Goal: Task Accomplishment & Management: Manage account settings

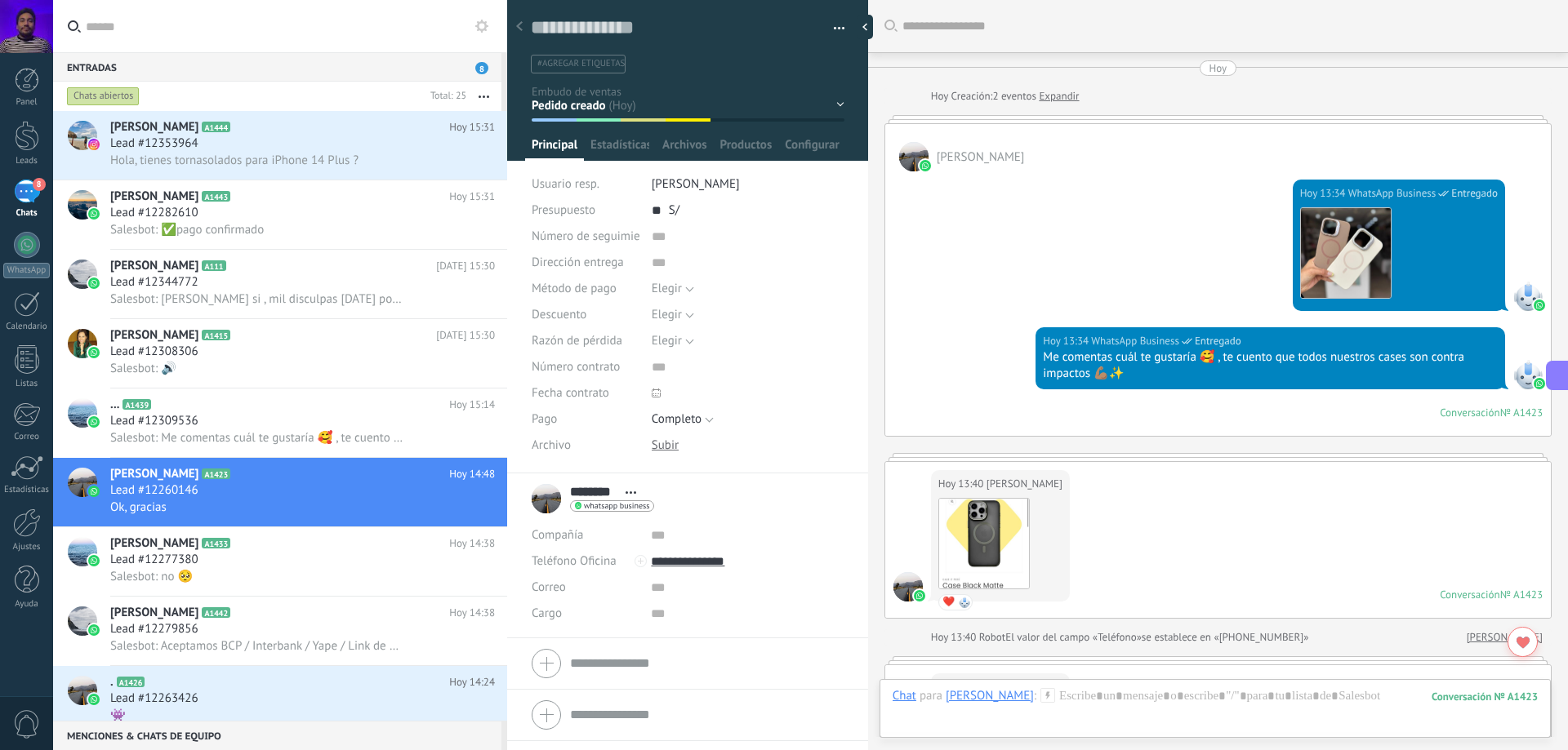
scroll to position [24, 0]
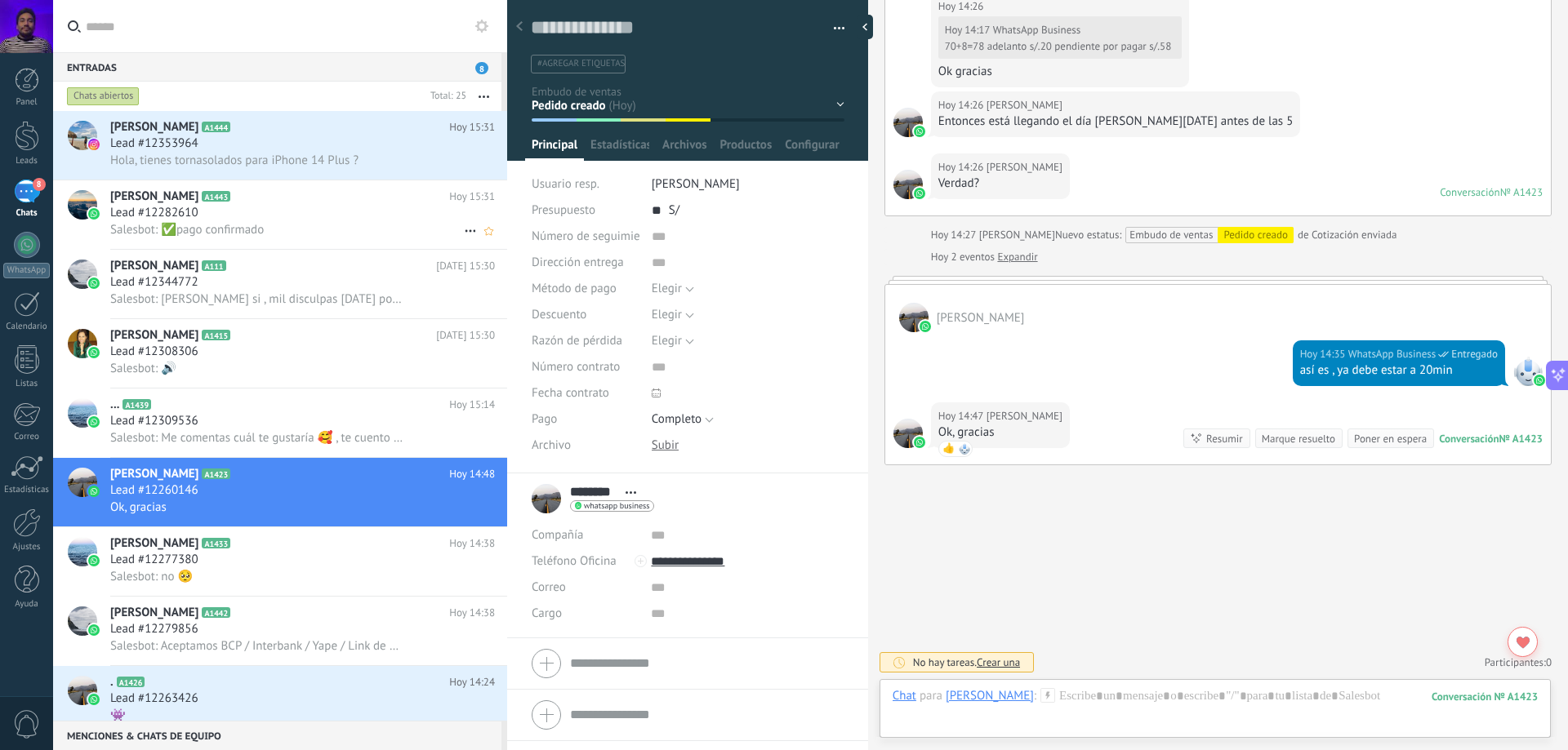
click at [336, 238] on div "Salesbot: ✅pago confirmado" at bounding box center [302, 230] width 385 height 17
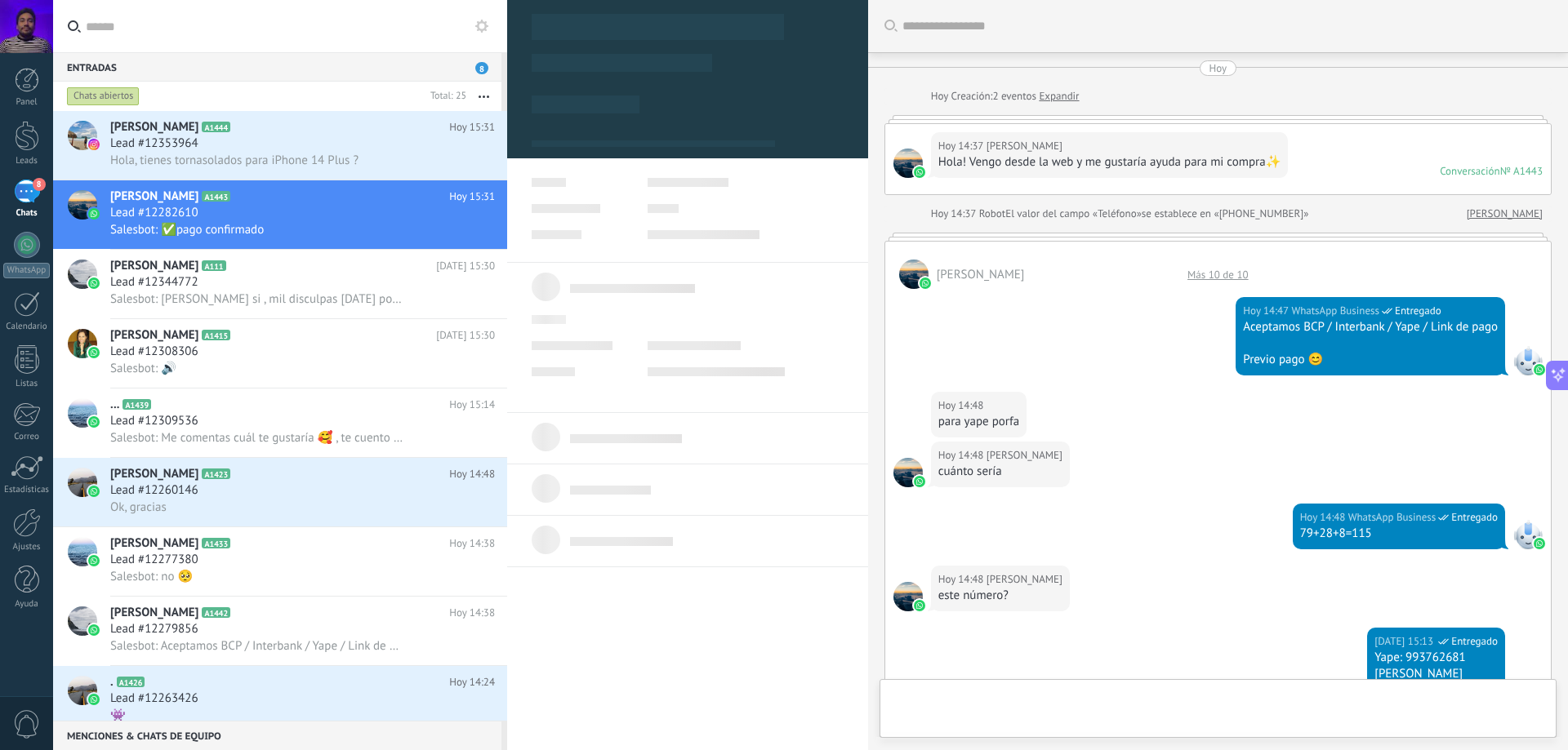
type textarea "**********"
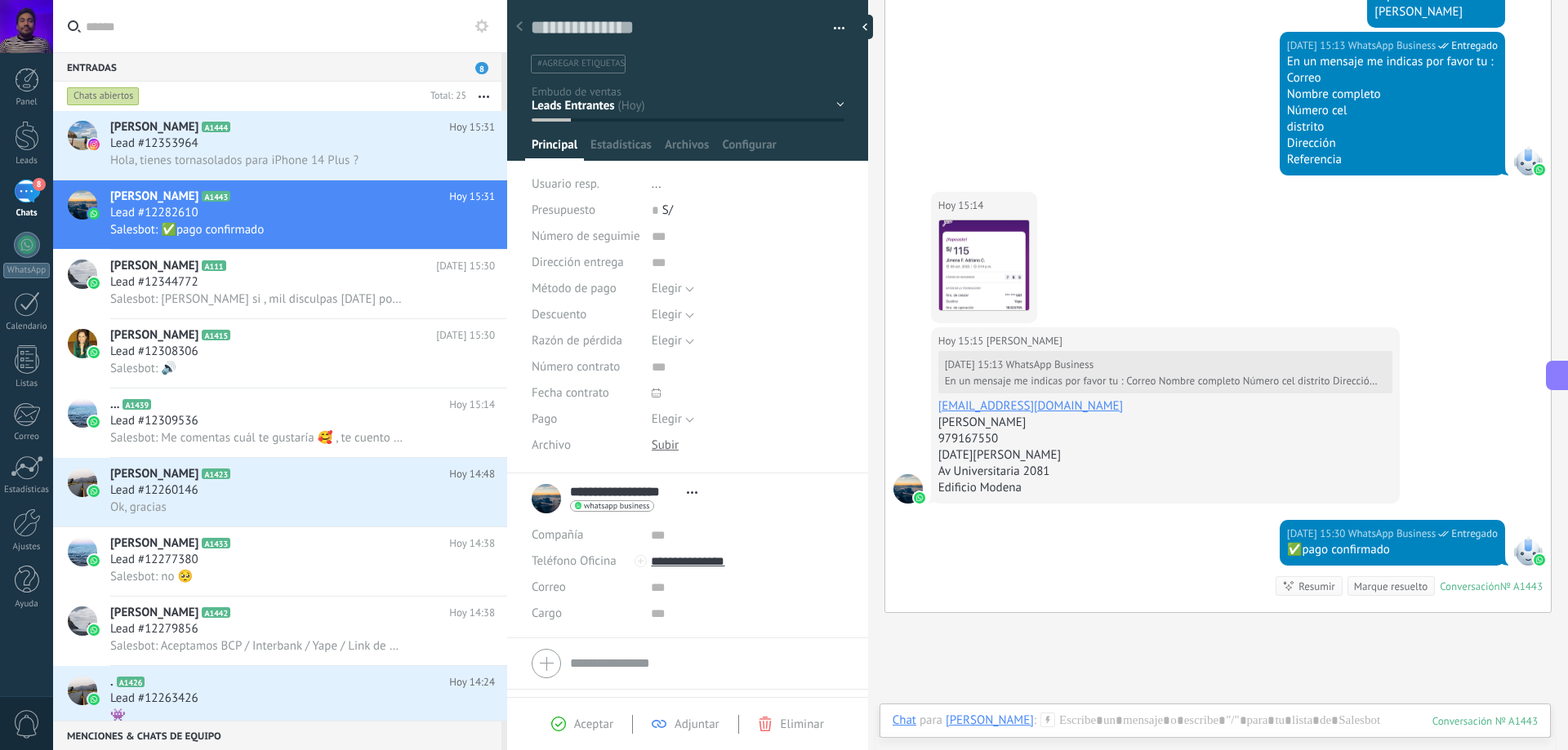
scroll to position [647, 0]
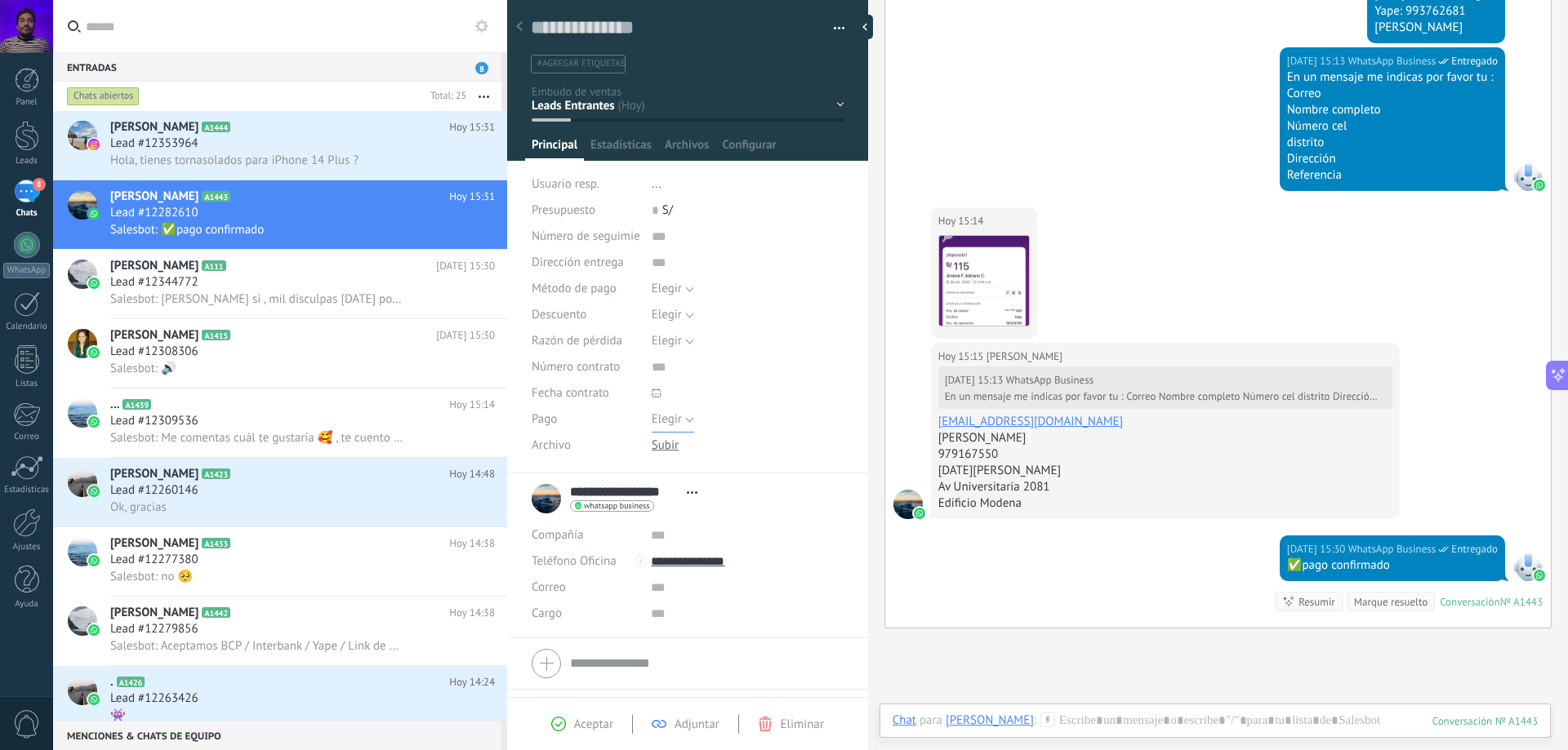
click at [670, 415] on span "Elegir" at bounding box center [667, 419] width 30 height 15
click at [727, 454] on span "Completo" at bounding box center [732, 448] width 196 height 15
click at [658, 202] on input "text" at bounding box center [657, 210] width 10 height 26
type input "***"
click at [756, 232] on input "text" at bounding box center [749, 237] width 193 height 26
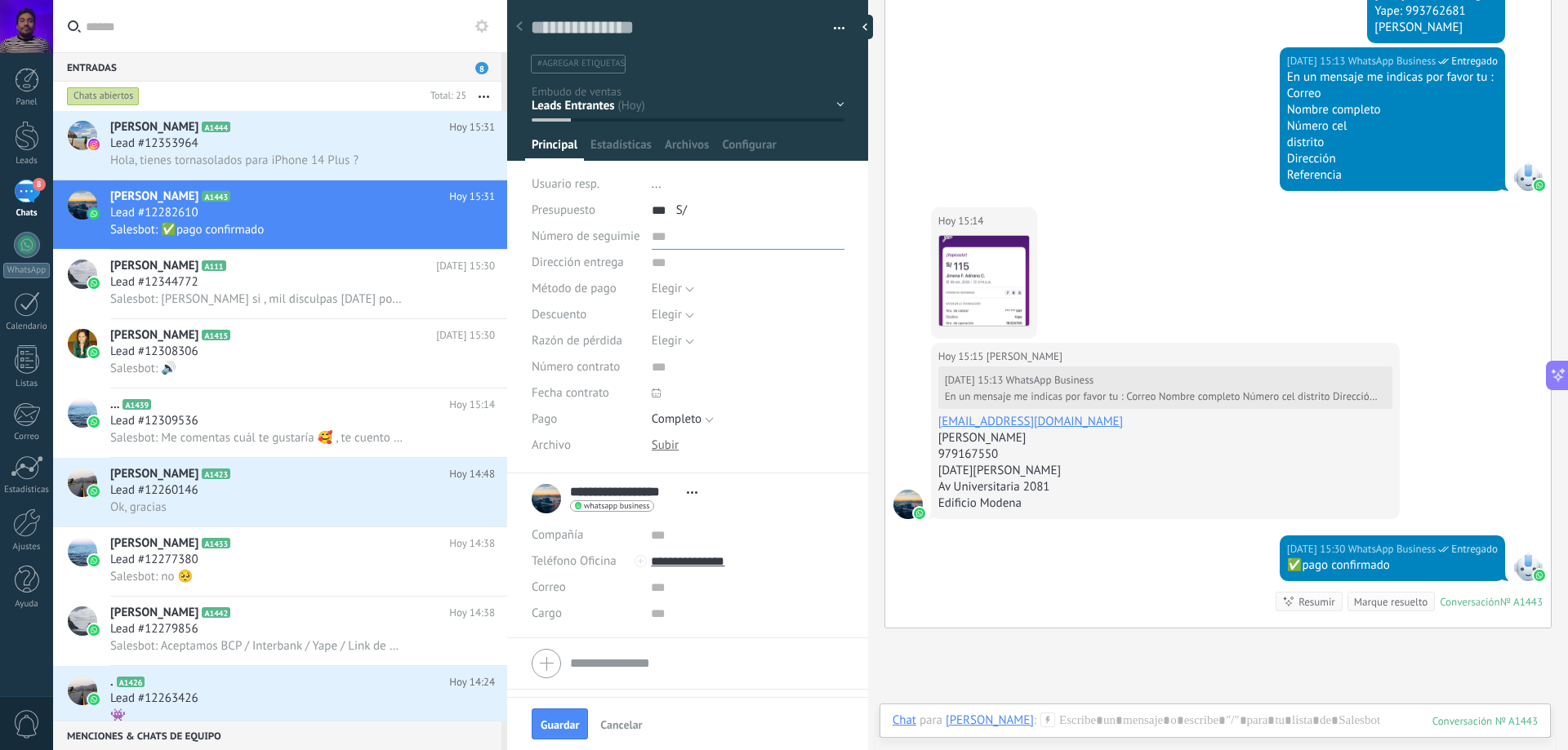
scroll to position [846, 0]
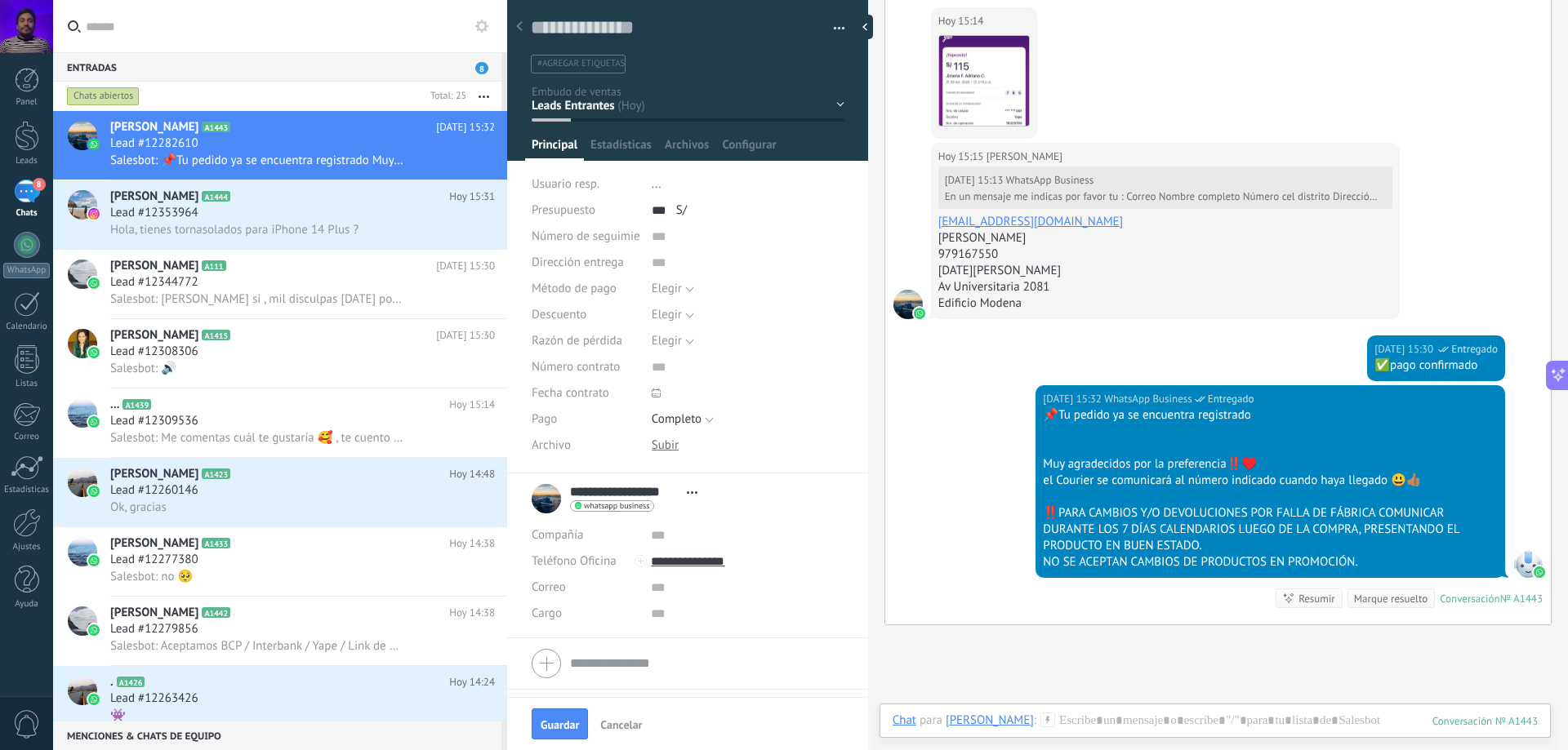
click at [0, 0] on div "Nueva consulta Cualificado Cotización enviada Pedido creado Pedido completado" at bounding box center [0, 0] width 0 height 0
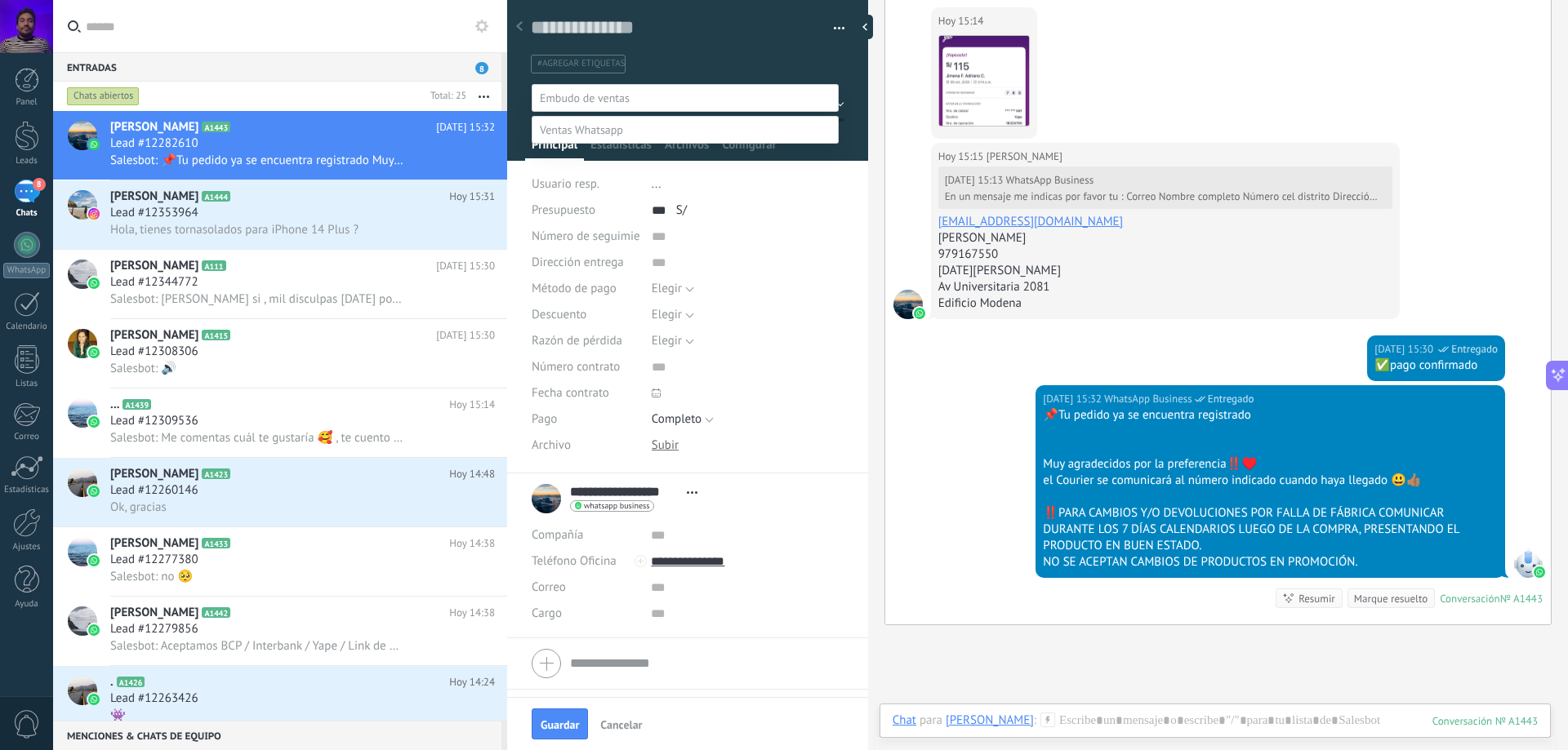
click at [0, 0] on label "Pedido completado" at bounding box center [0, 0] width 0 height 0
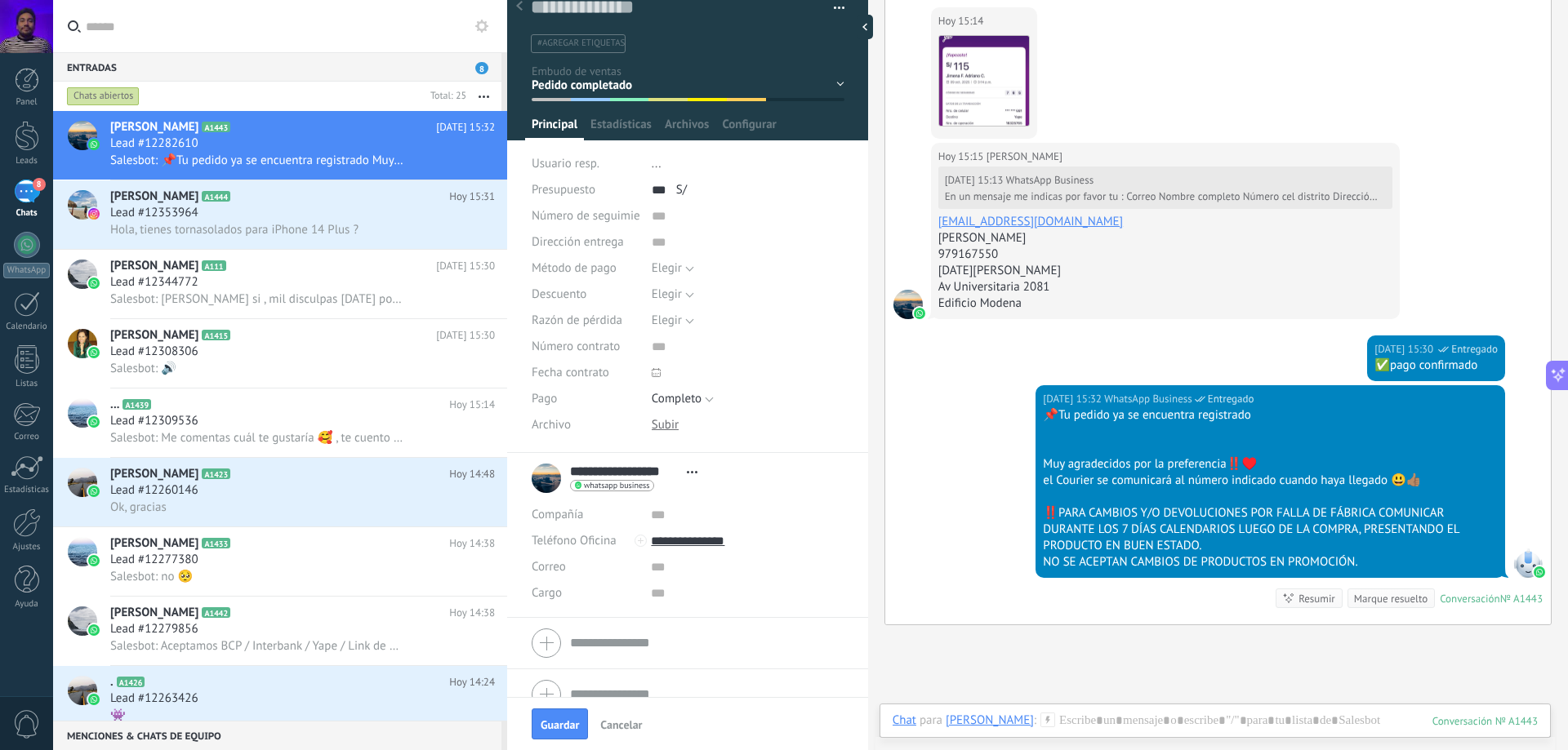
scroll to position [44, 0]
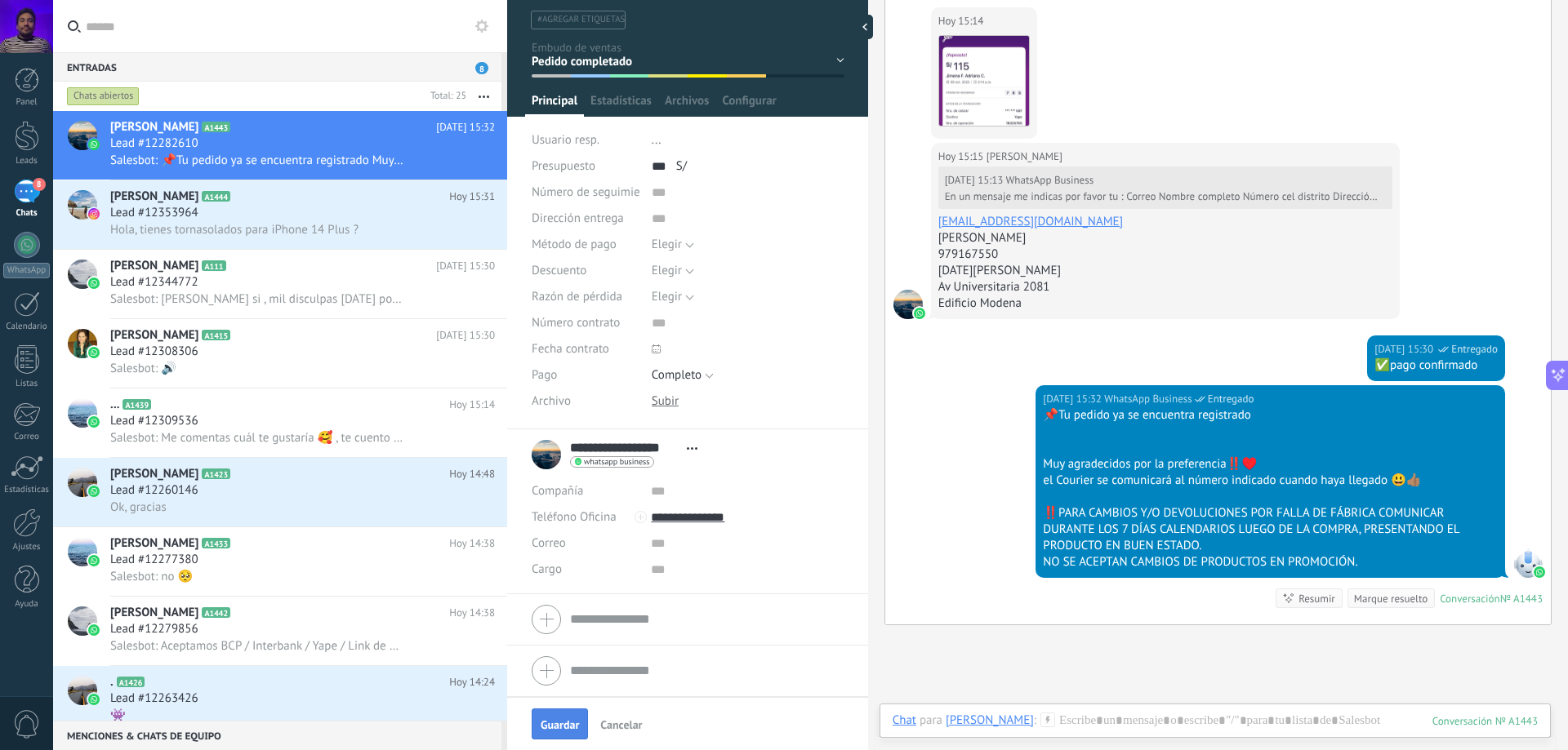
click at [569, 731] on span "Guardar" at bounding box center [560, 724] width 39 height 11
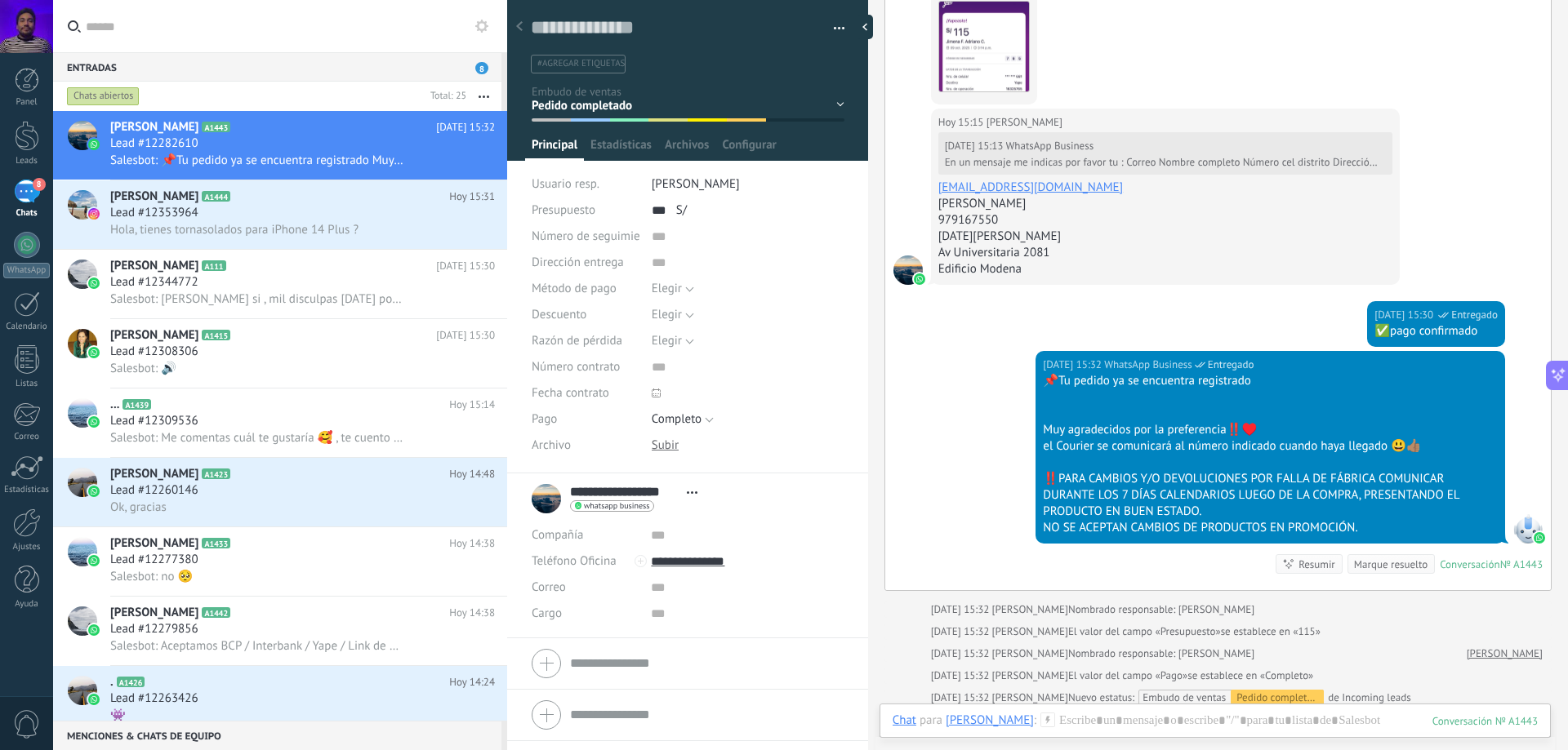
scroll to position [880, 0]
click at [291, 316] on div "MariaFe Arteaga A111 Hoy 15:30 Lead #12344772 Salesbot: Hola Mariafe si , mil d…" at bounding box center [308, 284] width 397 height 69
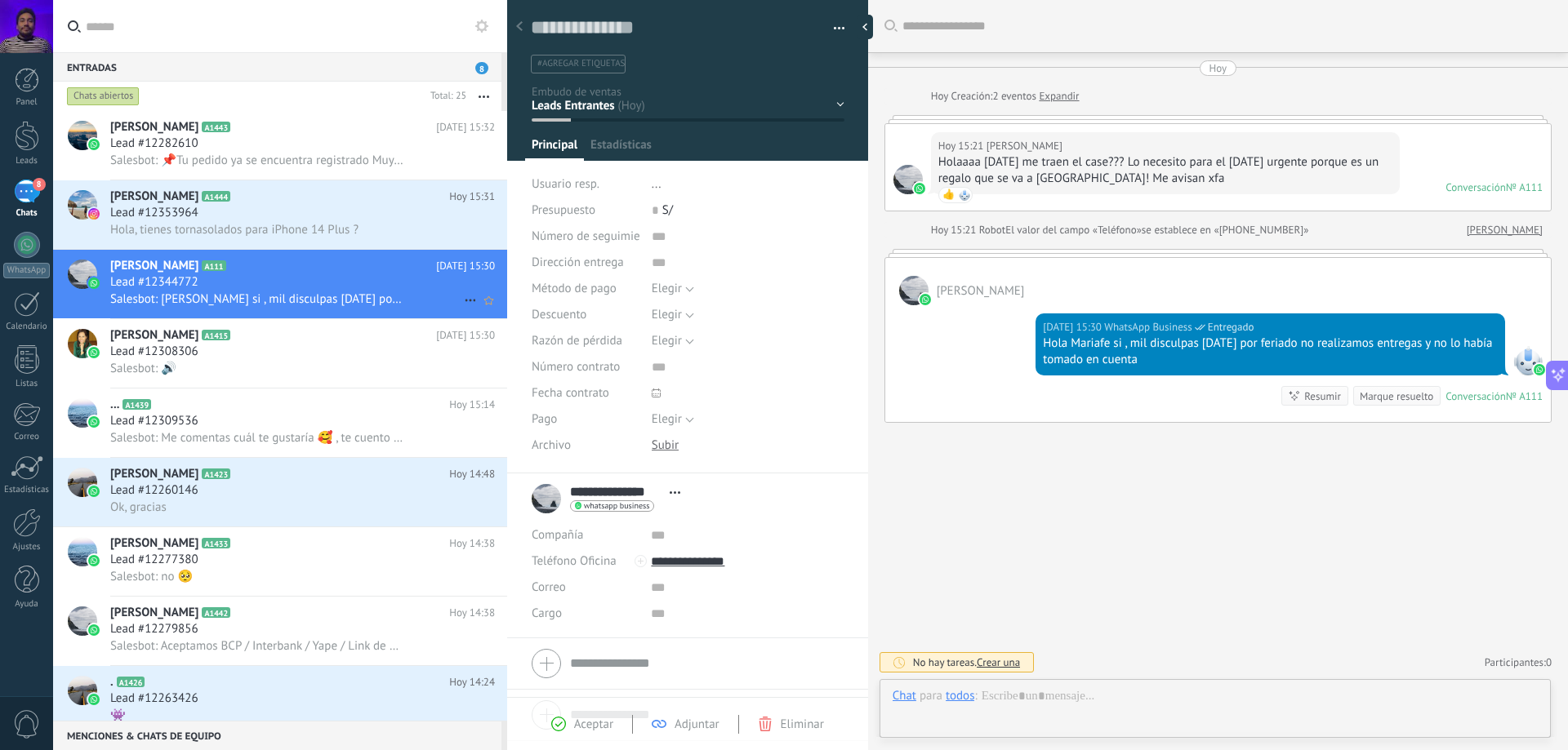
scroll to position [24, 0]
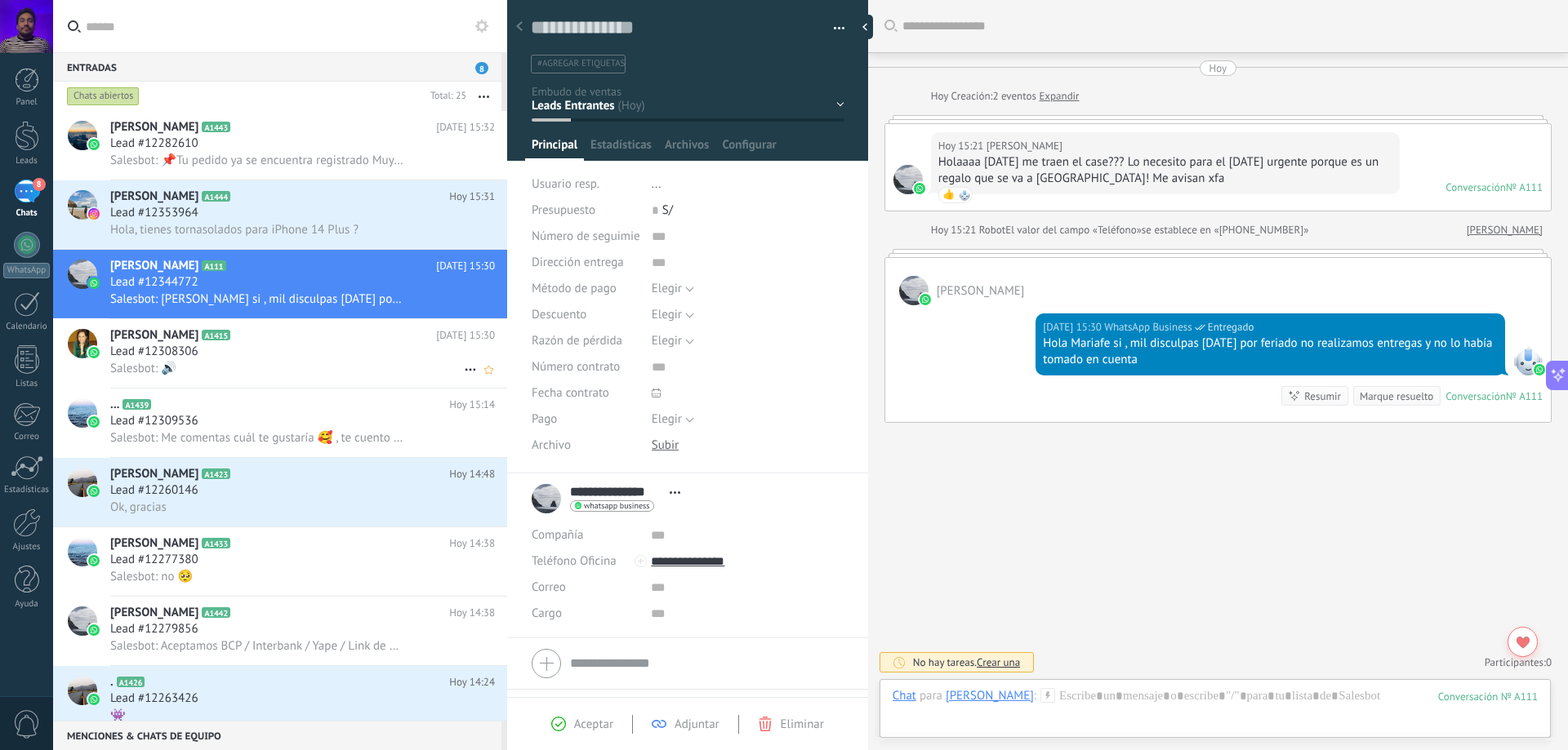
click at [262, 363] on div "Salesbot: 🔊" at bounding box center [302, 369] width 385 height 17
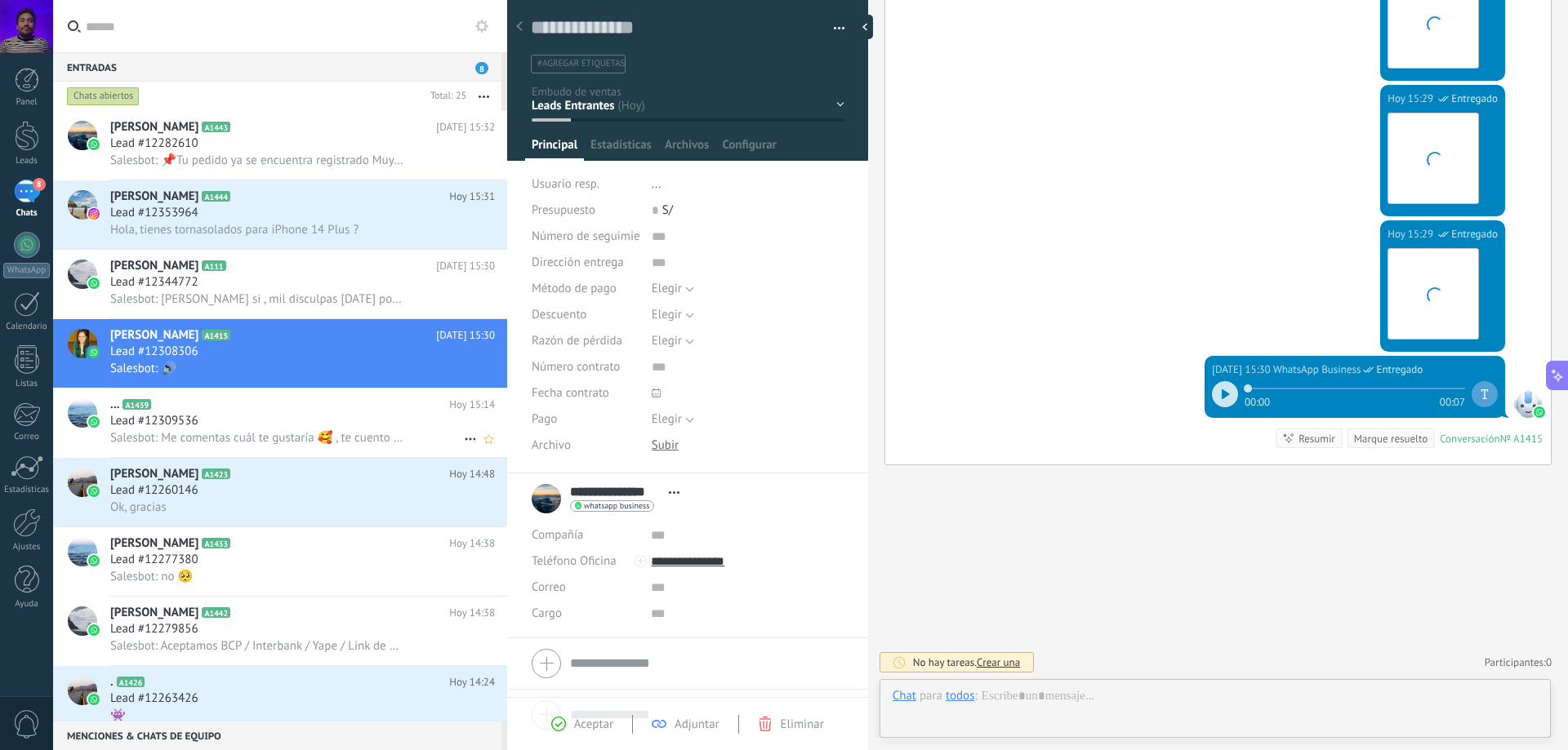
scroll to position [24, 0]
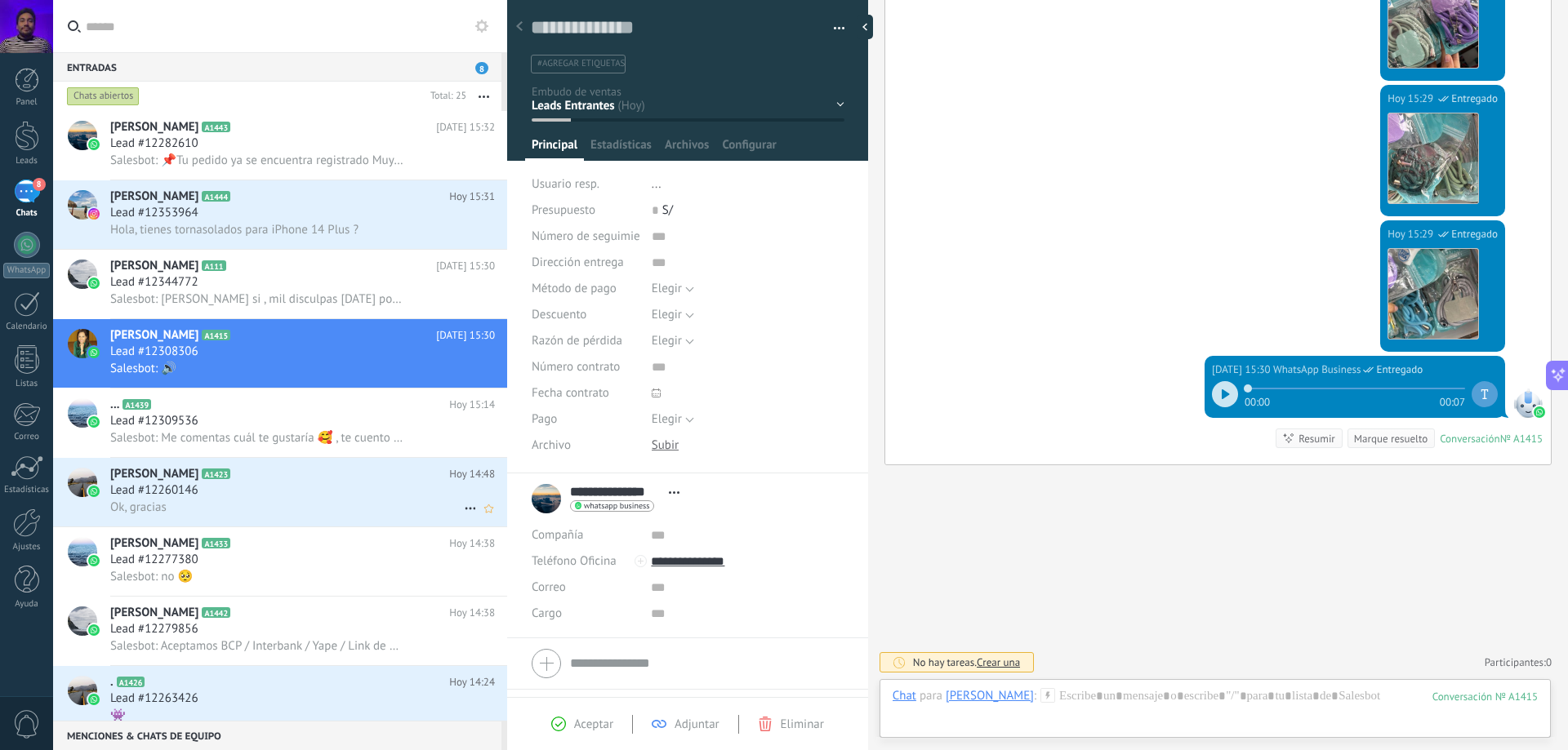
click at [345, 501] on div "Ok, gracias" at bounding box center [302, 507] width 385 height 17
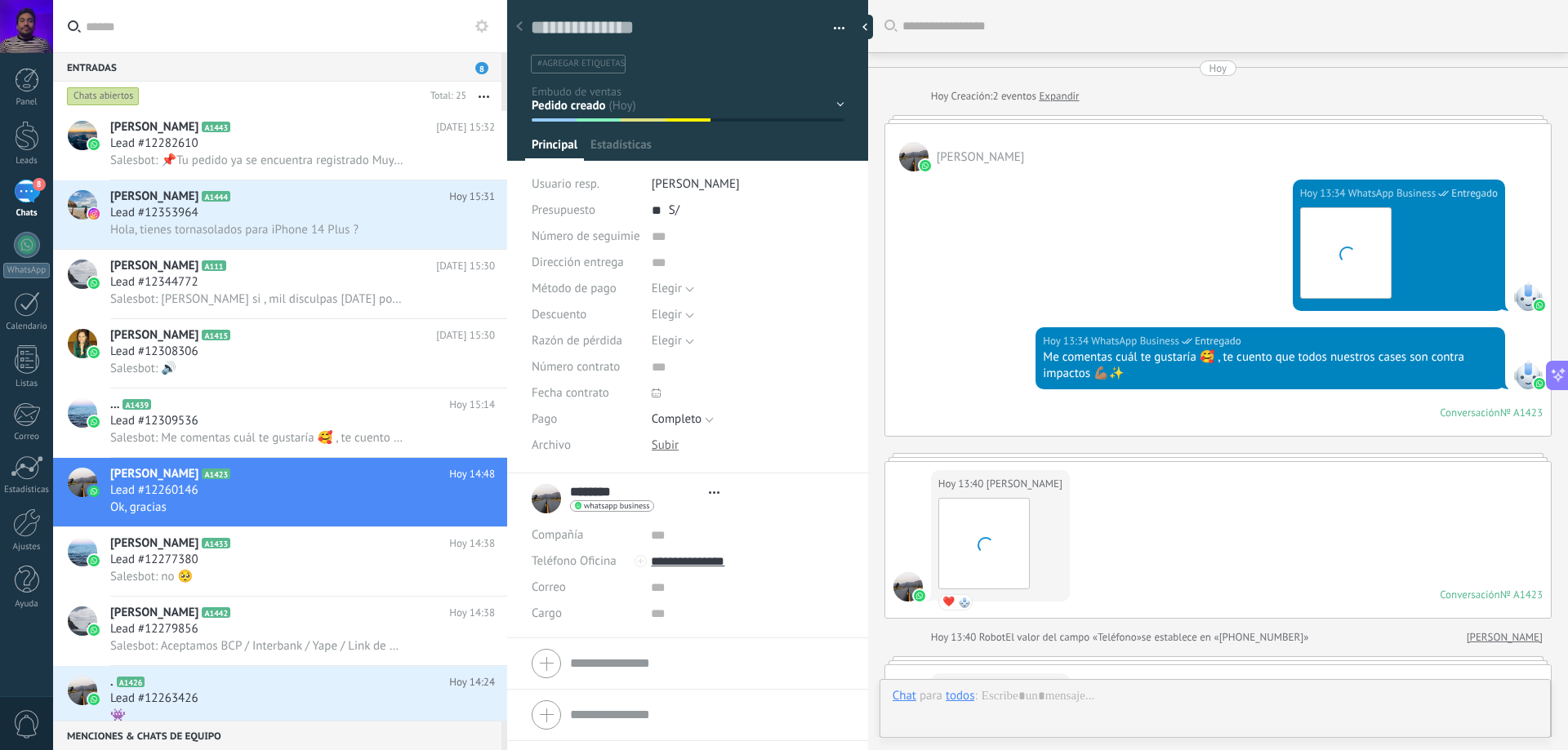
type textarea "**********"
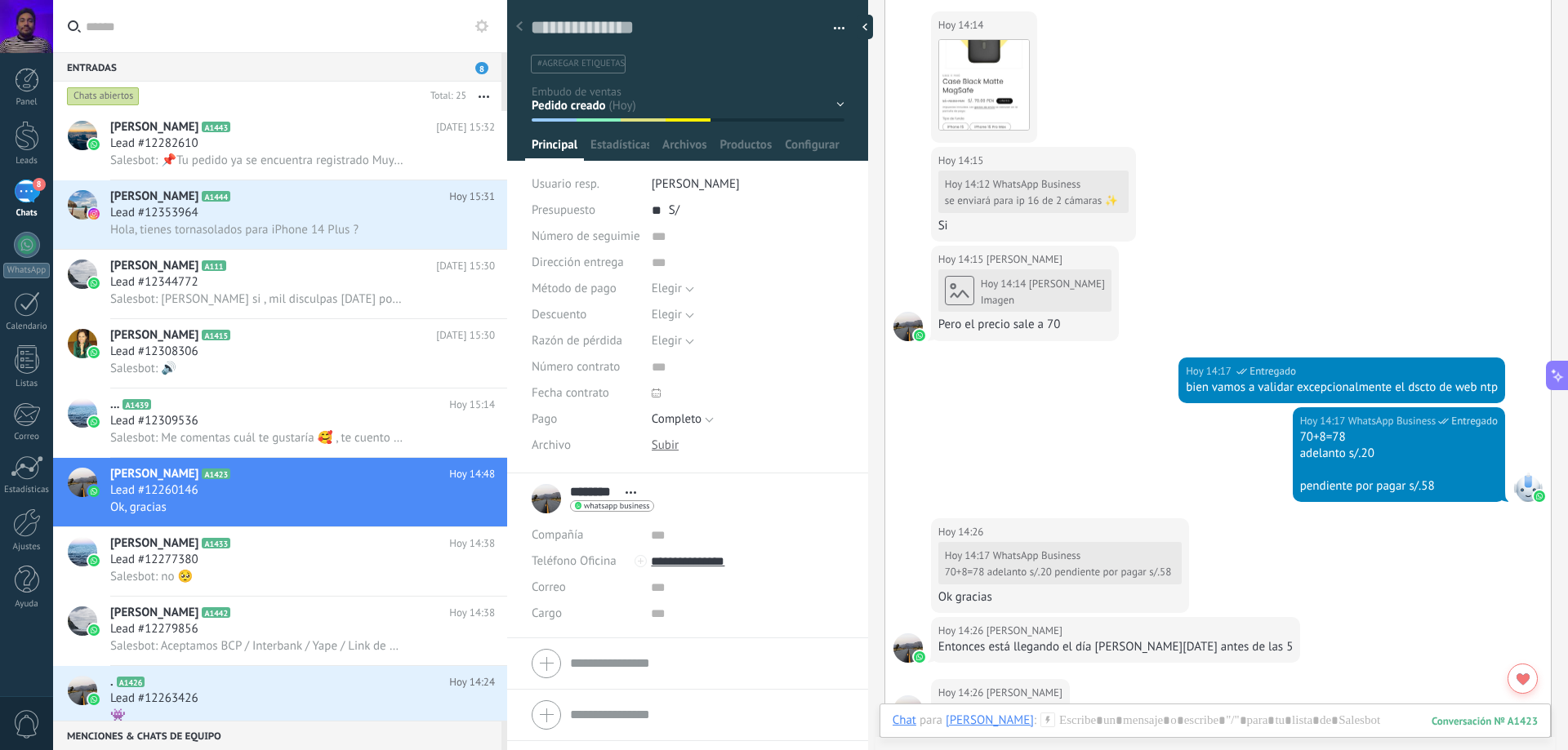
scroll to position [1145, 0]
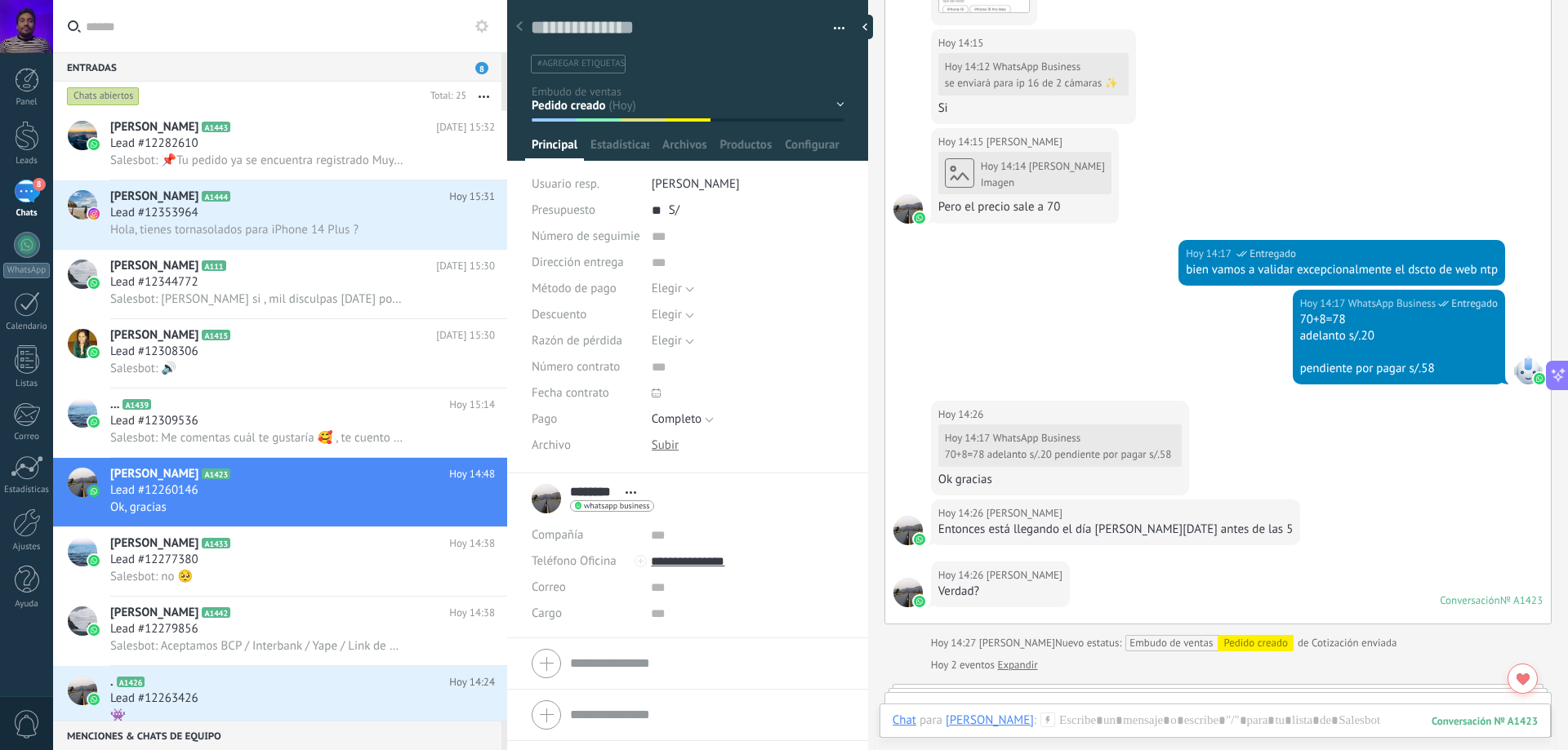
click at [0, 0] on div "Nueva consulta Cualificado Cotización enviada Pedido creado Pedido completado P…" at bounding box center [0, 0] width 0 height 0
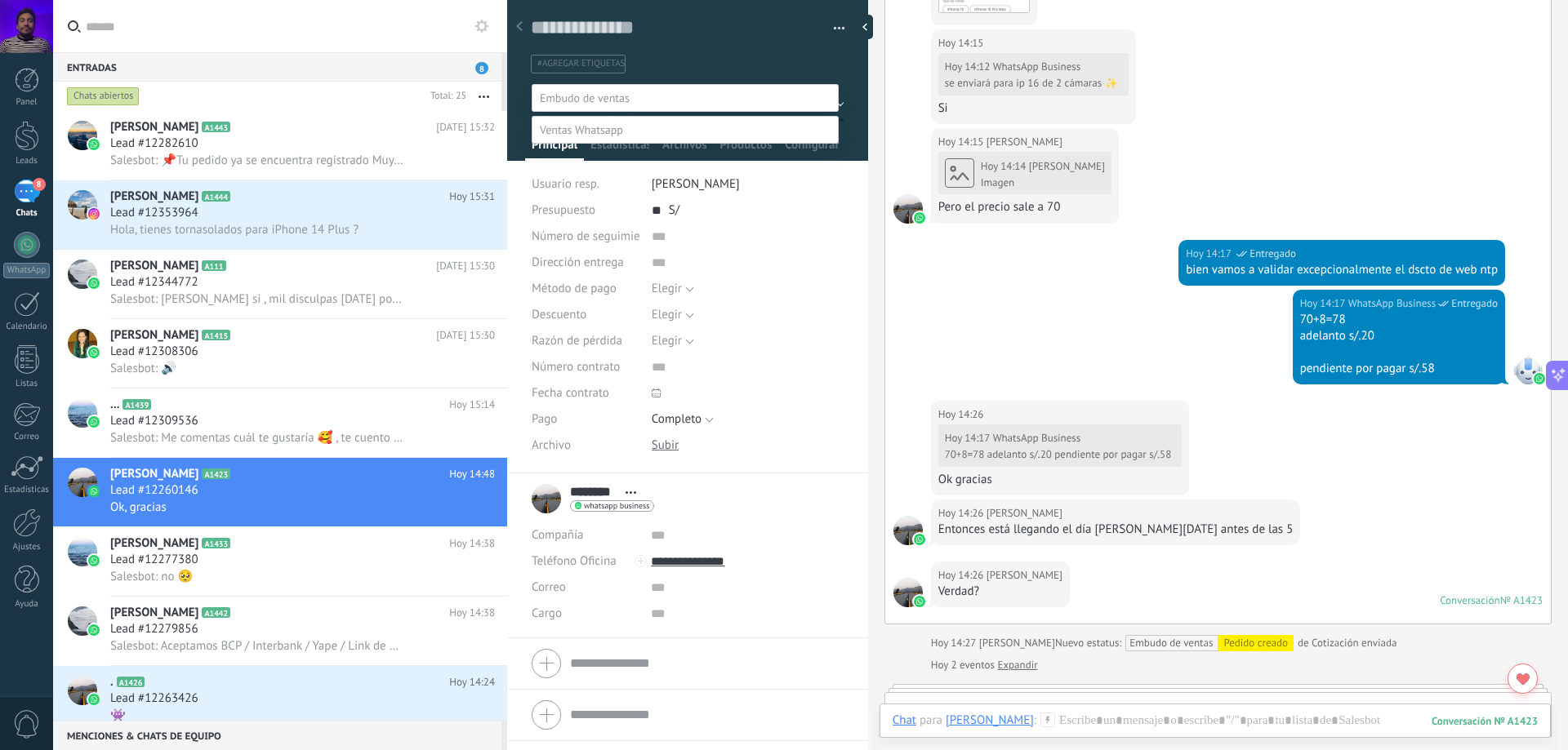
click at [0, 0] on label "Pedido completado" at bounding box center [0, 0] width 0 height 0
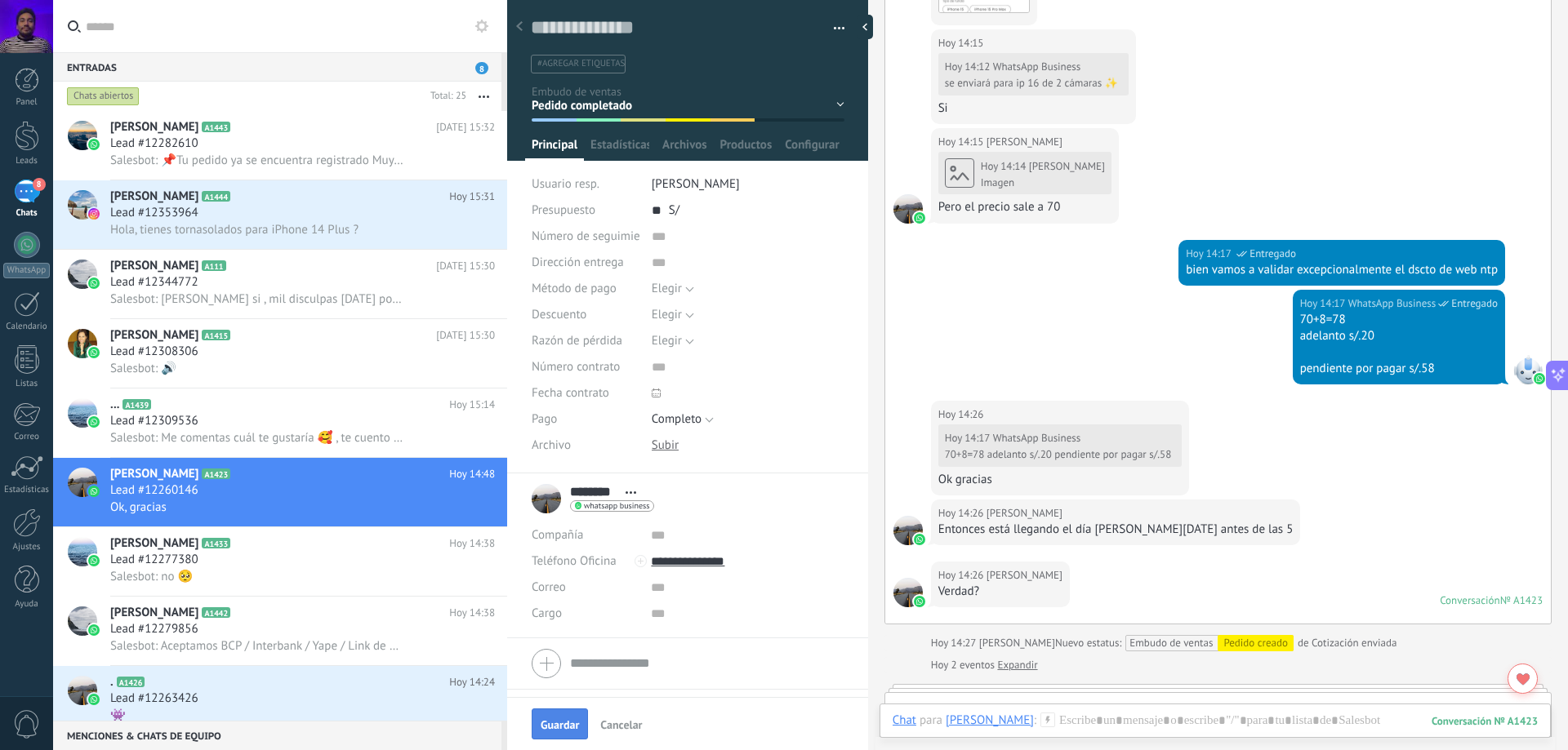
click at [555, 728] on span "Guardar" at bounding box center [560, 724] width 39 height 11
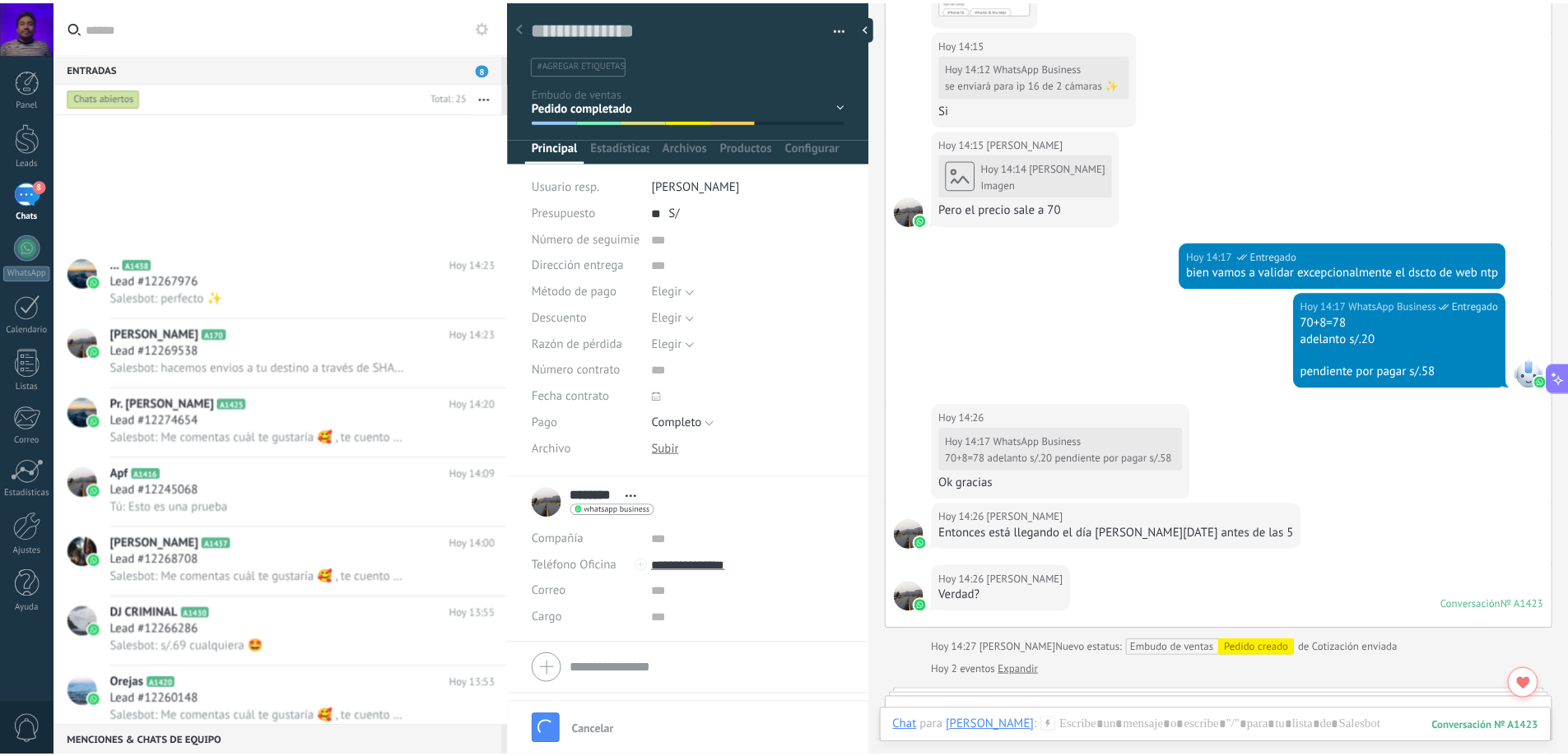
scroll to position [884, 0]
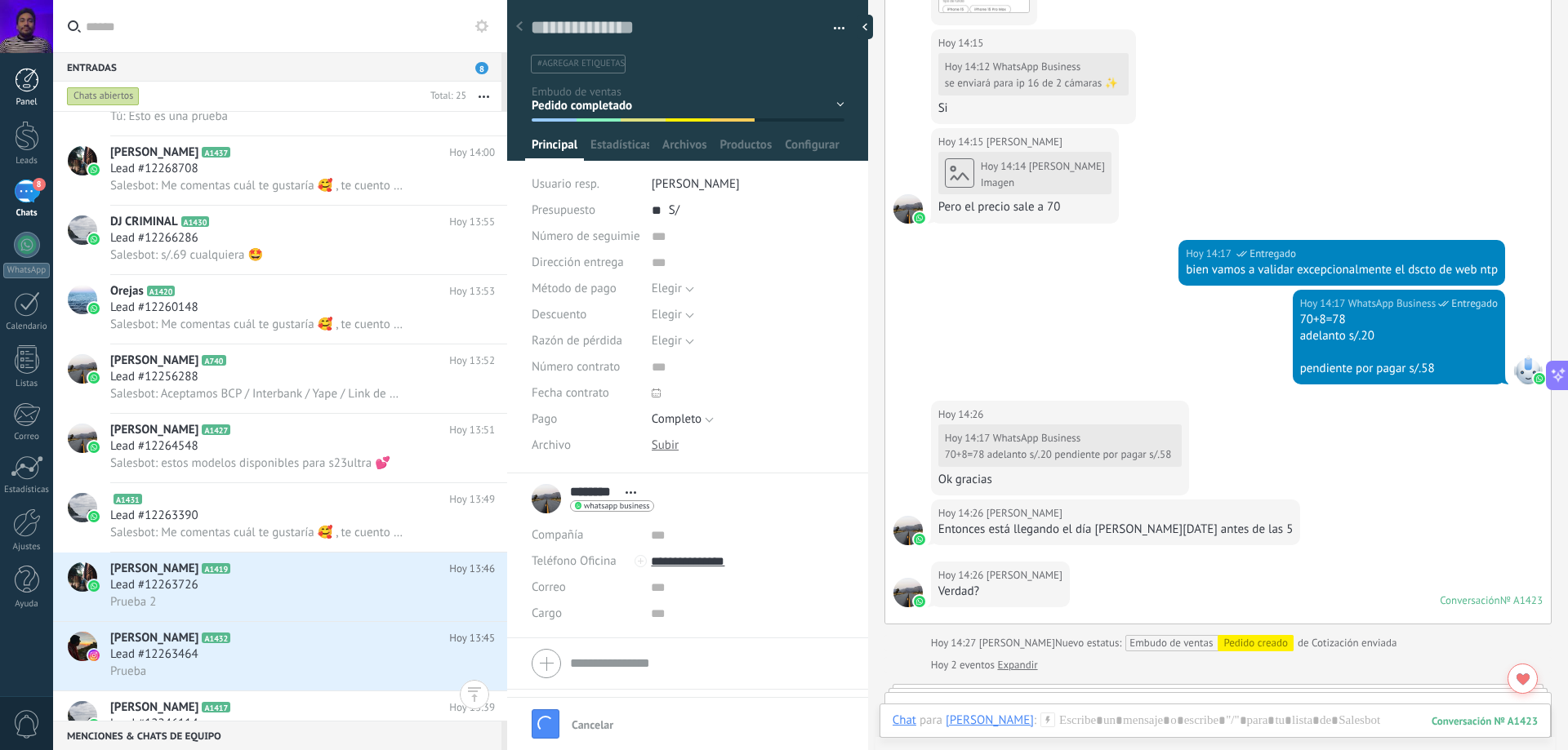
click at [27, 90] on div at bounding box center [27, 80] width 24 height 24
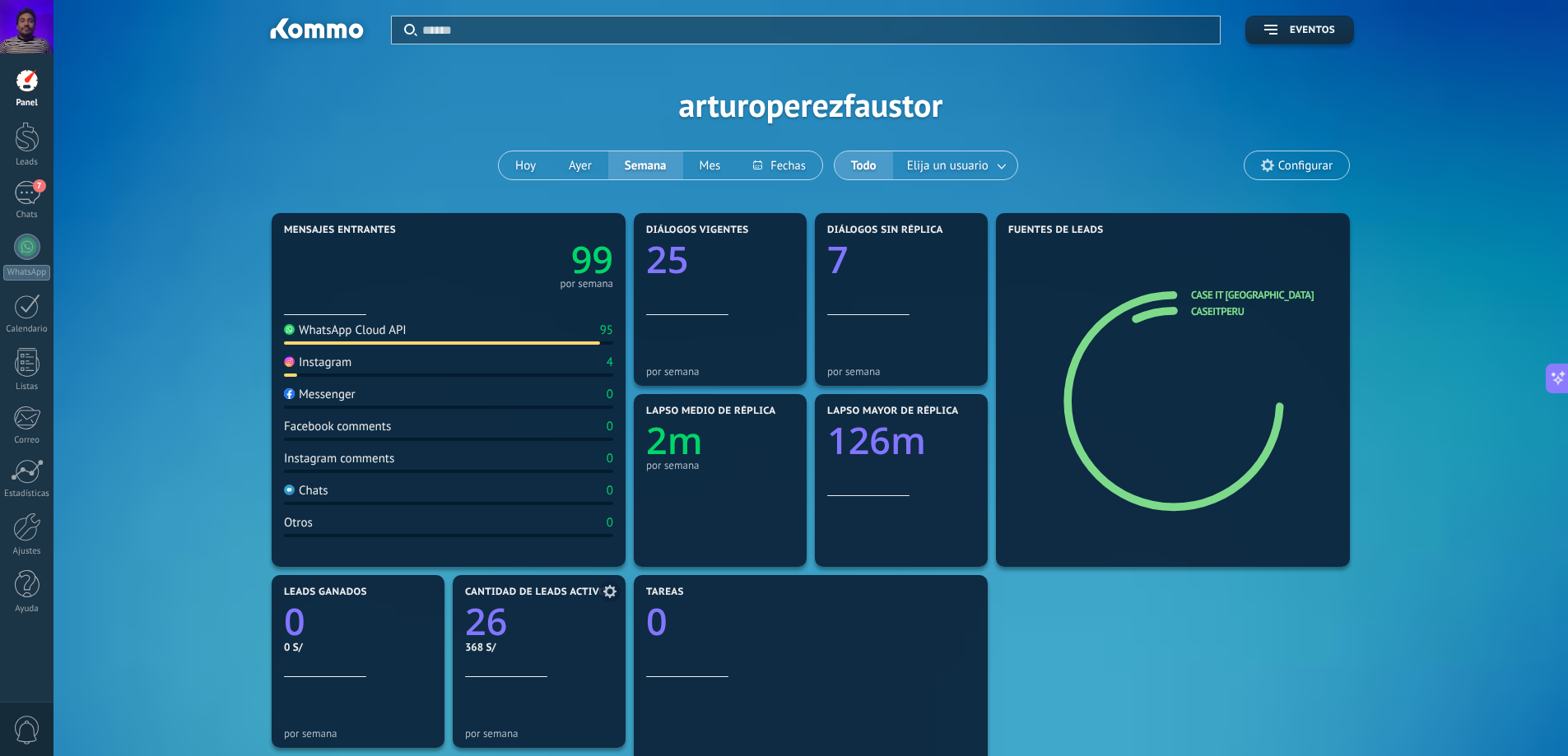
click at [604, 594] on icon at bounding box center [609, 591] width 13 height 13
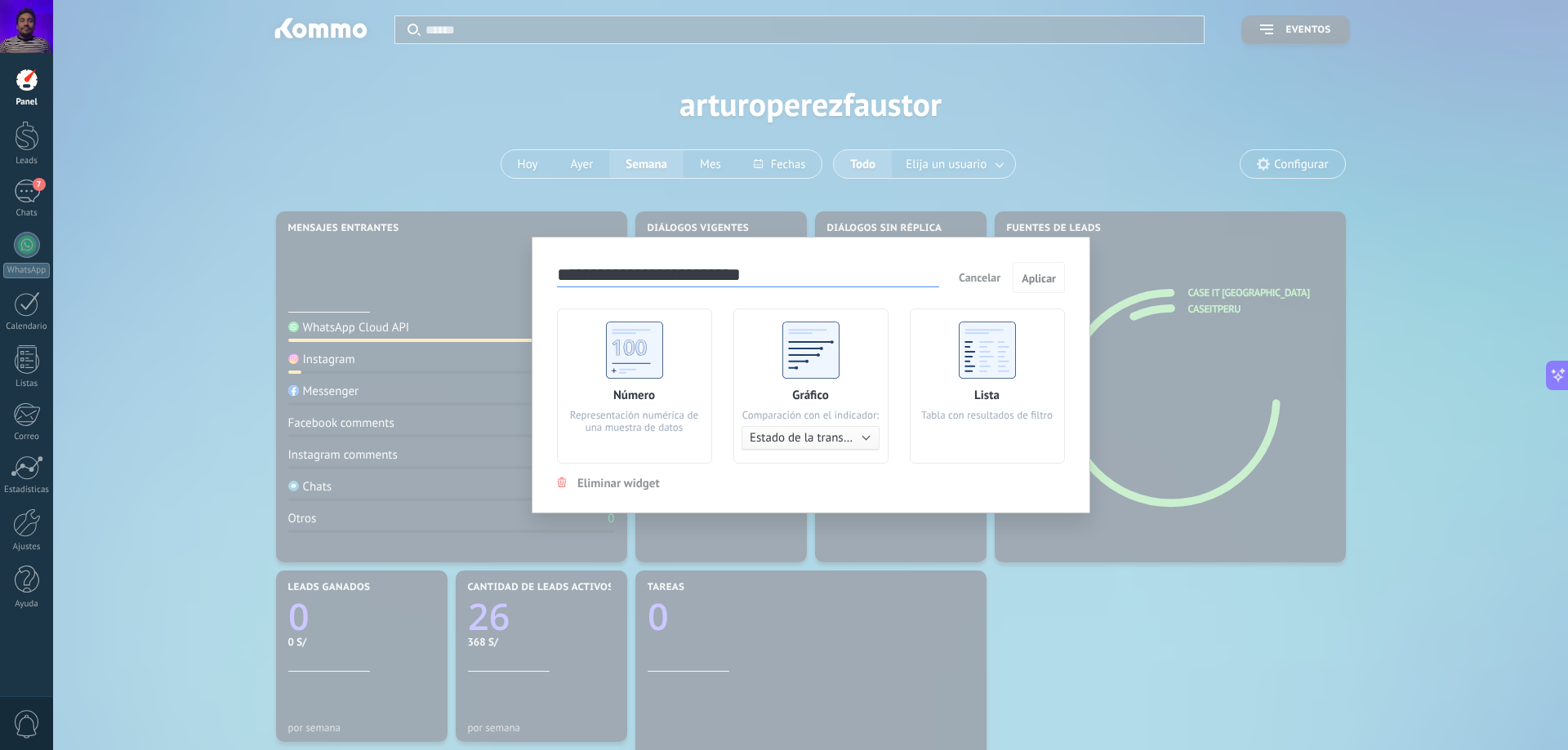
click at [824, 437] on span "Estado de la transacción" at bounding box center [813, 438] width 128 height 15
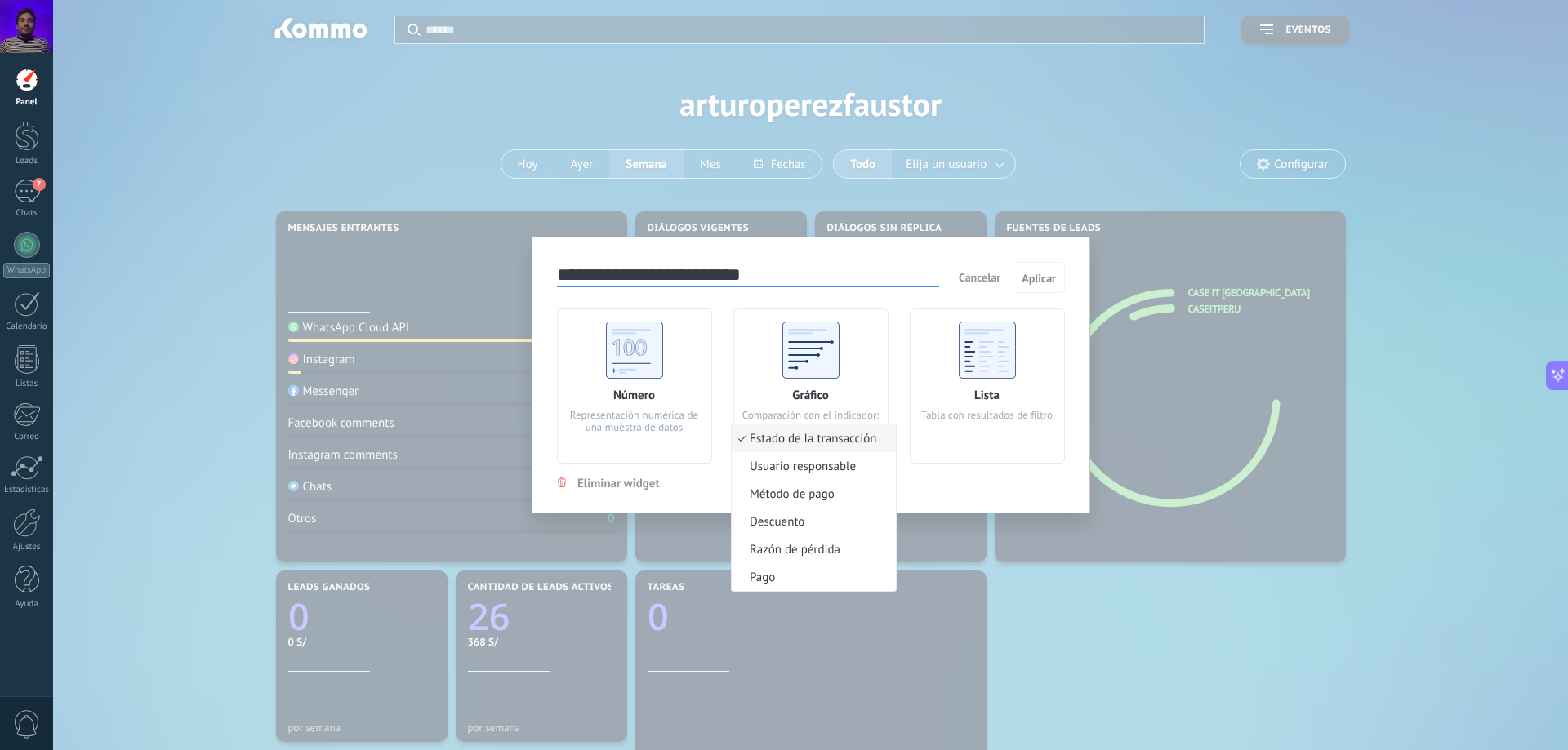
click at [948, 487] on div "**********" at bounding box center [811, 375] width 559 height 276
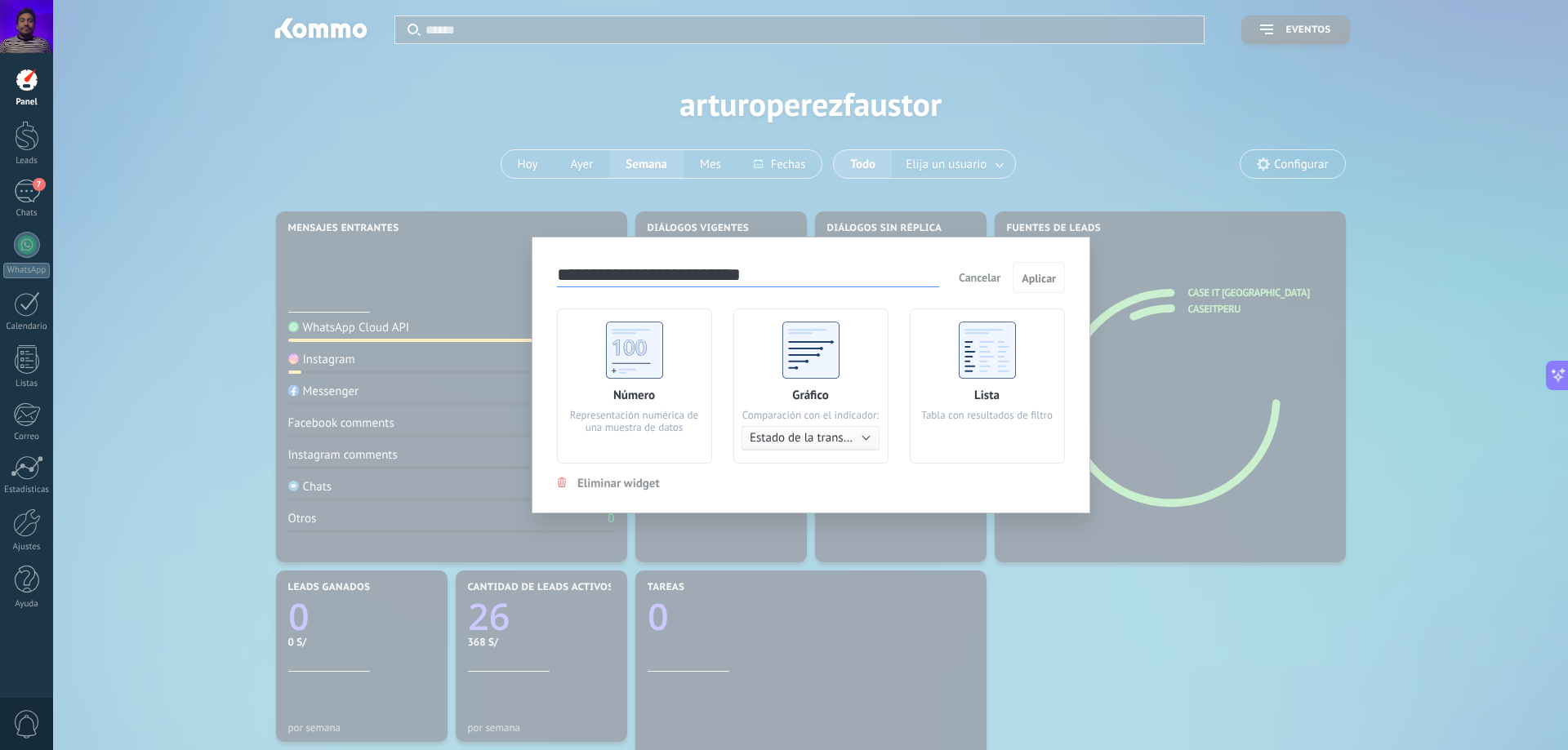
drag, startPoint x: 984, startPoint y: 275, endPoint x: 947, endPoint y: 286, distance: 38.6
click at [984, 276] on span "Cancelar" at bounding box center [980, 277] width 41 height 15
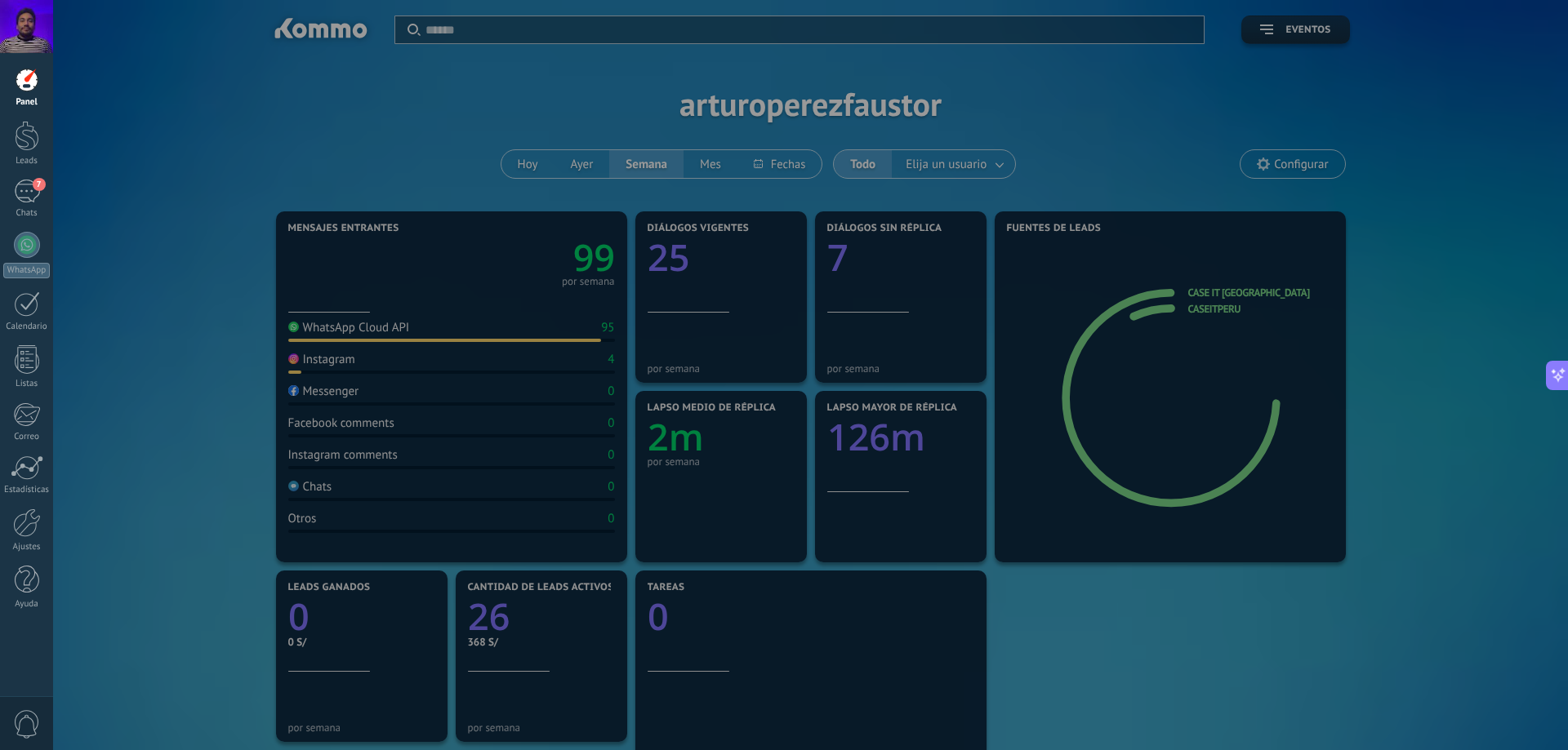
click at [23, 178] on div "Panel Leads 7 Chats WhatsApp Clientes" at bounding box center [27, 347] width 53 height 559
click at [190, 159] on div at bounding box center [837, 375] width 1568 height 750
click at [30, 22] on div at bounding box center [27, 27] width 53 height 53
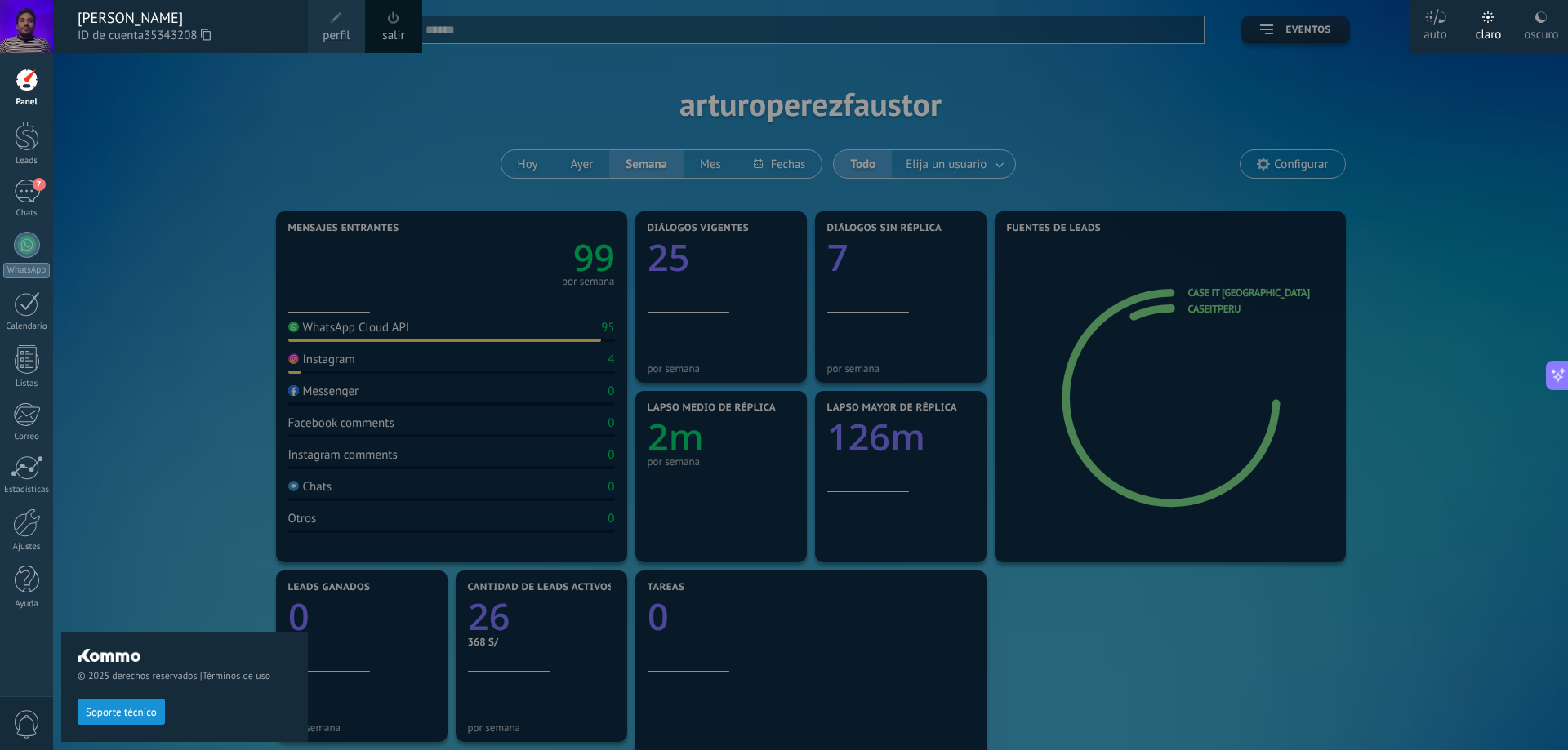
click at [179, 329] on div "© 2025 derechos reservados | Términos de uso Soporte técnico" at bounding box center [184, 402] width 246 height 697
click at [10, 524] on link "Ajustes" at bounding box center [27, 530] width 53 height 44
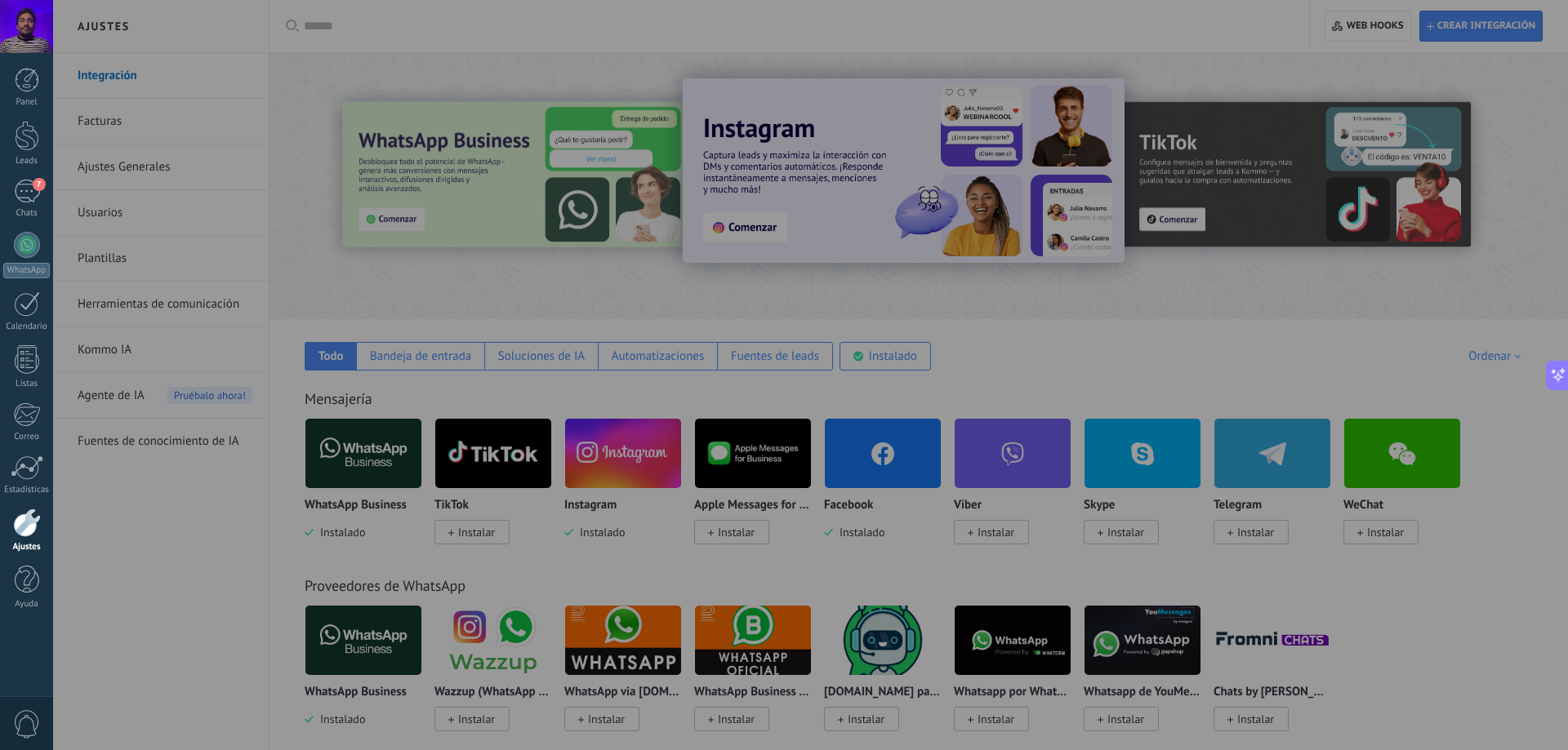
click at [1022, 351] on div at bounding box center [837, 375] width 1568 height 750
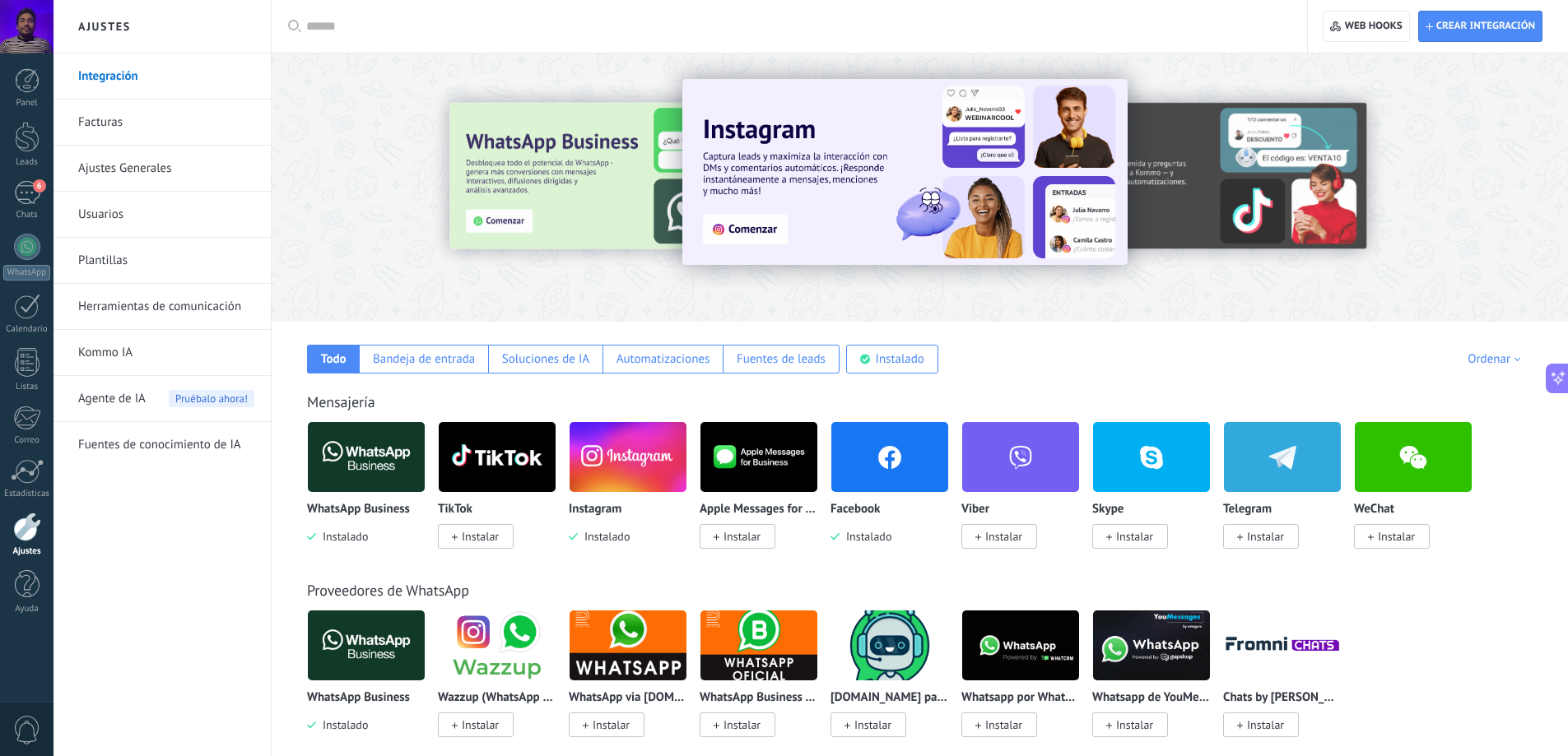
click at [160, 165] on link "Ajustes Generales" at bounding box center [166, 168] width 176 height 46
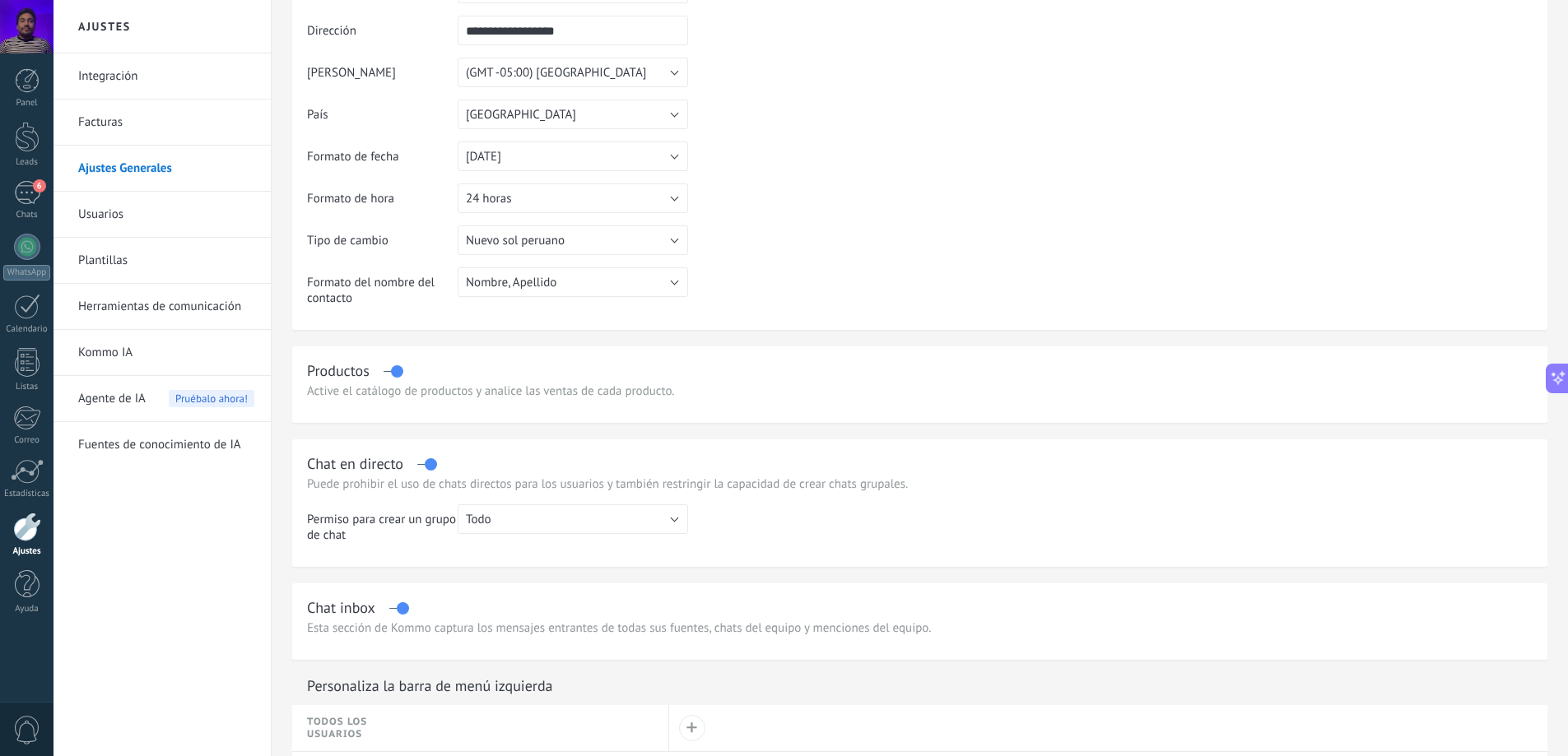
scroll to position [165, 0]
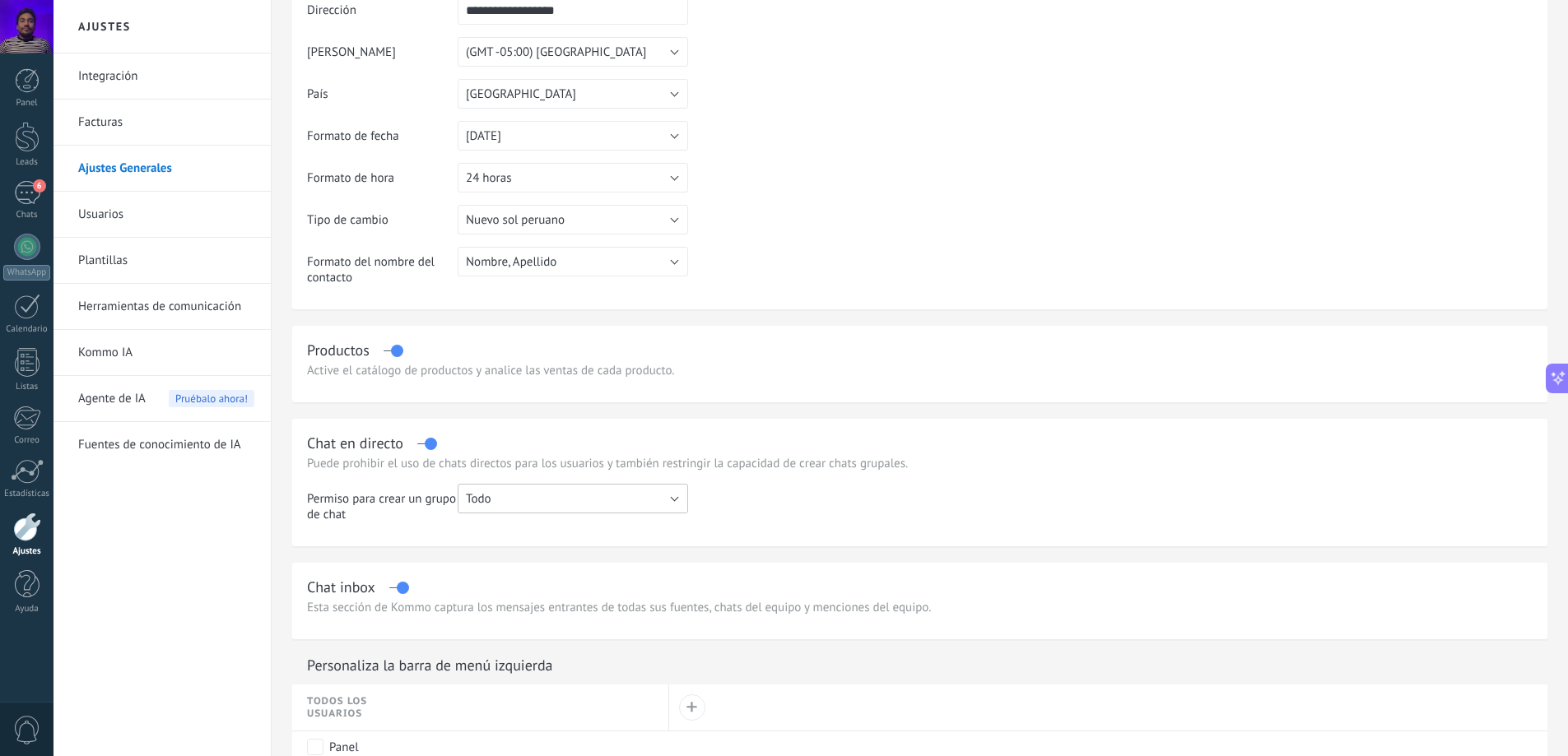
click at [598, 494] on button "Todo" at bounding box center [572, 498] width 230 height 30
click at [808, 525] on td at bounding box center [1110, 509] width 845 height 51
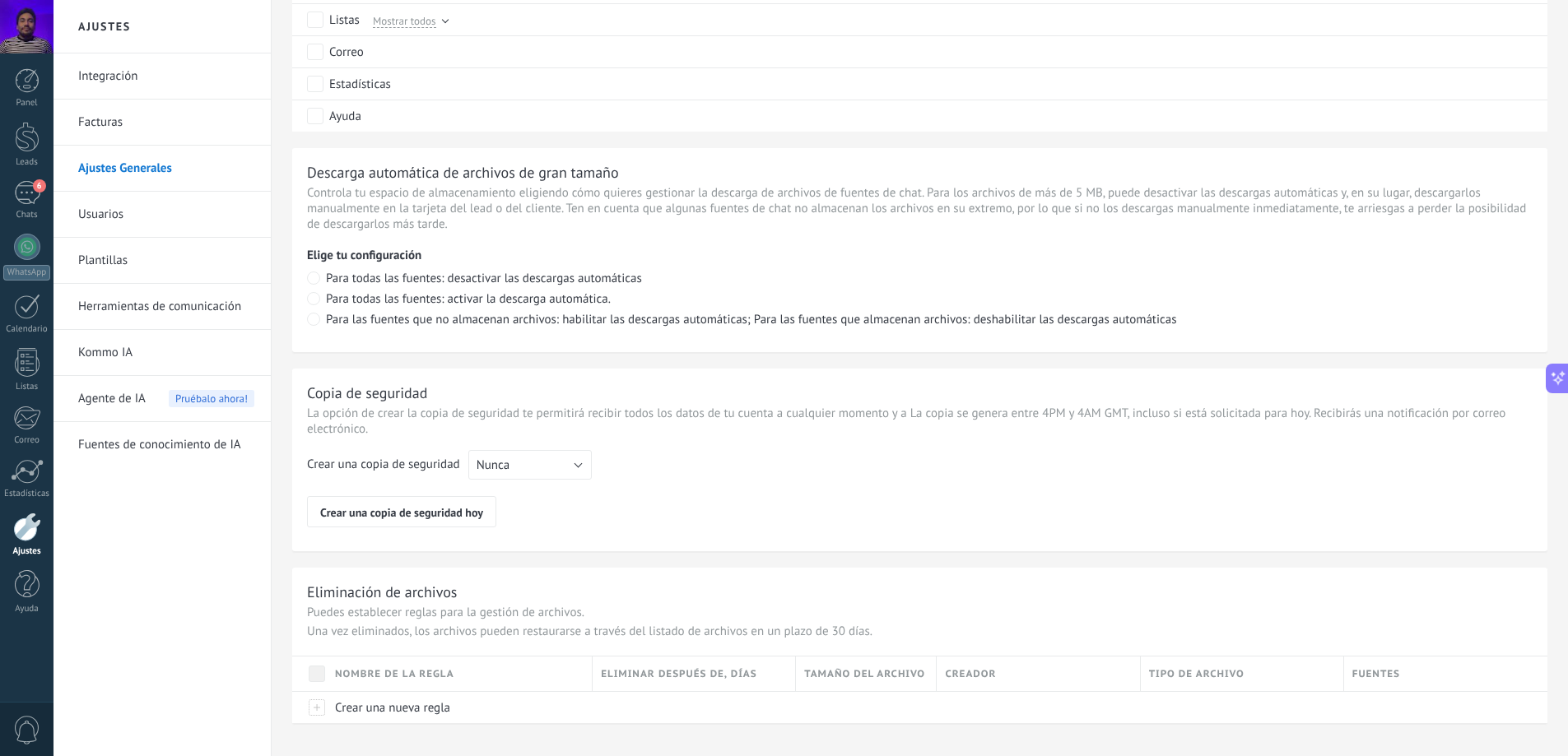
scroll to position [1041, 0]
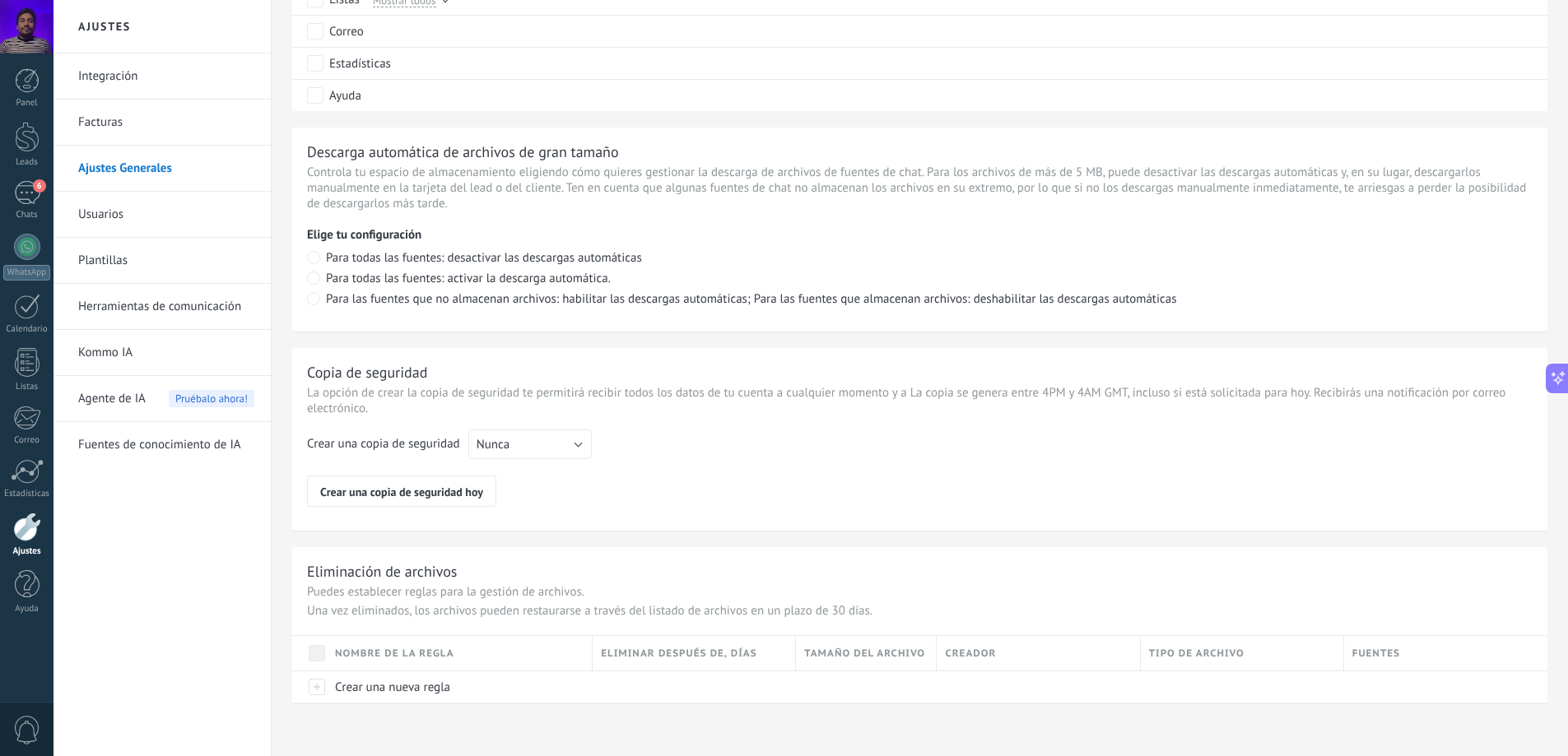
click at [154, 311] on link "Herramientas de comunicación" at bounding box center [166, 306] width 176 height 46
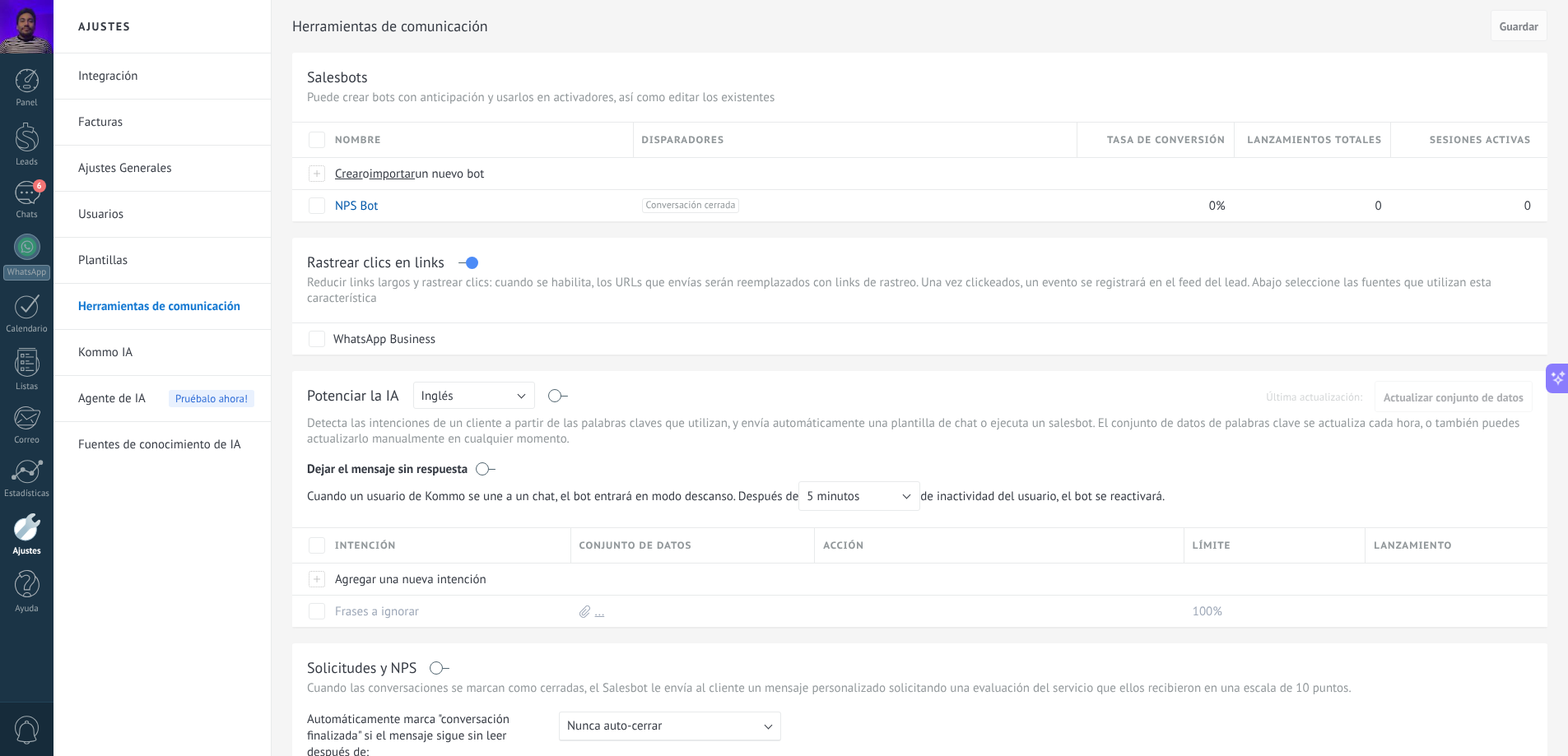
click at [185, 250] on link "Plantillas" at bounding box center [166, 260] width 176 height 46
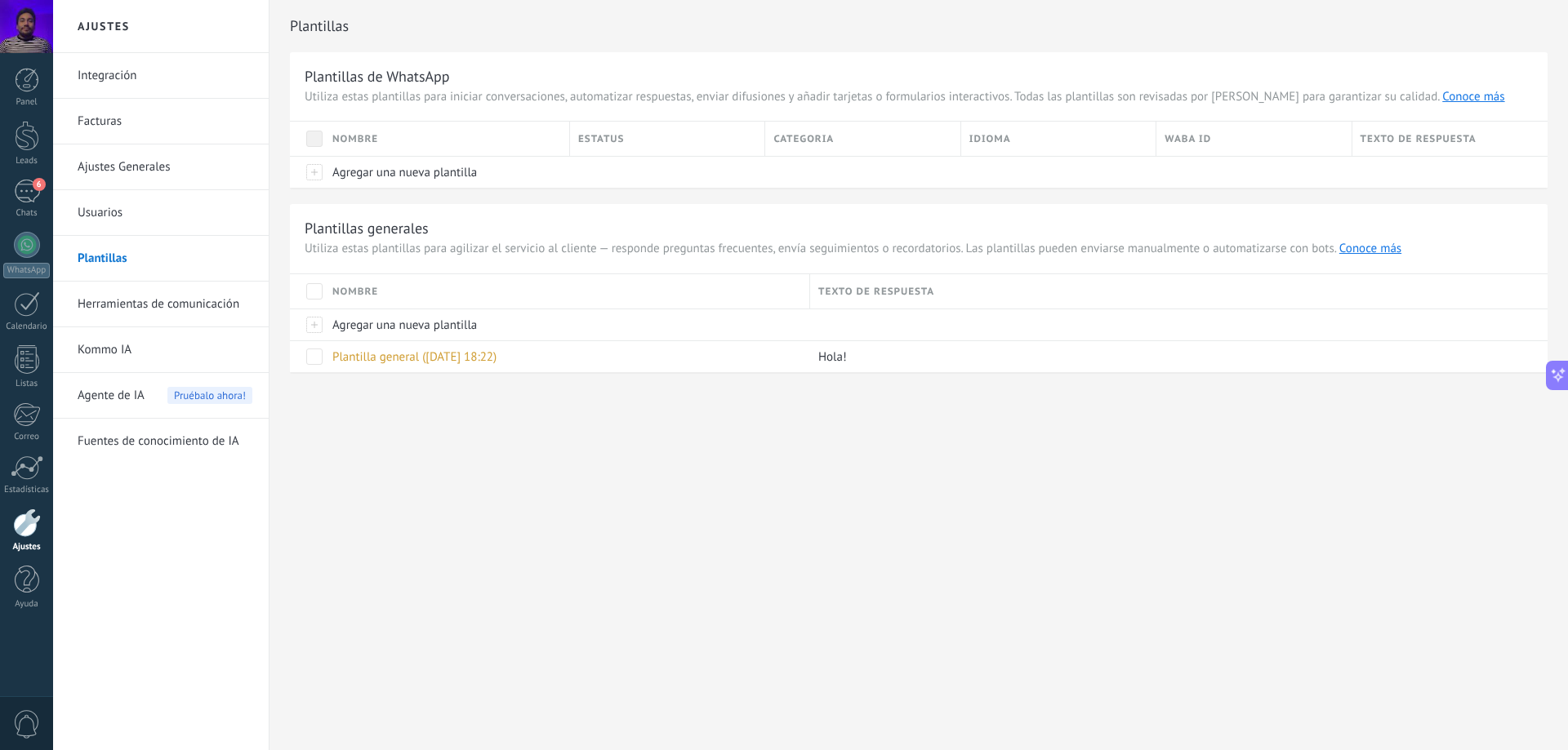
click at [157, 208] on link "Usuarios" at bounding box center [165, 213] width 175 height 46
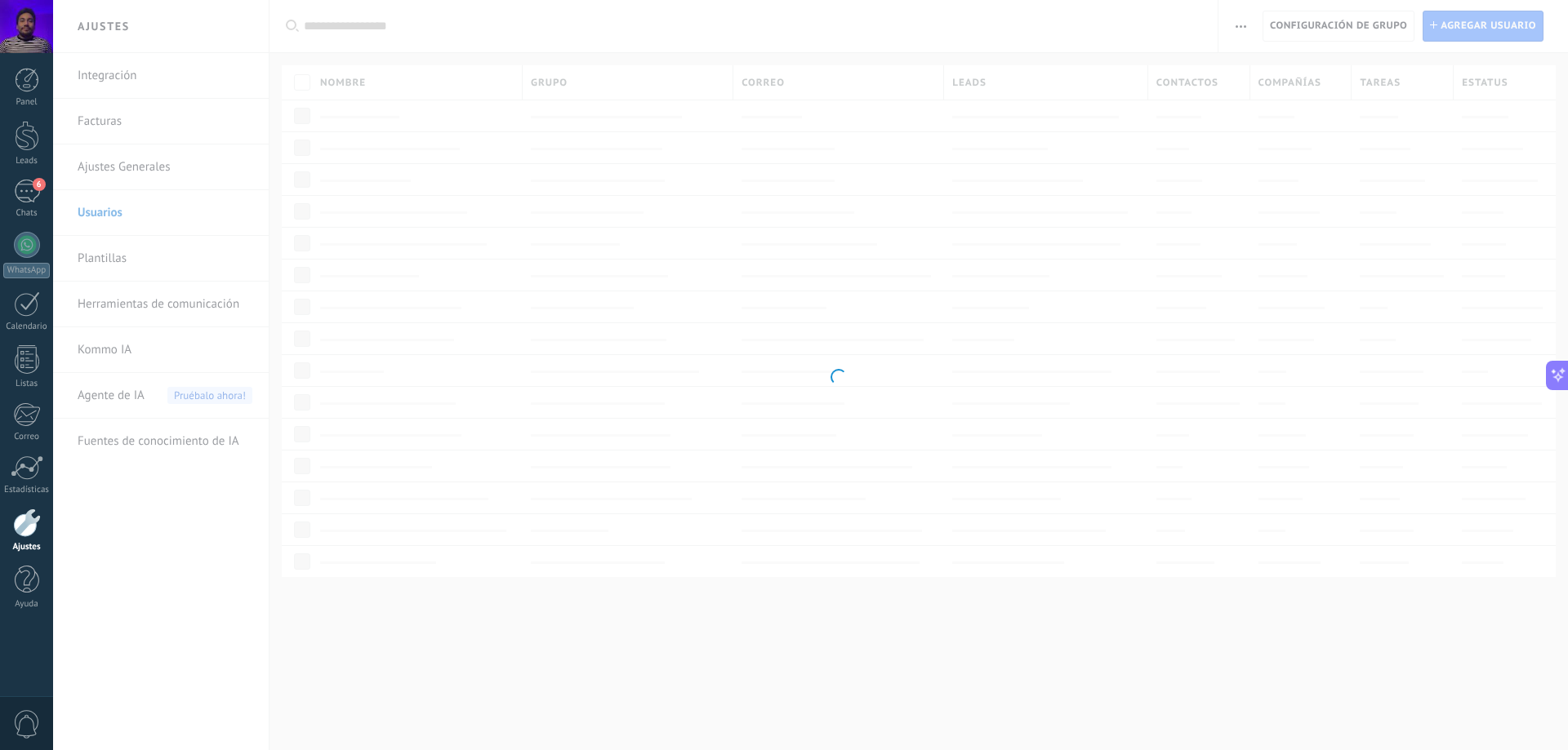
click at [127, 120] on body ".abecls-1,.abecls-2{fill-rule:evenodd}.abecls-2{fill:#fff} .abhcls-1{fill:none}…" at bounding box center [784, 375] width 1568 height 750
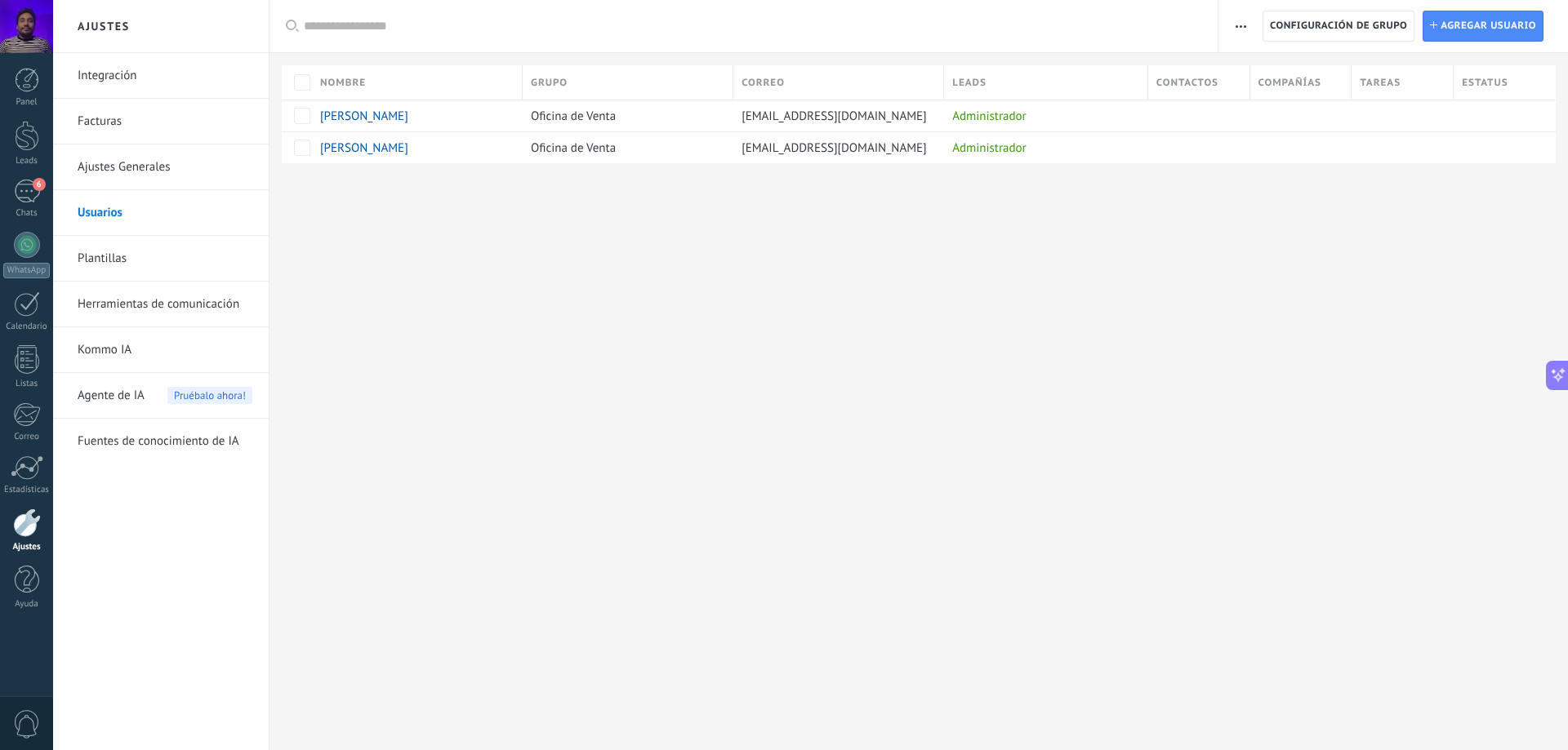
click at [127, 120] on link "Facturas" at bounding box center [165, 121] width 175 height 46
click at [97, 121] on link "Facturas" at bounding box center [165, 121] width 175 height 46
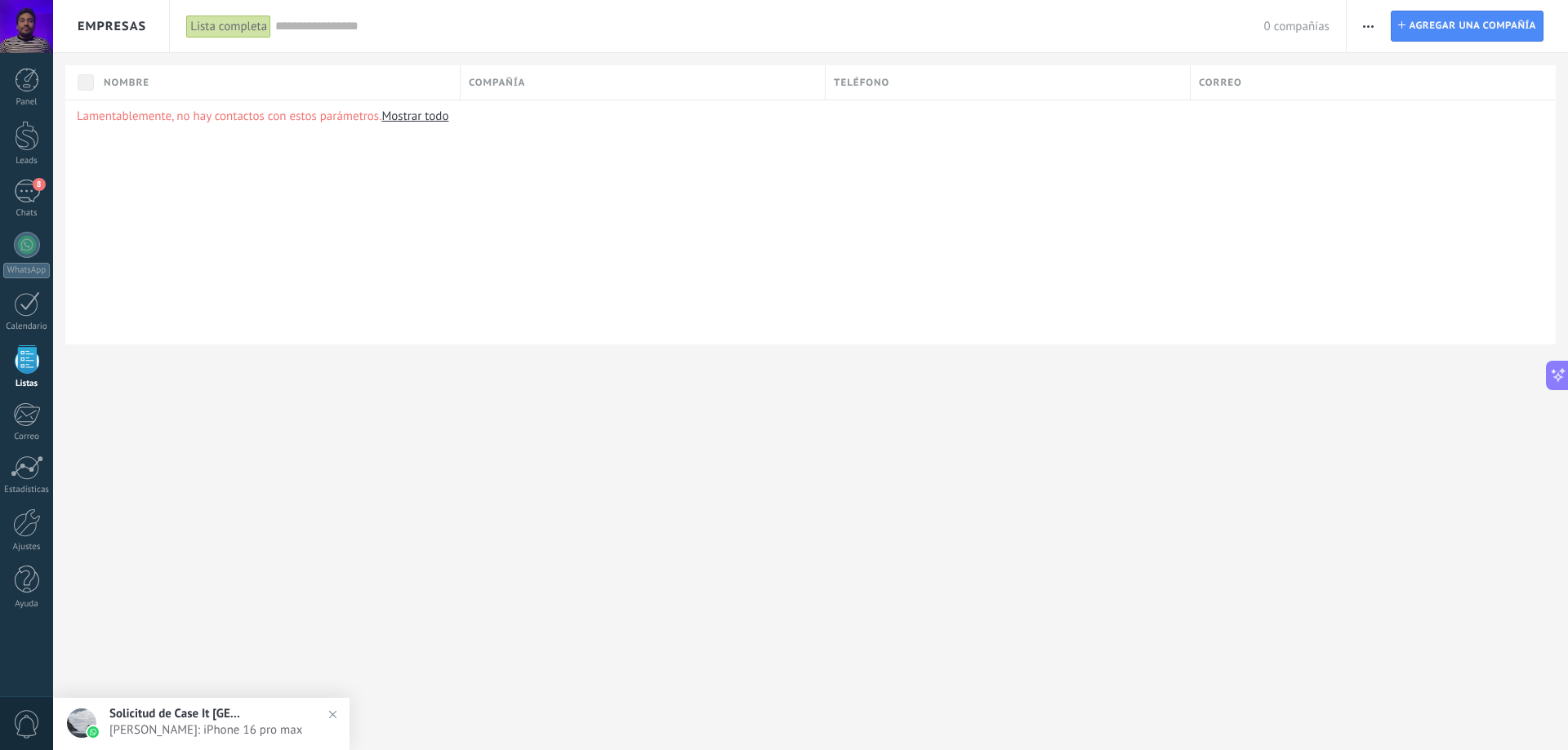
click at [443, 117] on link "Mostrar todo" at bounding box center [415, 116] width 67 height 15
click at [22, 188] on div "8" at bounding box center [27, 191] width 26 height 23
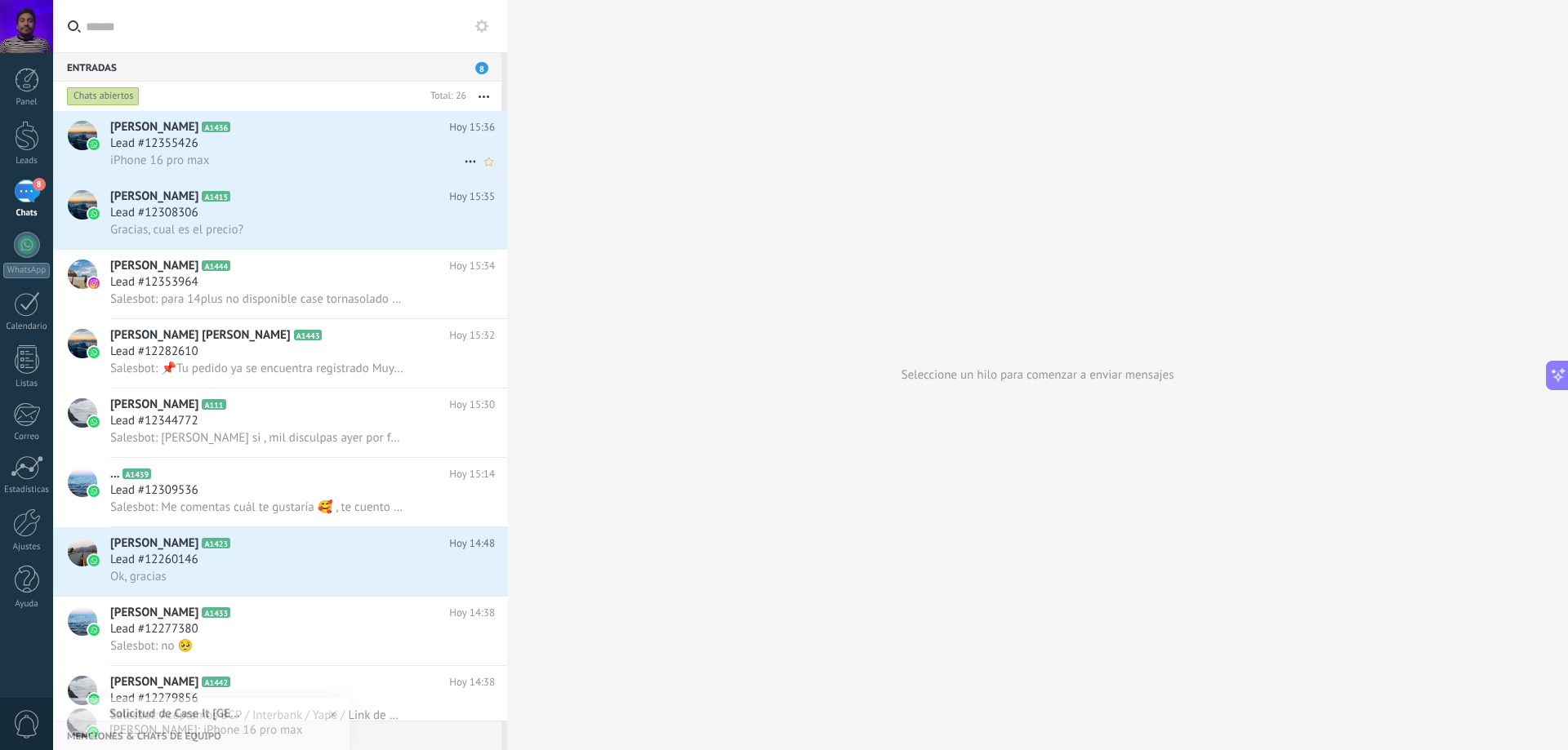
click at [307, 162] on div "iPhone 16 pro max" at bounding box center [302, 160] width 385 height 17
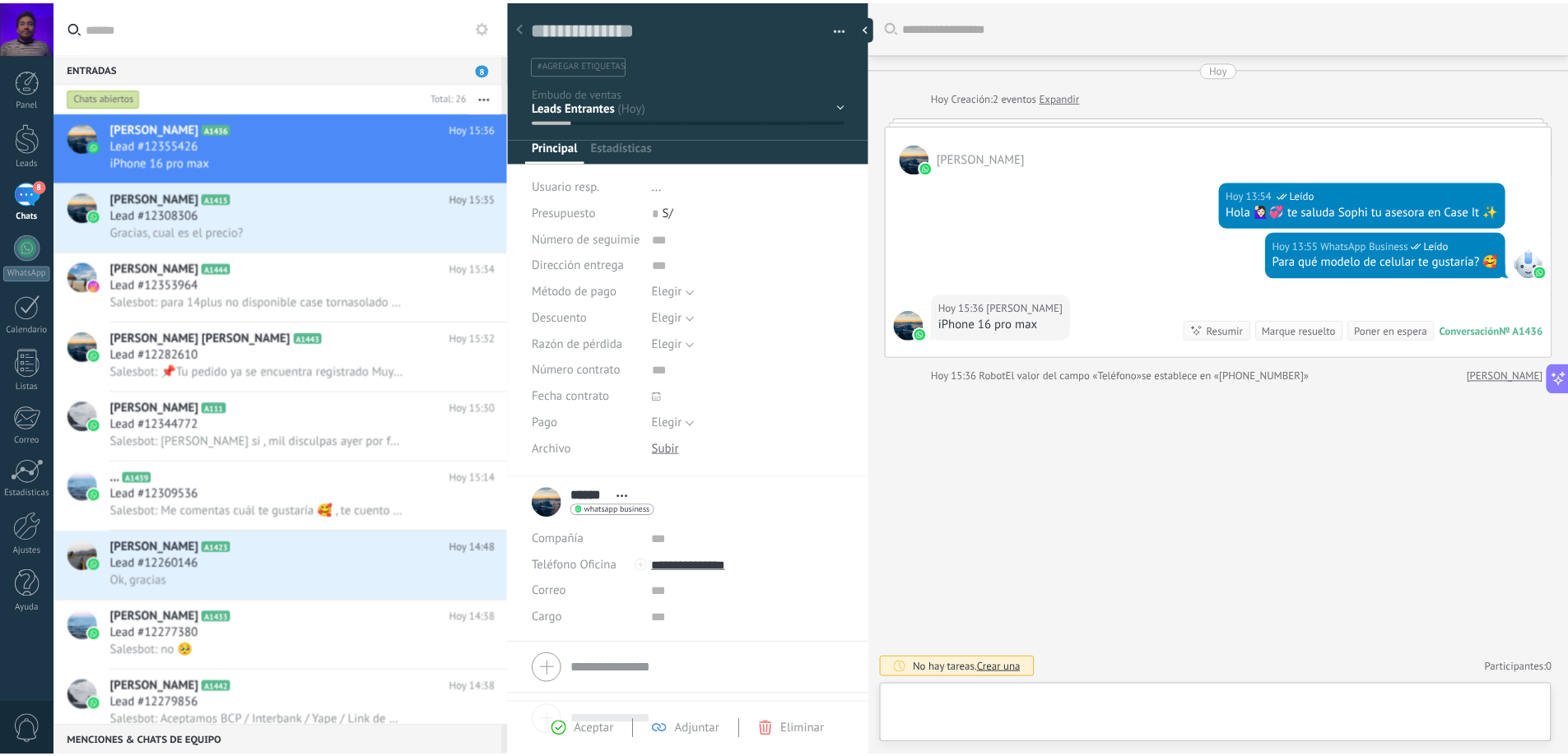
scroll to position [24, 0]
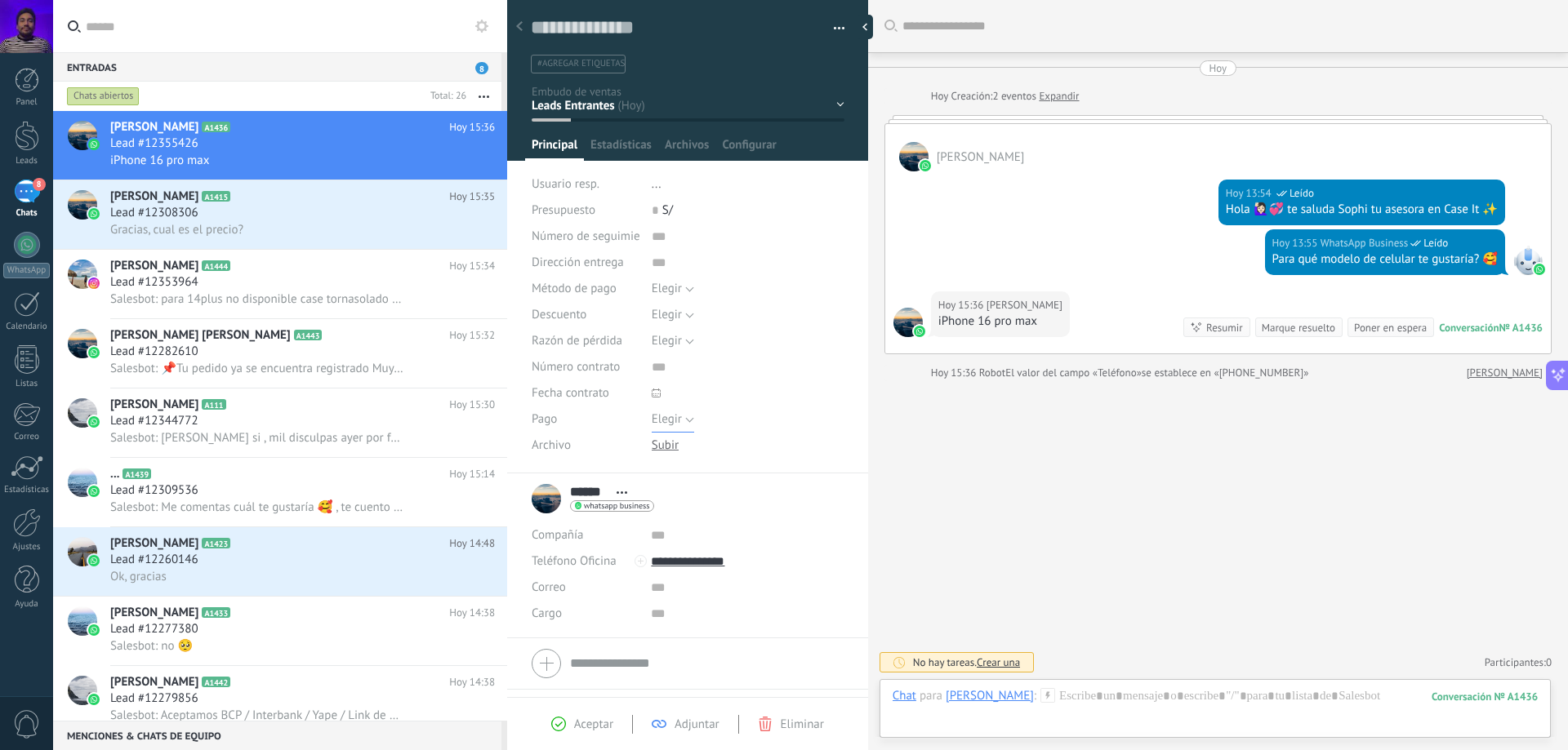
click at [687, 418] on button "Elegir" at bounding box center [673, 419] width 42 height 26
click at [746, 387] on span at bounding box center [703, 394] width 103 height 26
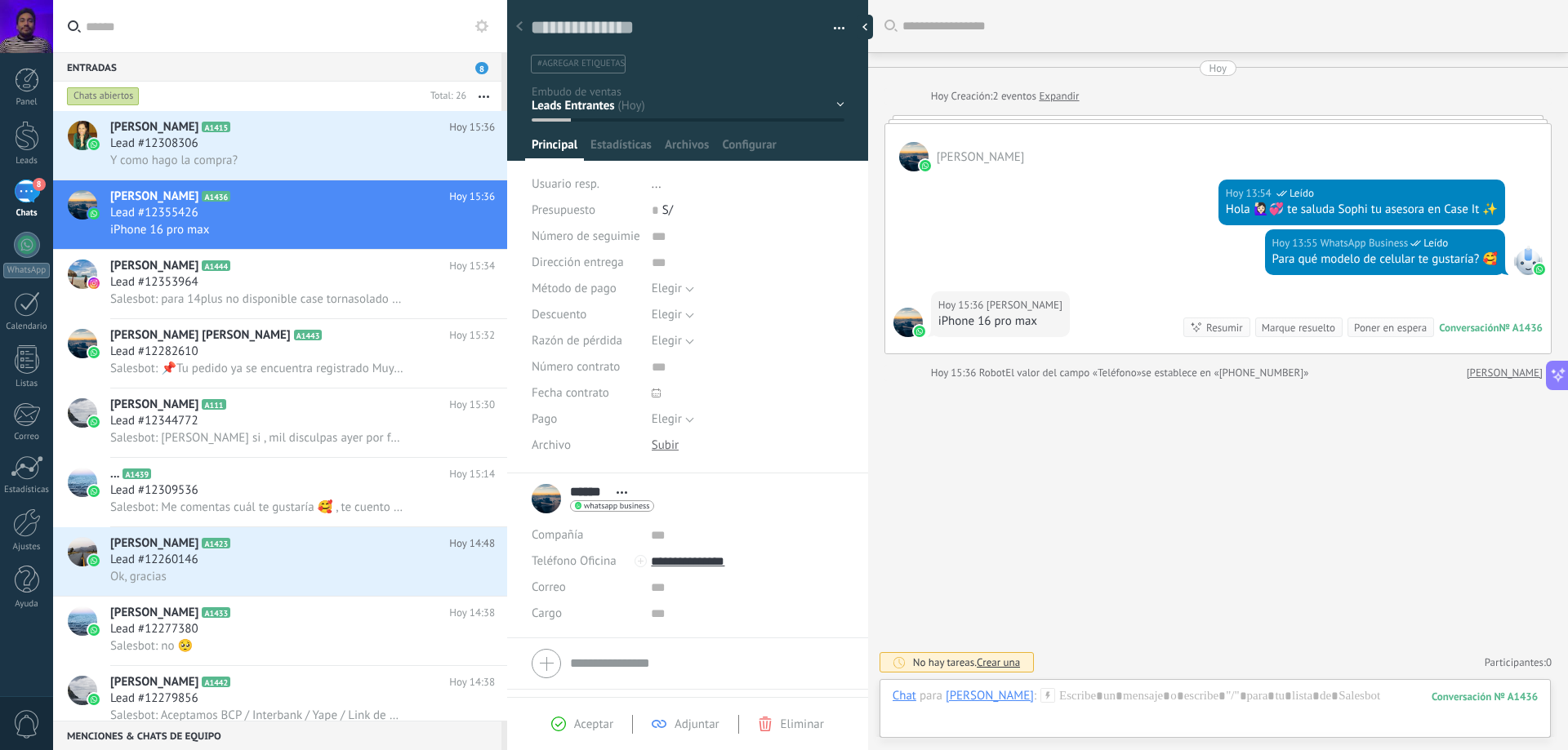
click at [31, 36] on div at bounding box center [27, 27] width 53 height 53
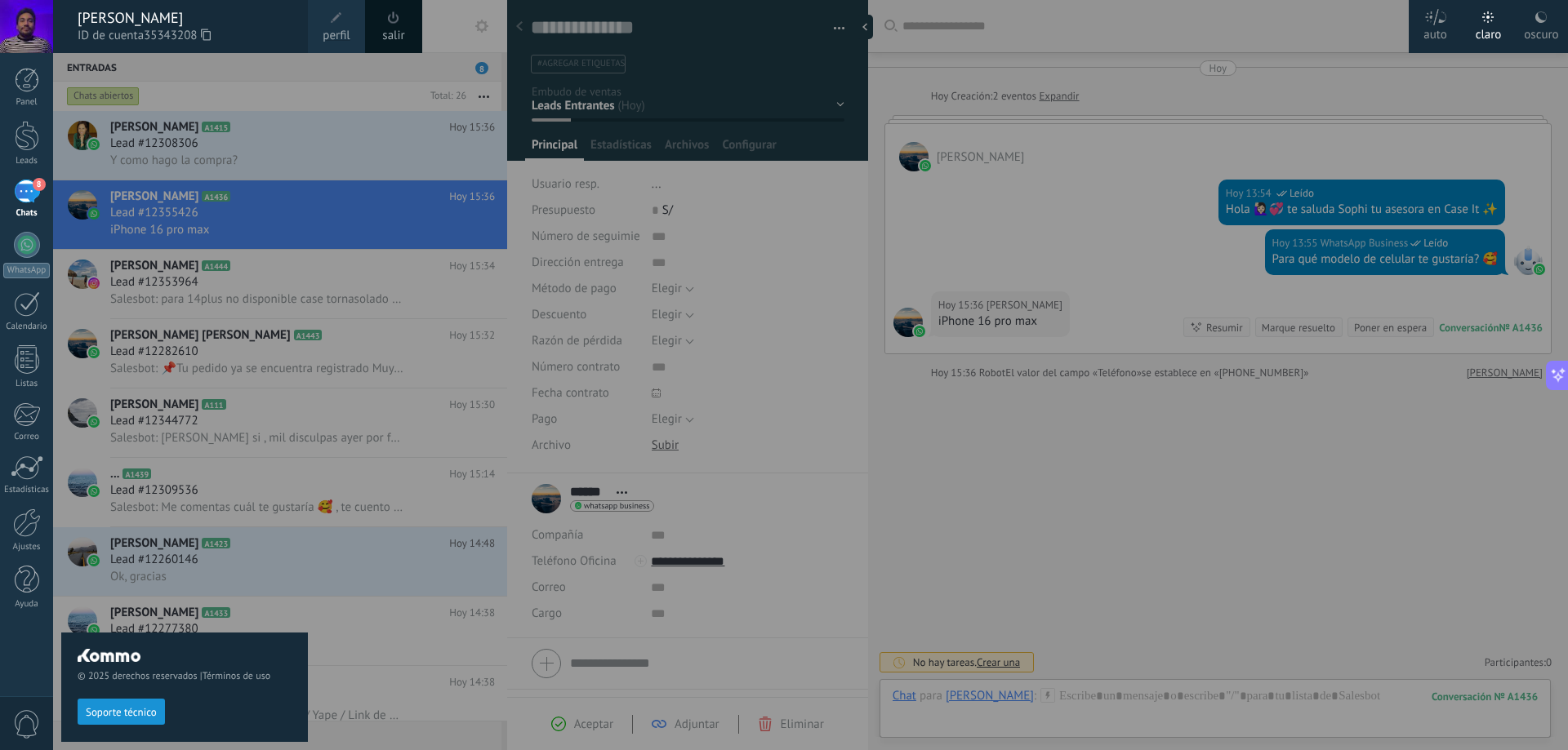
click at [336, 22] on span at bounding box center [336, 17] width 11 height 11
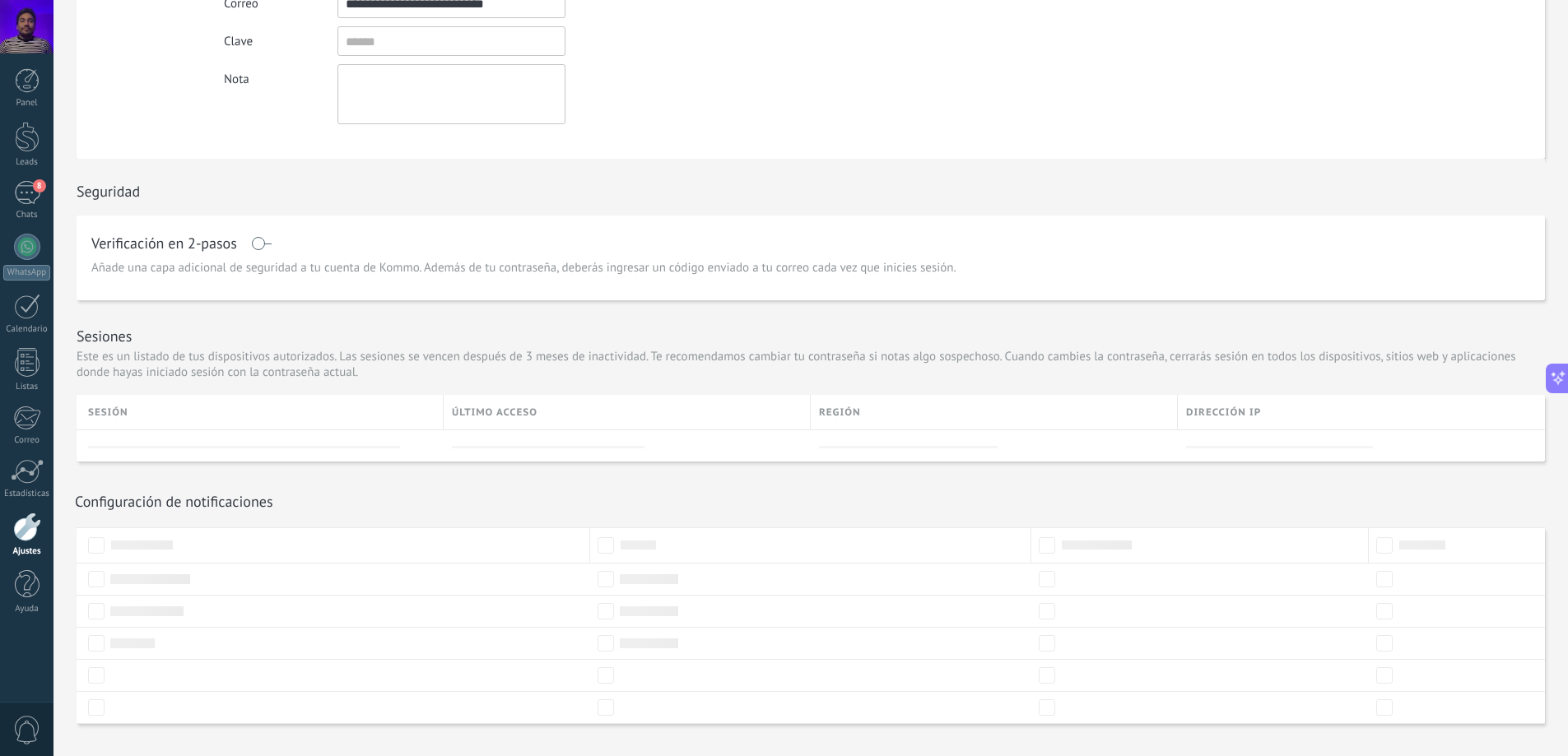
scroll to position [266, 0]
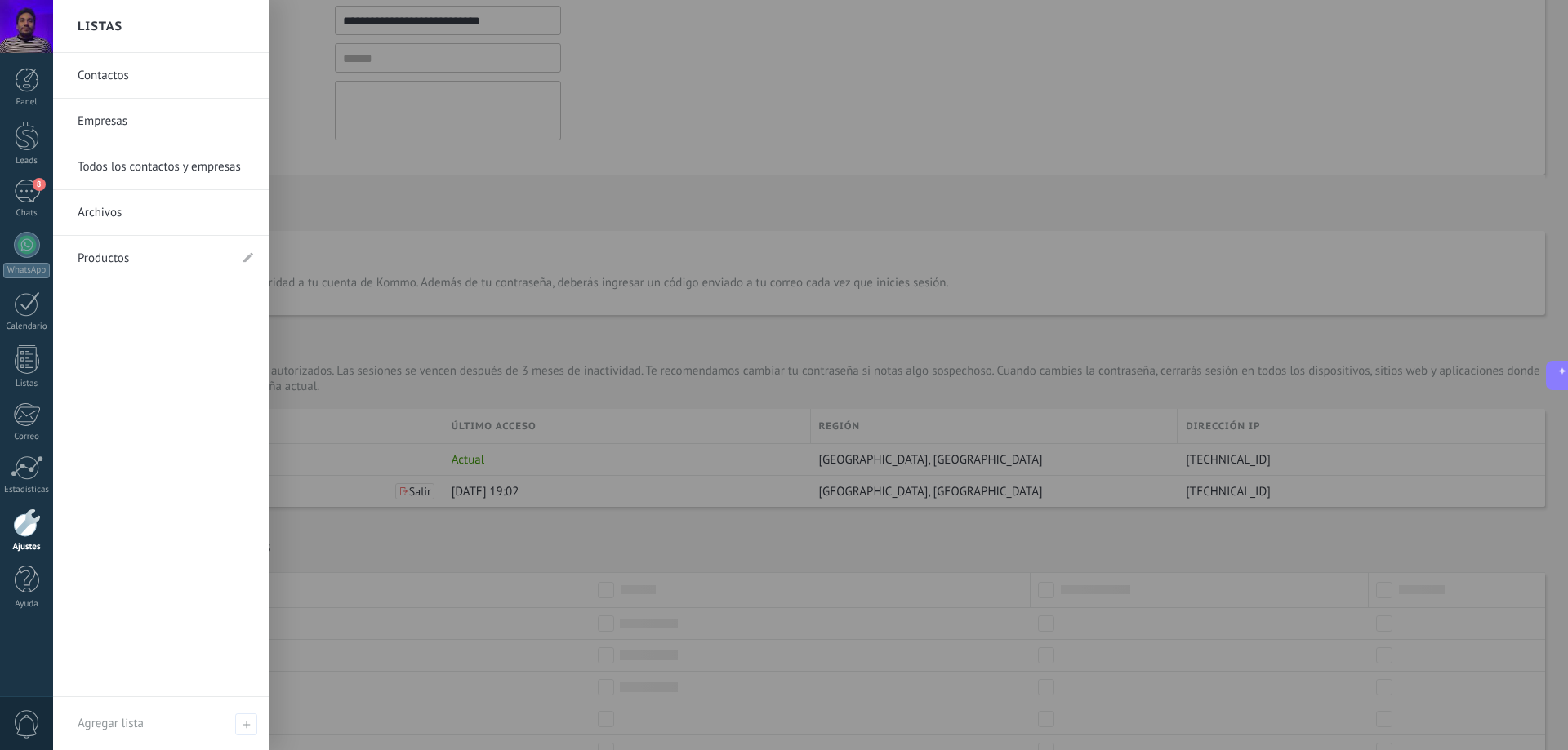
click at [111, 61] on link "Contactos" at bounding box center [165, 76] width 176 height 46
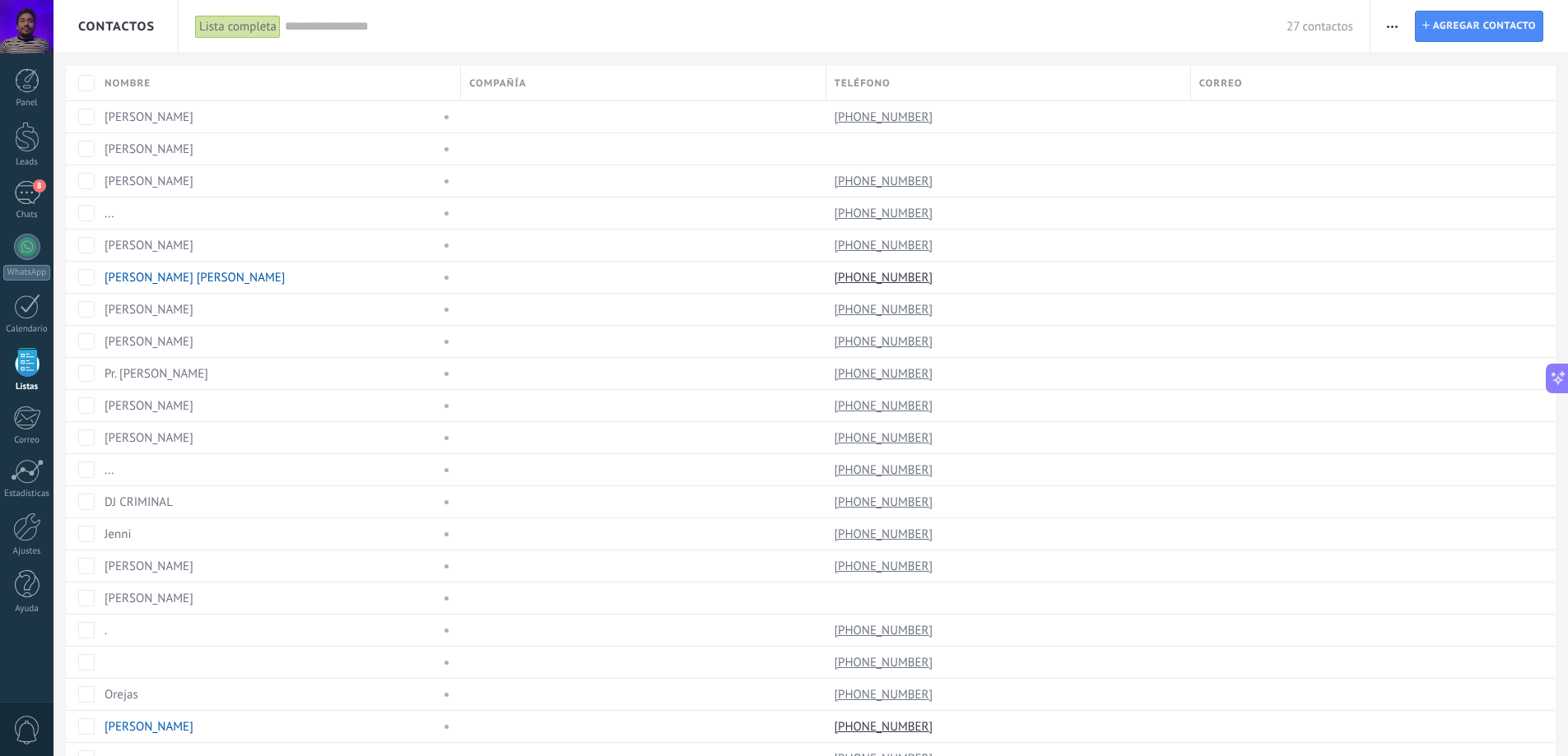
drag, startPoint x: 805, startPoint y: 110, endPoint x: 1227, endPoint y: 86, distance: 422.7
click at [1379, 33] on div "[PERSON_NAME] una compañía Exportar Importar Ajustes de la lista Procesos empre…" at bounding box center [1393, 26] width 28 height 32
click at [1393, 23] on span "button" at bounding box center [1393, 26] width 10 height 31
click at [1492, 194] on span "Ajustes de la lista" at bounding box center [1448, 201] width 93 height 33
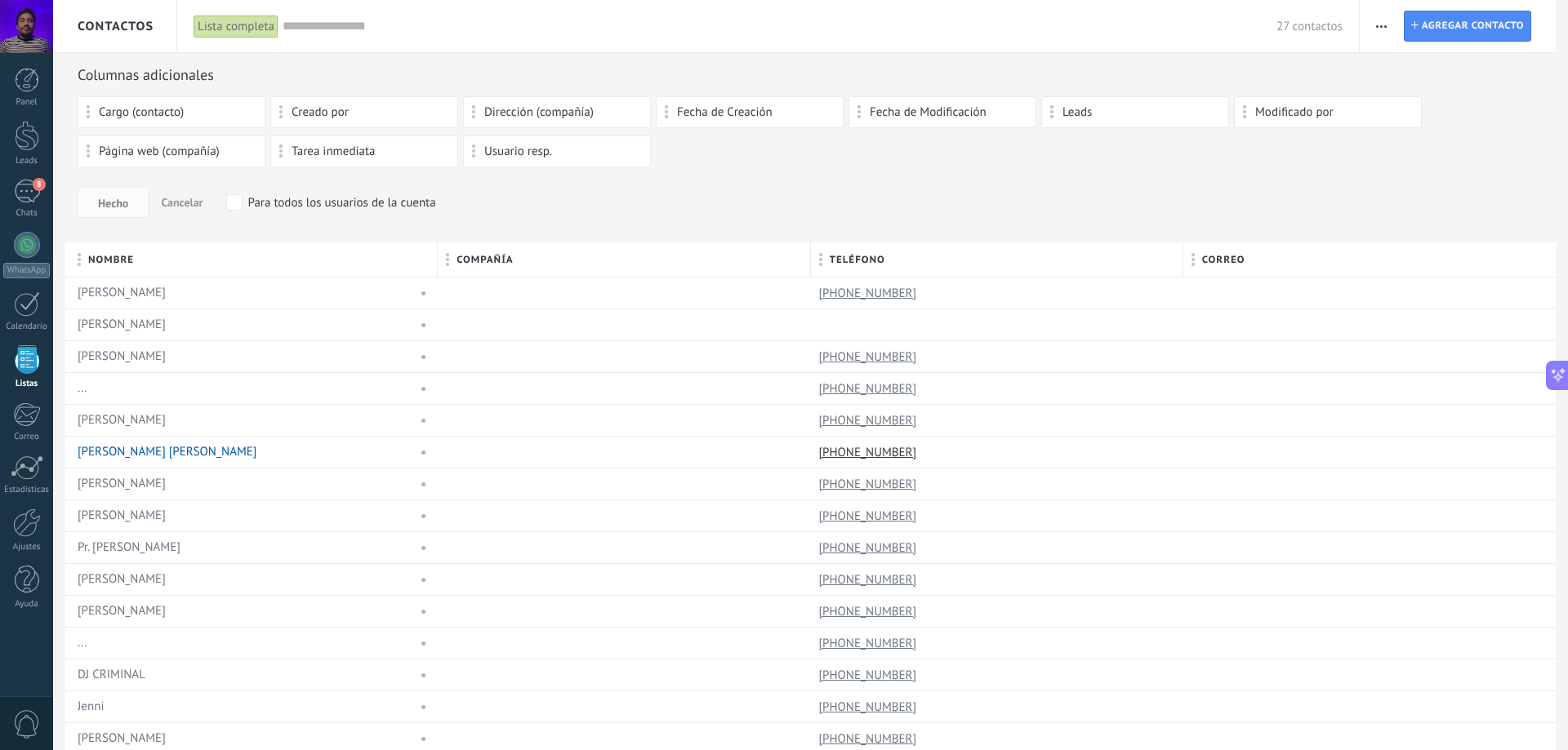
click at [786, 191] on div "Hecho Cancelar Para todos los usuarios de la cuenta" at bounding box center [811, 202] width 1466 height 31
click at [143, 23] on span "Contactos" at bounding box center [115, 27] width 76 height 15
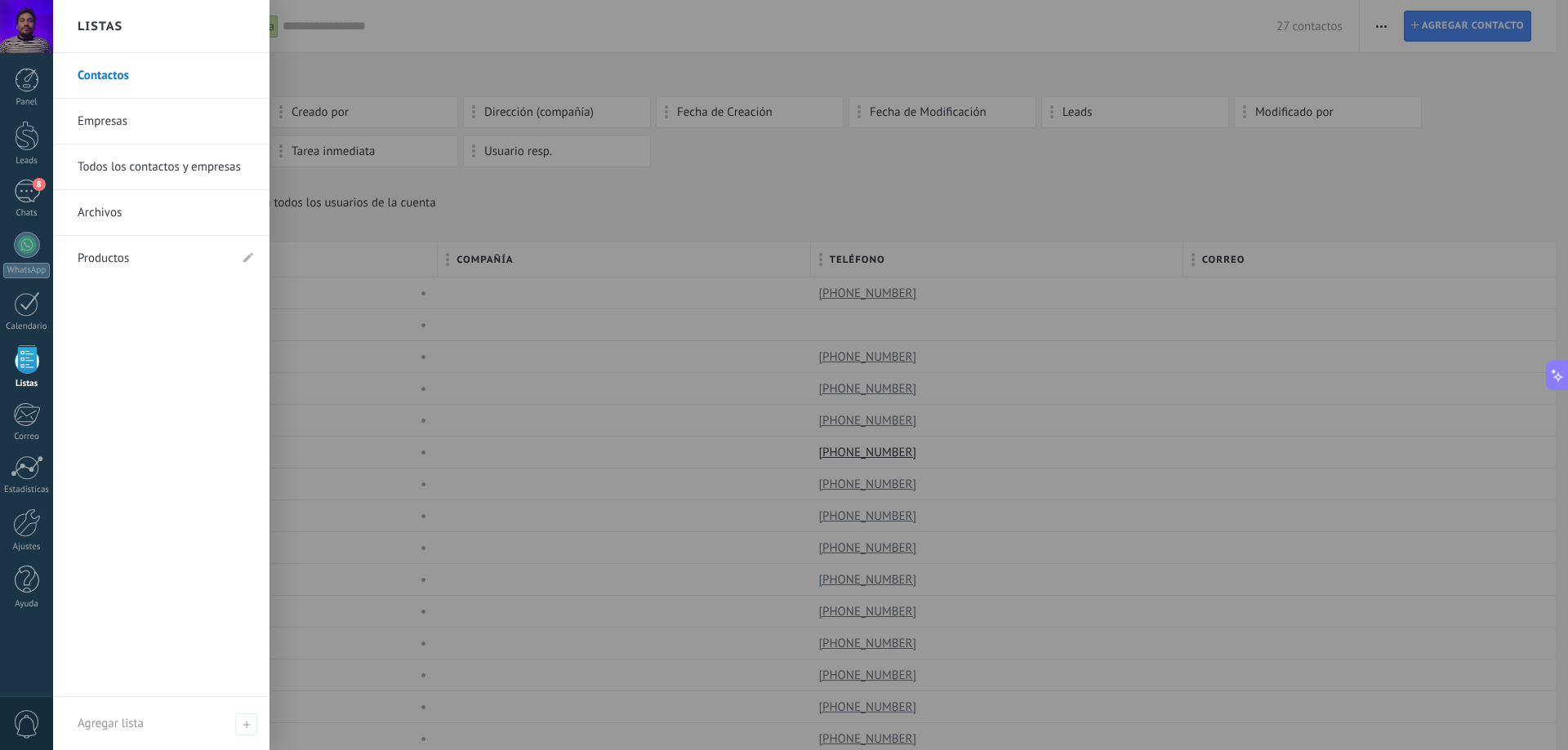
click at [120, 161] on link "Todos los contactos y empresas" at bounding box center [165, 167] width 176 height 46
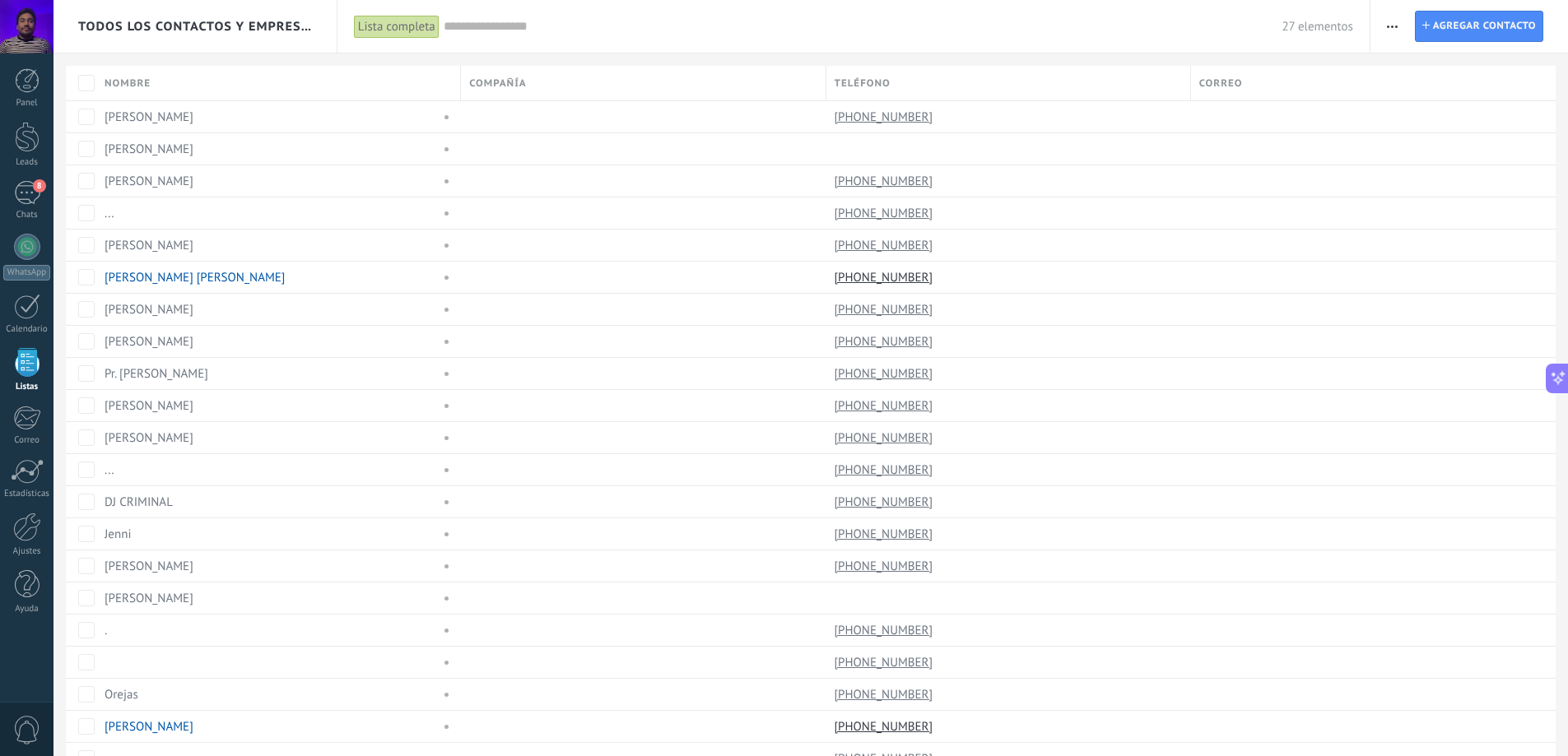
click at [1388, 18] on span "button" at bounding box center [1393, 26] width 10 height 31
click at [1317, 53] on div "Todos los contactos y empresas Lista completa Aplicar 27 elementos Lista comple…" at bounding box center [811, 27] width 1515 height 54
click at [30, 220] on div "Chats" at bounding box center [27, 215] width 48 height 10
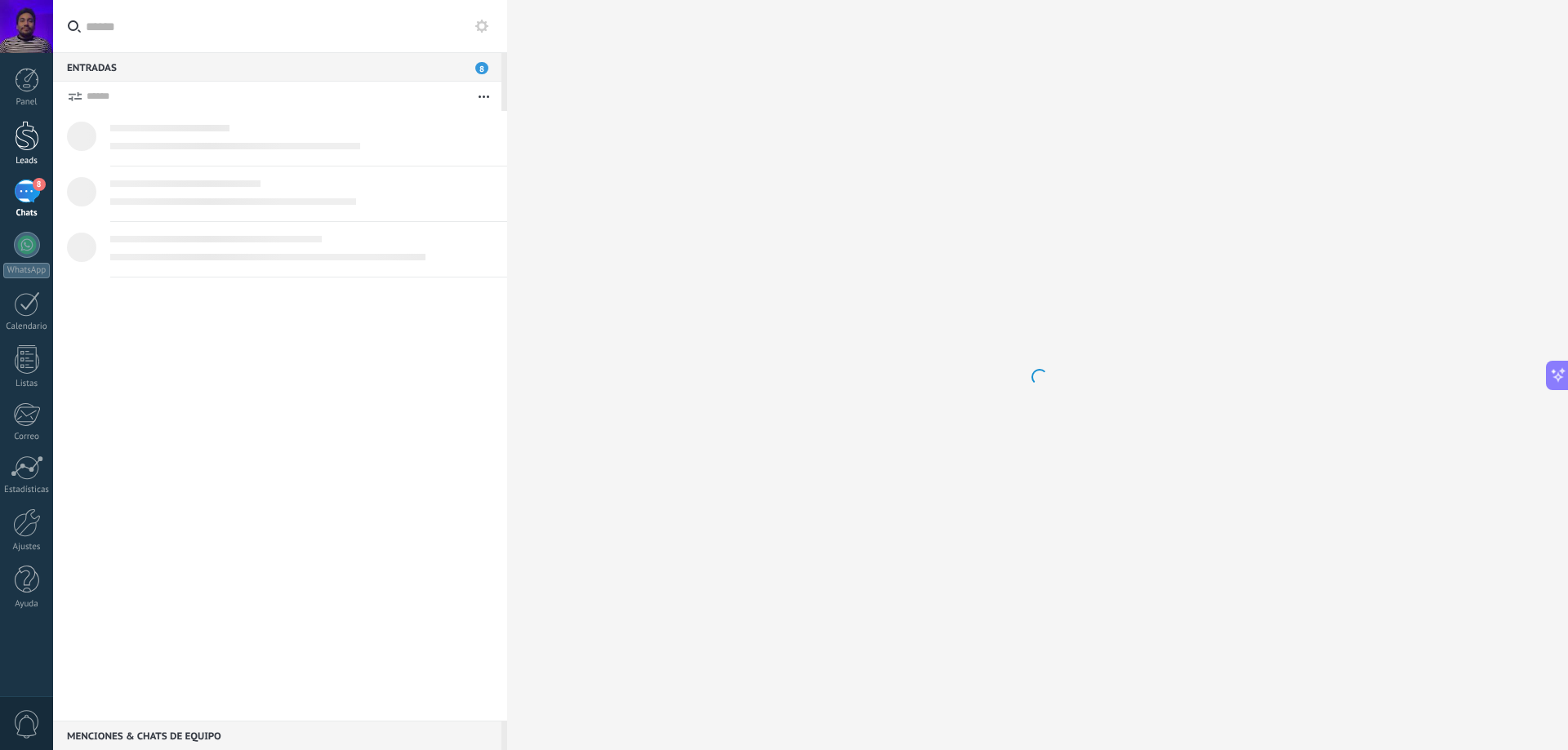
click at [29, 160] on div "Leads" at bounding box center [27, 161] width 47 height 10
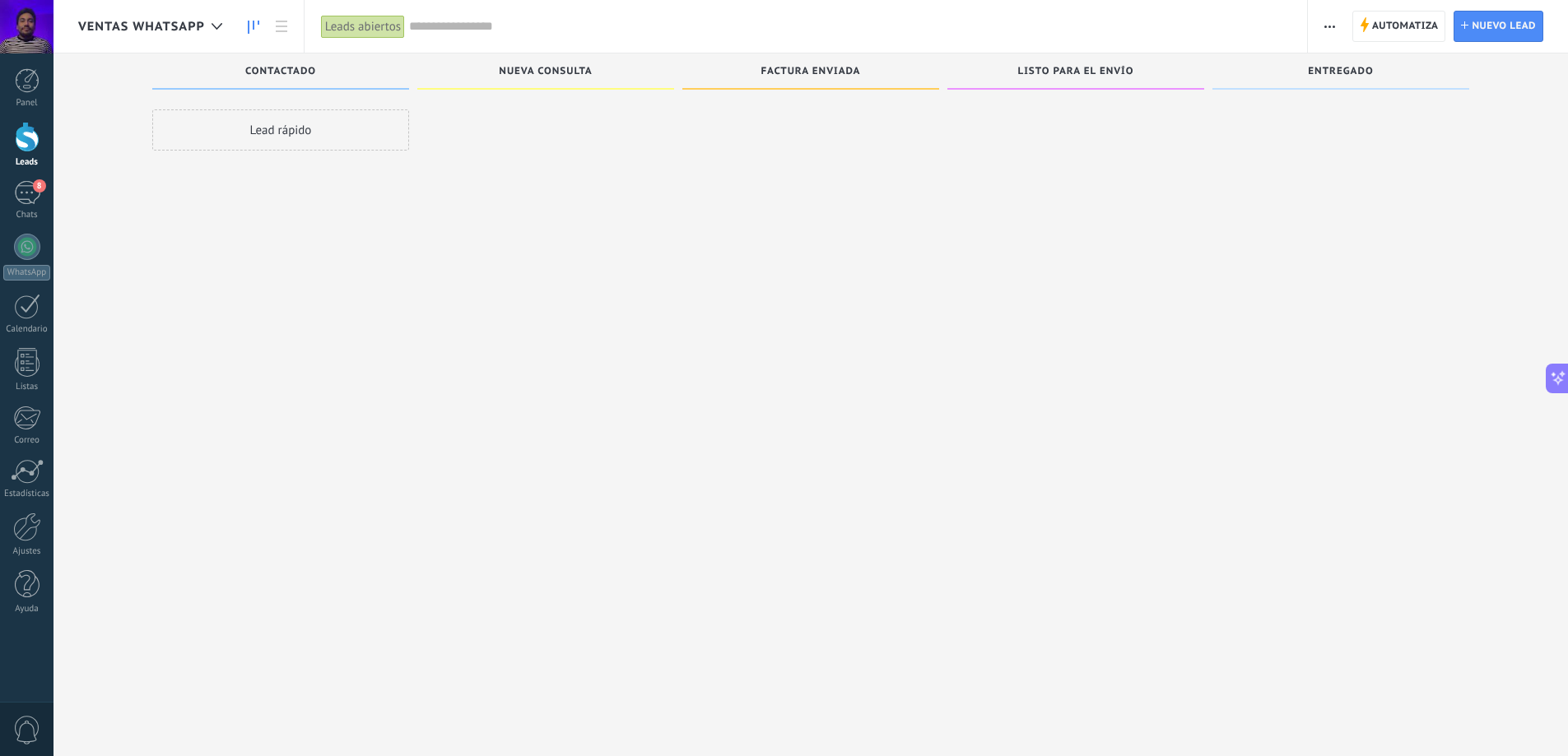
click at [170, 19] on span "Ventas Whatsapp" at bounding box center [142, 27] width 127 height 16
click at [214, 24] on icon at bounding box center [217, 27] width 10 height 7
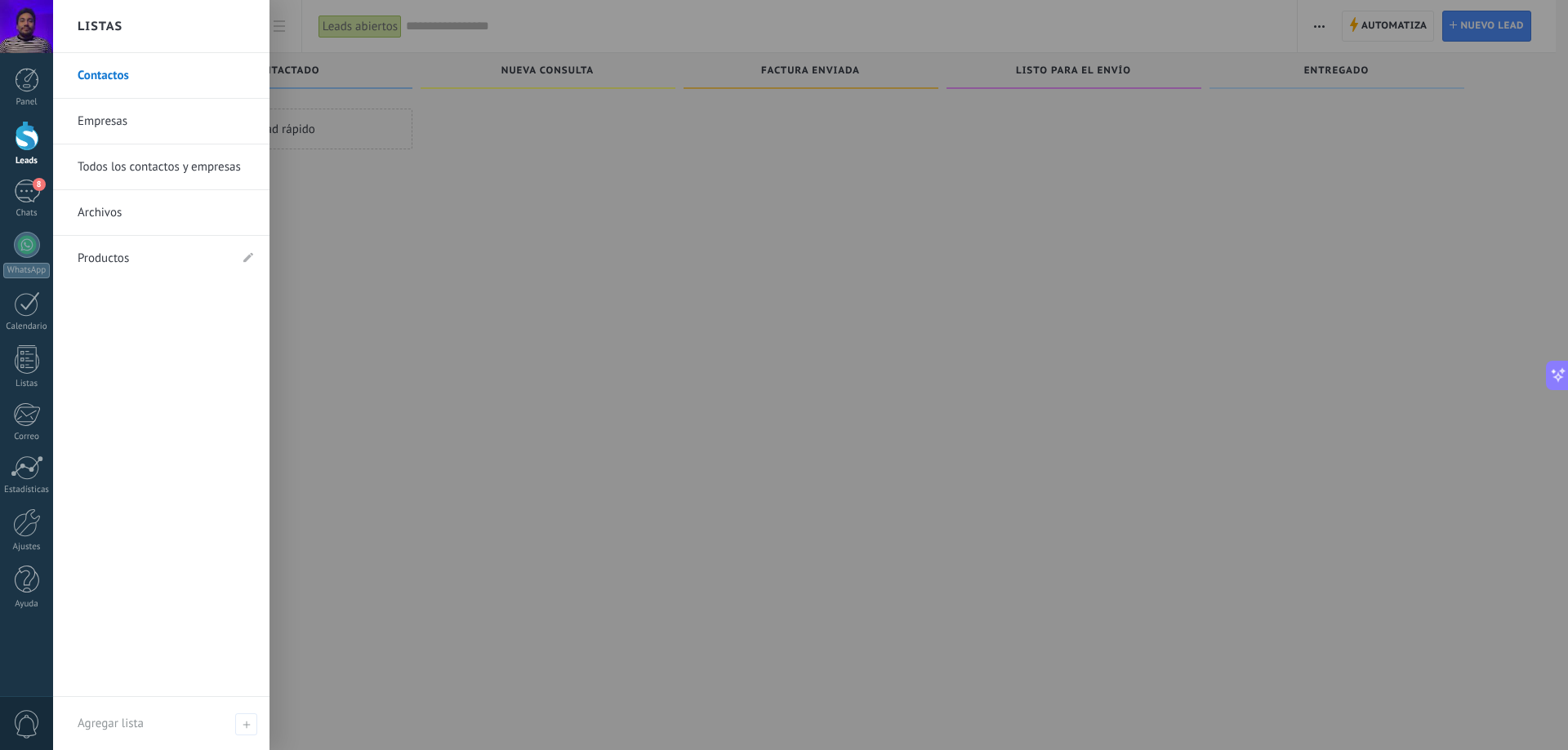
click at [457, 288] on div at bounding box center [837, 375] width 1568 height 750
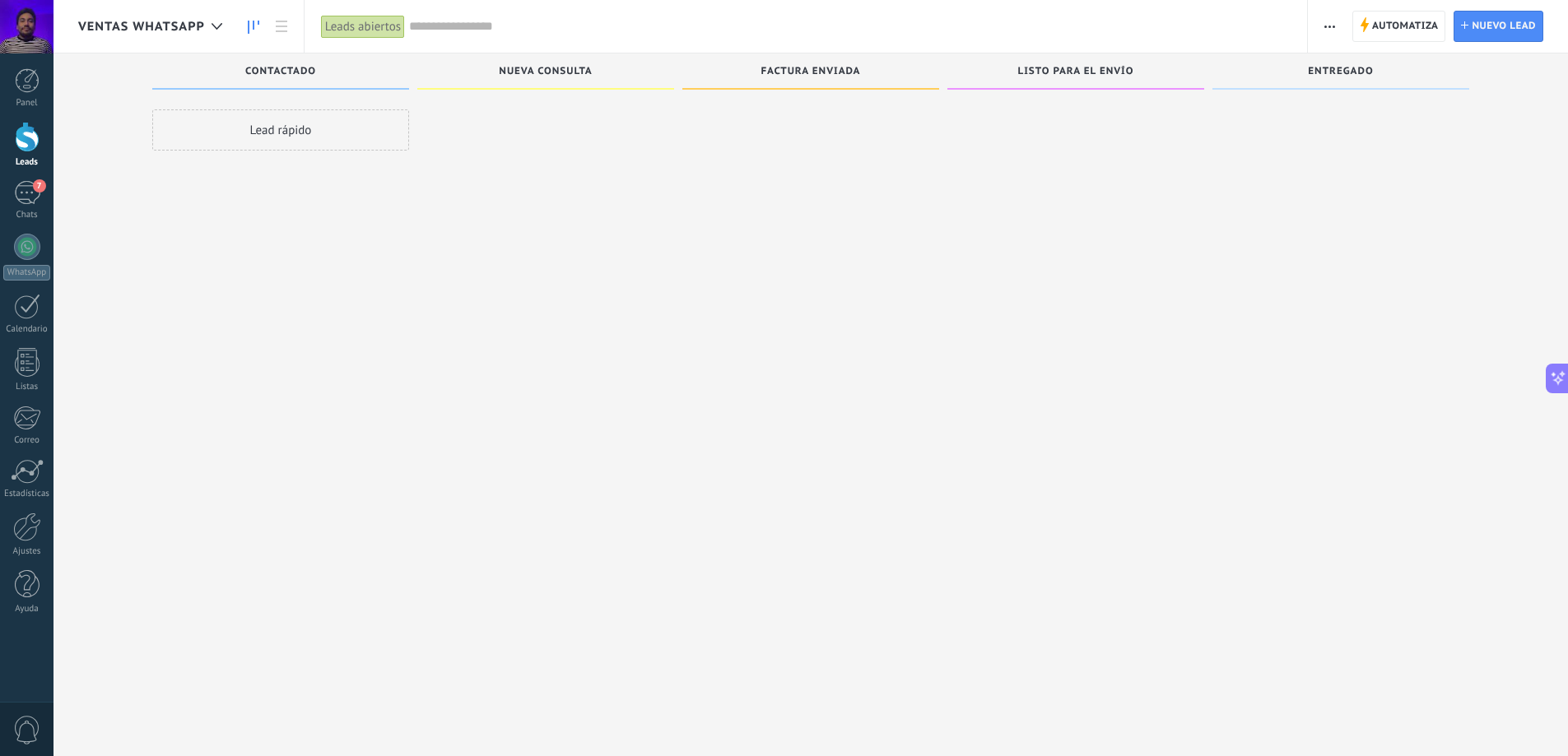
click at [149, 22] on span "Ventas Whatsapp" at bounding box center [142, 27] width 127 height 16
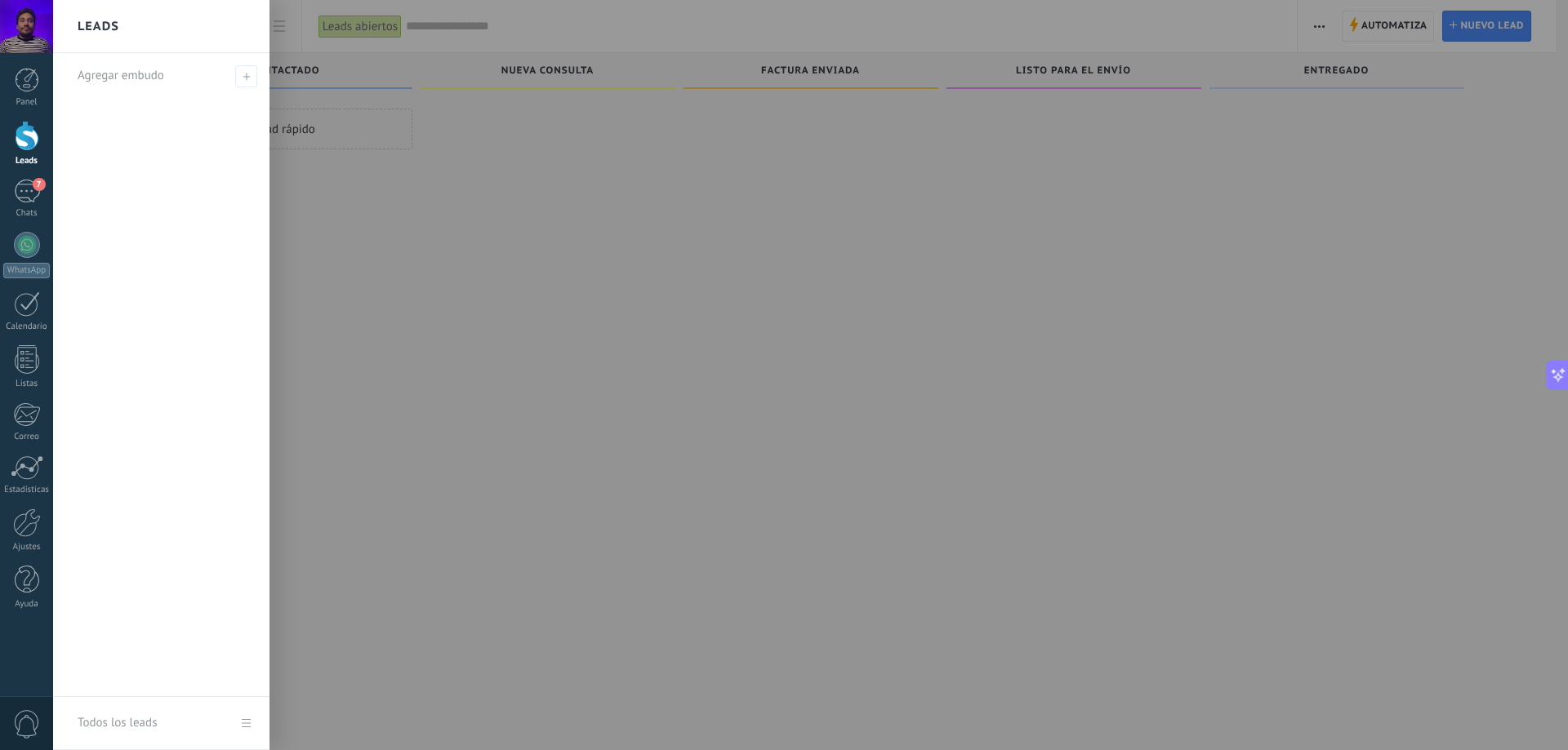
click at [90, 27] on h2 "Leads" at bounding box center [98, 27] width 41 height 52
click at [122, 716] on div "Todos los leads" at bounding box center [117, 722] width 79 height 46
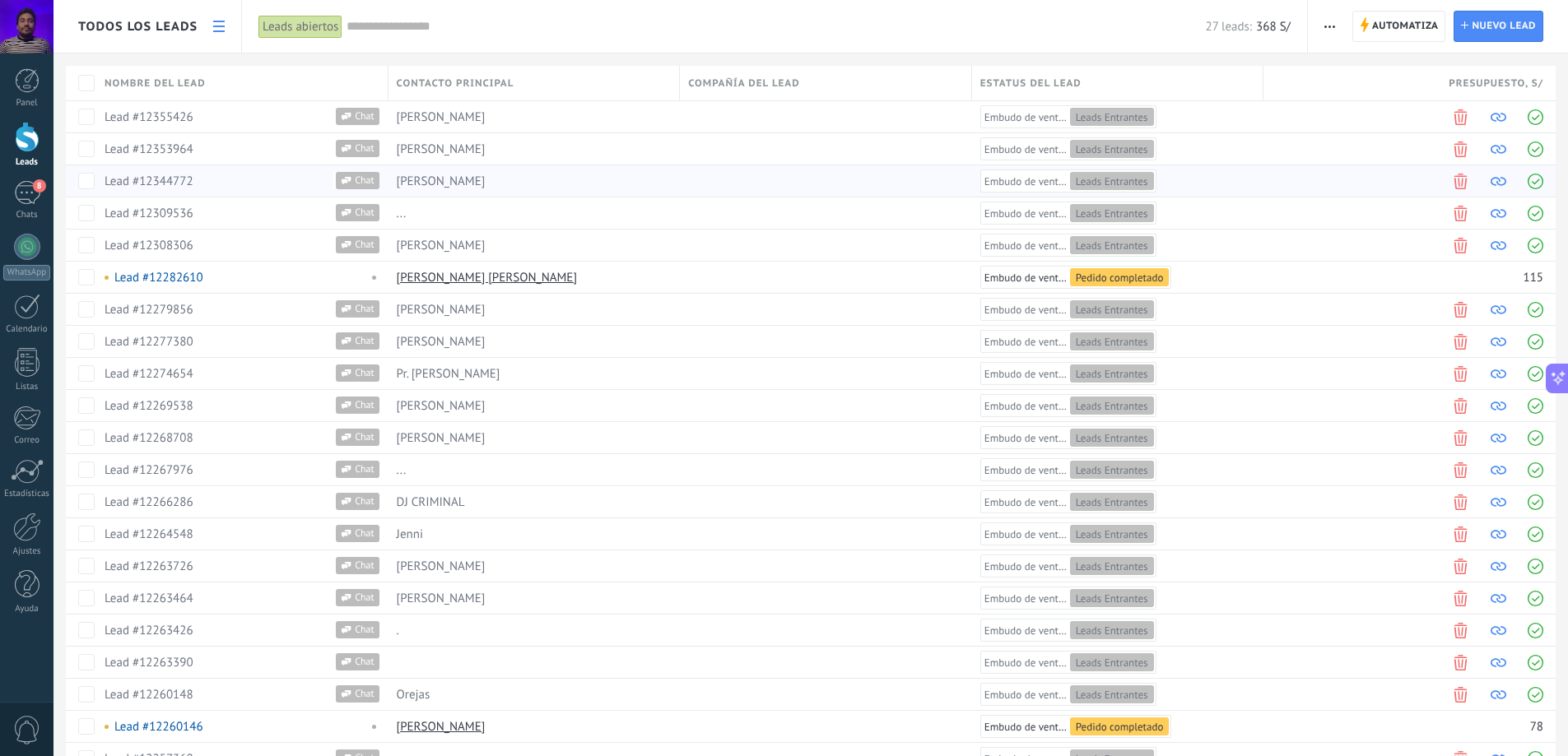
click at [1051, 180] on span "Embudo de ventas" at bounding box center [1025, 181] width 82 height 14
click at [214, 22] on icon at bounding box center [219, 26] width 11 height 11
click at [214, 23] on icon at bounding box center [219, 26] width 11 height 11
click at [181, 22] on span "Todos los leads" at bounding box center [137, 27] width 119 height 16
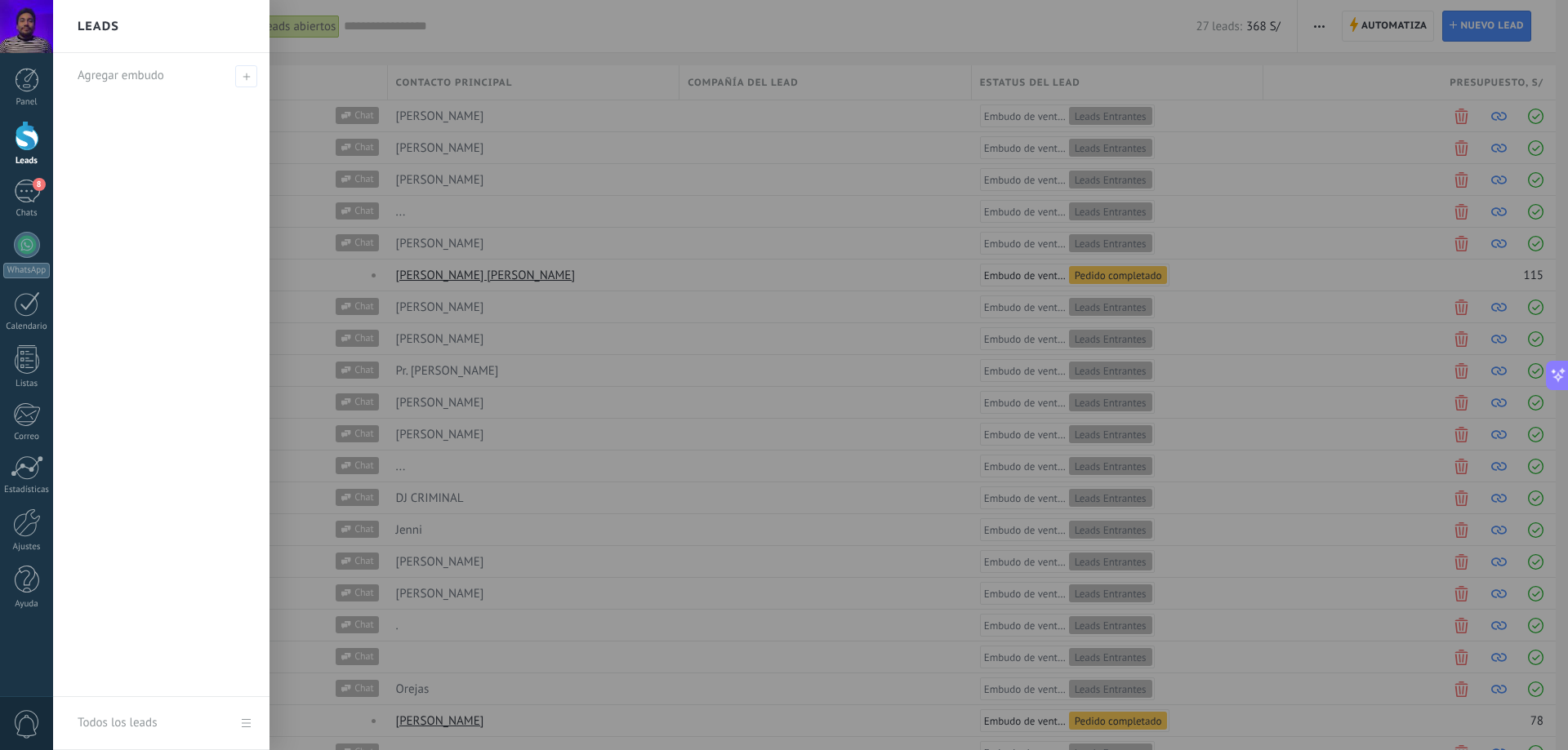
click at [88, 21] on h2 "Leads" at bounding box center [98, 27] width 41 height 52
click at [445, 29] on div at bounding box center [837, 375] width 1568 height 750
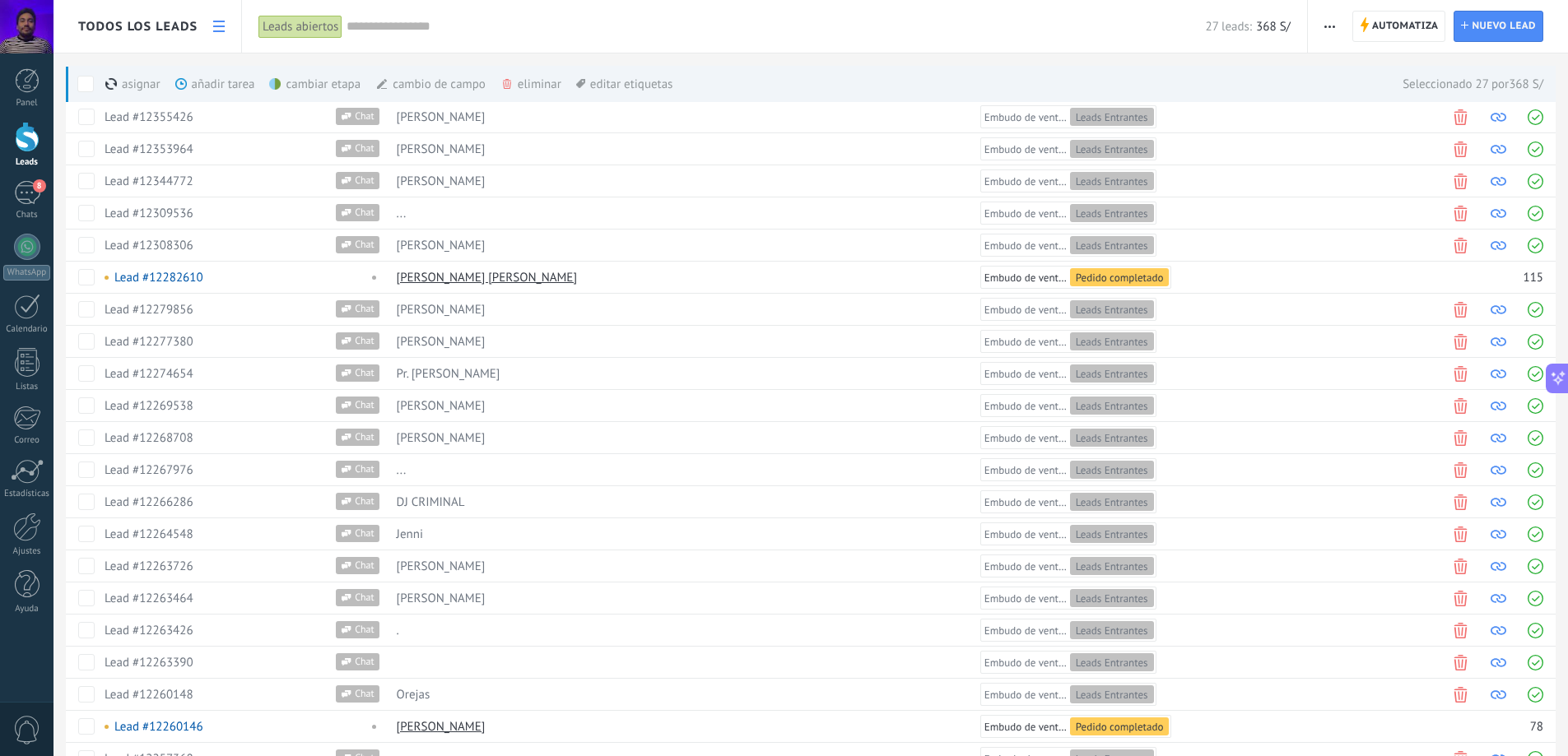
click at [135, 89] on div "asignar màs" at bounding box center [161, 84] width 111 height 36
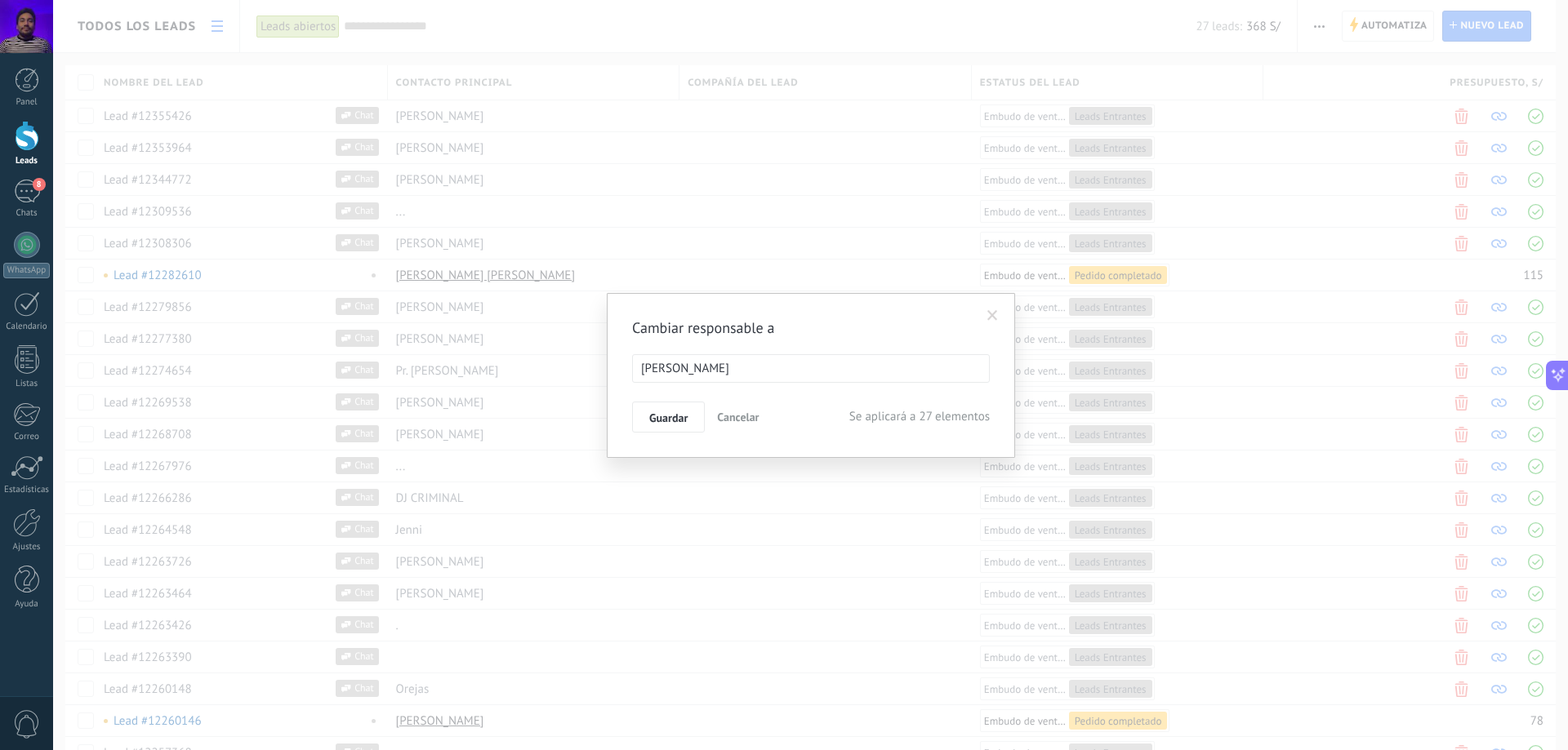
click at [741, 418] on span "Cancelar" at bounding box center [737, 417] width 41 height 15
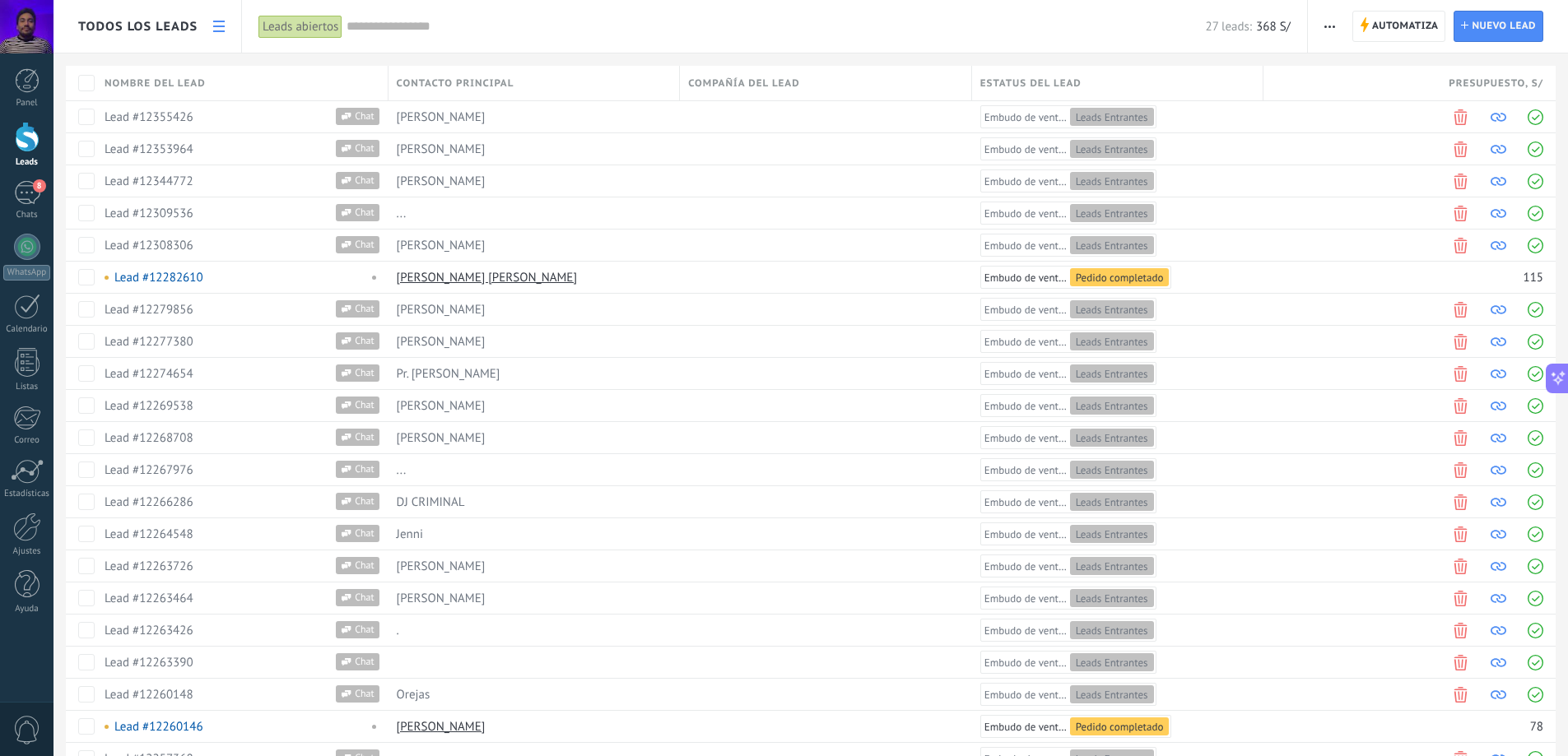
click at [1334, 16] on span "button" at bounding box center [1330, 26] width 10 height 31
click at [1373, 153] on span "Importar" at bounding box center [1362, 168] width 46 height 33
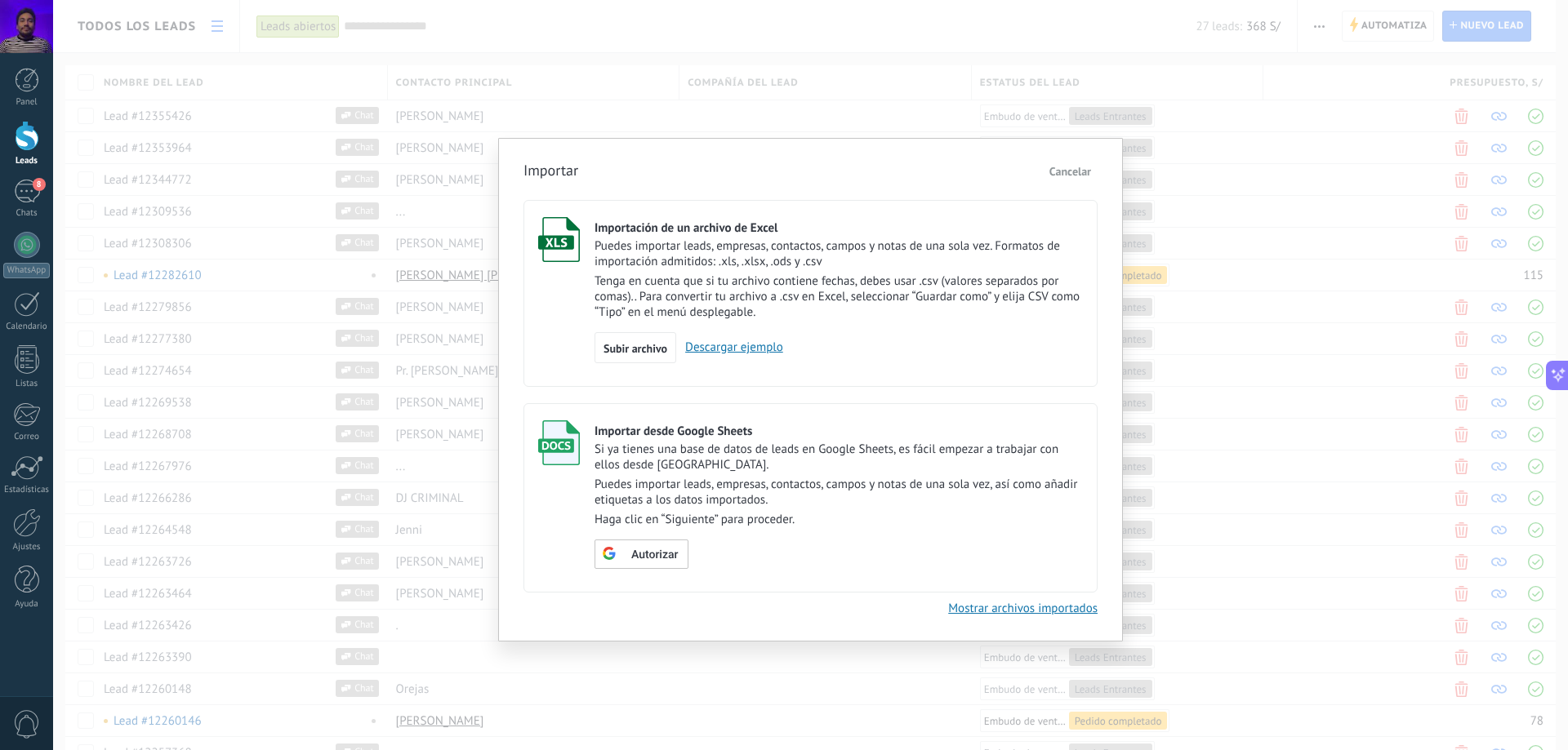
click at [1077, 179] on button "Cancelar" at bounding box center [1071, 171] width 55 height 24
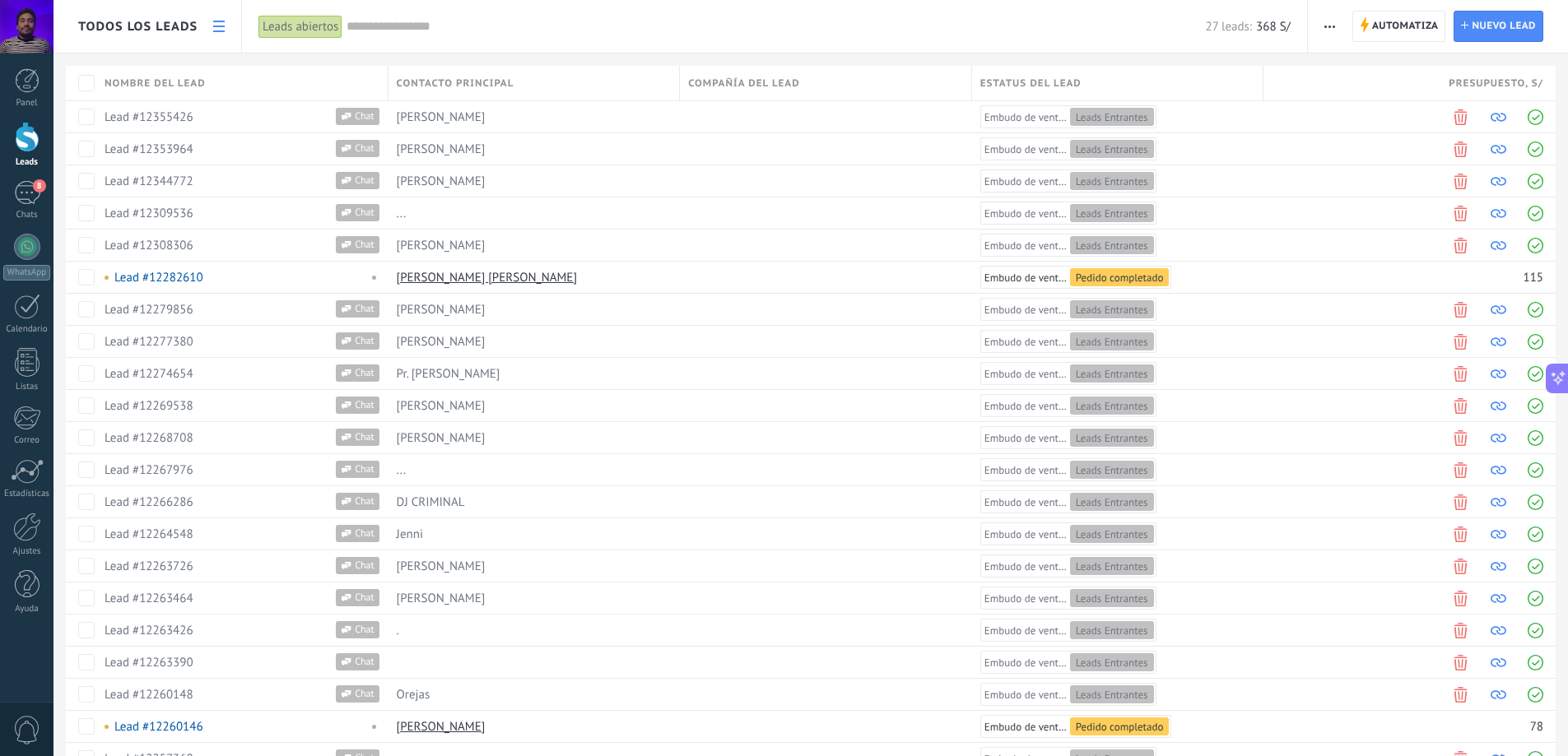
click at [1331, 30] on span "button" at bounding box center [1330, 26] width 10 height 31
click at [1380, 140] on span "Ajustes de la lista" at bounding box center [1386, 135] width 93 height 33
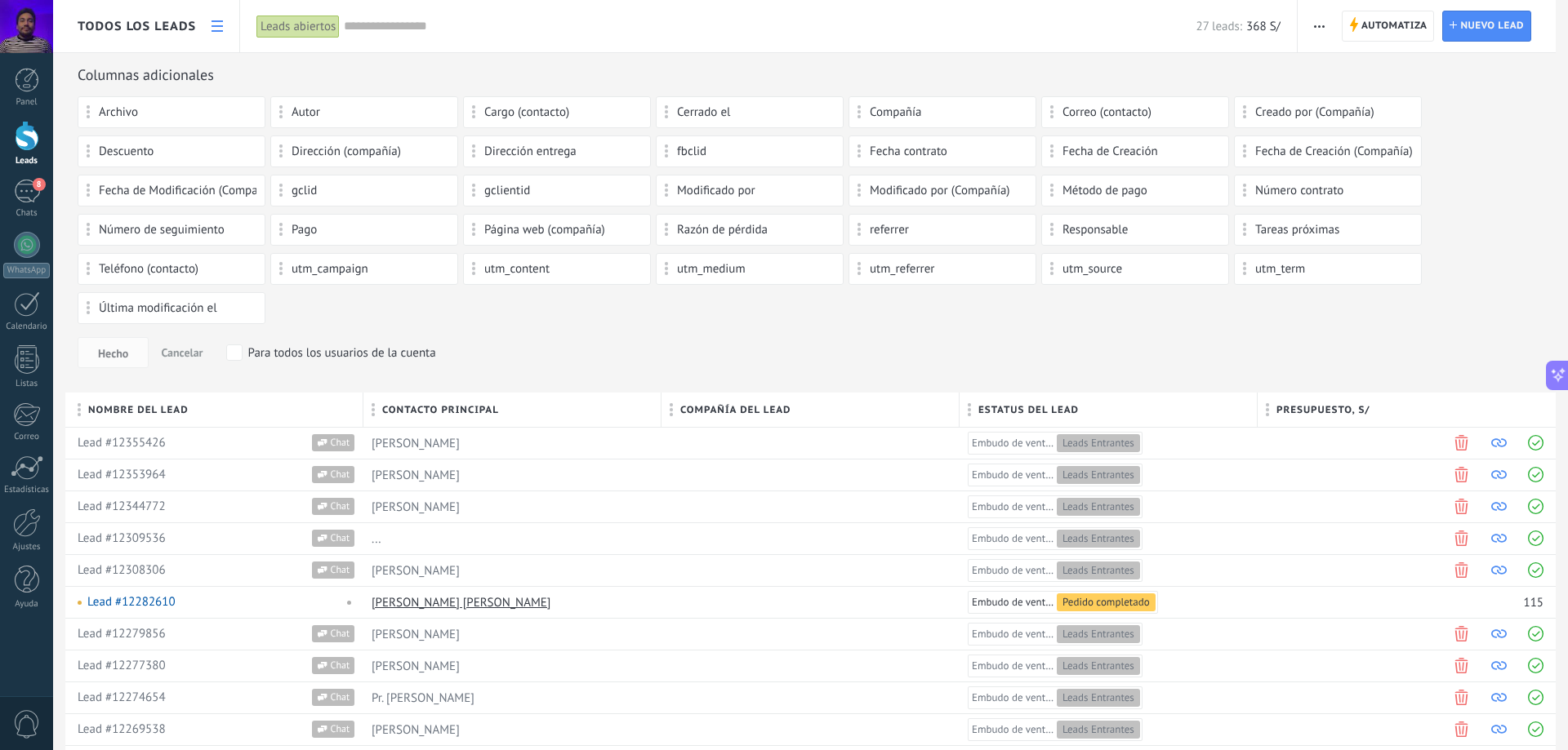
click at [401, 199] on div "gclid" at bounding box center [364, 190] width 188 height 32
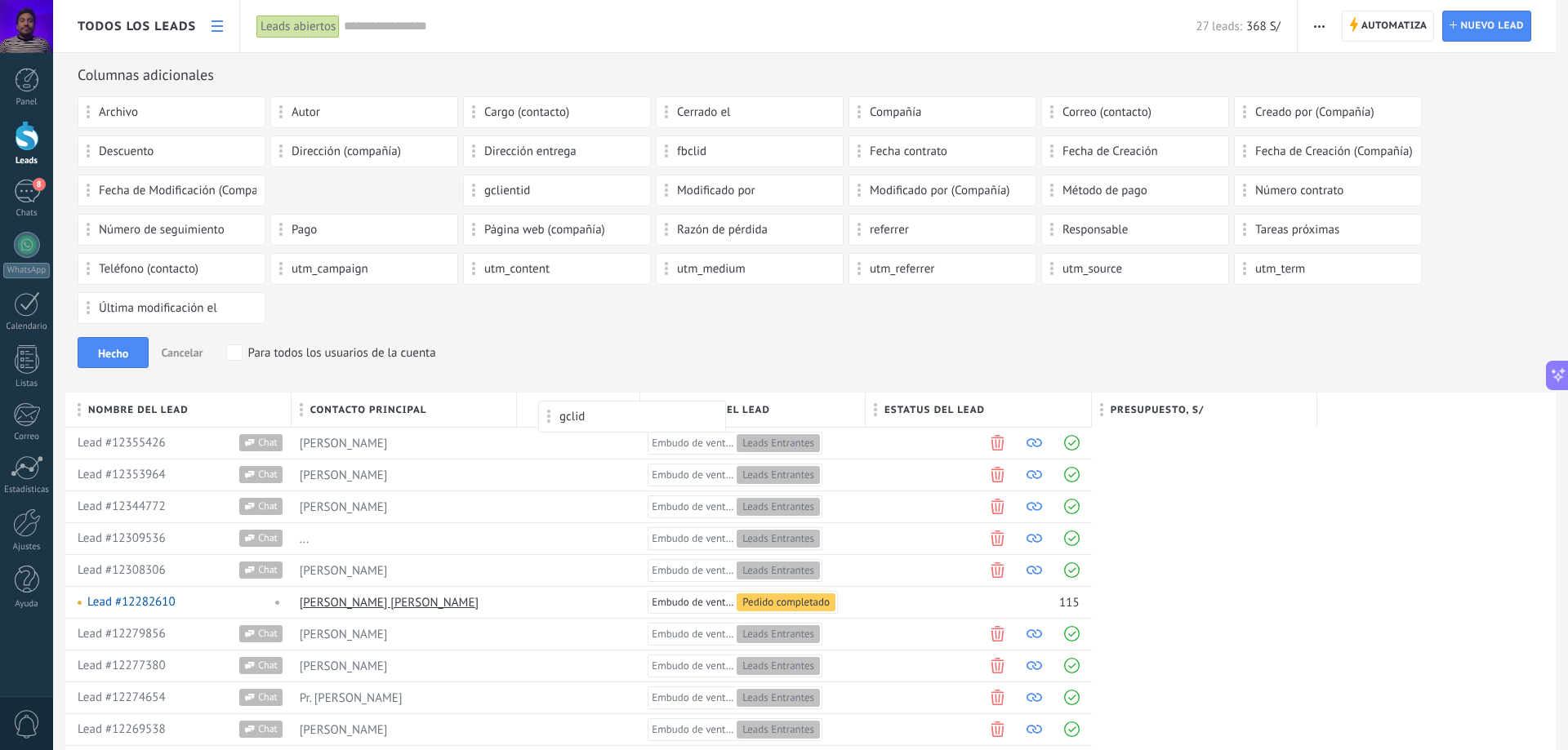
drag, startPoint x: 349, startPoint y: 196, endPoint x: 617, endPoint y: 409, distance: 342.3
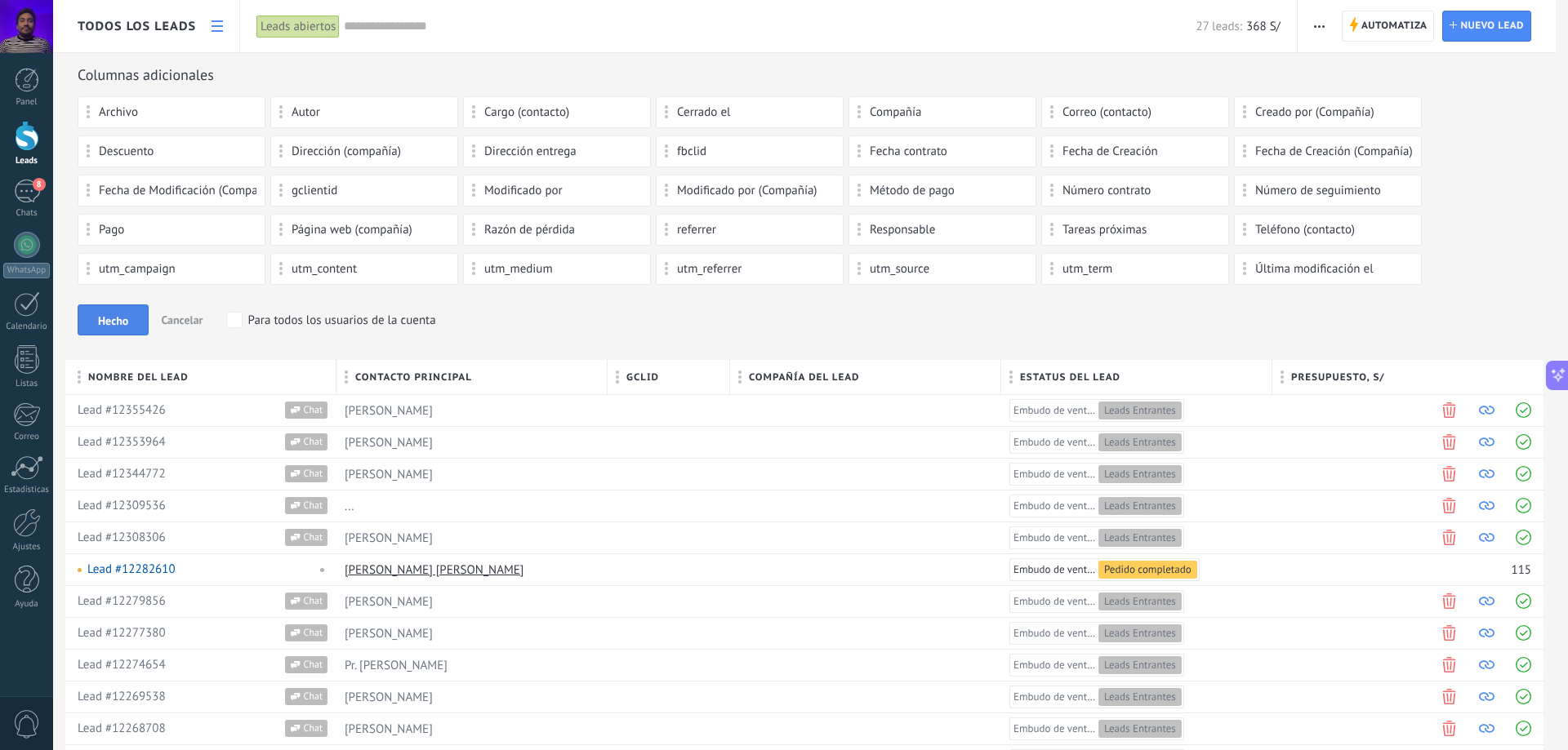
click at [111, 320] on span "Hecho" at bounding box center [113, 320] width 30 height 11
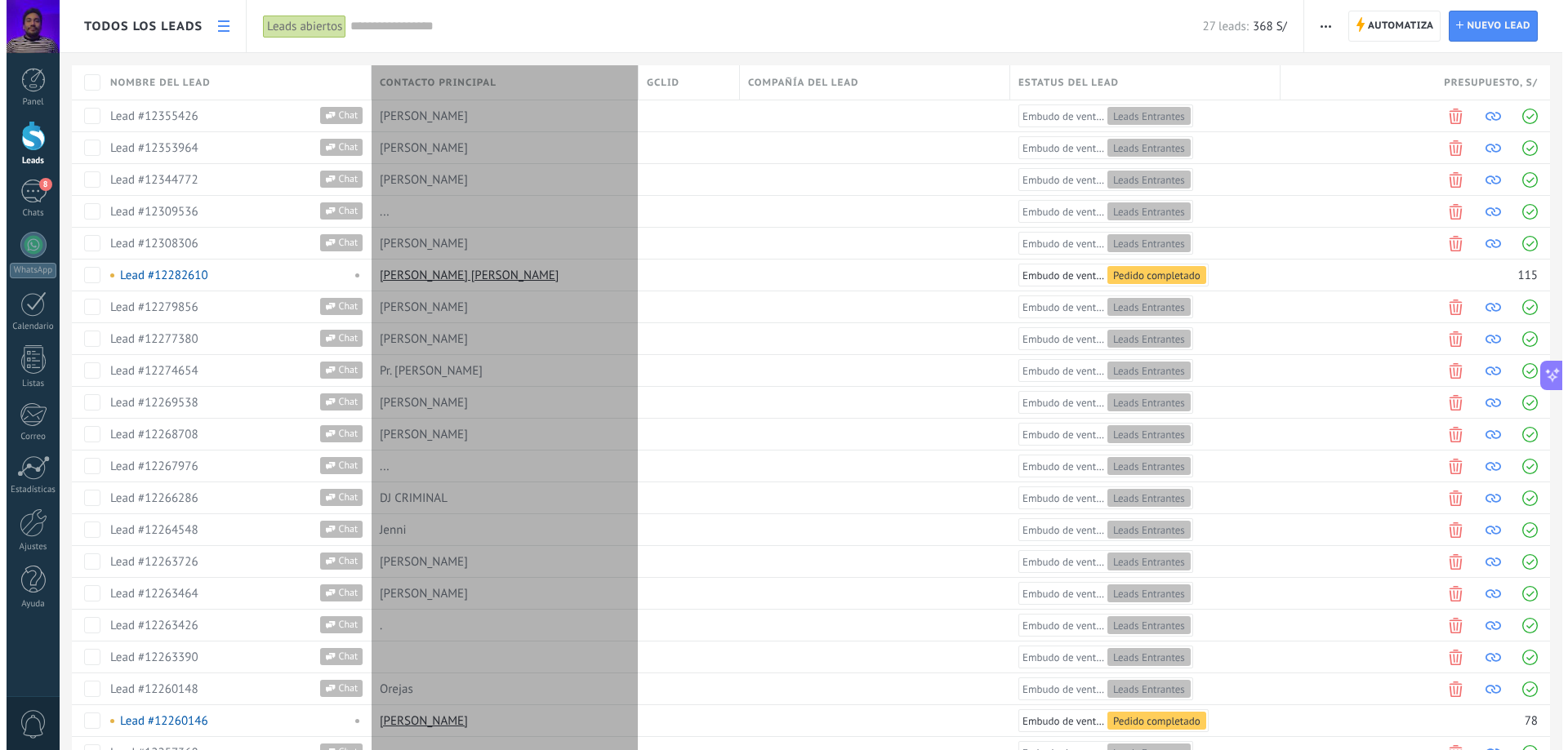
scroll to position [24, 0]
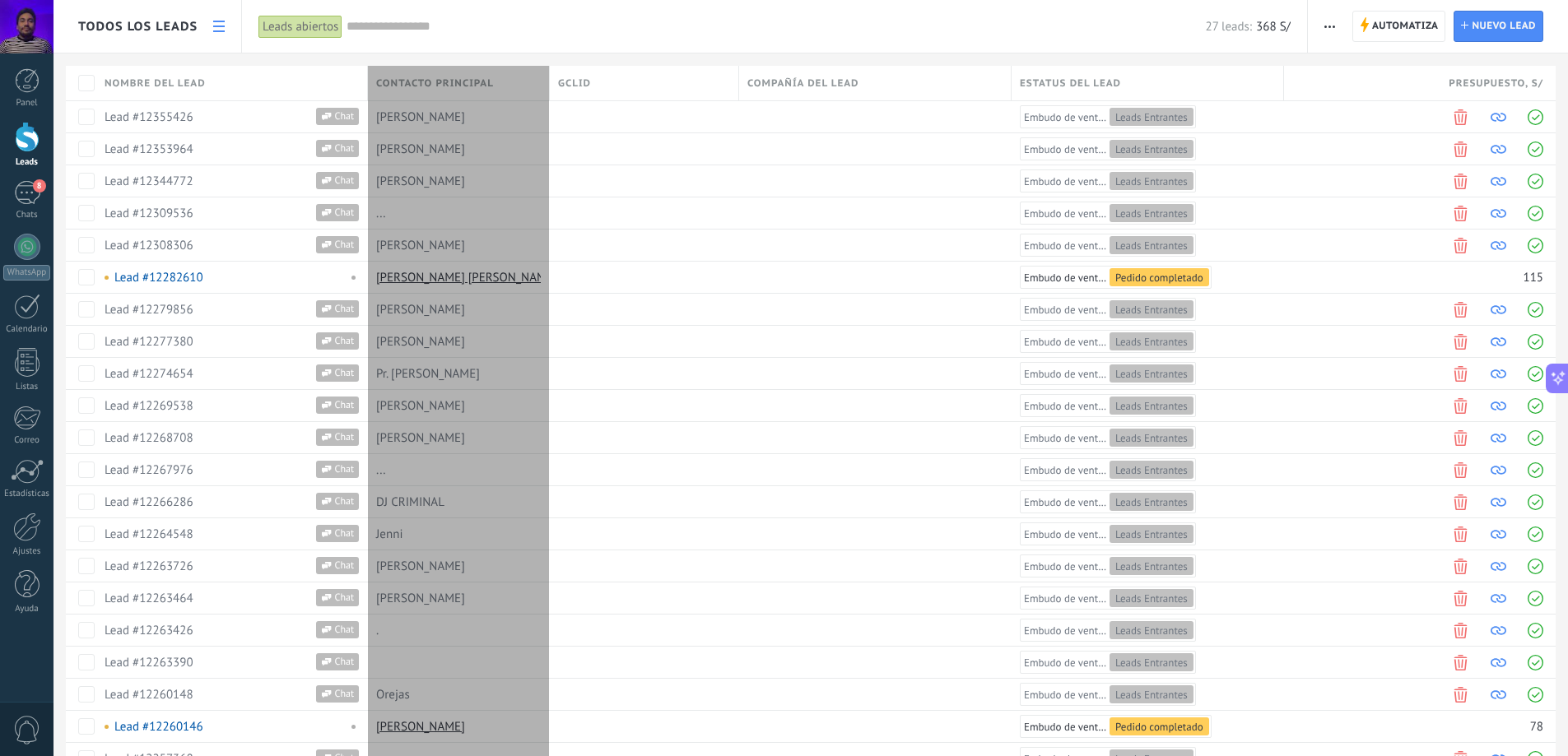
drag, startPoint x: 642, startPoint y: 75, endPoint x: 550, endPoint y: 82, distance: 92.3
click at [550, 80] on div at bounding box center [550, 85] width 18 height 31
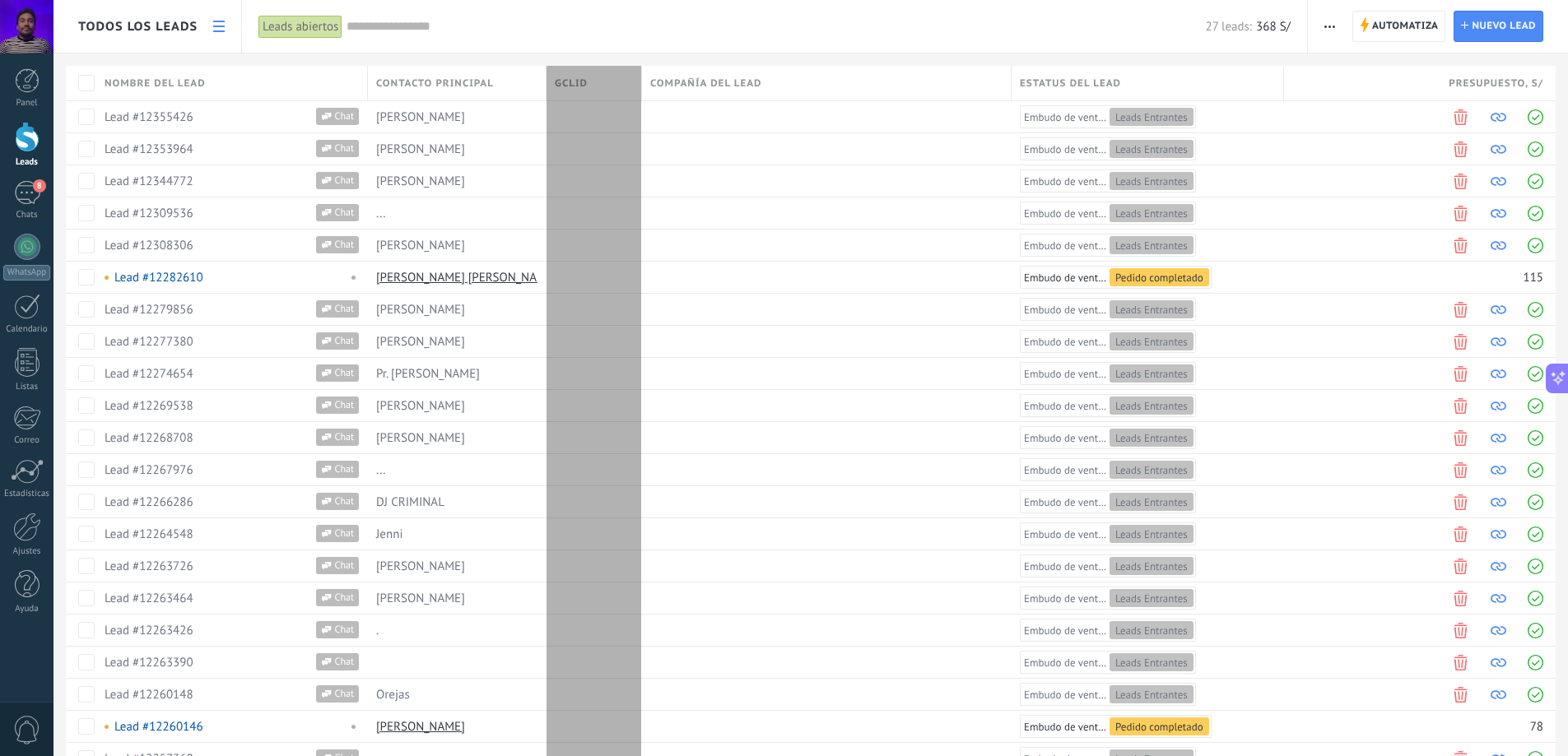
drag, startPoint x: 738, startPoint y: 76, endPoint x: 642, endPoint y: 75, distance: 96.0
click at [642, 75] on div at bounding box center [642, 85] width 18 height 31
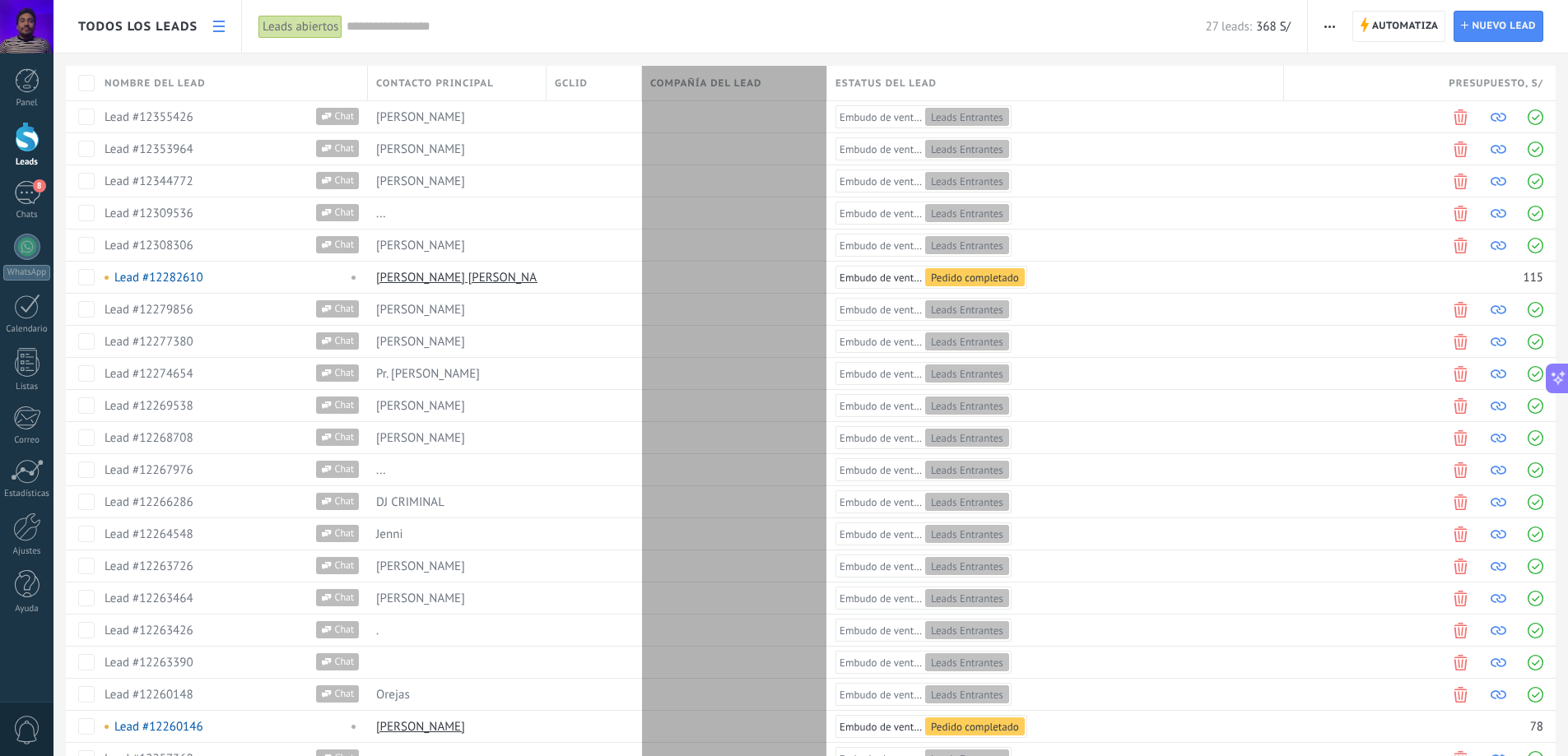
drag, startPoint x: 1010, startPoint y: 76, endPoint x: 804, endPoint y: 93, distance: 206.7
click at [804, 93] on div "Compañía del lead" at bounding box center [735, 83] width 185 height 35
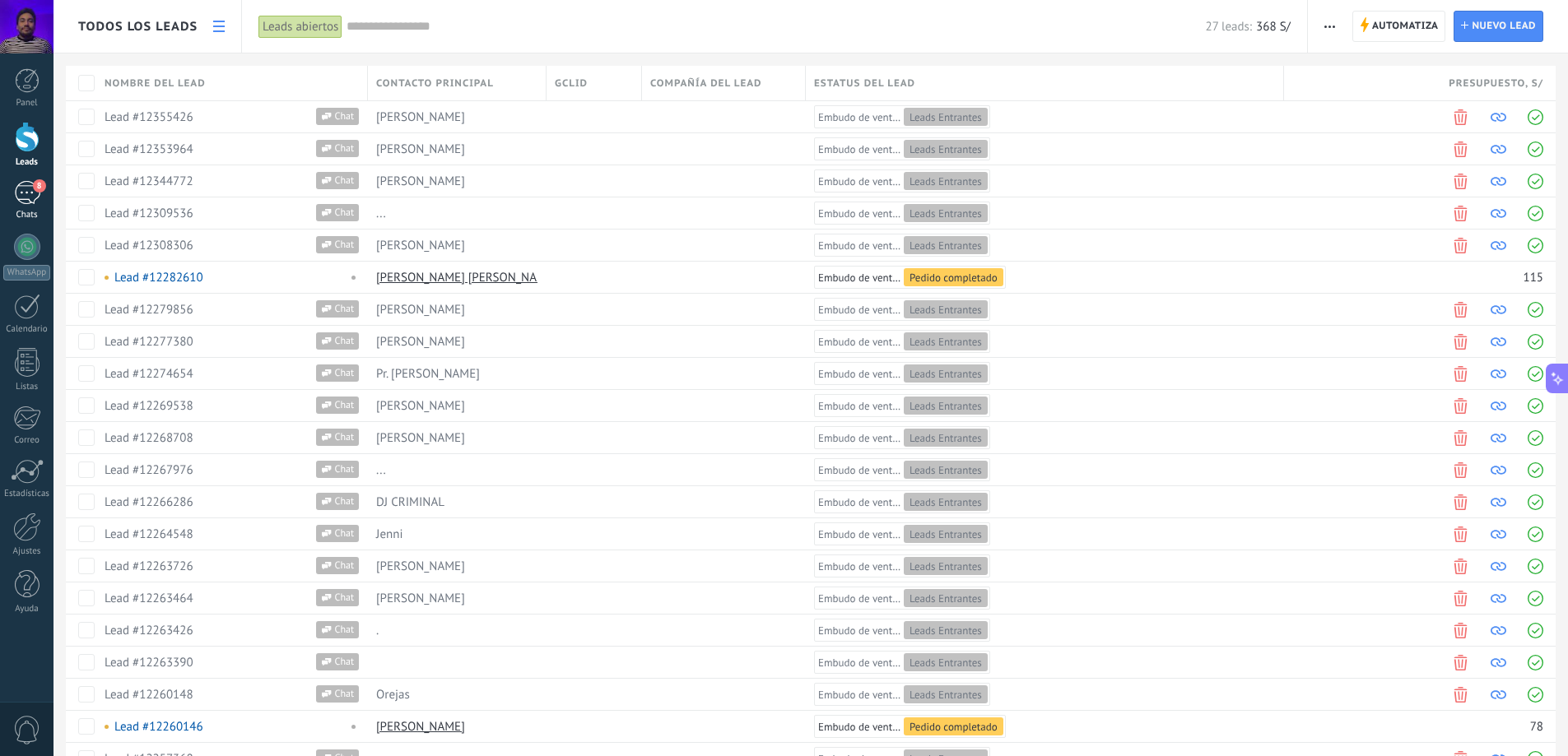
click at [27, 200] on div "8" at bounding box center [27, 193] width 26 height 23
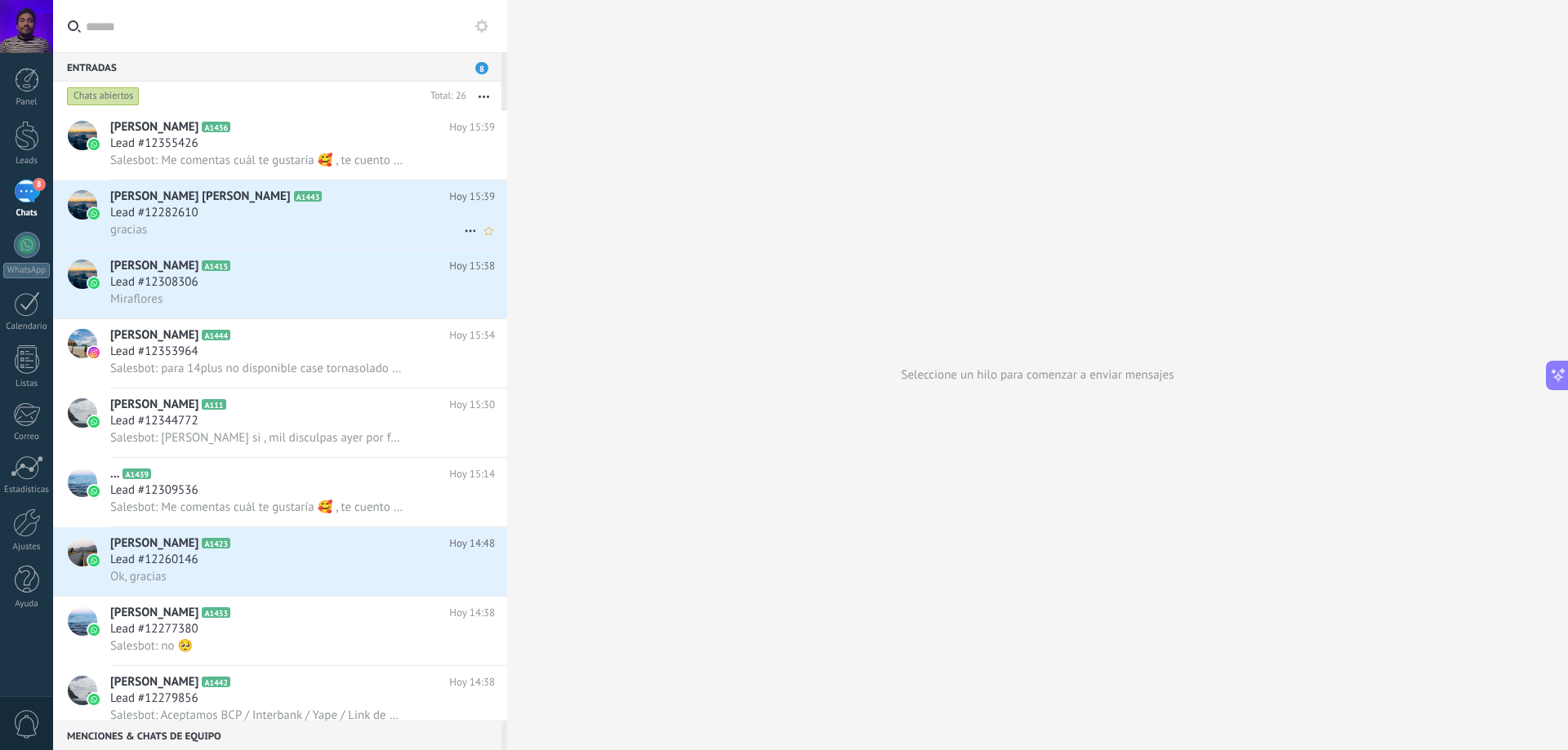
click at [277, 230] on div "gracias" at bounding box center [302, 230] width 385 height 17
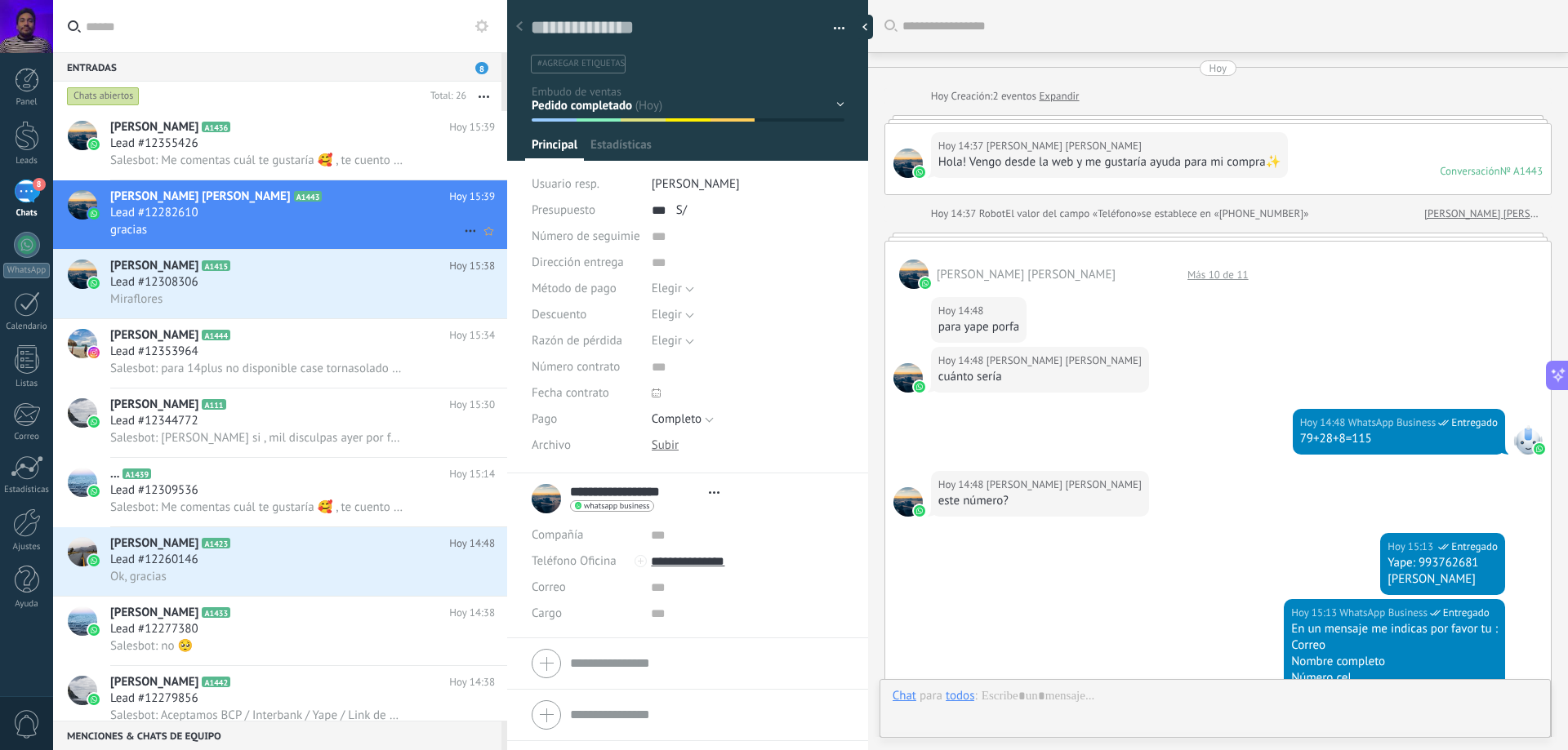
type textarea "**********"
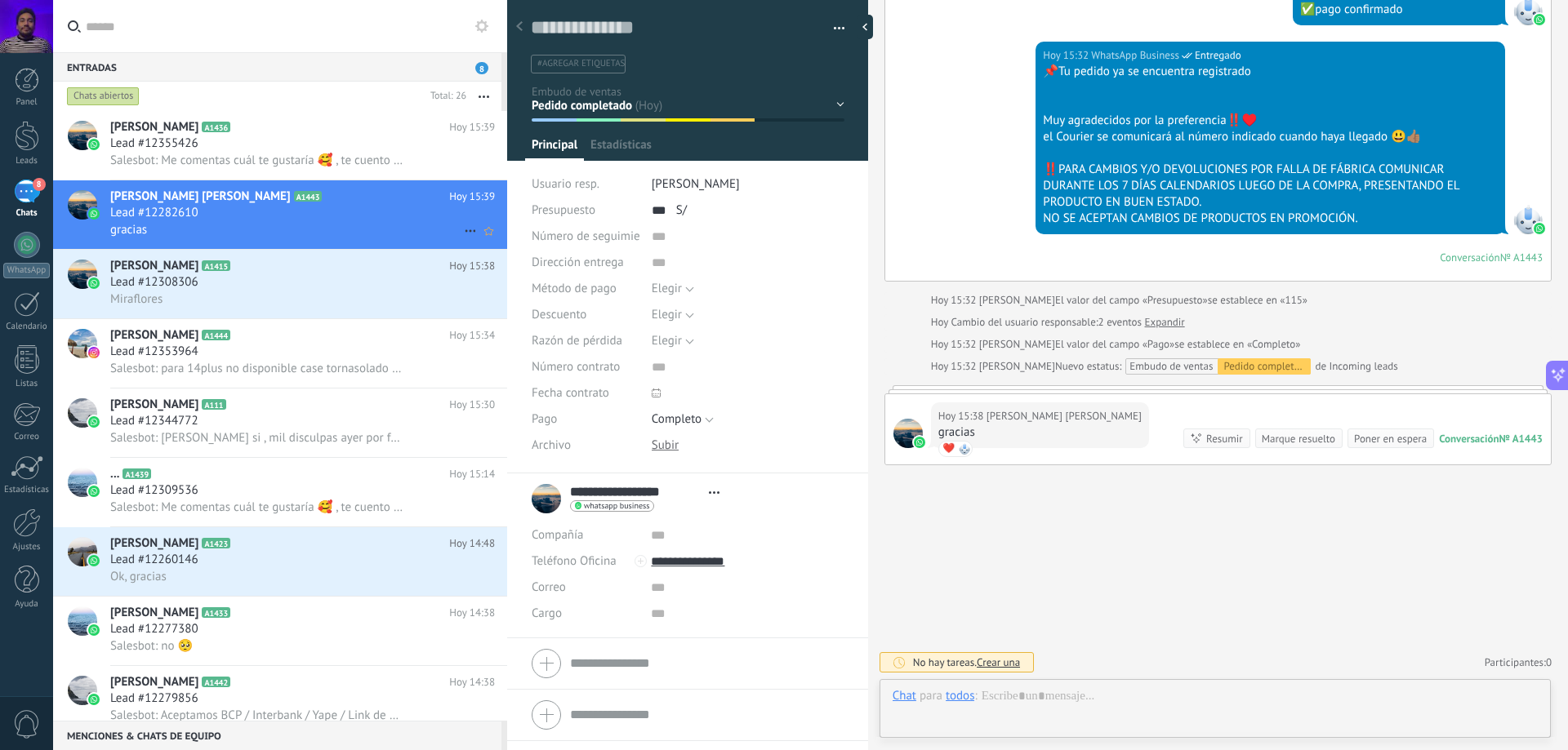
scroll to position [24, 0]
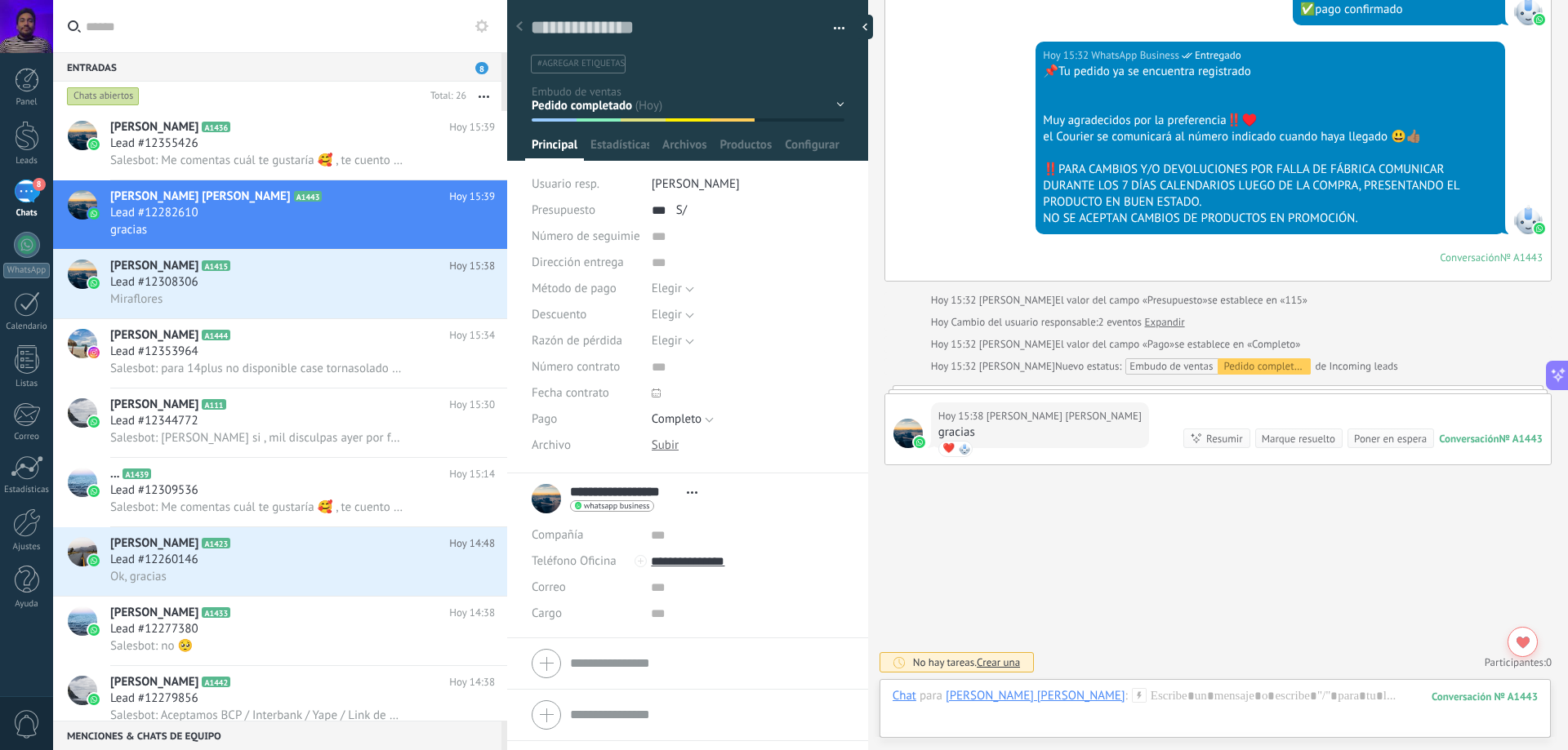
click at [833, 25] on button "button" at bounding box center [833, 28] width 23 height 24
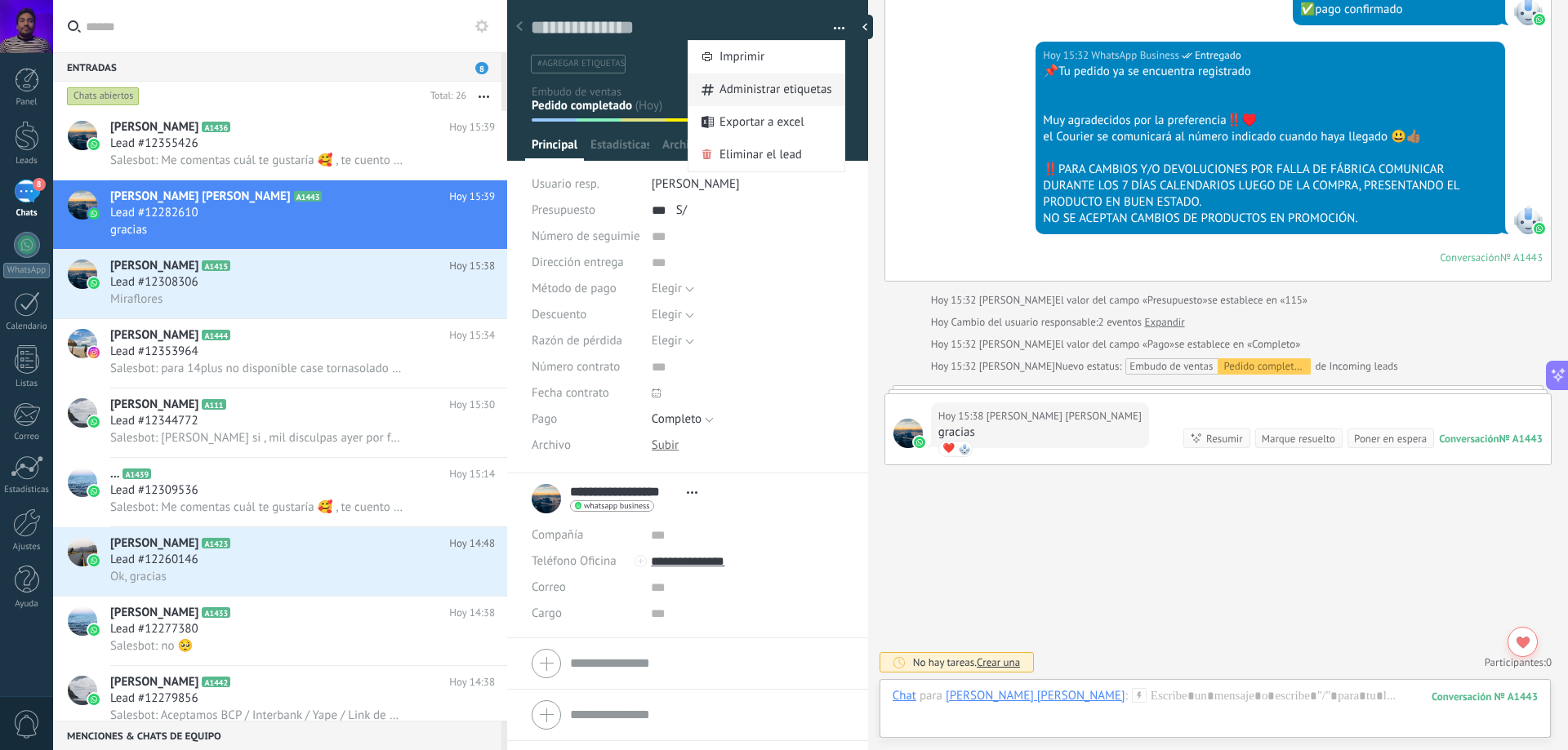
click at [822, 85] on span "Administrar etiquetas" at bounding box center [775, 90] width 113 height 33
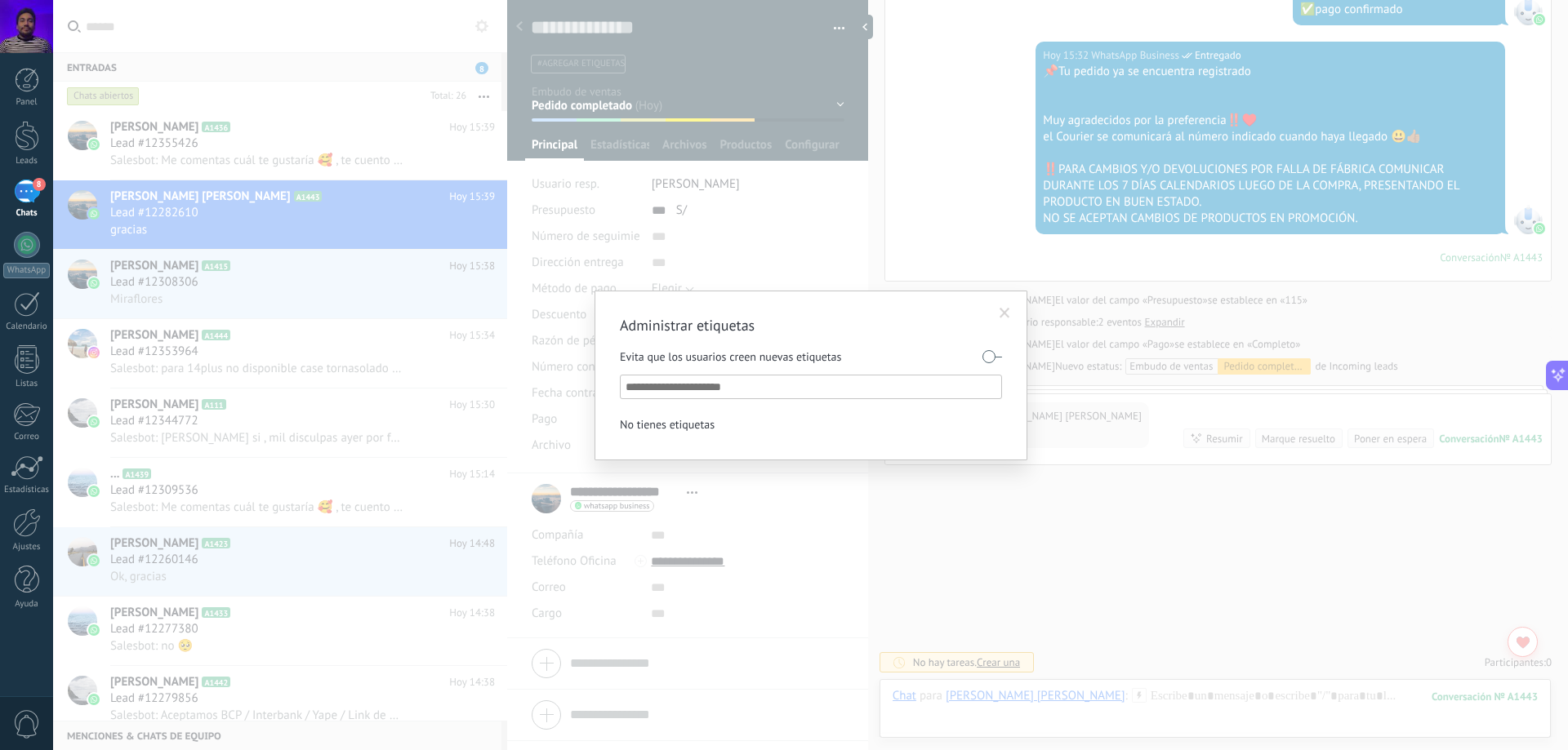
click at [843, 373] on div "Evita que los usuarios creen nuevas etiquetas No tienes etiquetas" at bounding box center [812, 388] width 383 height 93
click at [843, 380] on input "text" at bounding box center [812, 387] width 372 height 20
click at [1002, 316] on span at bounding box center [1005, 313] width 10 height 11
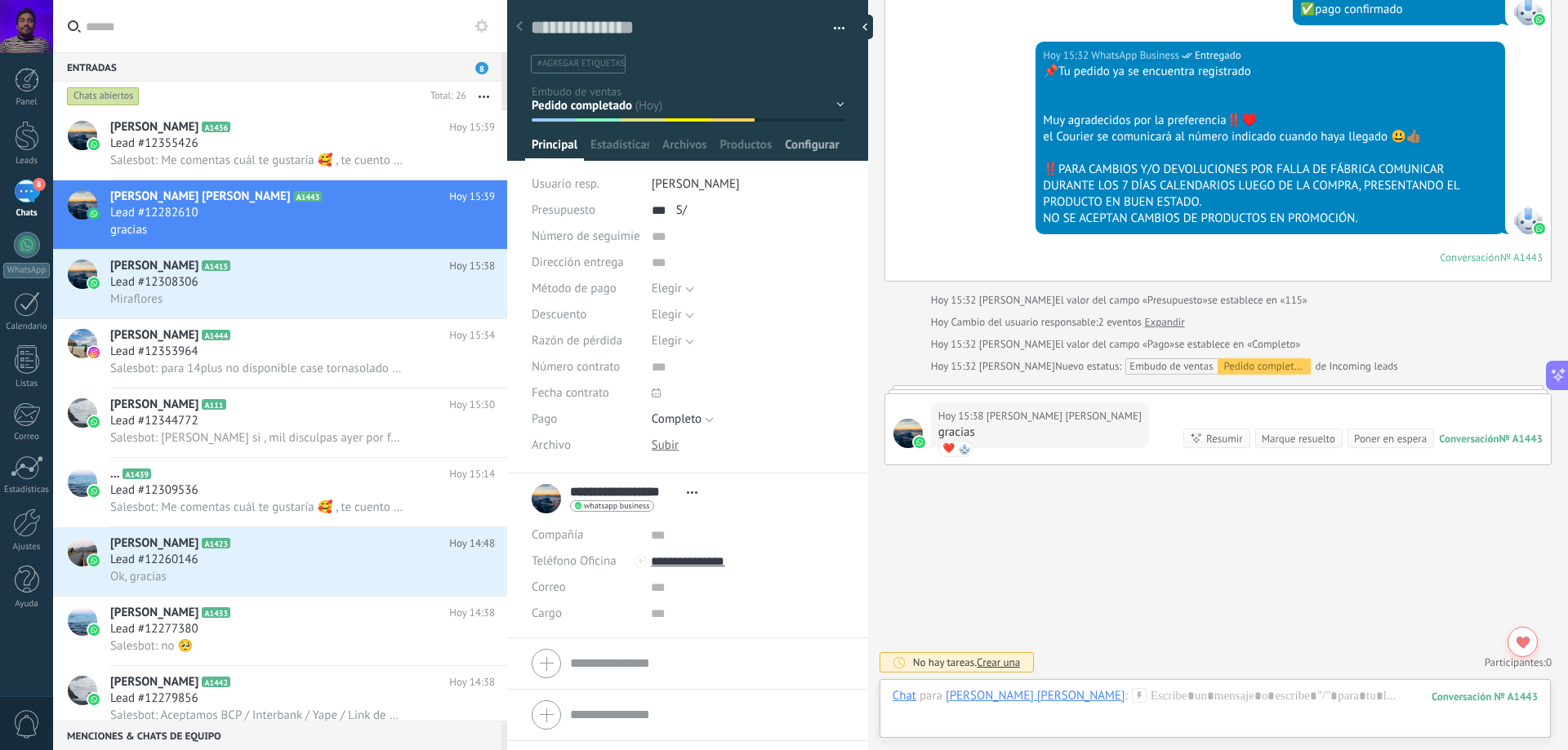
click at [793, 143] on span "Configurar" at bounding box center [812, 148] width 54 height 23
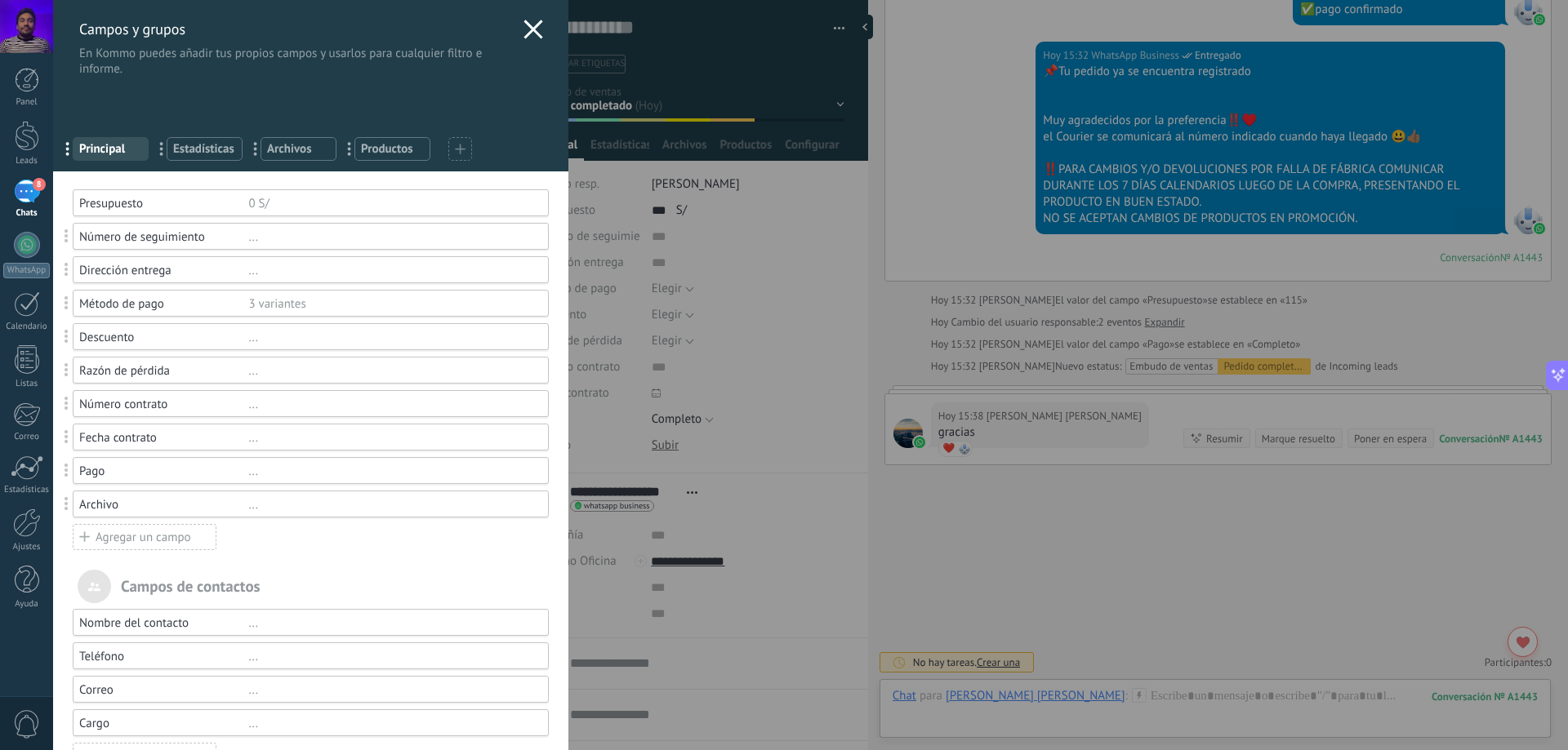
click at [248, 472] on div "..." at bounding box center [390, 472] width 285 height 15
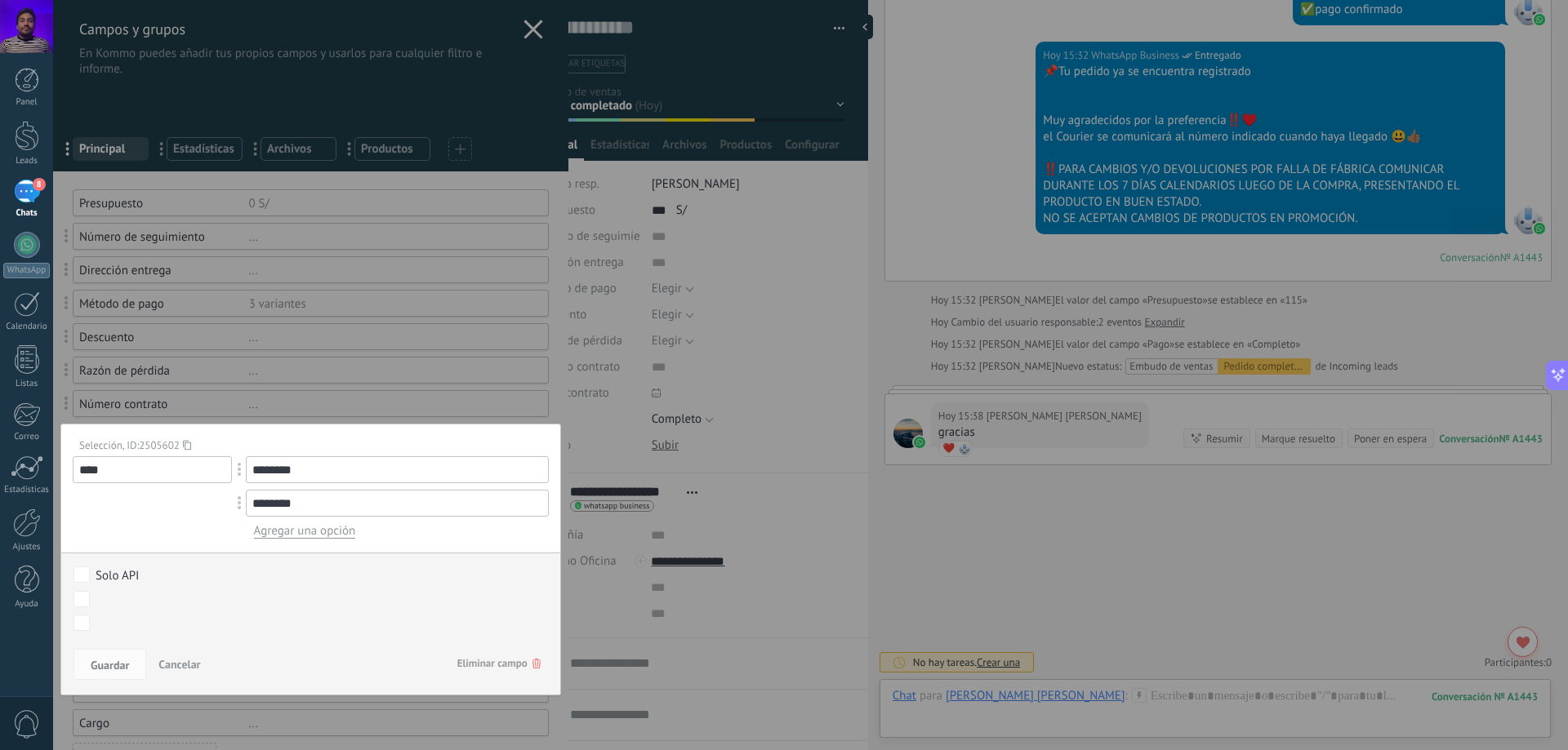
click at [345, 405] on div at bounding box center [311, 525] width 515 height 1051
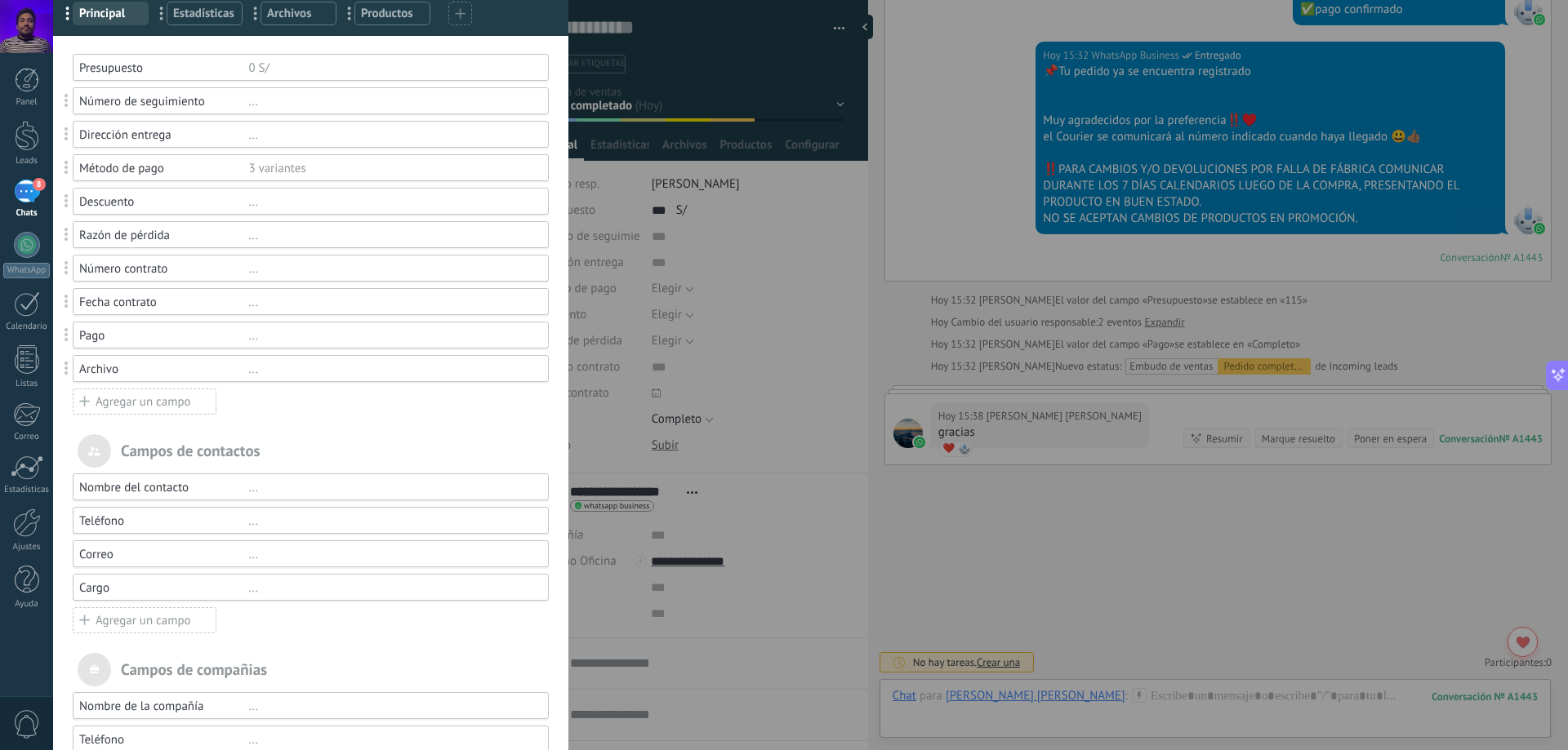
scroll to position [0, 0]
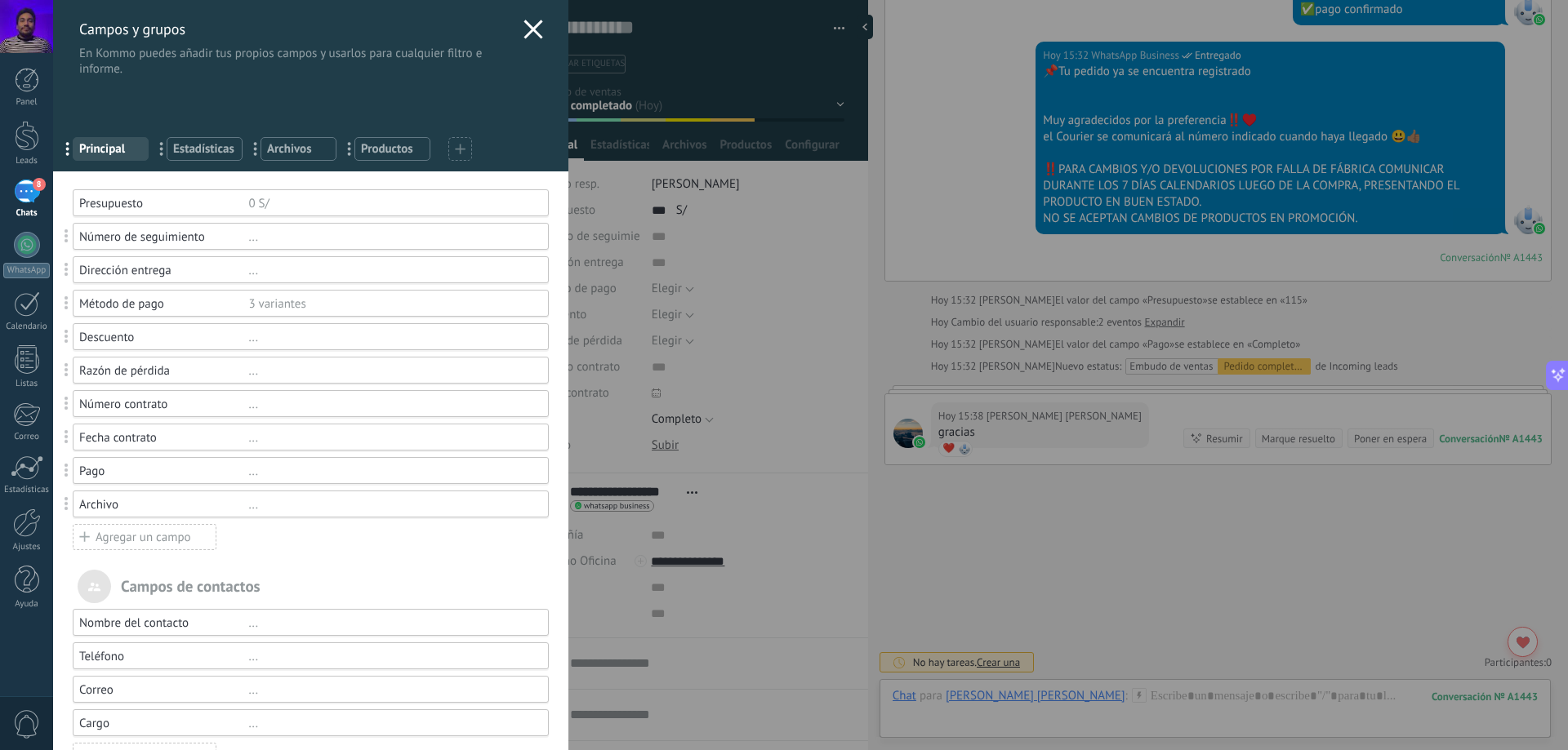
click at [219, 147] on span "Estadísticas" at bounding box center [204, 149] width 63 height 15
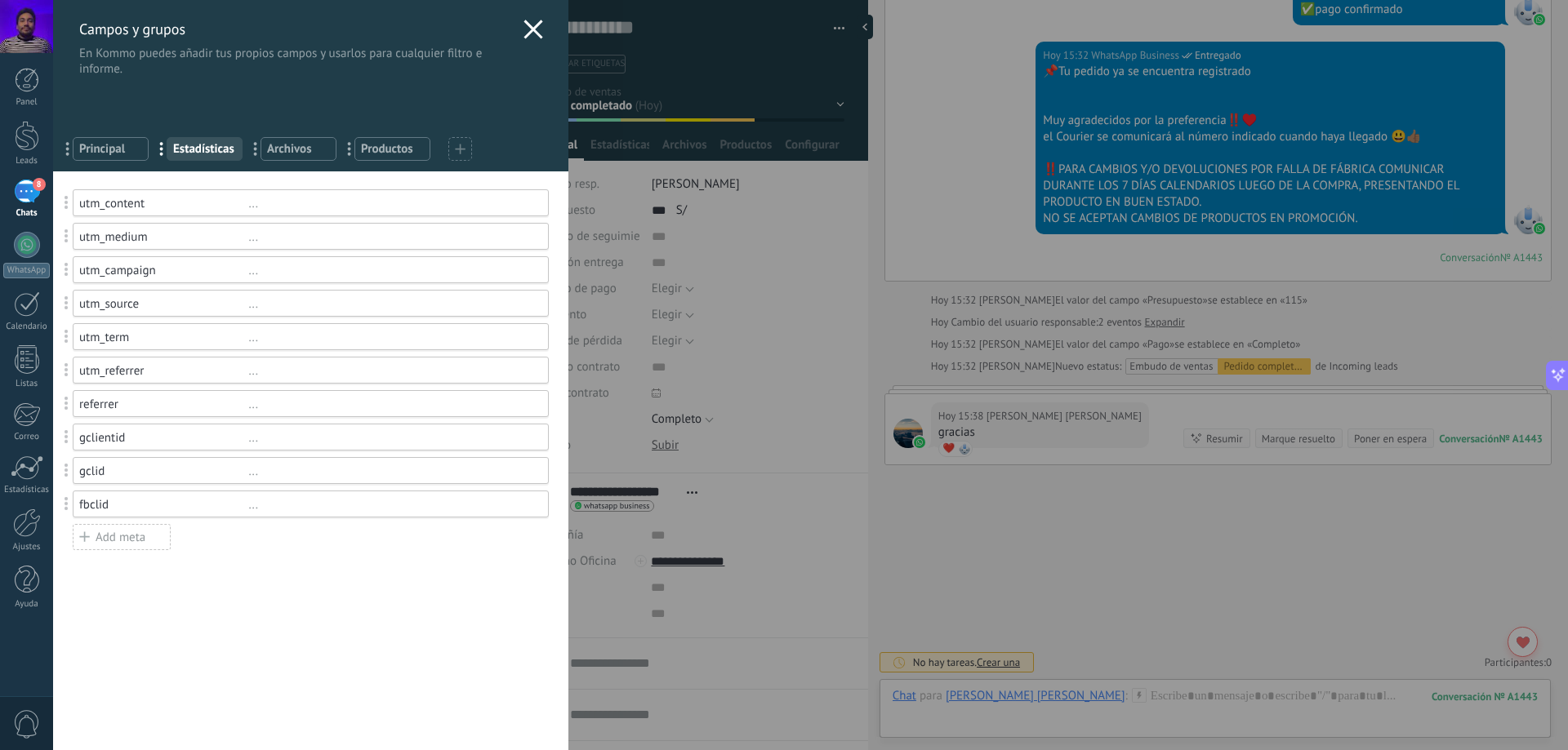
click at [118, 153] on span "Principal" at bounding box center [110, 149] width 63 height 15
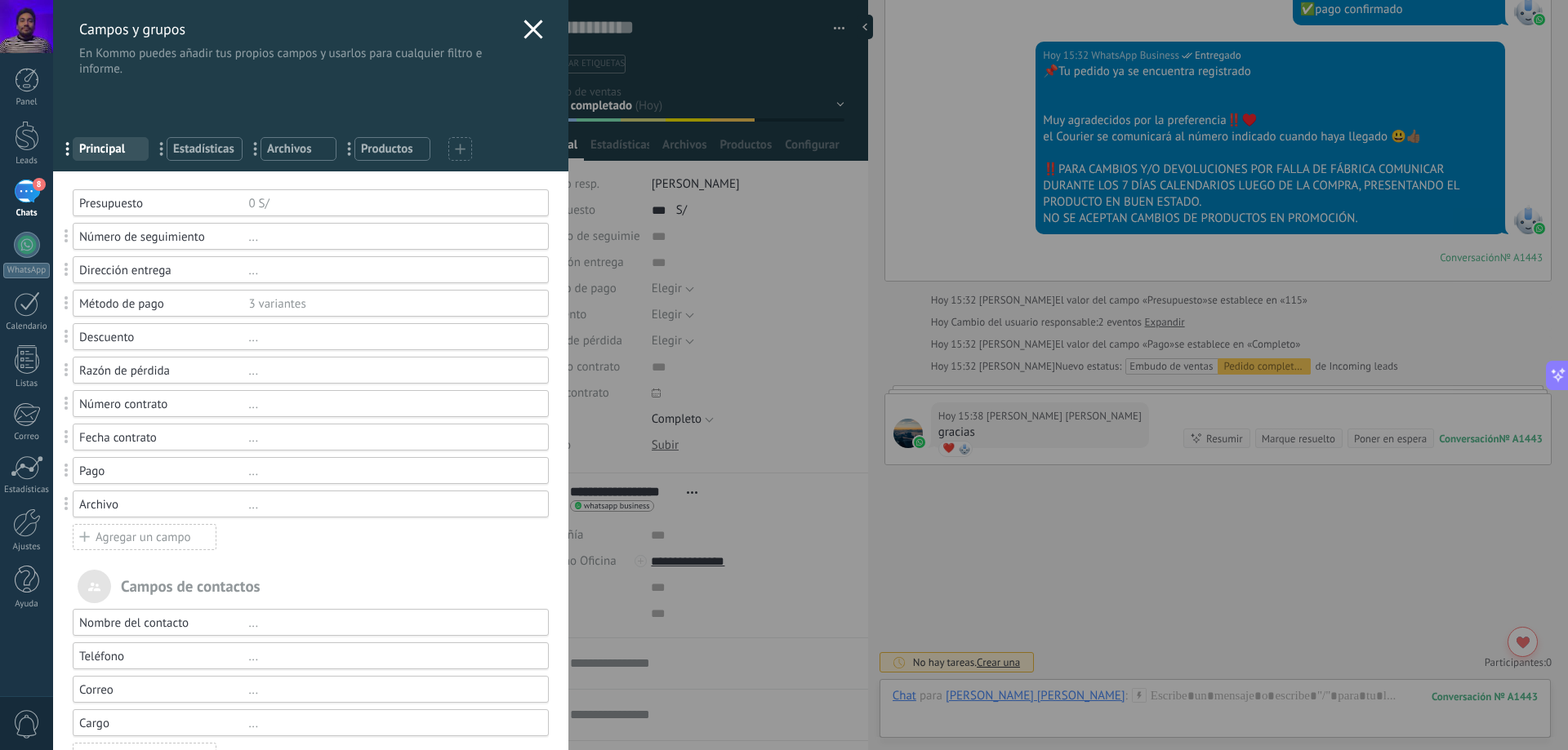
click at [309, 307] on div "3 variantes" at bounding box center [390, 304] width 285 height 15
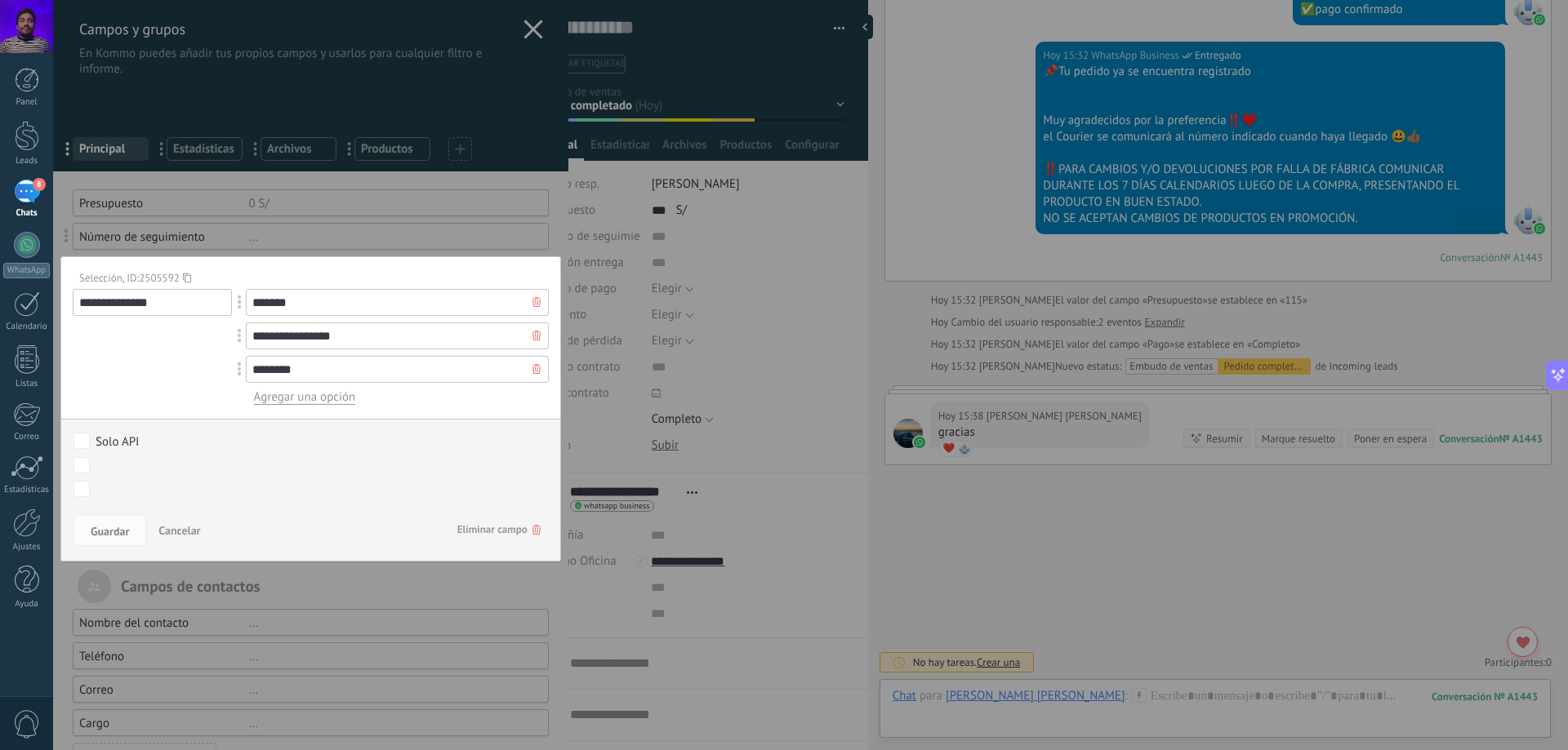
click at [404, 305] on input "*******" at bounding box center [397, 302] width 303 height 27
type input "*********"
click at [339, 402] on span "Agregar una opción" at bounding box center [305, 397] width 103 height 15
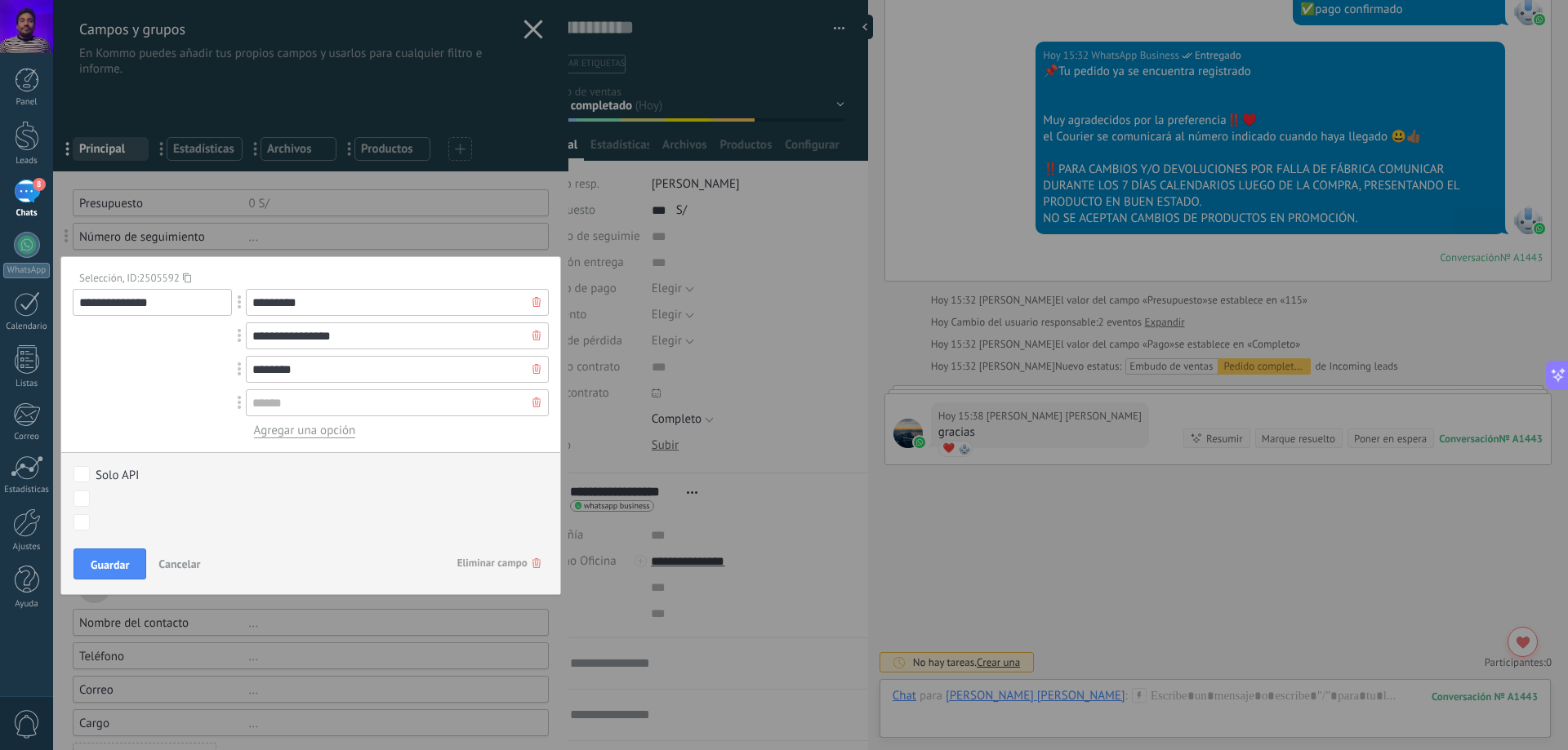
click at [326, 401] on input "text" at bounding box center [397, 402] width 303 height 27
type input "**********"
click at [115, 559] on span "Guardar" at bounding box center [109, 564] width 39 height 11
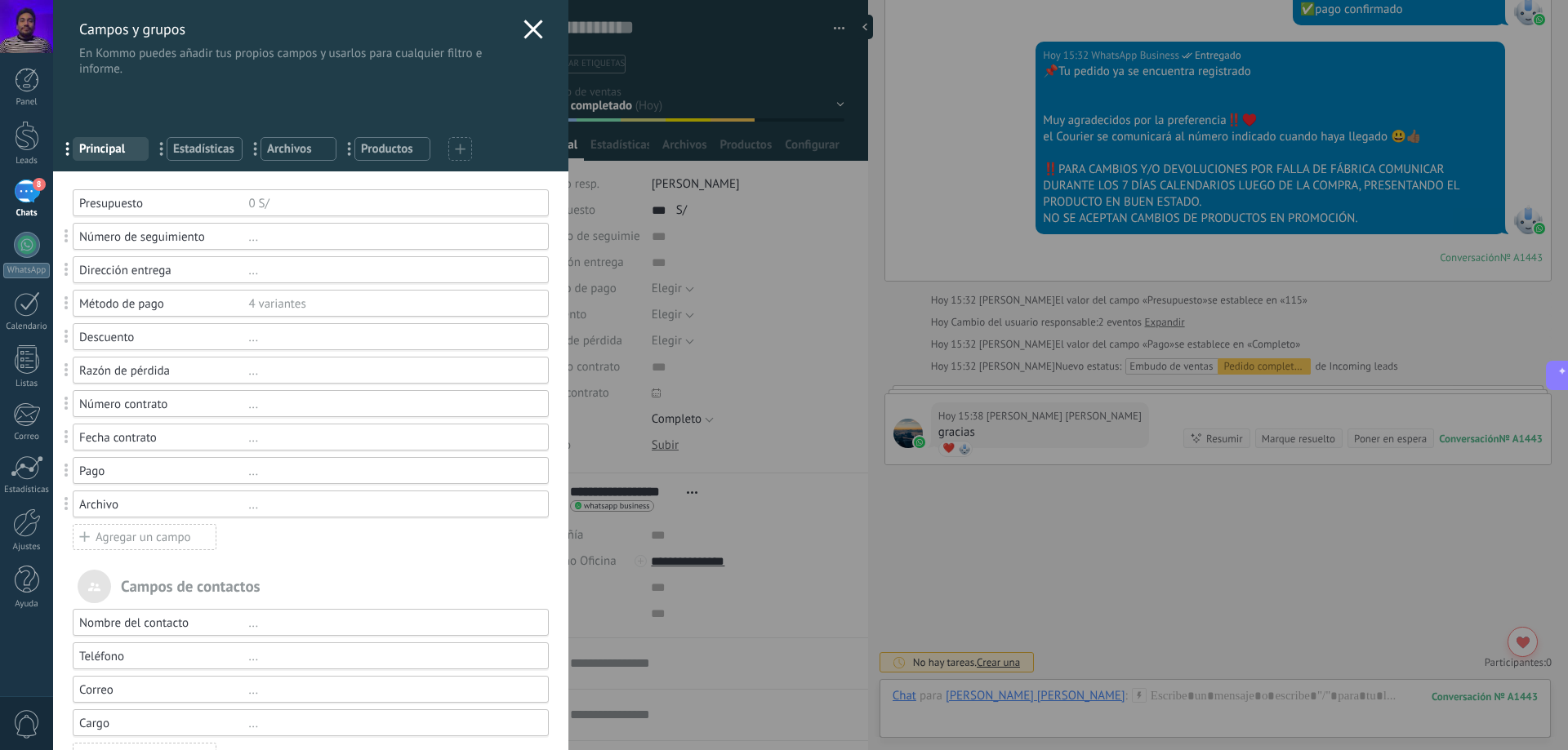
click at [306, 334] on div "..." at bounding box center [390, 338] width 285 height 15
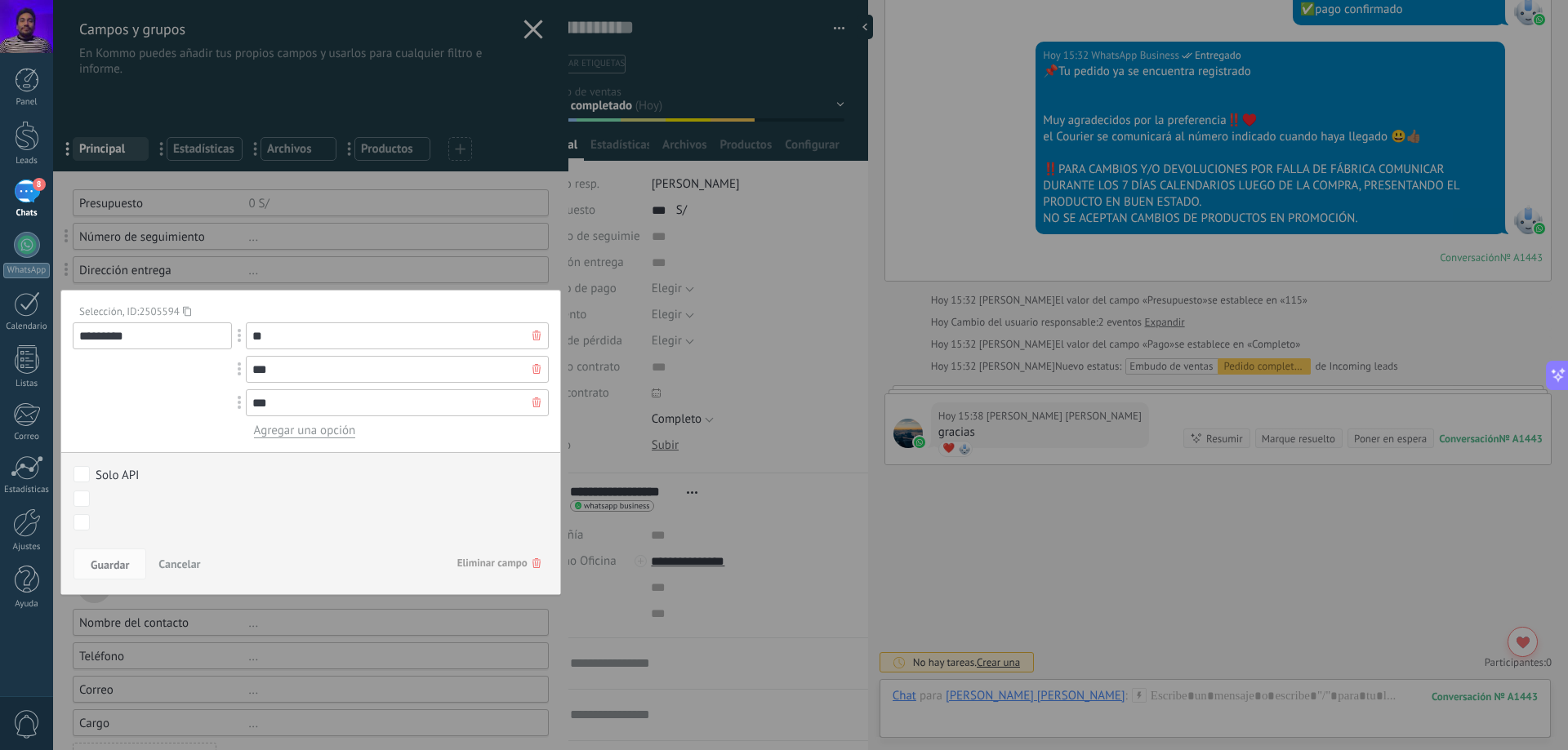
click at [390, 264] on div at bounding box center [311, 525] width 515 height 1051
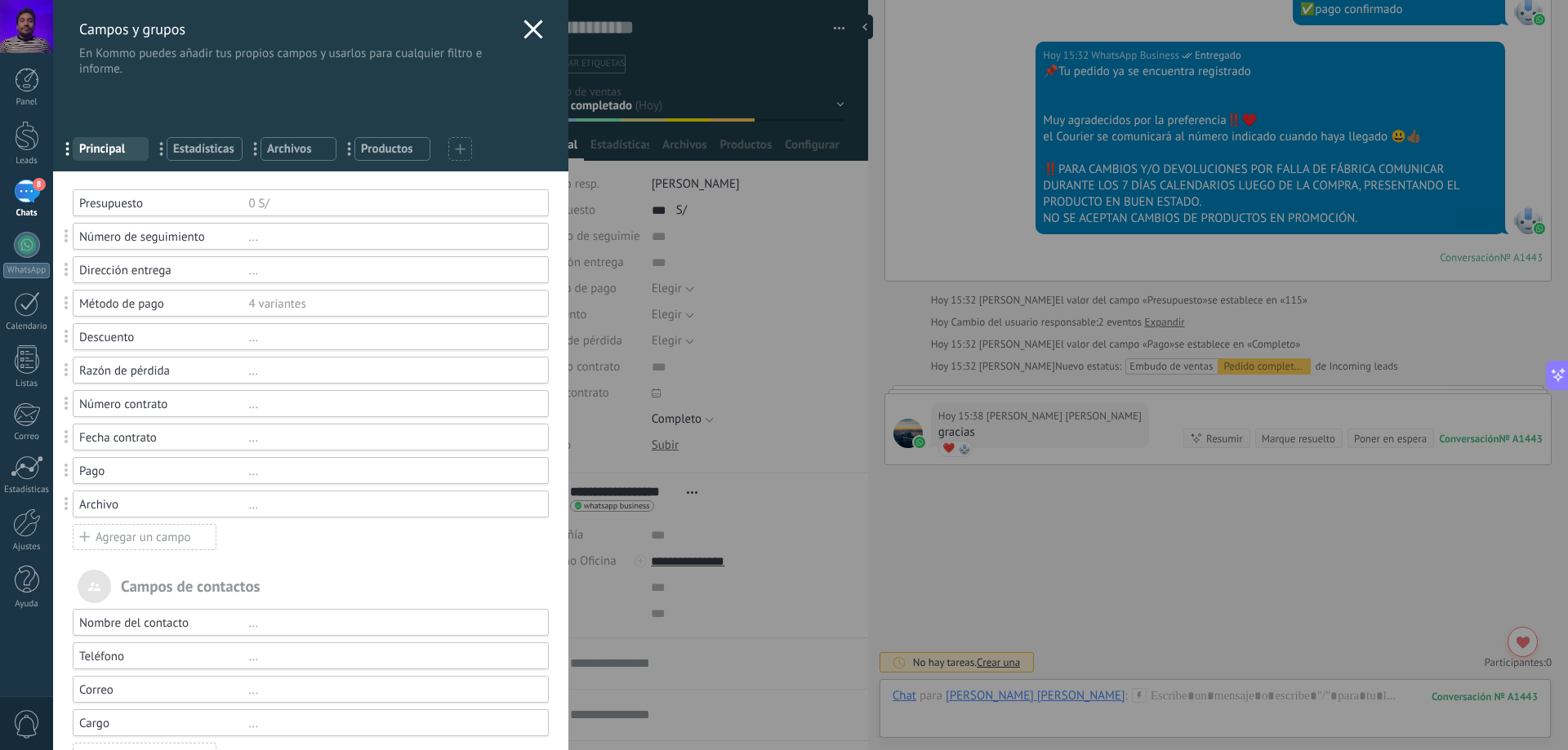
click at [281, 376] on div "..." at bounding box center [390, 371] width 285 height 15
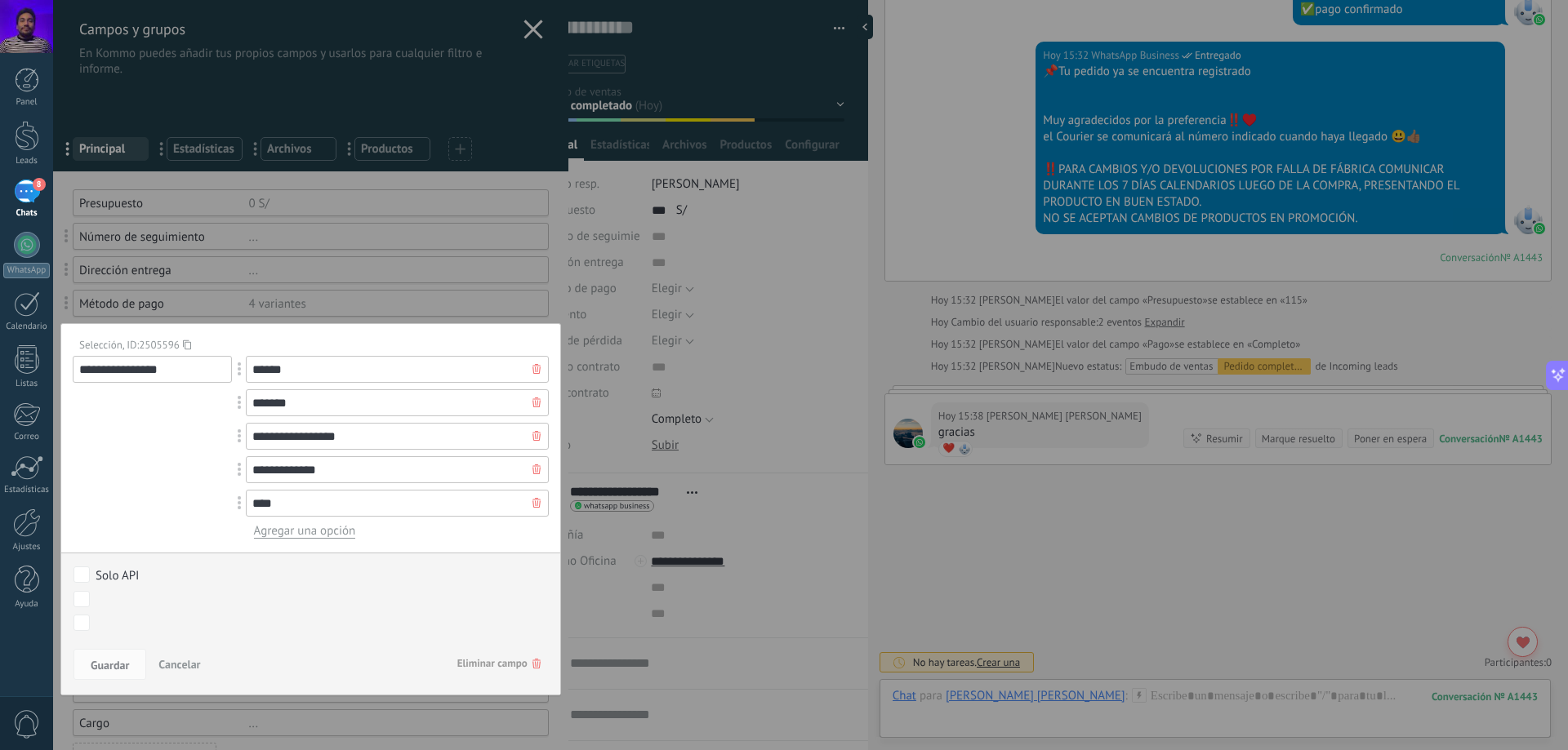
click at [413, 289] on div at bounding box center [311, 525] width 515 height 1051
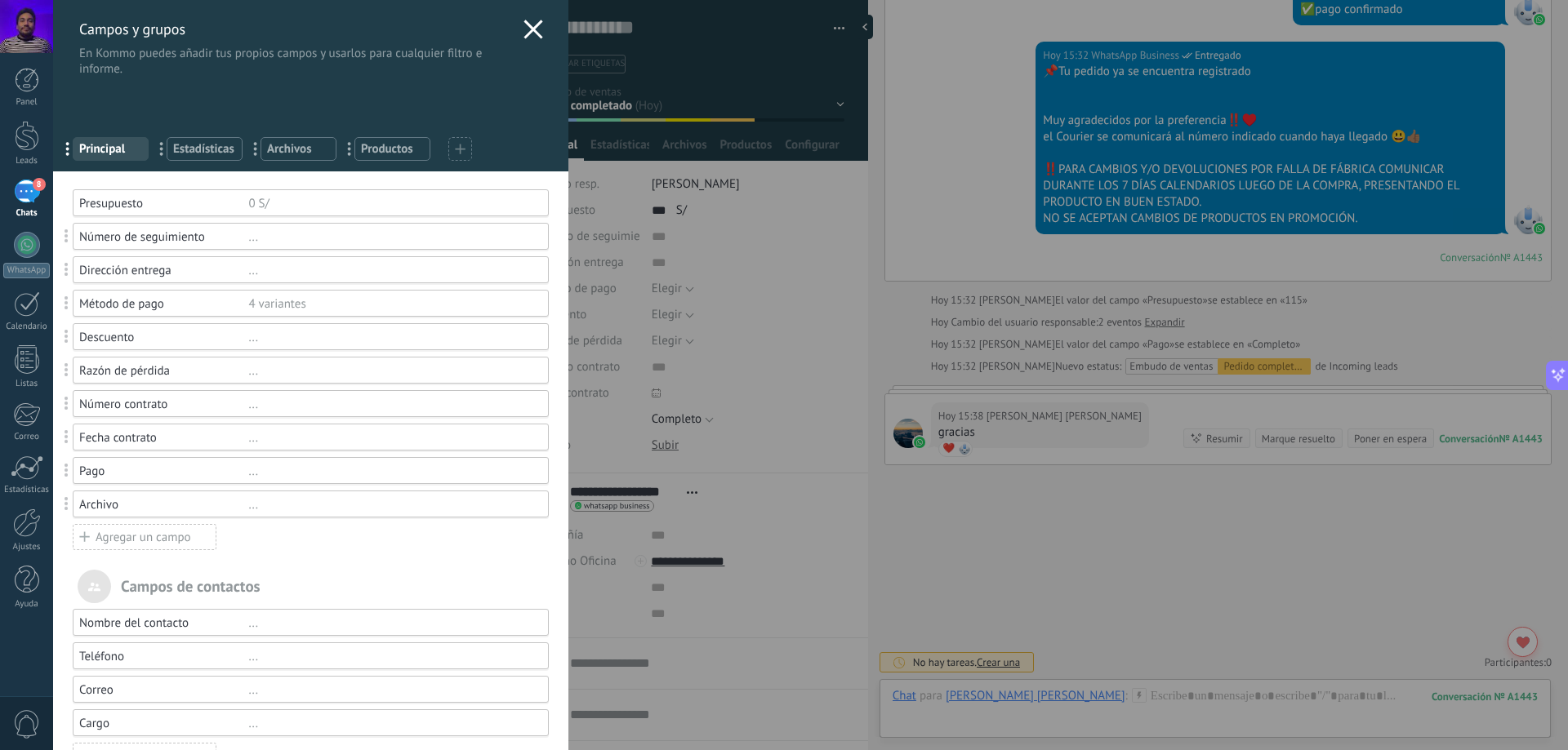
click at [62, 402] on span at bounding box center [67, 404] width 30 height 39
drag, startPoint x: 64, startPoint y: 402, endPoint x: 84, endPoint y: 508, distance: 107.9
click at [273, 505] on div "..." at bounding box center [390, 505] width 285 height 15
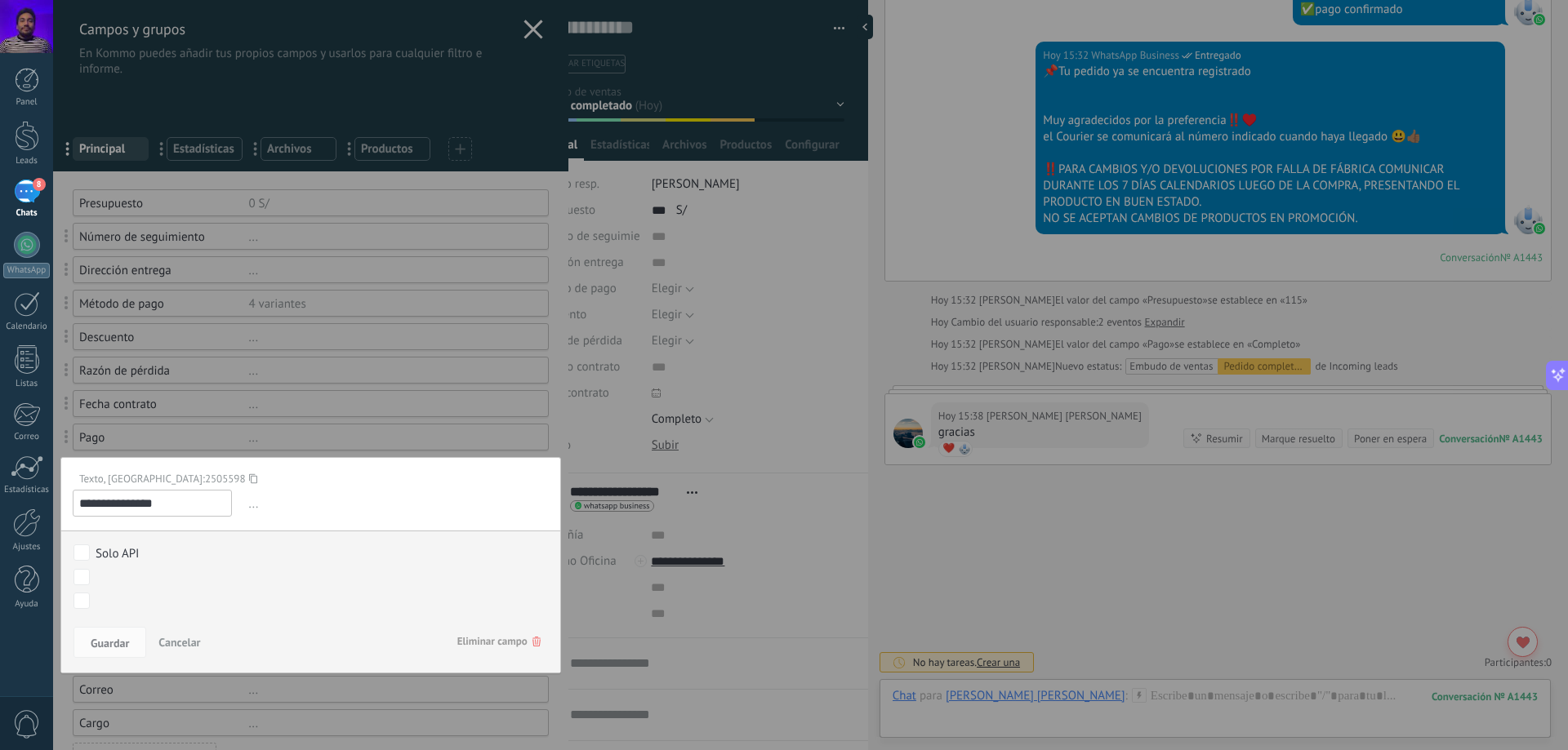
click at [516, 638] on span "Eliminar campo" at bounding box center [499, 642] width 84 height 29
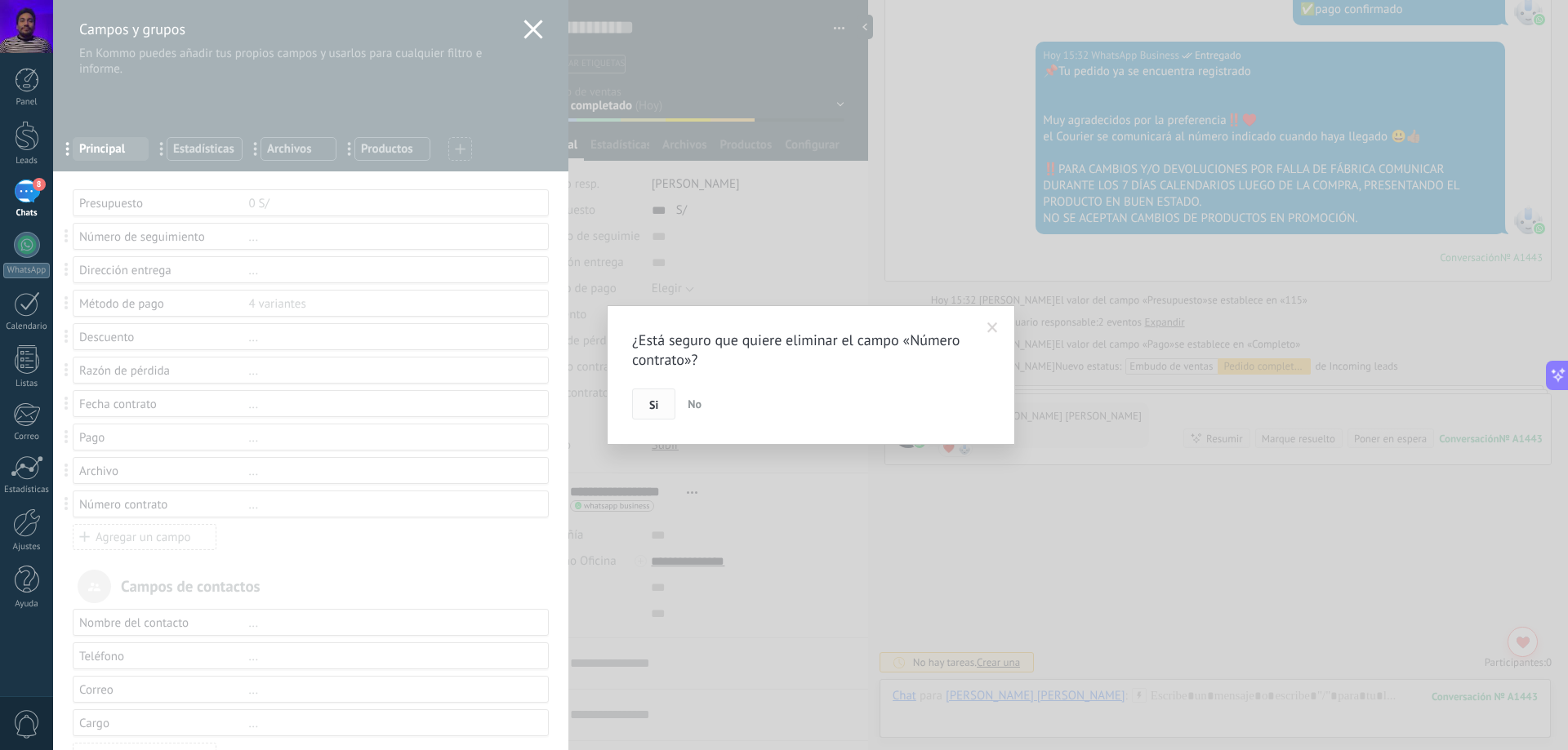
click at [641, 408] on button "Si" at bounding box center [654, 404] width 43 height 31
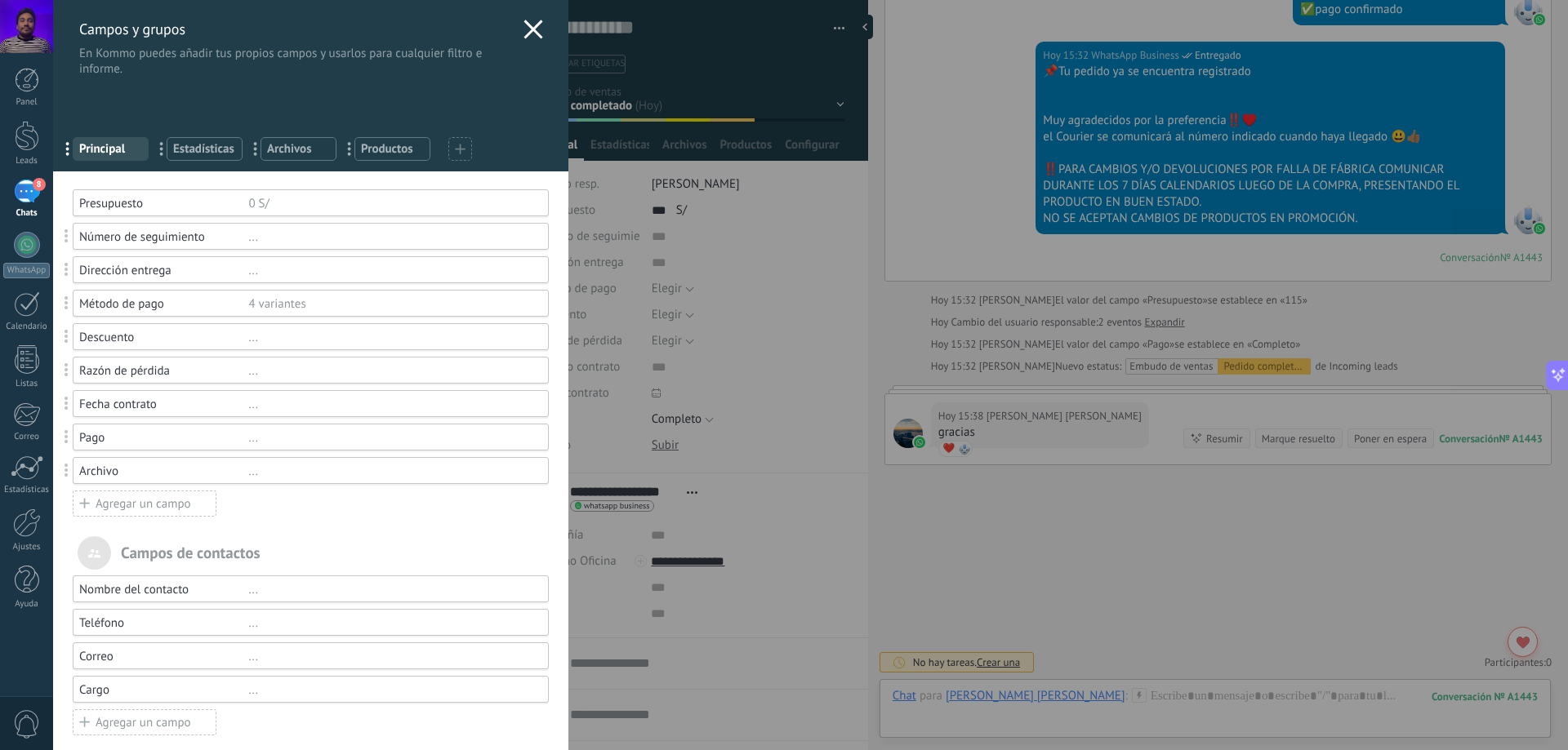
click at [279, 239] on div "..." at bounding box center [390, 237] width 285 height 15
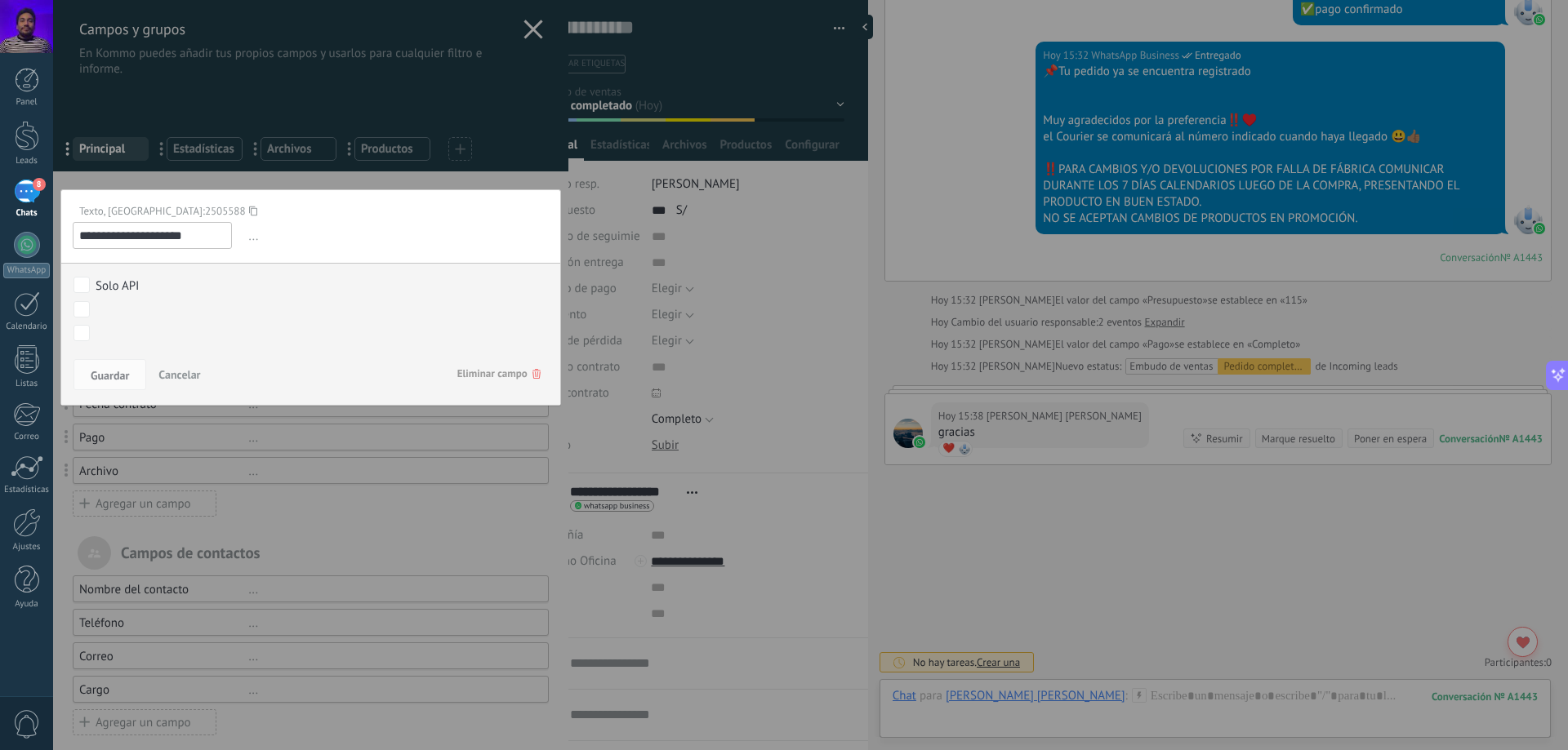
click at [195, 378] on span "Cancelar" at bounding box center [179, 375] width 41 height 15
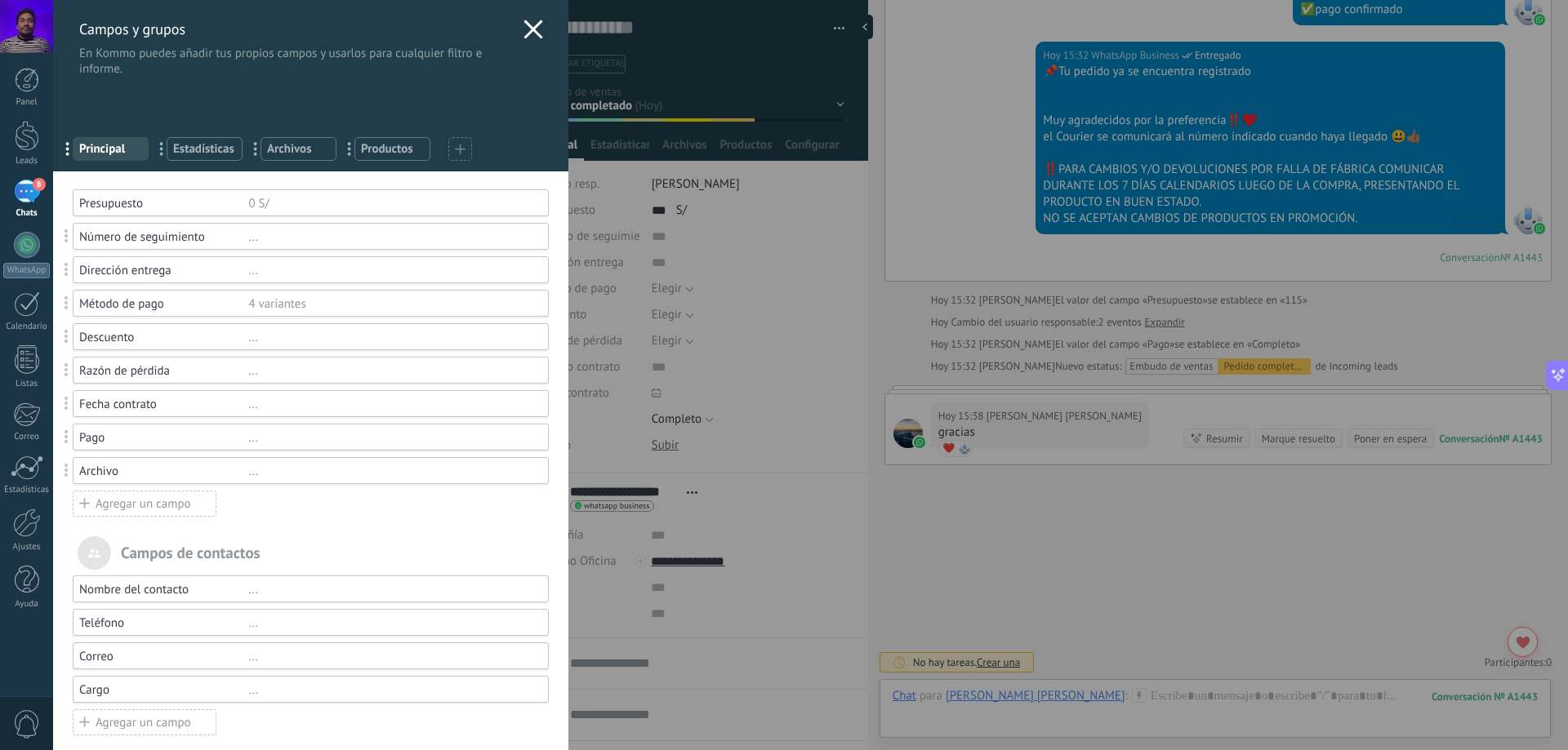
click at [292, 197] on div "0 S/" at bounding box center [390, 204] width 285 height 15
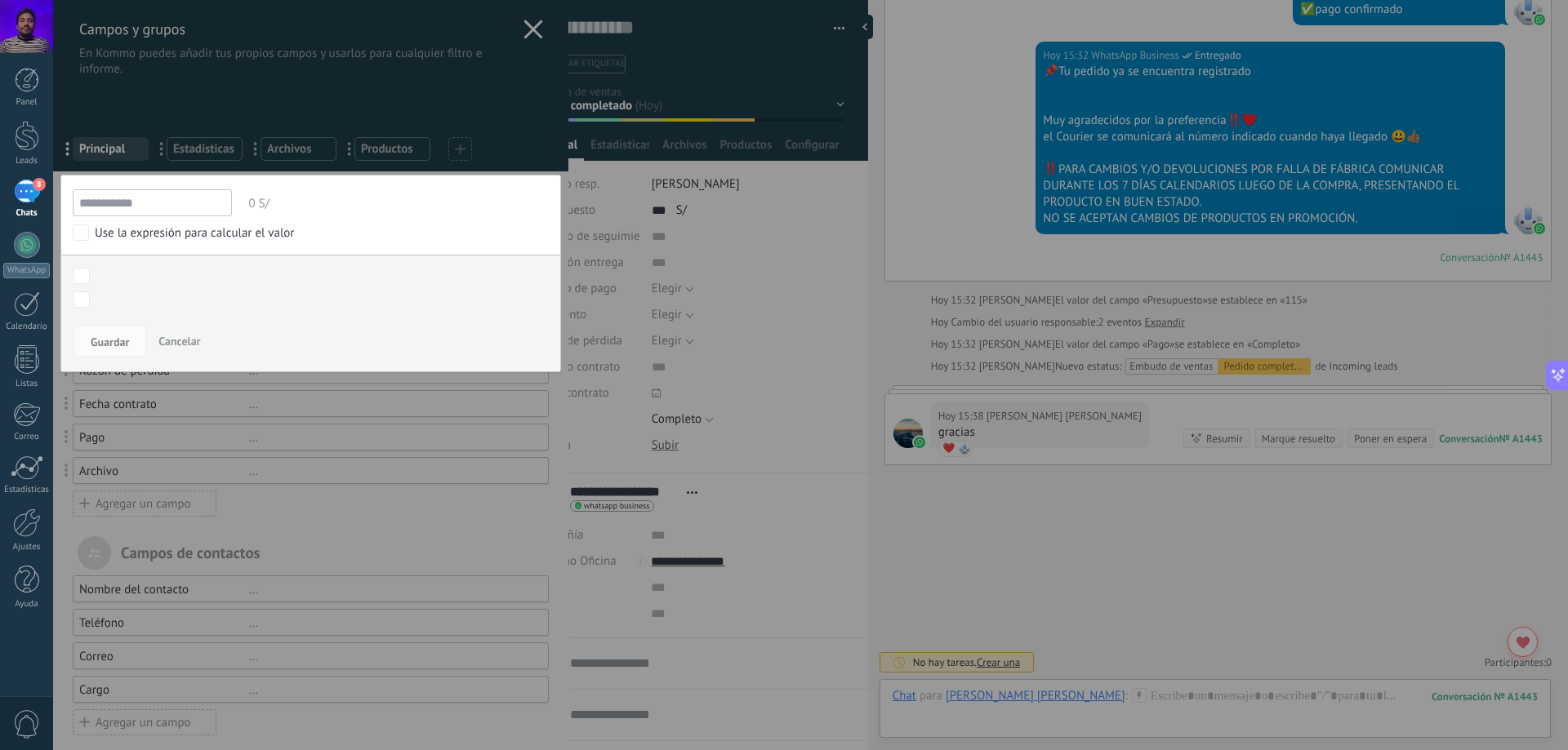
click at [147, 236] on div "Use la expresión para calcular el valor" at bounding box center [194, 233] width 199 height 16
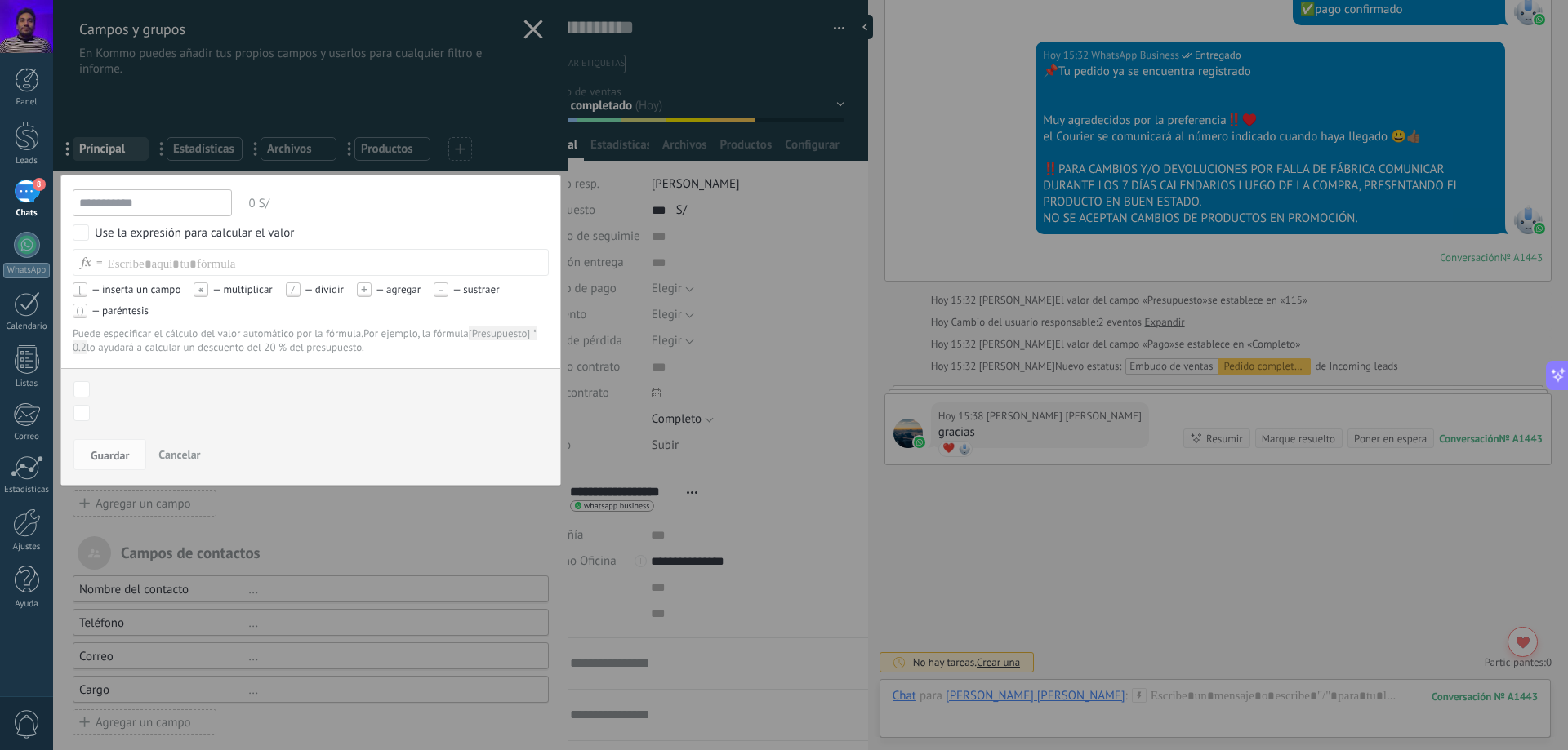
click at [168, 235] on div "Use la expresión para calcular el valor" at bounding box center [194, 233] width 199 height 16
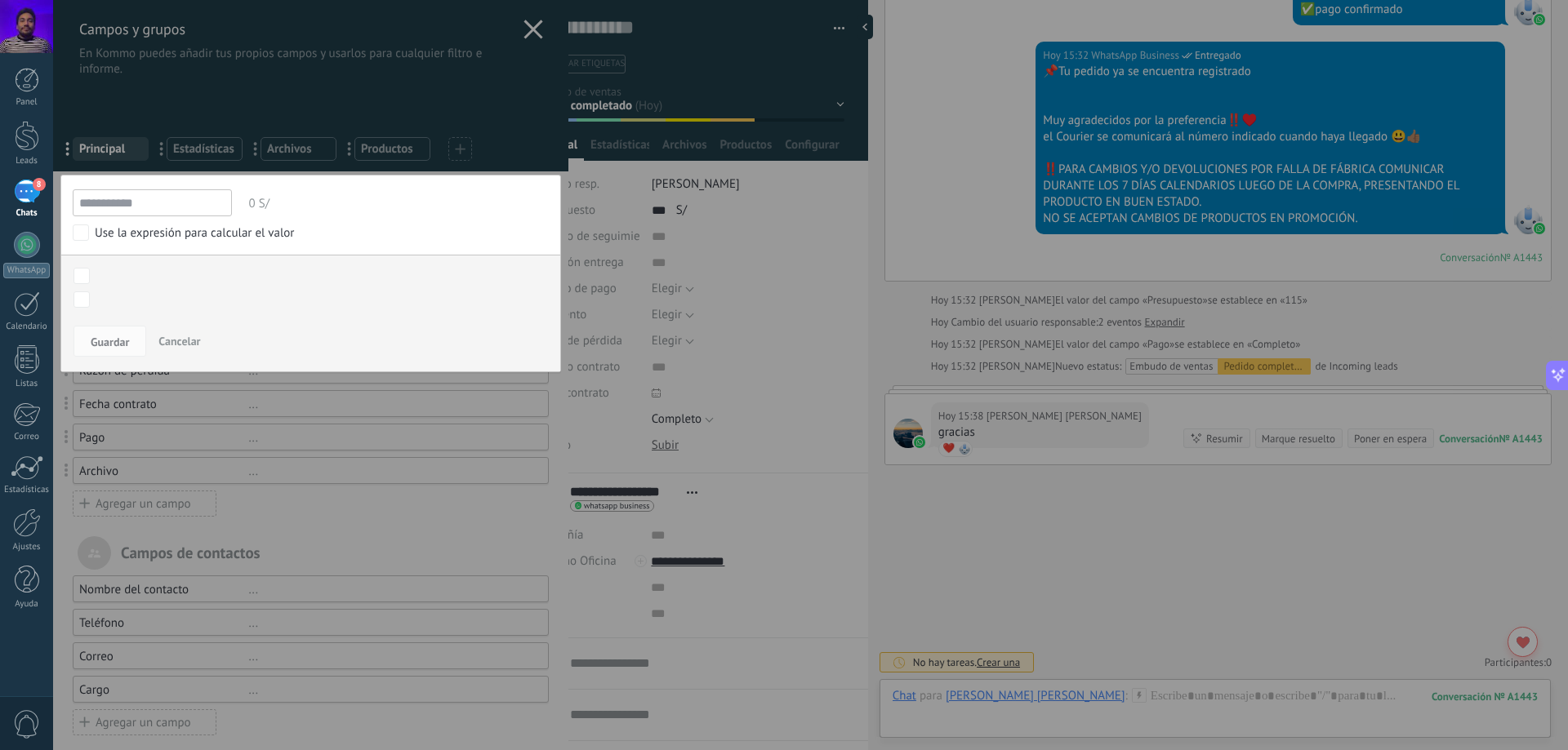
click at [164, 208] on input "**********" at bounding box center [152, 202] width 159 height 27
click at [166, 210] on input "**********" at bounding box center [152, 202] width 159 height 27
click at [138, 206] on input "**********" at bounding box center [152, 202] width 159 height 27
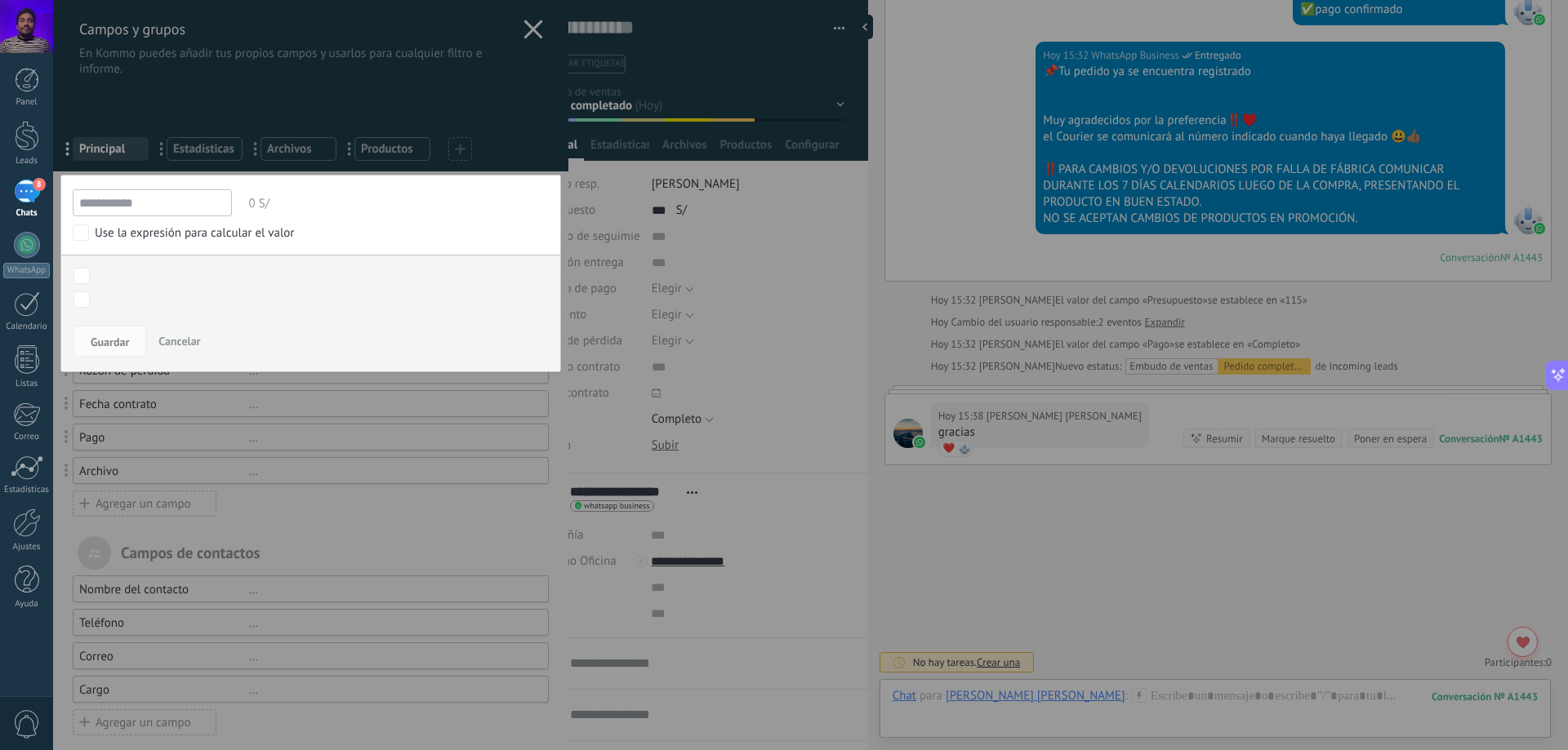
click at [212, 209] on input "**********" at bounding box center [152, 202] width 159 height 27
click at [169, 344] on span "Cancelar" at bounding box center [179, 341] width 41 height 15
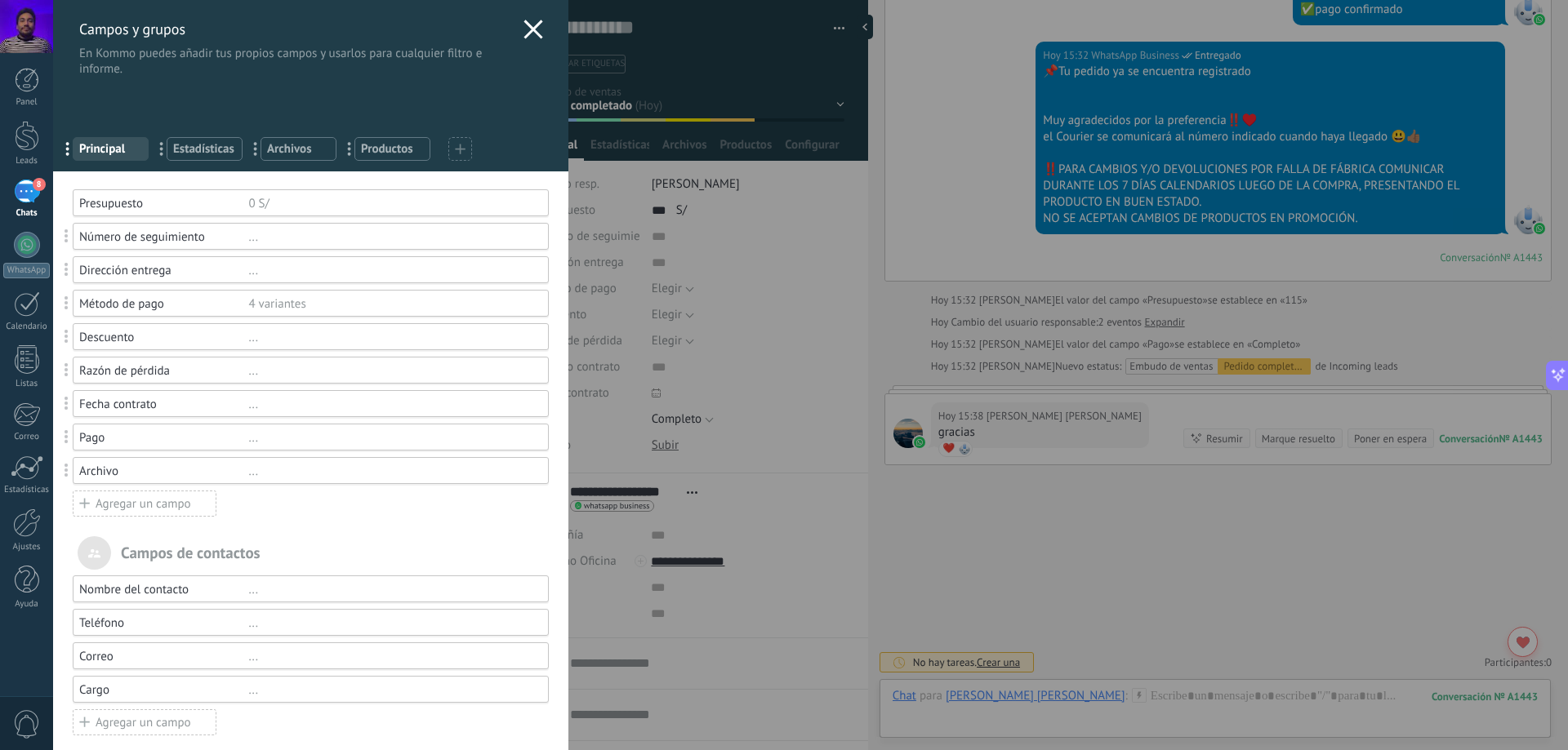
click at [165, 211] on div "Presupuesto" at bounding box center [164, 204] width 169 height 15
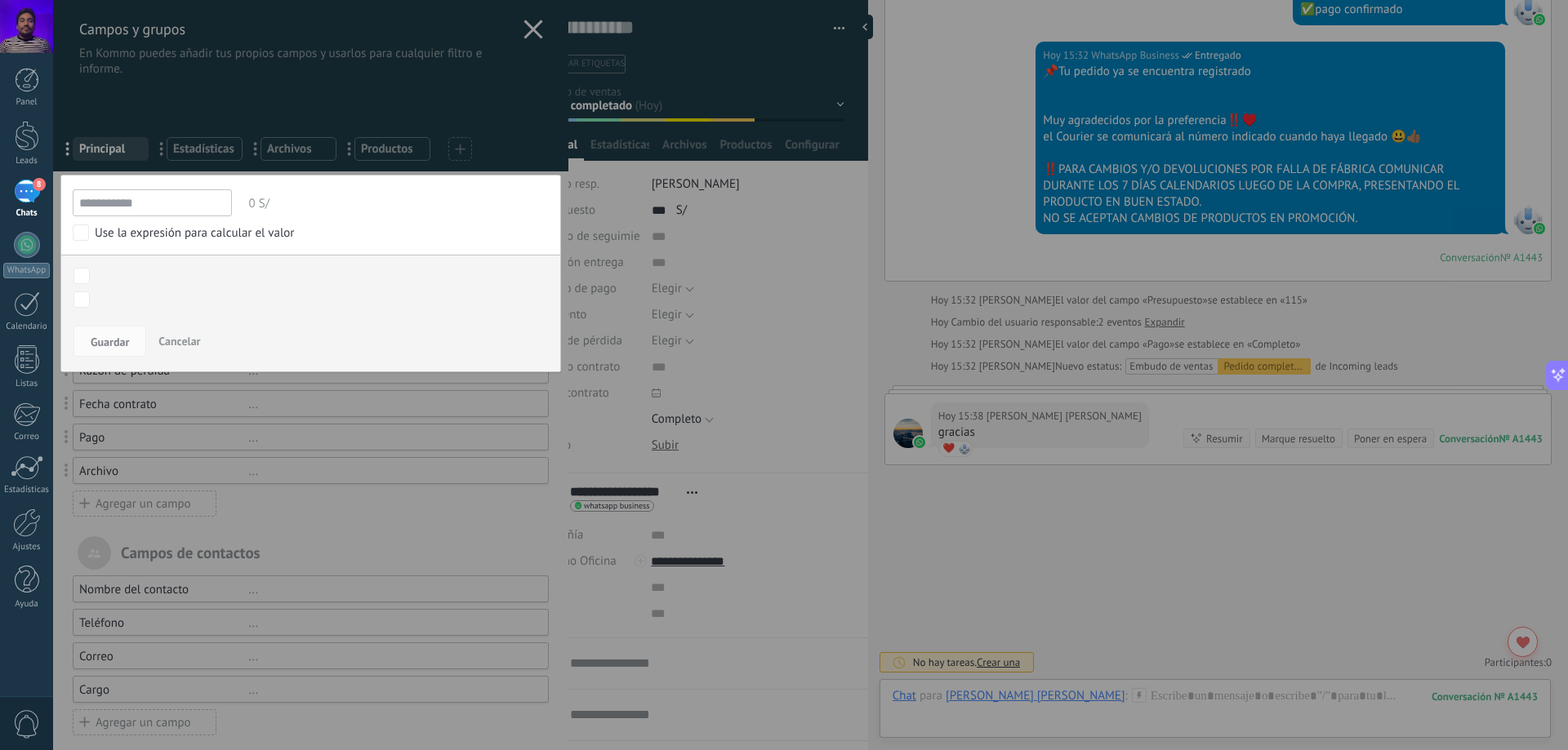
click at [192, 344] on span "Cancelar" at bounding box center [179, 341] width 41 height 15
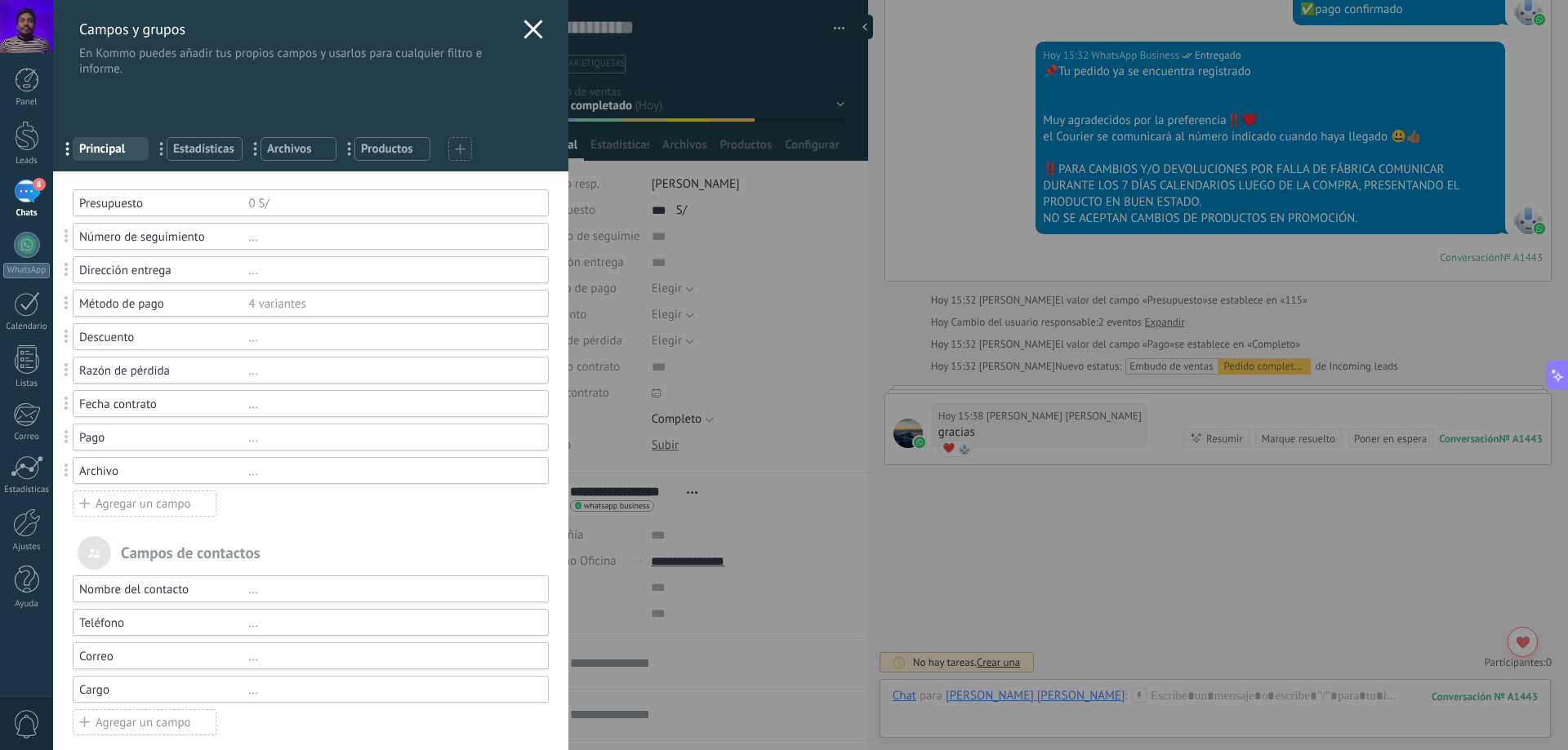
click at [265, 464] on div "..." at bounding box center [390, 472] width 285 height 15
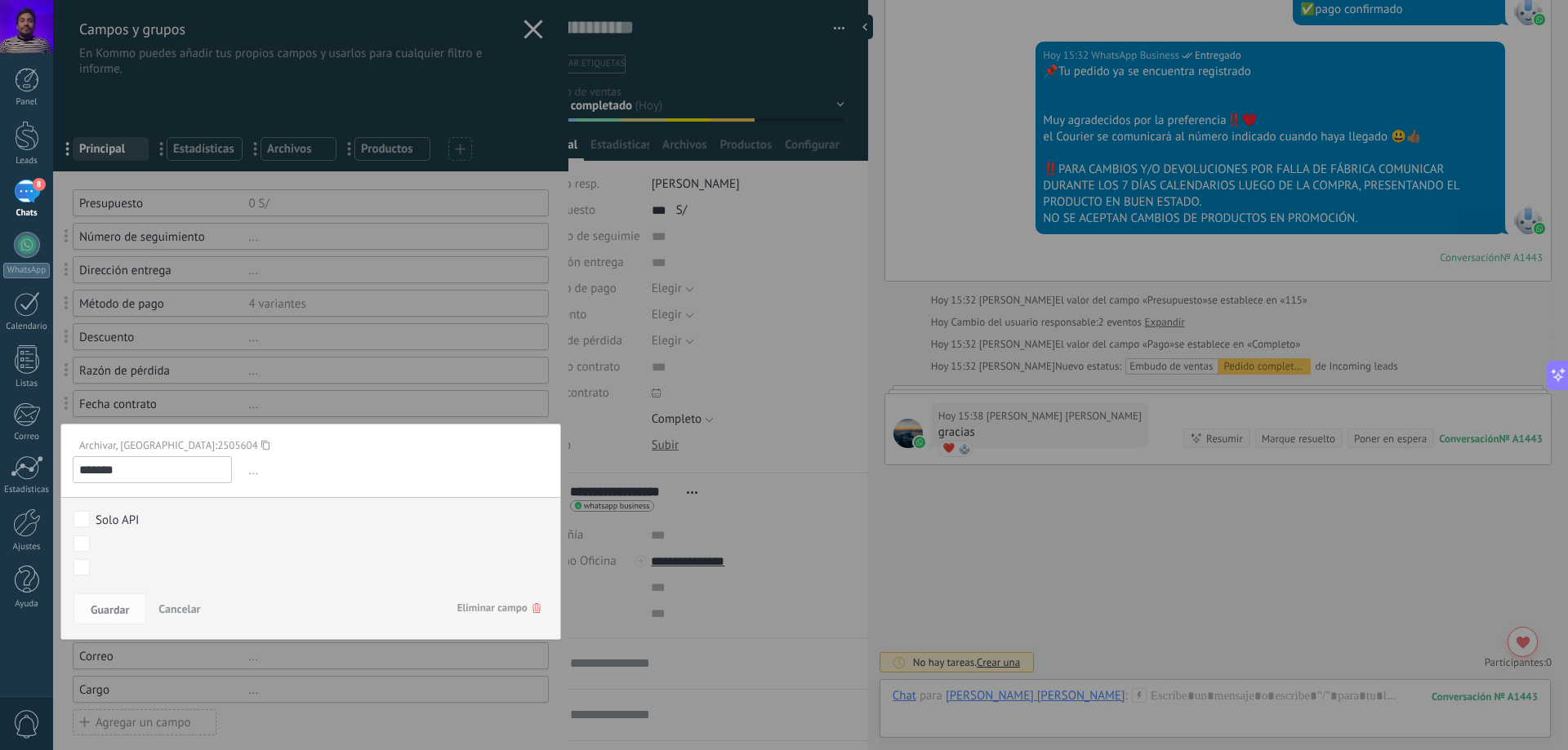
click at [332, 393] on div at bounding box center [311, 509] width 515 height 1018
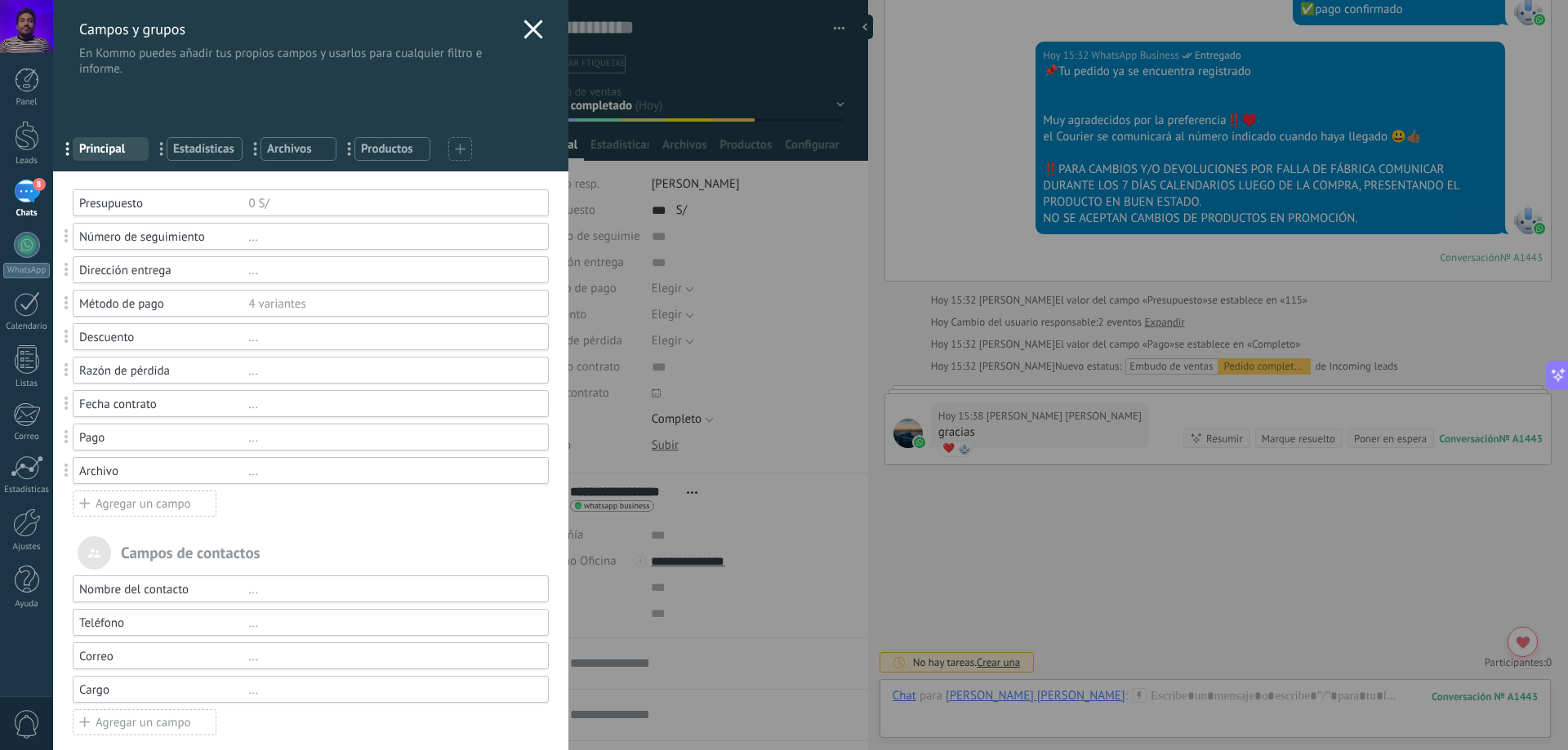
click at [182, 506] on div "Agregar un campo" at bounding box center [144, 504] width 144 height 26
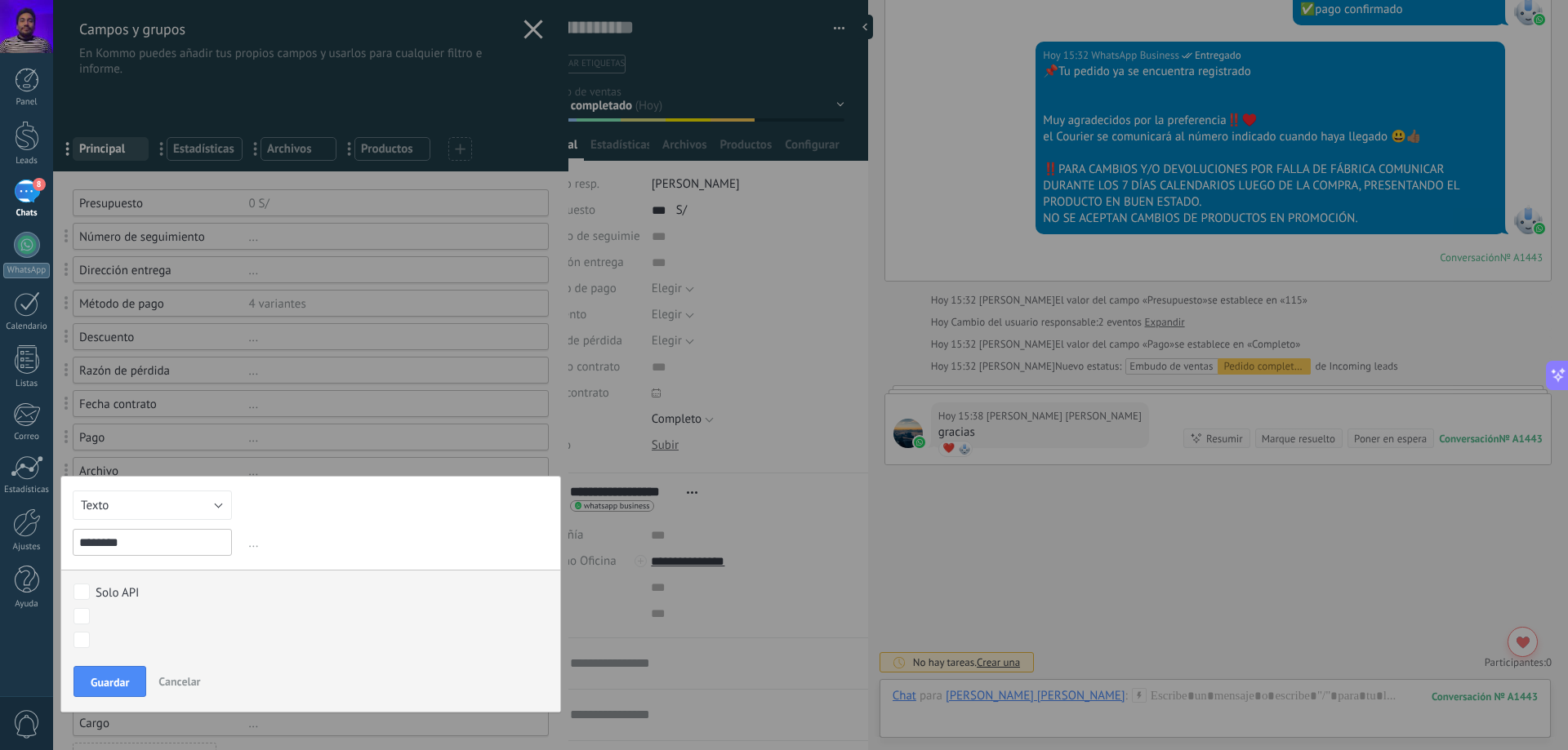
type input "********"
click at [210, 492] on button "Texto" at bounding box center [152, 505] width 159 height 29
click at [195, 568] on span "Interruptor" at bounding box center [145, 561] width 164 height 15
click at [185, 547] on input "********" at bounding box center [152, 542] width 159 height 27
click at [290, 531] on span "..." at bounding box center [397, 542] width 303 height 27
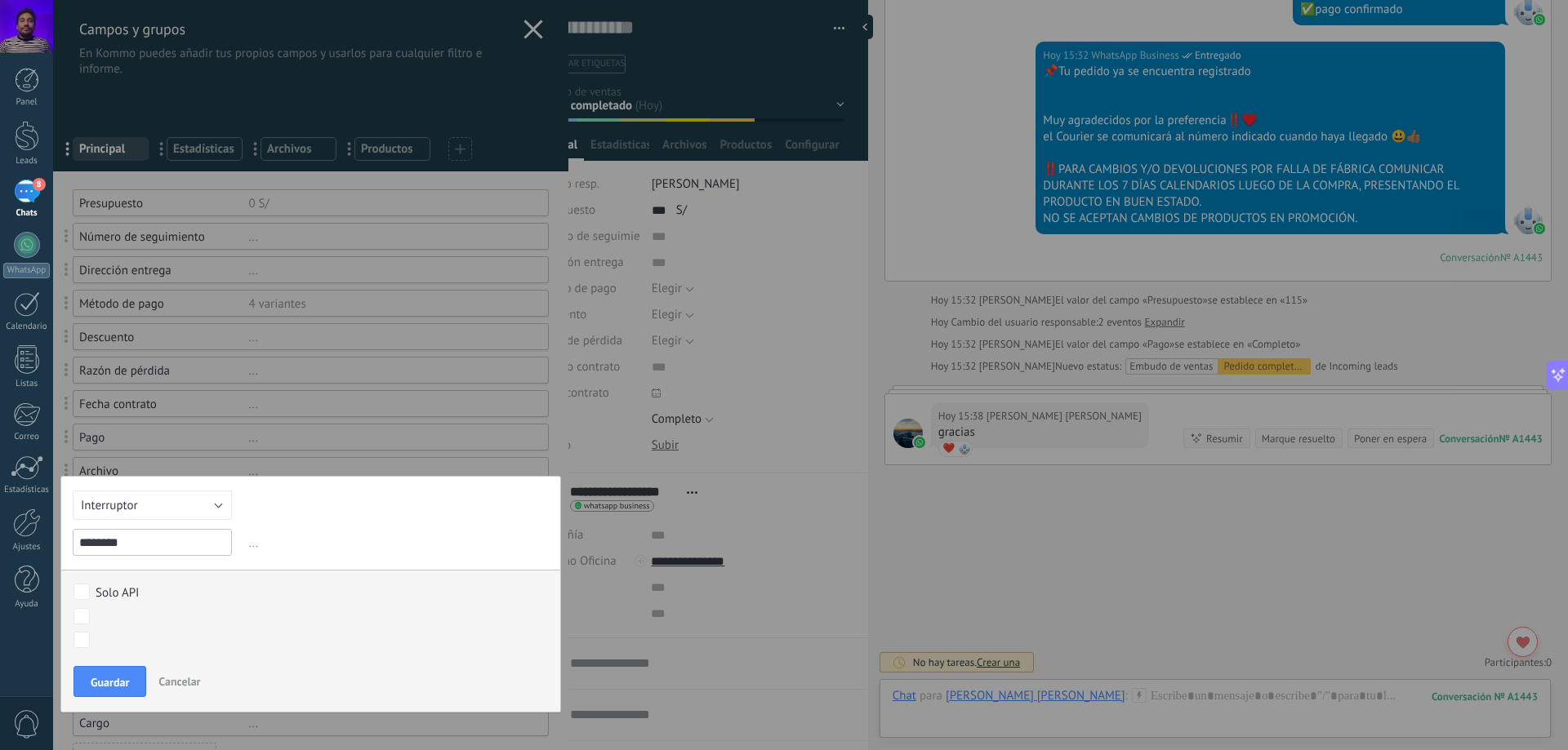
click at [246, 542] on span "..." at bounding box center [397, 542] width 303 height 27
click at [253, 544] on span "..." at bounding box center [397, 542] width 303 height 27
click at [111, 679] on span "Guardar" at bounding box center [109, 682] width 39 height 11
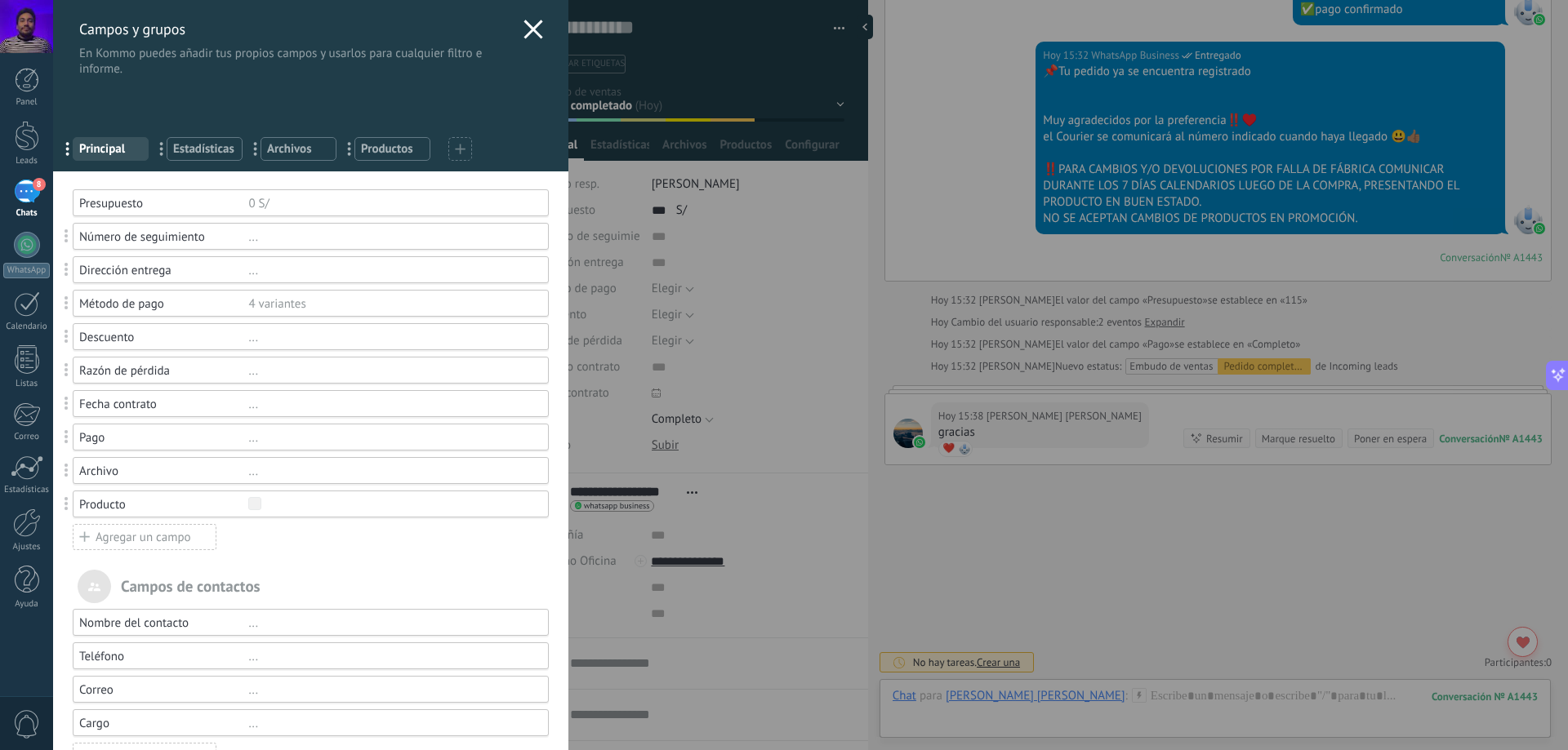
click at [182, 509] on div "Producto" at bounding box center [164, 505] width 169 height 15
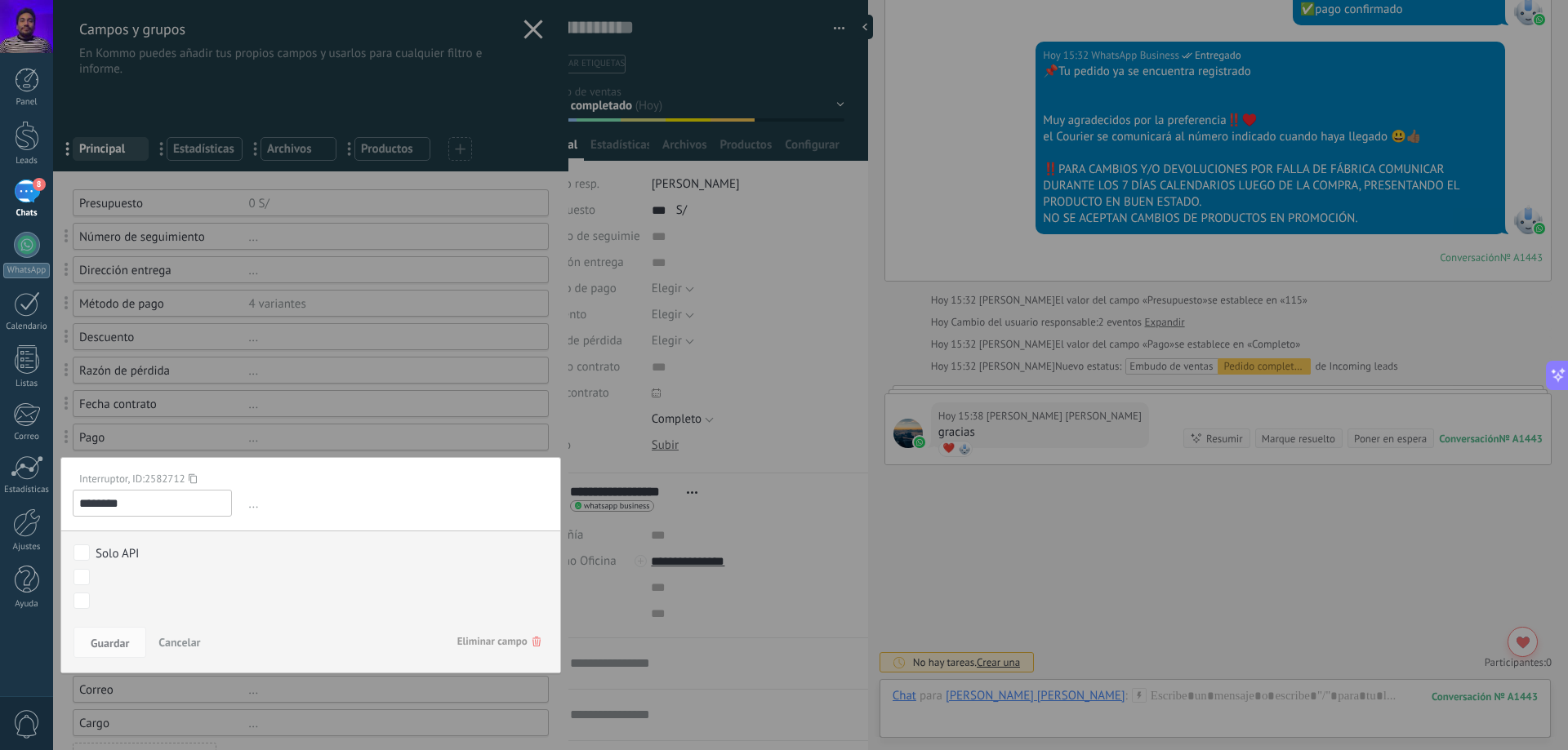
click at [186, 507] on input "********" at bounding box center [152, 503] width 159 height 27
click at [186, 506] on input "********" at bounding box center [152, 503] width 159 height 27
type input "*******"
click at [109, 653] on button "Guardar" at bounding box center [109, 642] width 72 height 31
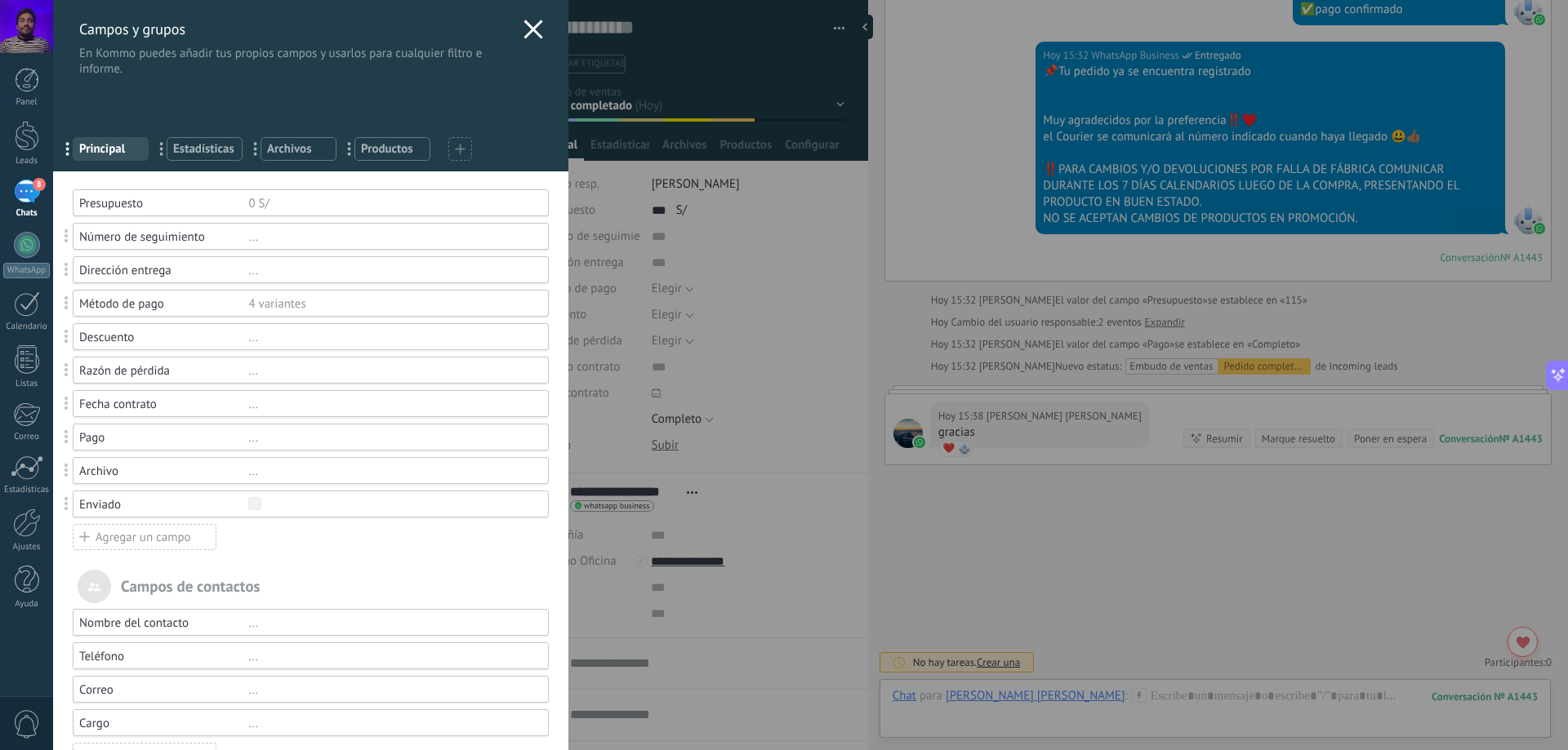
click at [173, 542] on div "Agregar un campo" at bounding box center [144, 537] width 144 height 26
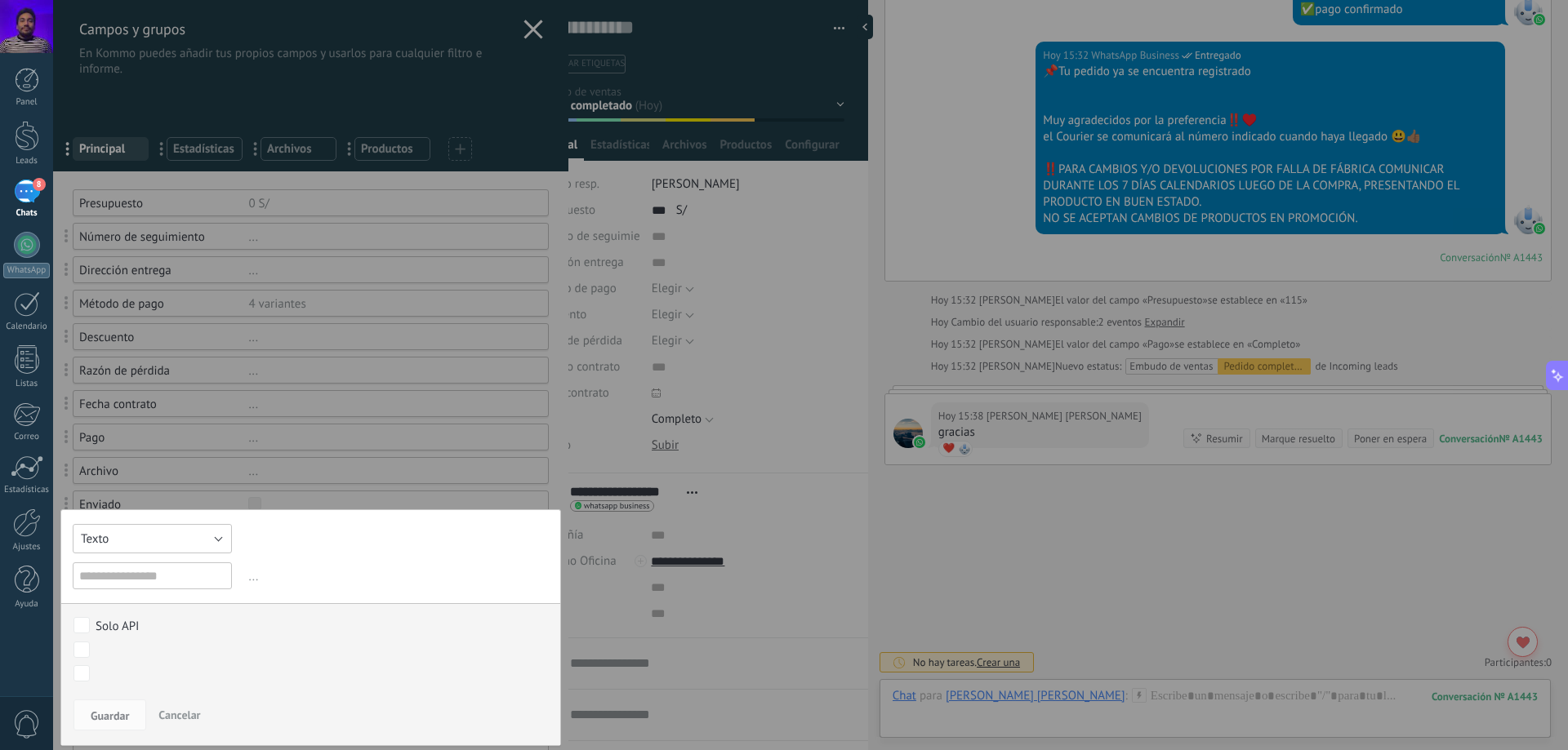
click at [174, 542] on button "Texto" at bounding box center [152, 539] width 159 height 29
click at [188, 571] on div "Texto Número Interruptor Selección Multiselección Día URL Texto Largo Interrupt…" at bounding box center [310, 628] width 501 height 237
click at [202, 549] on button "Texto" at bounding box center [152, 539] width 159 height 29
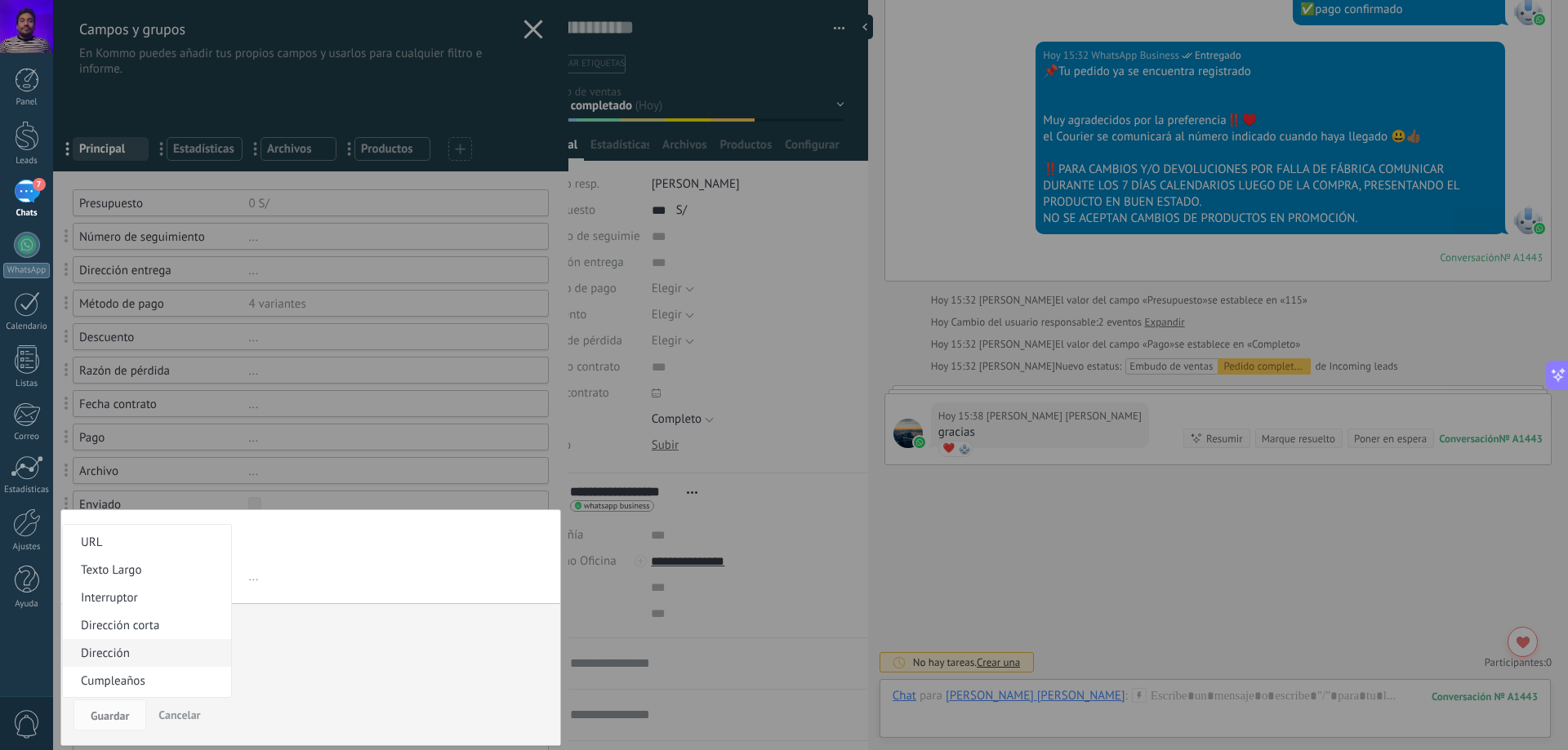
click at [125, 642] on li "Dirección" at bounding box center [146, 653] width 168 height 28
click at [184, 586] on input "text" at bounding box center [152, 575] width 159 height 27
click at [115, 716] on span "Guardar" at bounding box center [109, 716] width 39 height 11
click at [172, 579] on input "text" at bounding box center [152, 575] width 159 height 27
type input "*********"
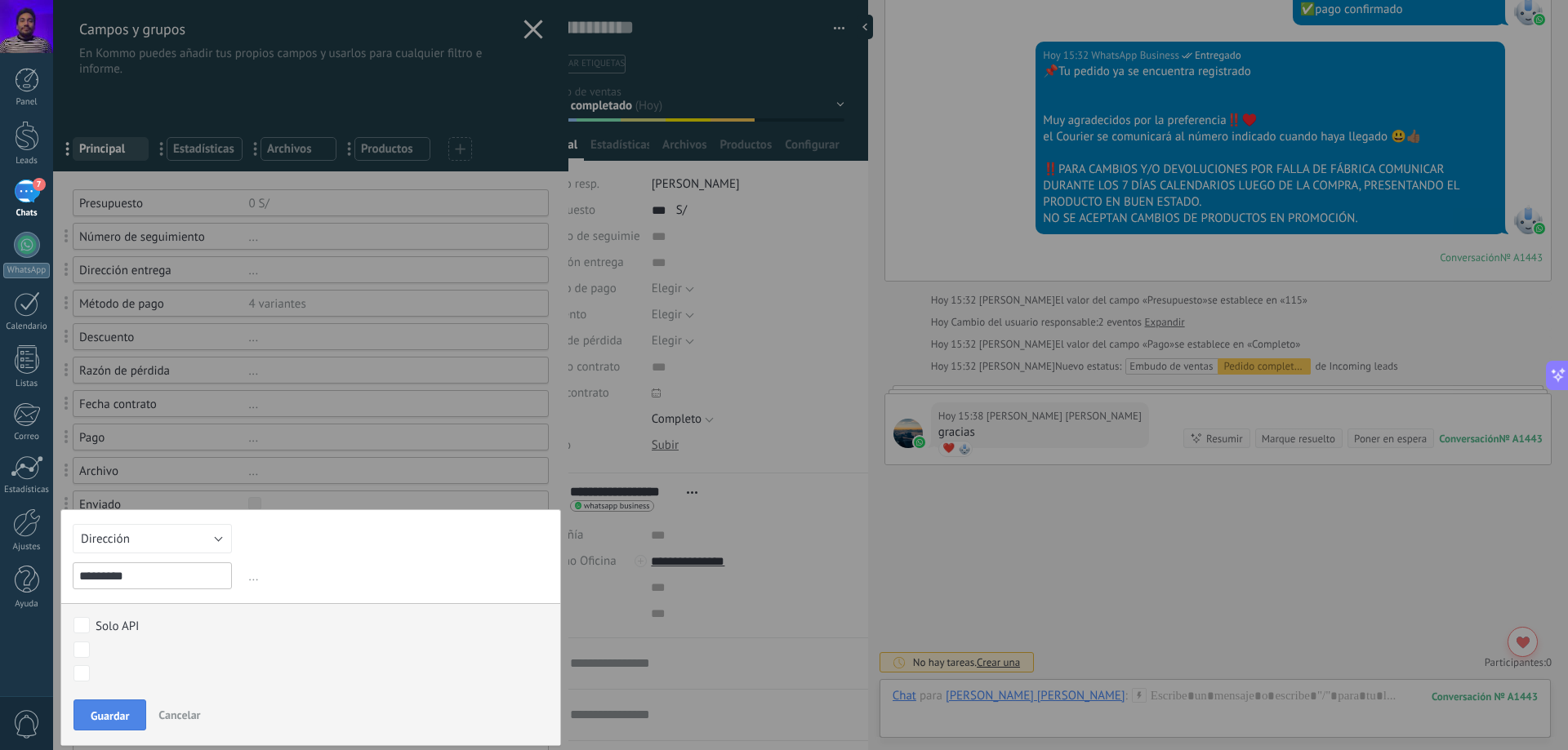
click at [109, 717] on span "Guardar" at bounding box center [109, 716] width 39 height 11
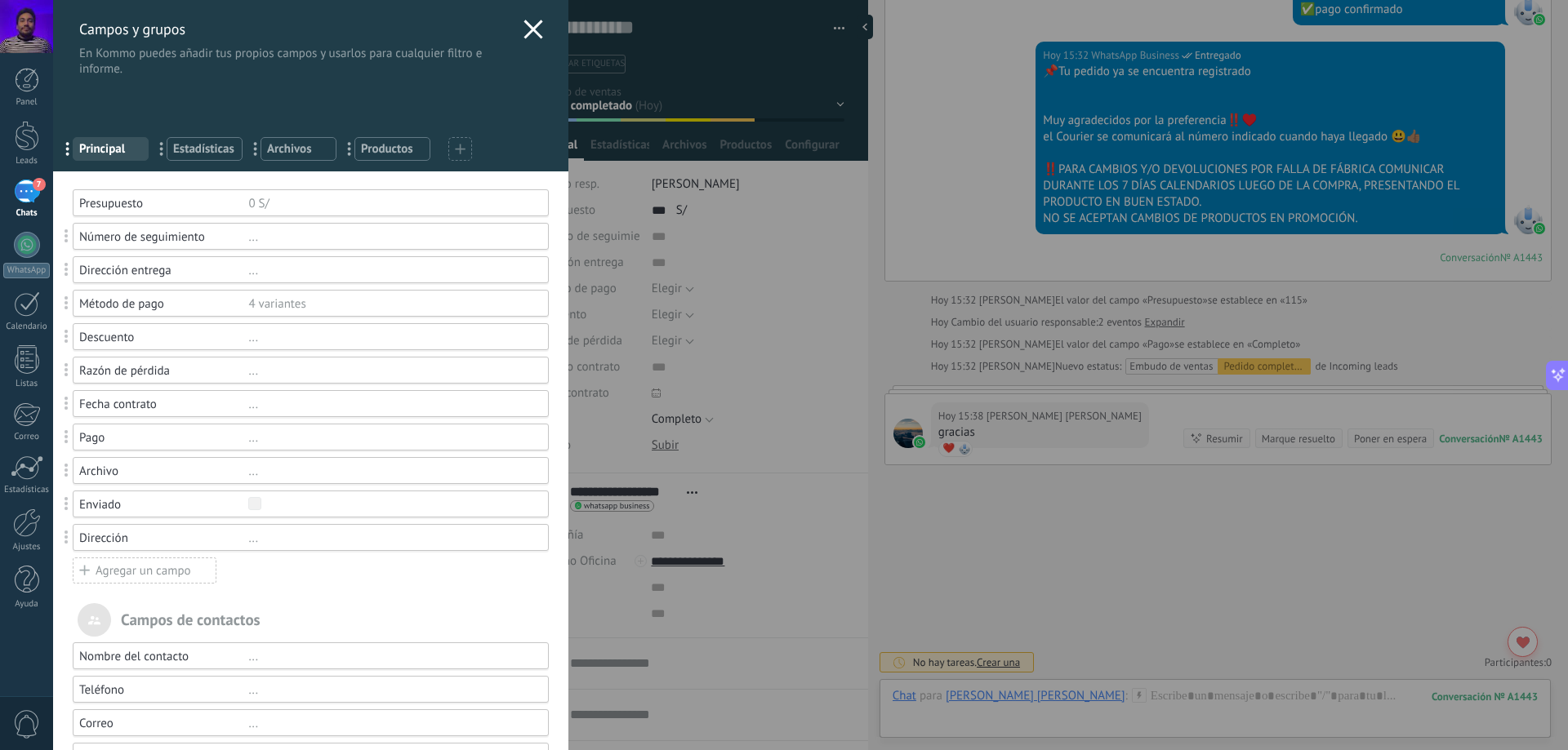
click at [263, 536] on div "..." at bounding box center [390, 538] width 285 height 15
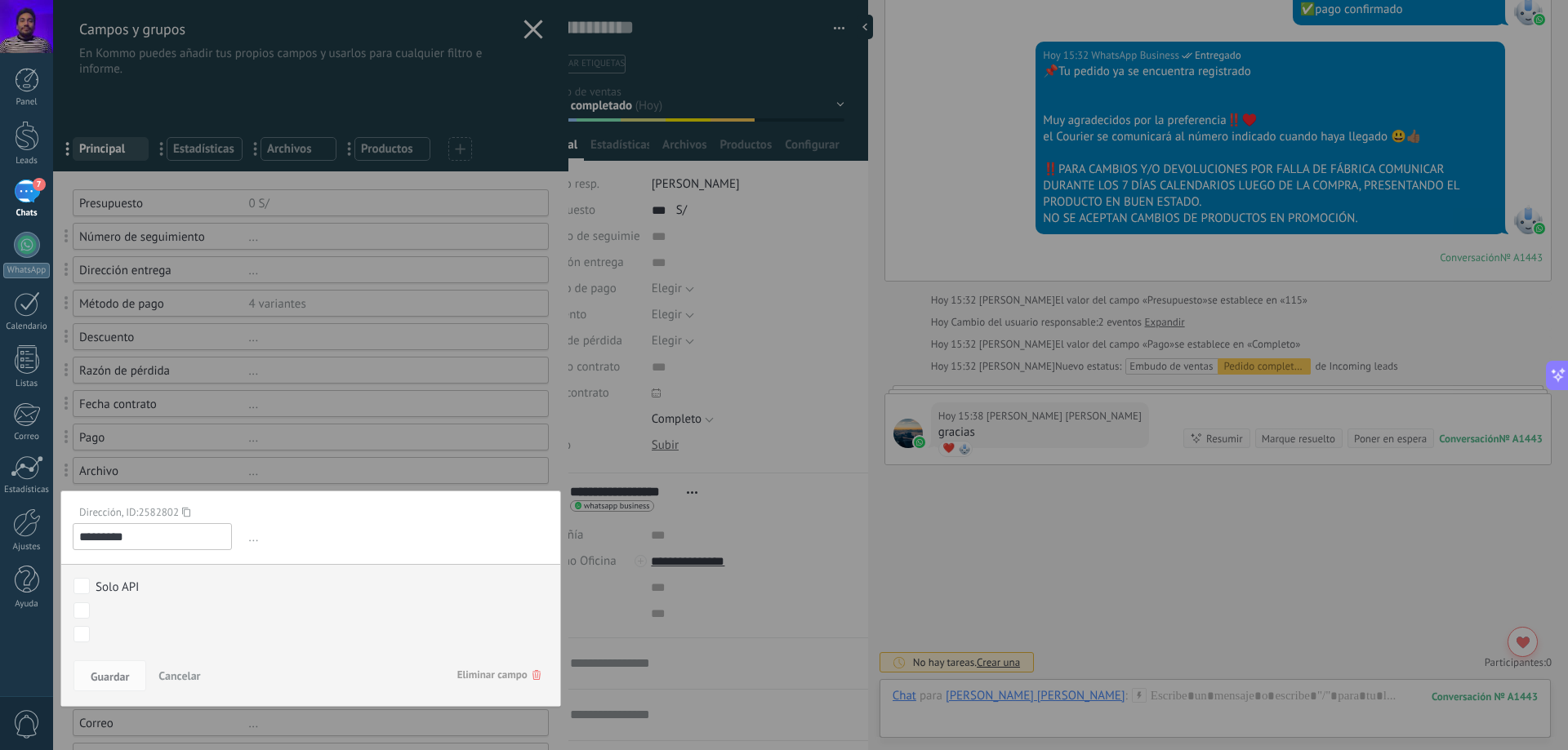
click at [318, 451] on div at bounding box center [311, 542] width 515 height 1085
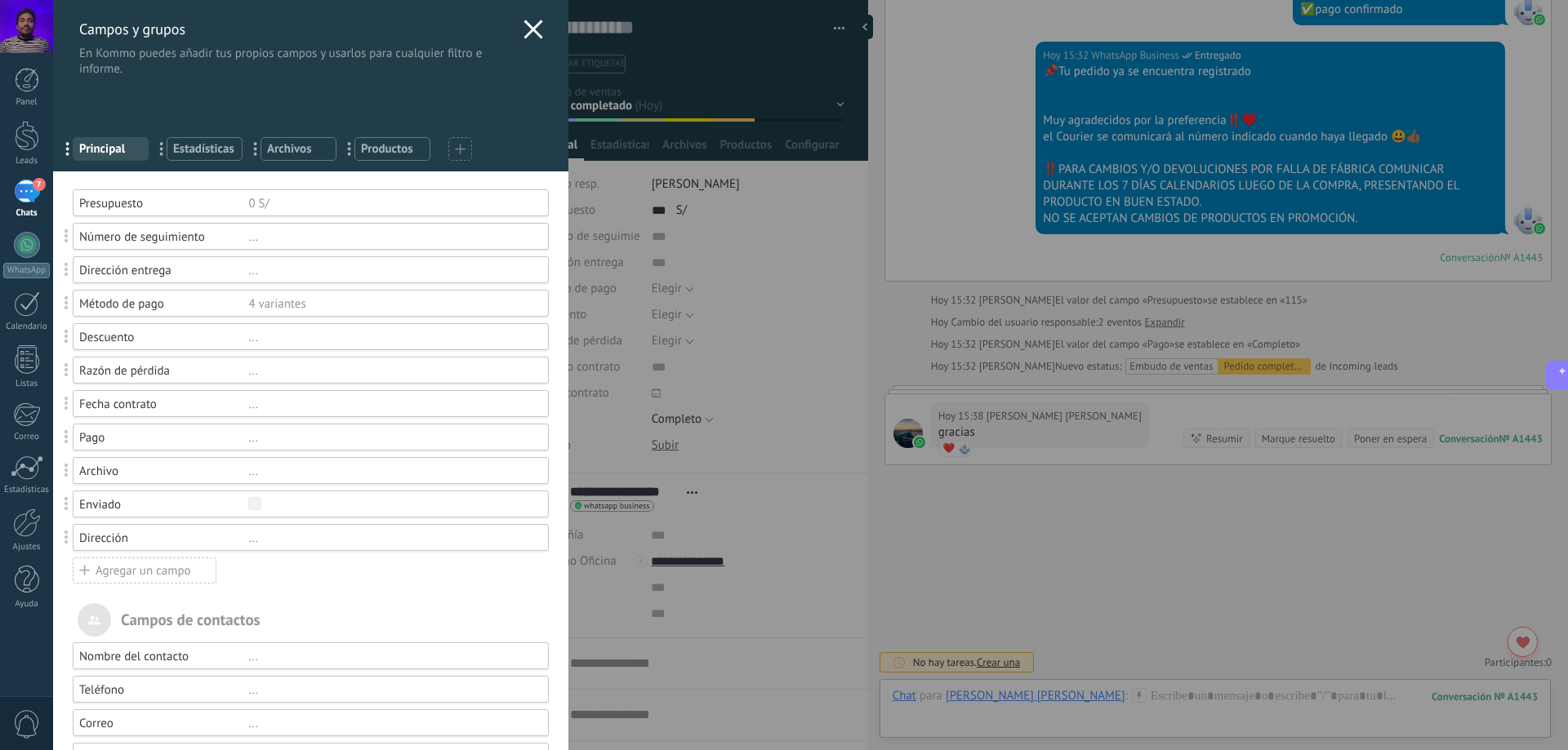
click at [255, 537] on div "..." at bounding box center [390, 538] width 285 height 15
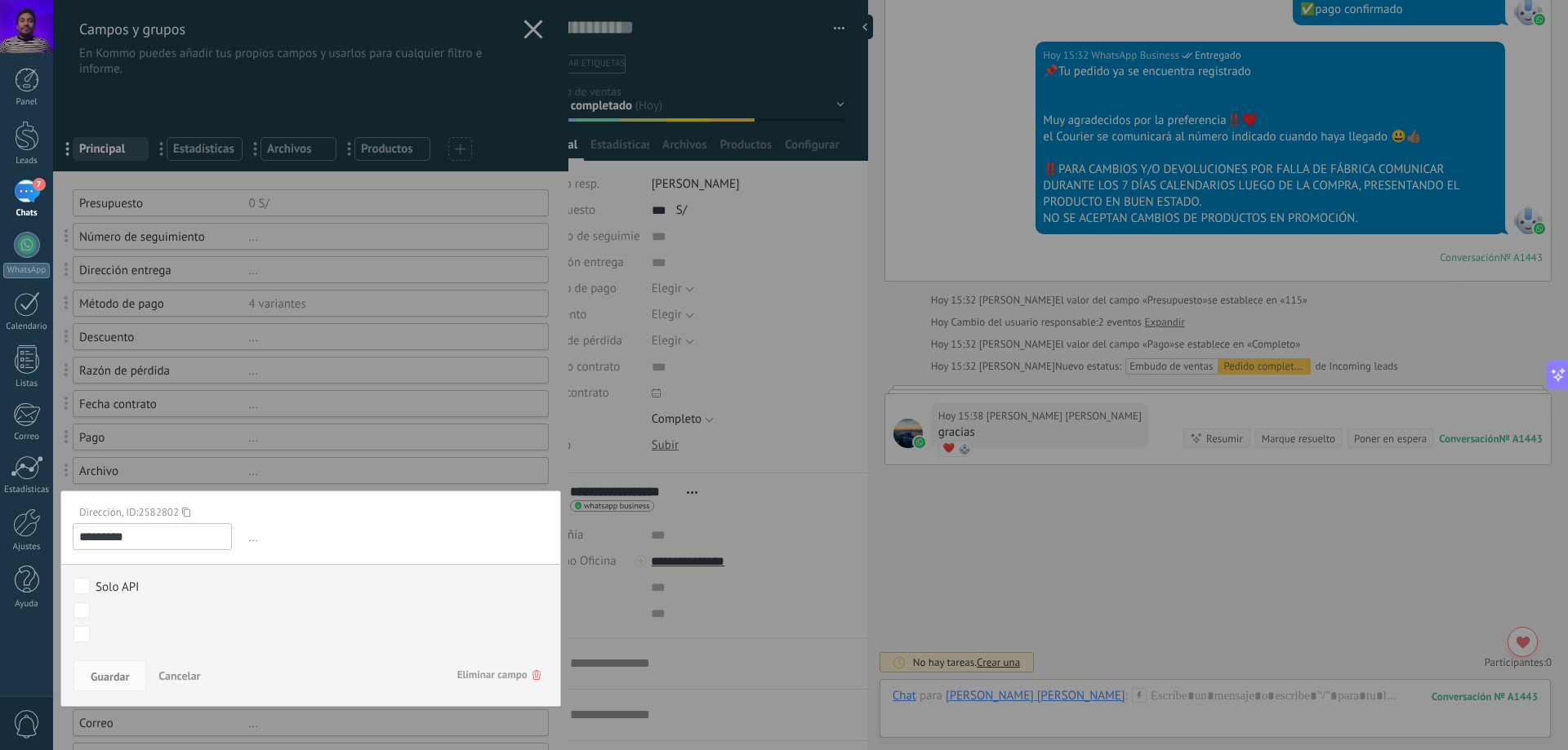
click at [333, 448] on div at bounding box center [311, 542] width 515 height 1085
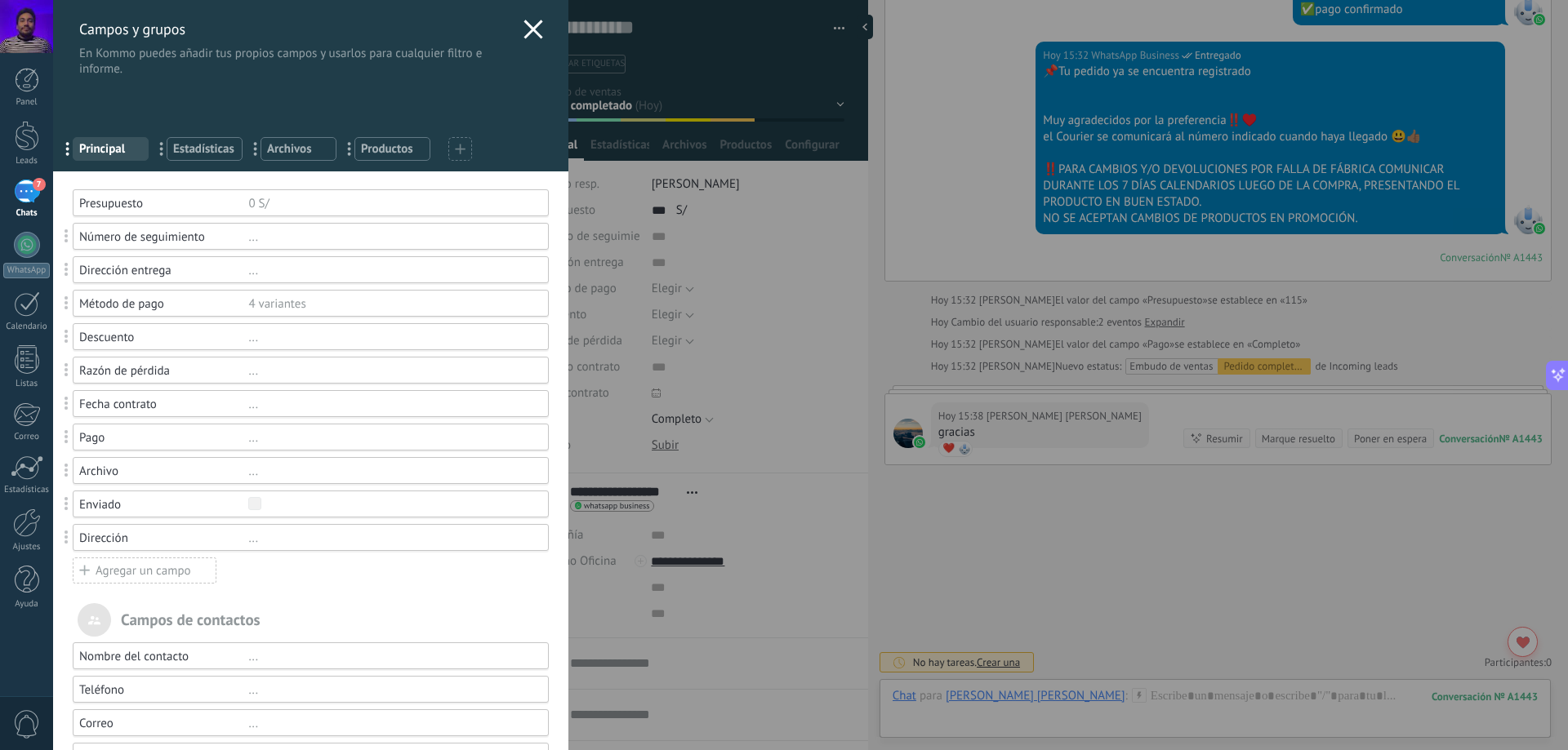
click at [141, 573] on div "Agregar un campo" at bounding box center [144, 571] width 144 height 26
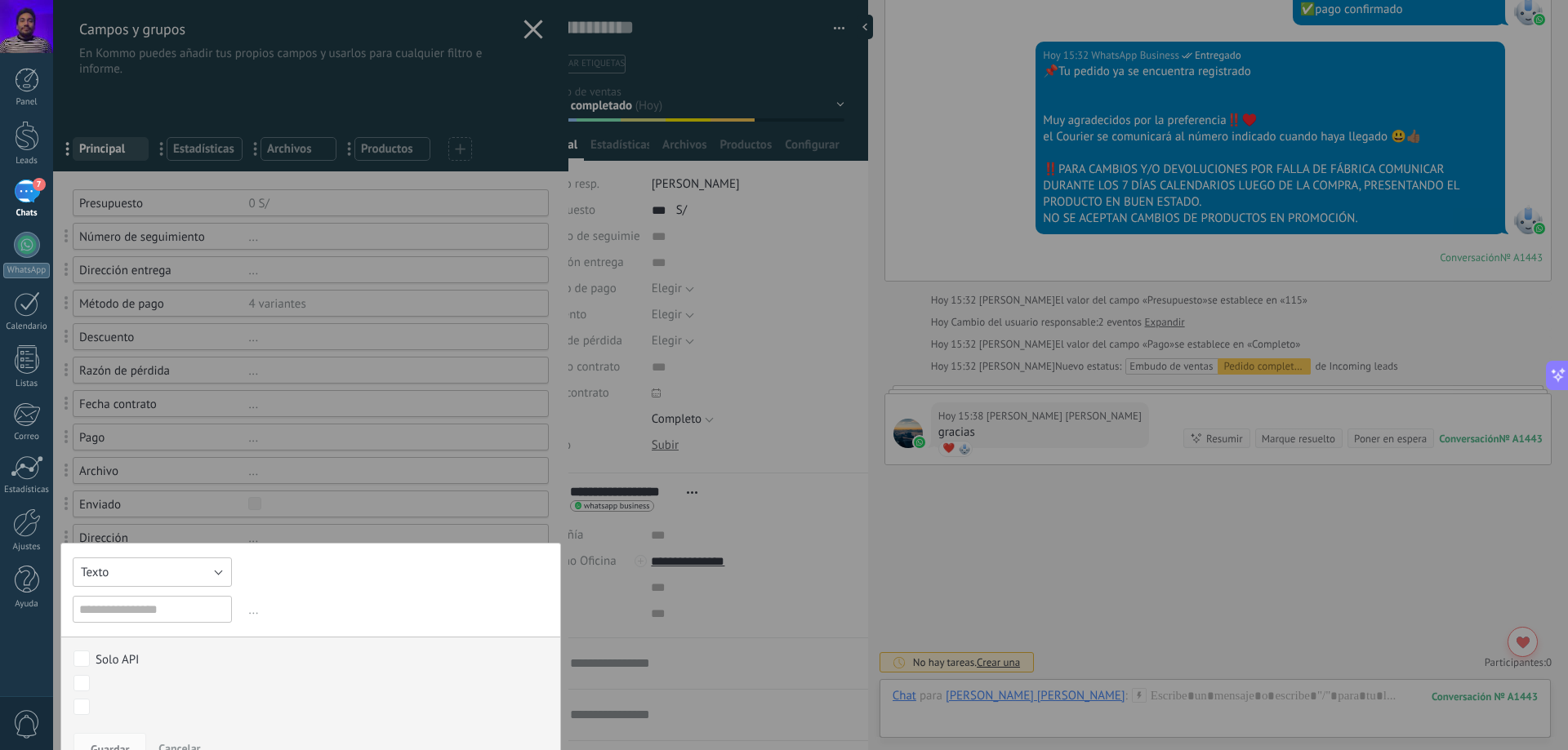
click at [141, 573] on button "Texto" at bounding box center [152, 573] width 159 height 29
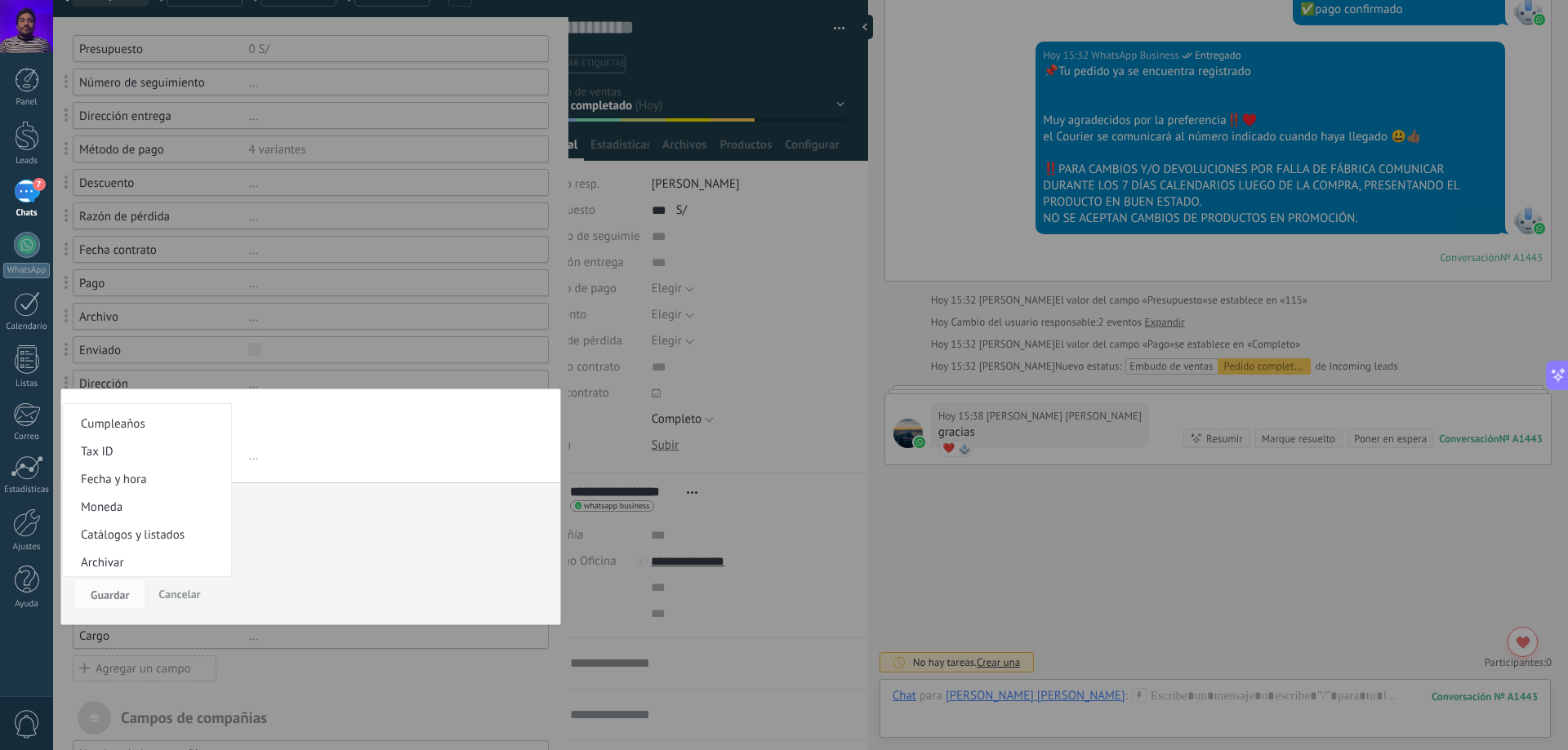
scroll to position [245, 0]
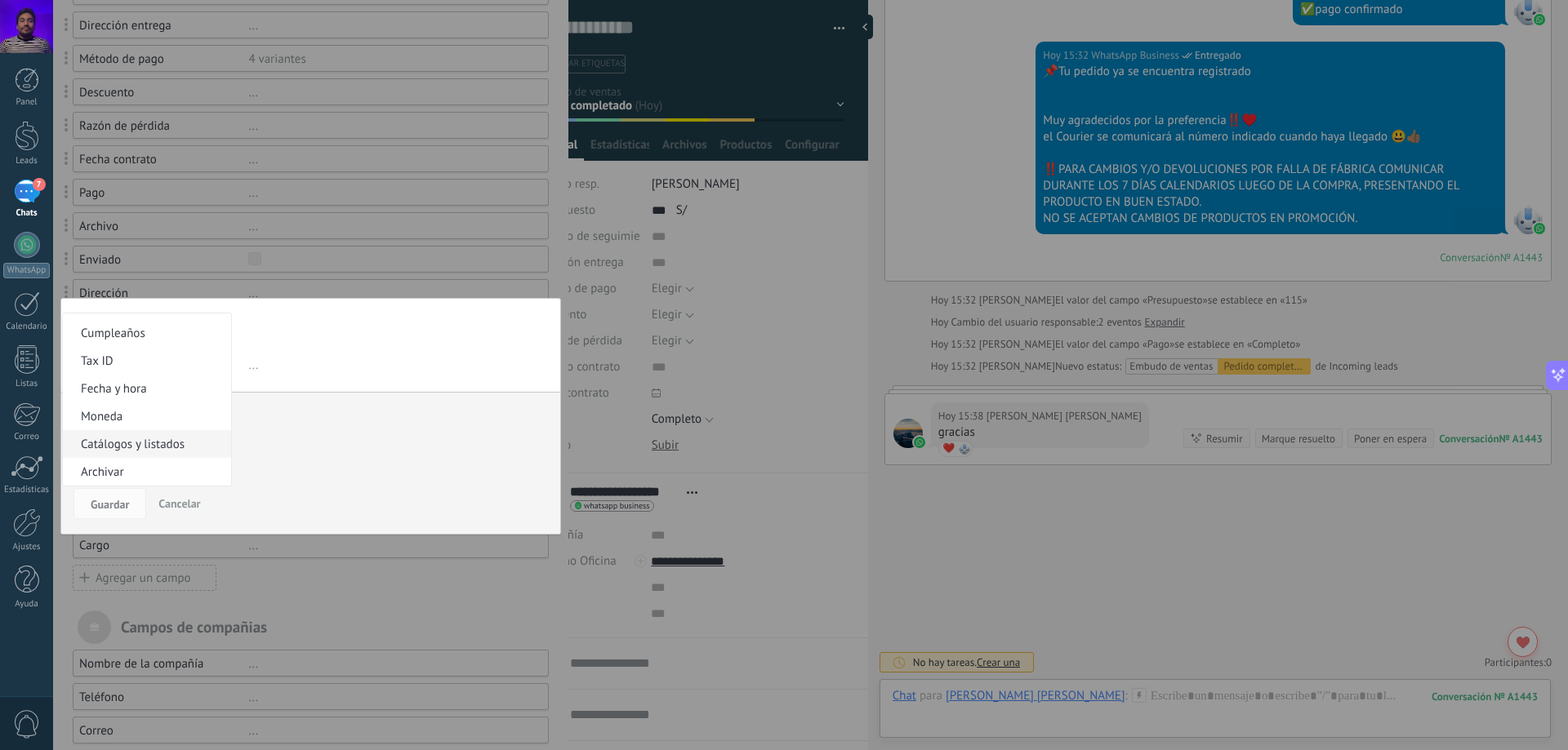
click at [177, 443] on span "Catálogos y listados" at bounding box center [145, 444] width 164 height 15
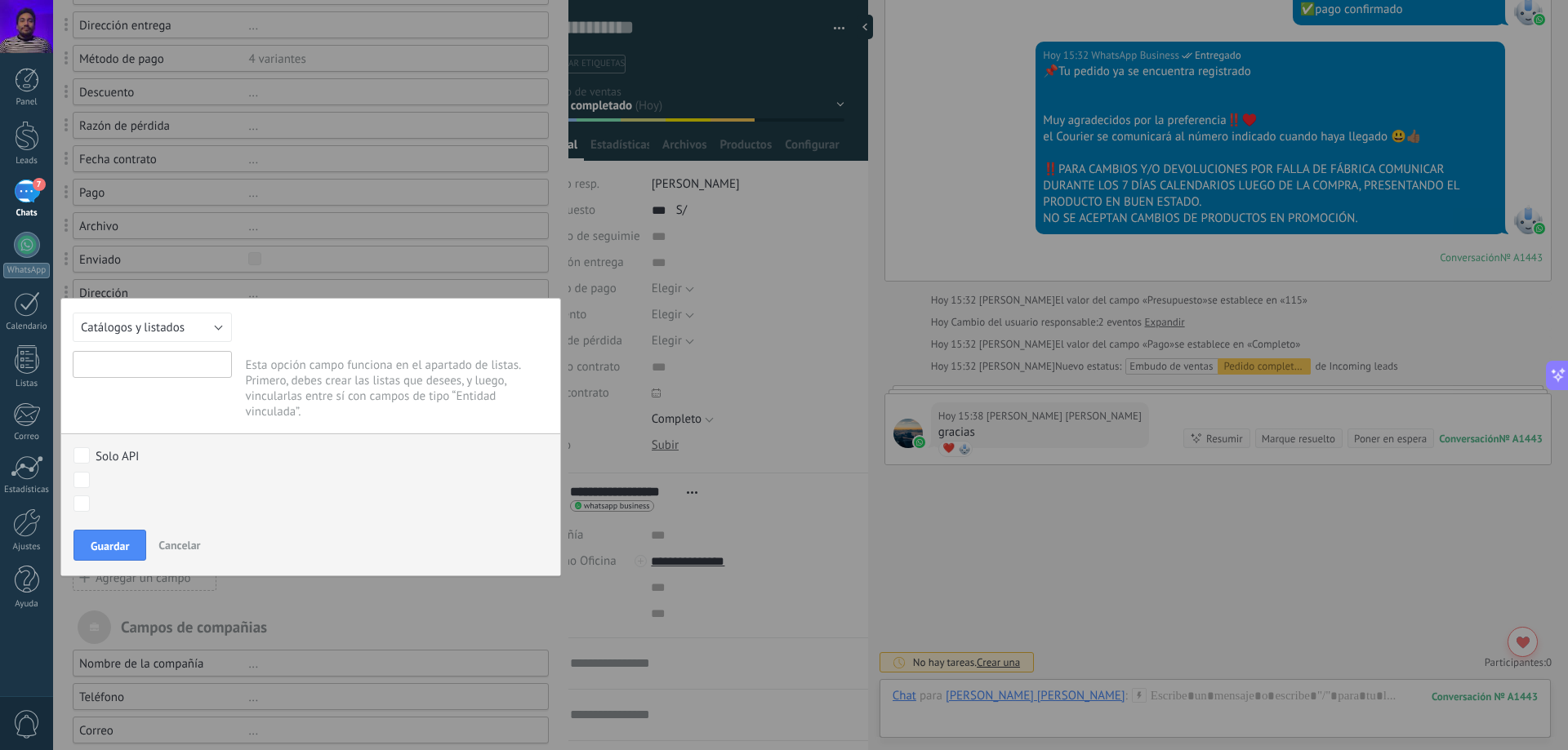
click at [169, 362] on input "text" at bounding box center [152, 364] width 159 height 27
click at [185, 543] on span "Cancelar" at bounding box center [179, 545] width 41 height 15
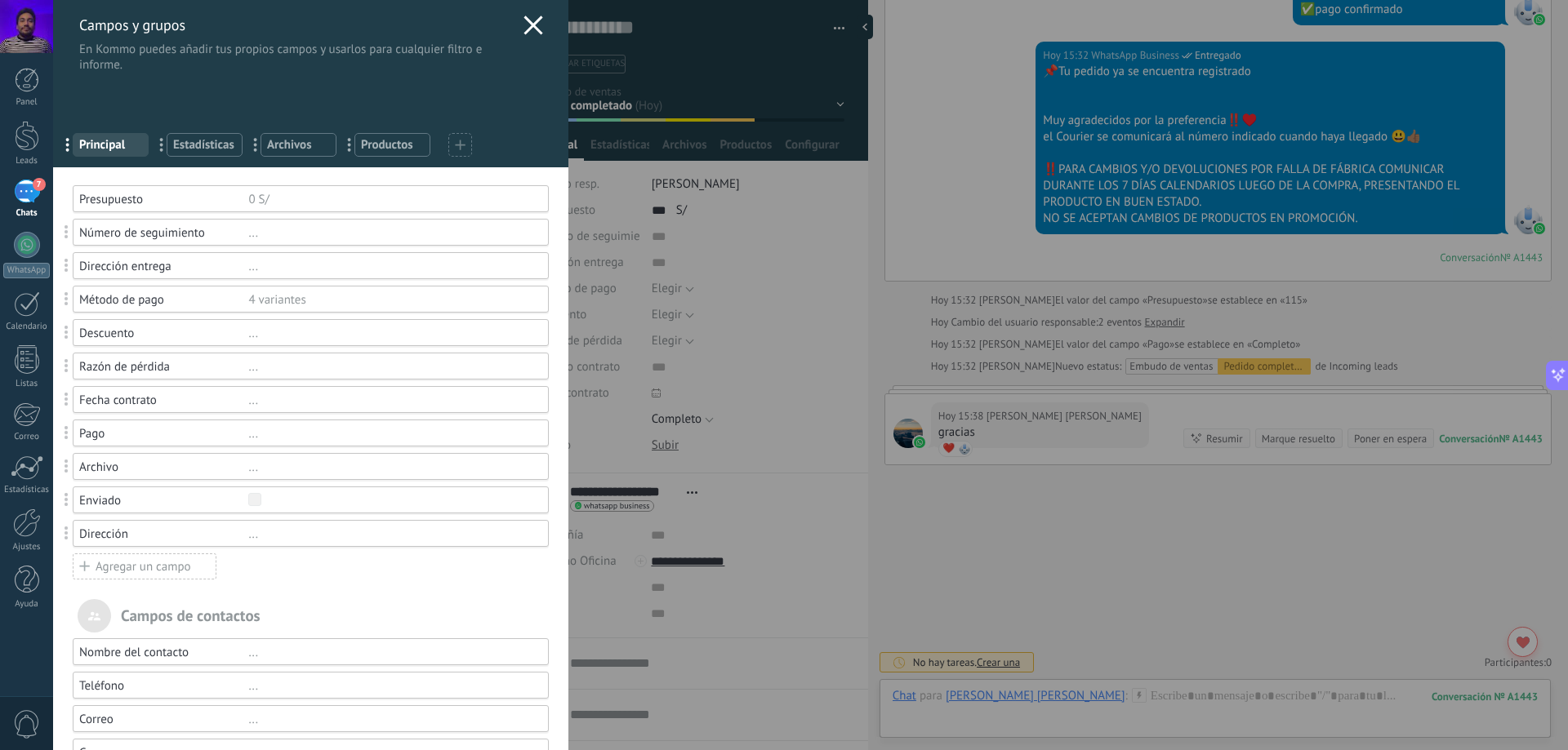
scroll to position [0, 0]
click at [409, 142] on span "Productos" at bounding box center [392, 149] width 63 height 15
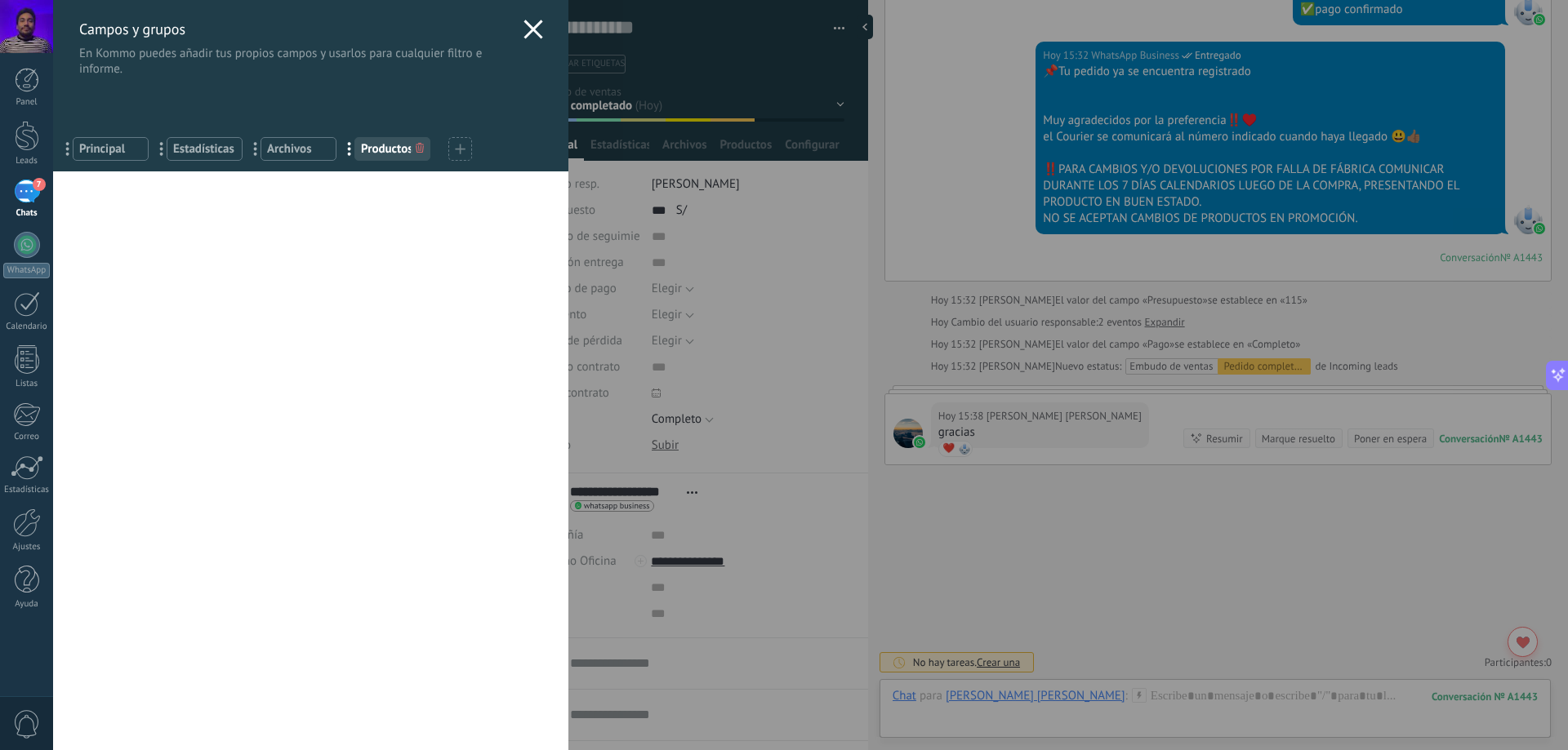
click at [315, 152] on span "Archivos" at bounding box center [298, 149] width 63 height 15
click at [204, 146] on span "Estadísticas" at bounding box center [204, 149] width 63 height 15
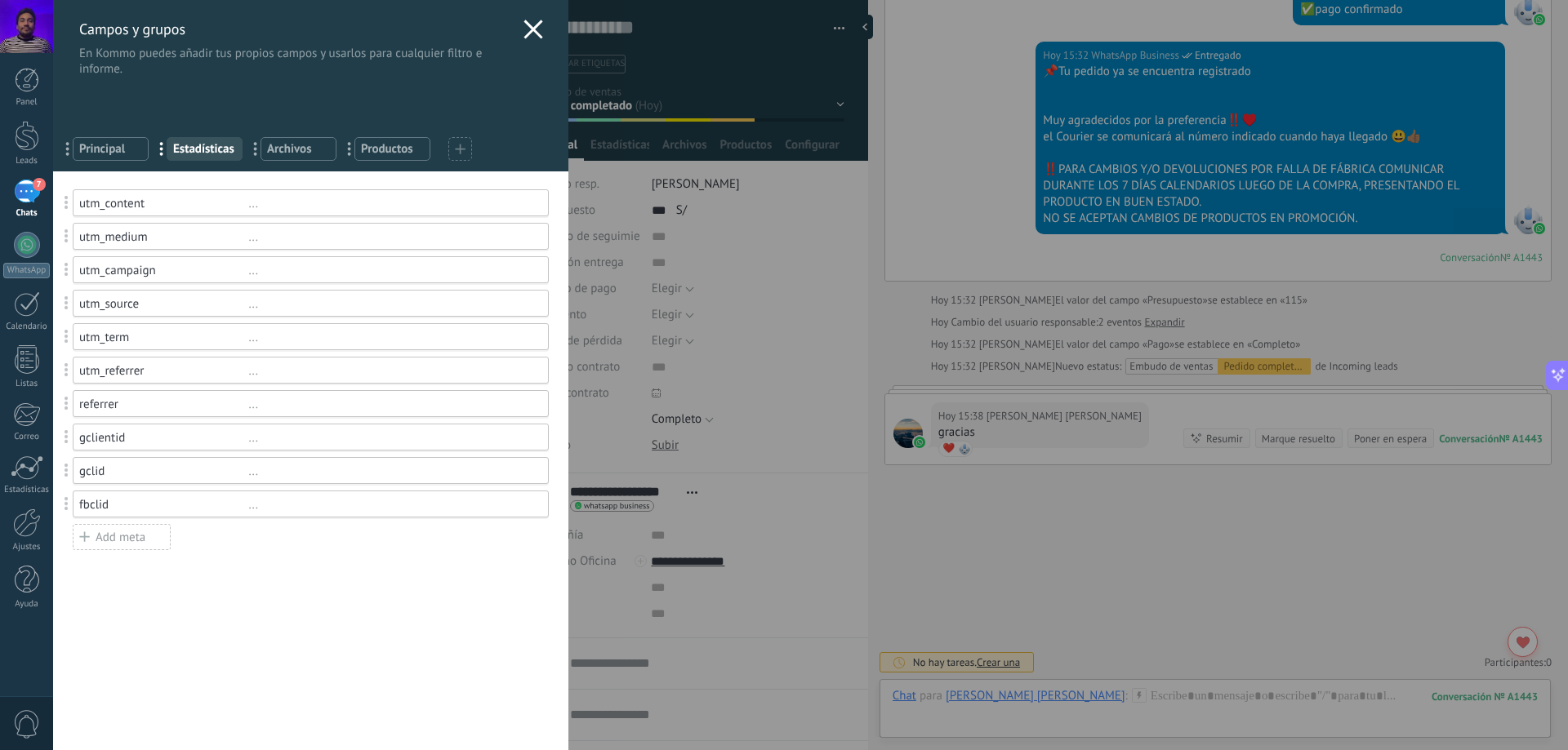
click at [103, 146] on span "Principal" at bounding box center [110, 149] width 63 height 15
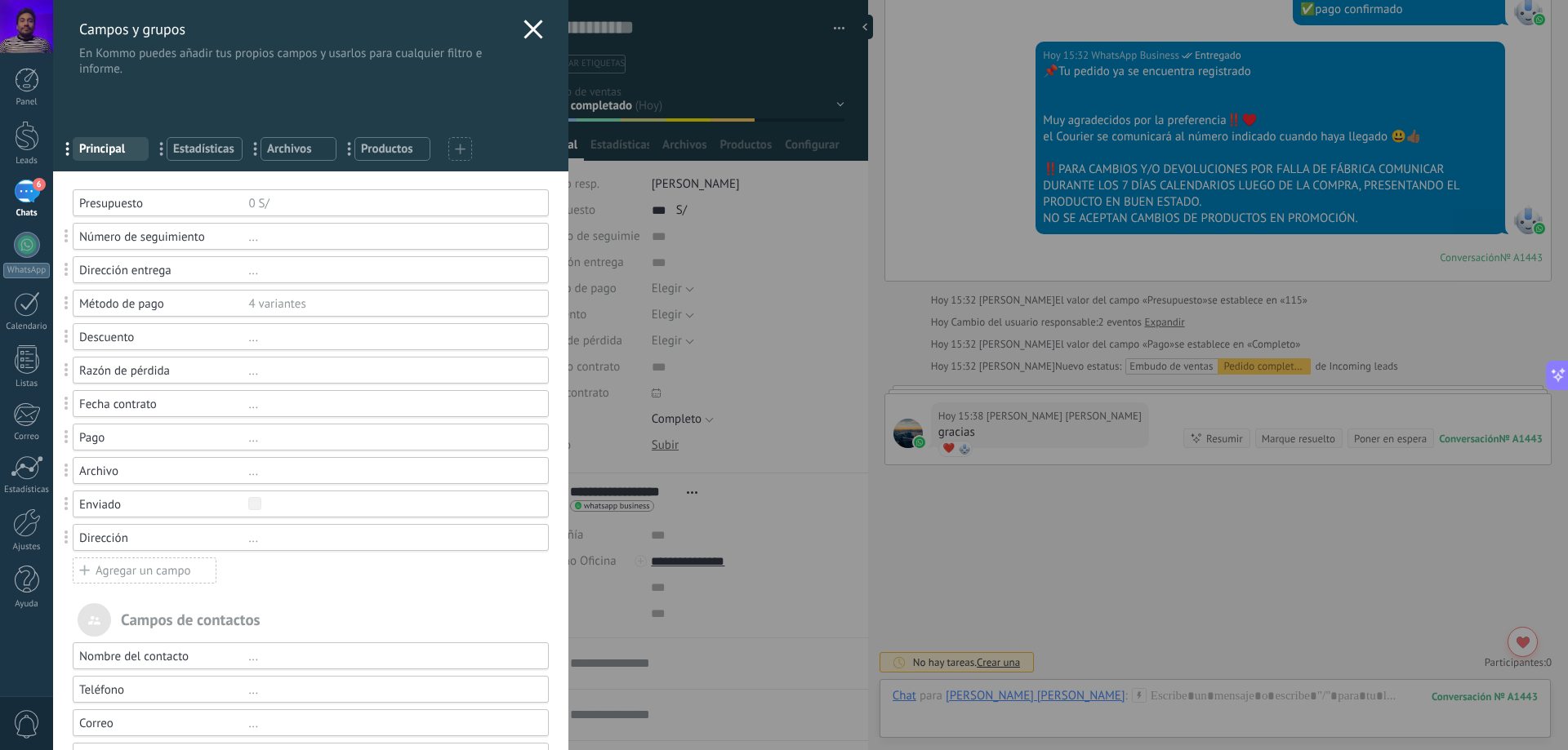
click at [528, 34] on icon at bounding box center [533, 29] width 20 height 20
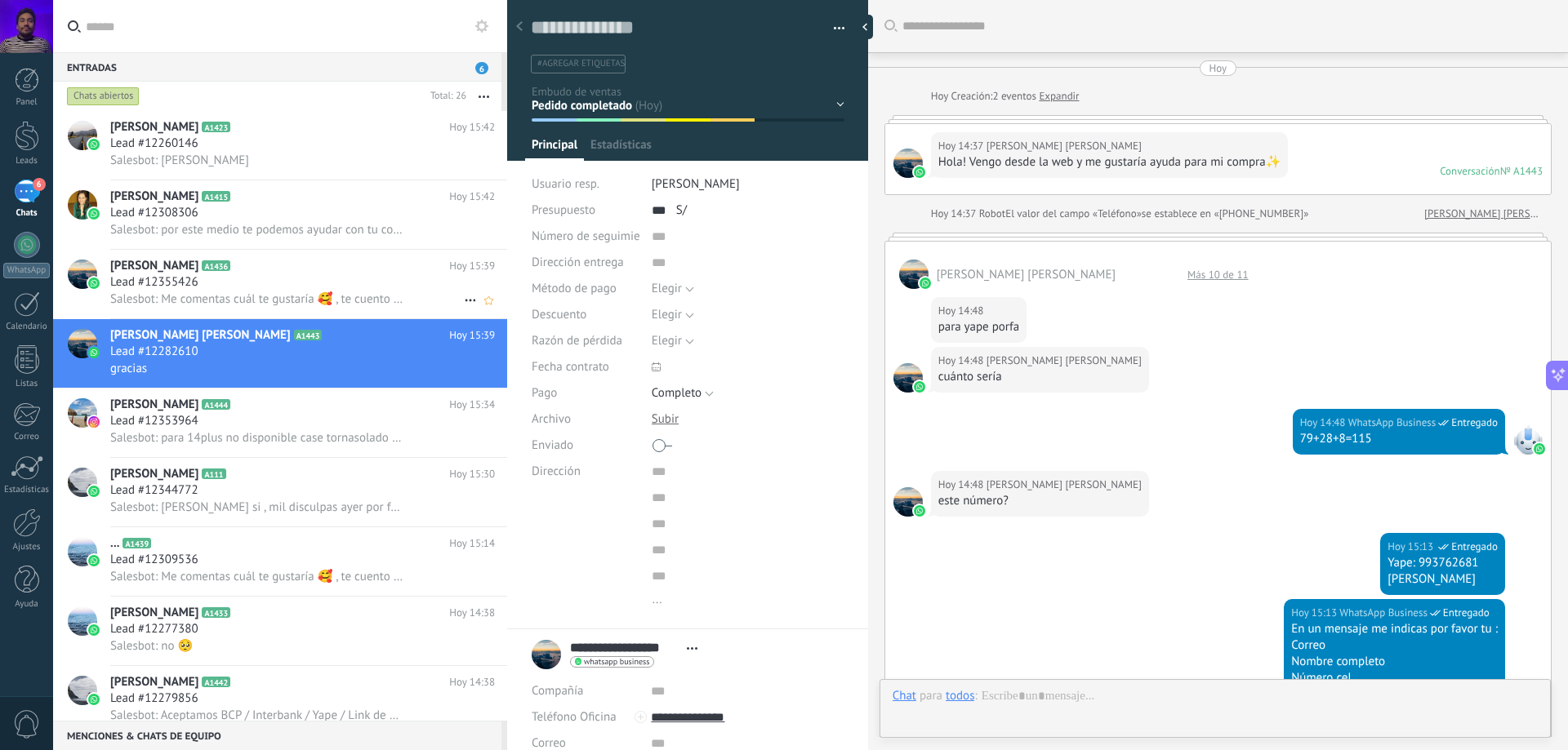
scroll to position [1108, 0]
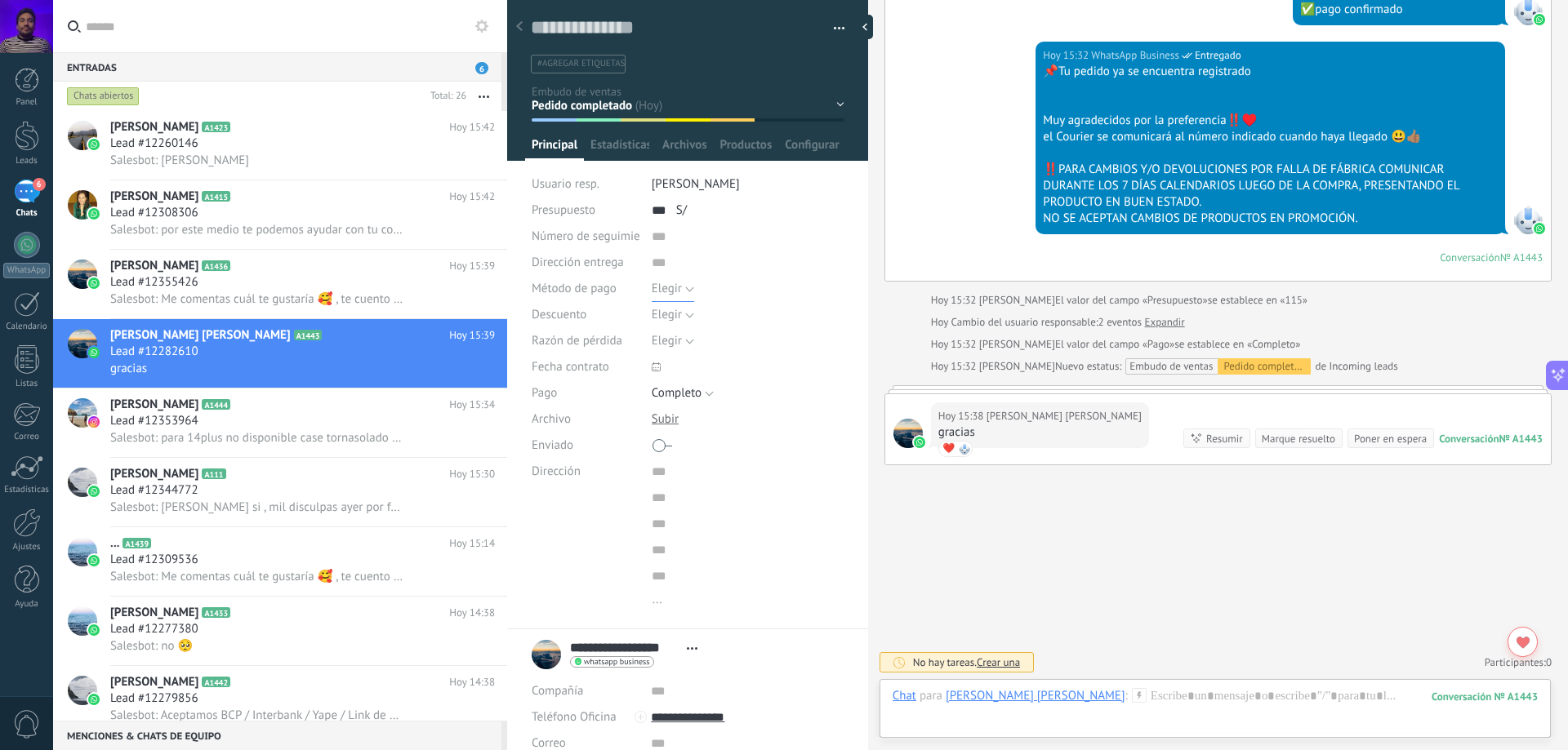
click at [681, 279] on button "Elegir" at bounding box center [673, 288] width 42 height 26
click at [537, 302] on div "Descuento" at bounding box center [585, 315] width 108 height 26
click at [660, 304] on button "Elegir" at bounding box center [673, 315] width 42 height 26
click at [569, 313] on span "Descuento" at bounding box center [559, 314] width 55 height 12
click at [688, 343] on button "Elegir" at bounding box center [673, 341] width 42 height 26
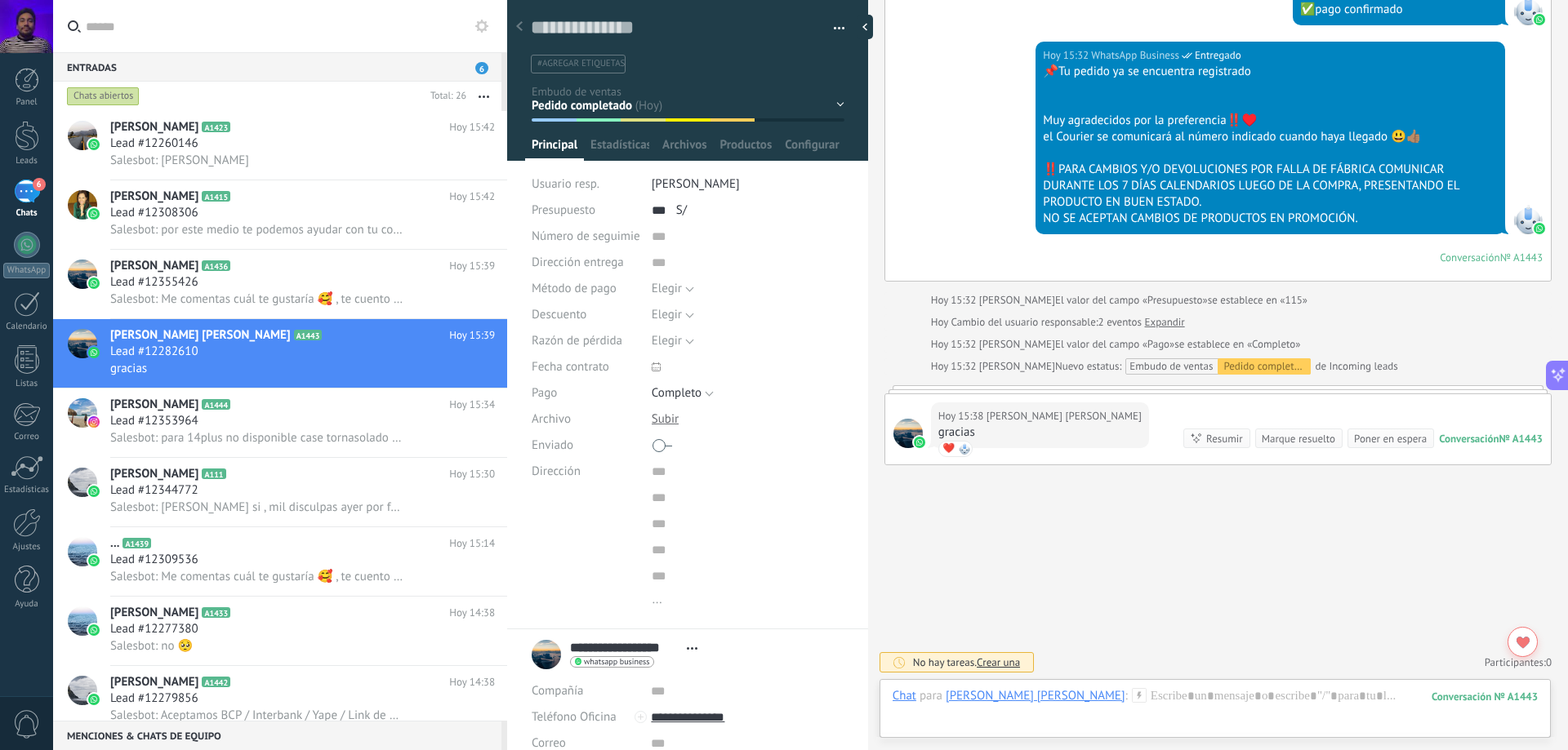
click at [562, 344] on span "Razón de pérdida" at bounding box center [576, 341] width 90 height 12
click at [625, 152] on span "Estadísticas" at bounding box center [619, 148] width 59 height 23
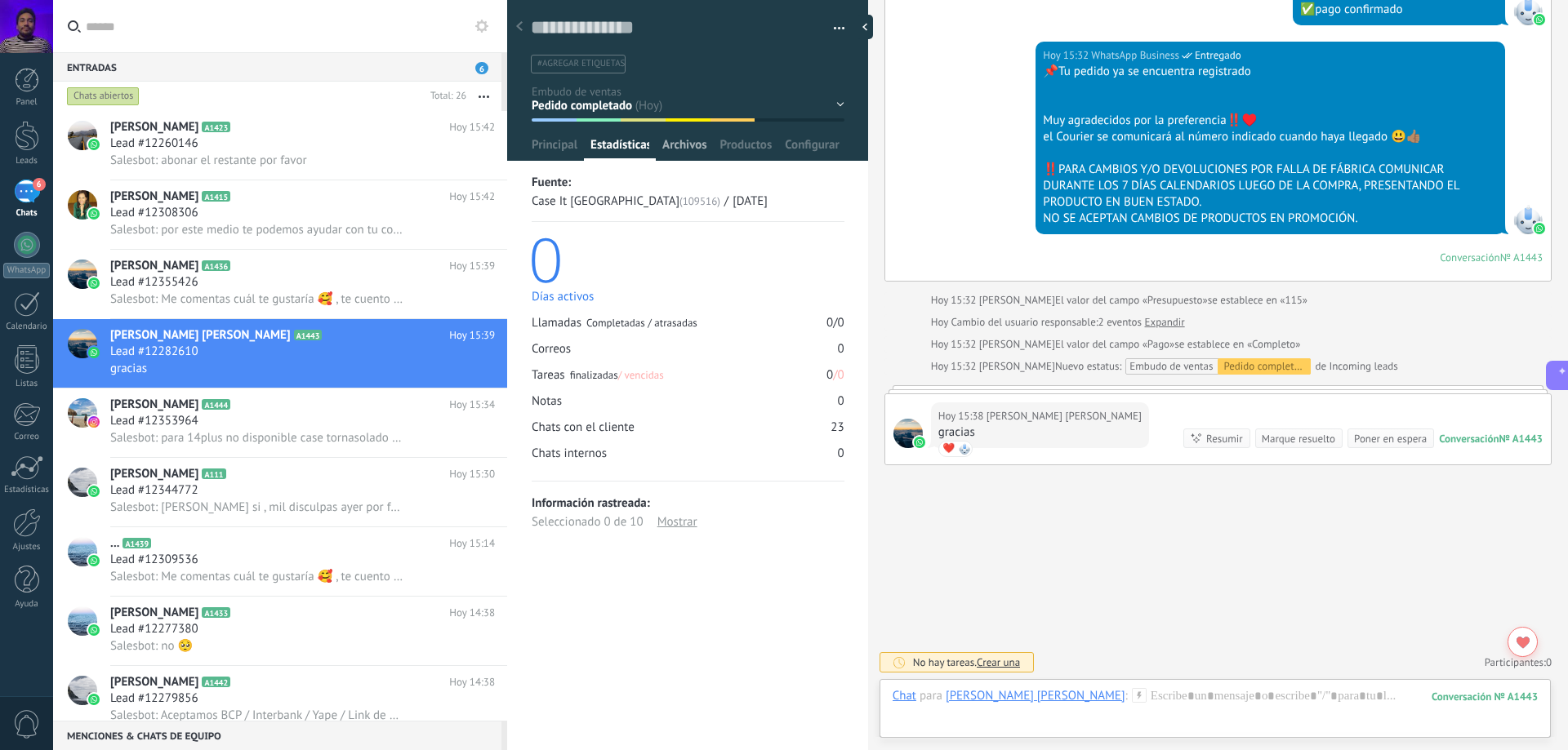
click at [681, 145] on span "Archivos" at bounding box center [684, 148] width 44 height 23
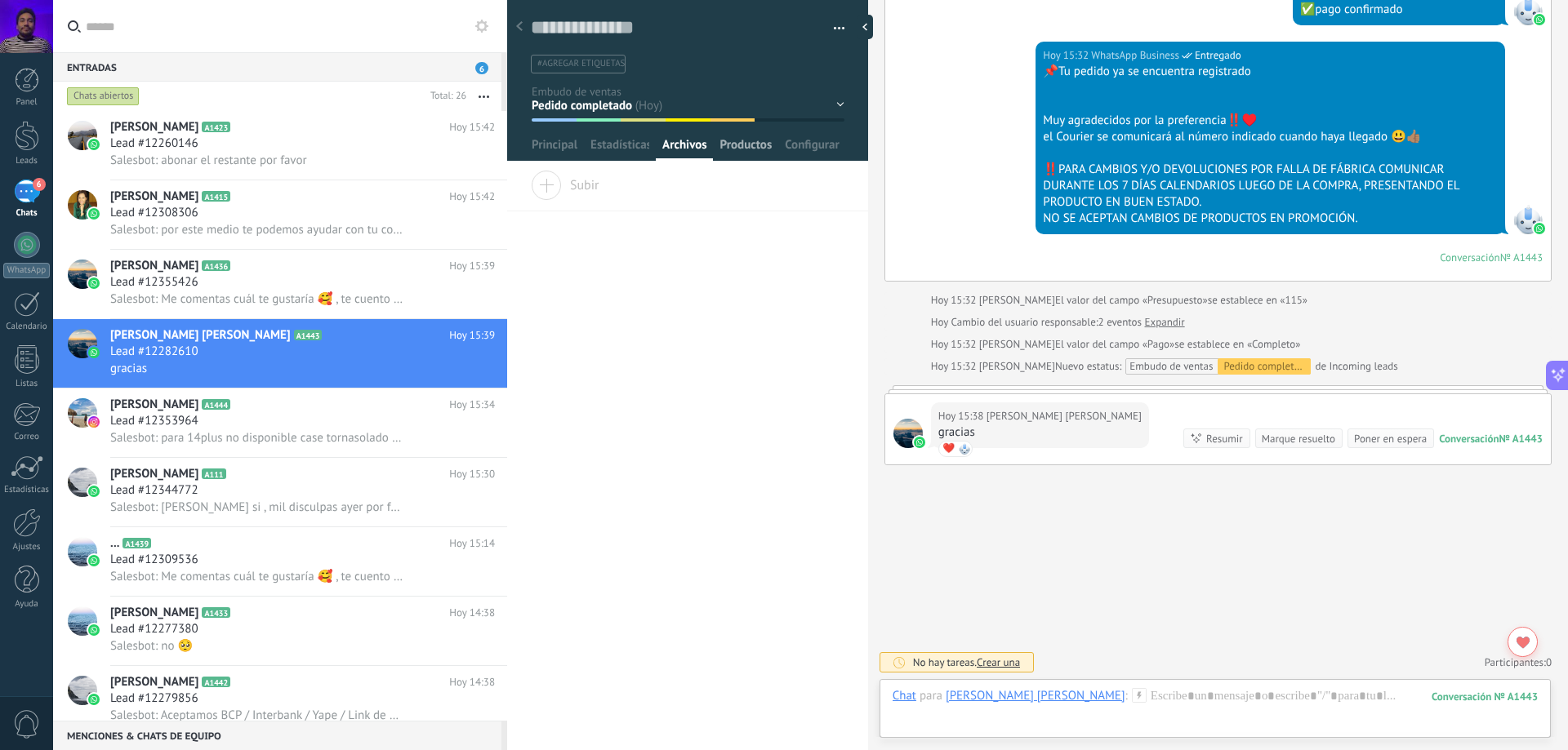
click at [751, 146] on span "Productos" at bounding box center [746, 148] width 53 height 23
click at [605, 153] on span "Estadísticas" at bounding box center [619, 148] width 59 height 23
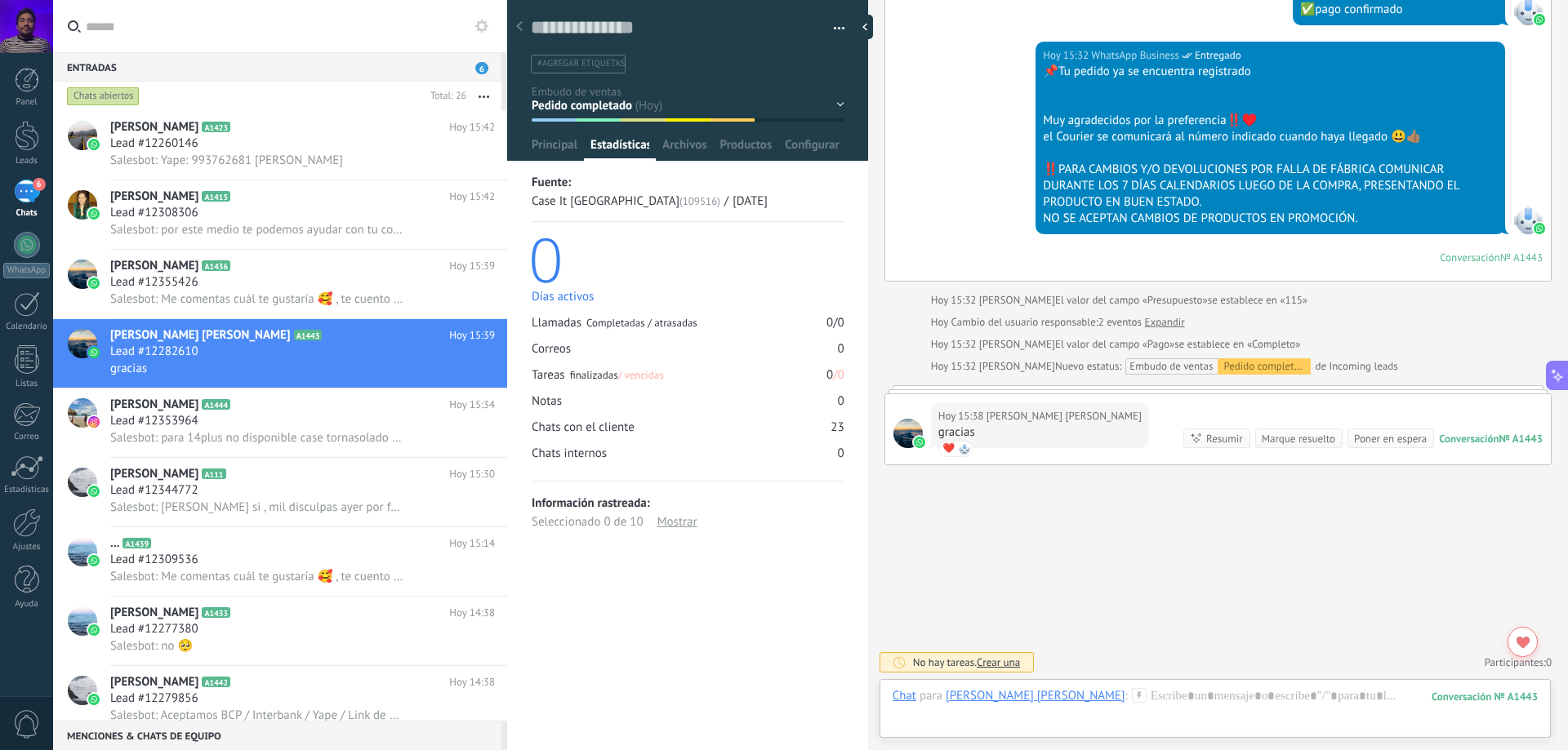
click at [679, 530] on div "Mostrar" at bounding box center [677, 522] width 40 height 19
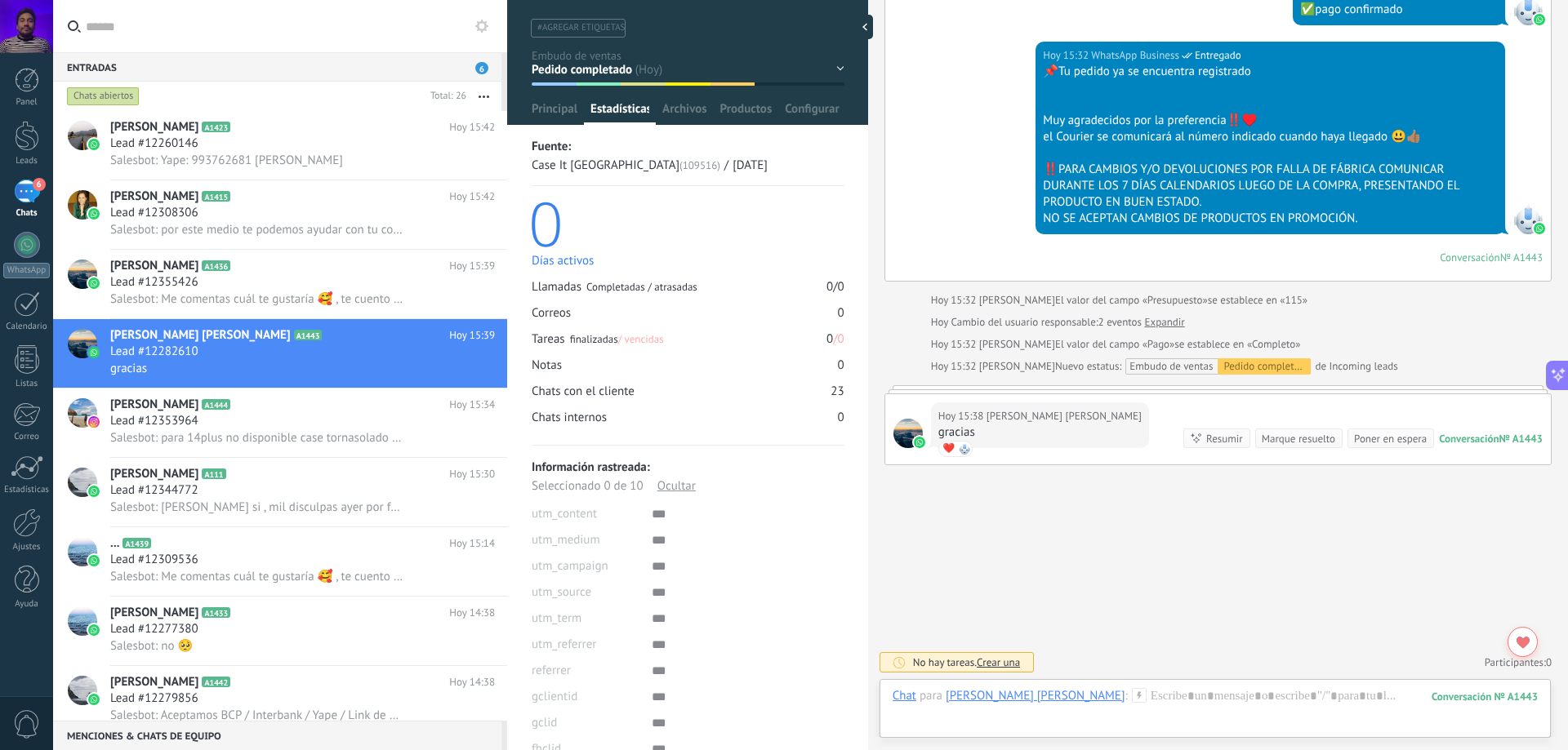
scroll to position [79, 0]
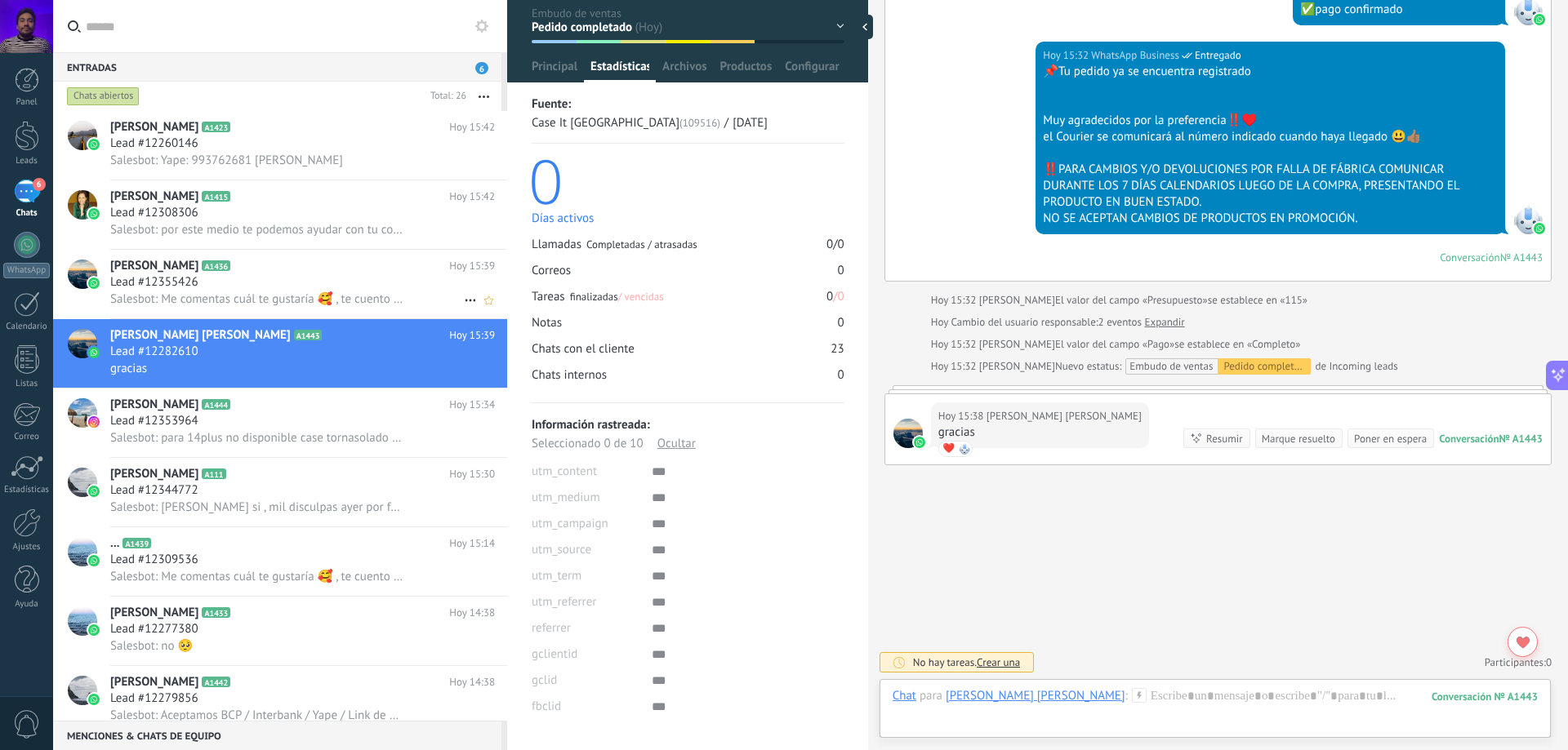
click at [283, 312] on div "[PERSON_NAME] A1436 [PERSON_NAME] 15:39 Lead #12355426 Salesbot: Me comentas cu…" at bounding box center [308, 284] width 397 height 69
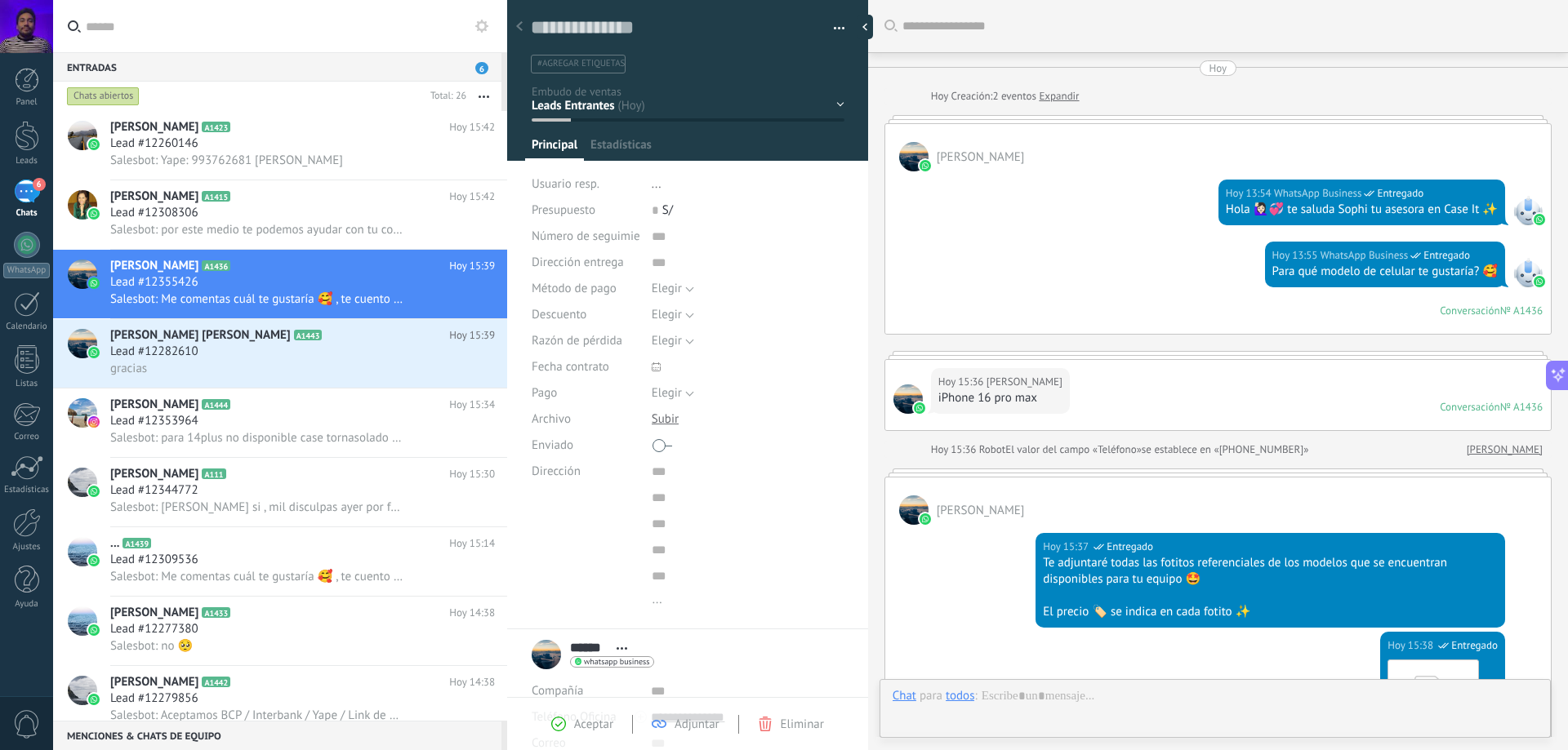
scroll to position [918, 0]
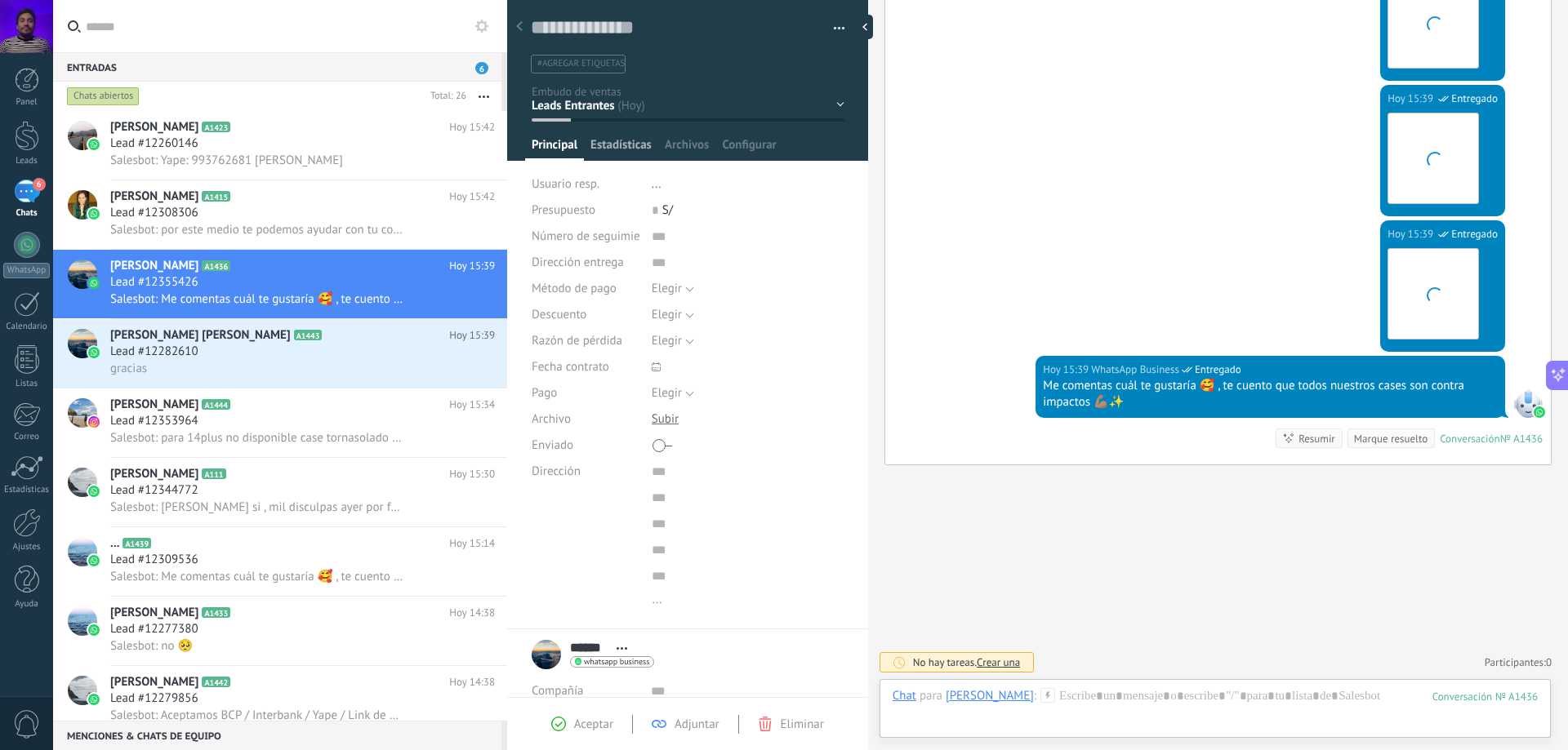
click at [632, 147] on span "Estadísticas" at bounding box center [620, 148] width 61 height 23
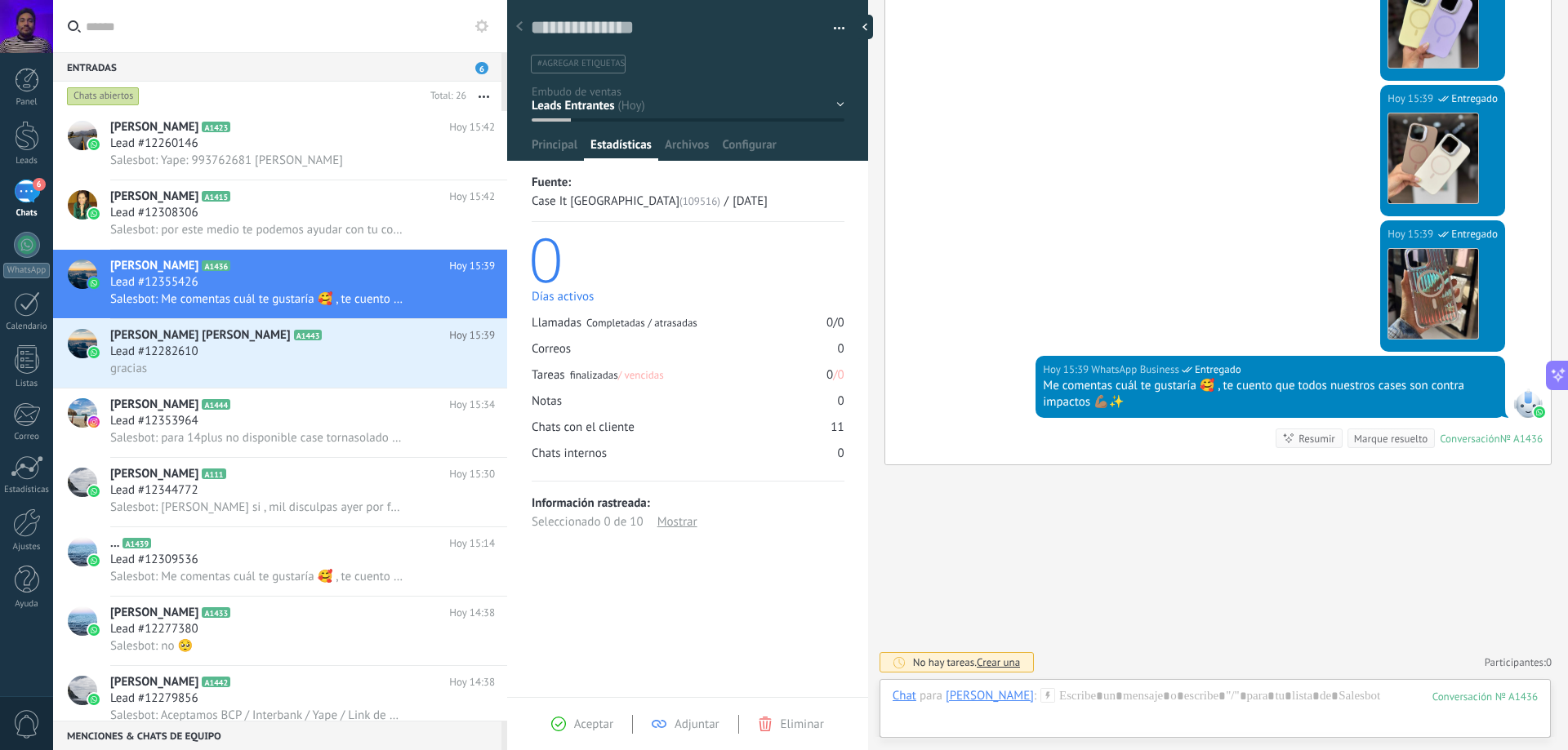
click at [672, 520] on div "Mostrar" at bounding box center [677, 522] width 40 height 19
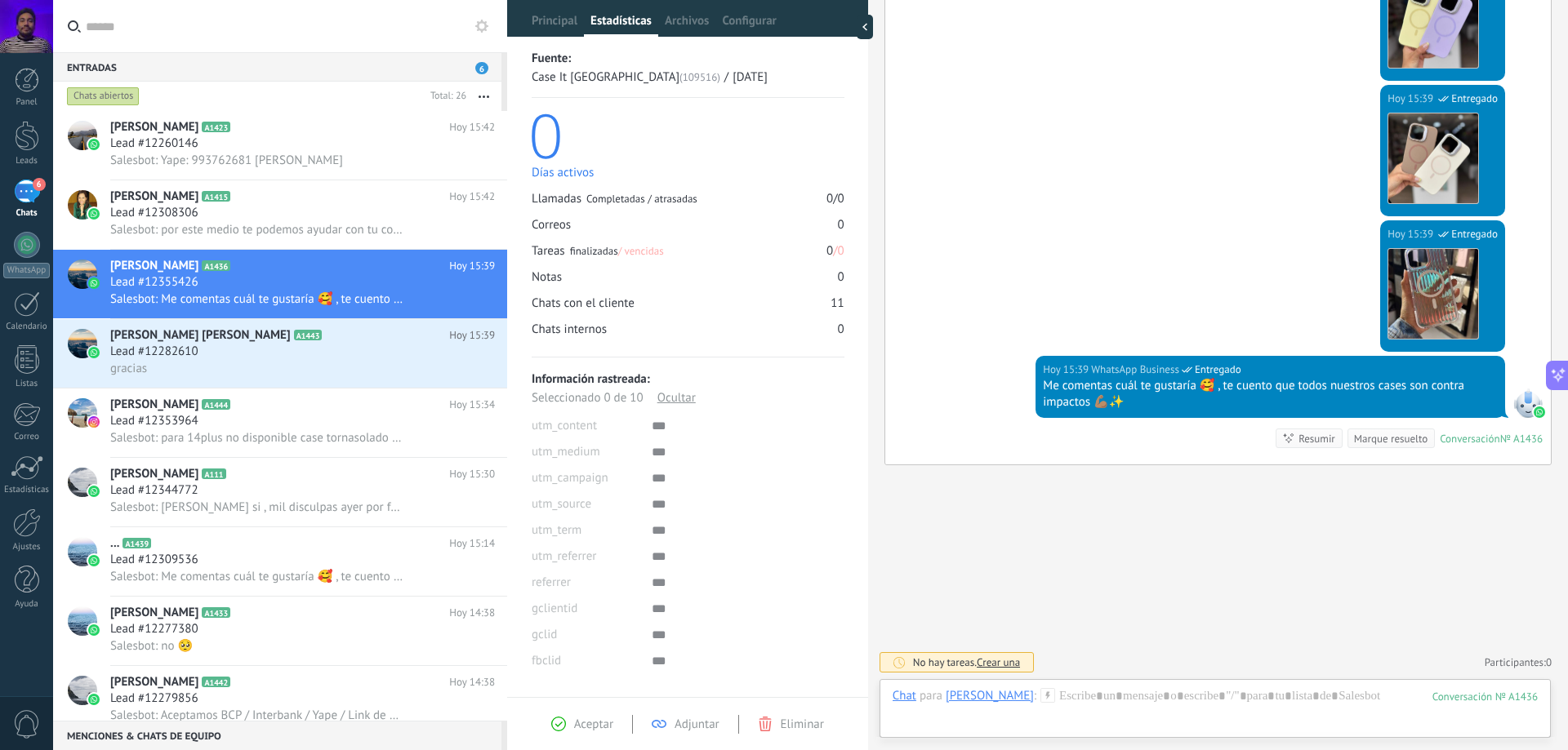
scroll to position [133, 0]
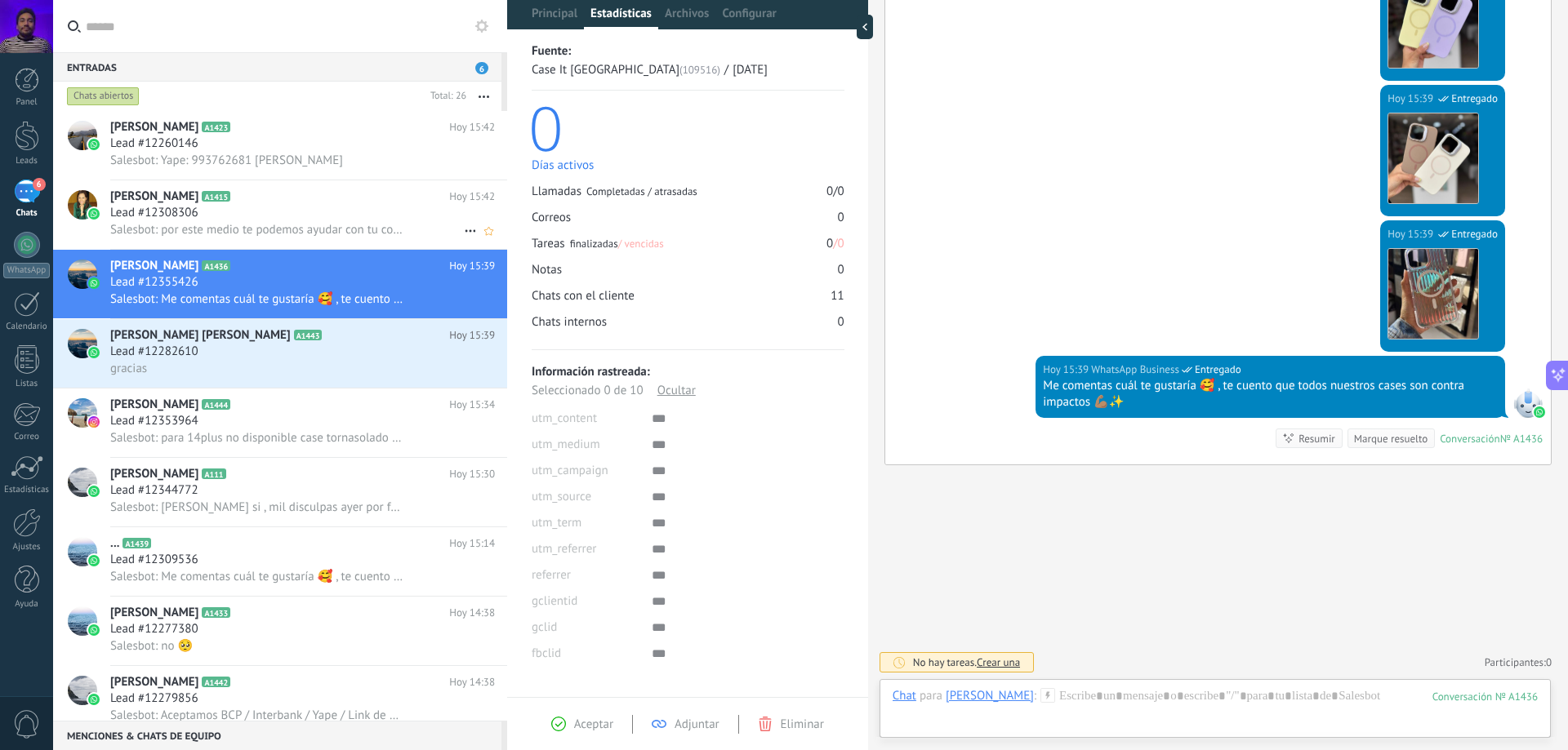
click at [290, 207] on div "Lead #12308306" at bounding box center [302, 213] width 385 height 16
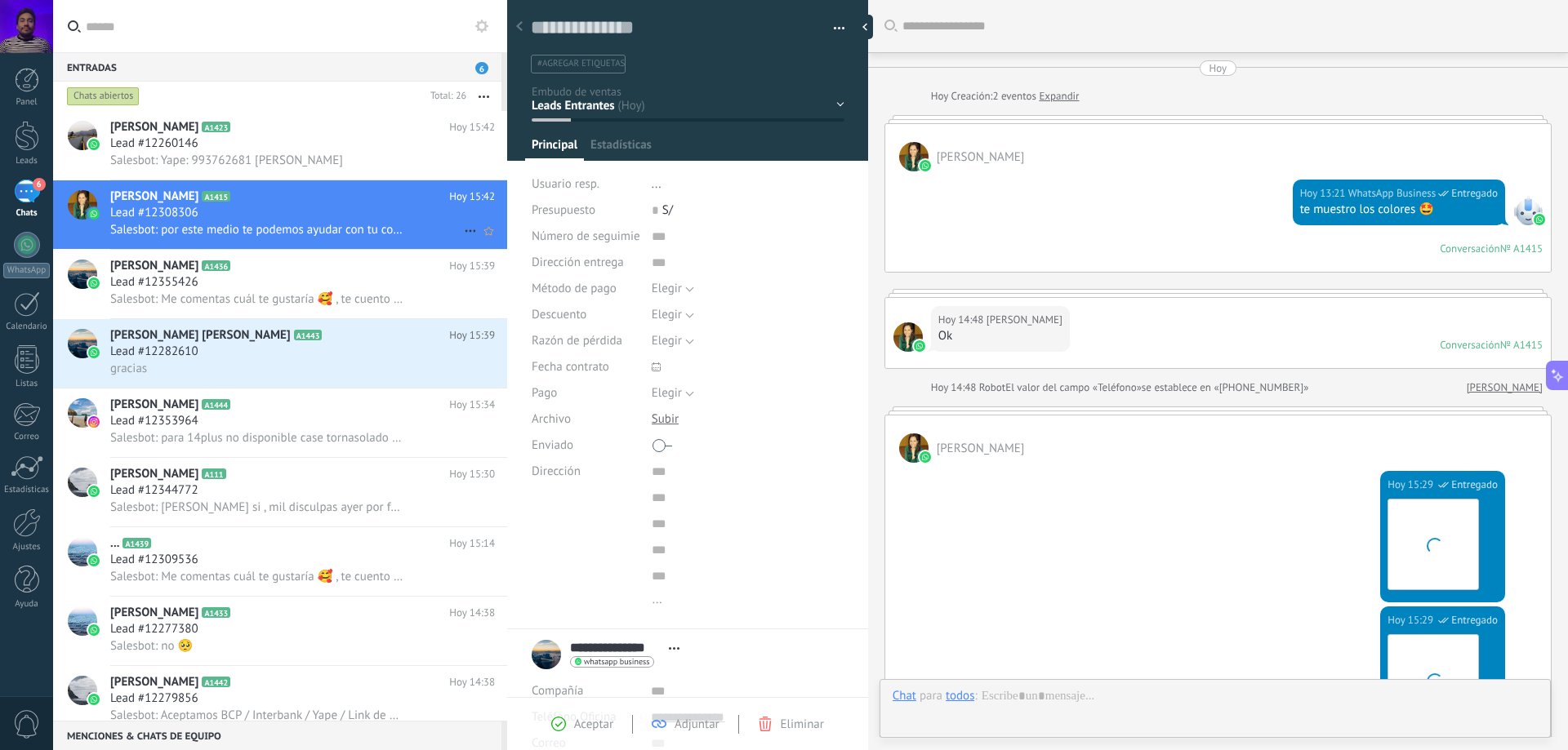
scroll to position [902, 0]
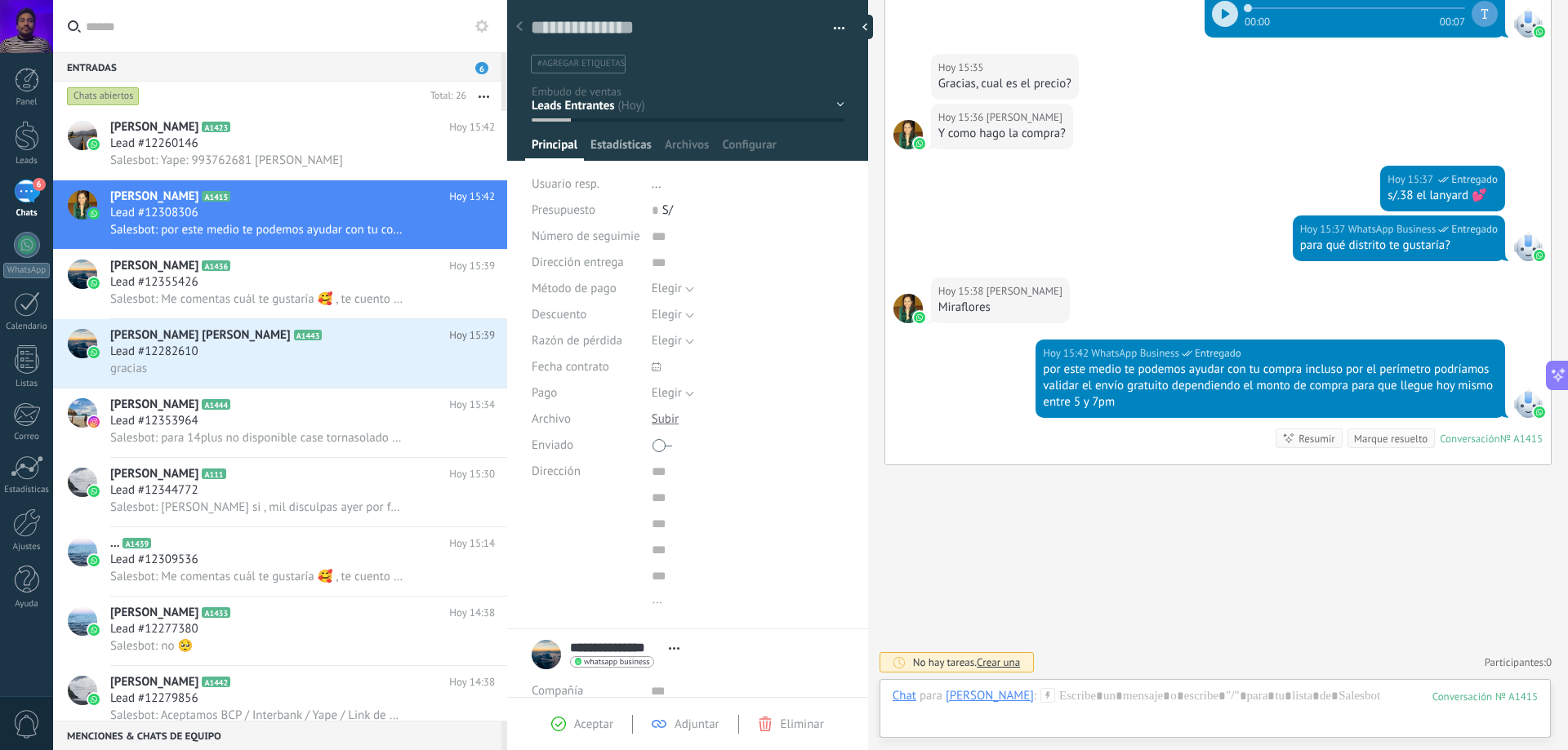
click at [624, 149] on span "Estadísticas" at bounding box center [620, 148] width 61 height 23
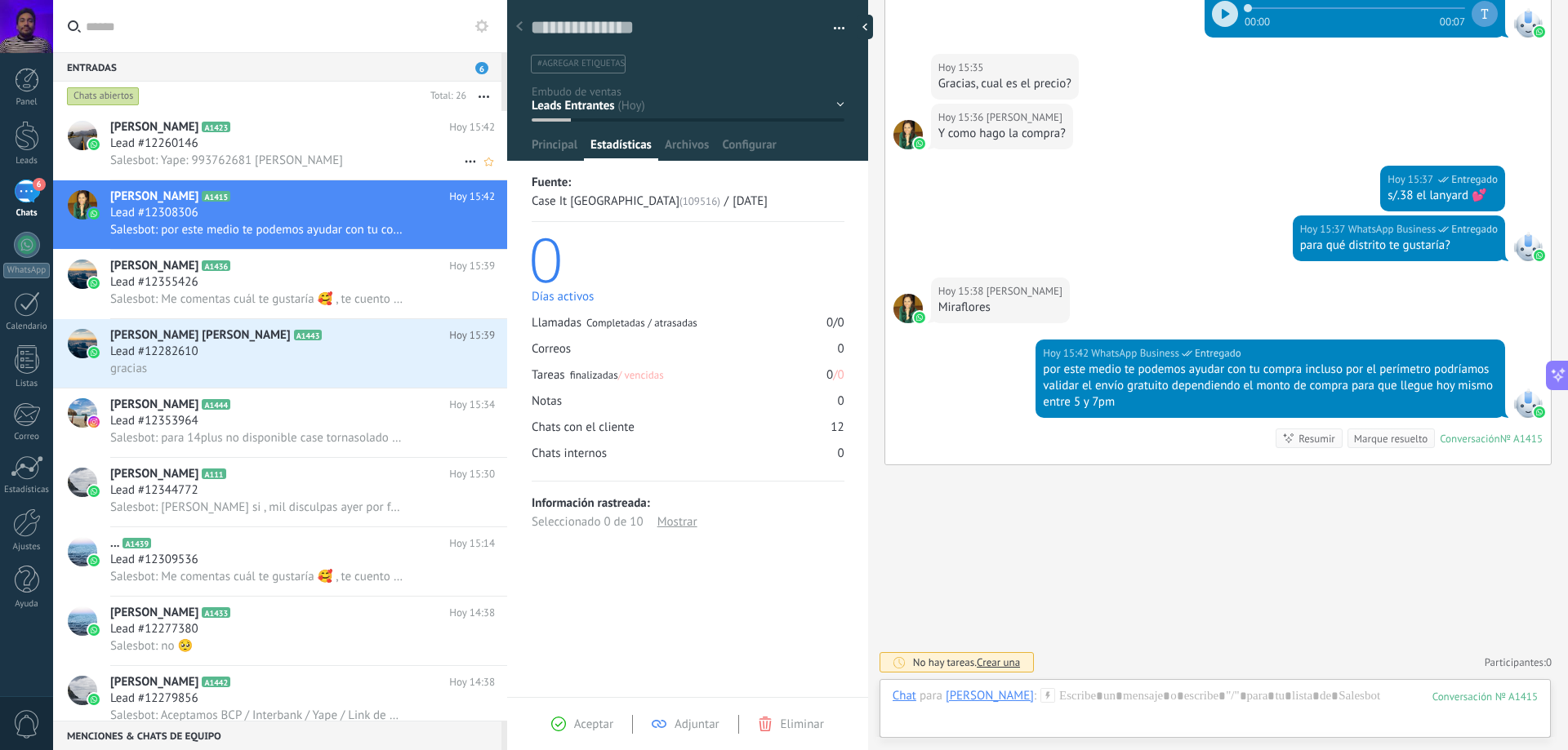
click at [227, 169] on div "[PERSON_NAME] A1423 [PERSON_NAME] 15:42 Lead #12260146 Salesbot: Yape: 99376268…" at bounding box center [308, 146] width 397 height 69
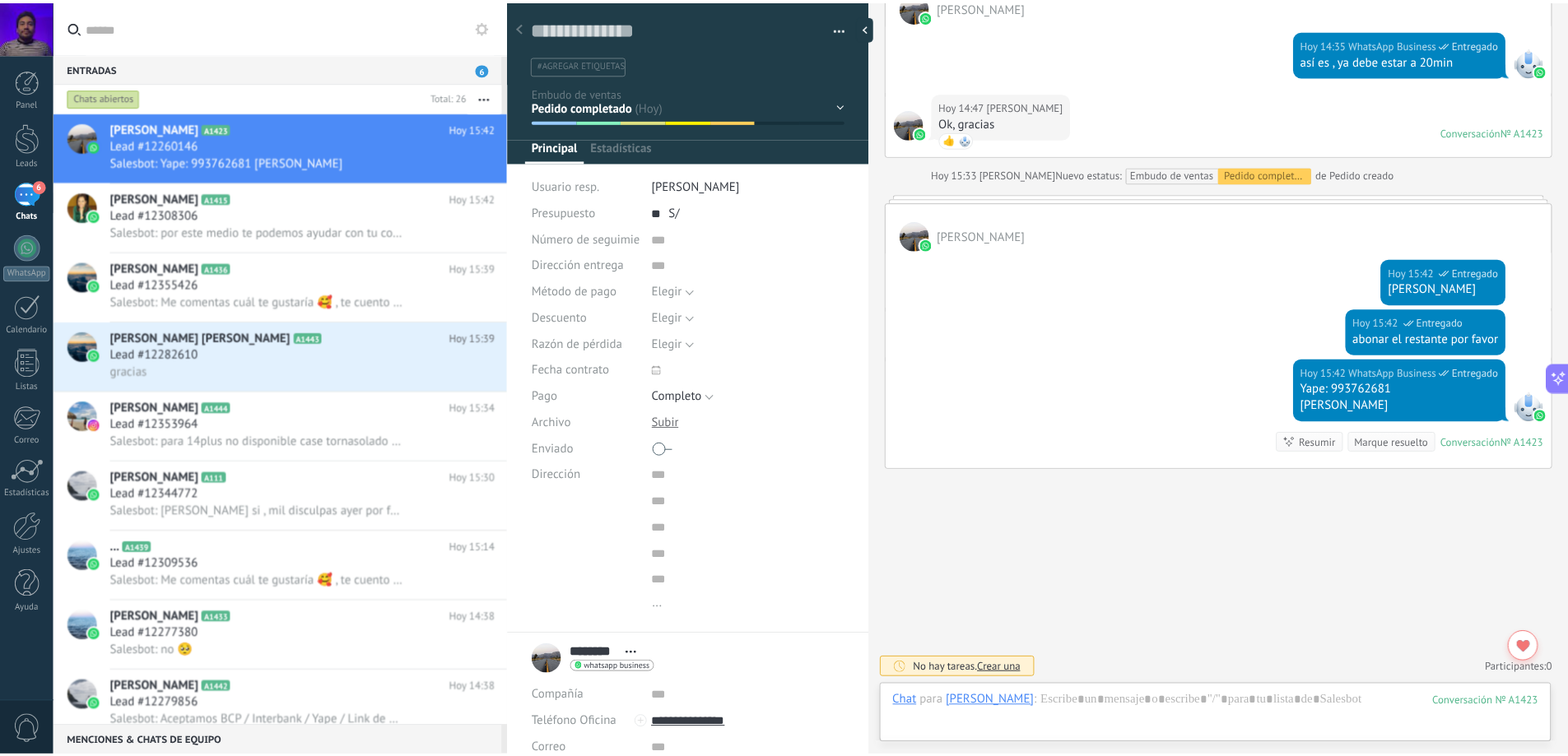
scroll to position [24, 0]
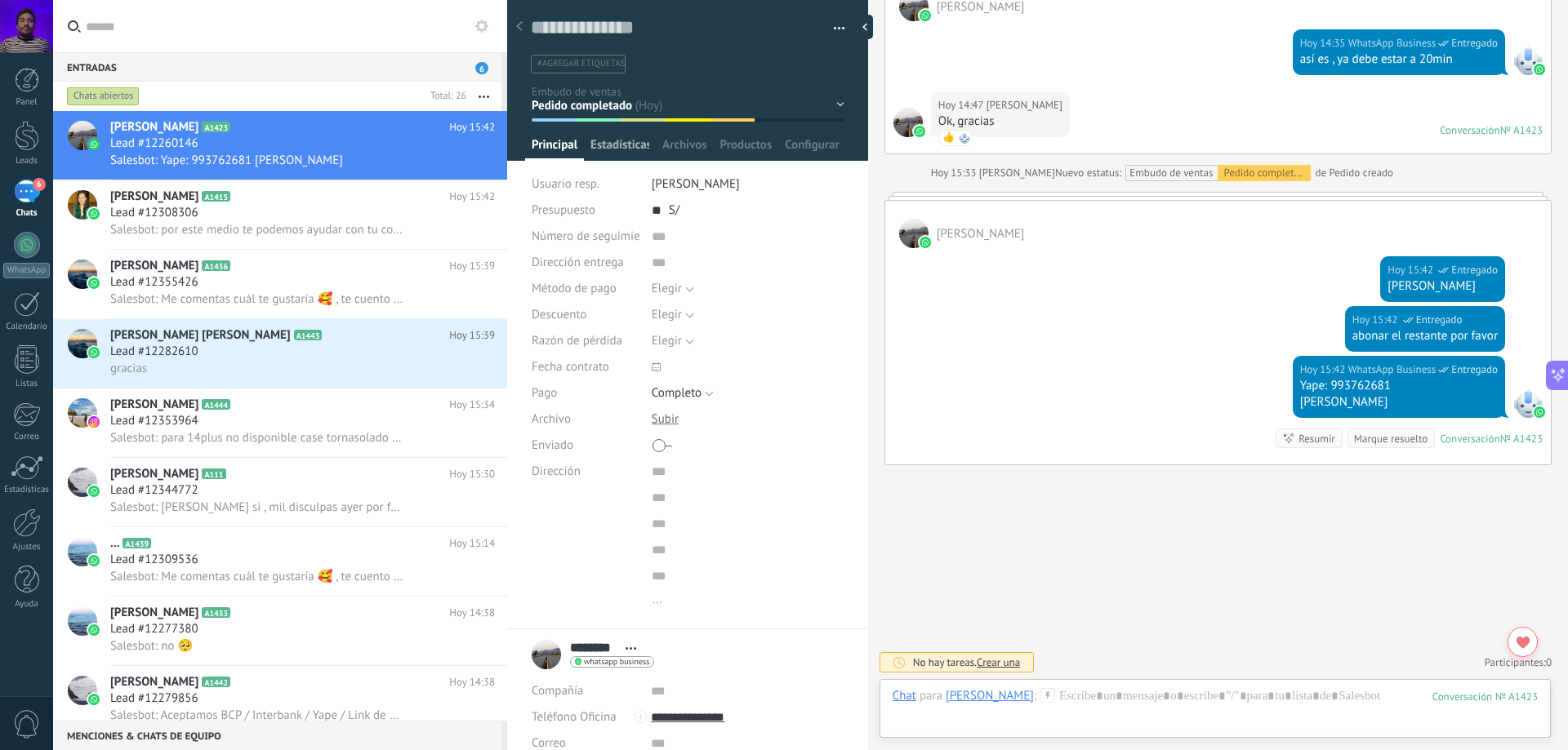
click at [612, 149] on span "Estadísticas" at bounding box center [619, 148] width 59 height 23
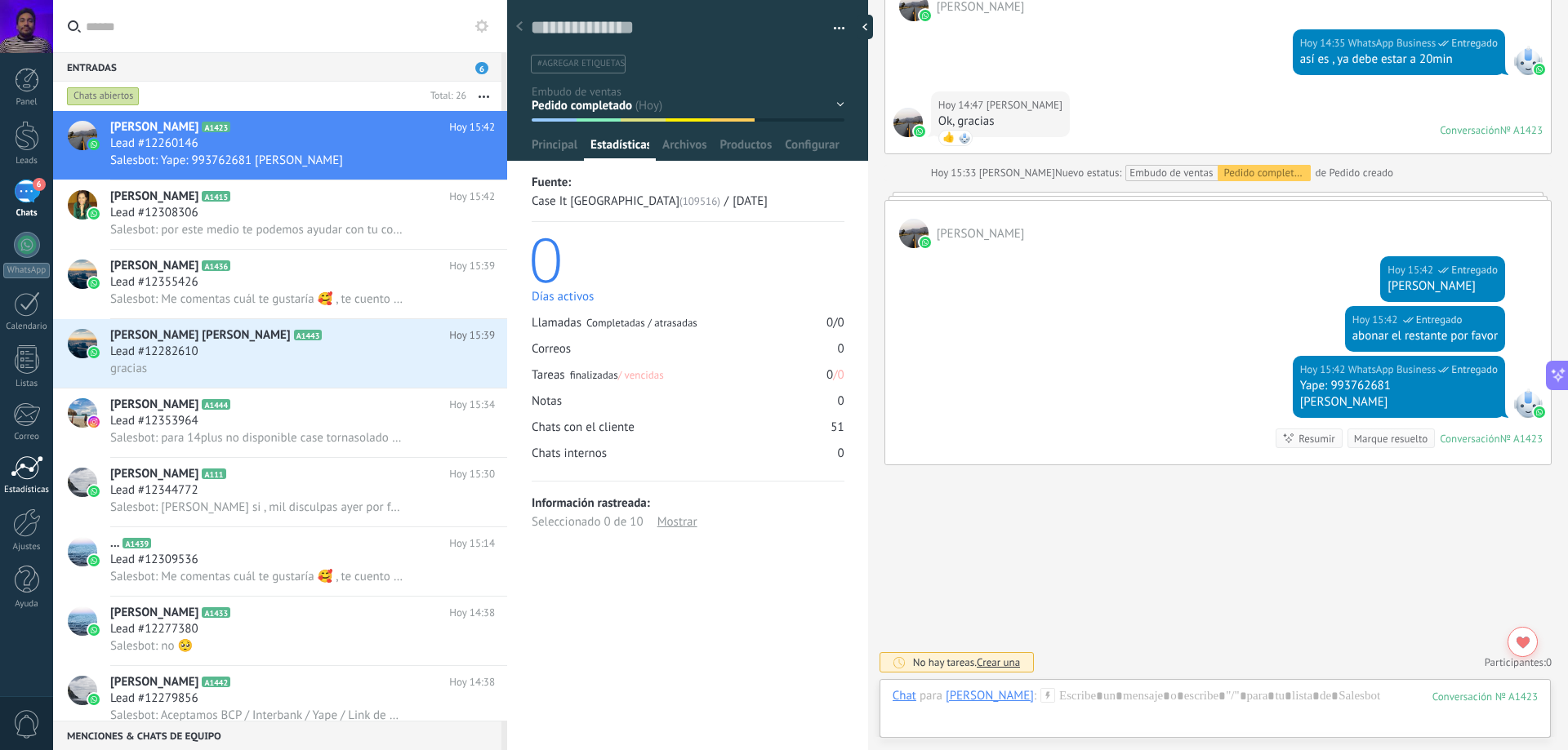
click at [33, 468] on div at bounding box center [27, 468] width 33 height 24
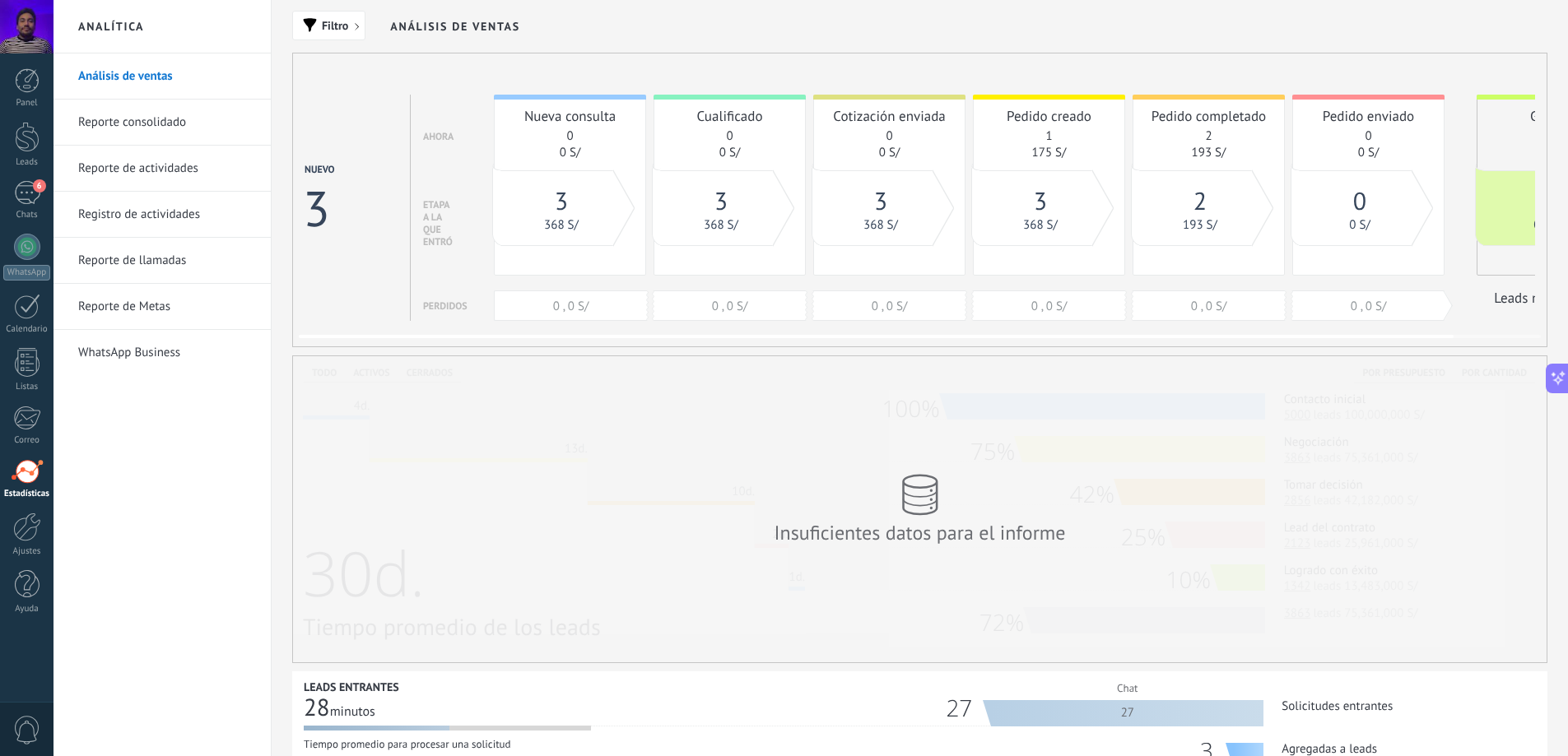
scroll to position [0, 94]
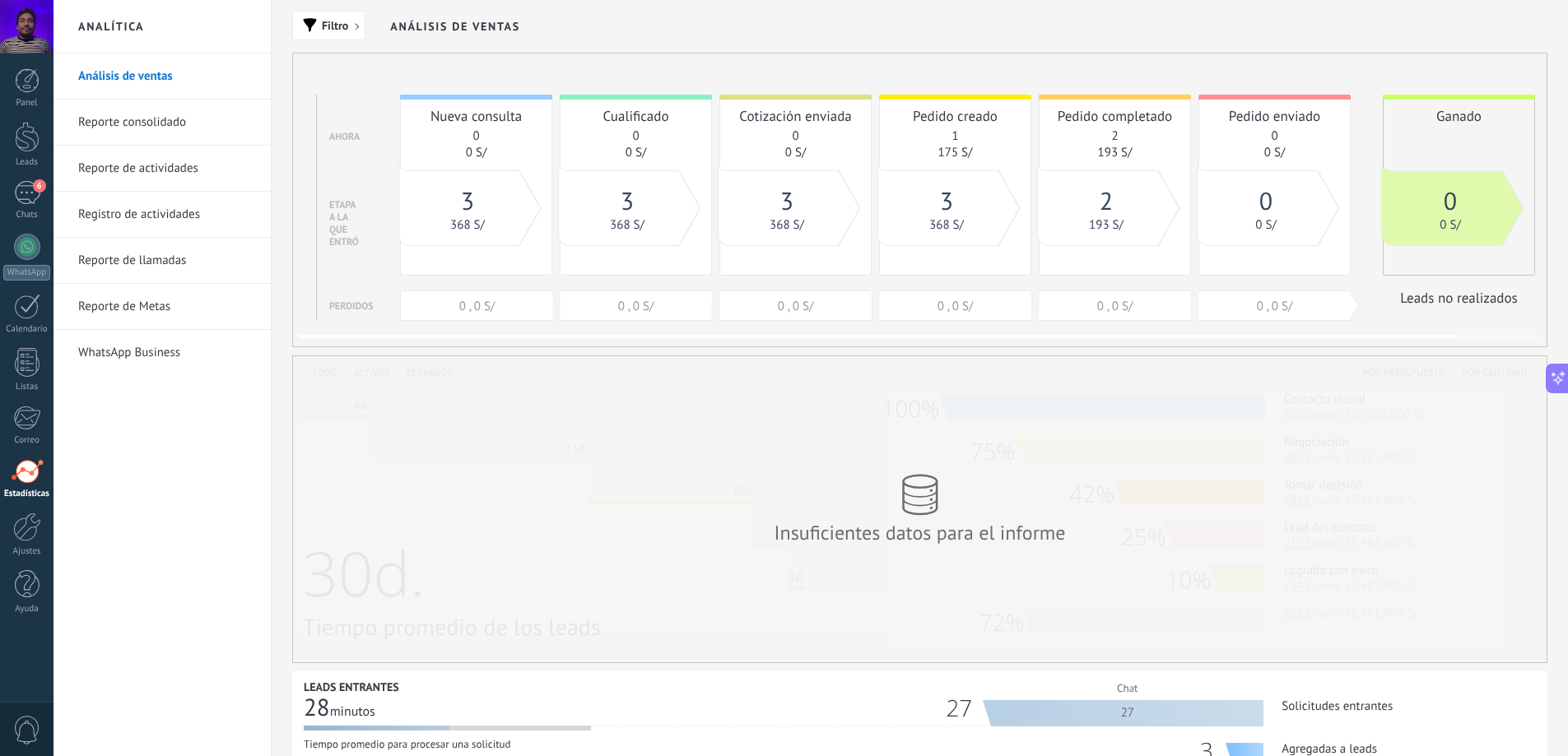
drag, startPoint x: 1143, startPoint y: 131, endPoint x: 1303, endPoint y: 204, distance: 175.9
drag, startPoint x: 995, startPoint y: 88, endPoint x: 1153, endPoint y: 103, distance: 158.7
drag, startPoint x: 945, startPoint y: 137, endPoint x: 1016, endPoint y: 145, distance: 71.4
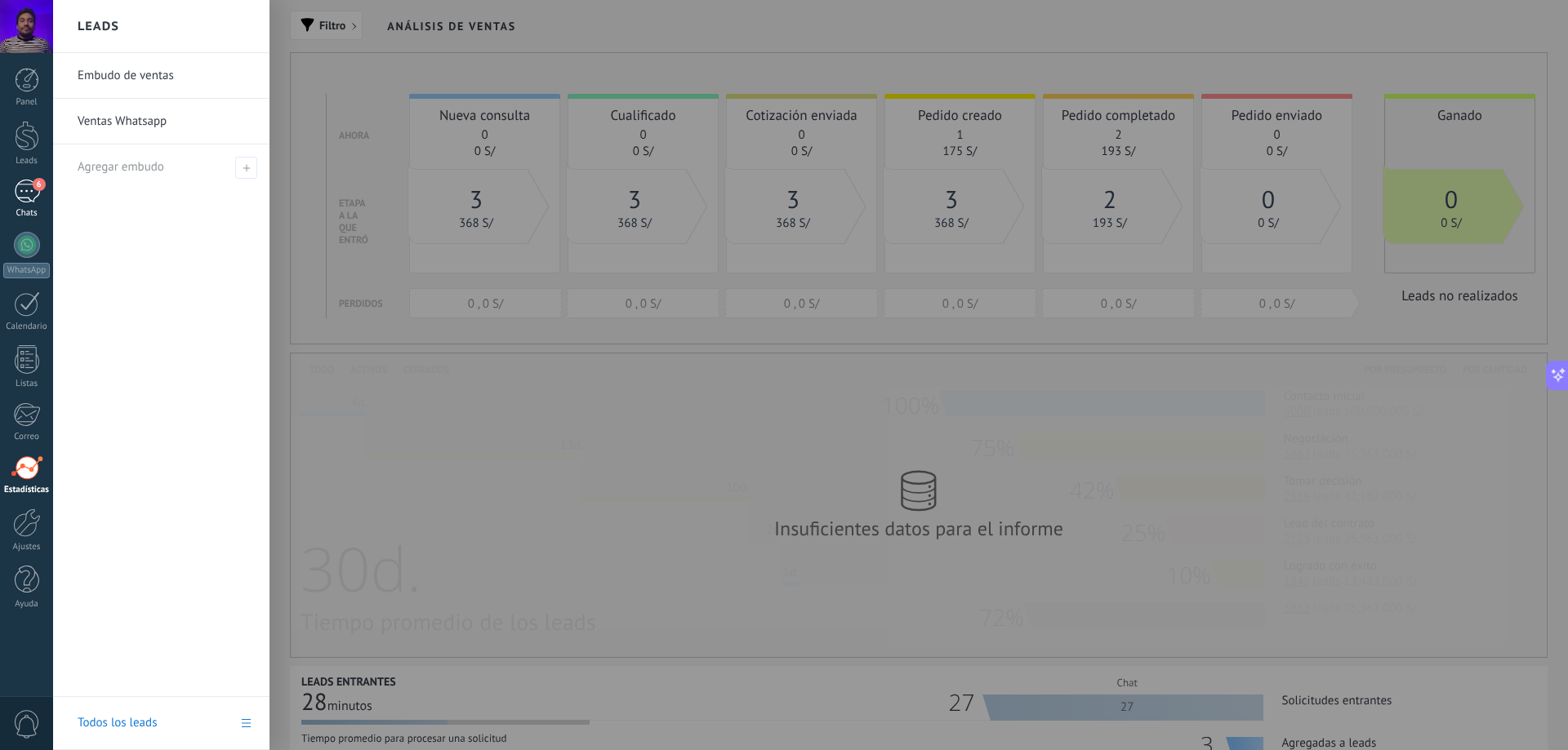
scroll to position [0, 81]
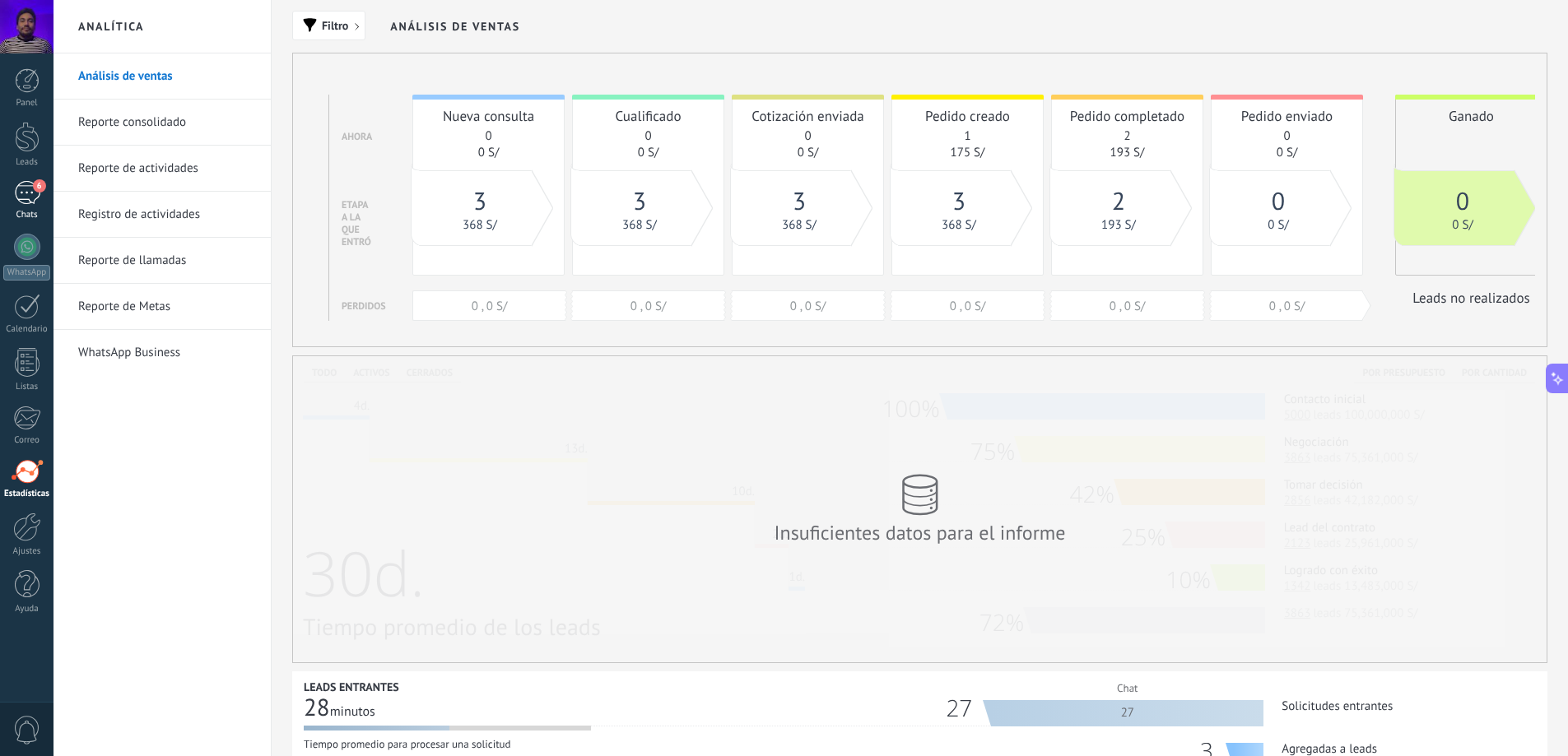
click at [37, 206] on link "6 Chats" at bounding box center [27, 201] width 54 height 40
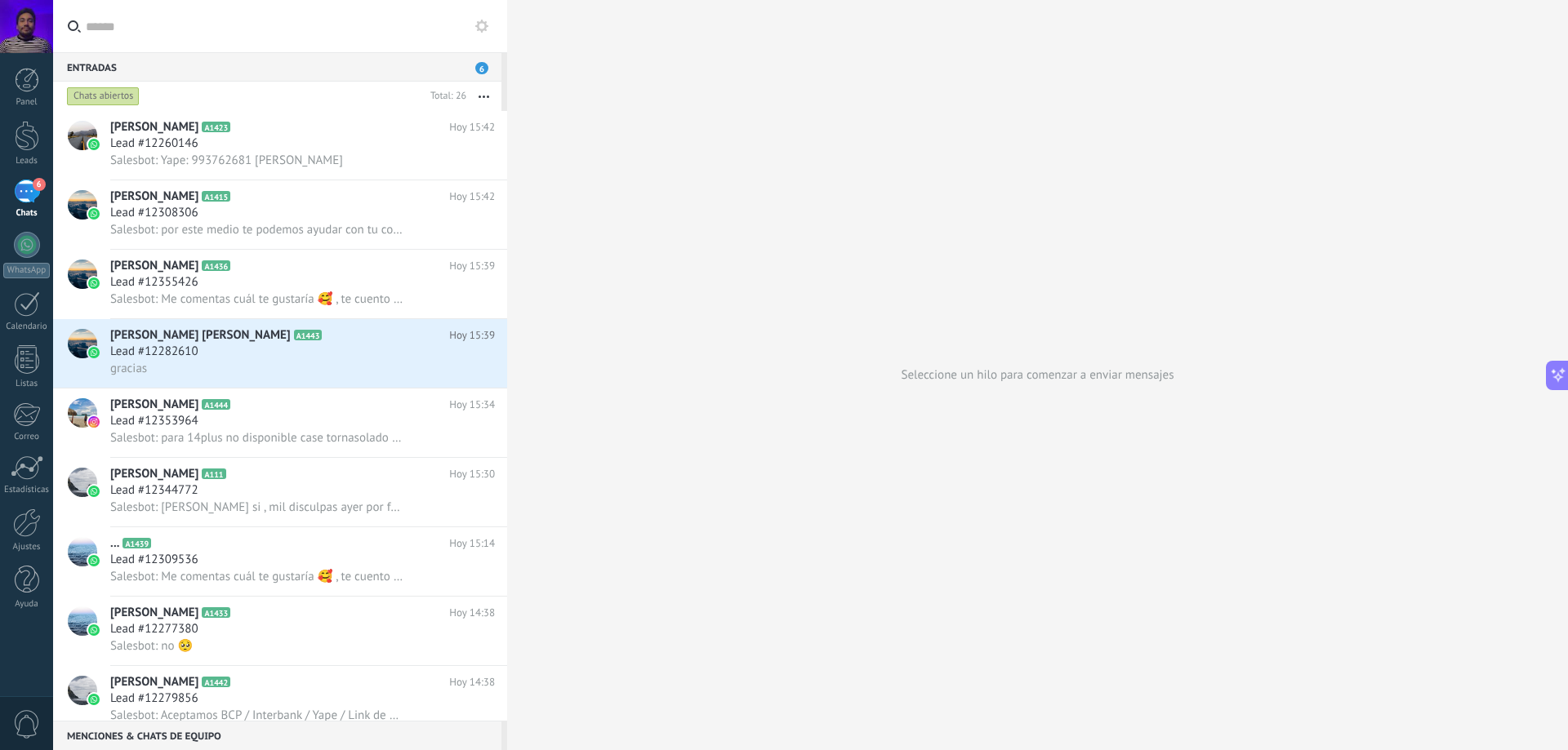
click at [111, 71] on div "Entradas 6" at bounding box center [277, 67] width 449 height 29
click at [115, 98] on div "Chats abiertos" at bounding box center [103, 96] width 72 height 20
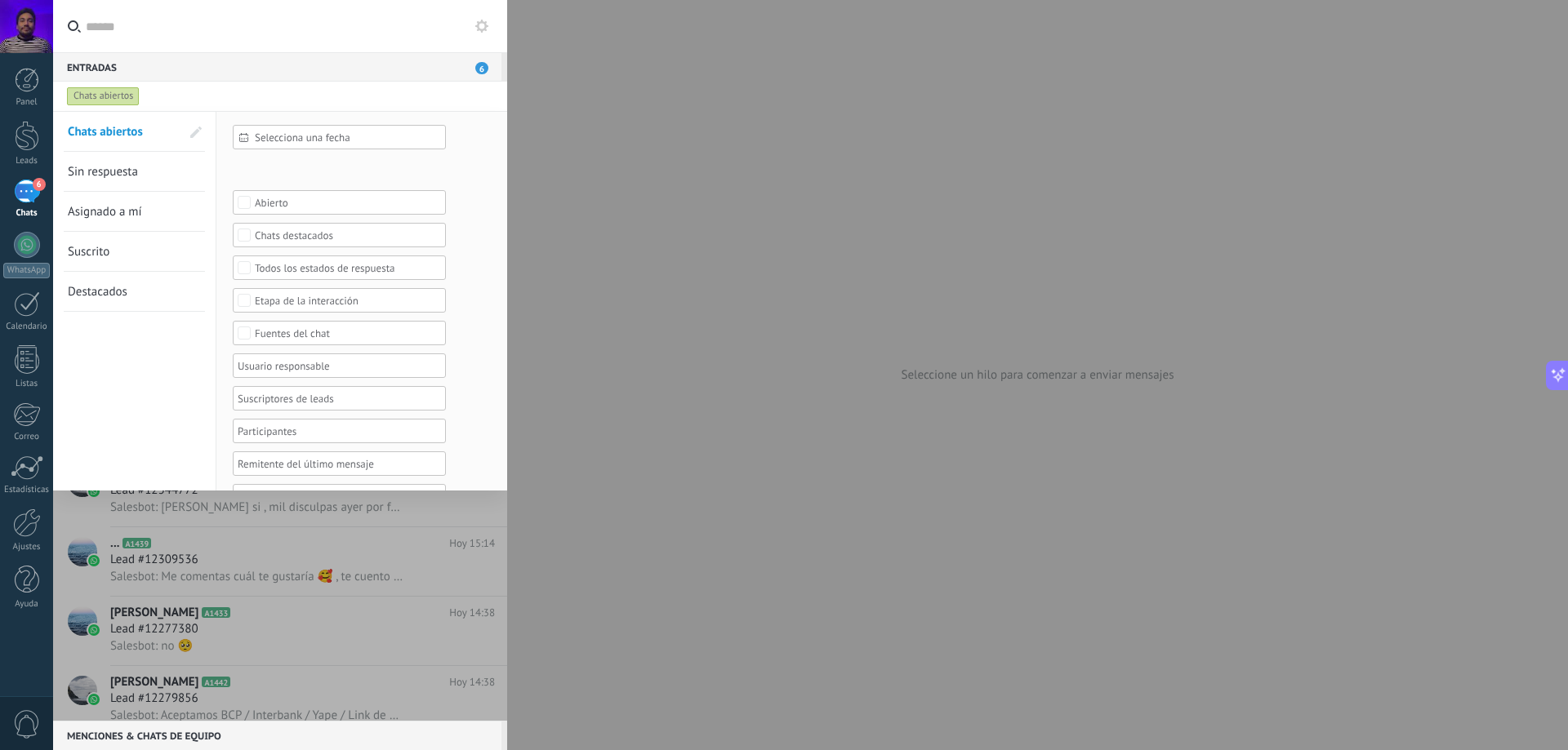
click at [266, 273] on div "Todos los estados de respuesta" at bounding box center [339, 268] width 170 height 12
click at [483, 272] on form "Selecciona una fecha Selecciona una fecha [PERSON_NAME] Últimos ** 30 dias Esta…" at bounding box center [361, 317] width 258 height 384
click at [317, 333] on div "Fuentes del chat" at bounding box center [339, 333] width 170 height 12
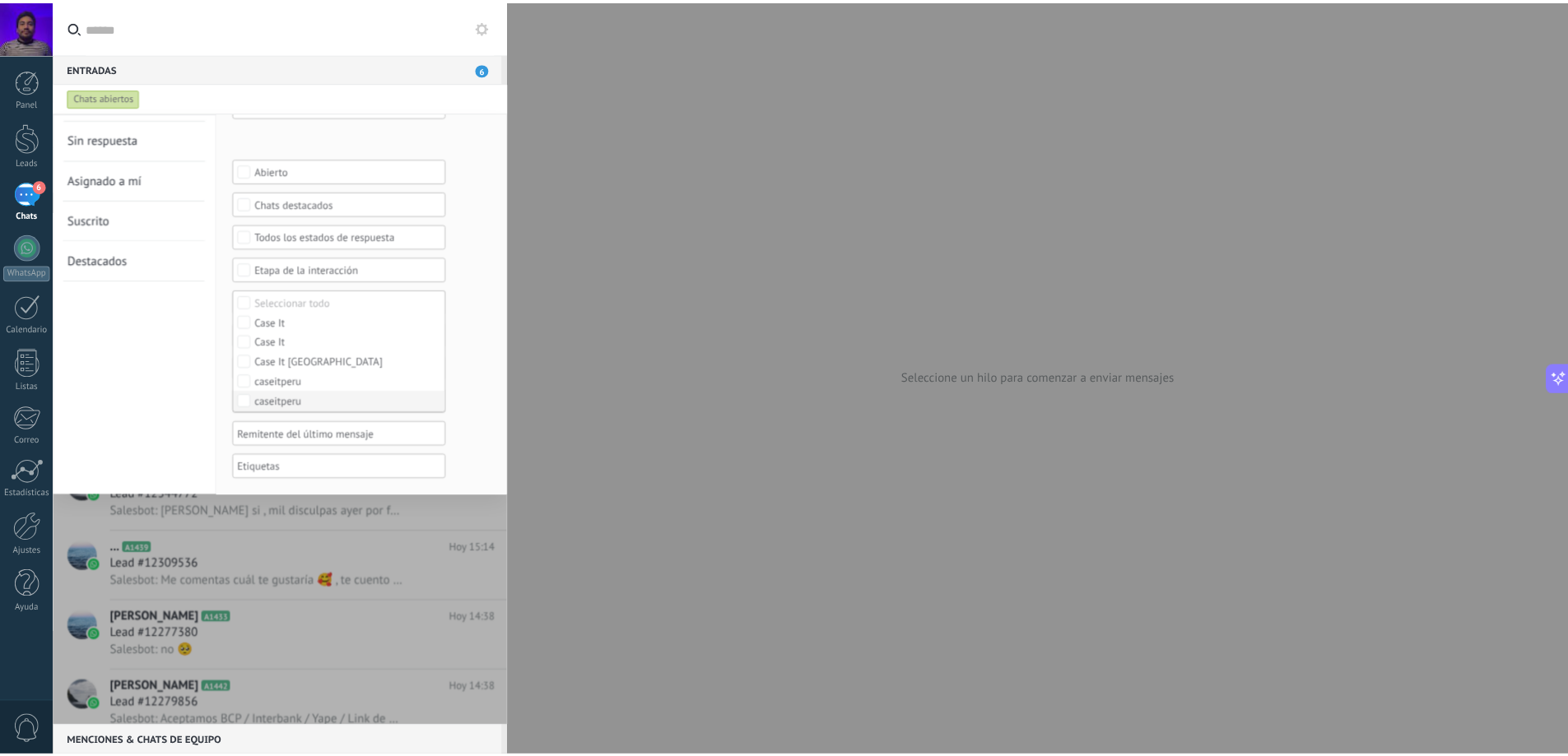
scroll to position [35, 0]
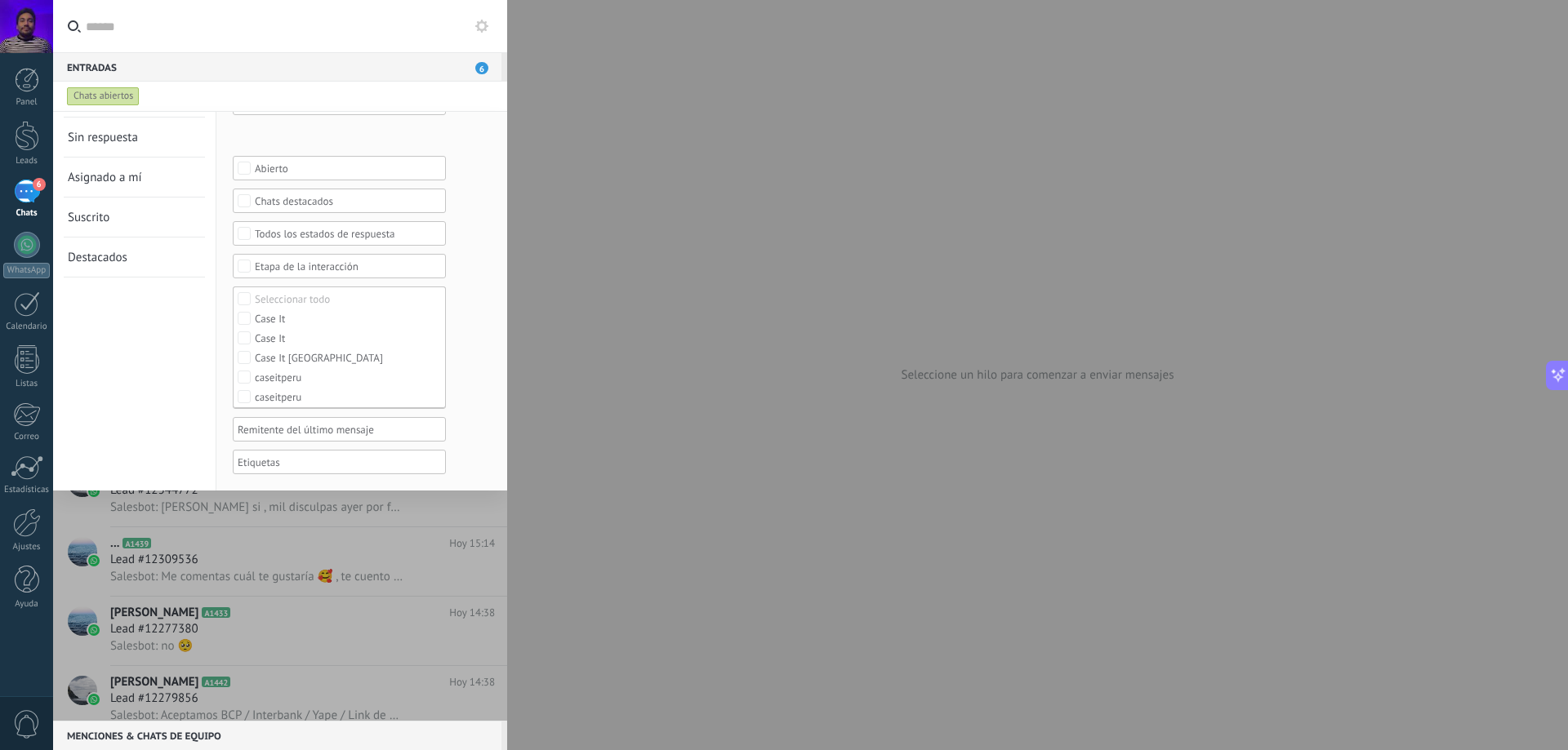
click at [455, 268] on div "Selecciona una fecha Selecciona una fecha [PERSON_NAME] Últimos ** 30 dias Esta…" at bounding box center [355, 282] width 245 height 384
click at [338, 287] on div "Fuentes del chat" at bounding box center [339, 299] width 213 height 24
click at [298, 321] on label "Case It" at bounding box center [339, 318] width 212 height 20
click at [289, 338] on label "Case It" at bounding box center [339, 338] width 212 height 20
click at [276, 300] on div "Ninguno" at bounding box center [274, 299] width 39 height 11
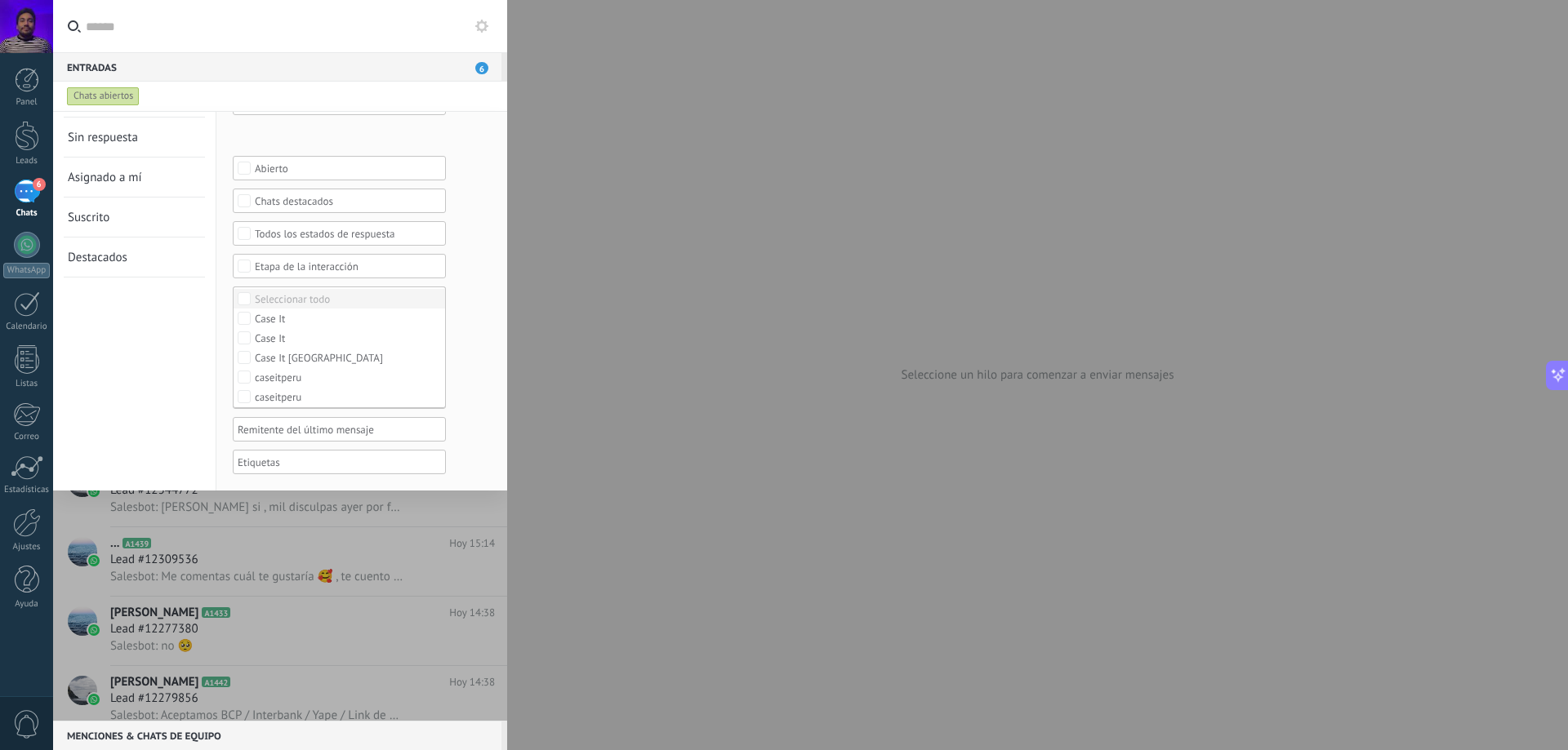
click at [256, 294] on div "Seleccionar todo" at bounding box center [292, 299] width 75 height 11
click at [264, 462] on span "Aplicar" at bounding box center [267, 465] width 34 height 11
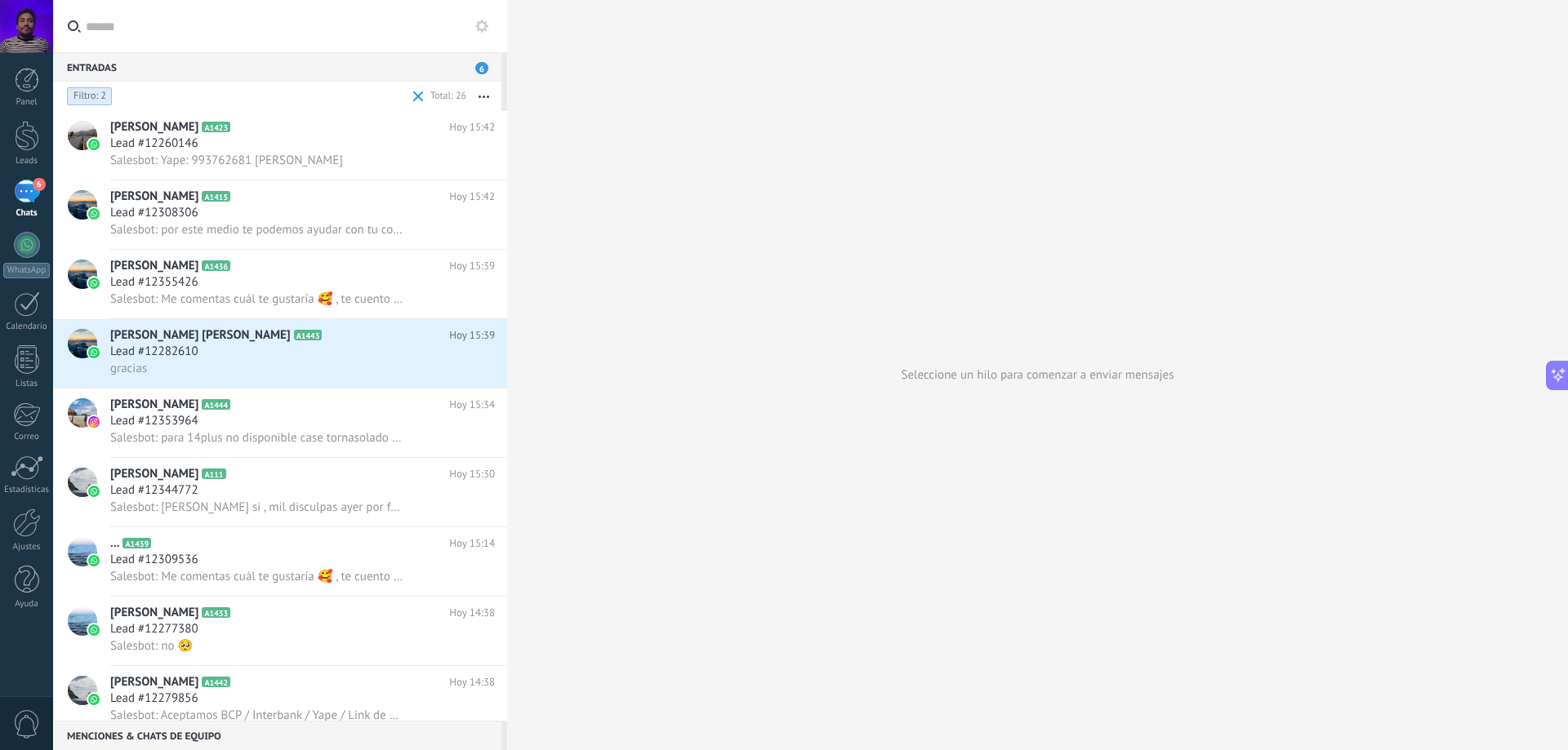
click at [96, 101] on span "Filtro: 2" at bounding box center [90, 96] width 33 height 13
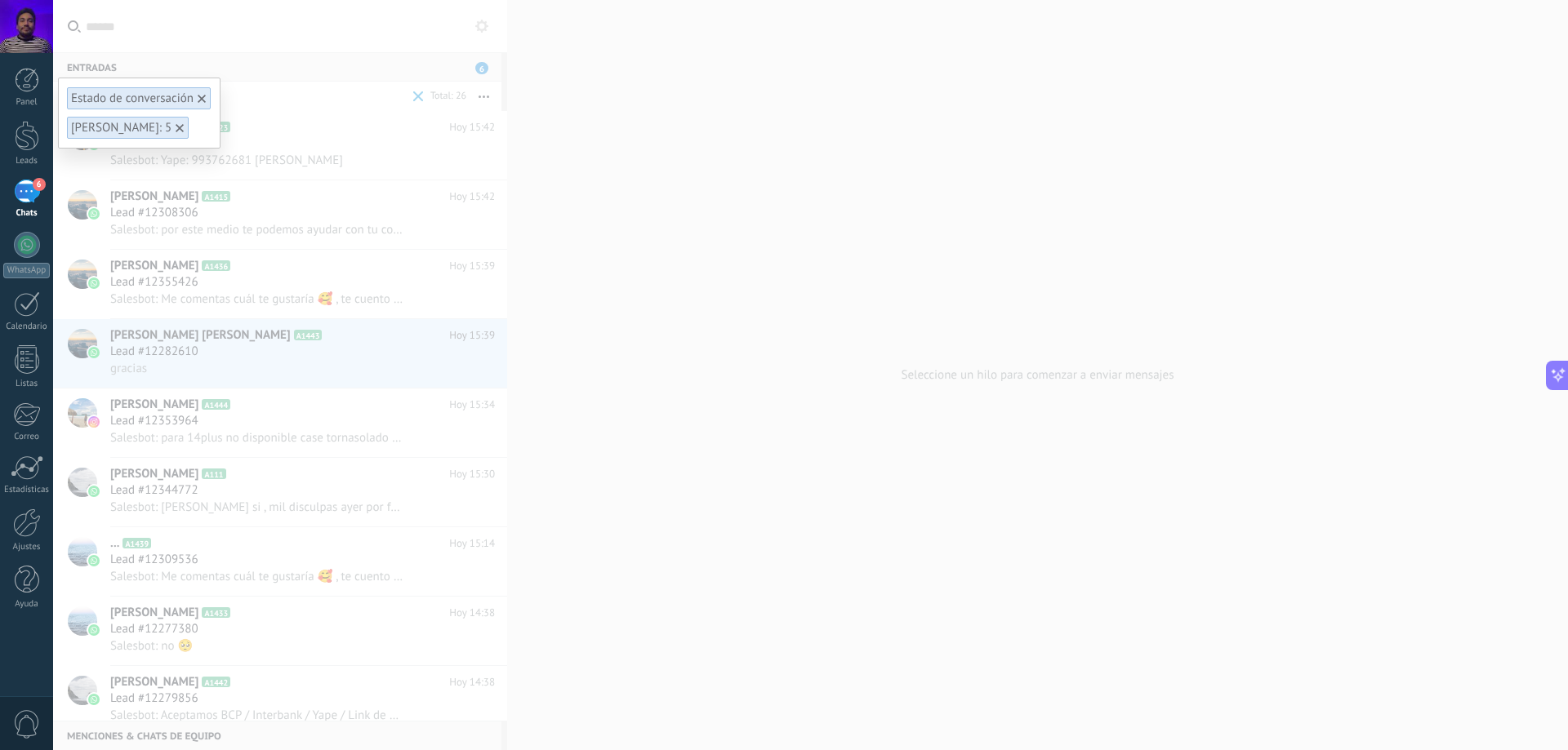
click at [176, 128] on use at bounding box center [179, 127] width 8 height 8
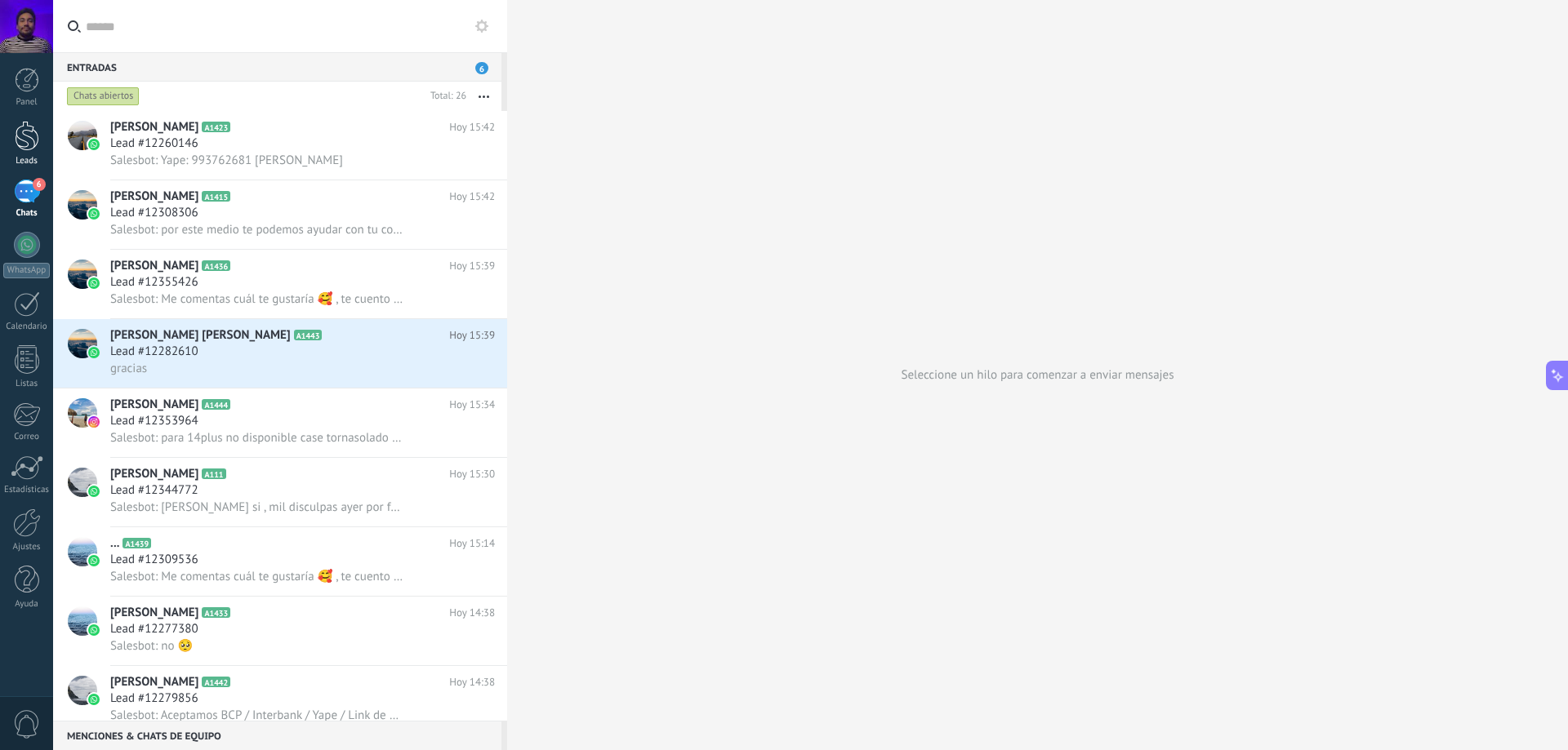
click at [8, 128] on link "Leads" at bounding box center [27, 143] width 53 height 46
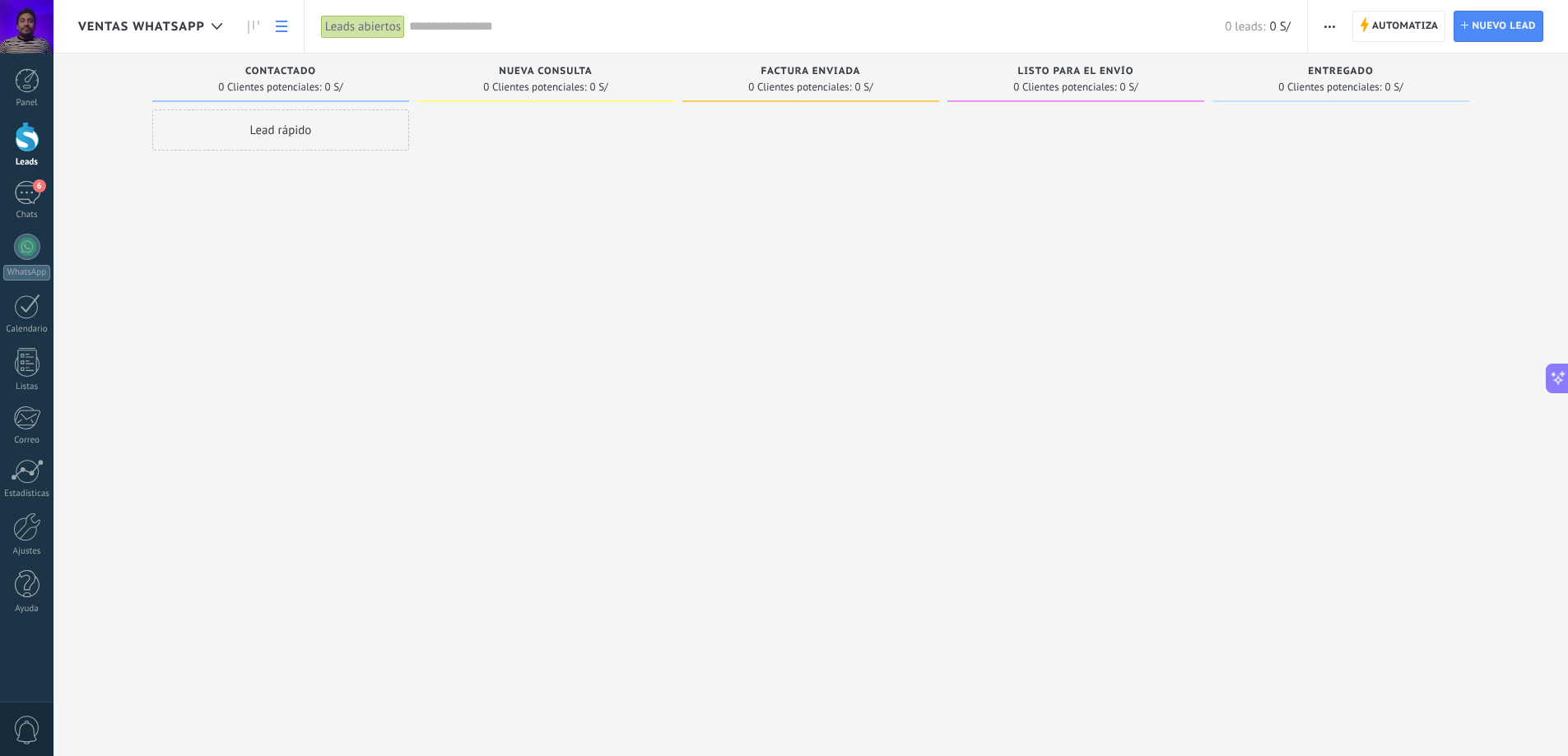
click at [288, 29] on link at bounding box center [281, 26] width 28 height 32
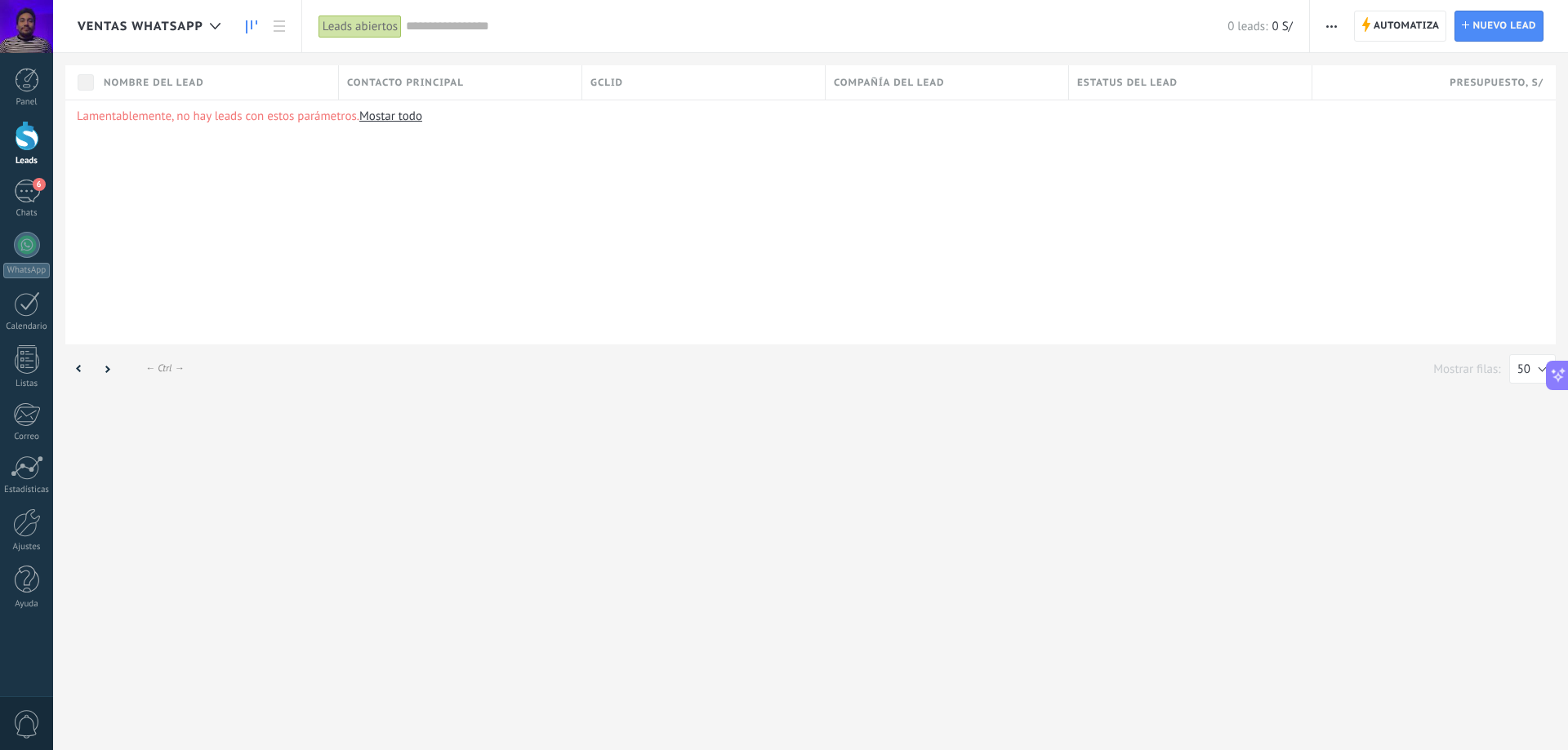
click at [255, 23] on icon at bounding box center [251, 27] width 11 height 13
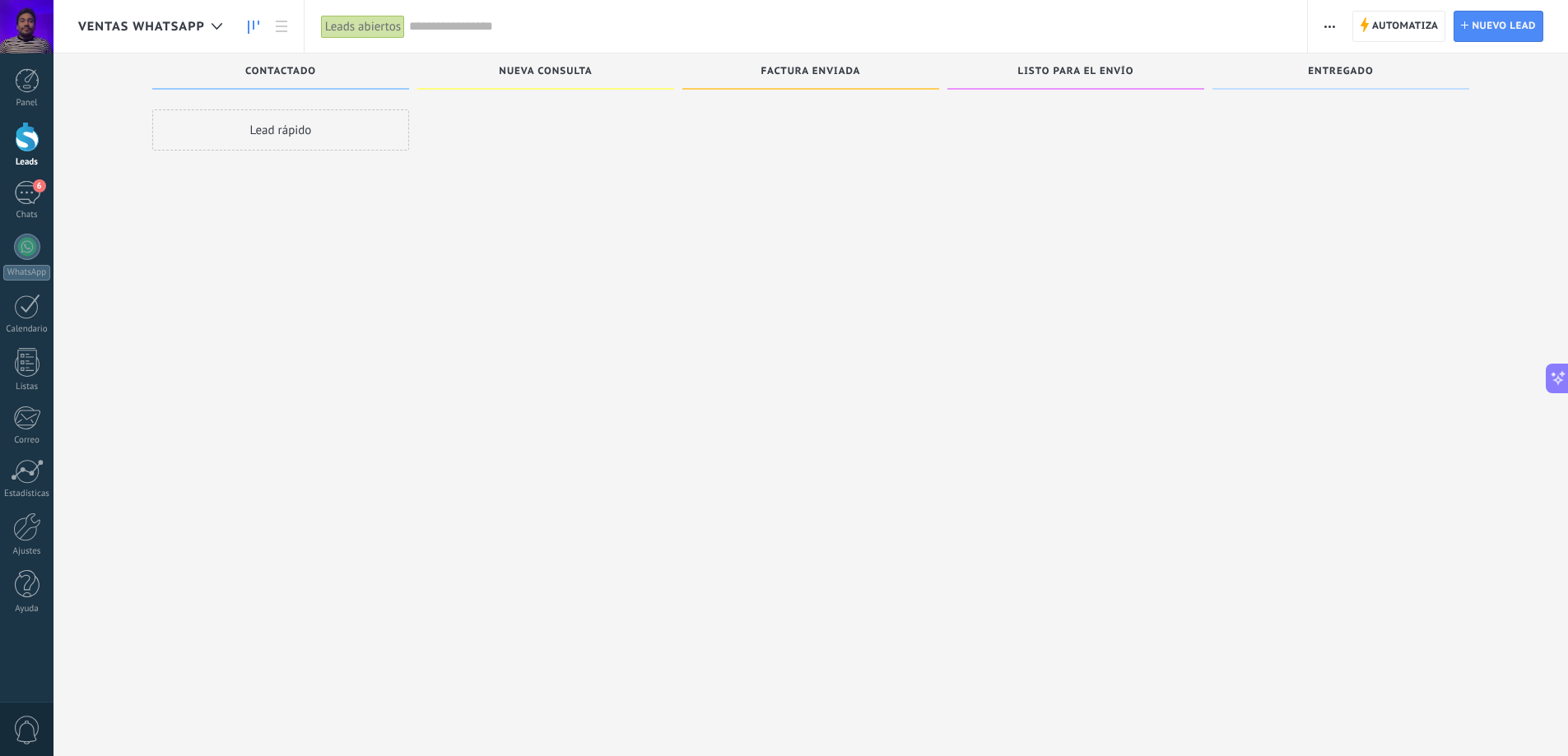
click at [385, 28] on div "Leads abiertos" at bounding box center [363, 26] width 84 height 23
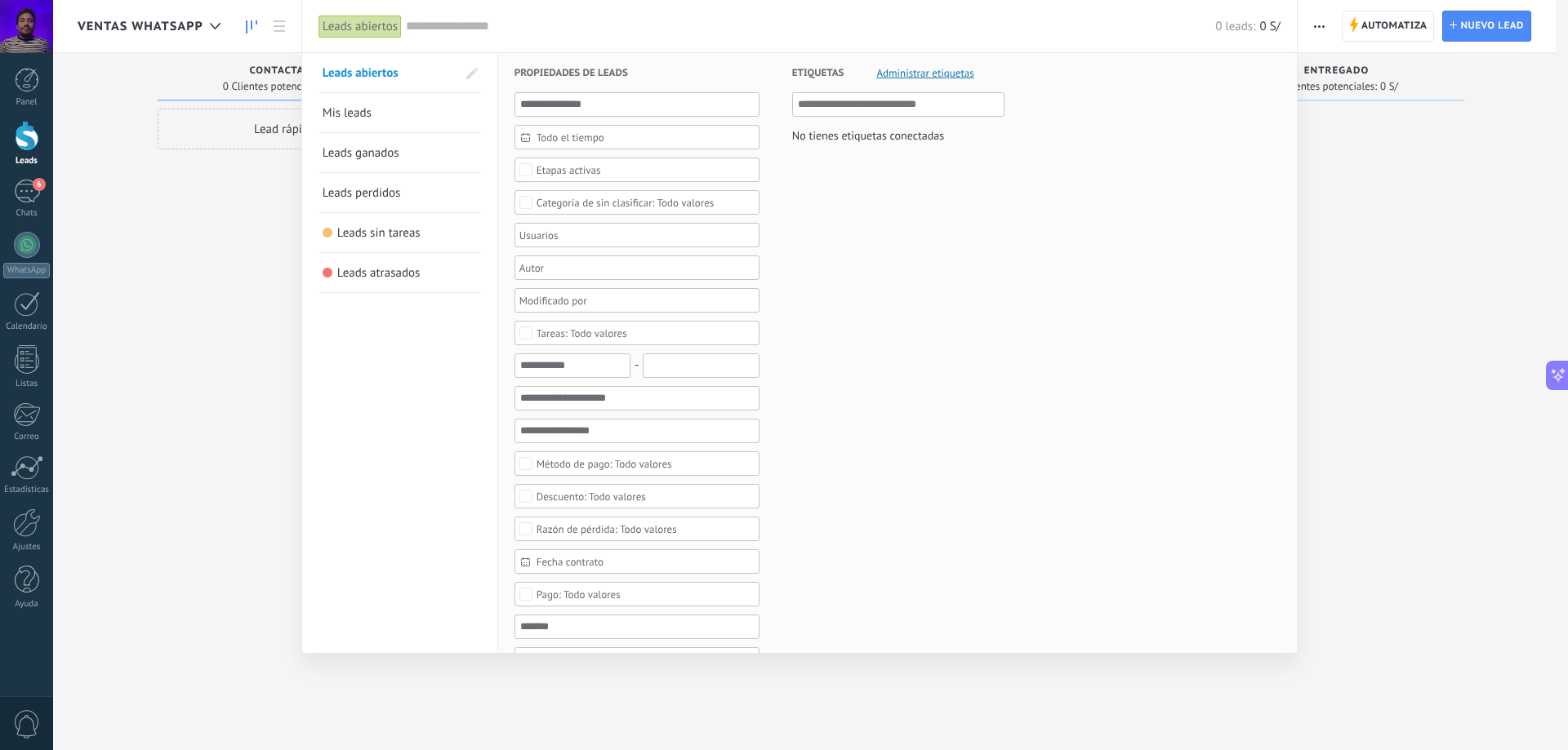
click at [383, 110] on link "Mis leads" at bounding box center [400, 113] width 154 height 40
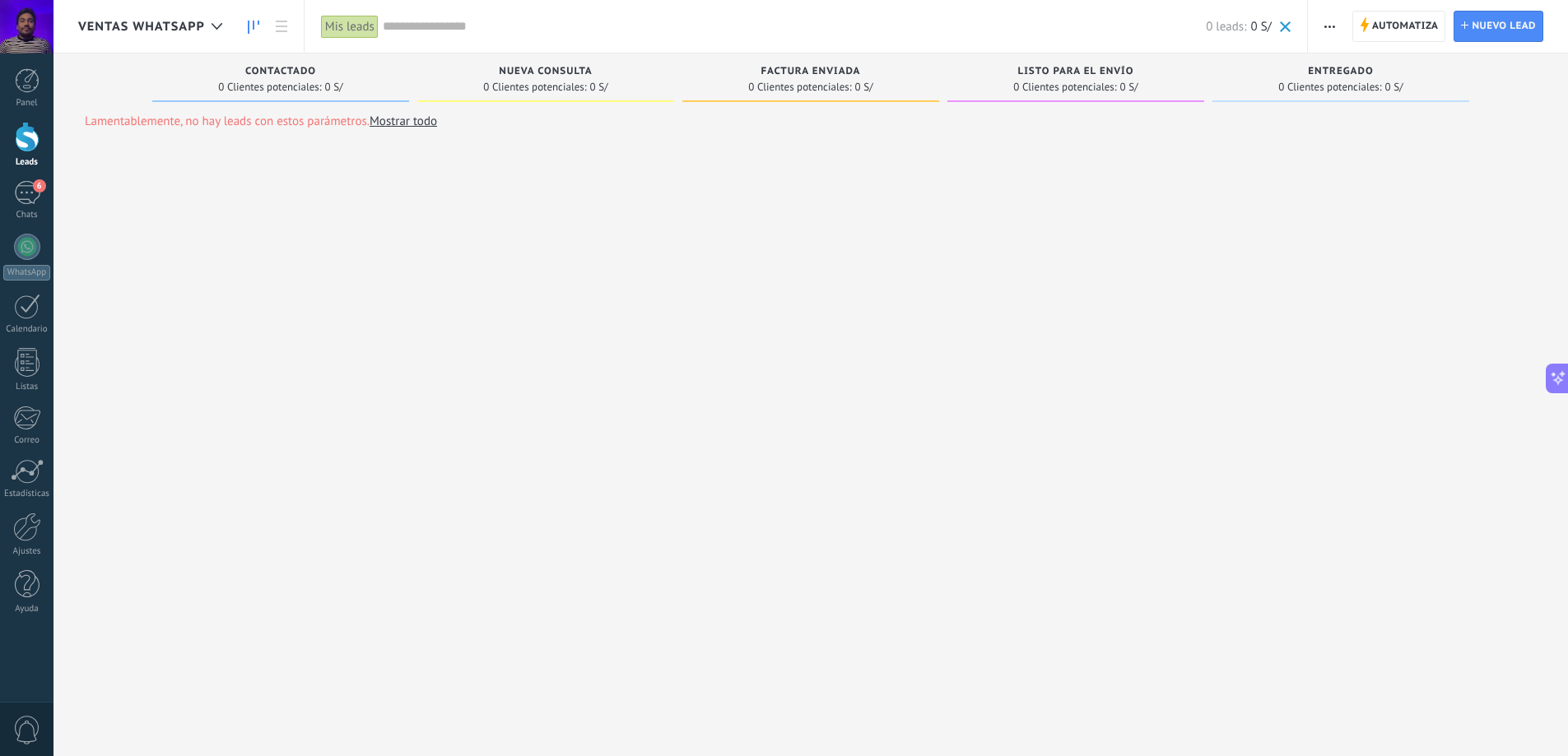
click at [174, 20] on span "Ventas Whatsapp" at bounding box center [142, 27] width 127 height 16
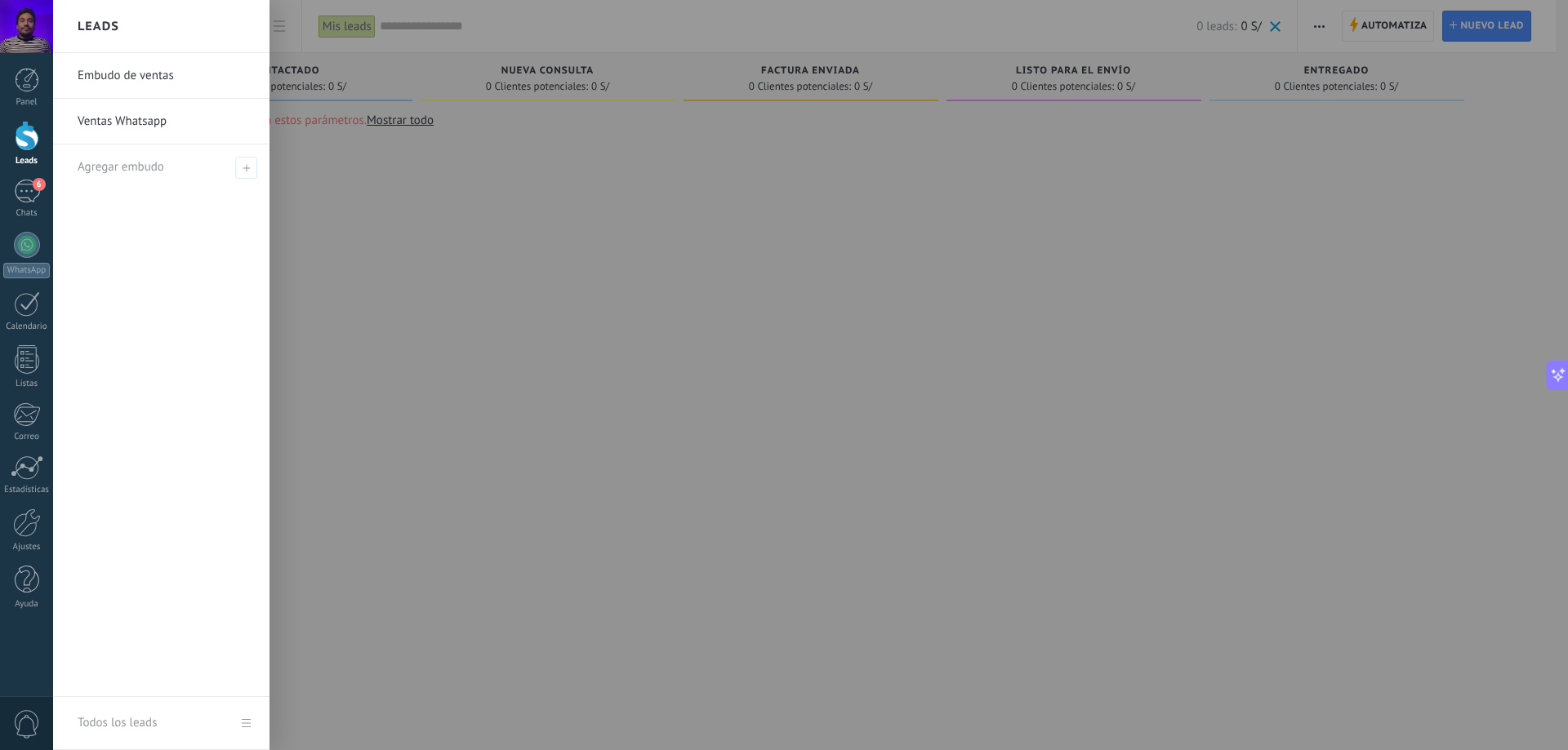
click at [154, 82] on link "Embudo de ventas" at bounding box center [165, 76] width 176 height 46
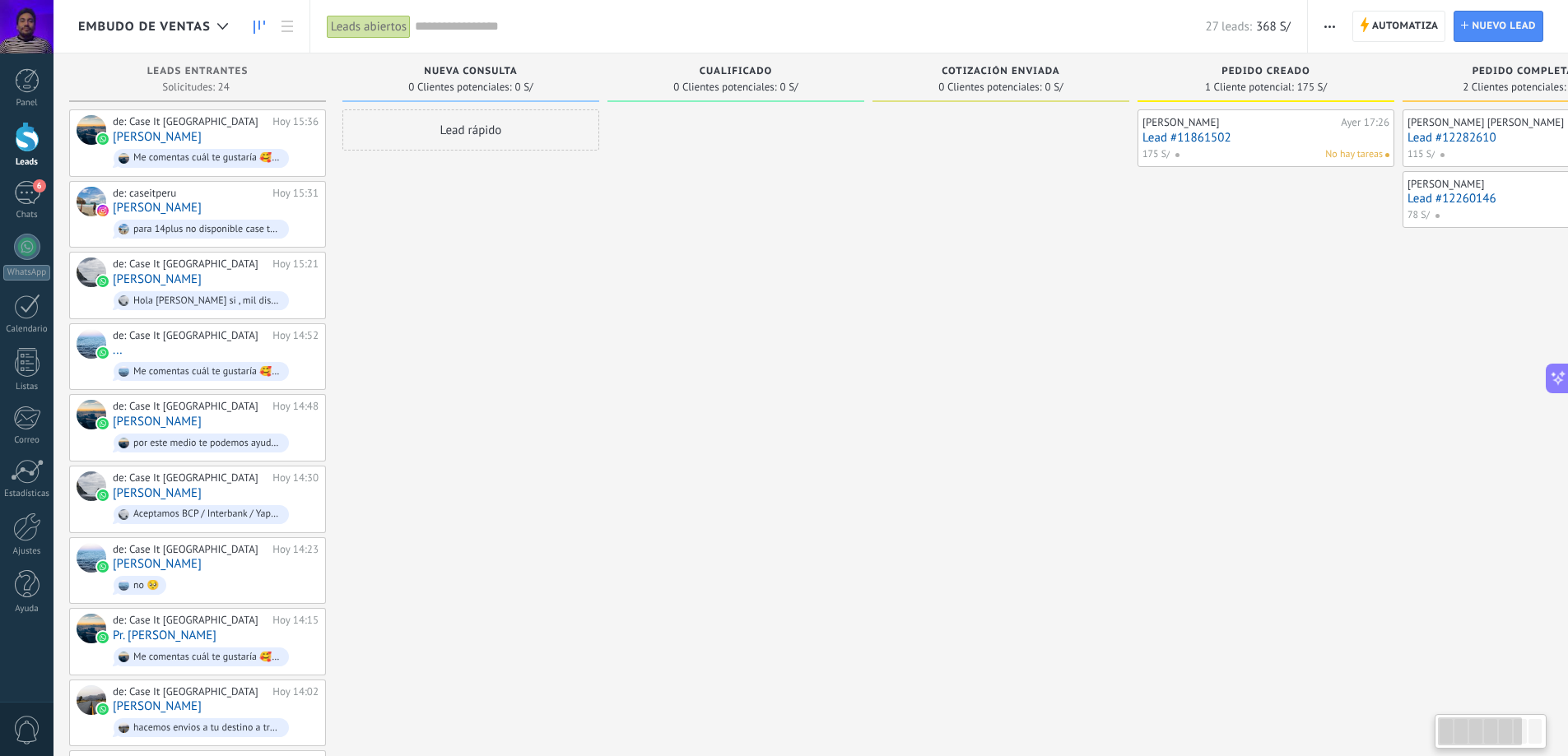
drag, startPoint x: 914, startPoint y: 253, endPoint x: 1154, endPoint y: 255, distance: 240.0
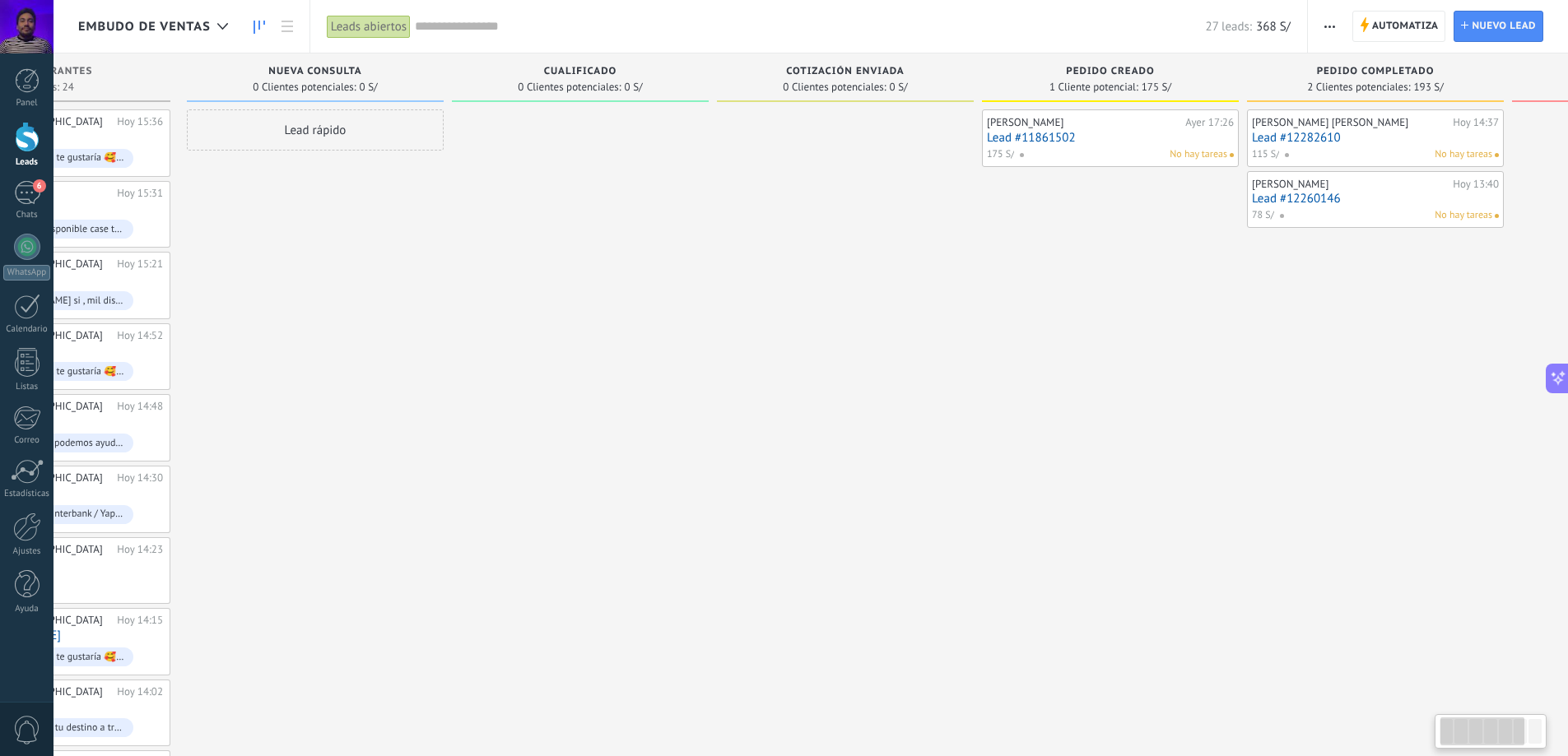
drag, startPoint x: 1154, startPoint y: 255, endPoint x: 1263, endPoint y: 254, distance: 109.0
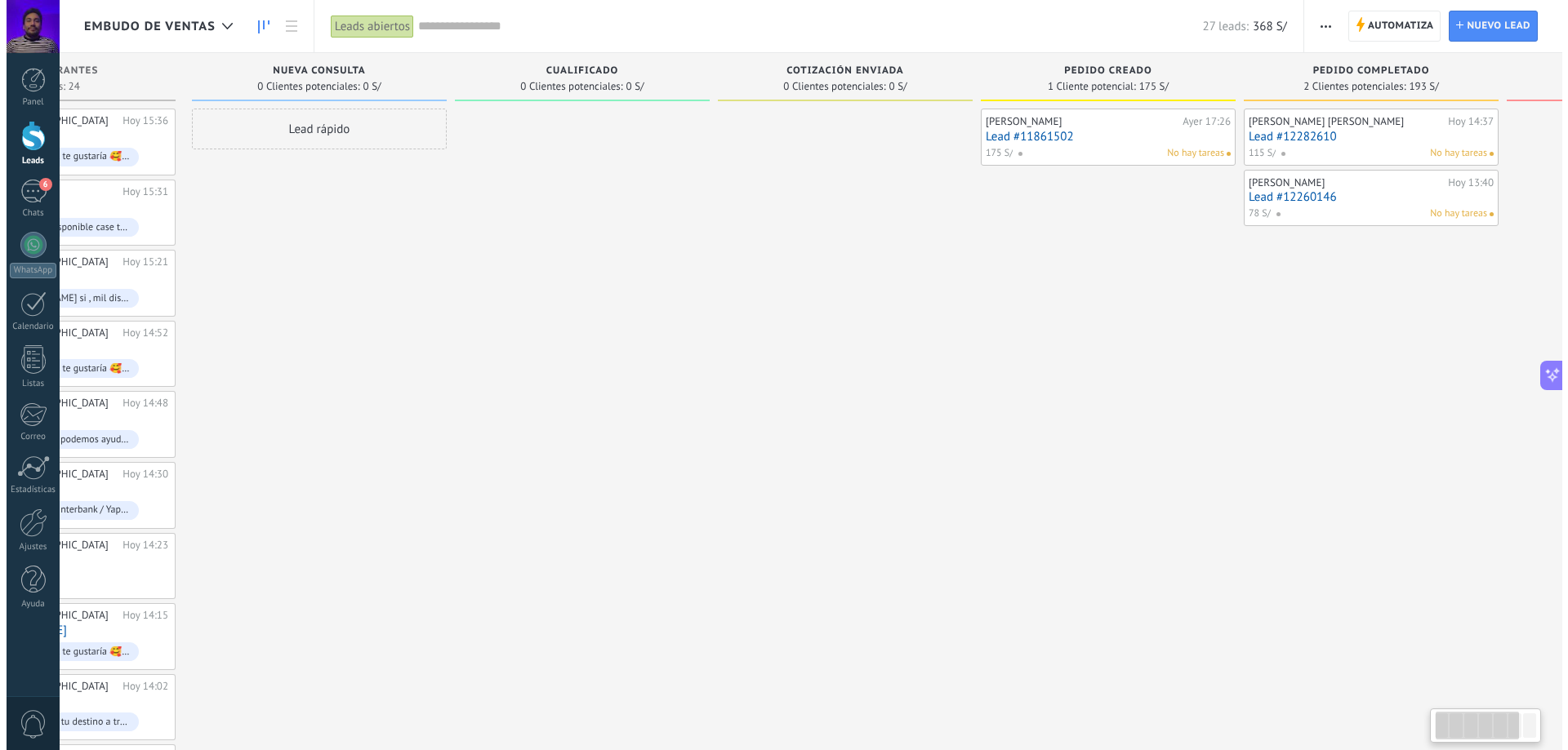
scroll to position [0, 278]
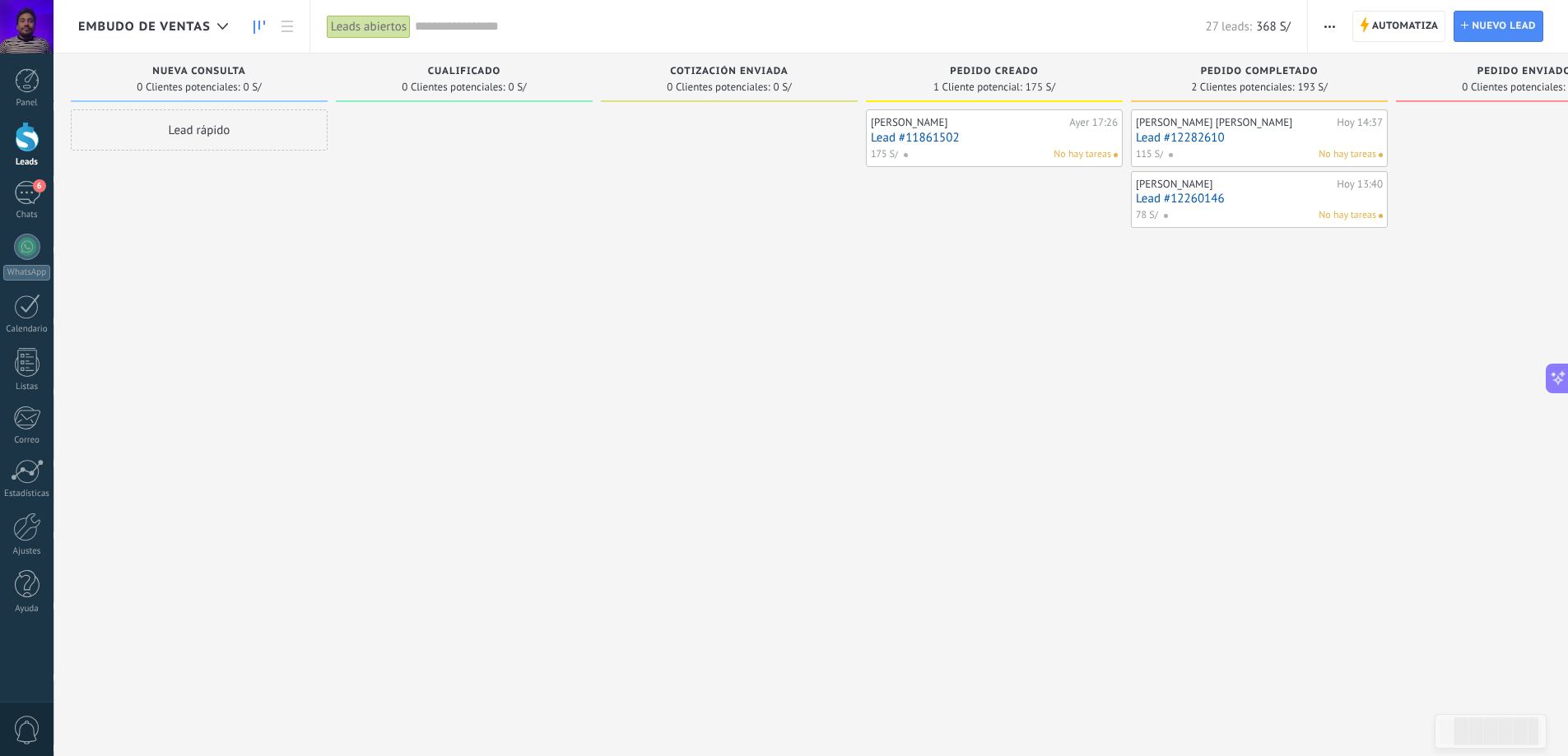
click at [1018, 135] on link "Lead #11861502" at bounding box center [994, 138] width 247 height 14
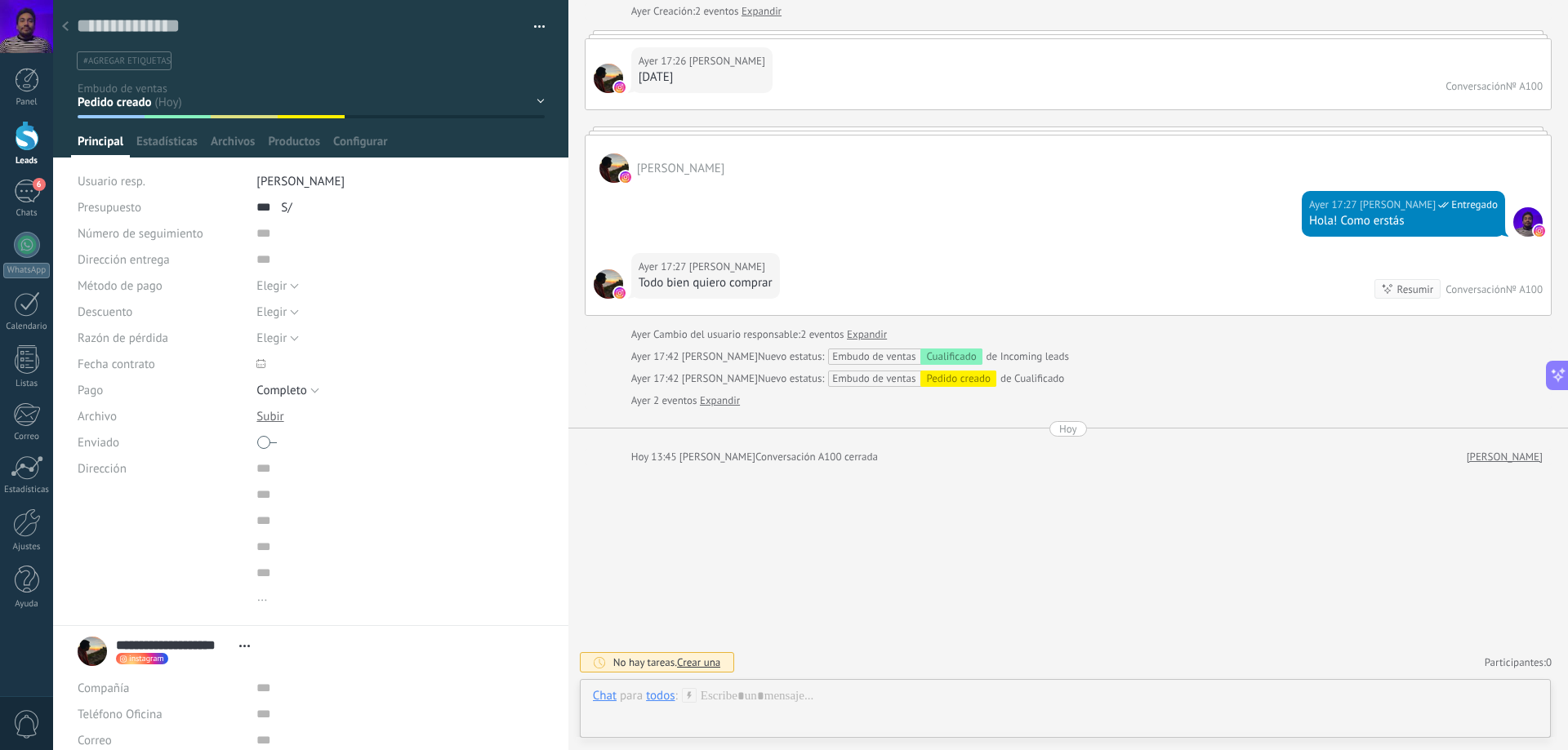
click at [539, 23] on button "button" at bounding box center [533, 27] width 23 height 24
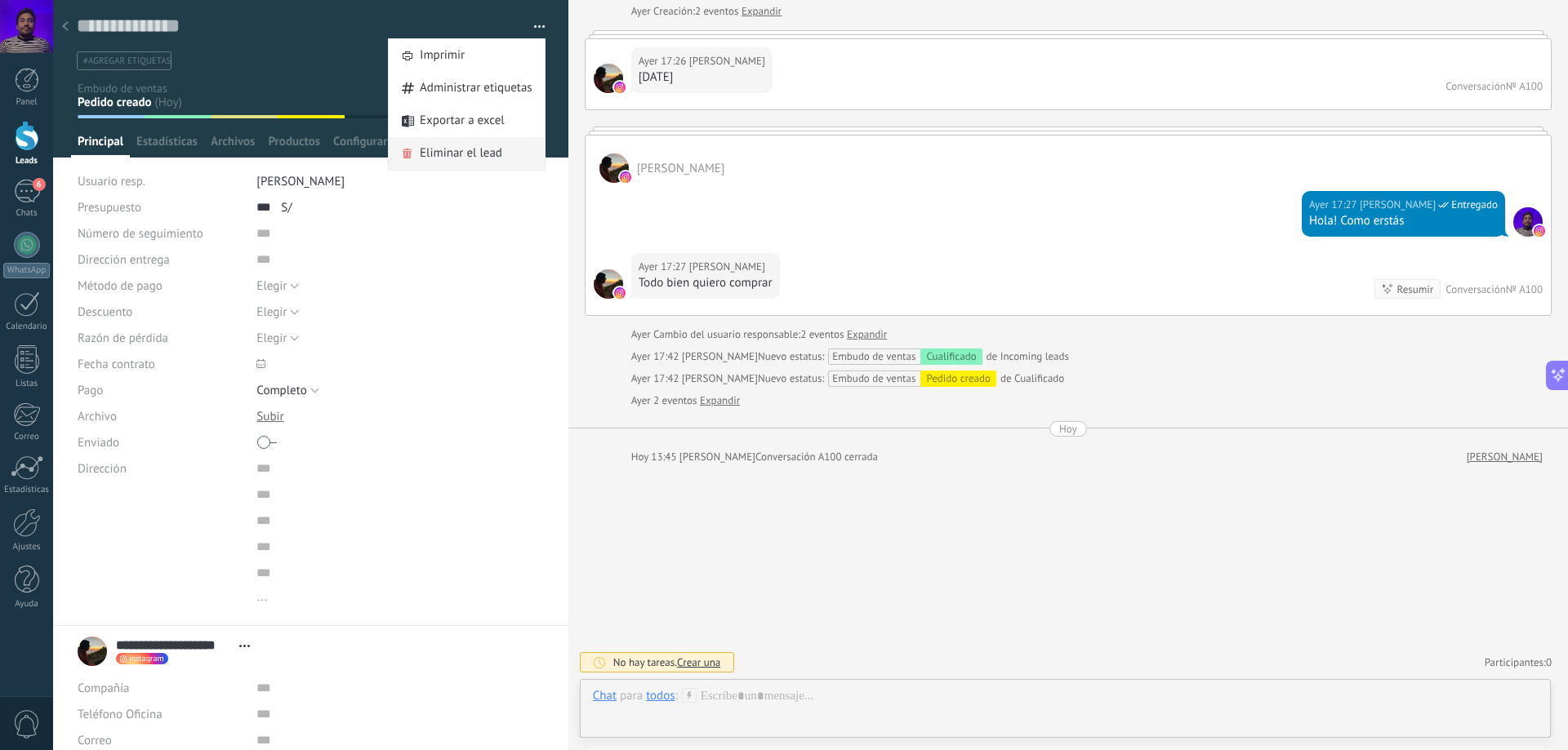
click at [457, 158] on span "Eliminar el lead" at bounding box center [461, 153] width 83 height 33
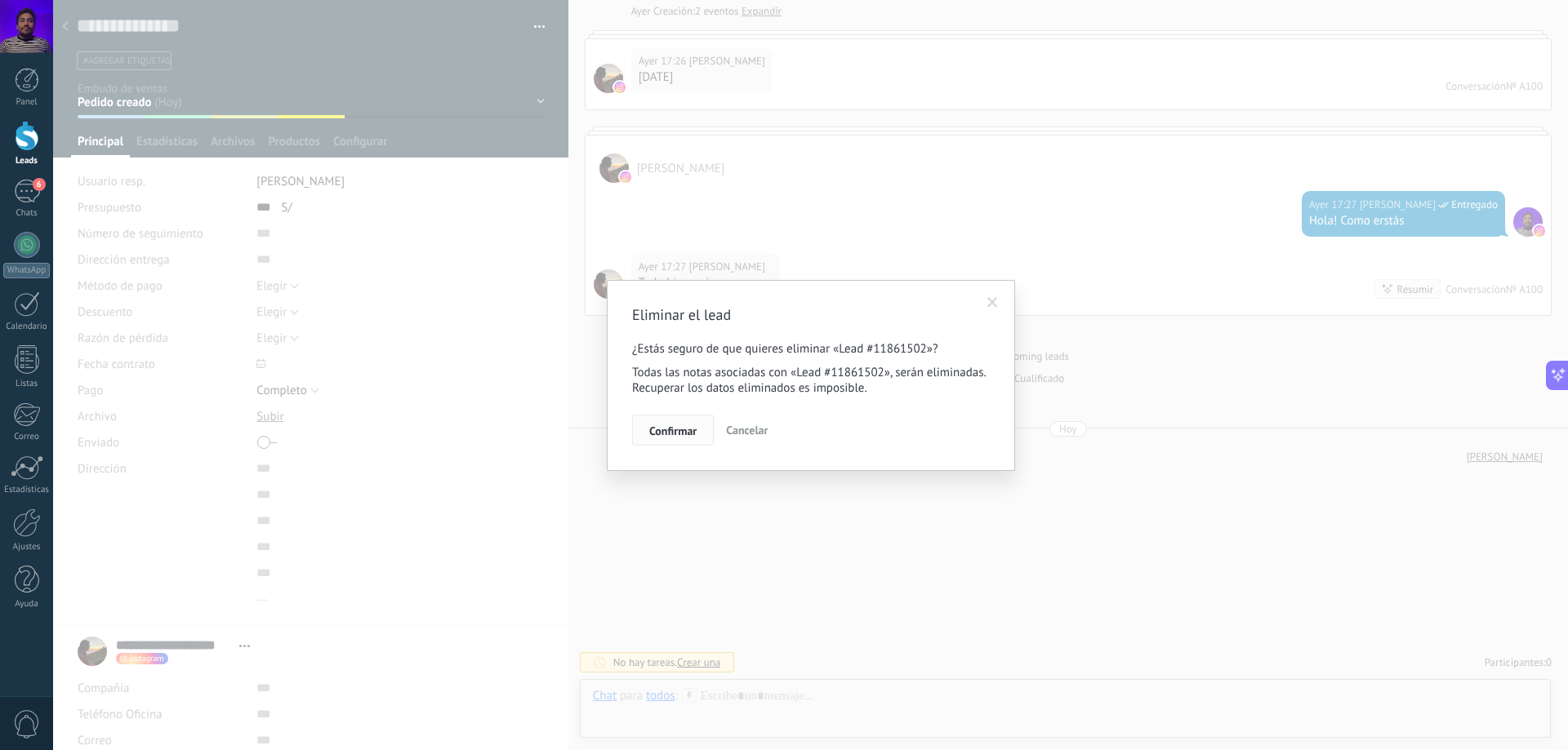
click at [656, 430] on span "Confirmar" at bounding box center [673, 431] width 47 height 11
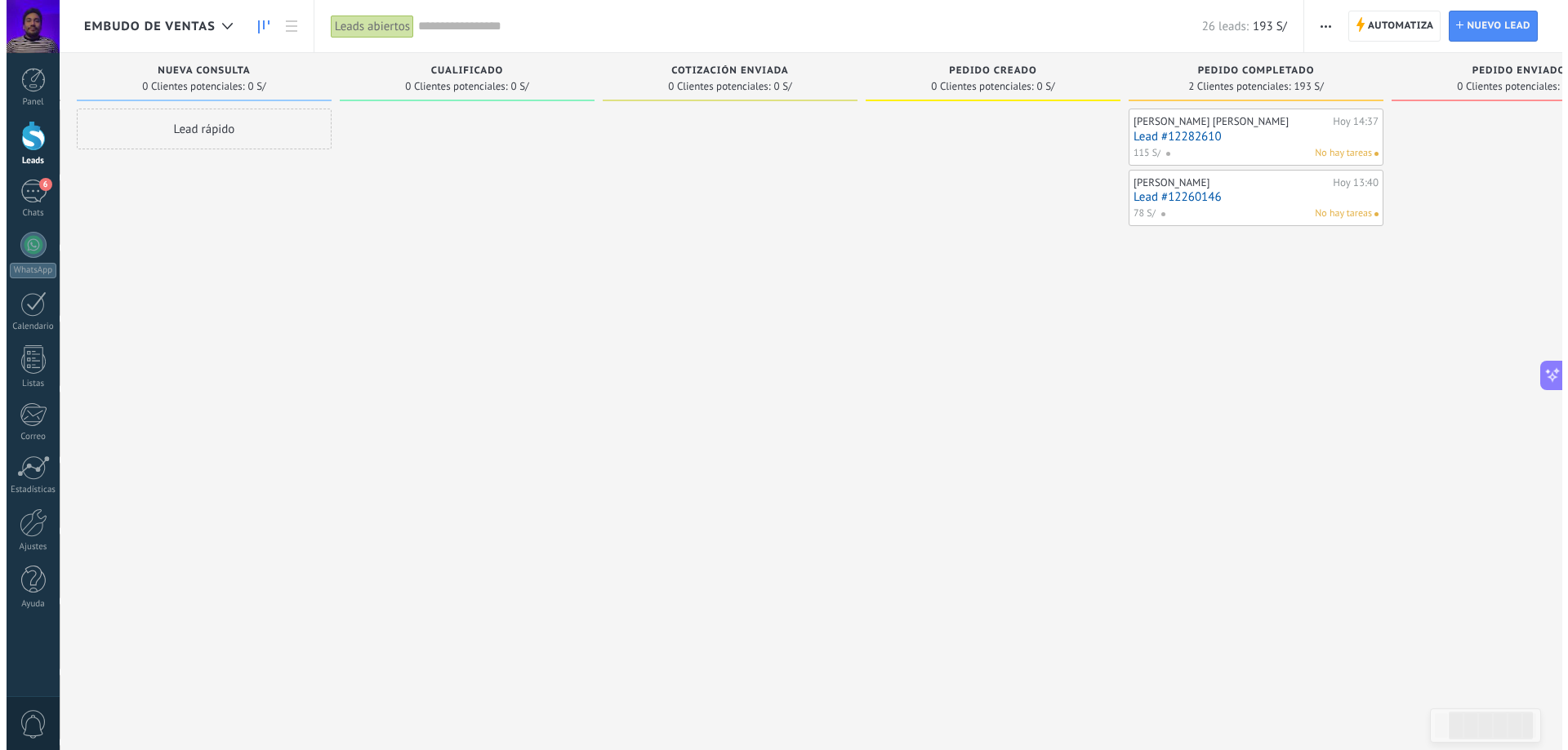
scroll to position [150, 0]
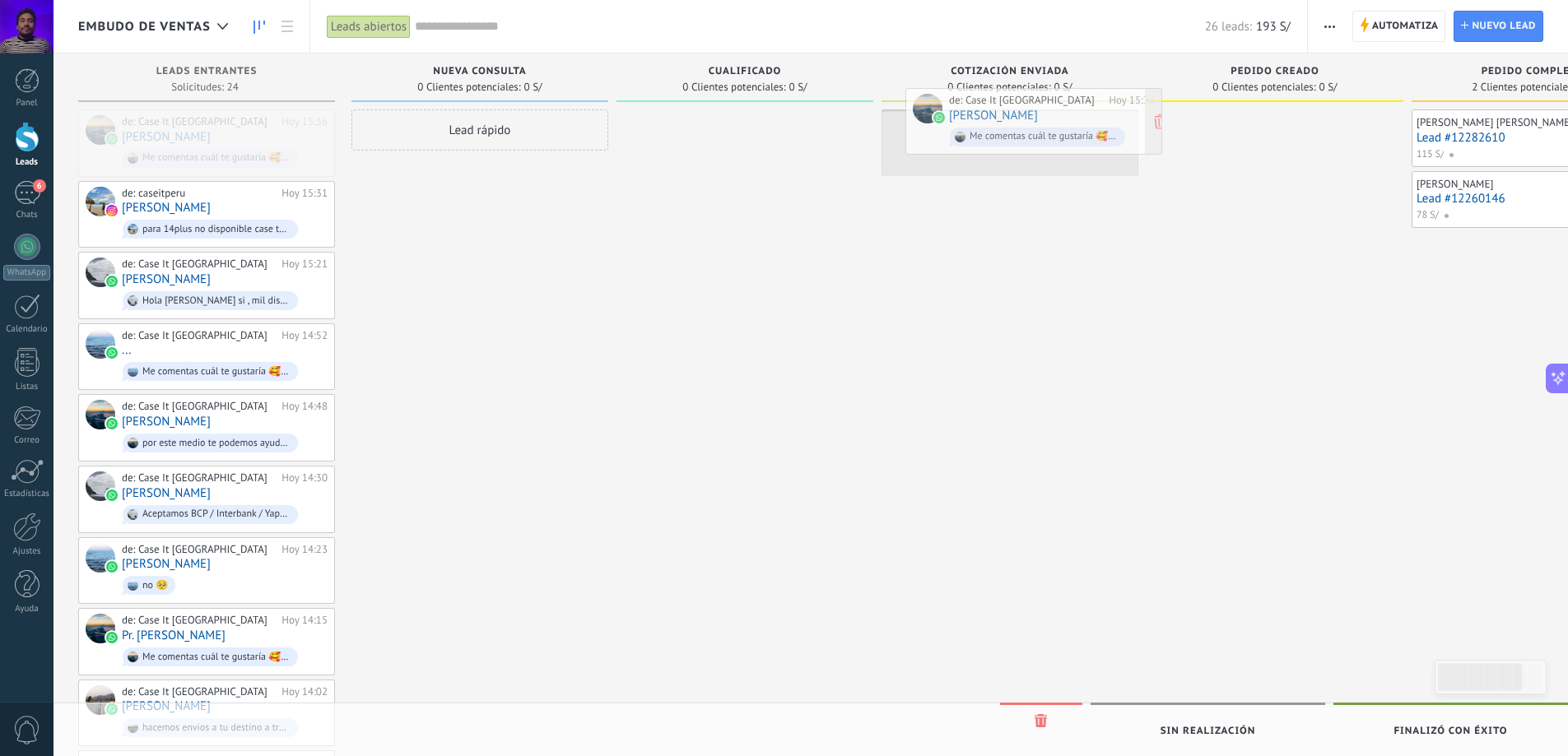
drag, startPoint x: 195, startPoint y: 140, endPoint x: 1024, endPoint y: 135, distance: 829.0
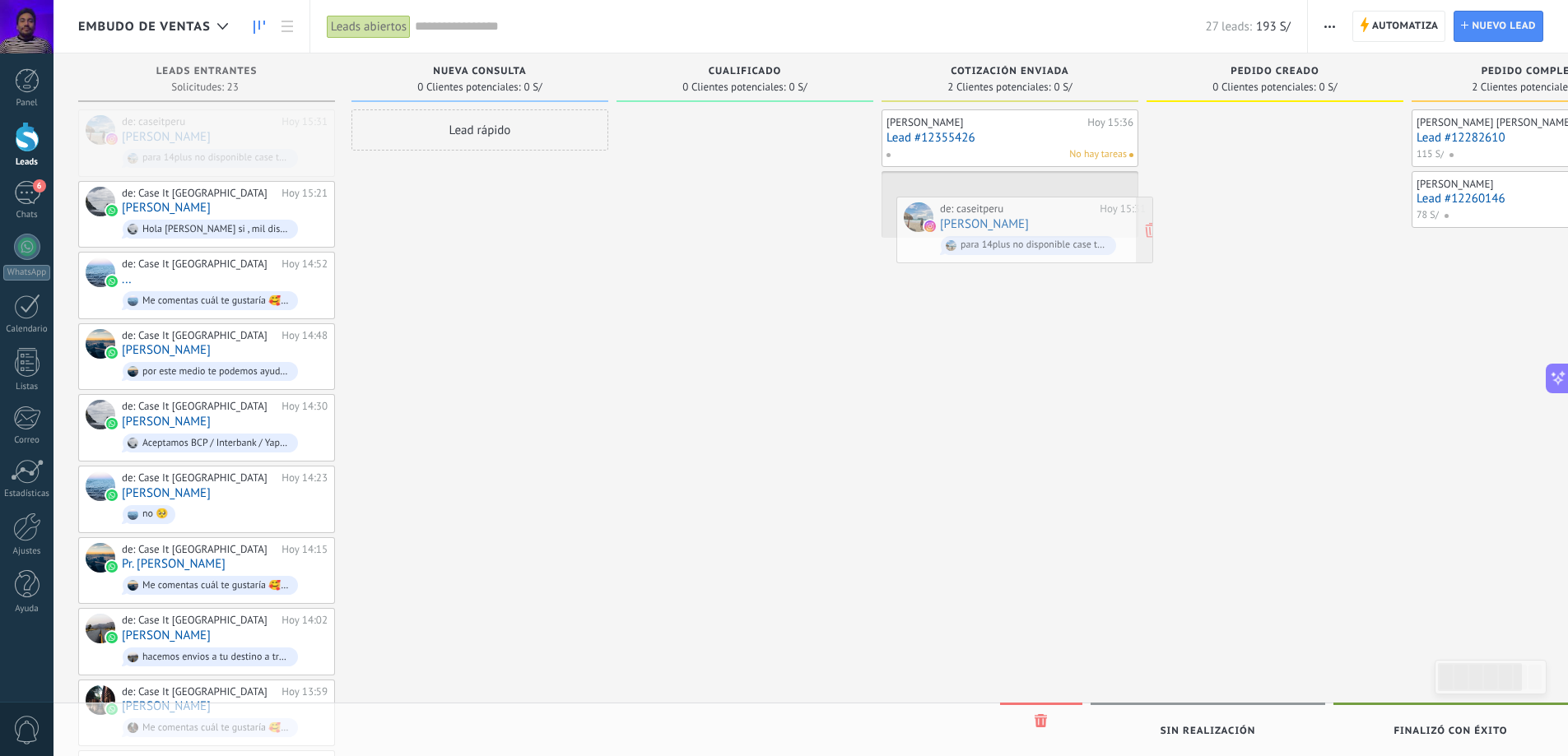
drag, startPoint x: 201, startPoint y: 135, endPoint x: 1019, endPoint y: 221, distance: 822.5
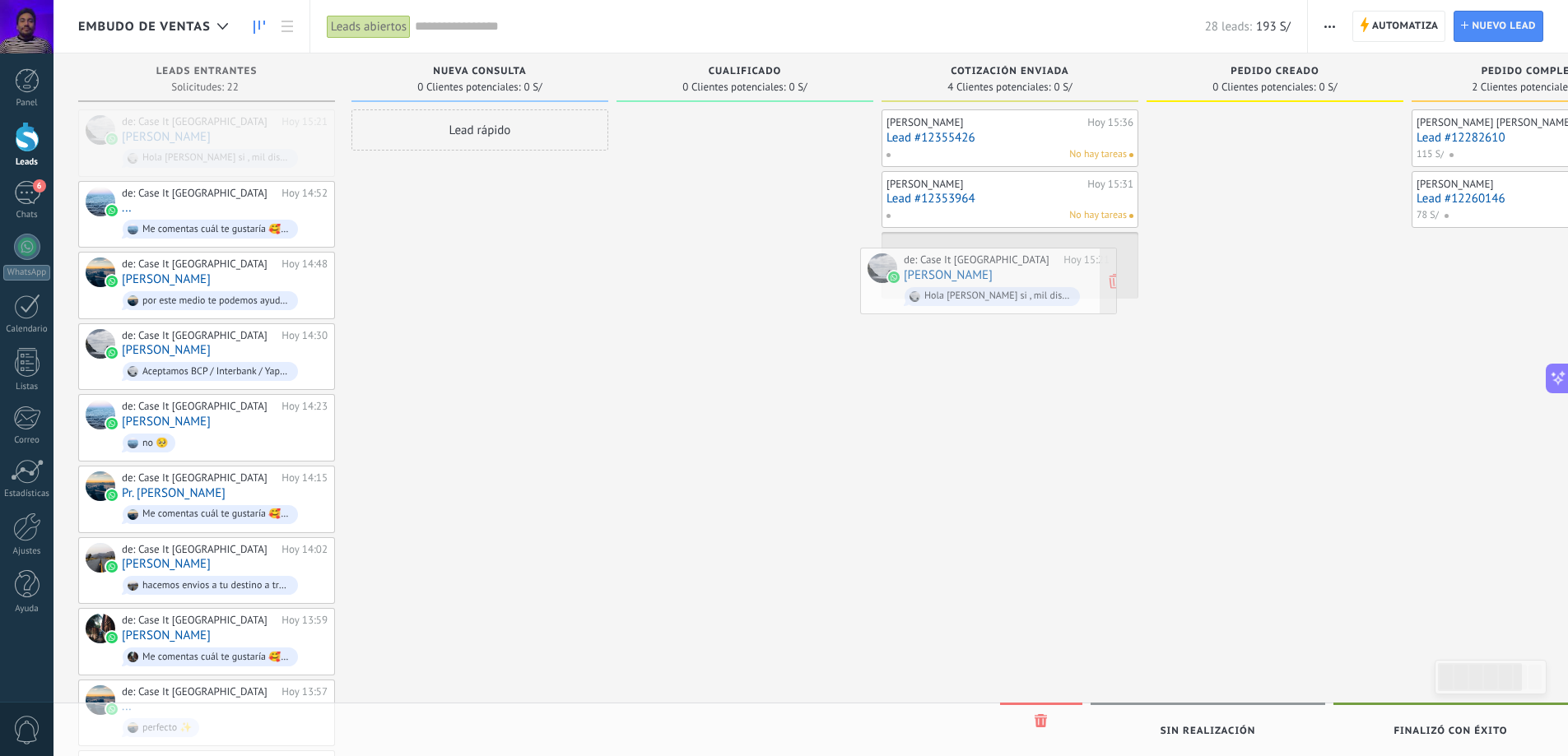
drag, startPoint x: 211, startPoint y: 132, endPoint x: 992, endPoint y: 270, distance: 793.1
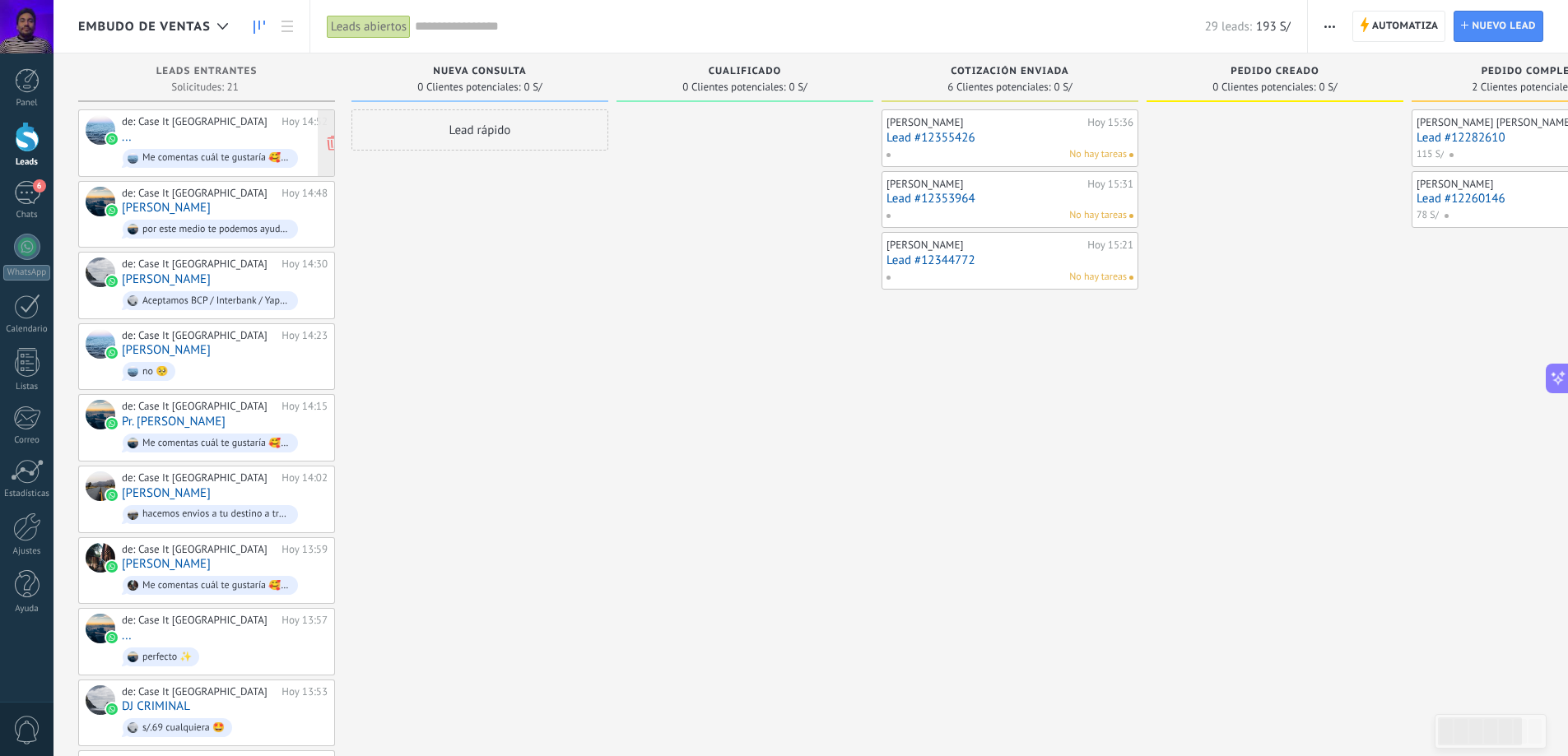
click at [217, 136] on div "de: Case It Perú Hoy 14:52 ... Me comentas cuál te gustaría 🥰 , te cuento que t…" at bounding box center [224, 143] width 206 height 56
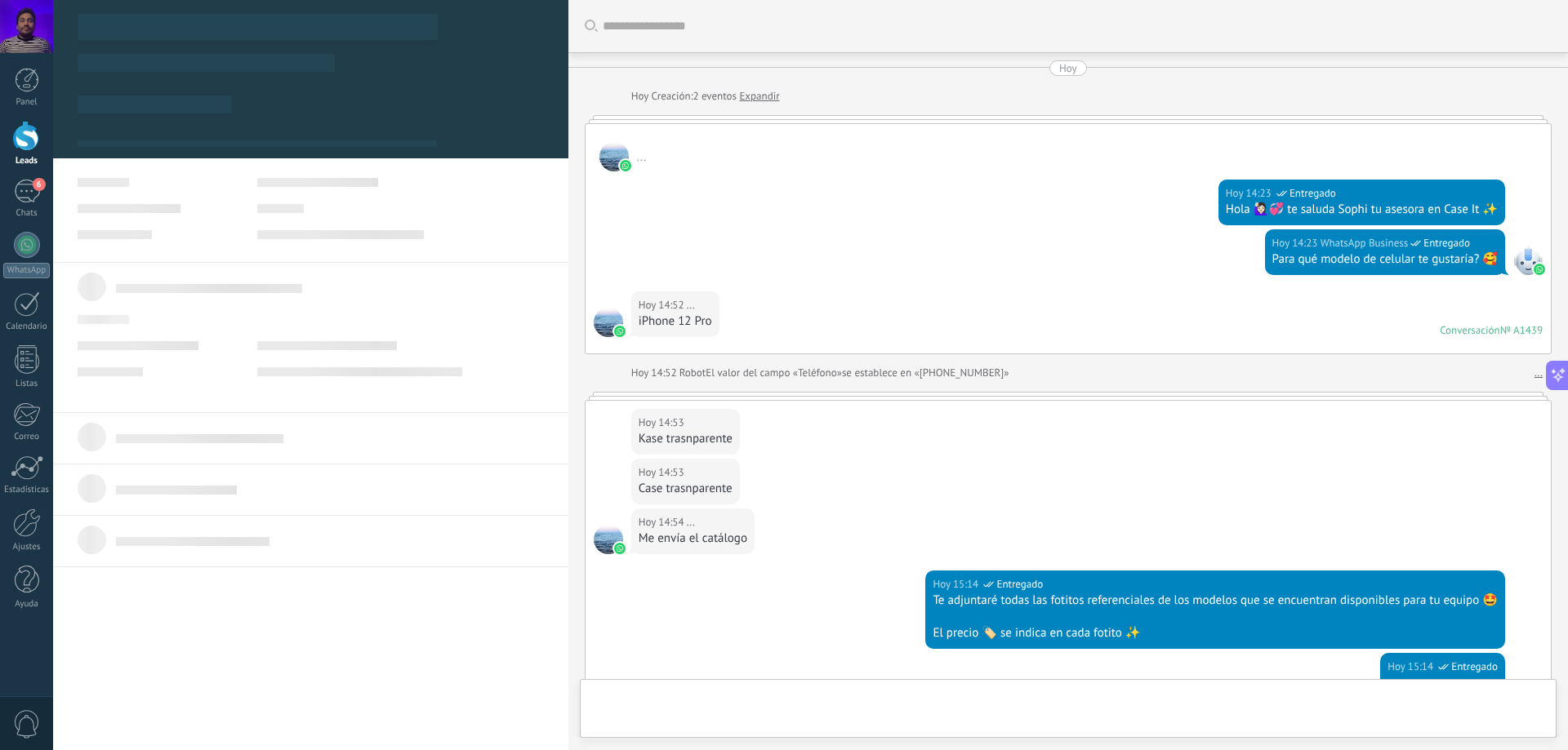
type textarea "**********"
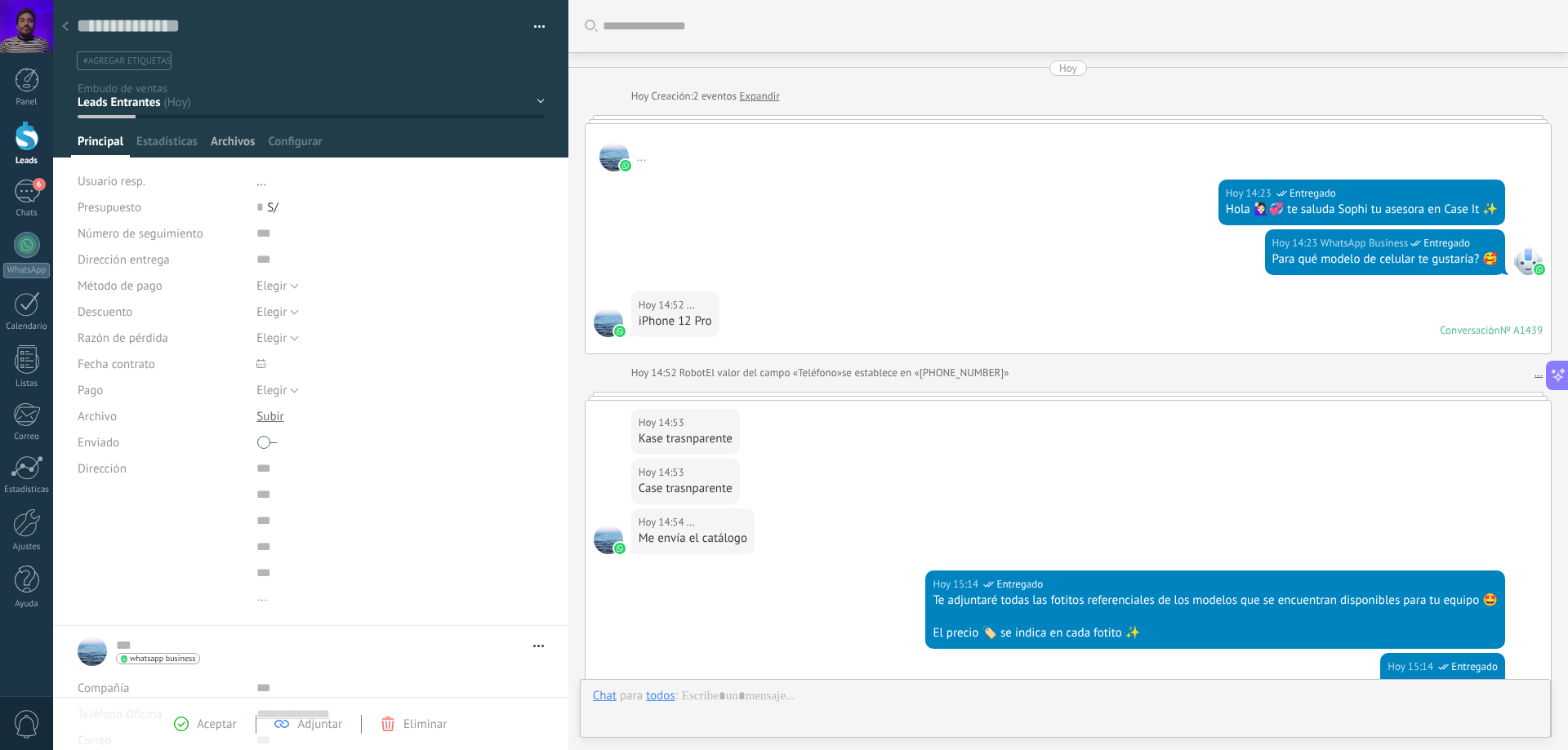
scroll to position [417, 0]
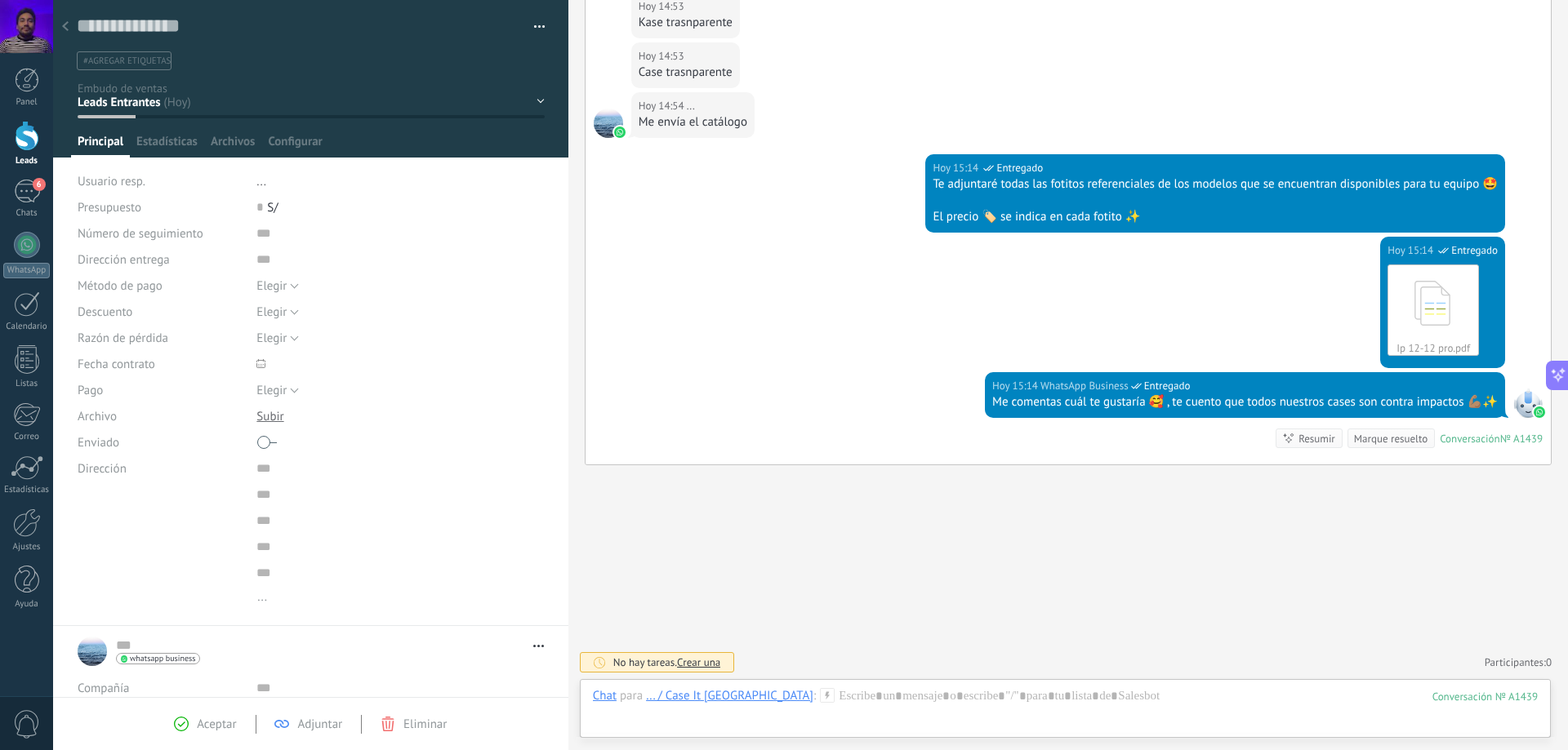
click at [65, 25] on use at bounding box center [65, 26] width 7 height 9
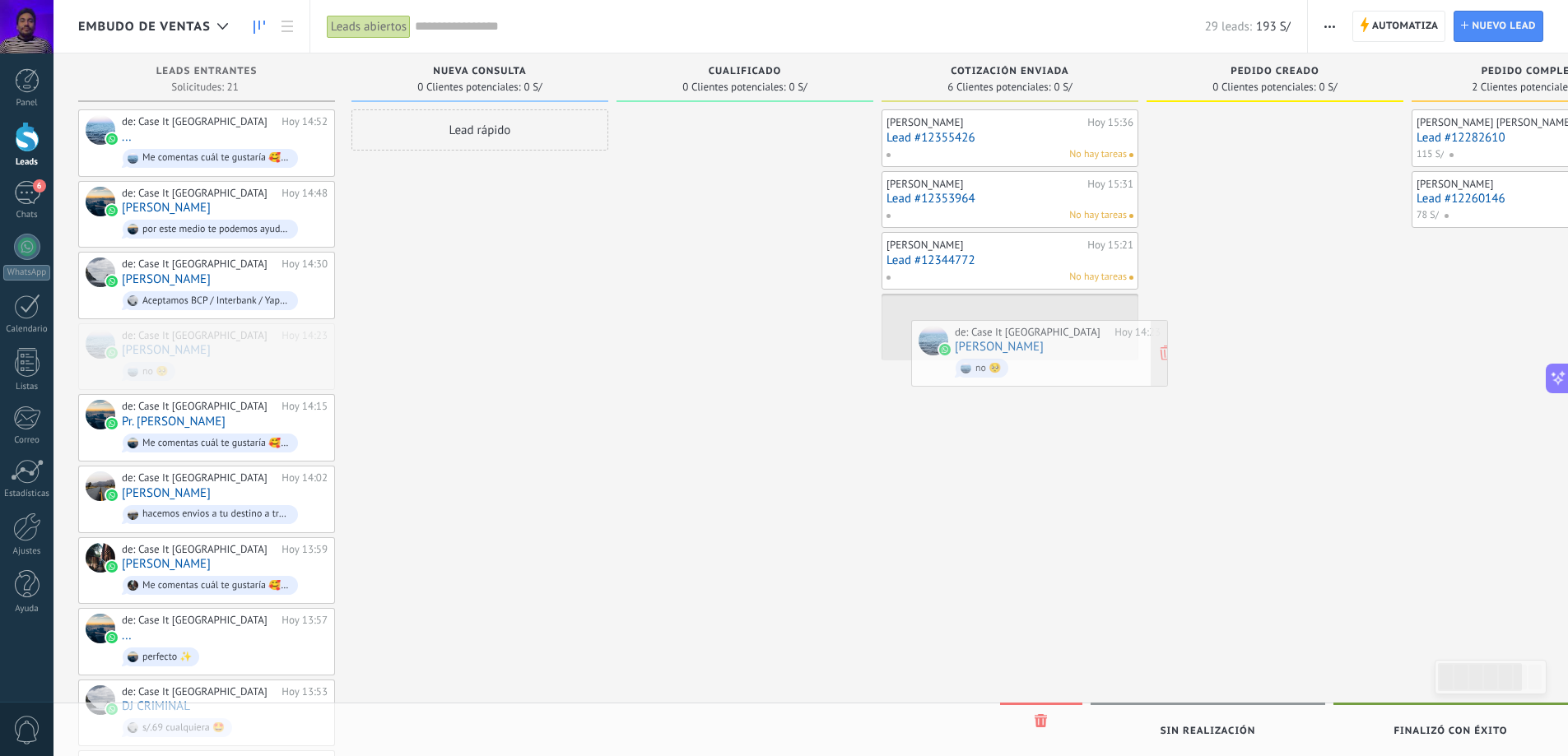
drag, startPoint x: 207, startPoint y: 364, endPoint x: 1033, endPoint y: 358, distance: 826.0
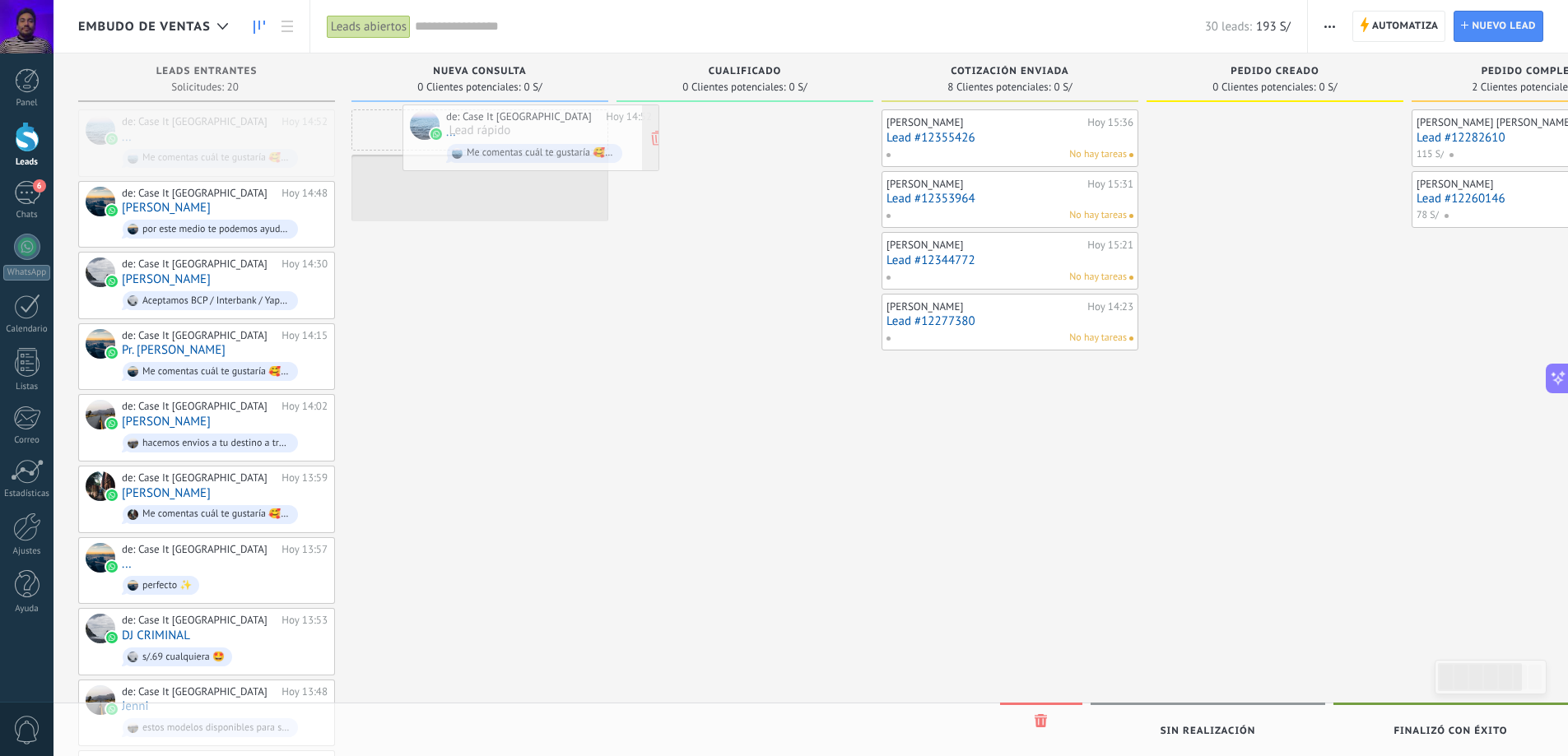
drag, startPoint x: 148, startPoint y: 140, endPoint x: 471, endPoint y: 135, distance: 323.0
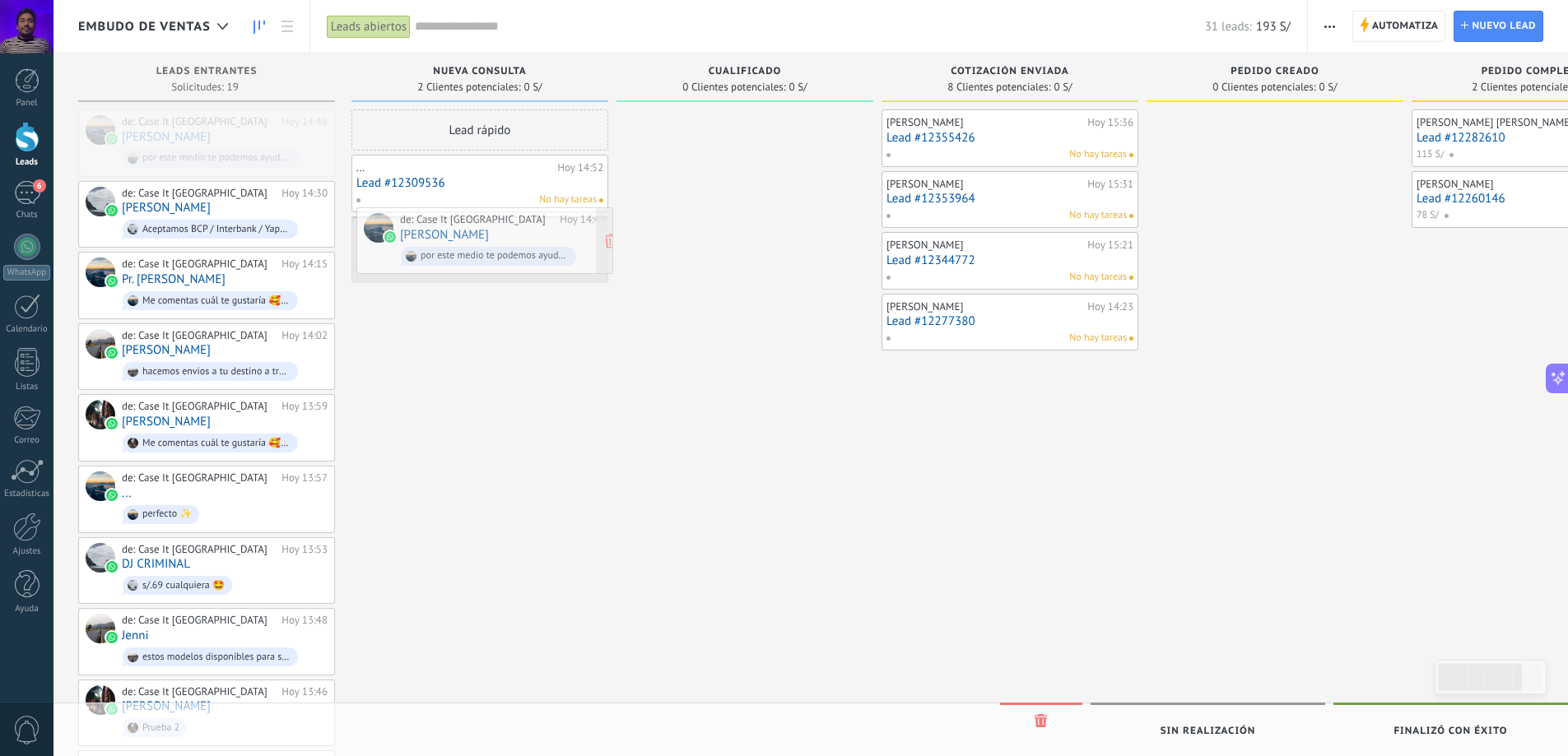
drag, startPoint x: 173, startPoint y: 139, endPoint x: 471, endPoint y: 240, distance: 314.7
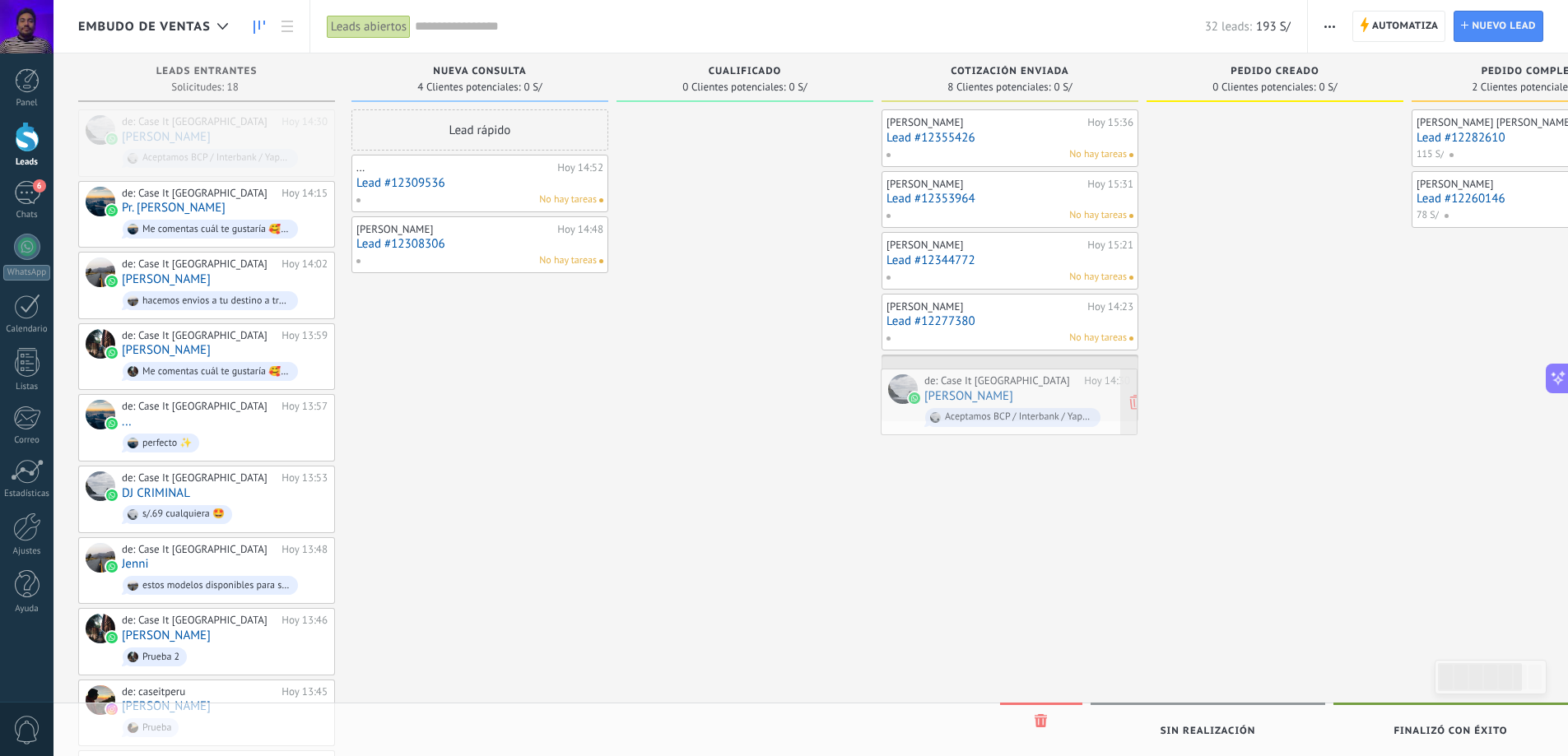
drag, startPoint x: 182, startPoint y: 129, endPoint x: 985, endPoint y: 389, distance: 844.0
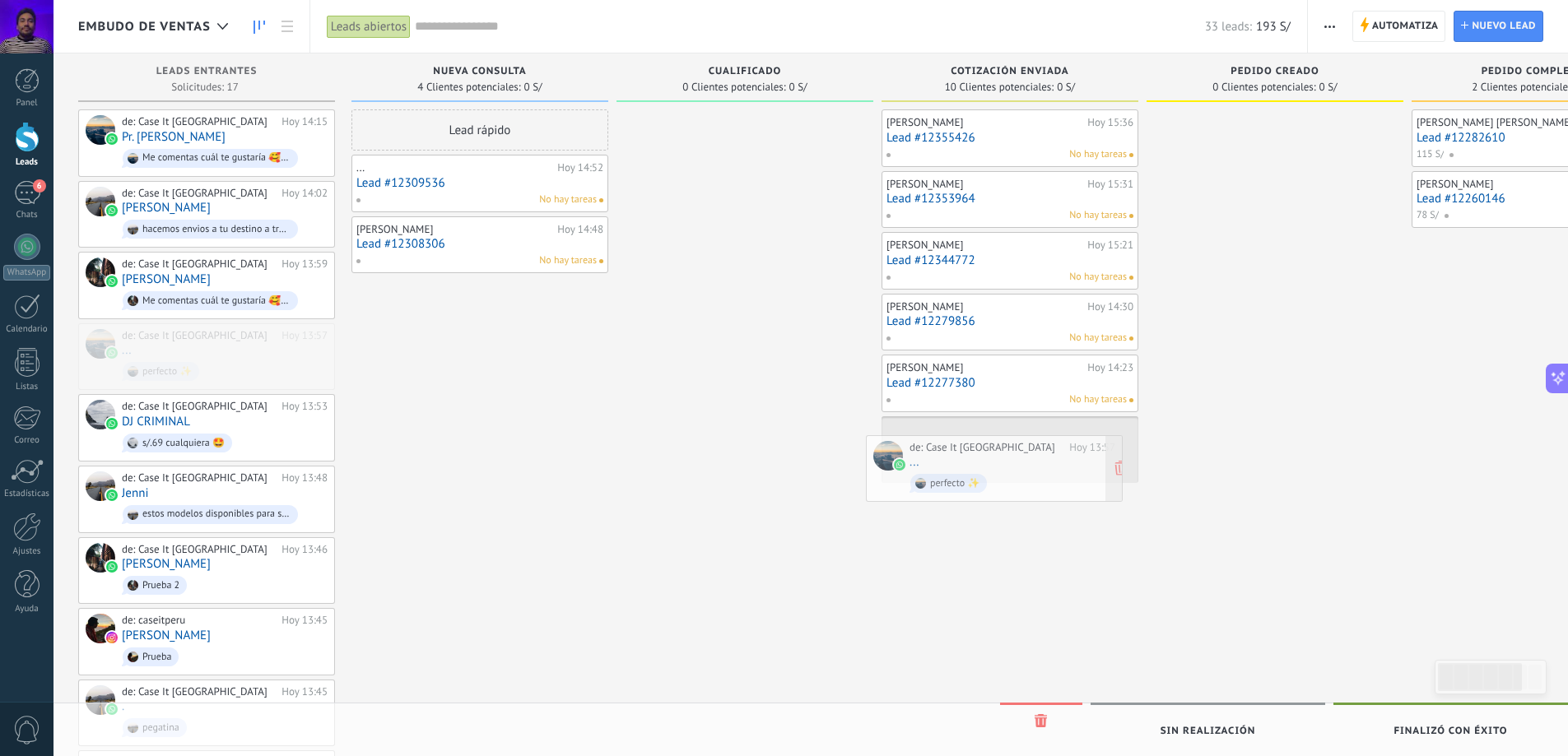
drag, startPoint x: 193, startPoint y: 350, endPoint x: 980, endPoint y: 464, distance: 795.2
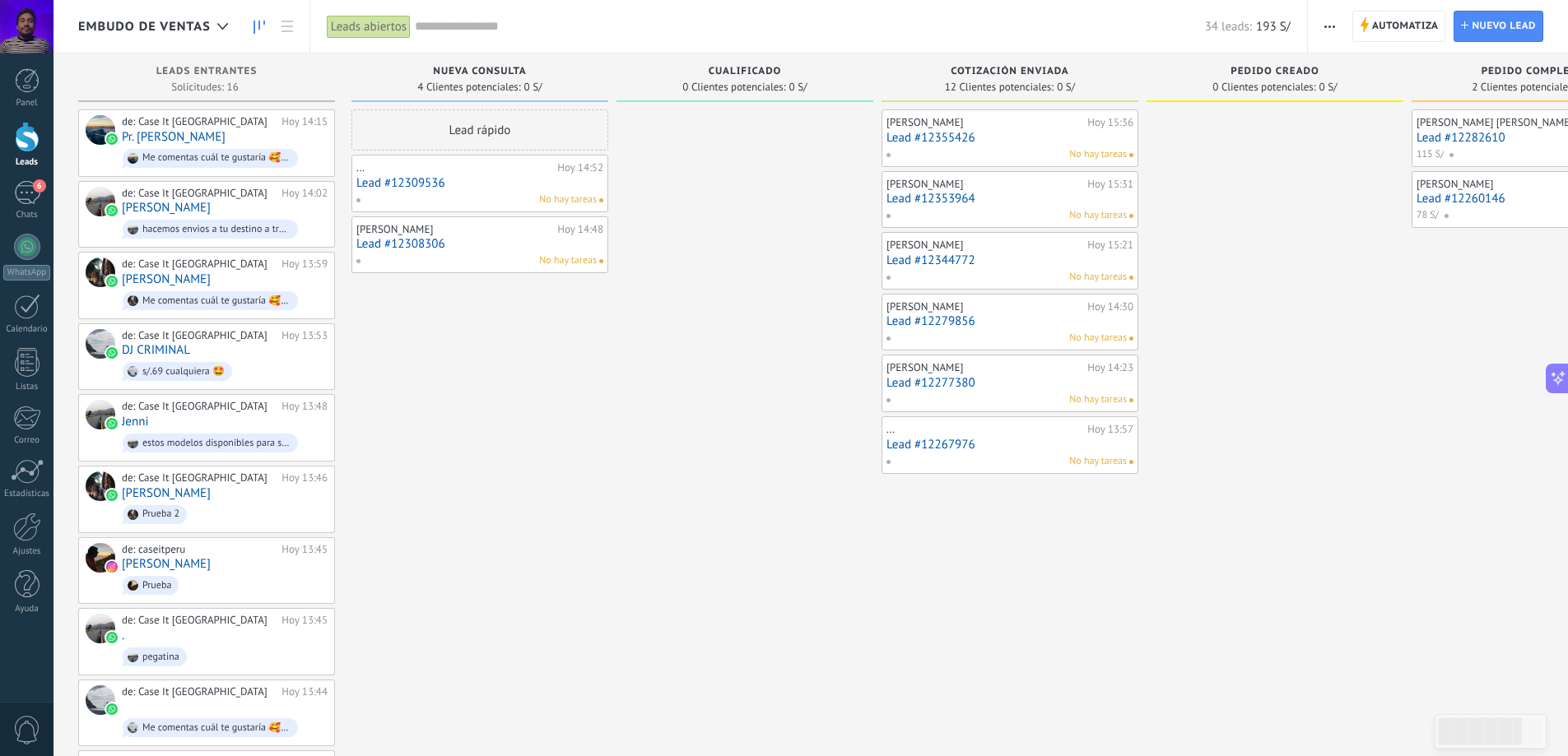
click at [372, 23] on div "Leads abiertos" at bounding box center [368, 26] width 84 height 23
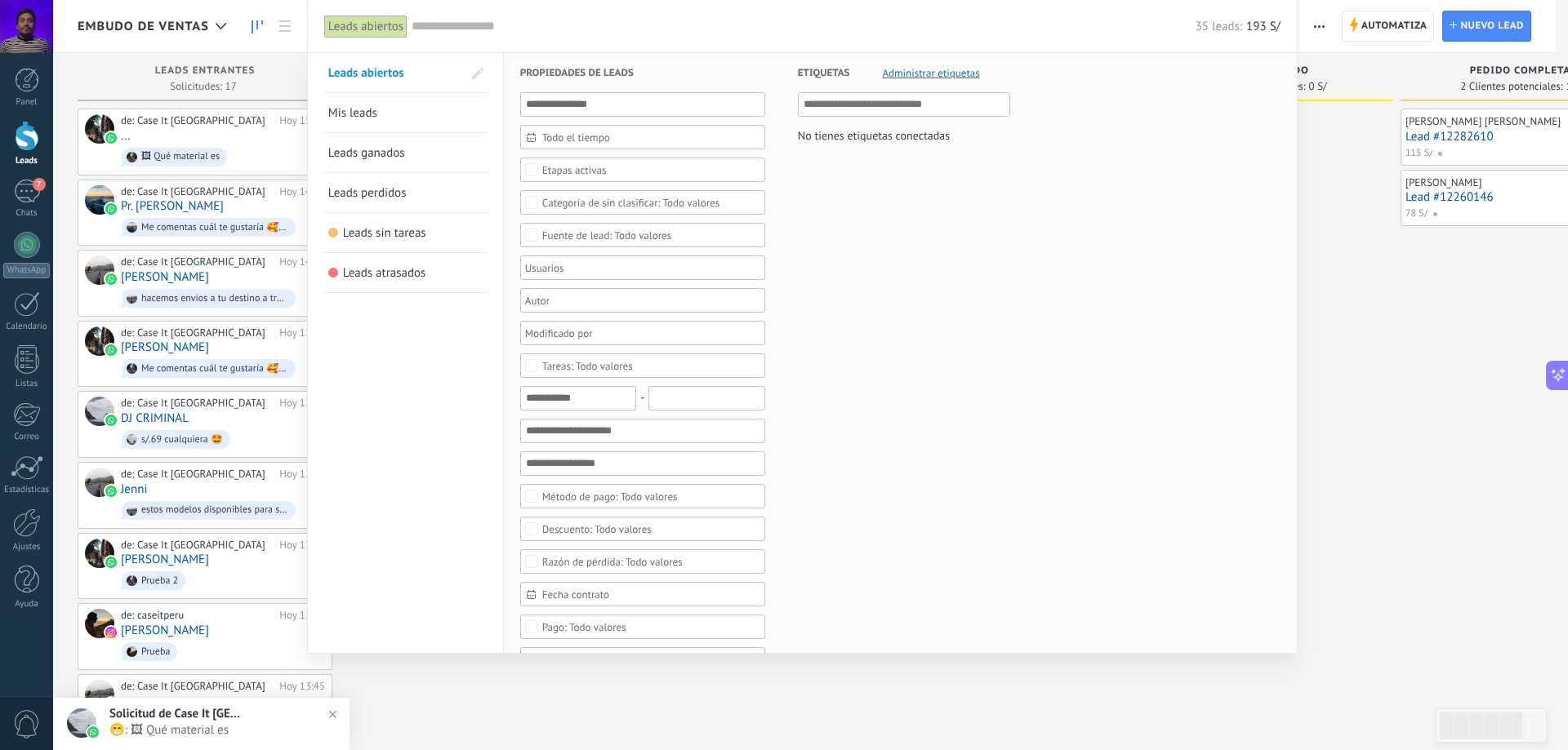
click at [370, 24] on div "Leads abiertos" at bounding box center [365, 26] width 84 height 23
click at [755, 24] on input "text" at bounding box center [804, 27] width 784 height 17
click at [1318, 30] on div at bounding box center [784, 375] width 1568 height 750
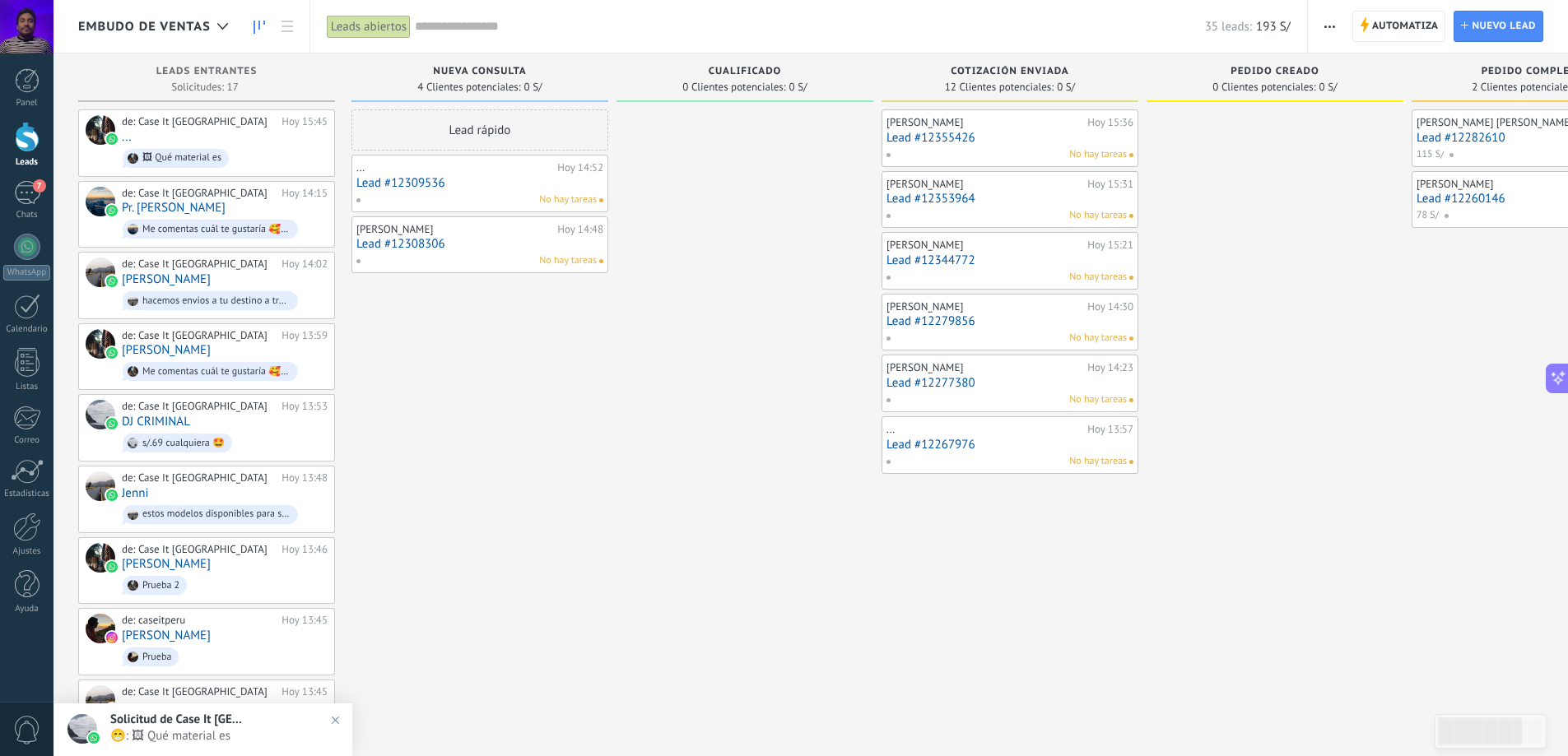
click at [1325, 27] on icon "button" at bounding box center [1330, 26] width 10 height 3
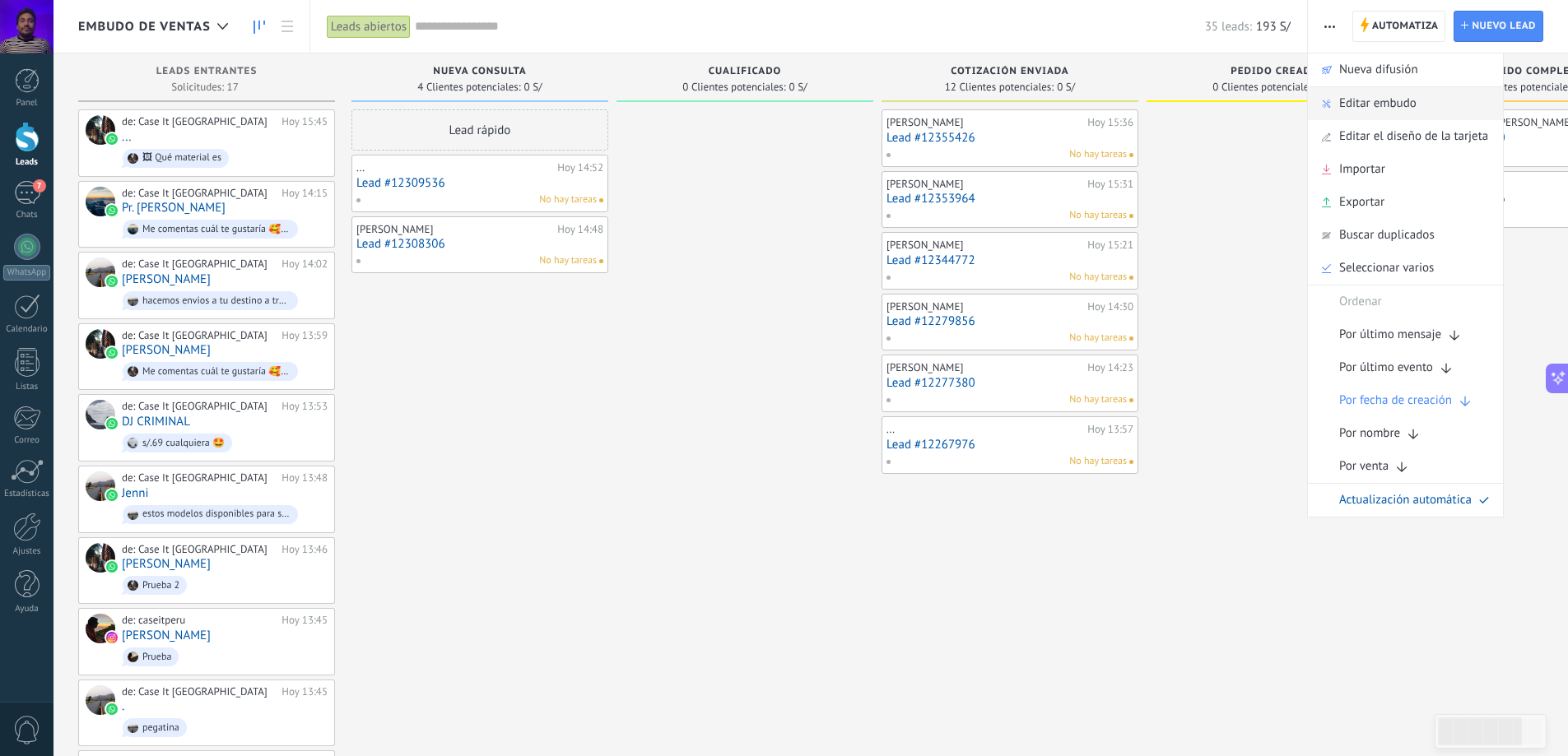
click at [1434, 107] on div "Editar embudo" at bounding box center [1406, 104] width 195 height 33
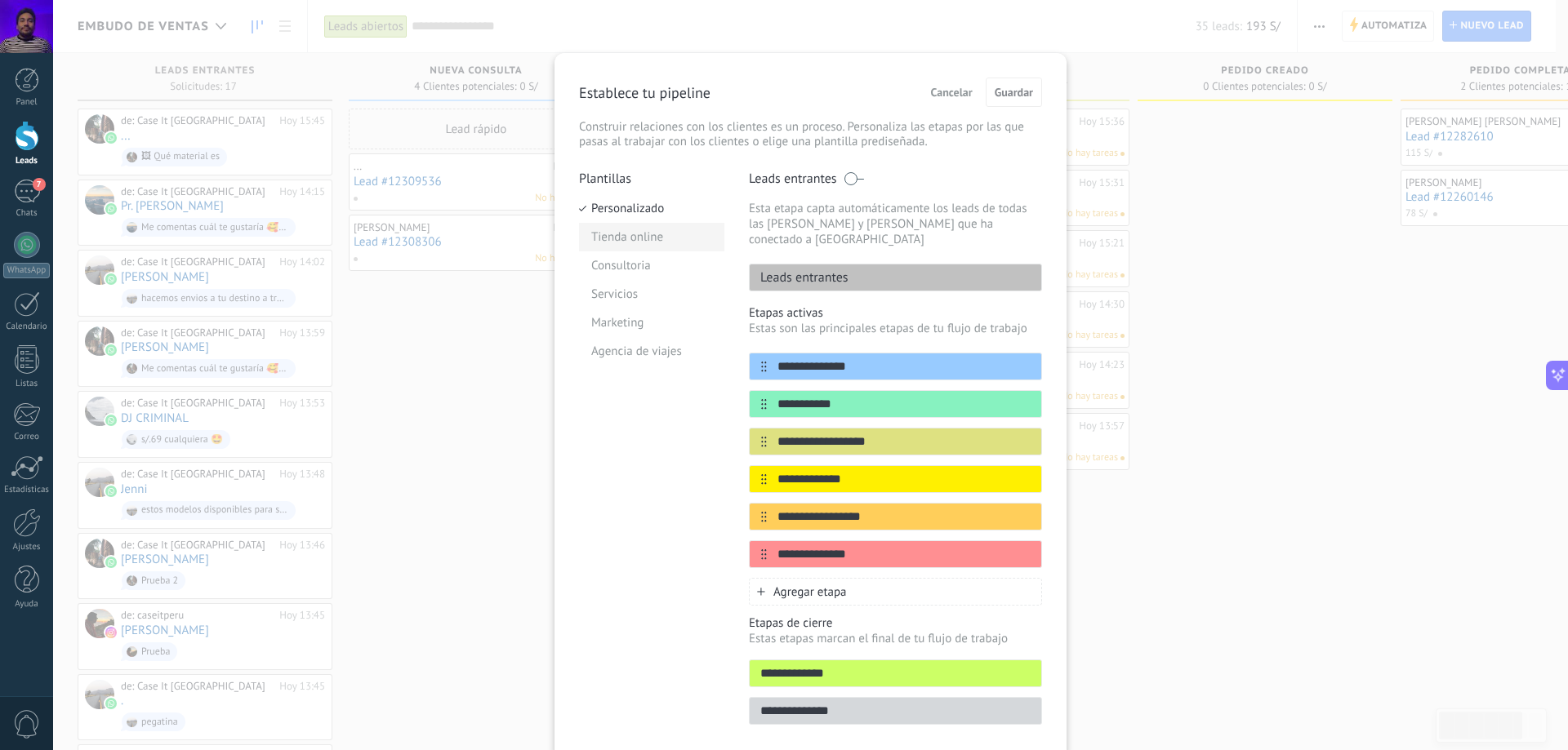
click at [638, 244] on li "Tienda online" at bounding box center [651, 237] width 146 height 28
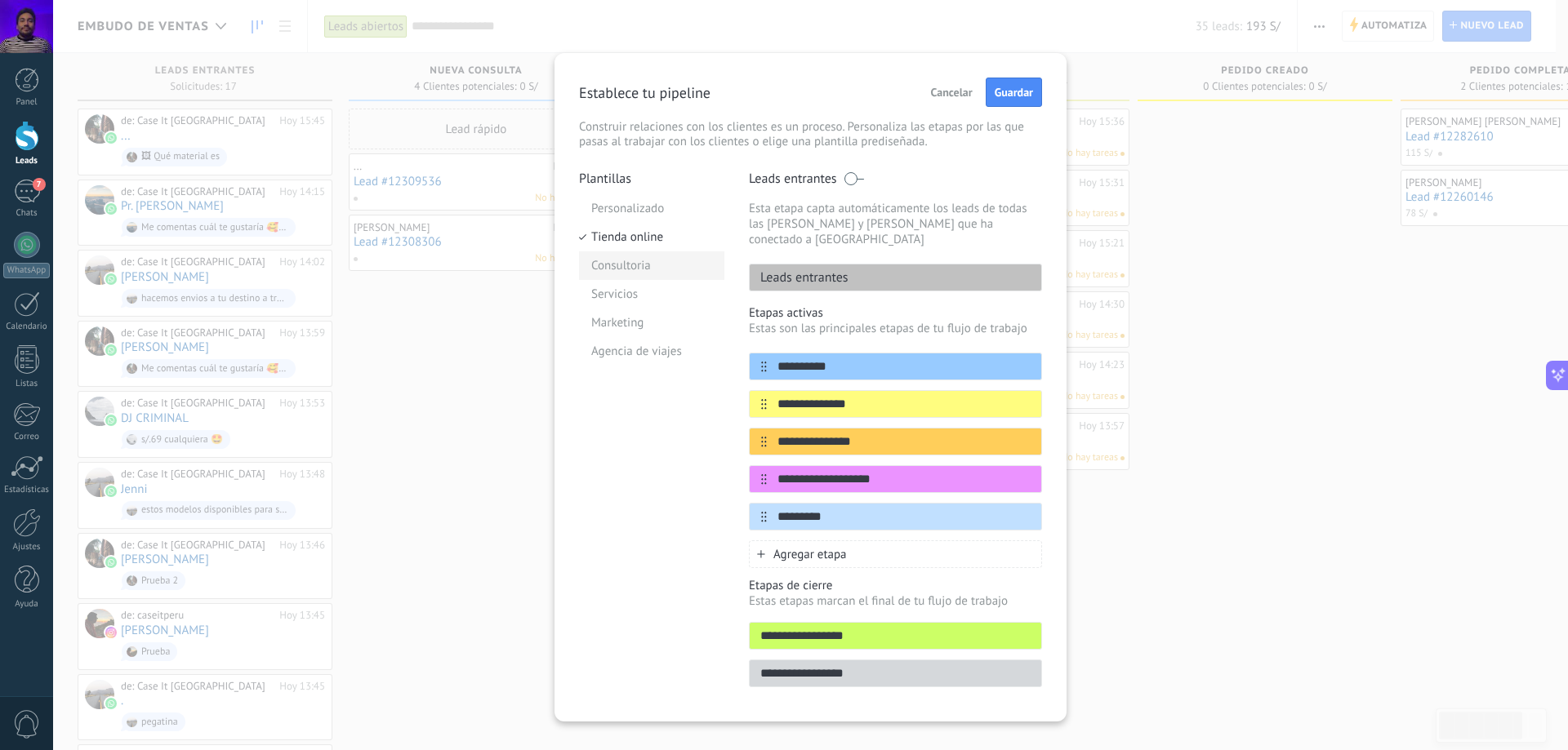
click at [641, 263] on li "Consultoria" at bounding box center [651, 265] width 146 height 28
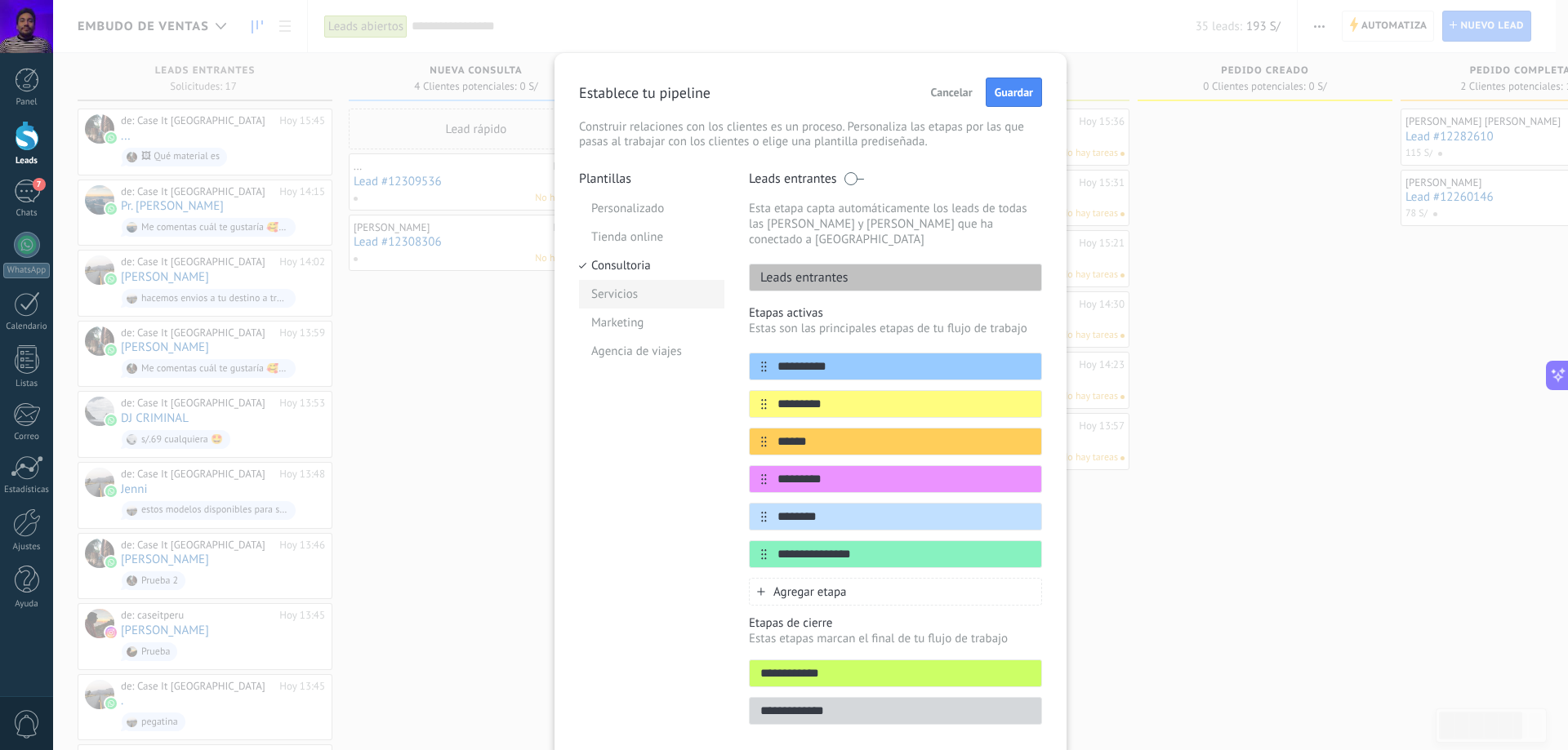
click at [651, 284] on li "Servicios" at bounding box center [651, 294] width 146 height 28
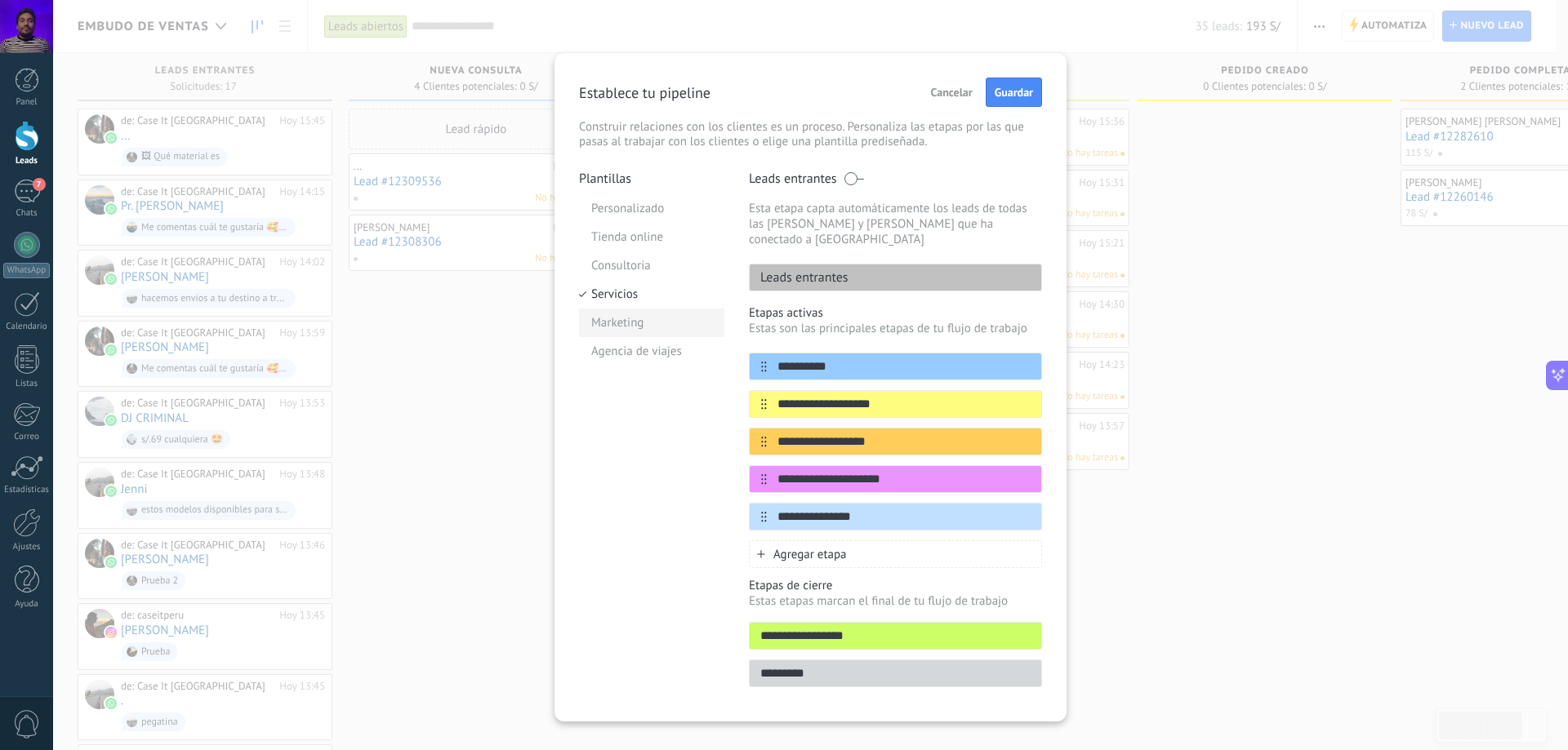
click at [655, 309] on li "Marketing" at bounding box center [651, 322] width 146 height 28
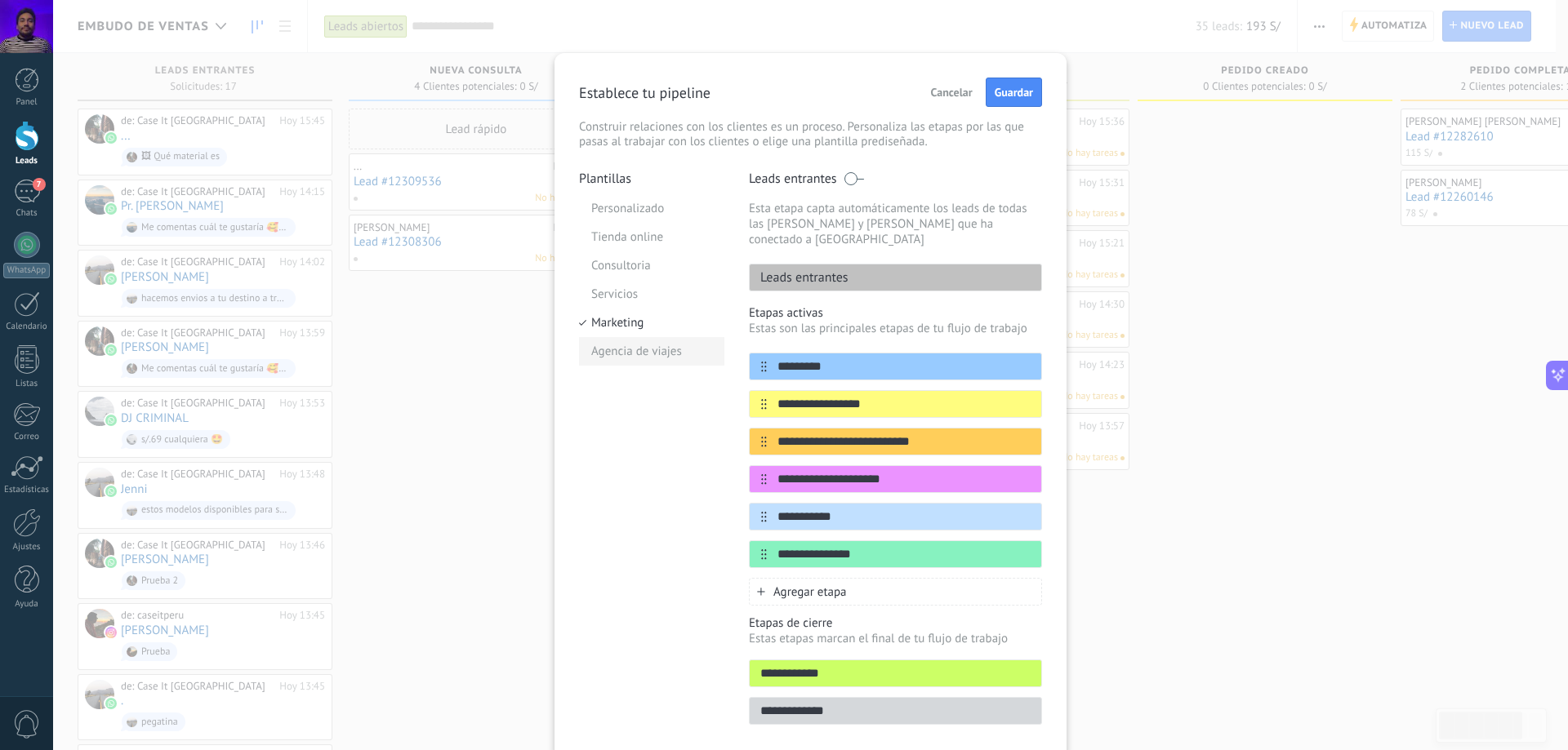
click at [668, 353] on li "Agencia de viajes" at bounding box center [651, 351] width 146 height 28
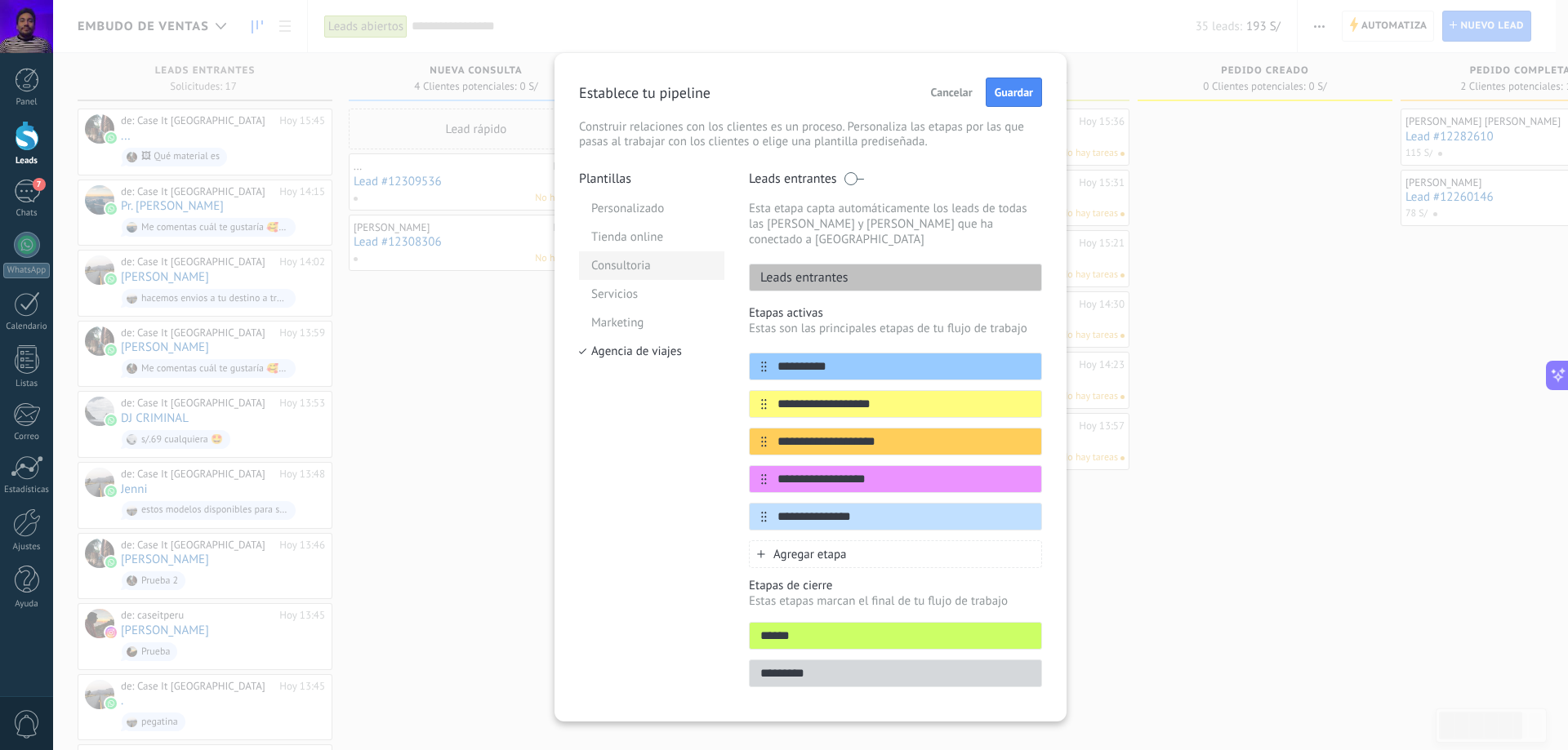
click at [667, 259] on li "Consultoria" at bounding box center [651, 265] width 146 height 28
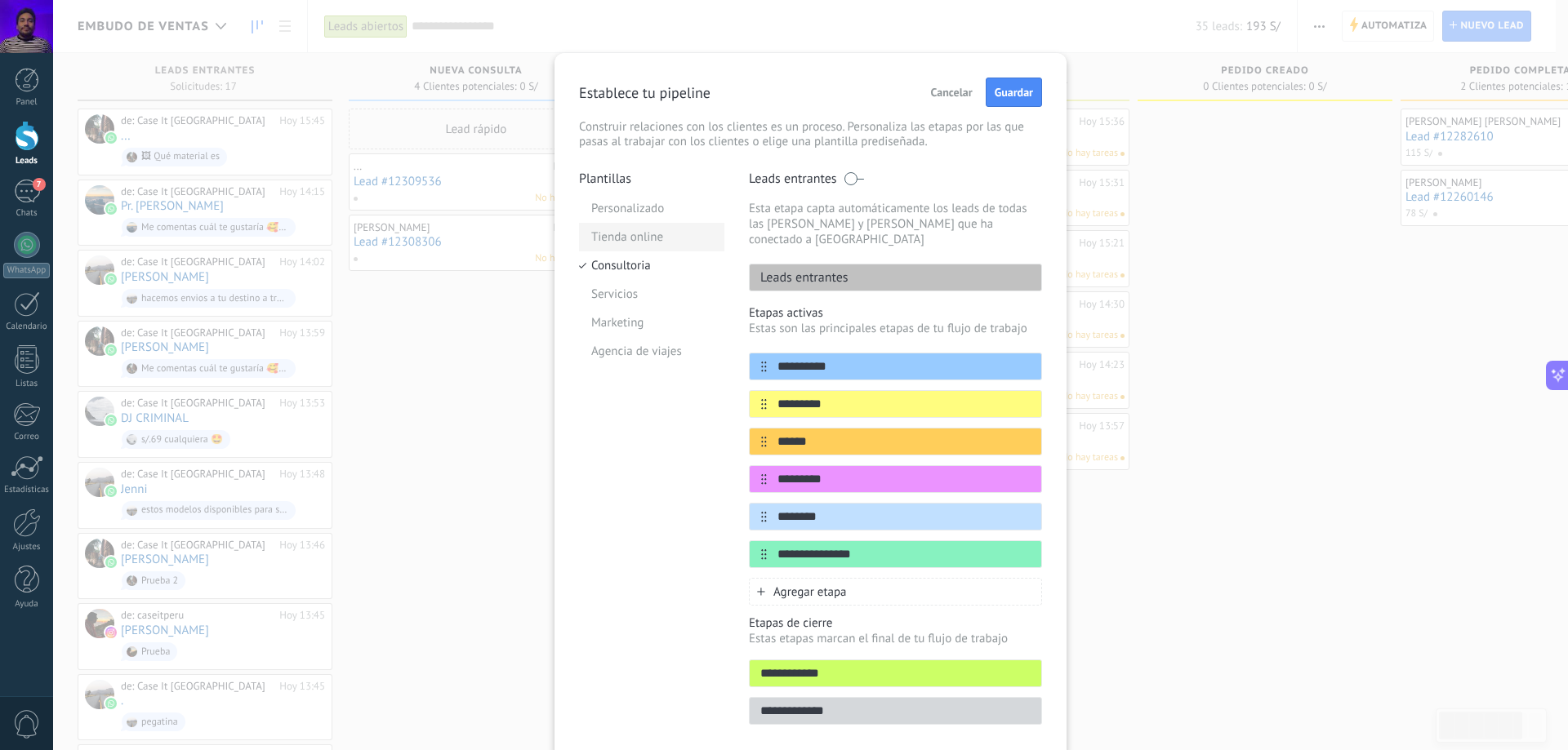
click at [669, 242] on li "Tienda online" at bounding box center [651, 237] width 146 height 28
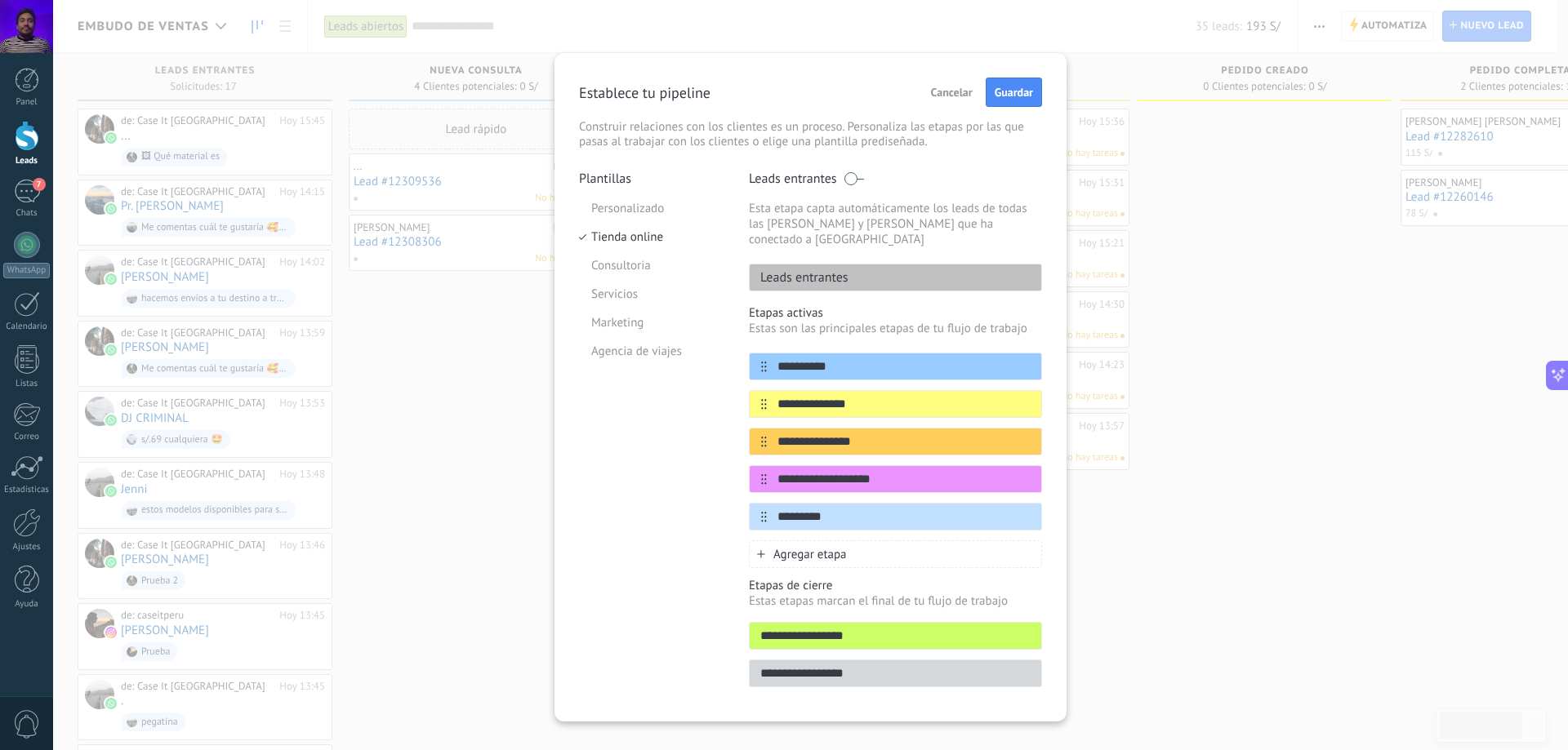
click at [850, 171] on label "Leads entrantes" at bounding box center [806, 178] width 115 height 16
click at [850, 179] on span at bounding box center [854, 178] width 21 height 13
click at [856, 181] on span at bounding box center [854, 178] width 21 height 13
click at [851, 180] on span at bounding box center [854, 178] width 21 height 13
click at [853, 181] on span at bounding box center [854, 178] width 21 height 13
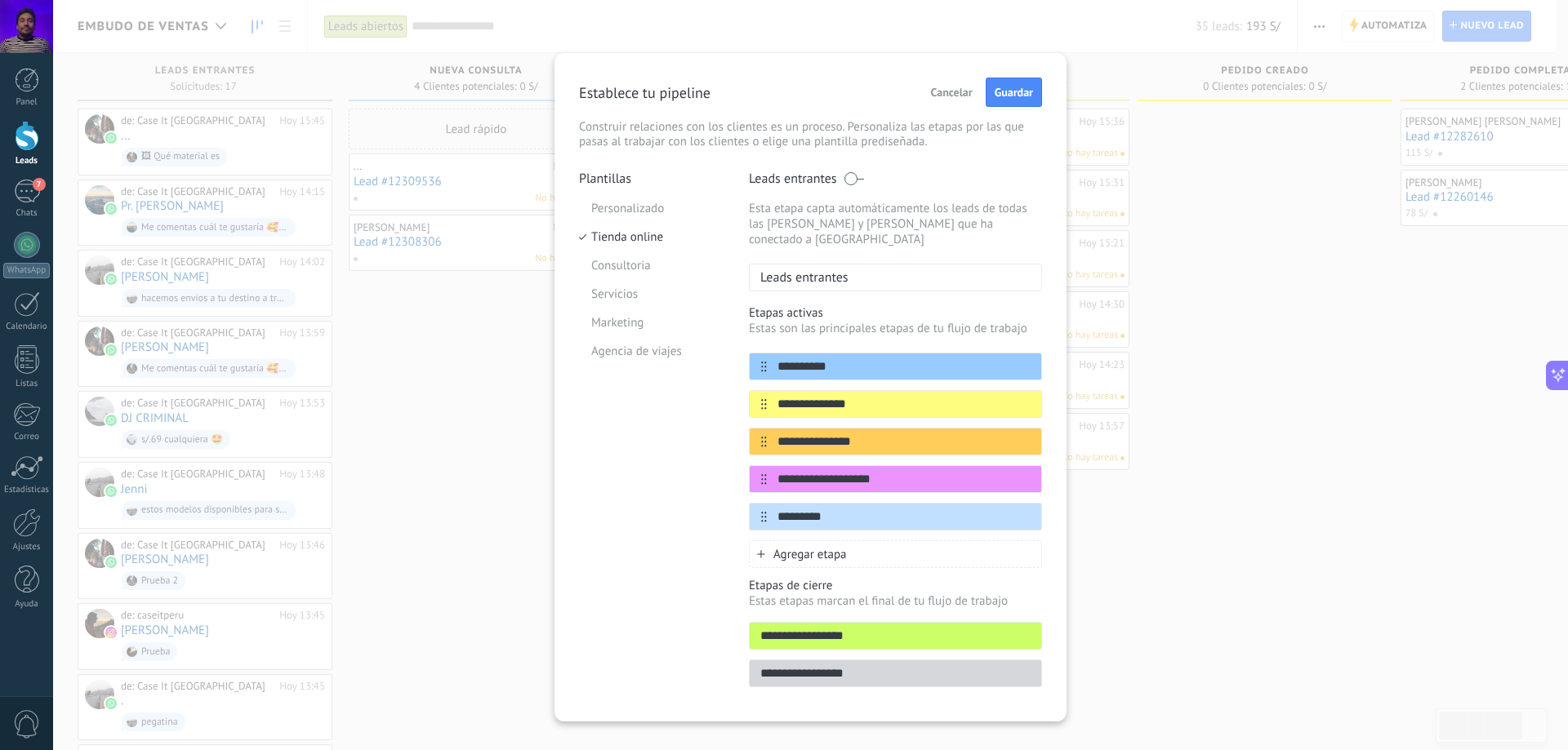
click at [850, 263] on div "Leads entrantes" at bounding box center [895, 277] width 293 height 28
click at [847, 180] on span at bounding box center [854, 178] width 21 height 13
click at [818, 270] on p "Leads entrantes" at bounding box center [799, 277] width 99 height 16
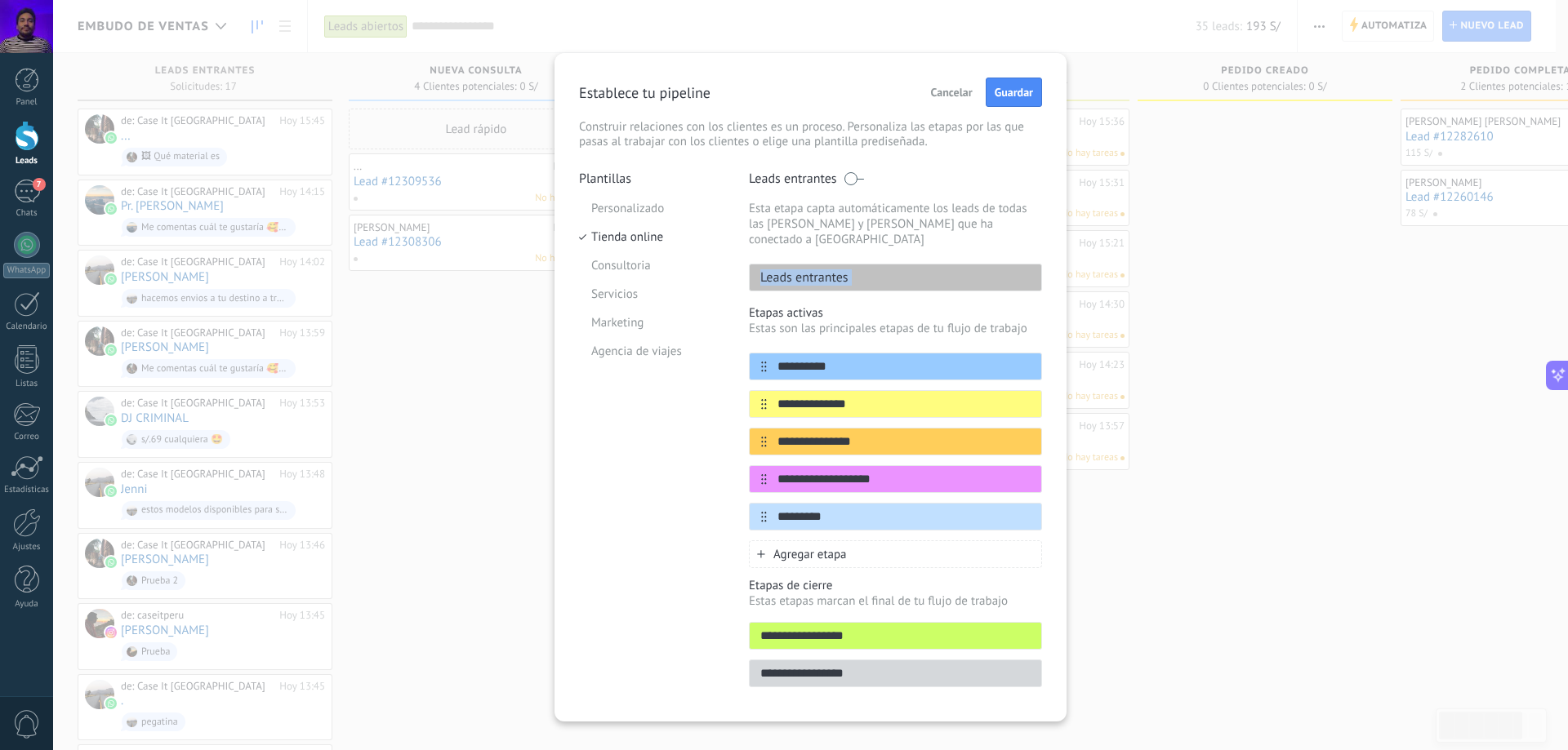
click at [890, 263] on div "Leads entrantes" at bounding box center [895, 277] width 293 height 28
click at [868, 433] on input "**********" at bounding box center [885, 442] width 237 height 17
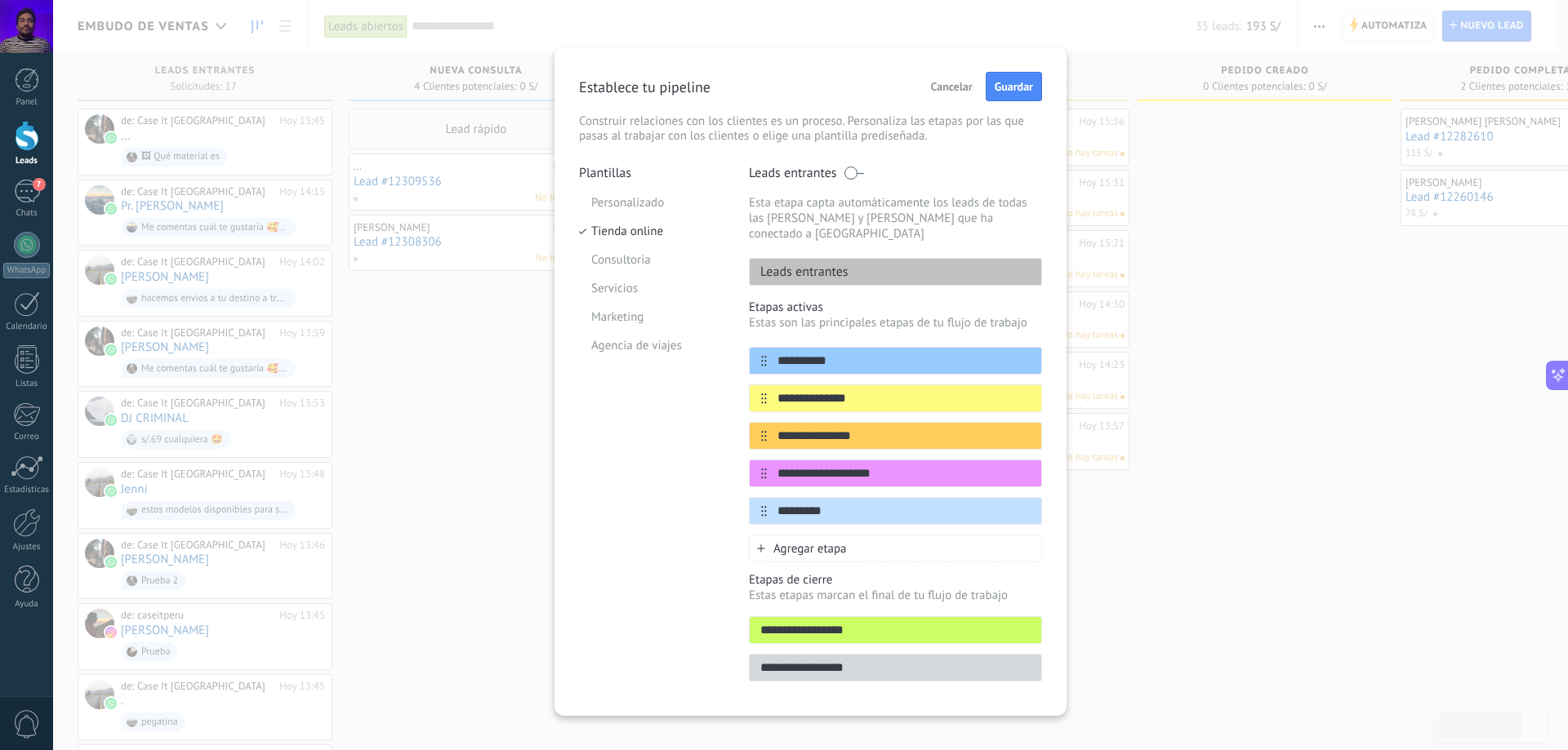
scroll to position [9, 0]
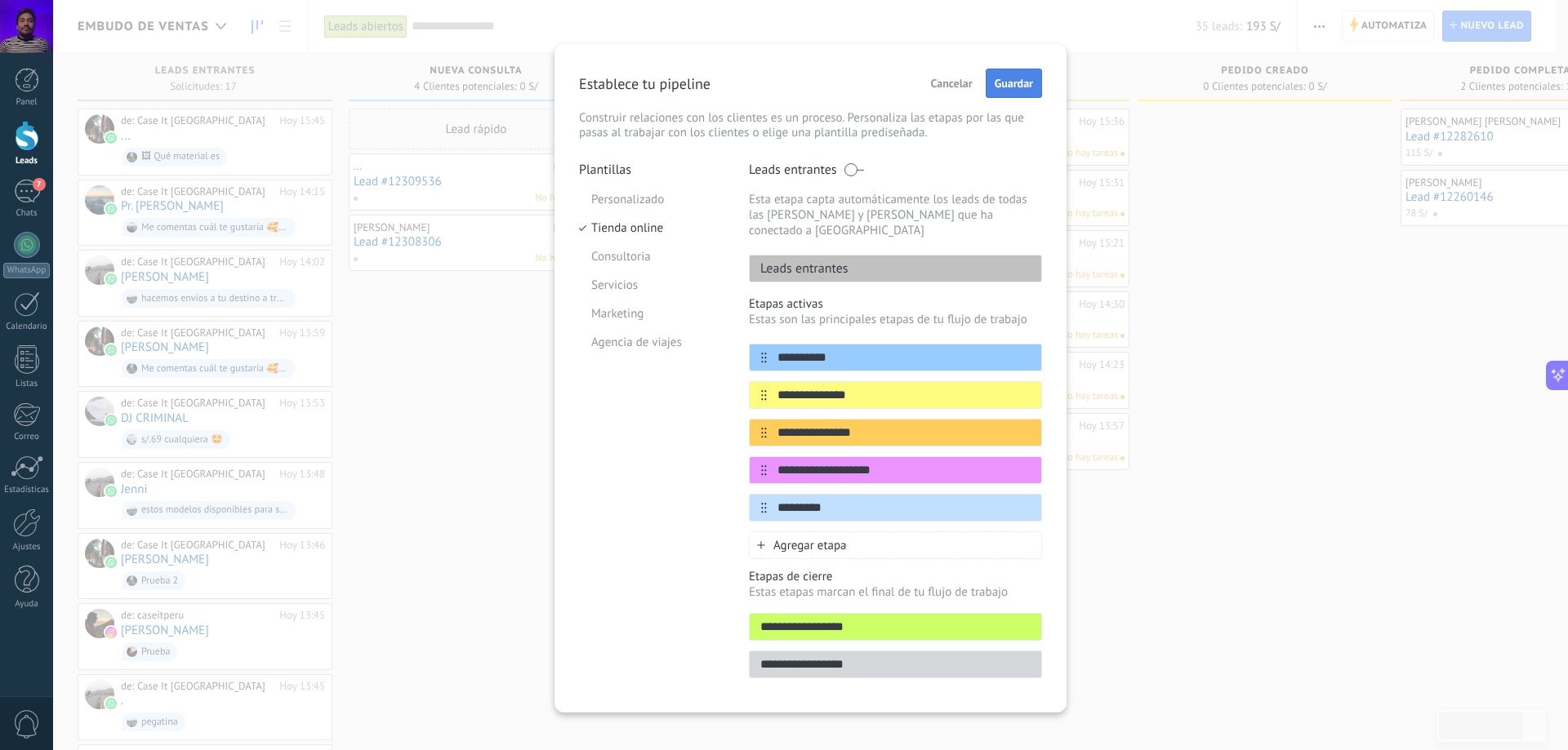
type input "**********"
click at [1024, 87] on span "Guardar" at bounding box center [1014, 83] width 39 height 11
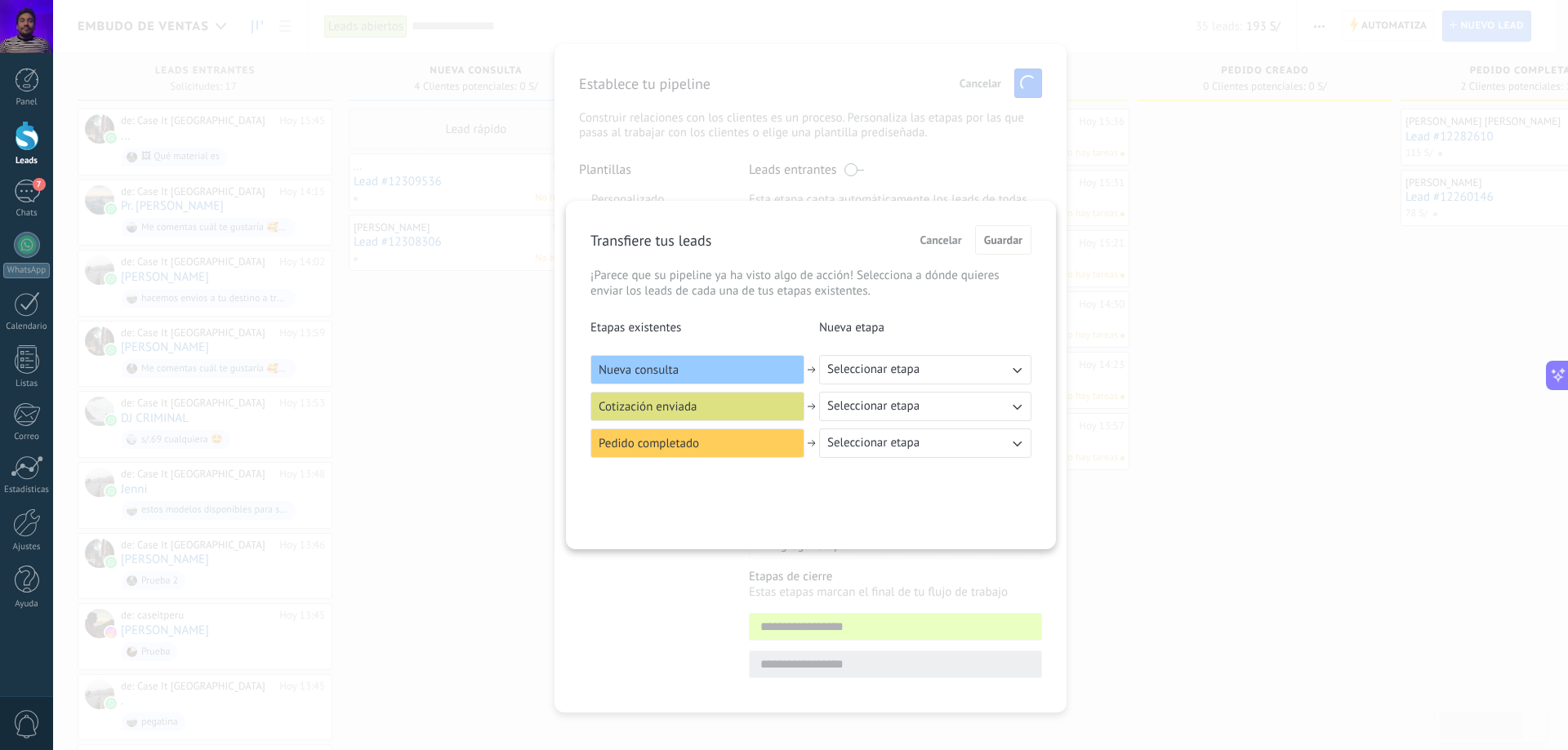
click at [925, 369] on button "Seleccionar etapa" at bounding box center [925, 369] width 213 height 29
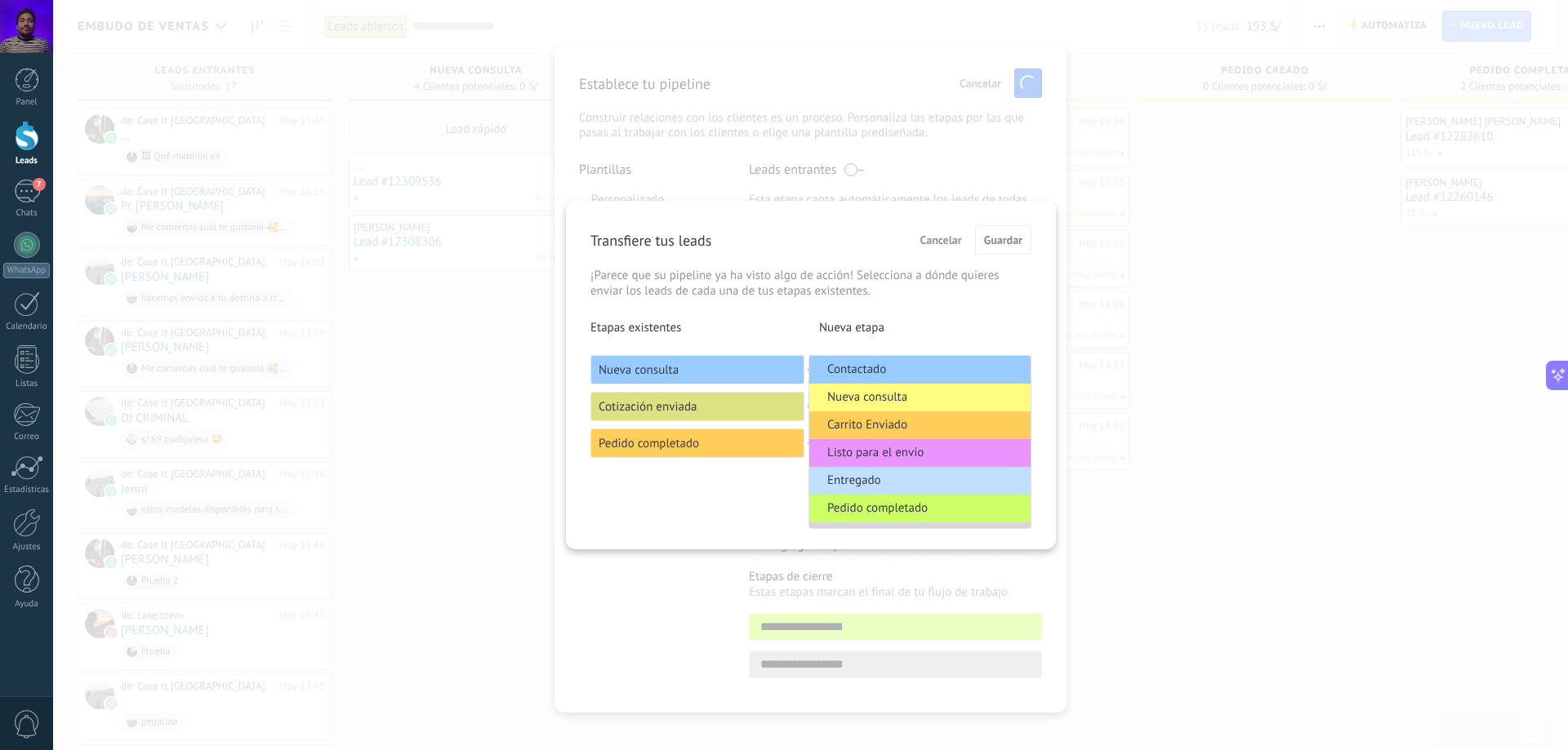
click at [980, 319] on div "Transfiere tus leads Cancelar Guardar ¡Parece que su pipeline ya ha visto algo …" at bounding box center [811, 342] width 441 height 232
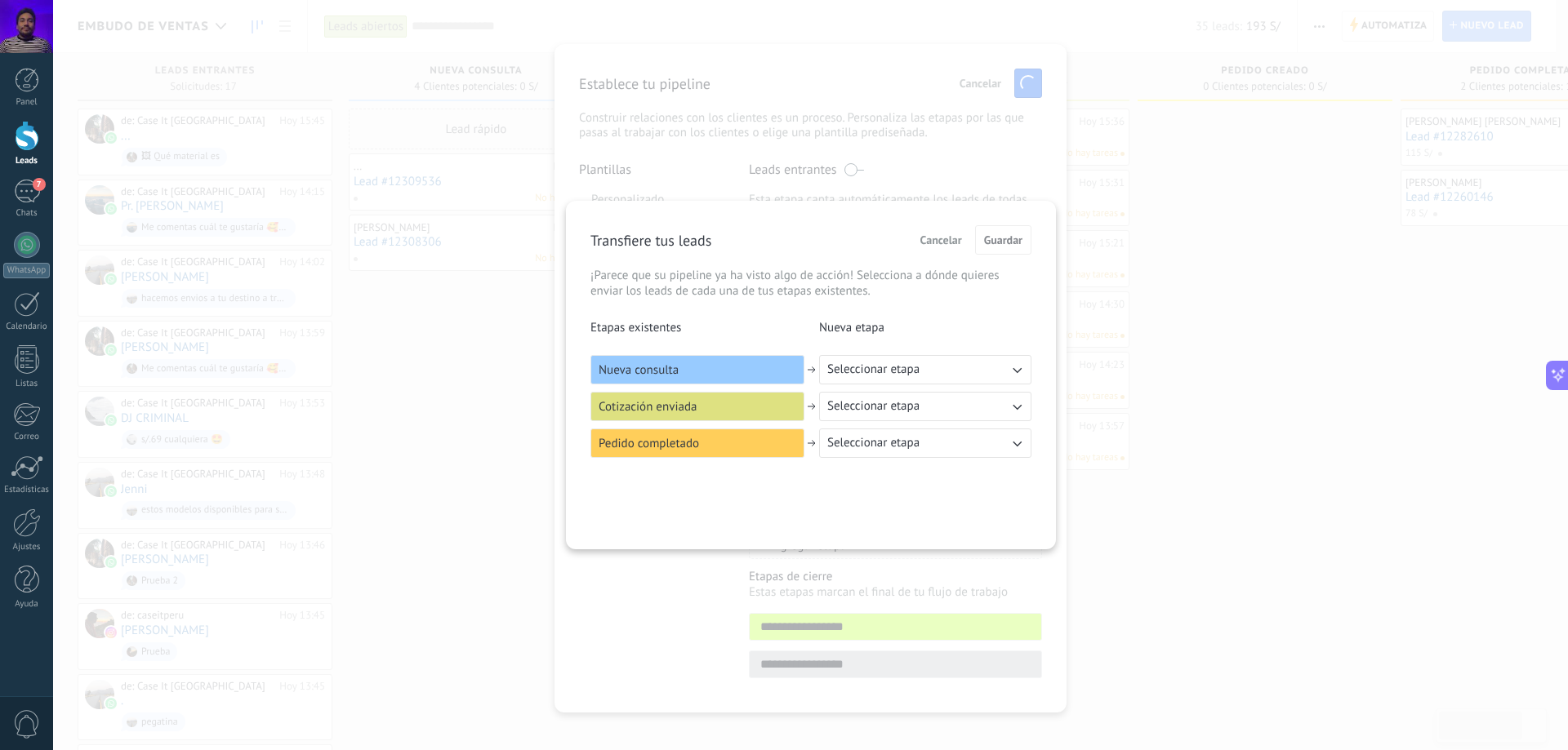
click at [940, 368] on button "Seleccionar etapa" at bounding box center [925, 369] width 213 height 29
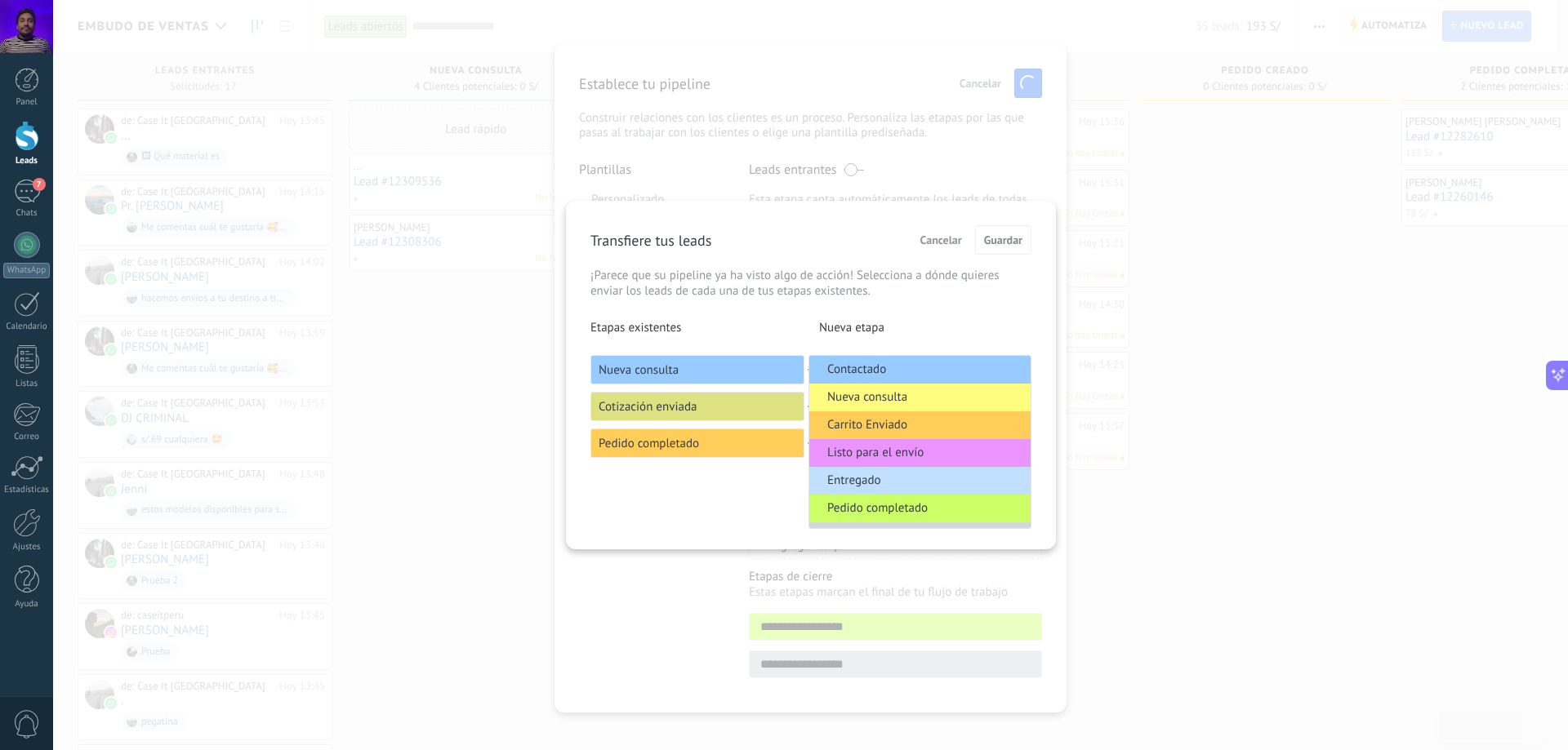
click at [931, 373] on li "Contactado" at bounding box center [920, 369] width 221 height 28
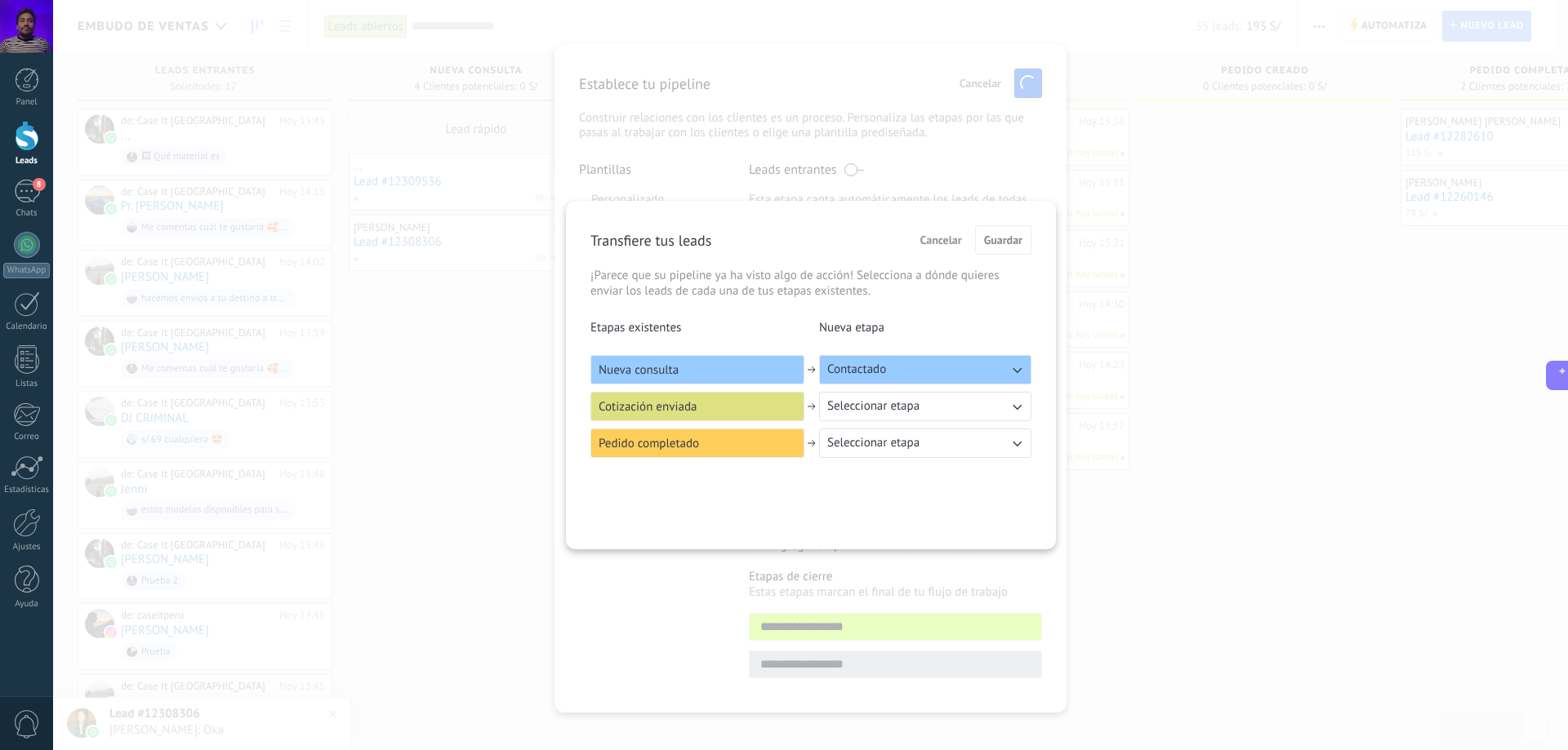
click at [927, 406] on button "Seleccionar etapa" at bounding box center [925, 406] width 213 height 29
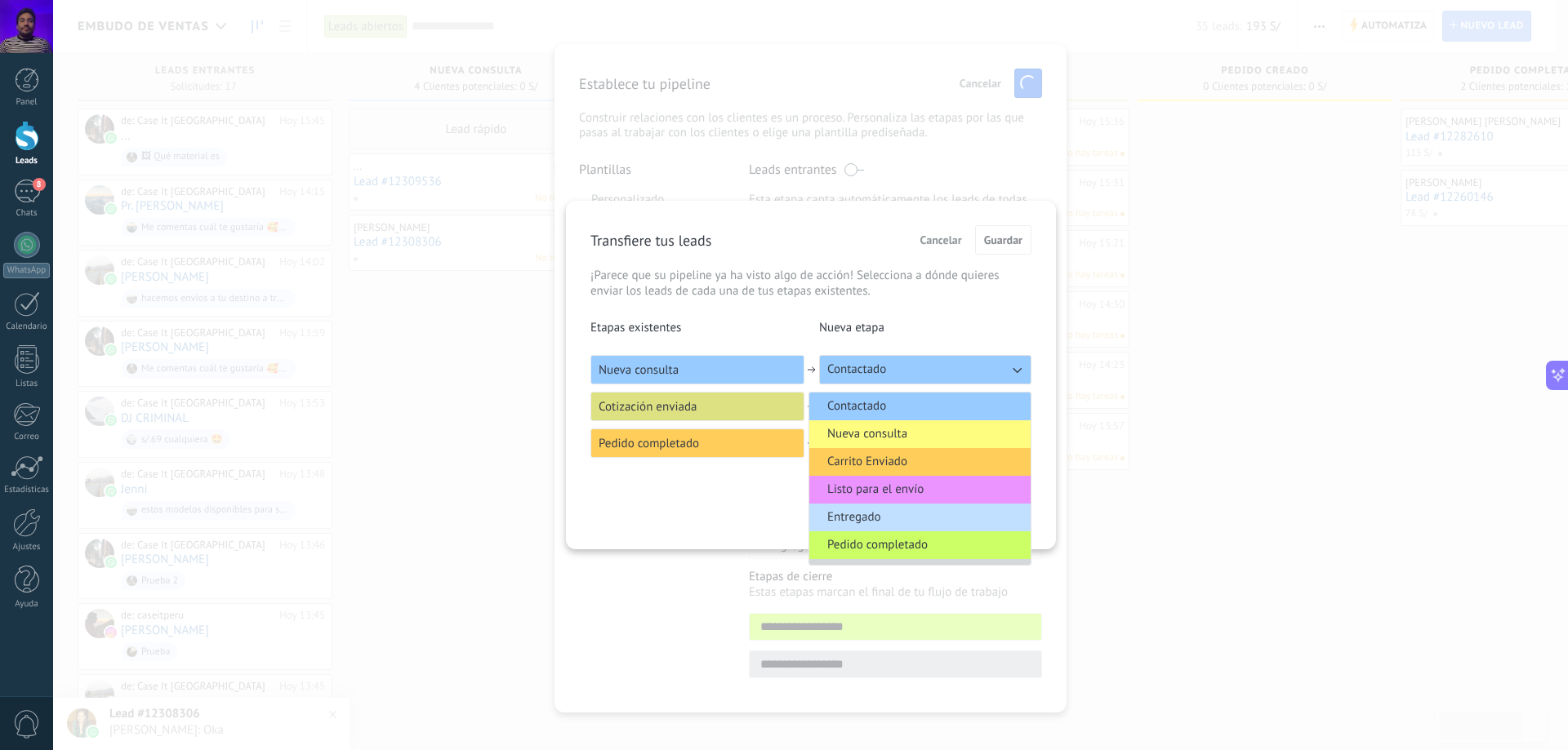
click at [912, 548] on span "Pedido completado" at bounding box center [877, 545] width 101 height 16
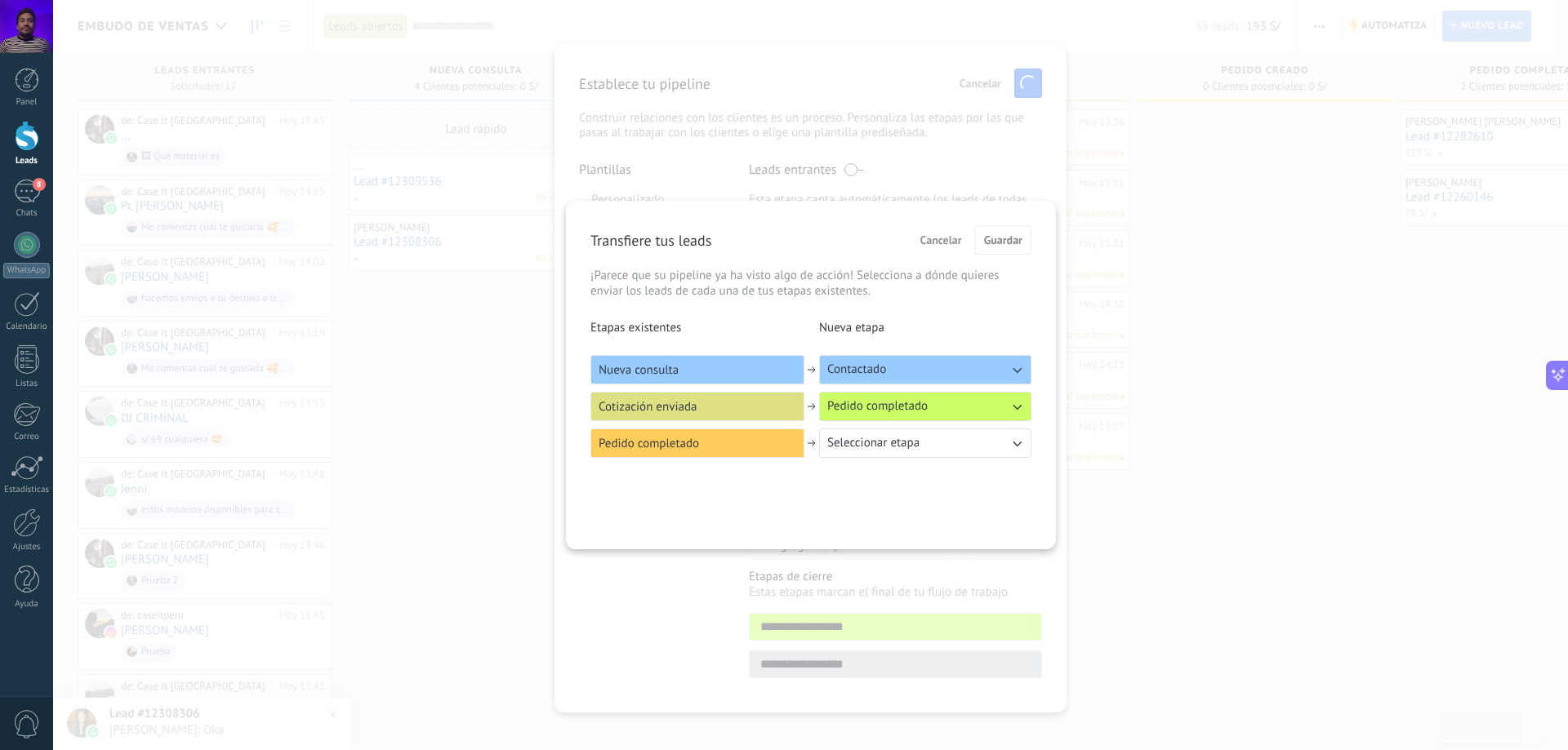
click at [912, 436] on span "Seleccionar etapa" at bounding box center [873, 443] width 92 height 16
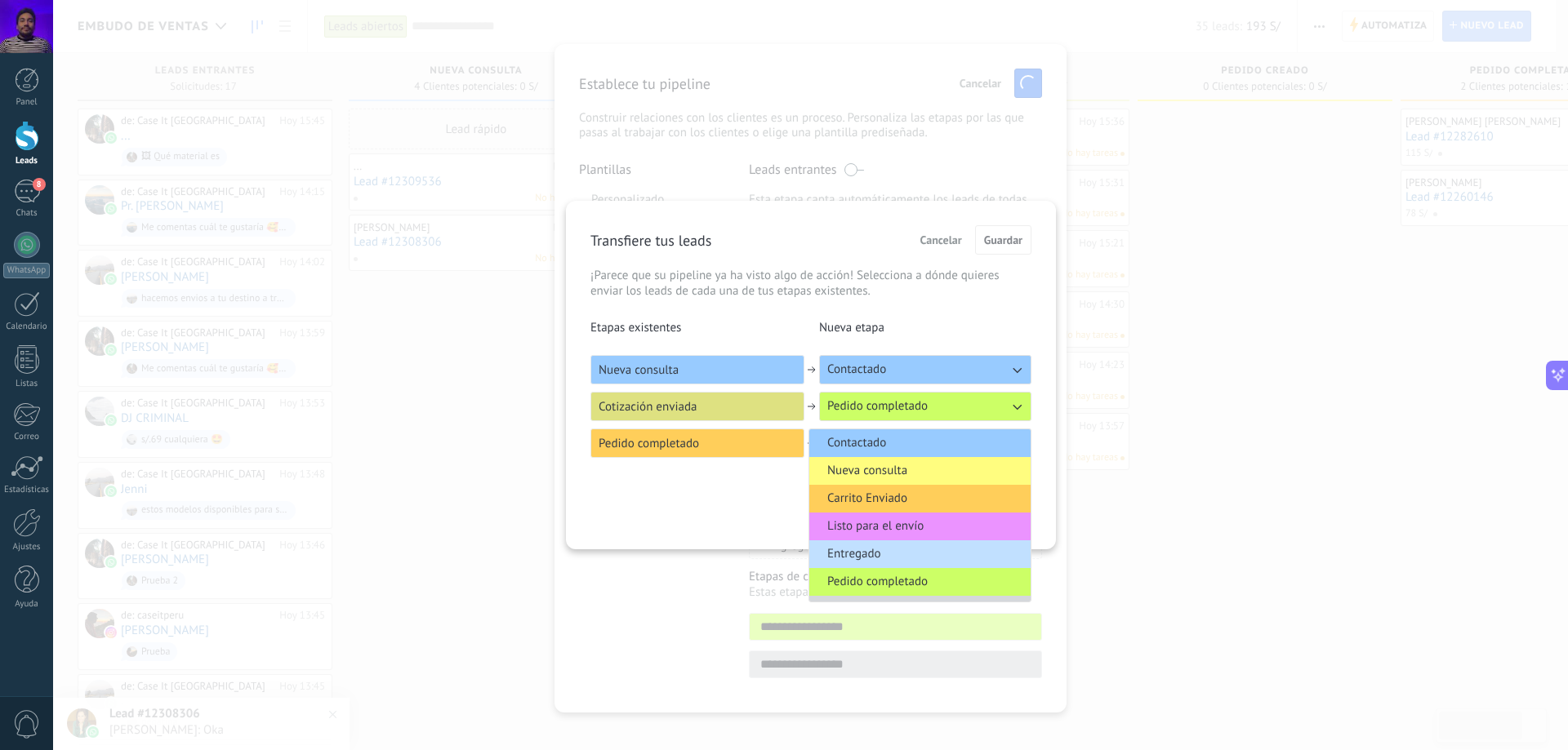
click at [911, 581] on span "Pedido completado" at bounding box center [877, 582] width 101 height 16
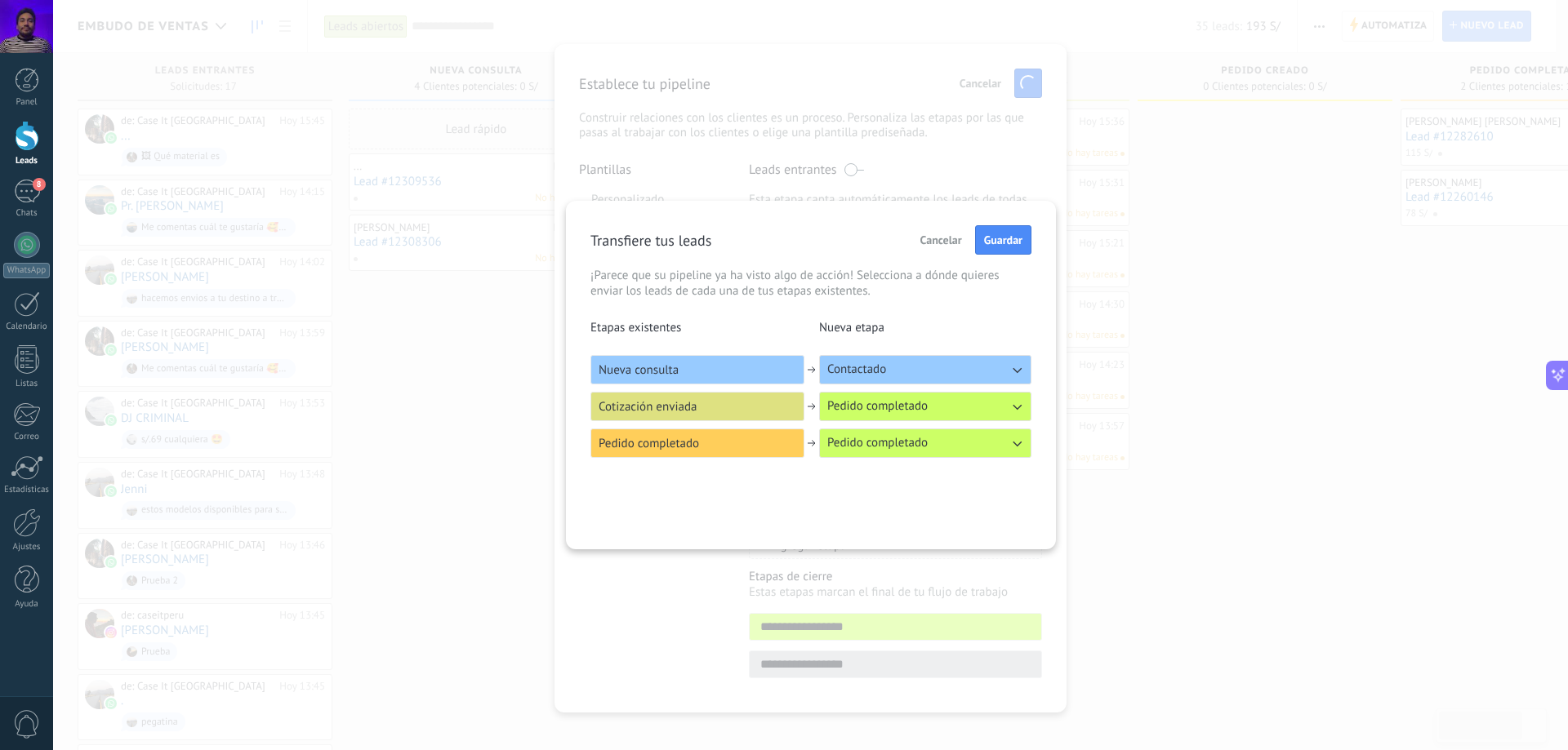
click at [915, 414] on span "Pedido completado" at bounding box center [877, 406] width 101 height 16
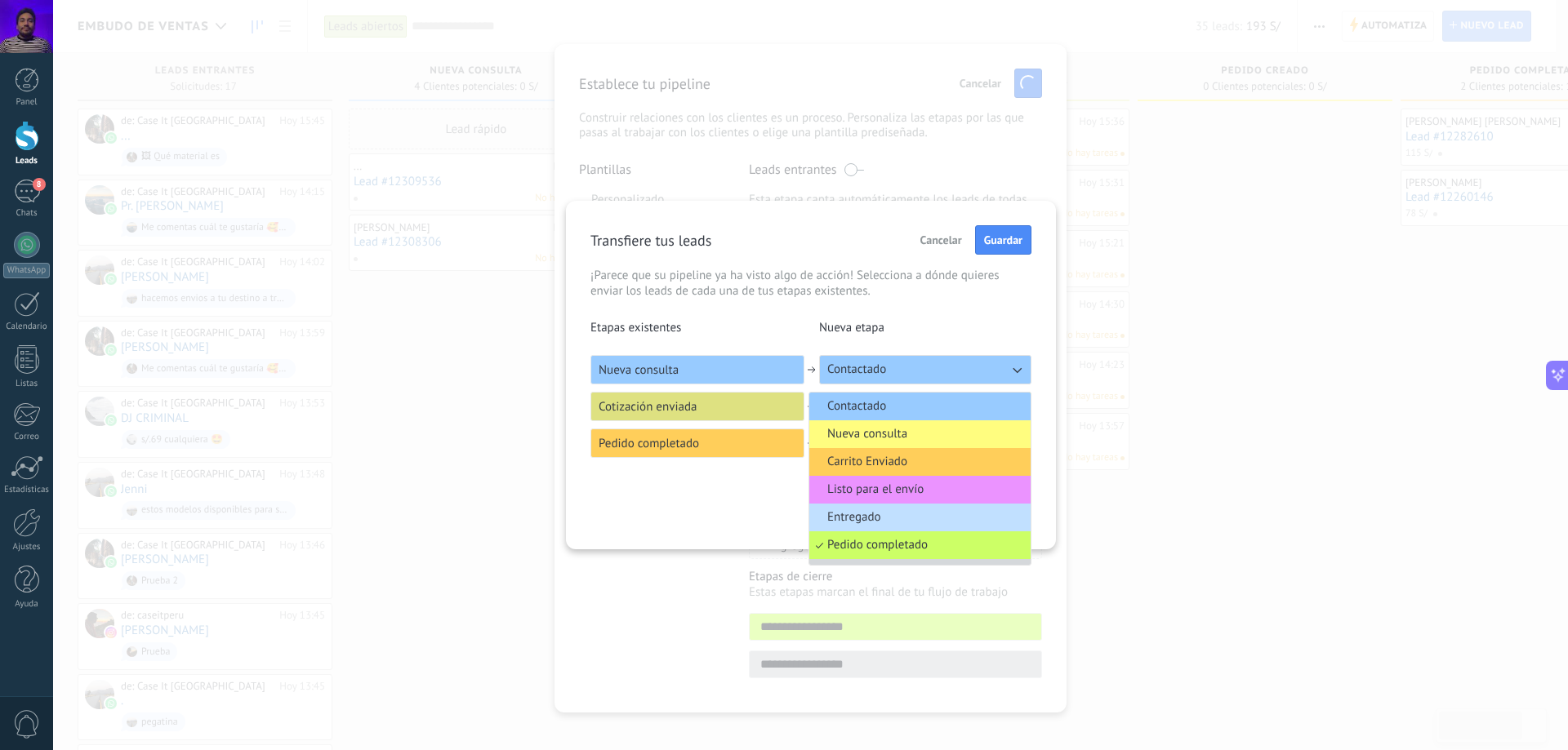
scroll to position [22, 0]
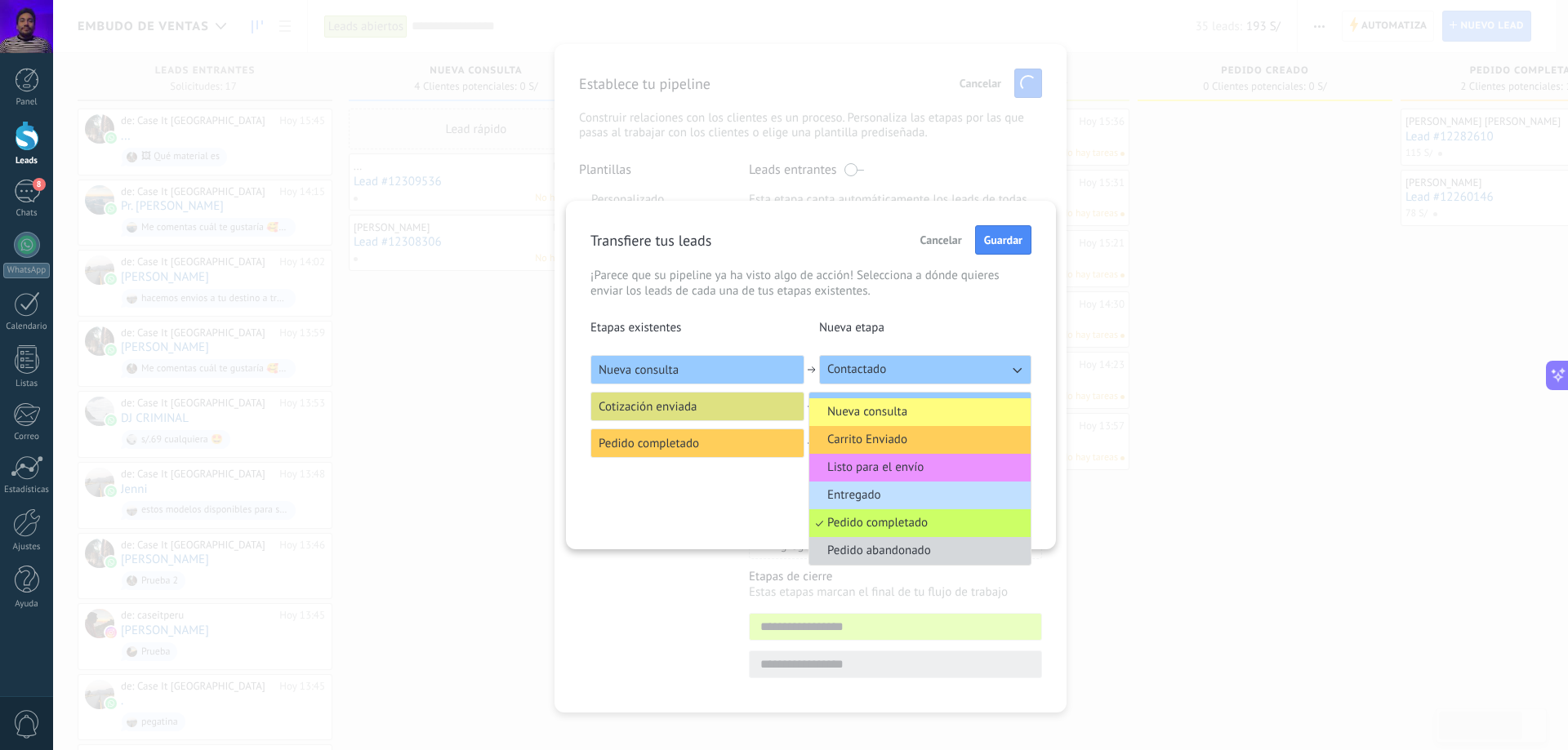
click at [912, 518] on span "Pedido completado" at bounding box center [877, 523] width 101 height 16
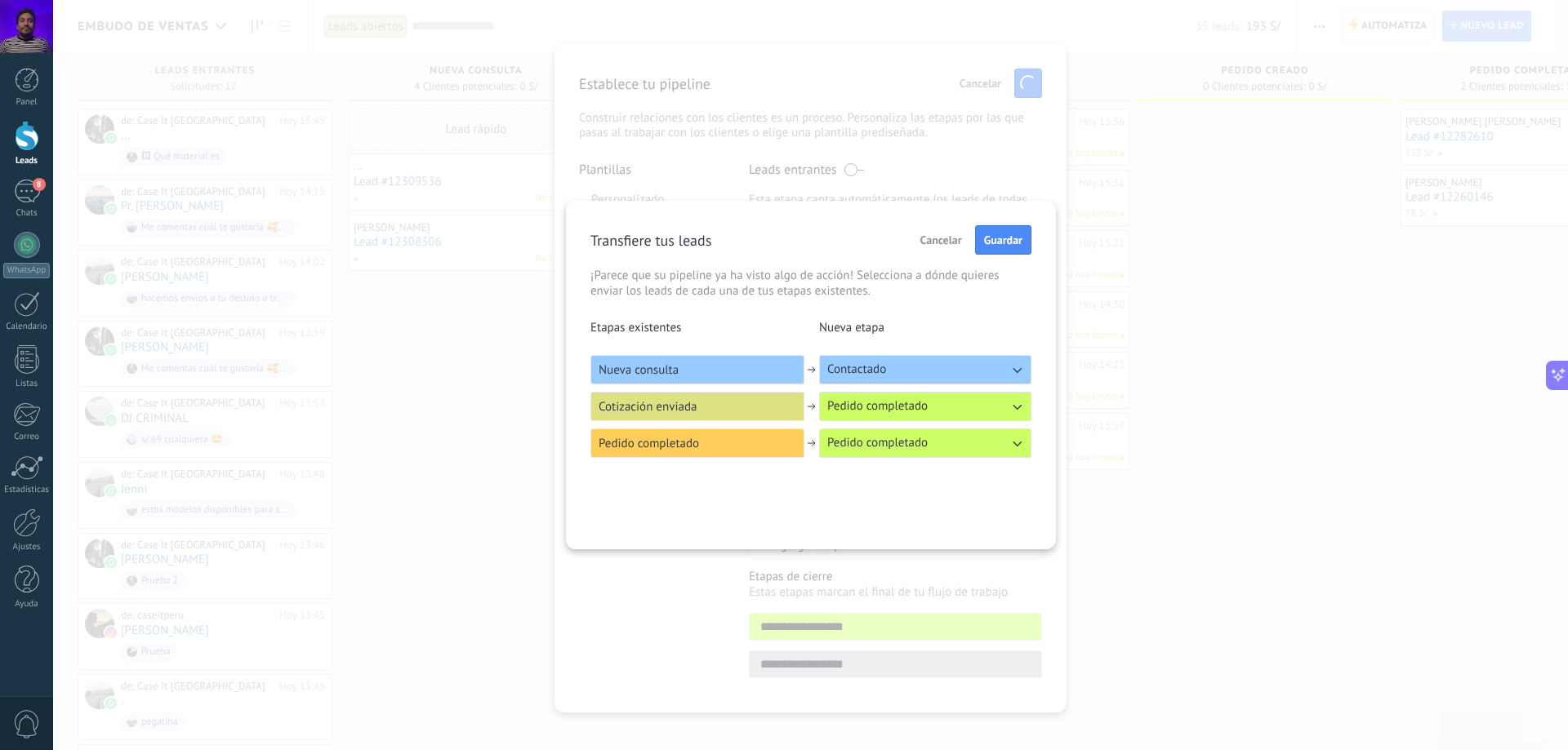
click at [919, 444] on span "Pedido completado" at bounding box center [877, 443] width 101 height 16
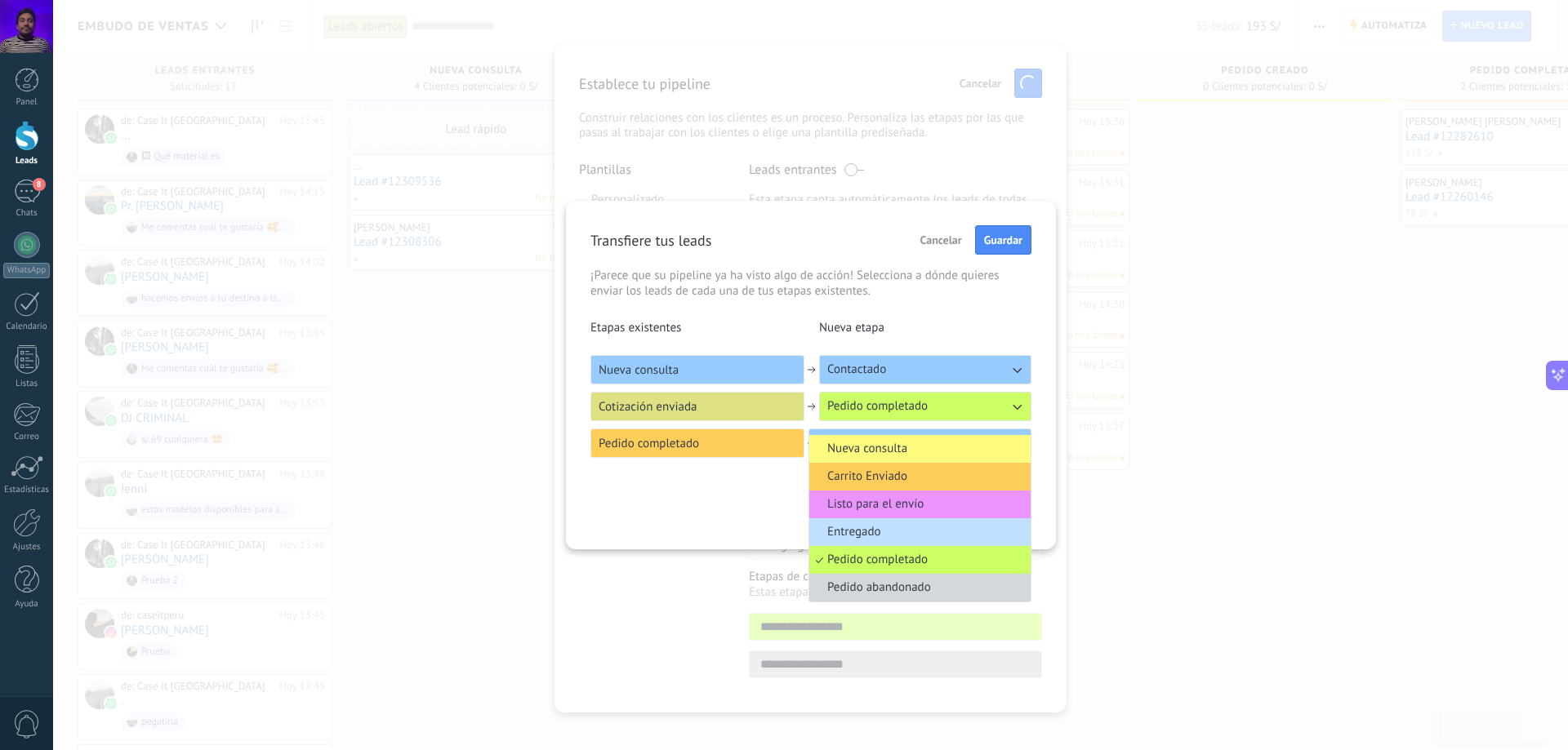
click at [884, 397] on button "Pedido completado" at bounding box center [925, 406] width 213 height 29
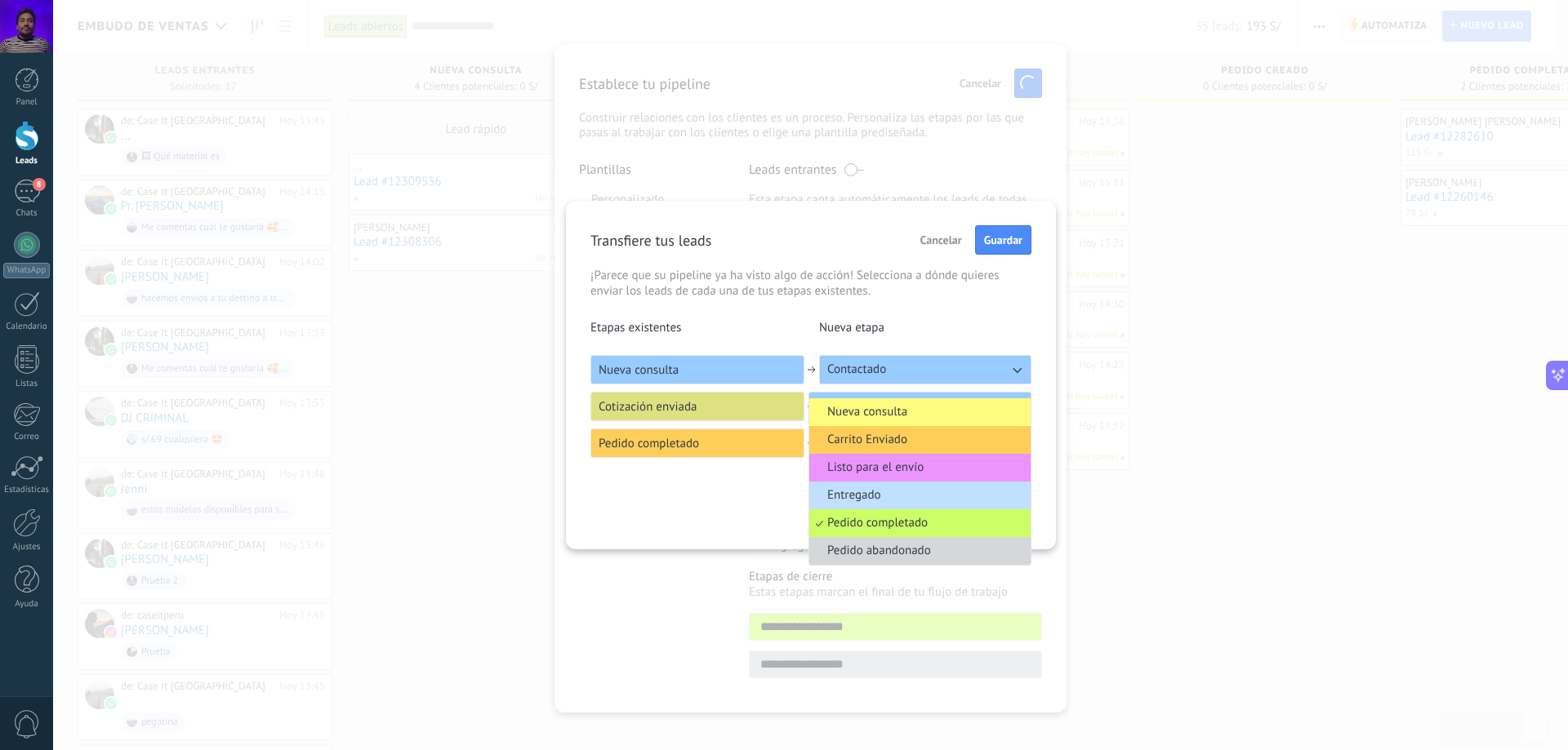
click at [924, 467] on li "Listo para el envío" at bounding box center [920, 468] width 221 height 28
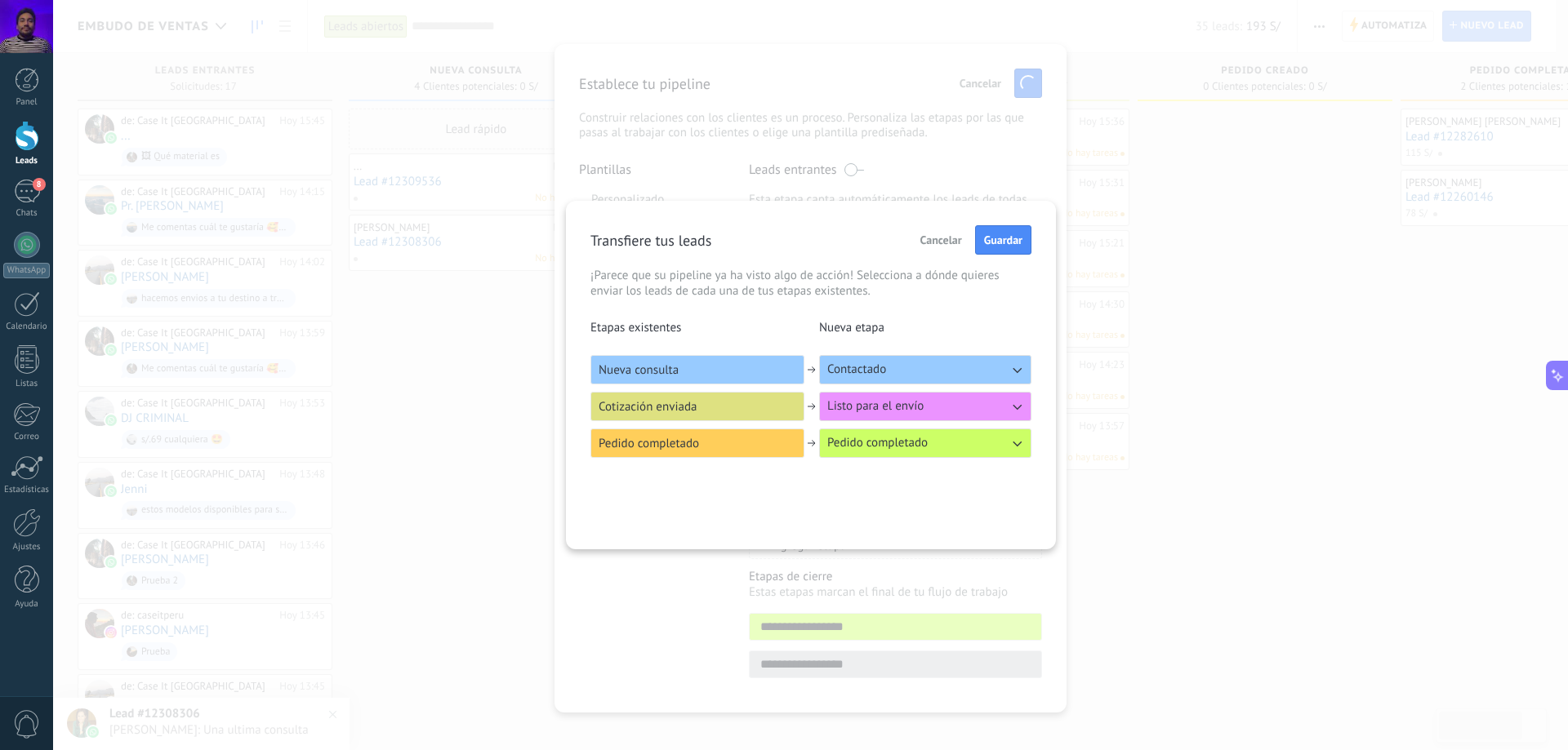
click at [894, 413] on span "Listo para el envío" at bounding box center [875, 406] width 96 height 16
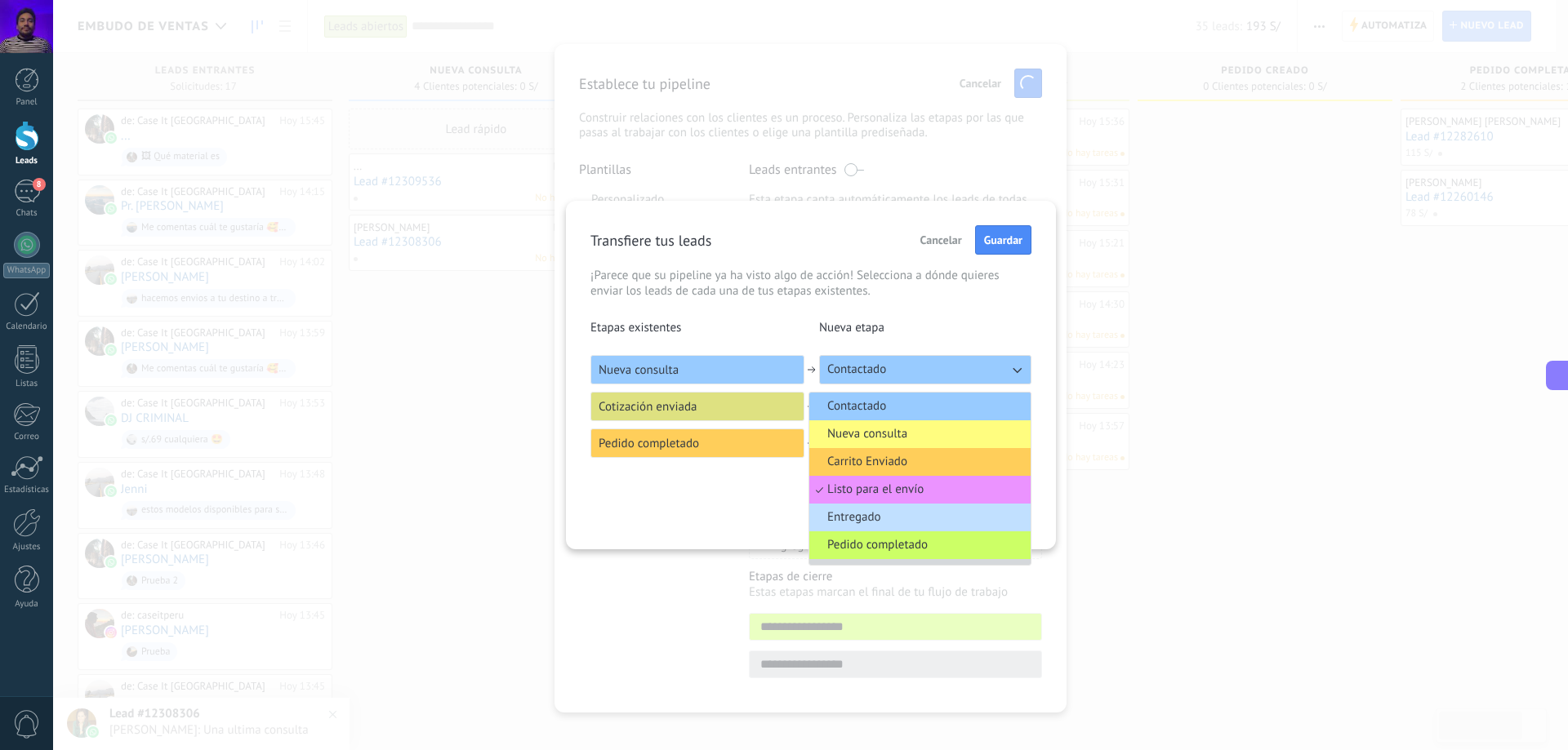
scroll to position [11, 0]
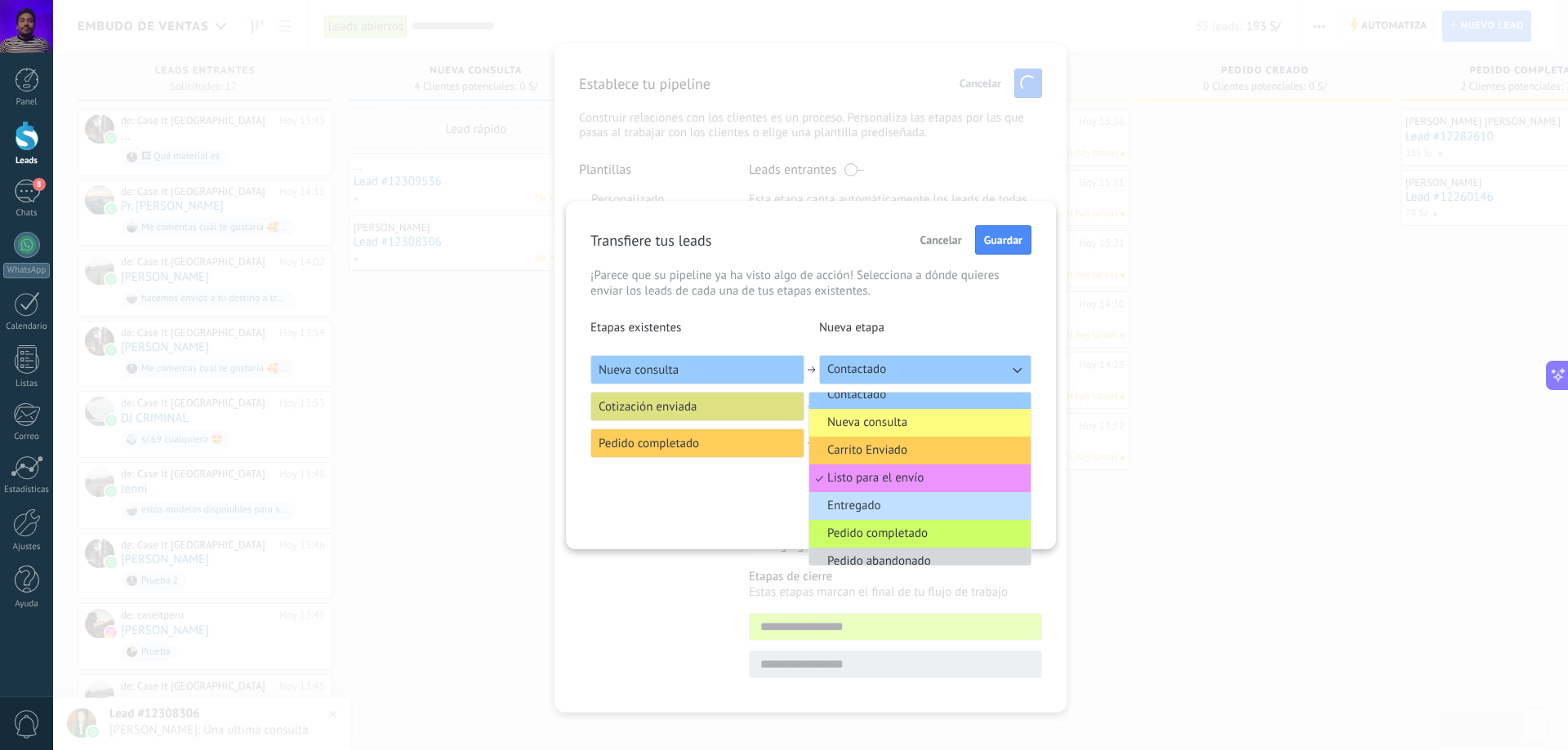
click at [918, 447] on li "Carrito Enviado" at bounding box center [920, 450] width 221 height 28
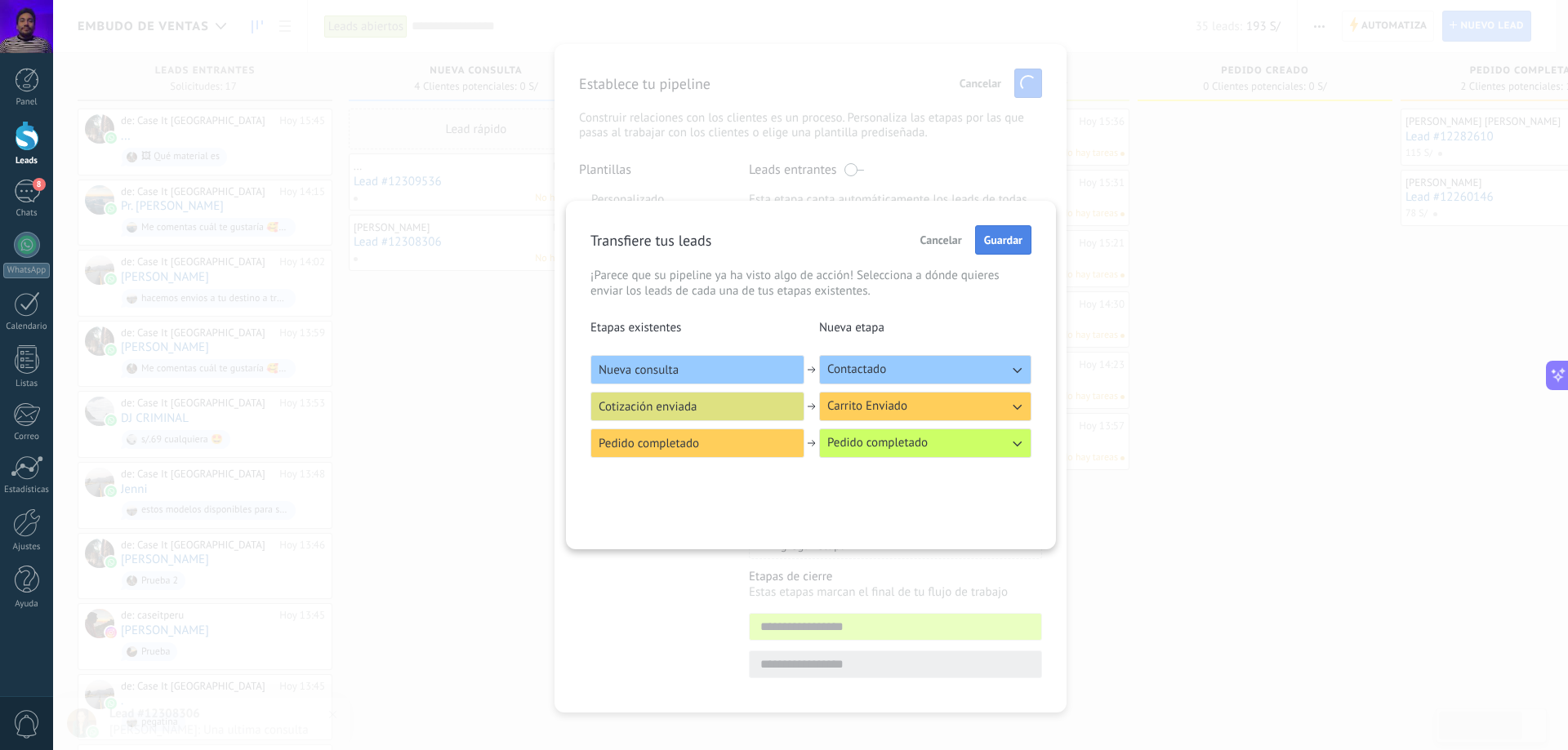
click at [1005, 248] on button "Guardar" at bounding box center [1003, 240] width 56 height 29
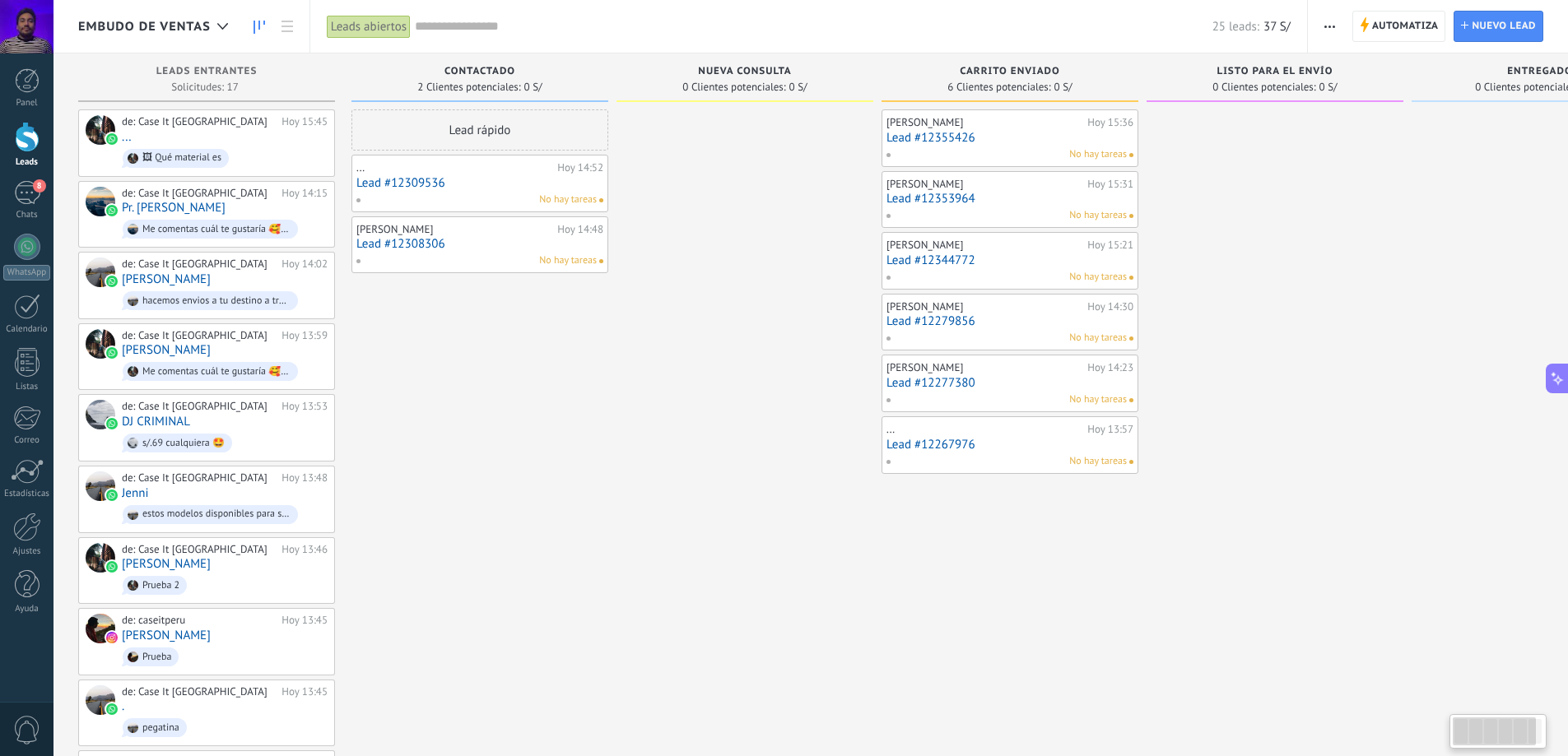
drag, startPoint x: 1275, startPoint y: 444, endPoint x: 865, endPoint y: 447, distance: 410.0
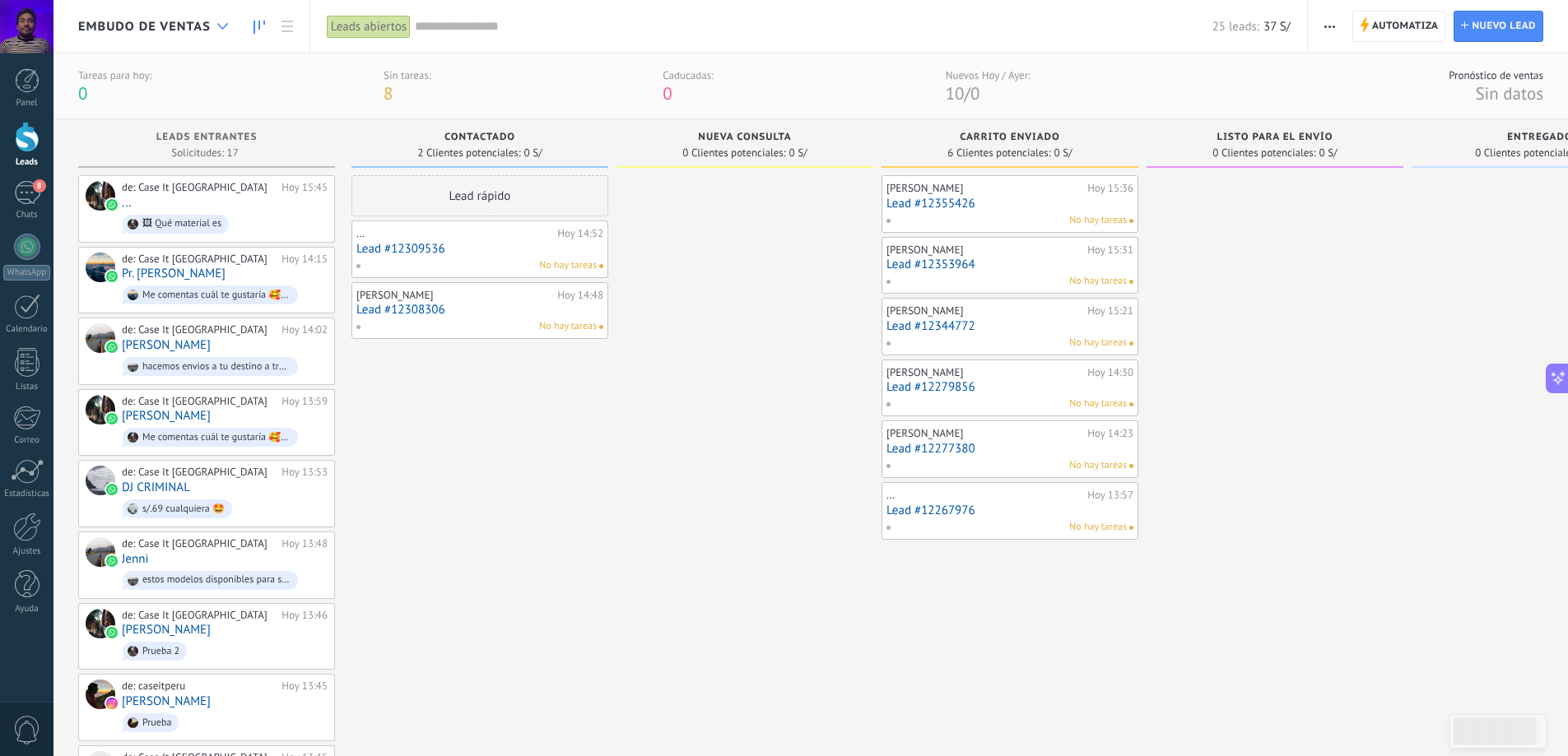
click at [213, 33] on div at bounding box center [222, 26] width 27 height 32
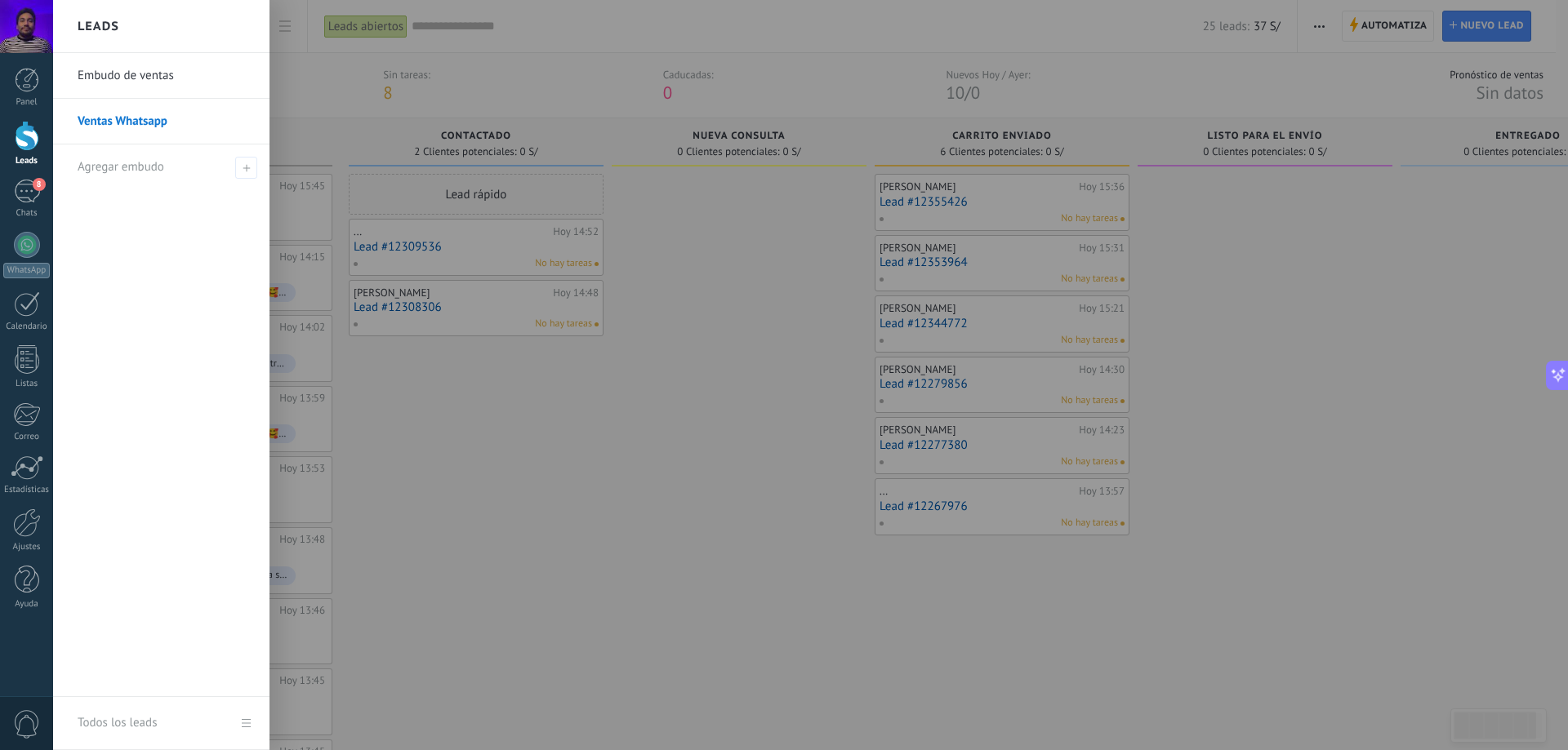
click at [665, 314] on div at bounding box center [837, 375] width 1568 height 750
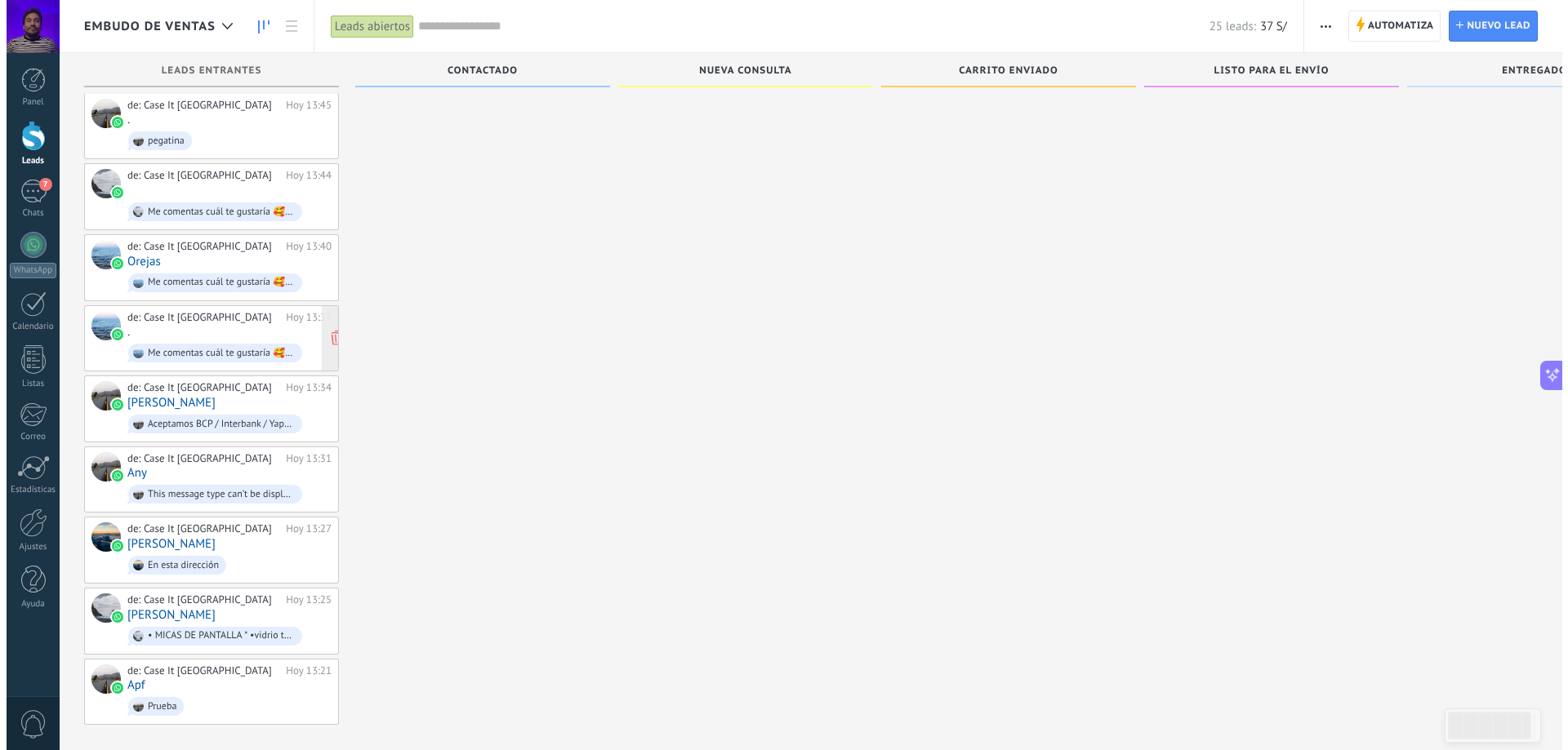
scroll to position [582, 0]
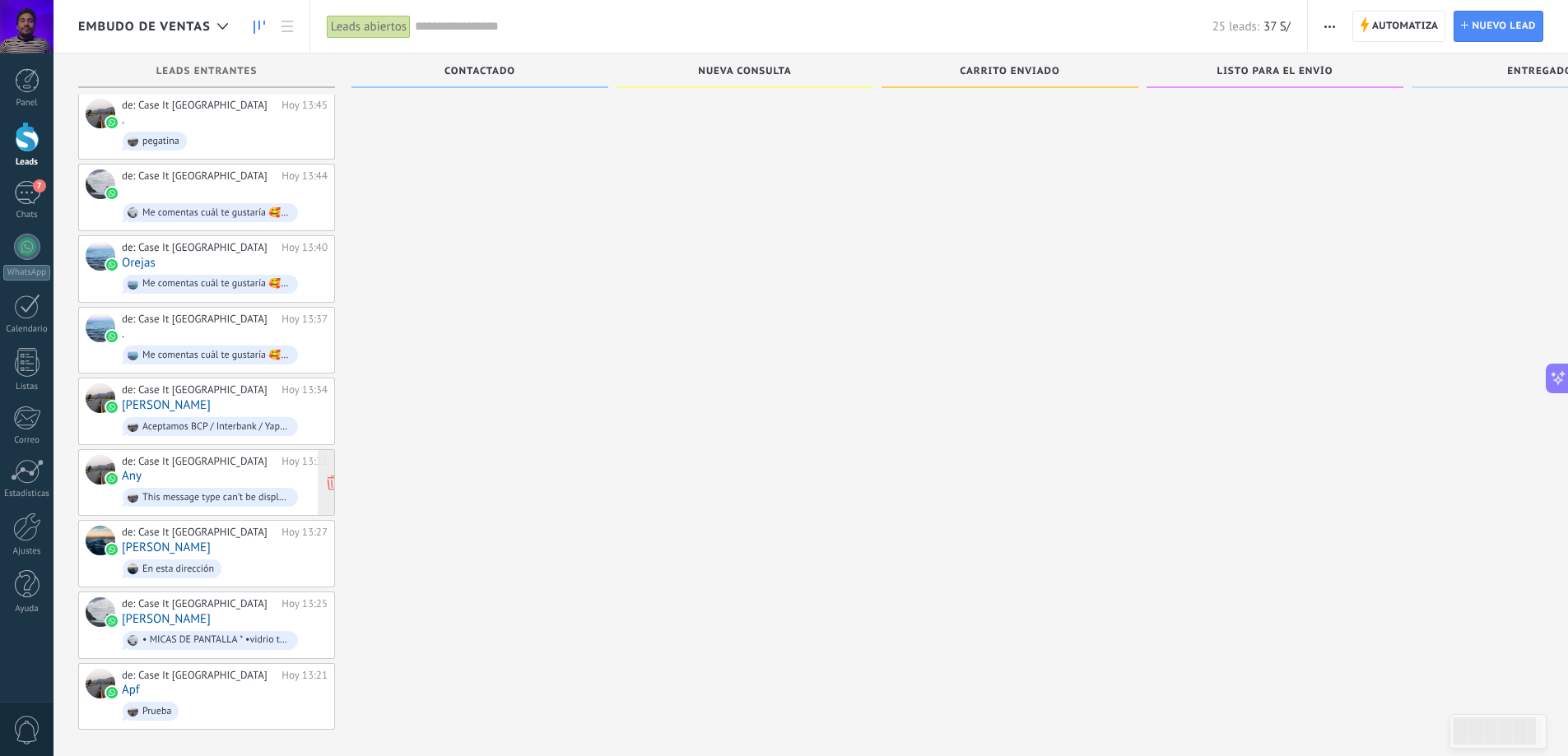
click at [223, 465] on div "de: Case It [GEOGRAPHIC_DATA] Hoy 13:31 Any This message type can’t be displaye…" at bounding box center [224, 483] width 206 height 56
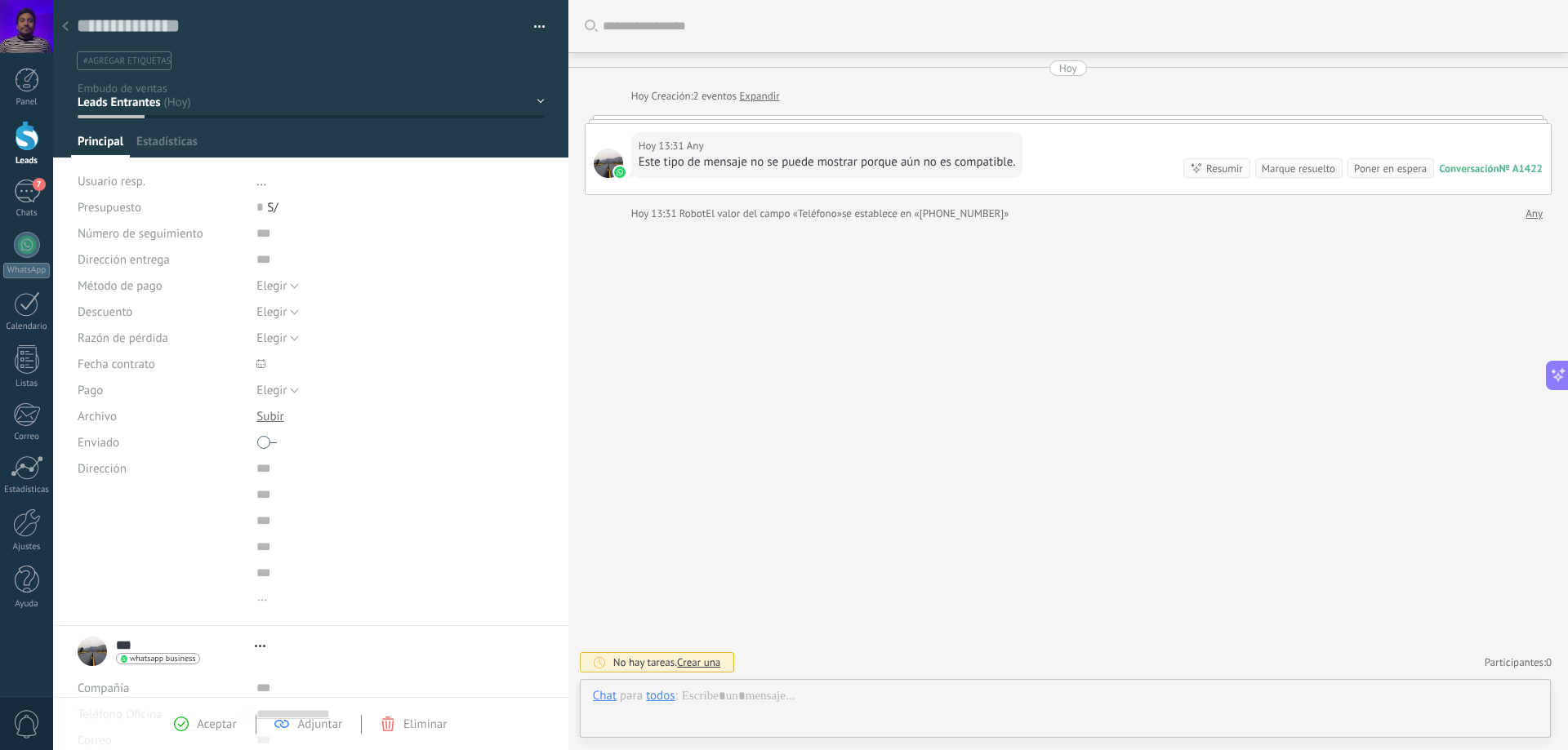
scroll to position [24, 0]
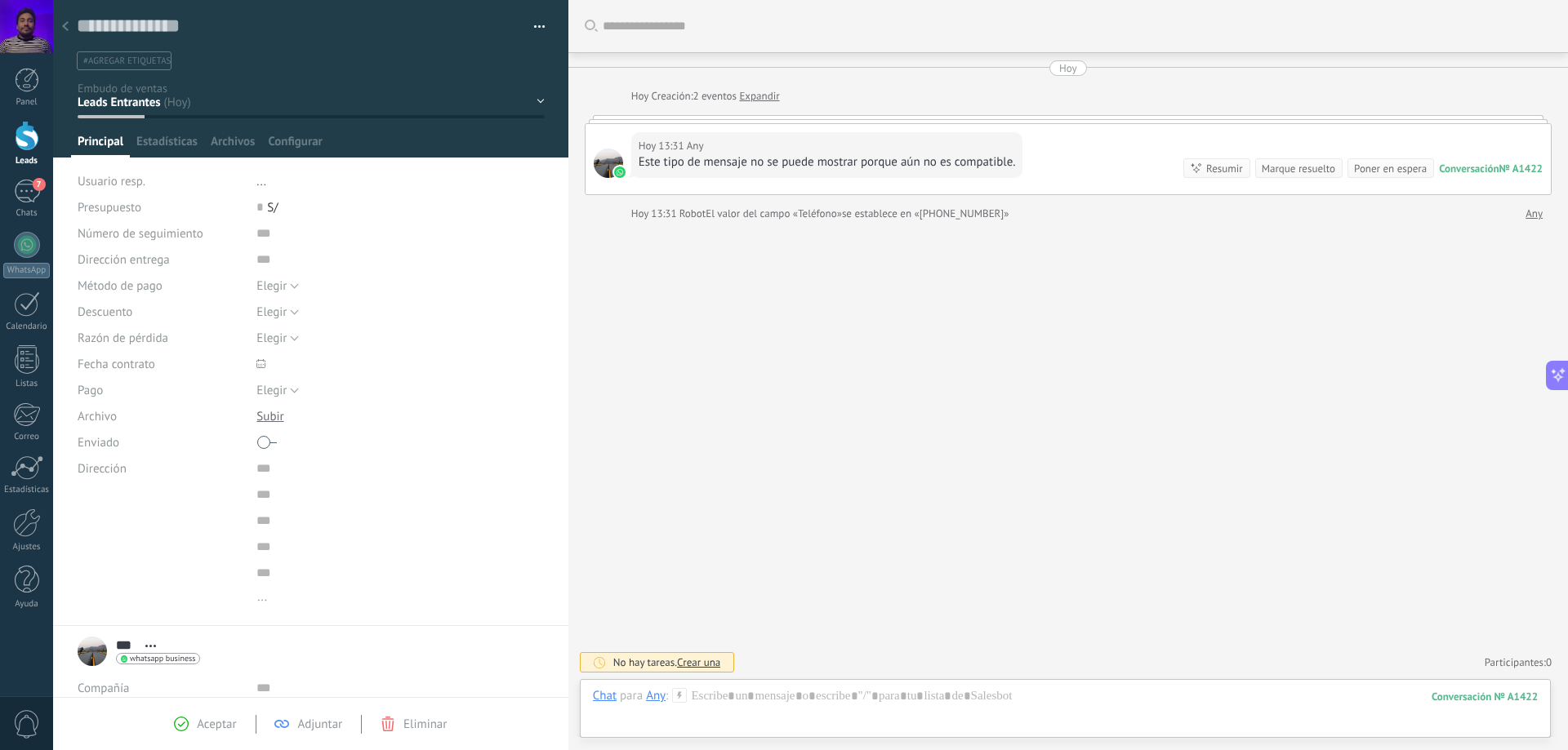
click at [62, 28] on icon at bounding box center [65, 26] width 7 height 9
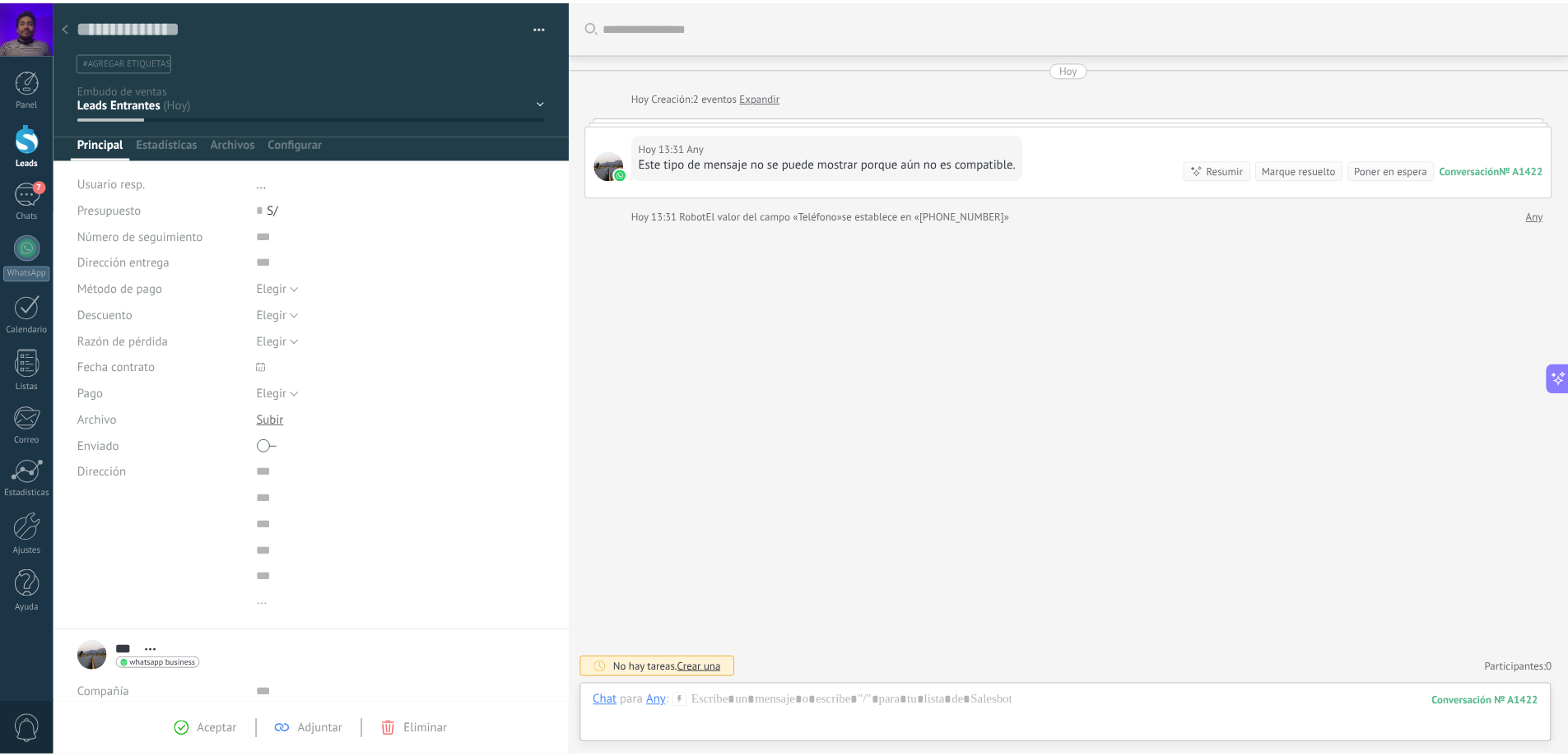
scroll to position [587, 0]
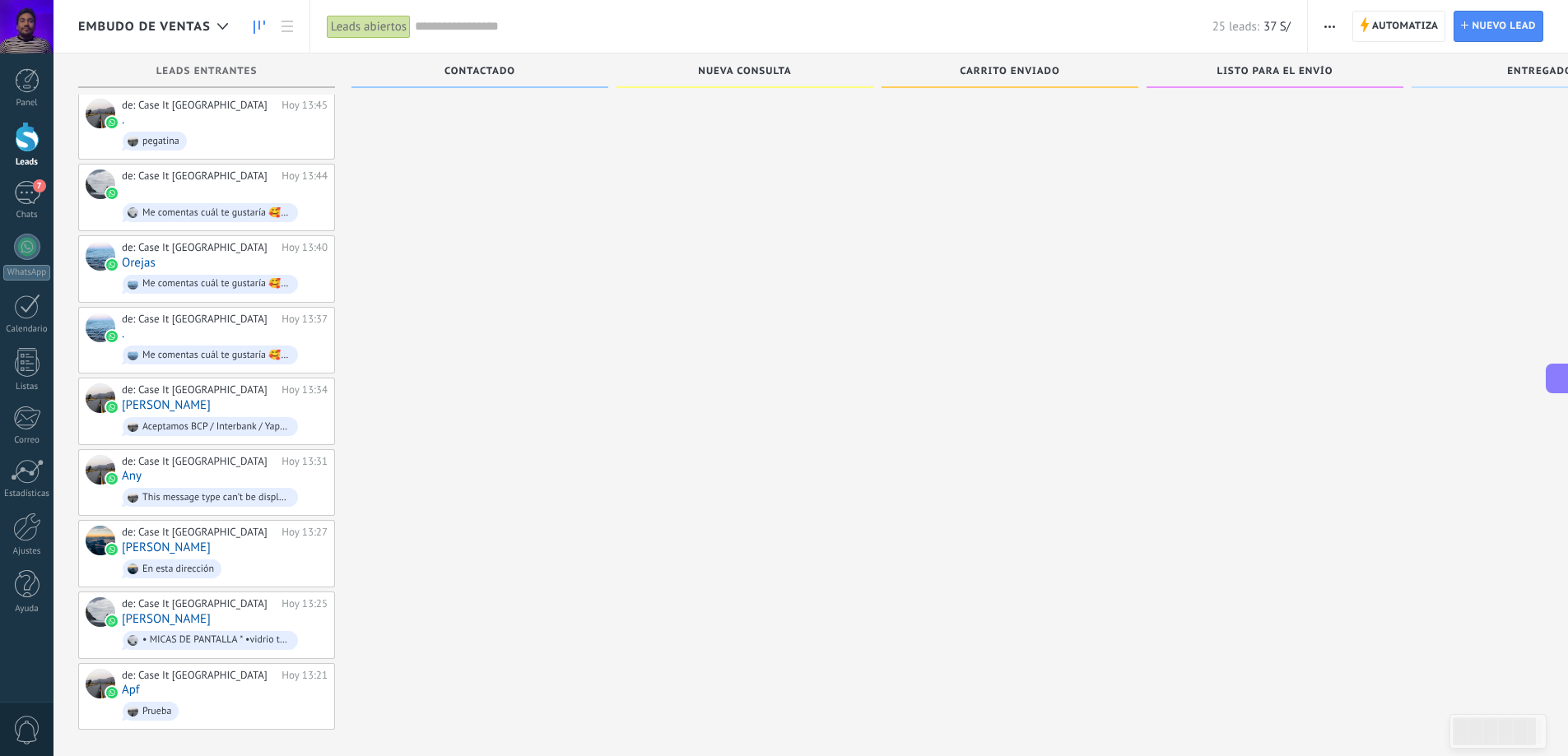
click at [284, 27] on icon at bounding box center [287, 26] width 11 height 11
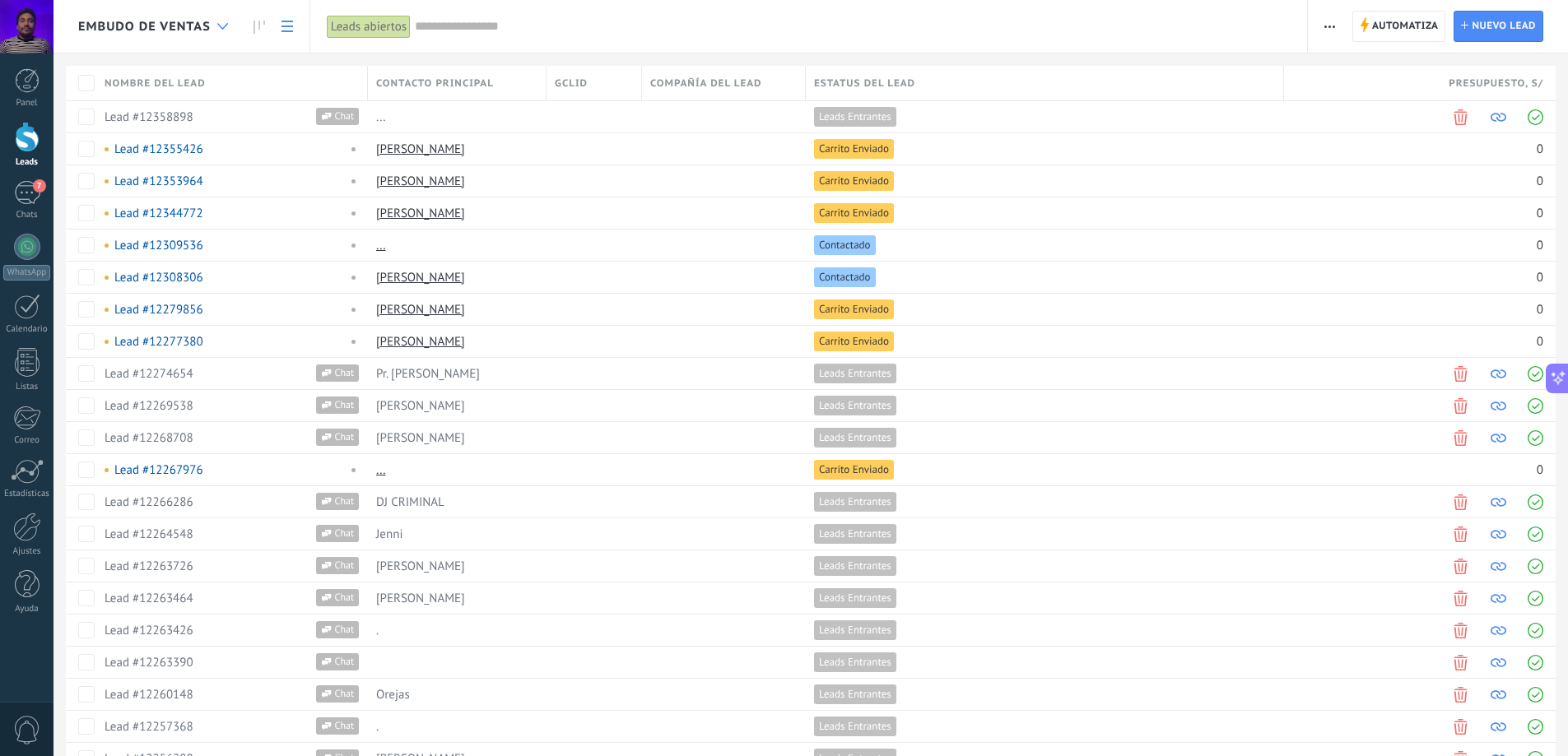
click at [226, 25] on use at bounding box center [222, 27] width 10 height 7
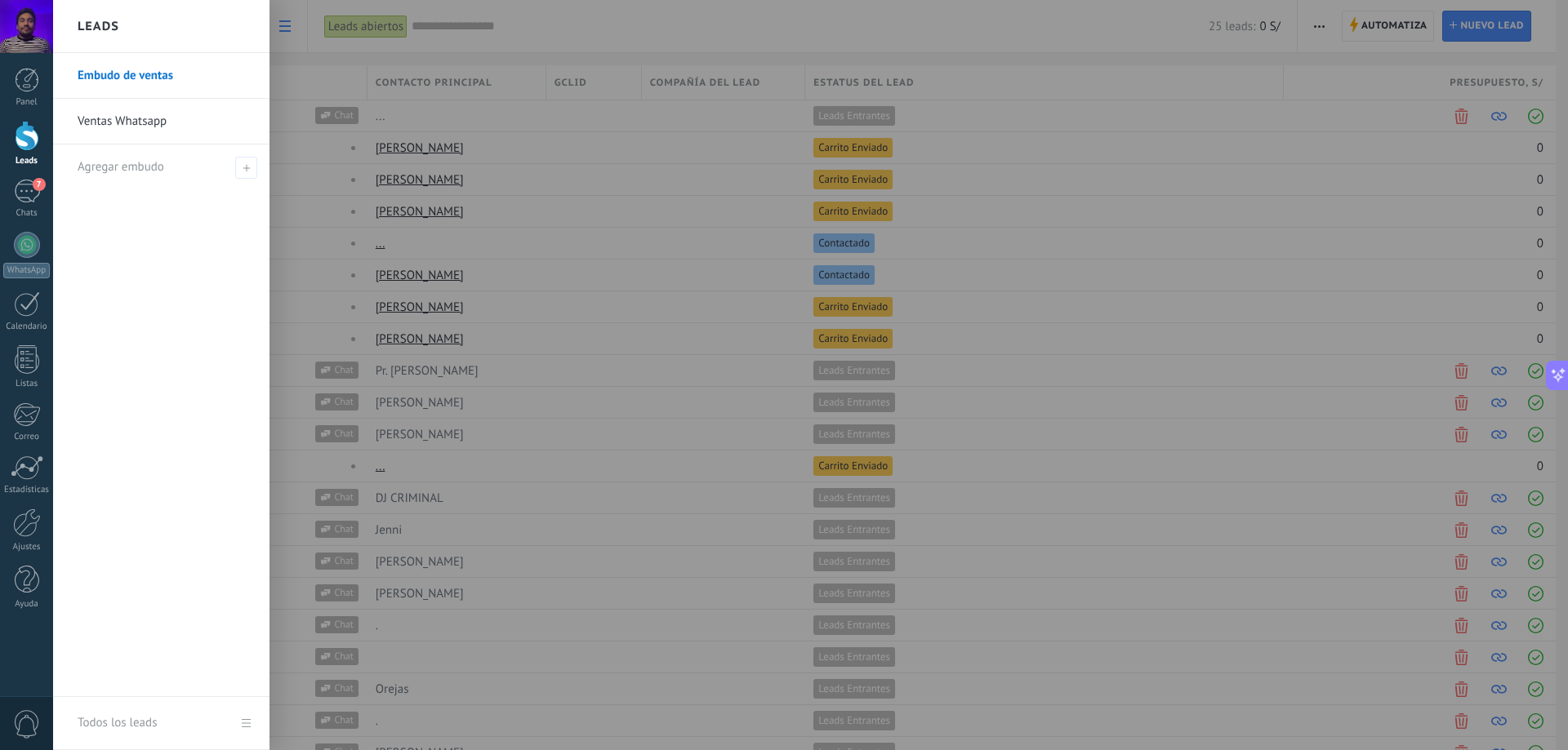
click at [703, 27] on div at bounding box center [837, 375] width 1568 height 750
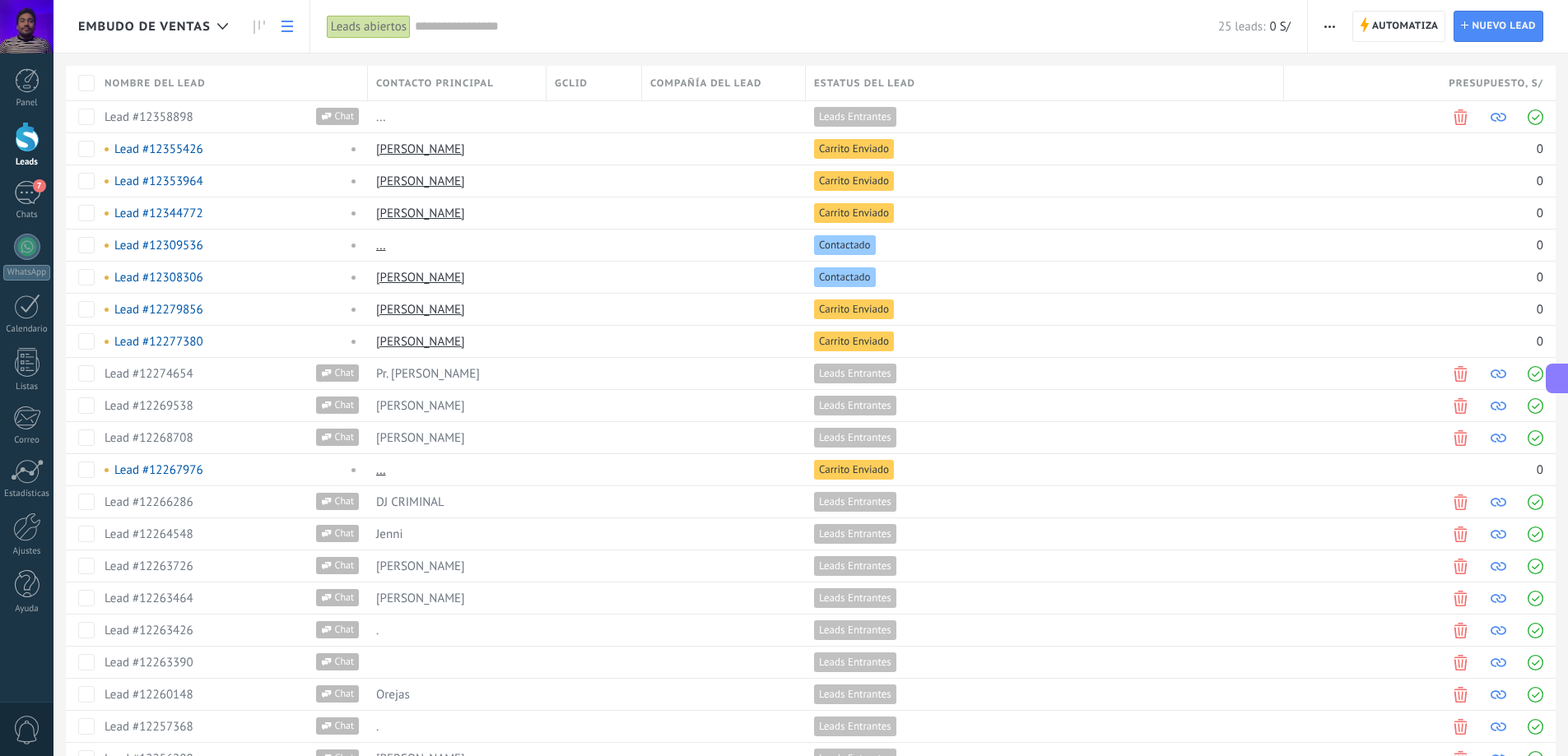
click at [1332, 27] on span "button" at bounding box center [1330, 26] width 10 height 31
click at [1371, 112] on span "Editar embudo" at bounding box center [1378, 104] width 77 height 33
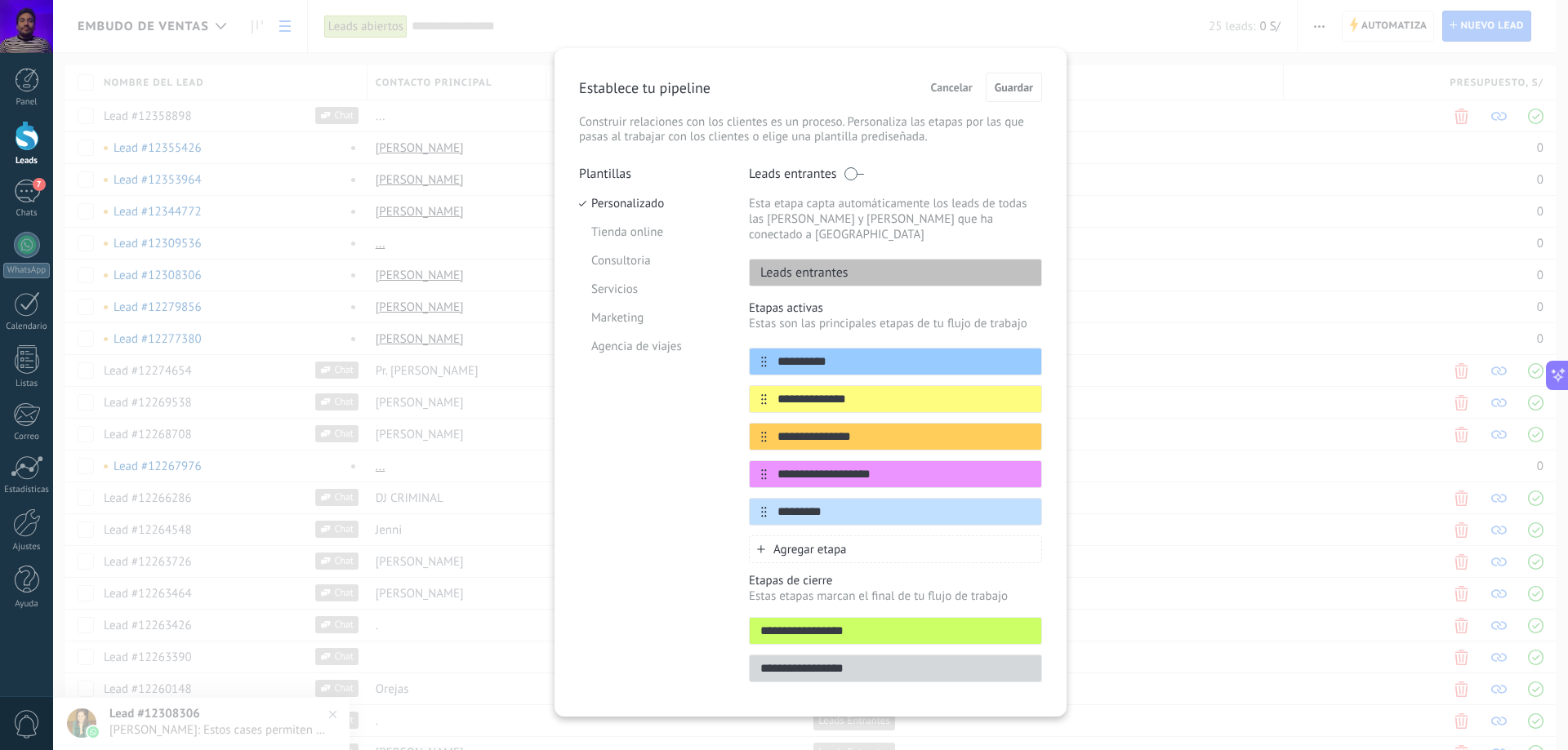
scroll to position [9, 0]
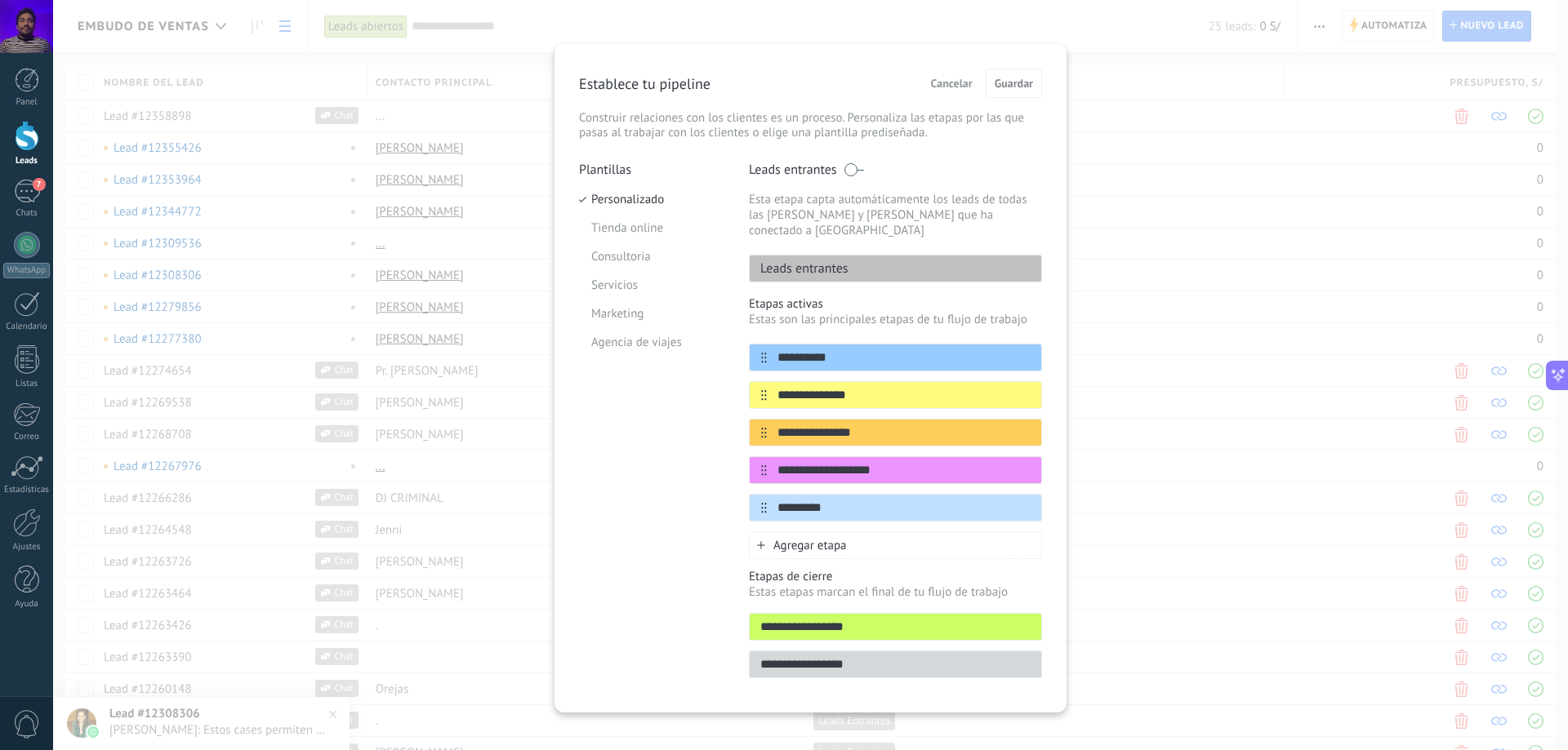
drag, startPoint x: 881, startPoint y: 613, endPoint x: 883, endPoint y: 541, distance: 72.0
click at [883, 541] on div "**********" at bounding box center [895, 425] width 293 height 527
click at [886, 533] on div "Agregar etapa" at bounding box center [895, 545] width 293 height 28
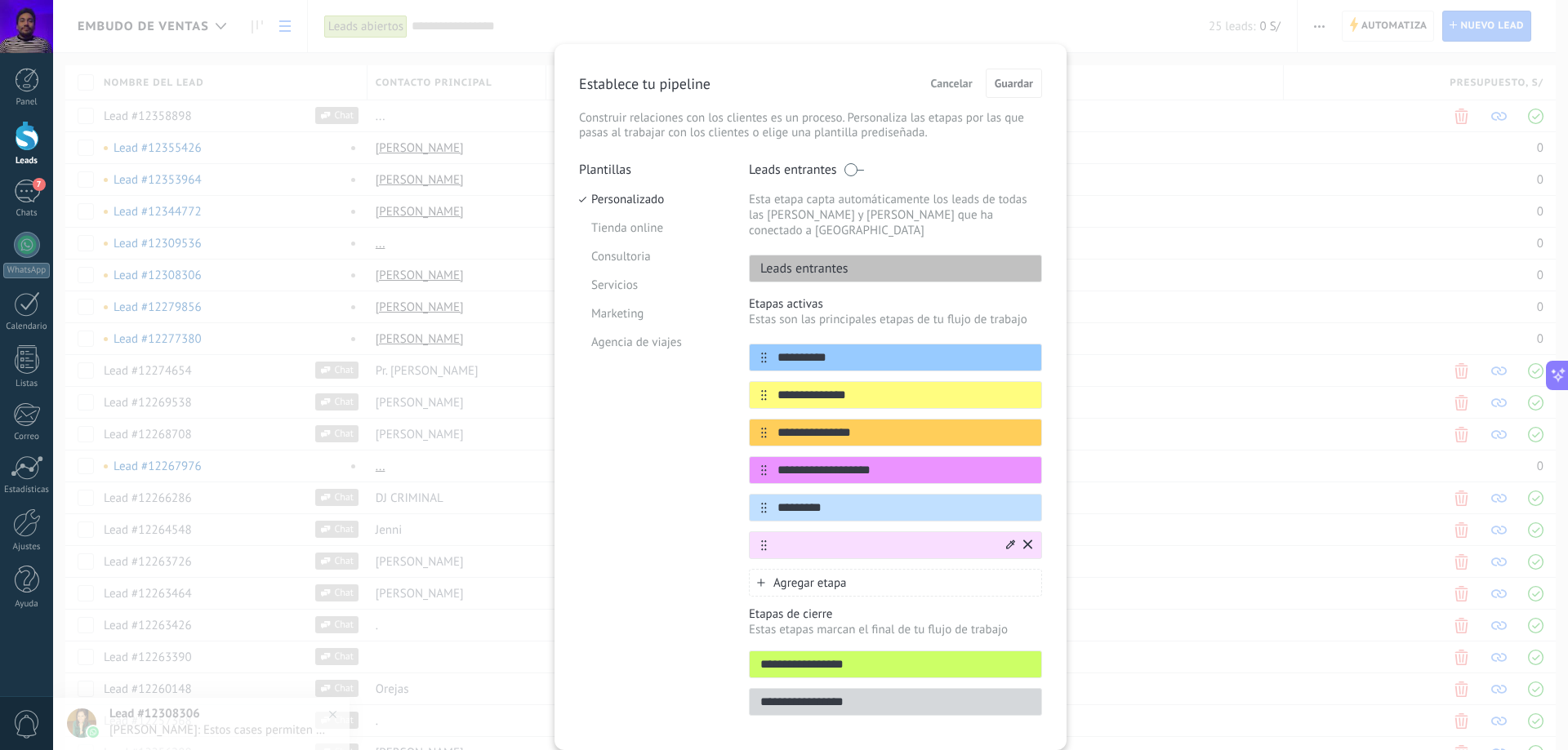
click at [1030, 540] on icon at bounding box center [1028, 544] width 9 height 9
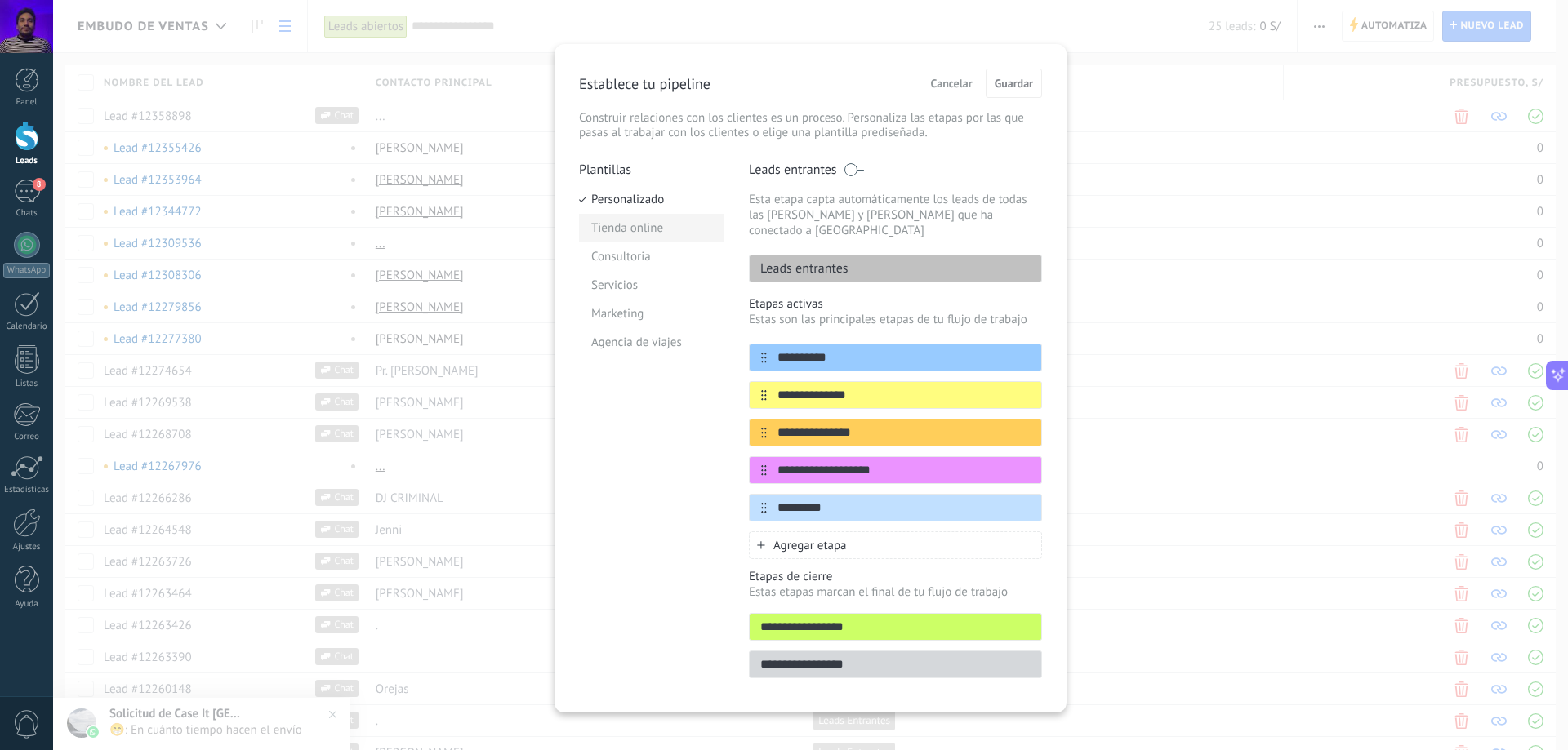
click at [652, 228] on li "Tienda online" at bounding box center [651, 227] width 146 height 28
click at [965, 75] on button "Cancelar" at bounding box center [951, 83] width 56 height 24
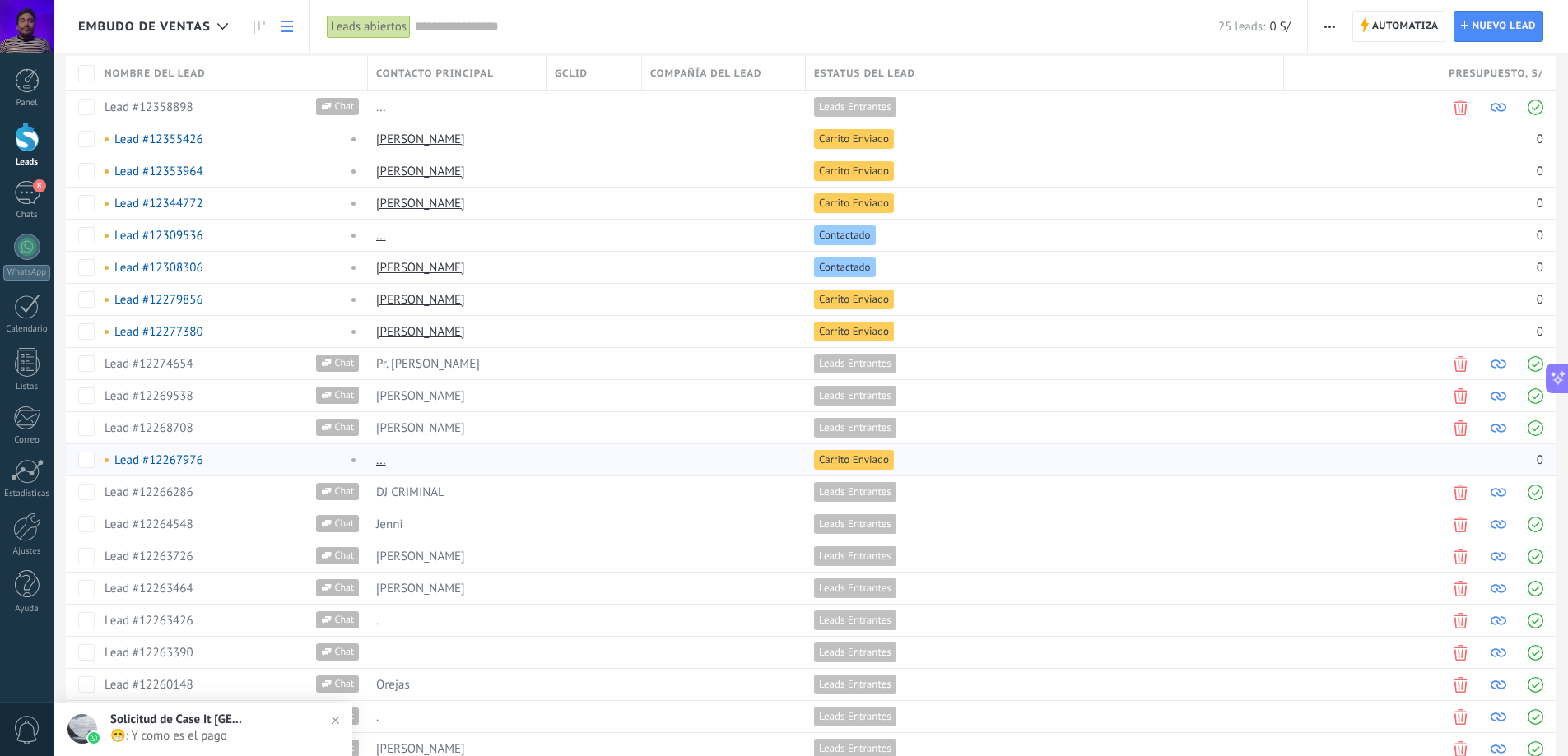
scroll to position [0, 0]
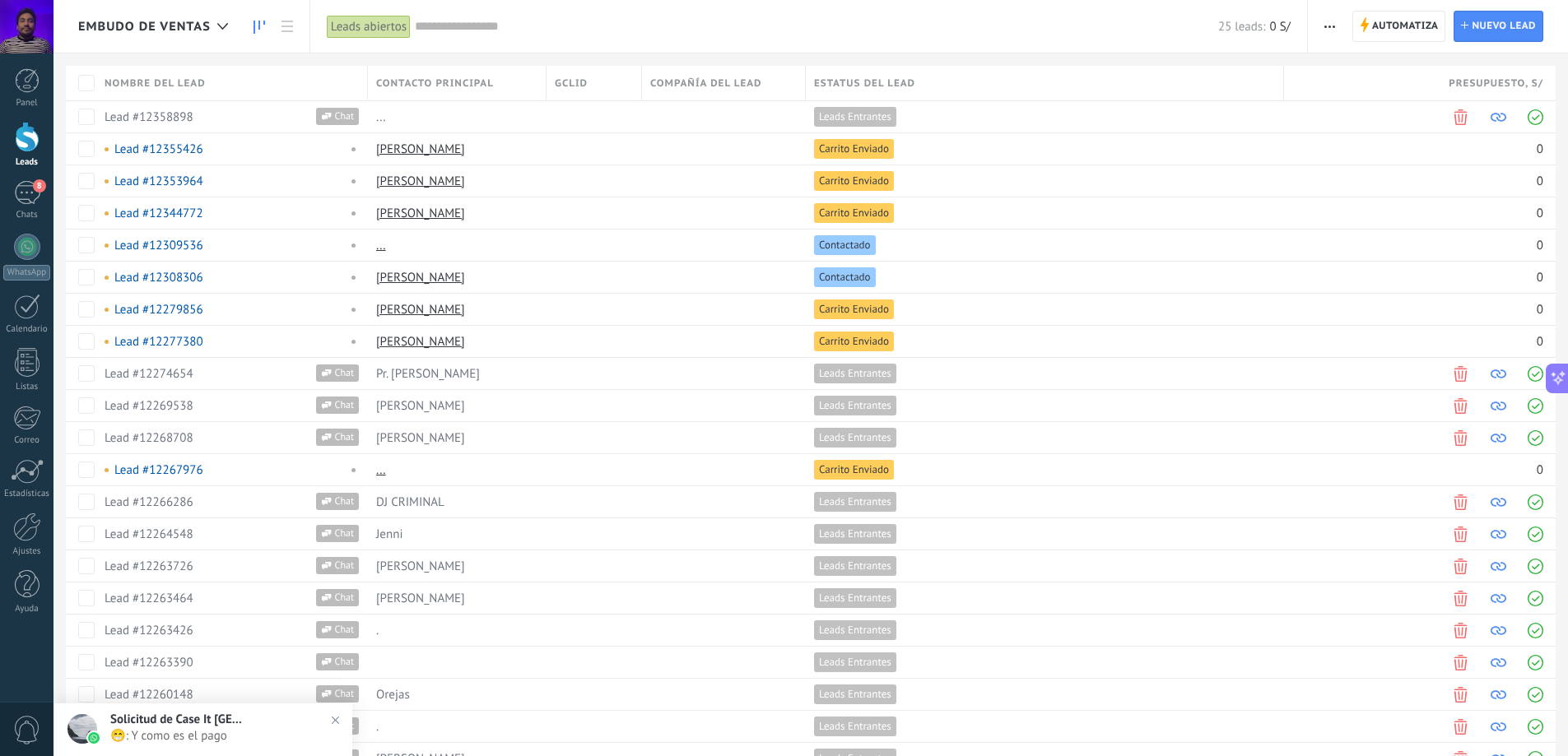
click at [257, 16] on link at bounding box center [260, 26] width 28 height 32
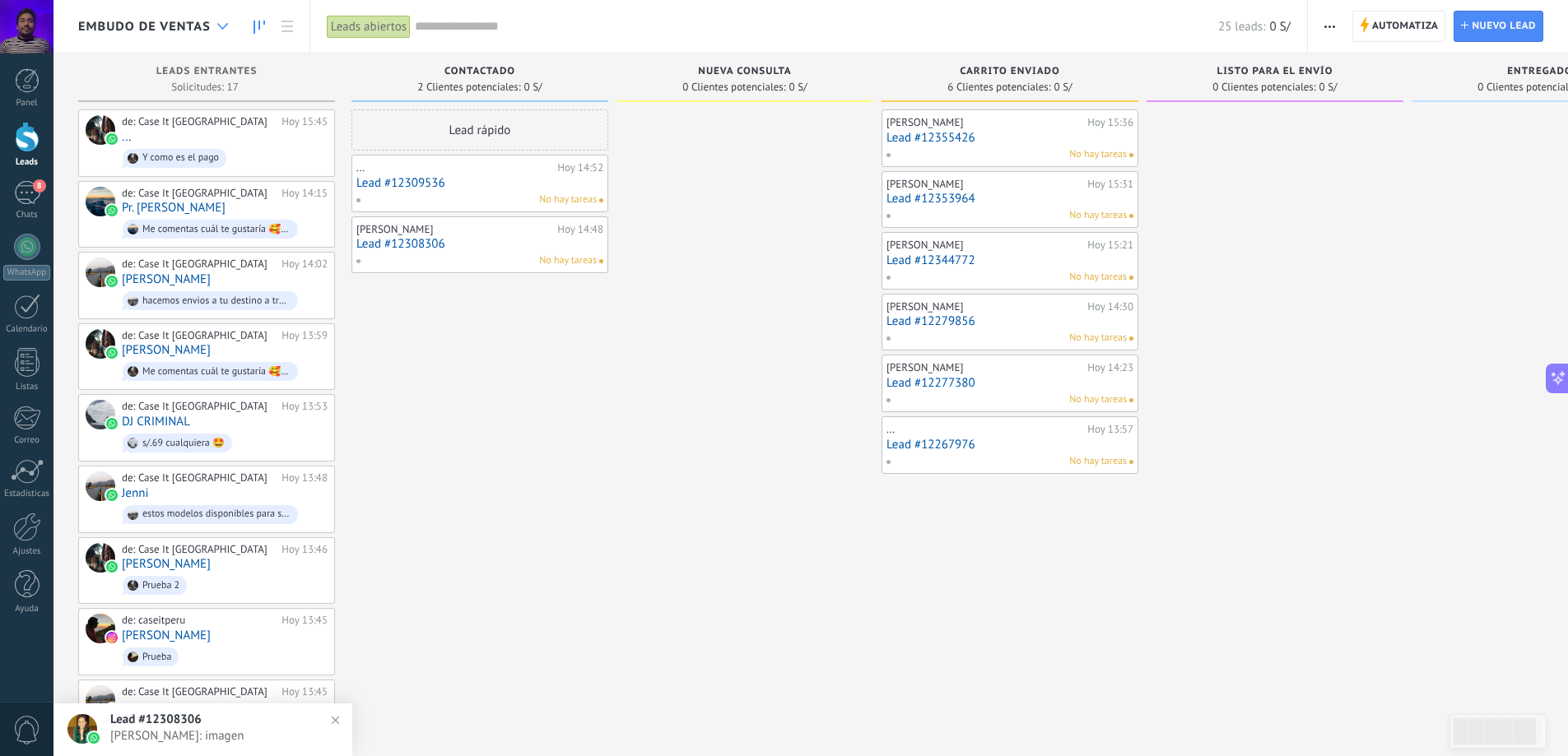
click at [223, 23] on icon at bounding box center [222, 27] width 10 height 7
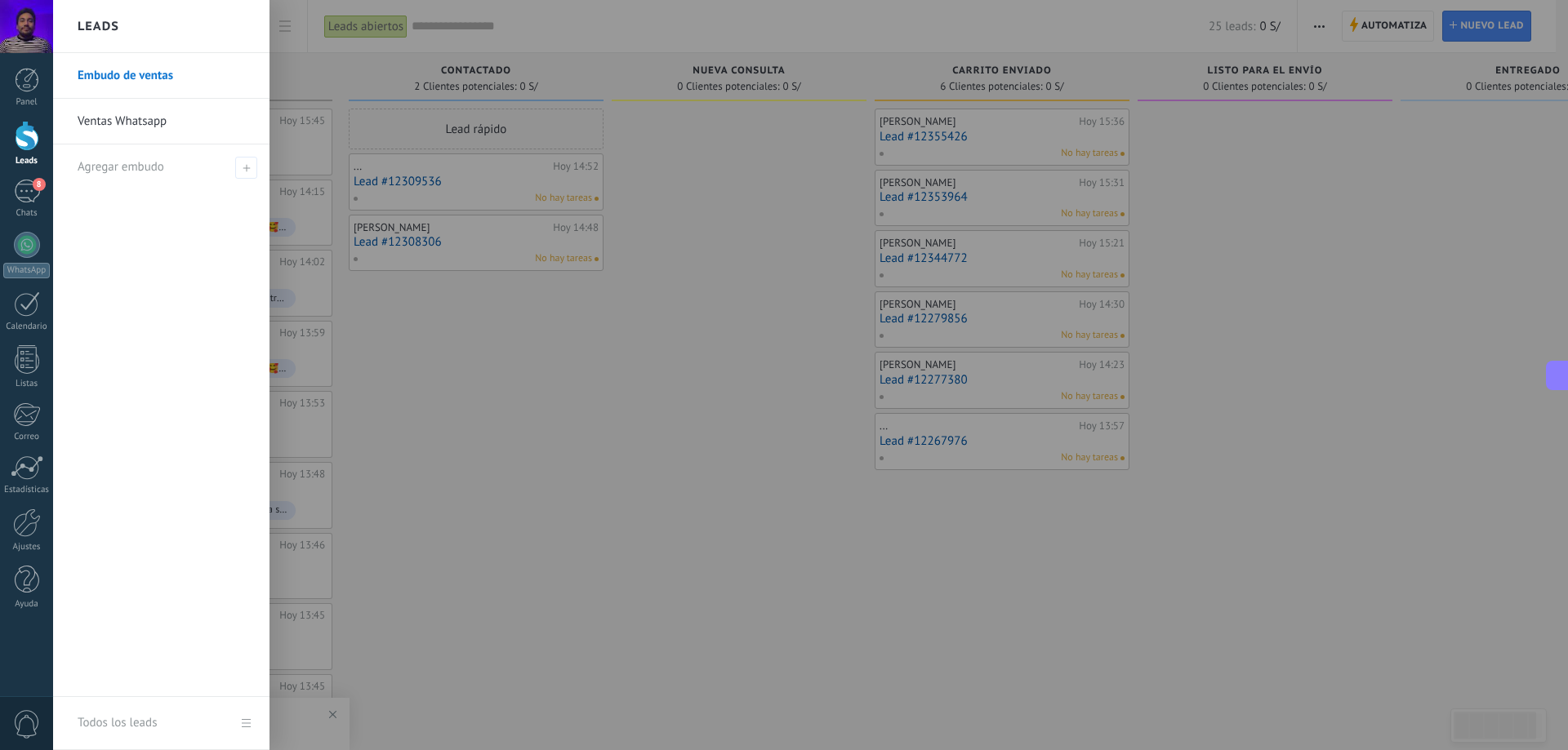
click at [685, 181] on div at bounding box center [837, 375] width 1568 height 750
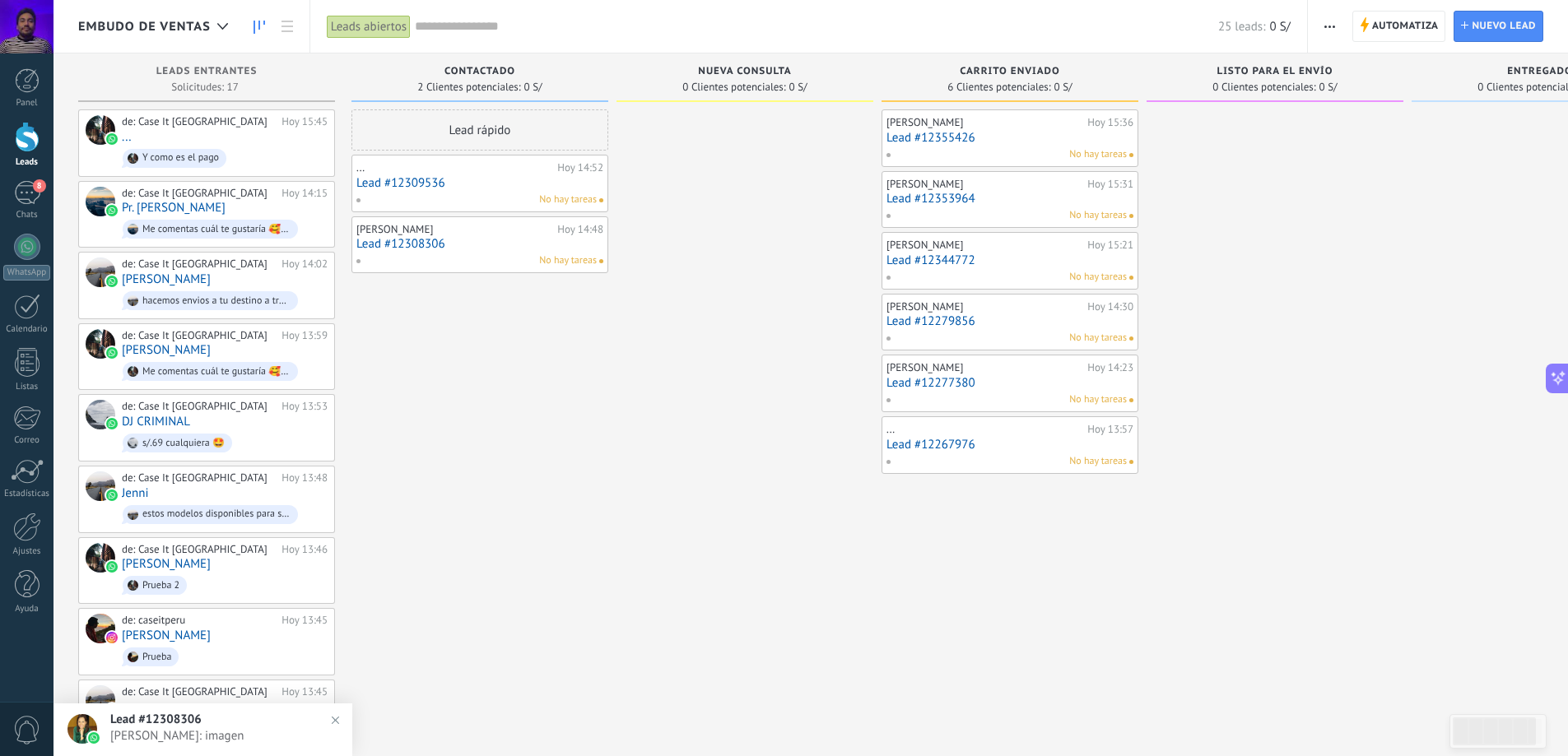
click at [1319, 23] on button "button" at bounding box center [1329, 26] width 23 height 31
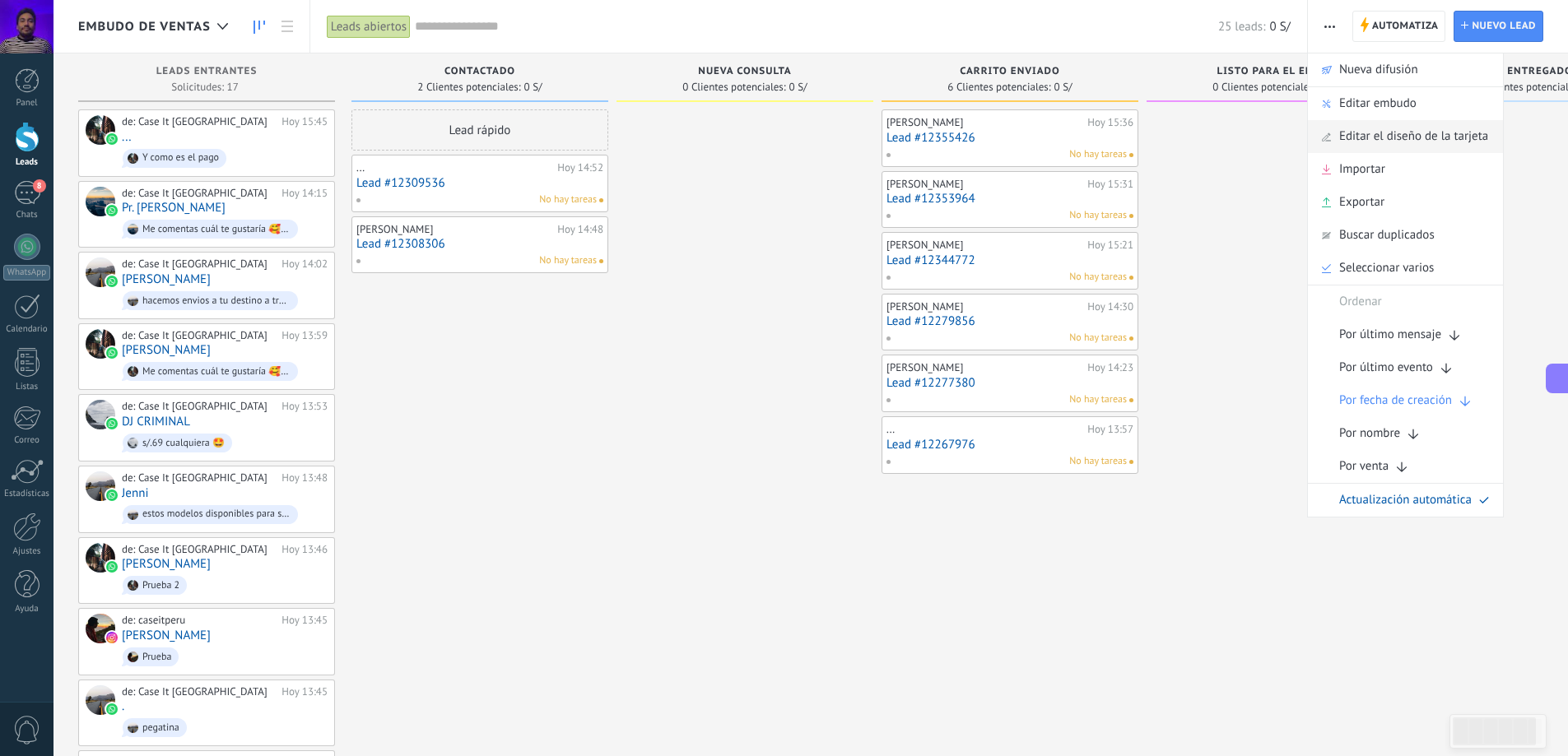
click at [1434, 138] on span "Editar el diseño de la tarjeta" at bounding box center [1414, 136] width 149 height 33
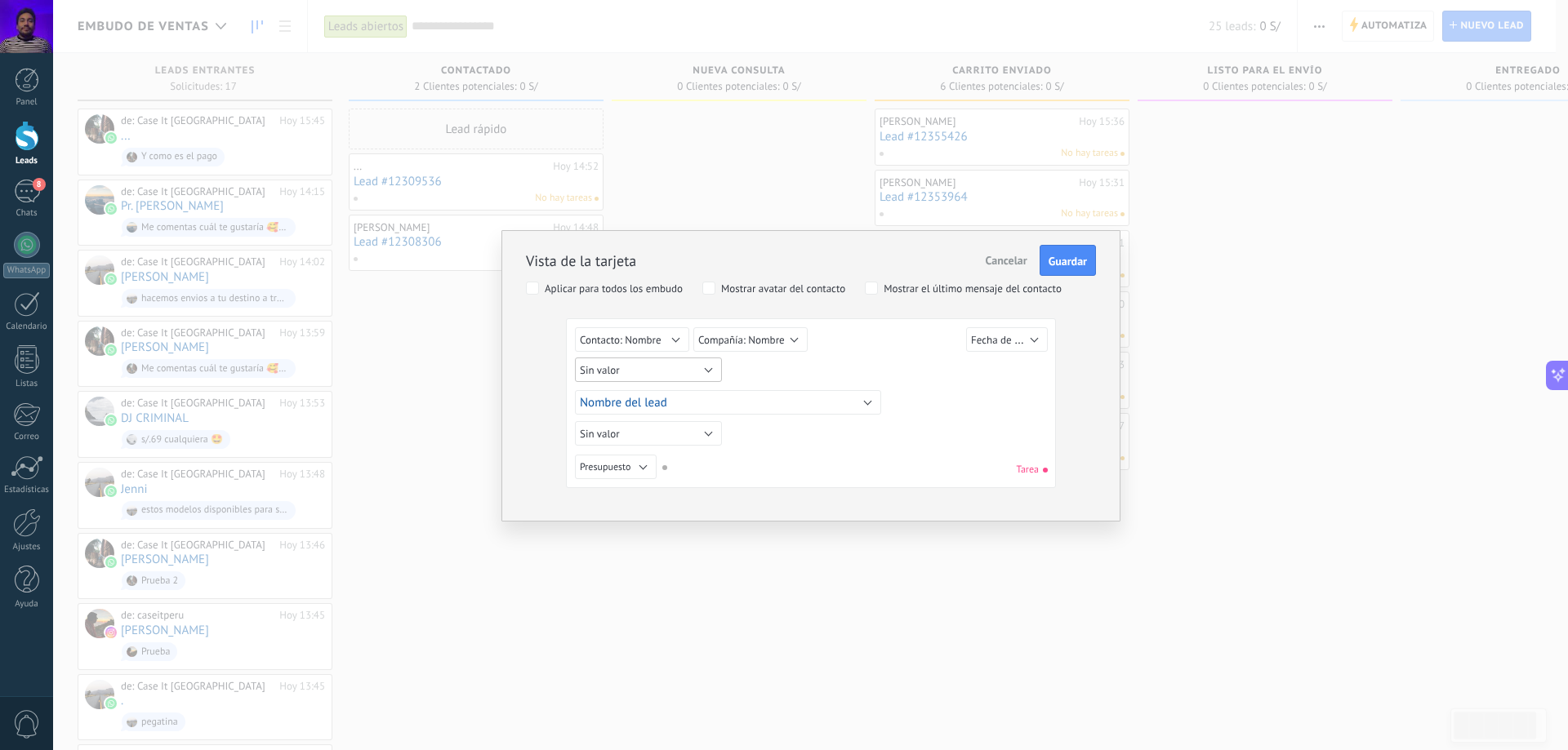
click at [674, 374] on button "Sin valor" at bounding box center [648, 369] width 147 height 24
click at [882, 325] on div "Sin valor Lead ID del Lead Nombre del lead Fecha de Creación Presupuesto Usuari…" at bounding box center [811, 403] width 490 height 170
click at [1017, 252] on button "Cancelar" at bounding box center [1007, 260] width 55 height 31
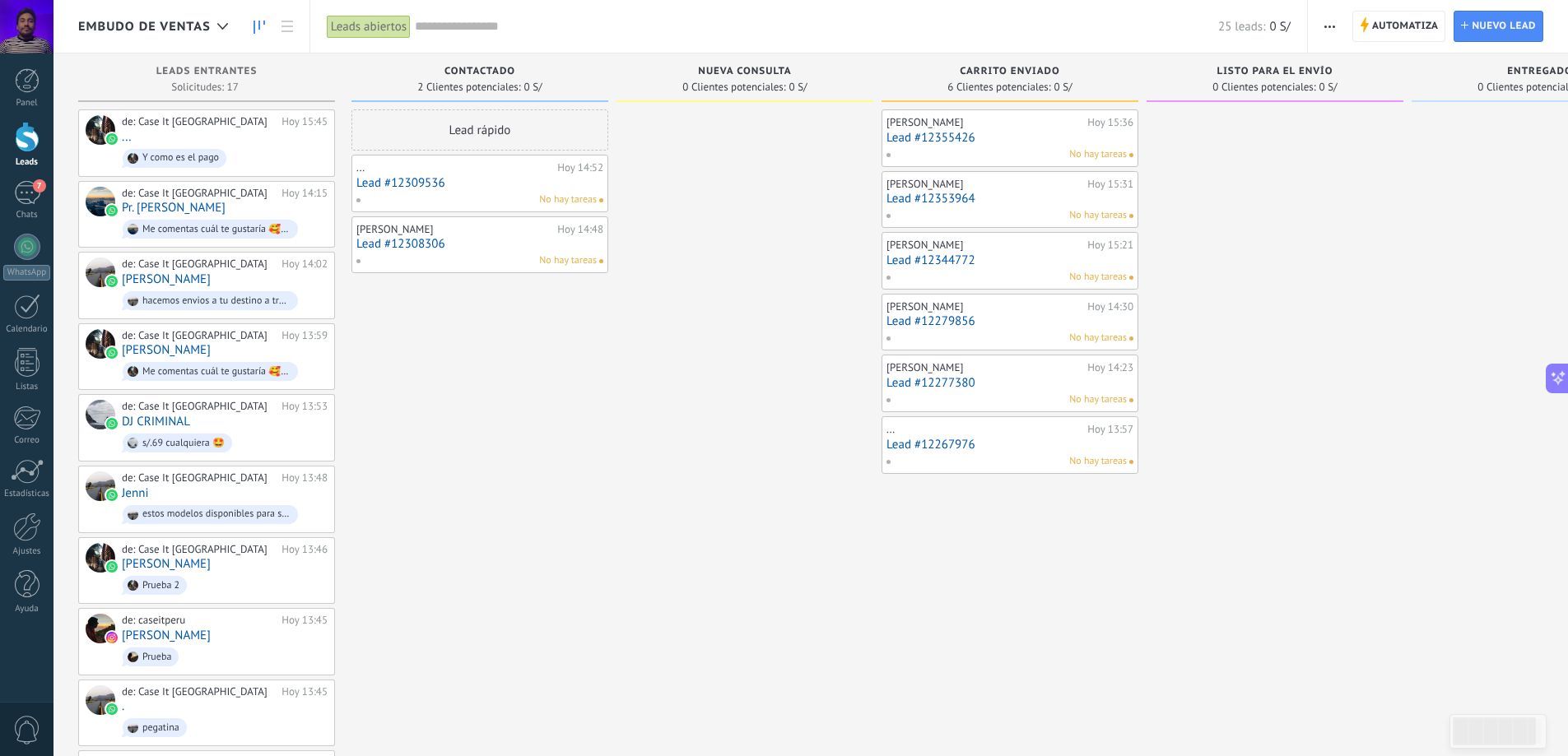
click at [1278, 20] on span "0 S/" at bounding box center [1280, 27] width 21 height 16
click at [10, 106] on div "Panel" at bounding box center [27, 103] width 48 height 10
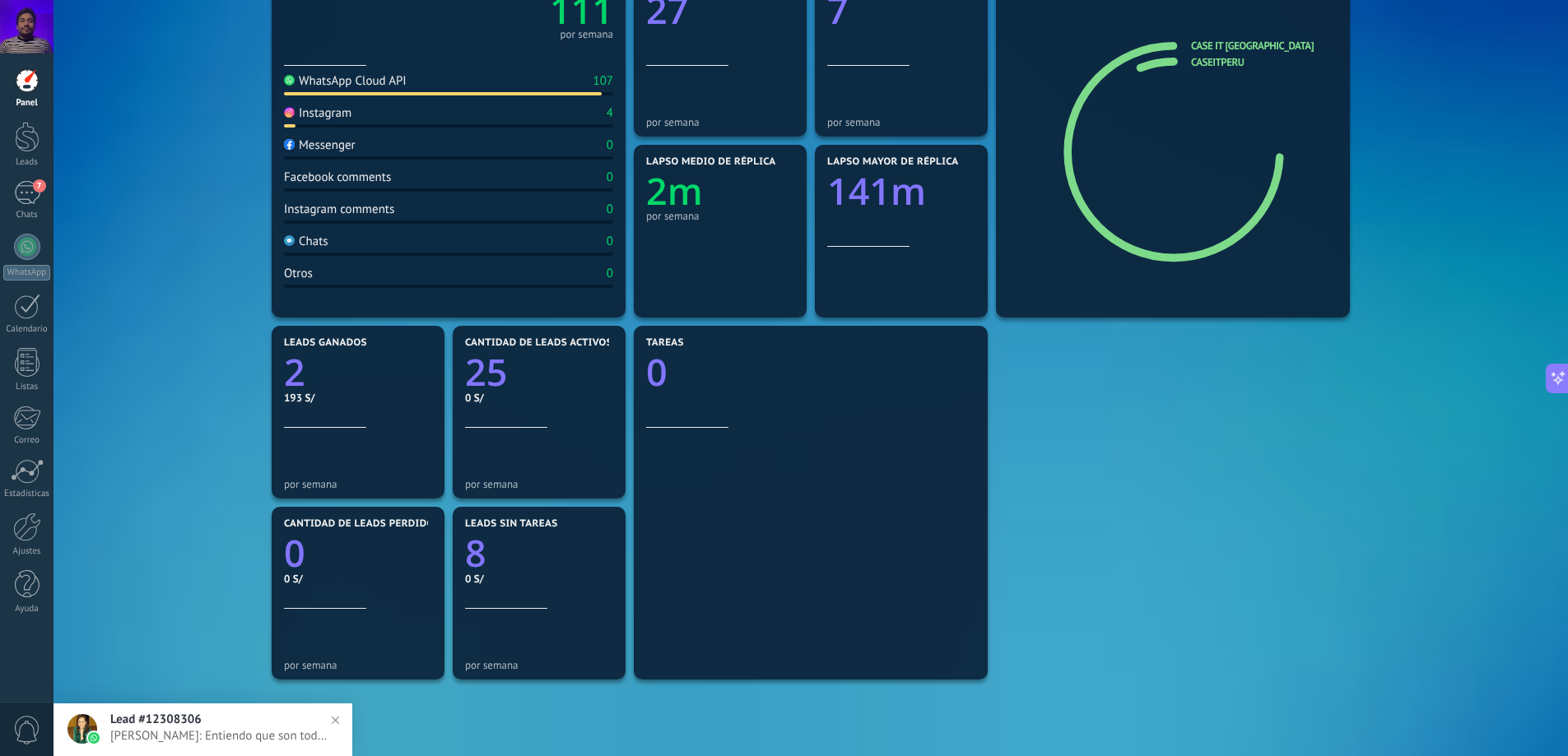
scroll to position [161, 0]
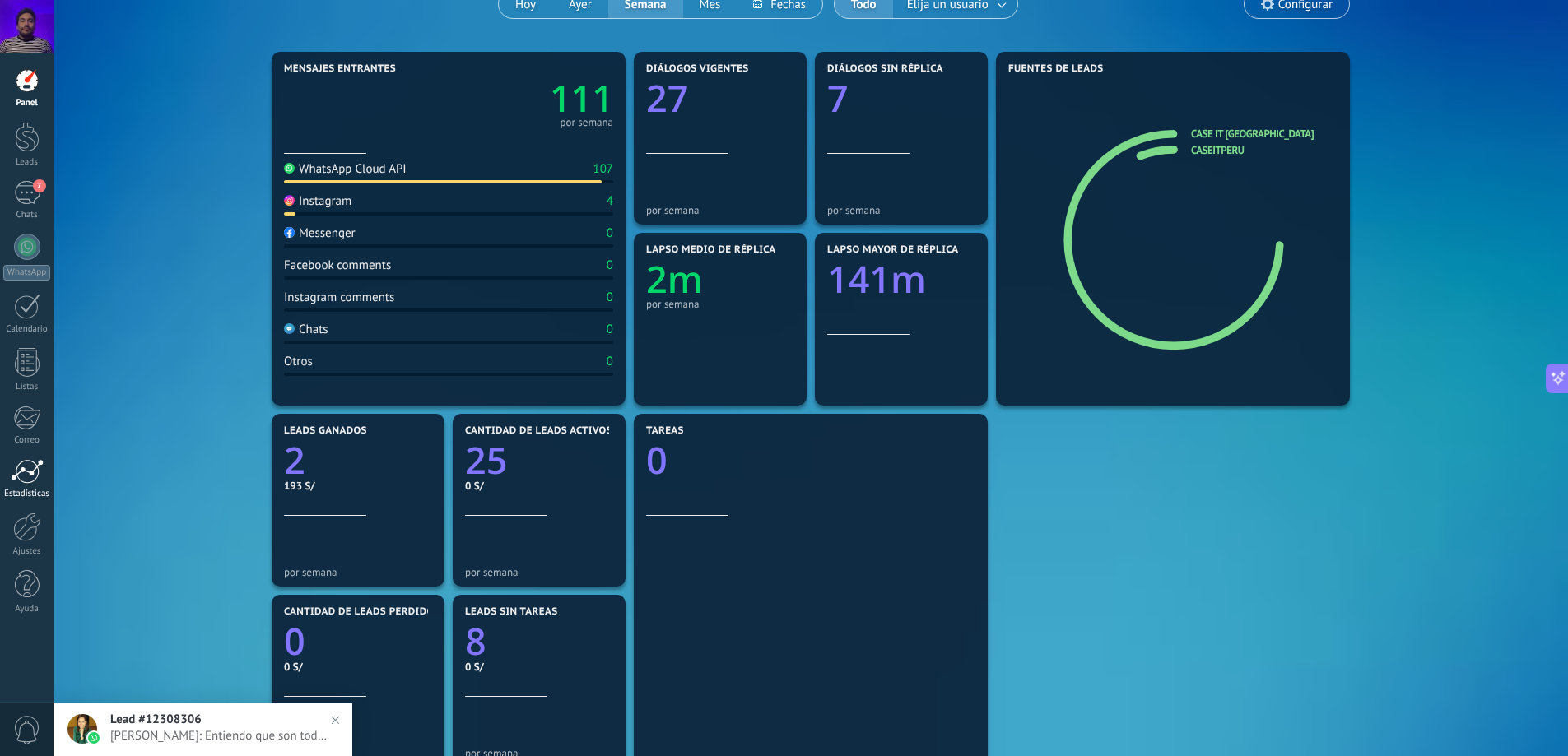
click at [34, 477] on div at bounding box center [27, 471] width 33 height 24
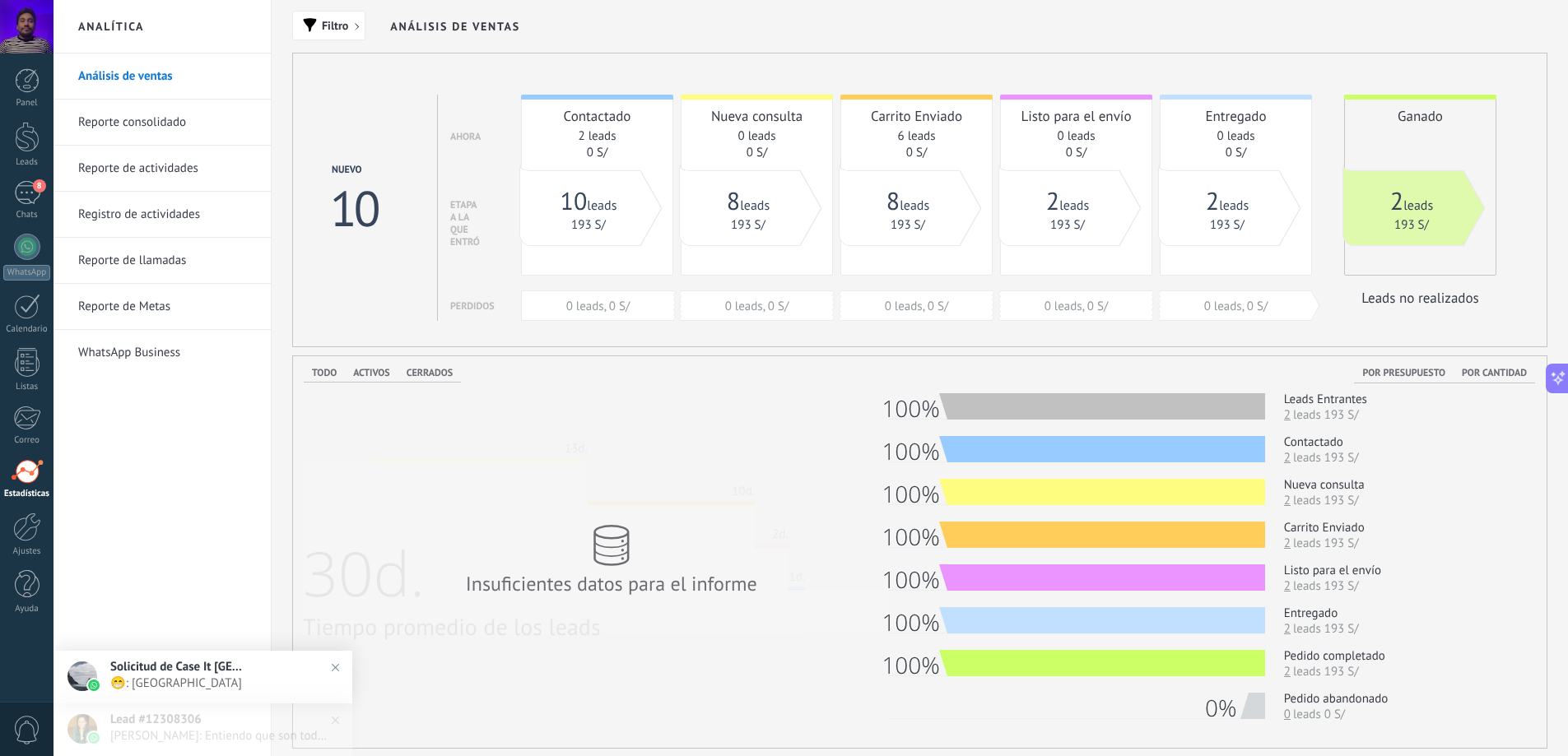
drag, startPoint x: 856, startPoint y: 345, endPoint x: 959, endPoint y: 357, distance: 103.7
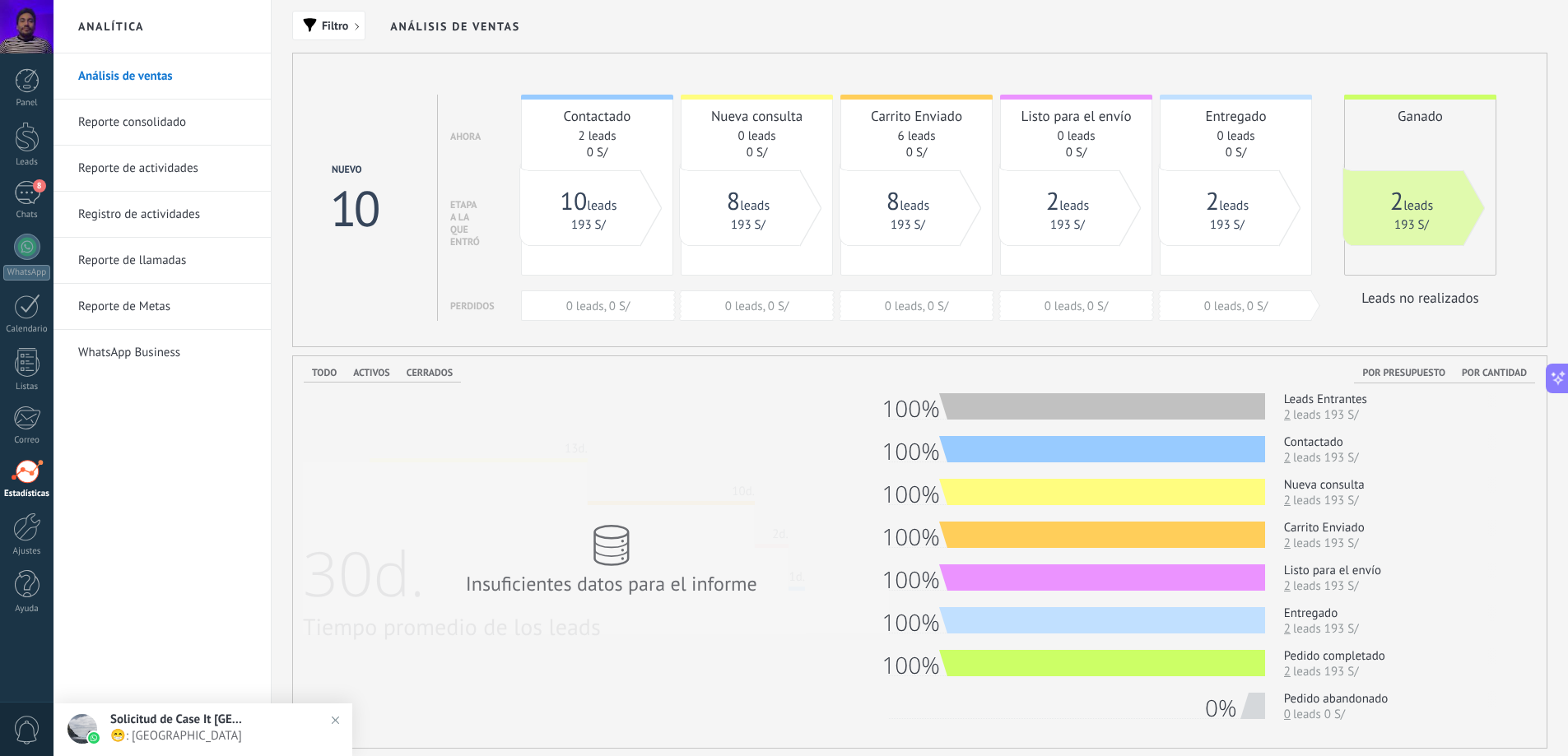
click at [1426, 214] on div "2 leads" at bounding box center [1411, 201] width 105 height 32
click at [1407, 203] on link "2 leads" at bounding box center [1411, 206] width 43 height 16
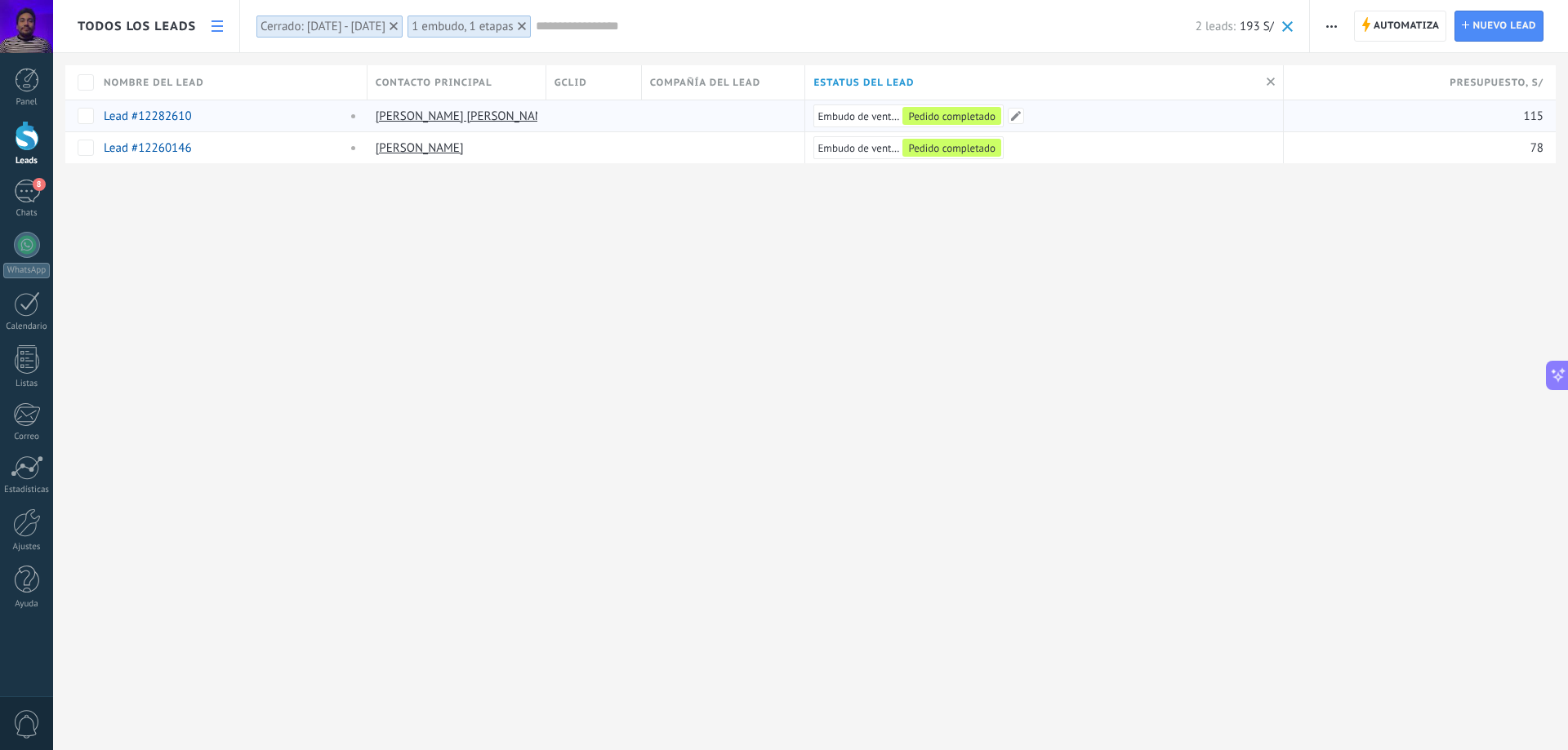
click at [895, 112] on span "Embudo de ventas" at bounding box center [858, 116] width 82 height 14
click at [1014, 110] on span at bounding box center [1016, 115] width 16 height 16
click at [0, 0] on div "Contactado Nueva consulta Carrito Enviado Listo para el envío Entregado Pedido …" at bounding box center [0, 0] width 0 height 0
click at [0, 0] on label "Entregado" at bounding box center [0, 0] width 0 height 0
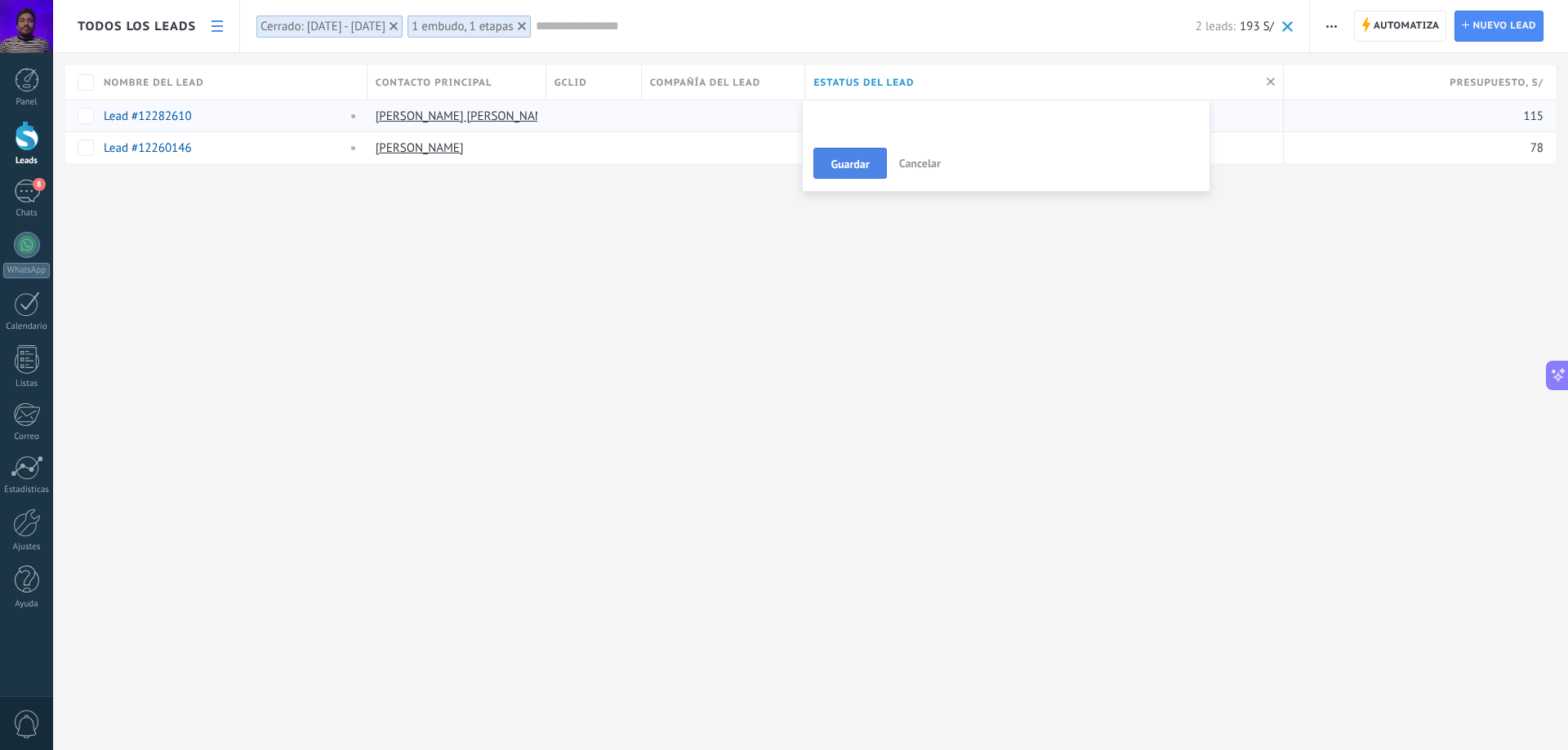
click at [862, 165] on span "Guardar" at bounding box center [849, 164] width 39 height 11
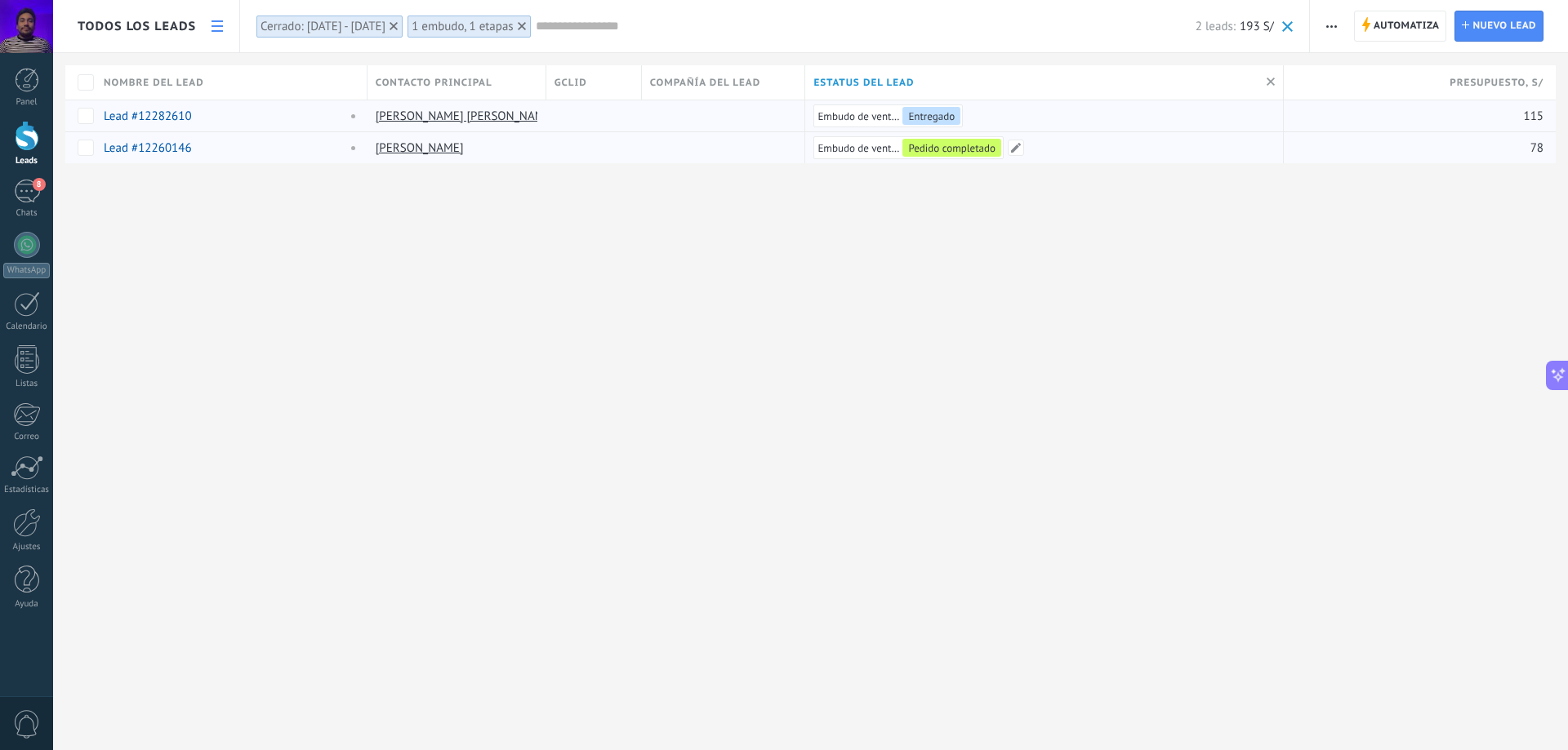
click at [956, 154] on div "Pedido completado" at bounding box center [952, 147] width 99 height 18
click at [1005, 147] on div "Embudo de ventas Pedido completado" at bounding box center [1041, 148] width 470 height 31
click at [1014, 149] on span at bounding box center [1016, 147] width 16 height 16
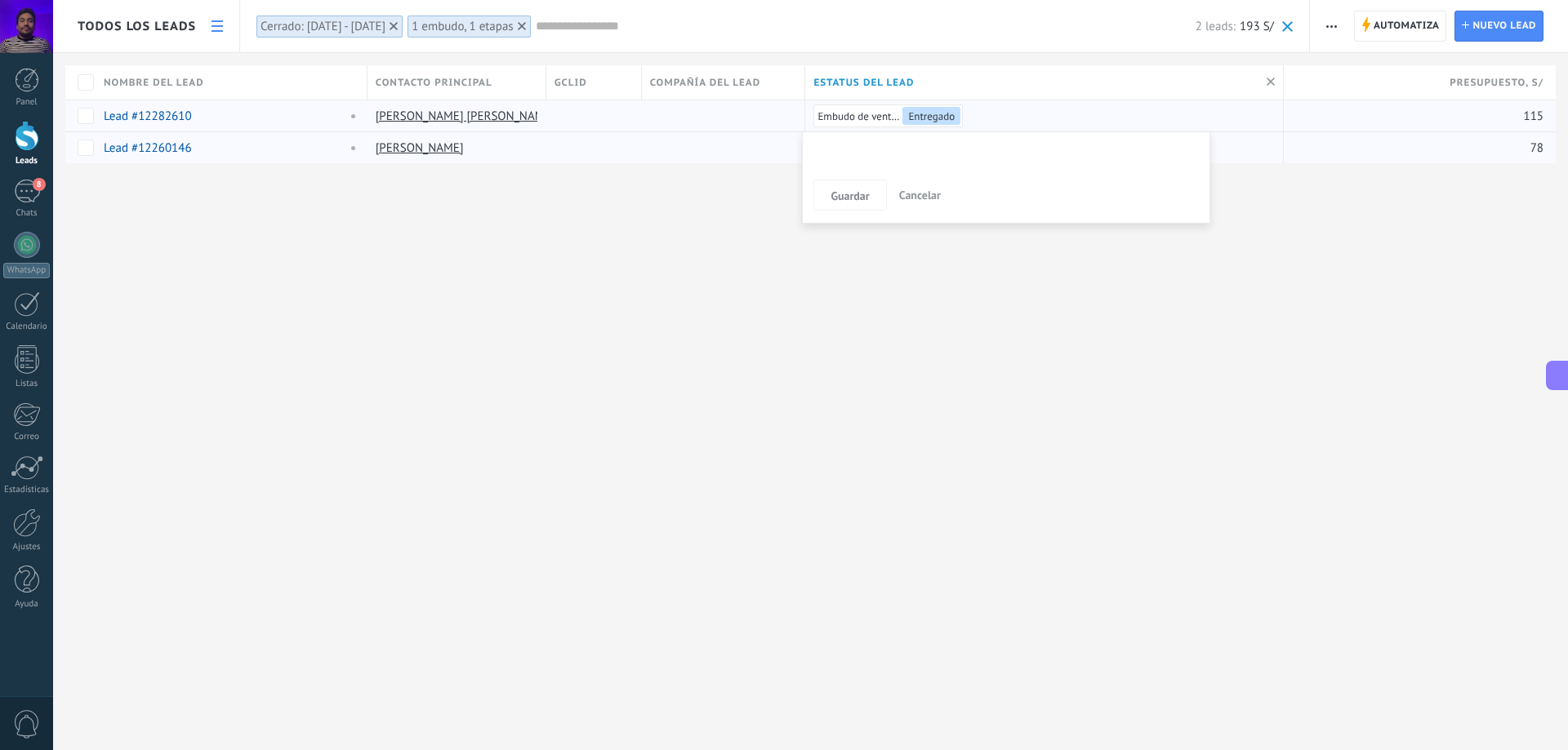
click at [0, 0] on div "Contactado Nueva consulta Carrito Enviado Listo para el envío Entregado Pedido …" at bounding box center [0, 0] width 0 height 0
click at [0, 0] on label "Entregado" at bounding box center [0, 0] width 0 height 0
click at [848, 195] on span "Guardar" at bounding box center [849, 195] width 39 height 11
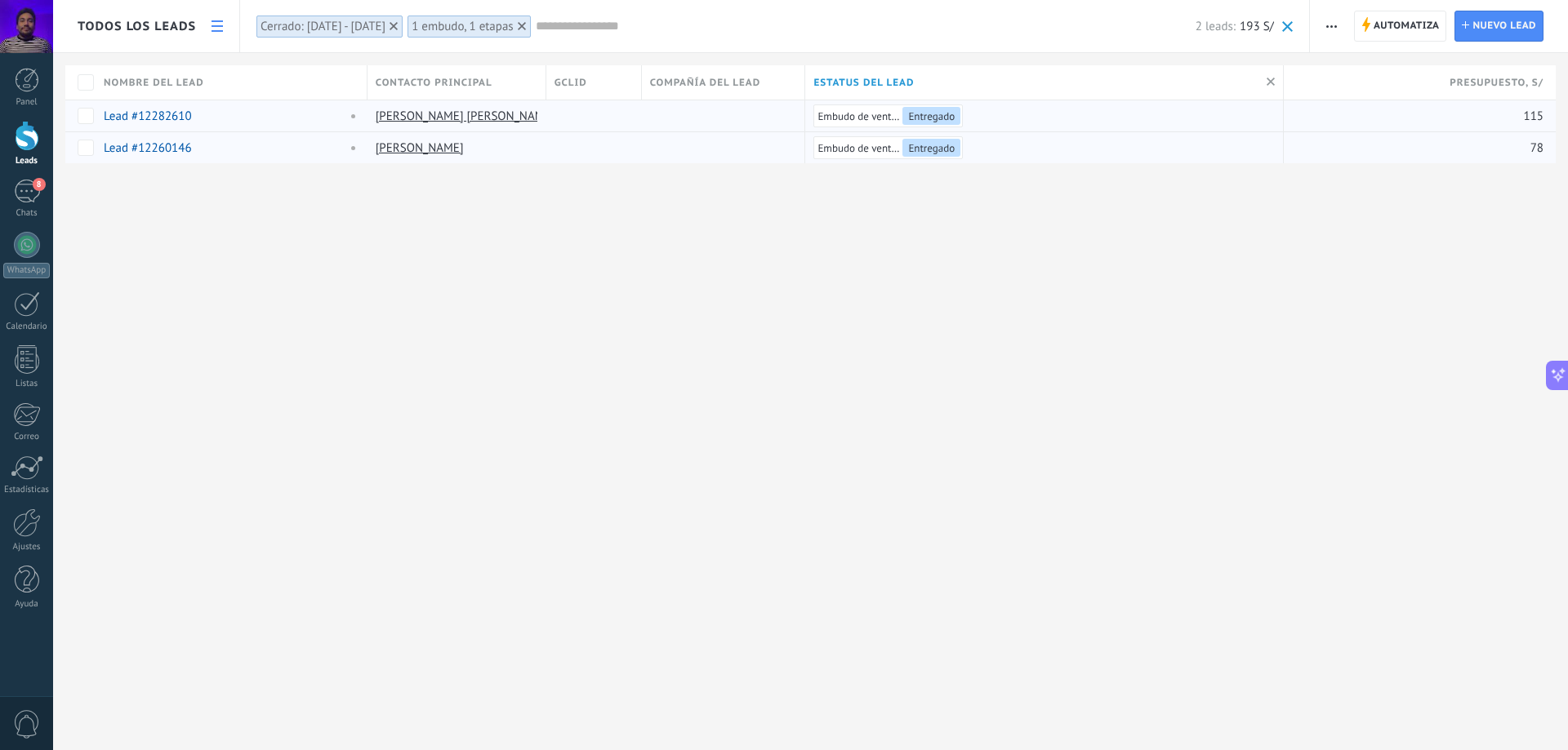
click at [744, 225] on div "**********" at bounding box center [811, 375] width 1515 height 750
click at [18, 92] on link "Panel" at bounding box center [27, 88] width 53 height 40
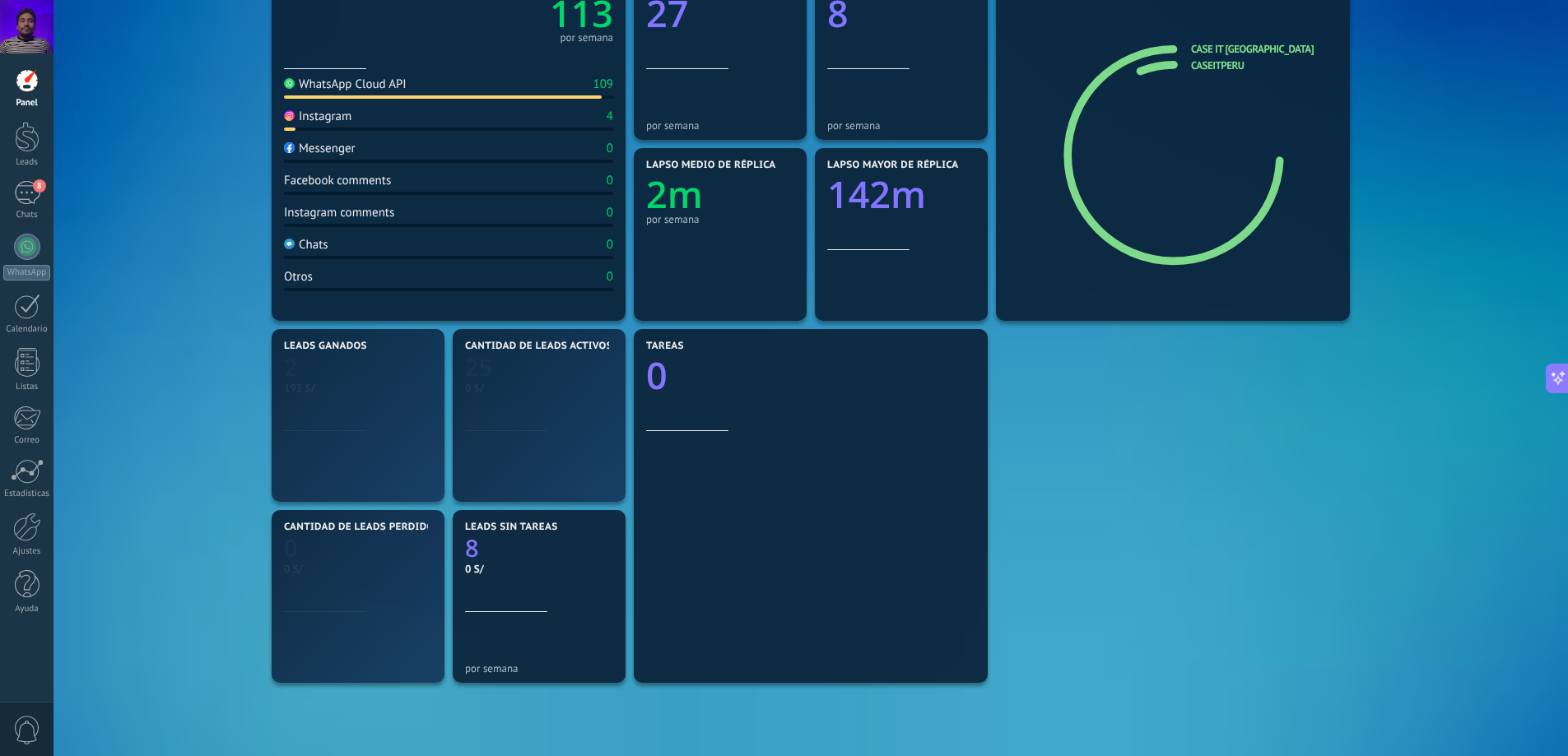
scroll to position [244, 0]
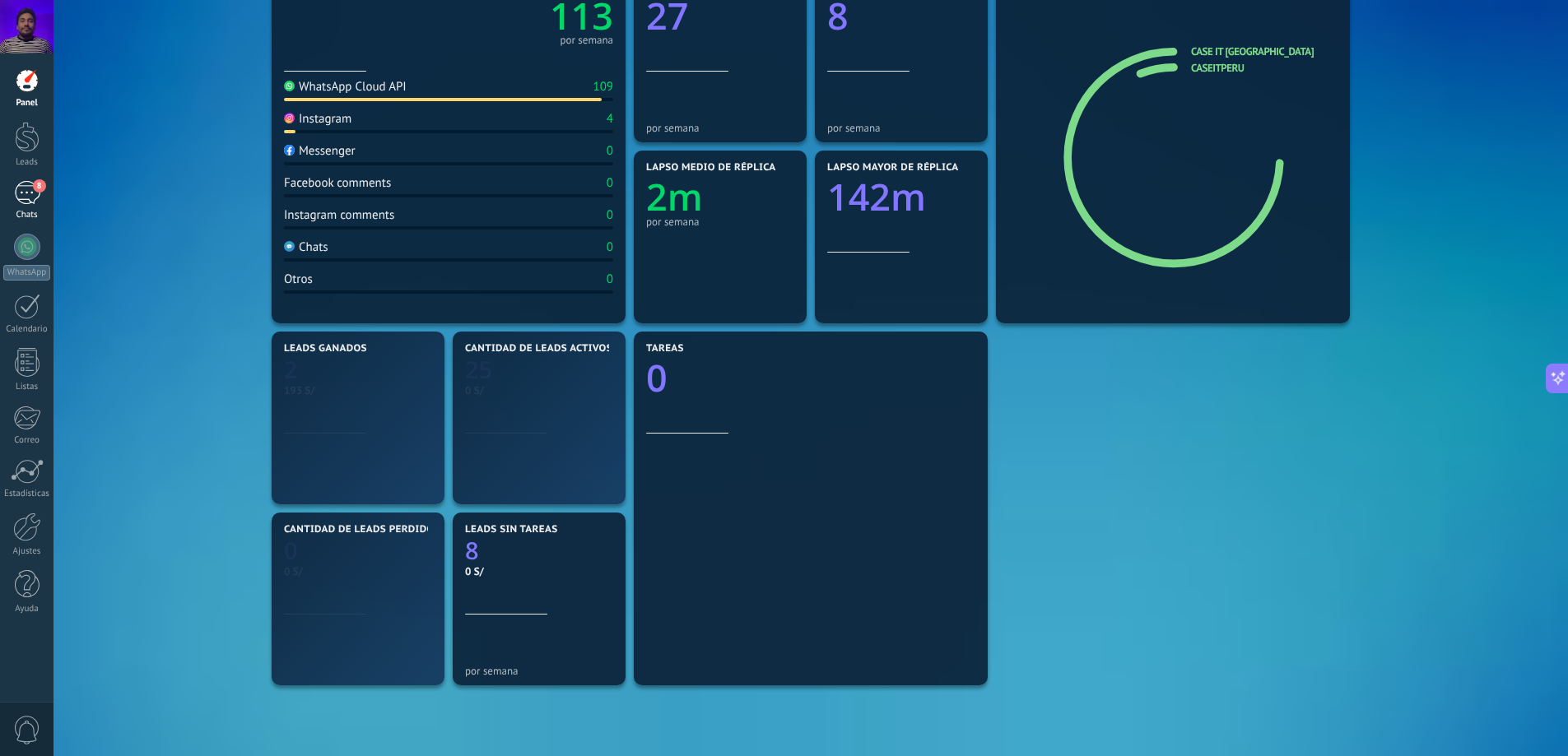
click at [23, 207] on link "8 Chats" at bounding box center [27, 201] width 54 height 40
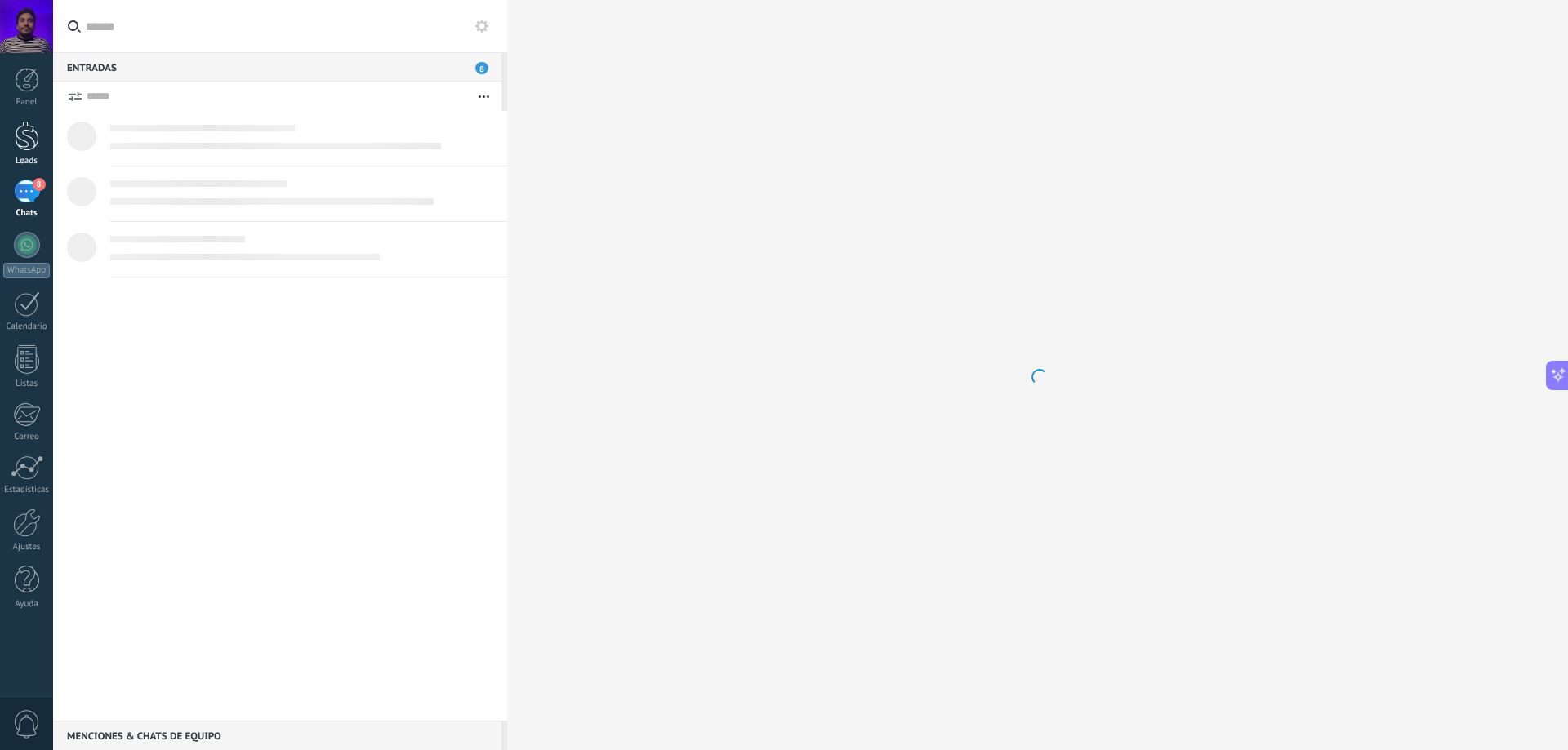
click at [25, 143] on div at bounding box center [27, 135] width 24 height 30
click at [26, 139] on div at bounding box center [27, 135] width 24 height 30
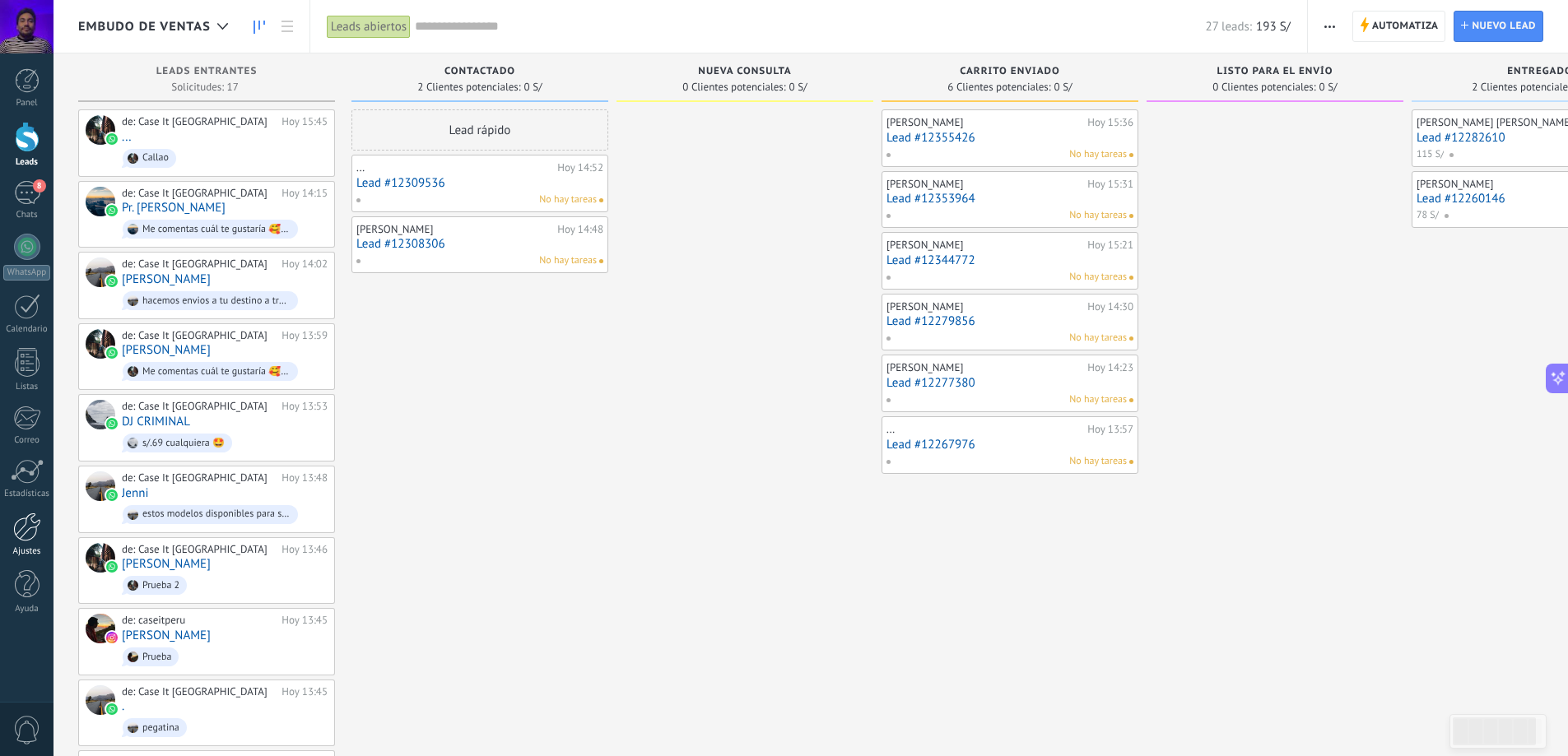
click at [29, 534] on div at bounding box center [27, 527] width 28 height 29
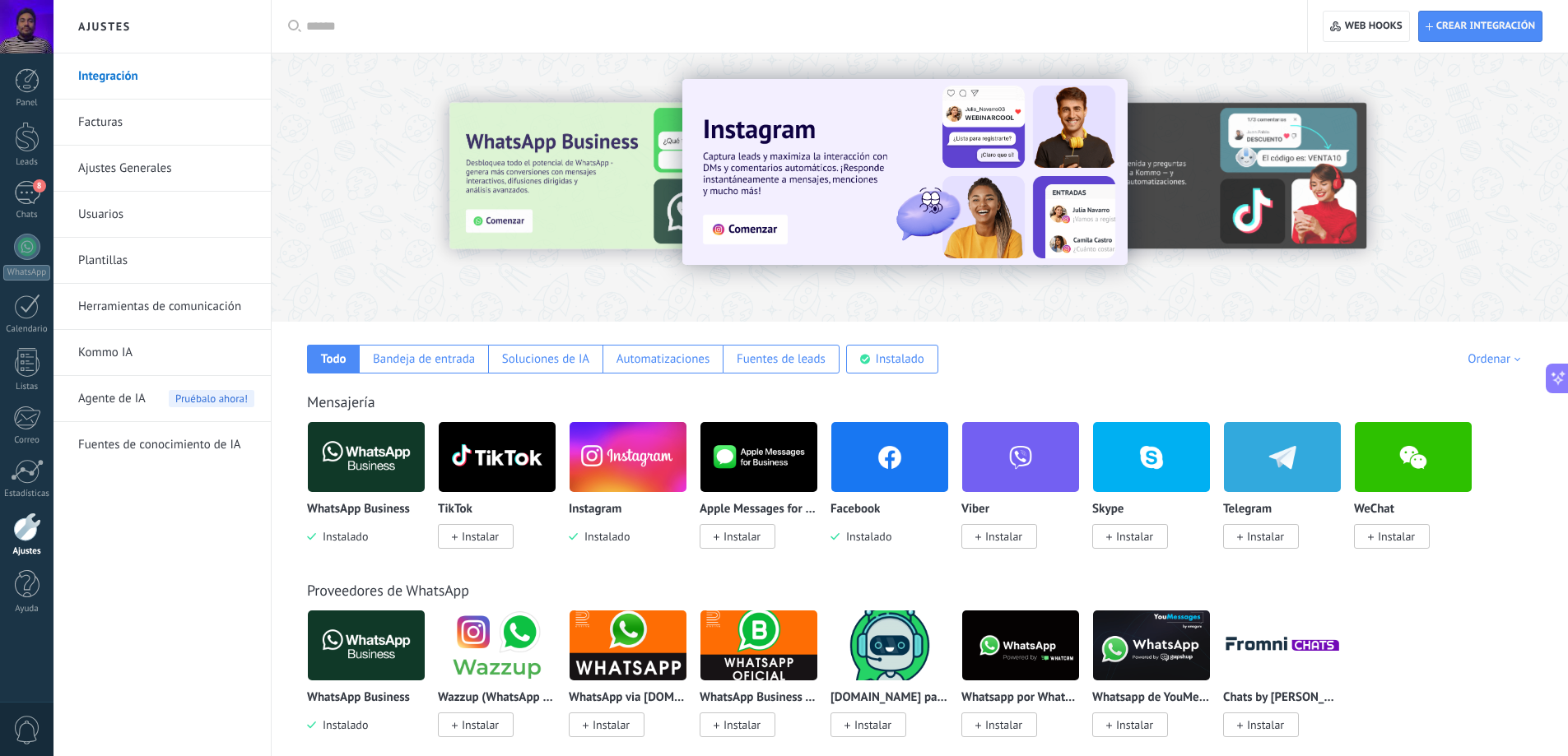
click at [172, 167] on link "Ajustes Generales" at bounding box center [166, 168] width 176 height 46
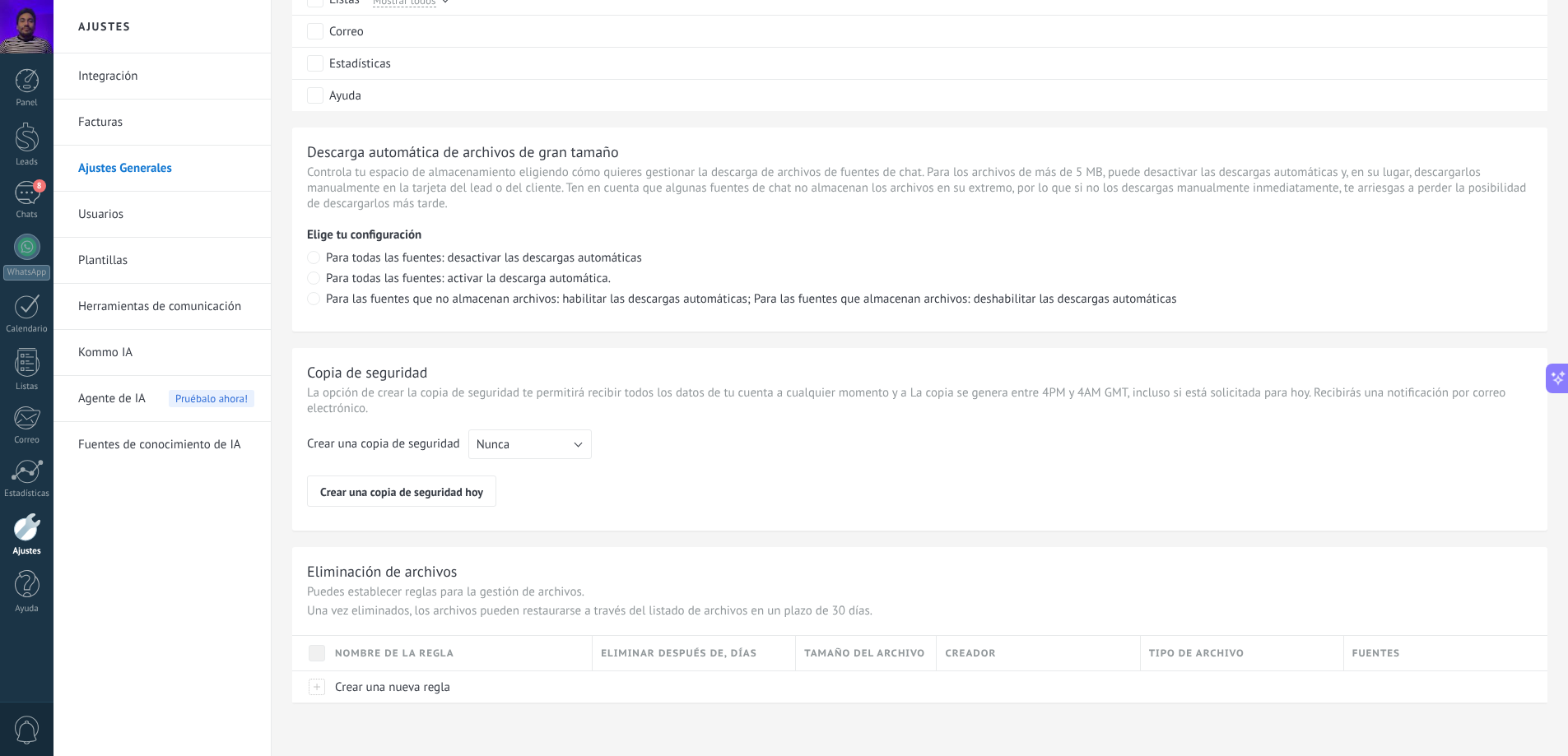
scroll to position [1041, 0]
click at [155, 201] on link "Usuarios" at bounding box center [166, 214] width 176 height 46
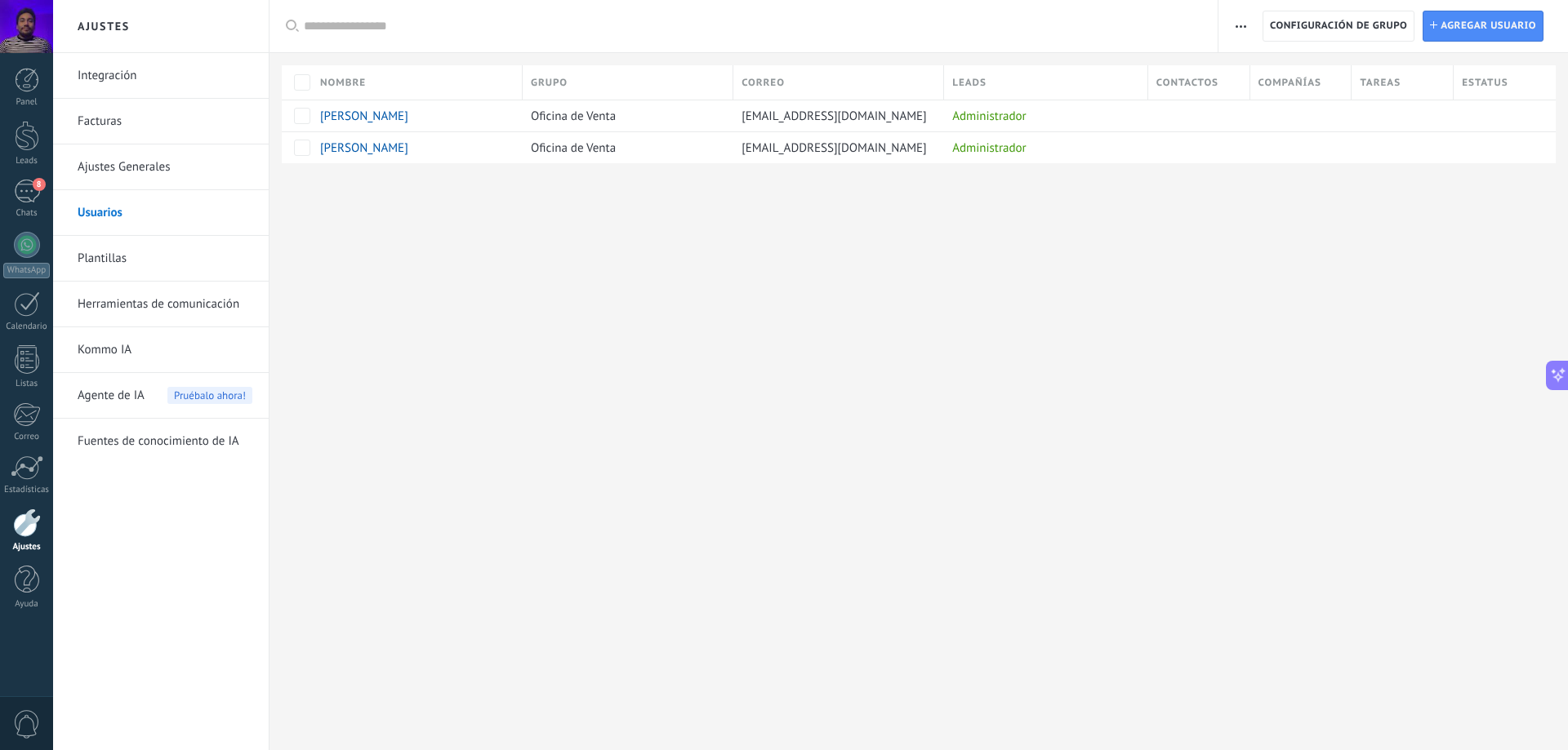
click at [39, 21] on div at bounding box center [27, 27] width 53 height 53
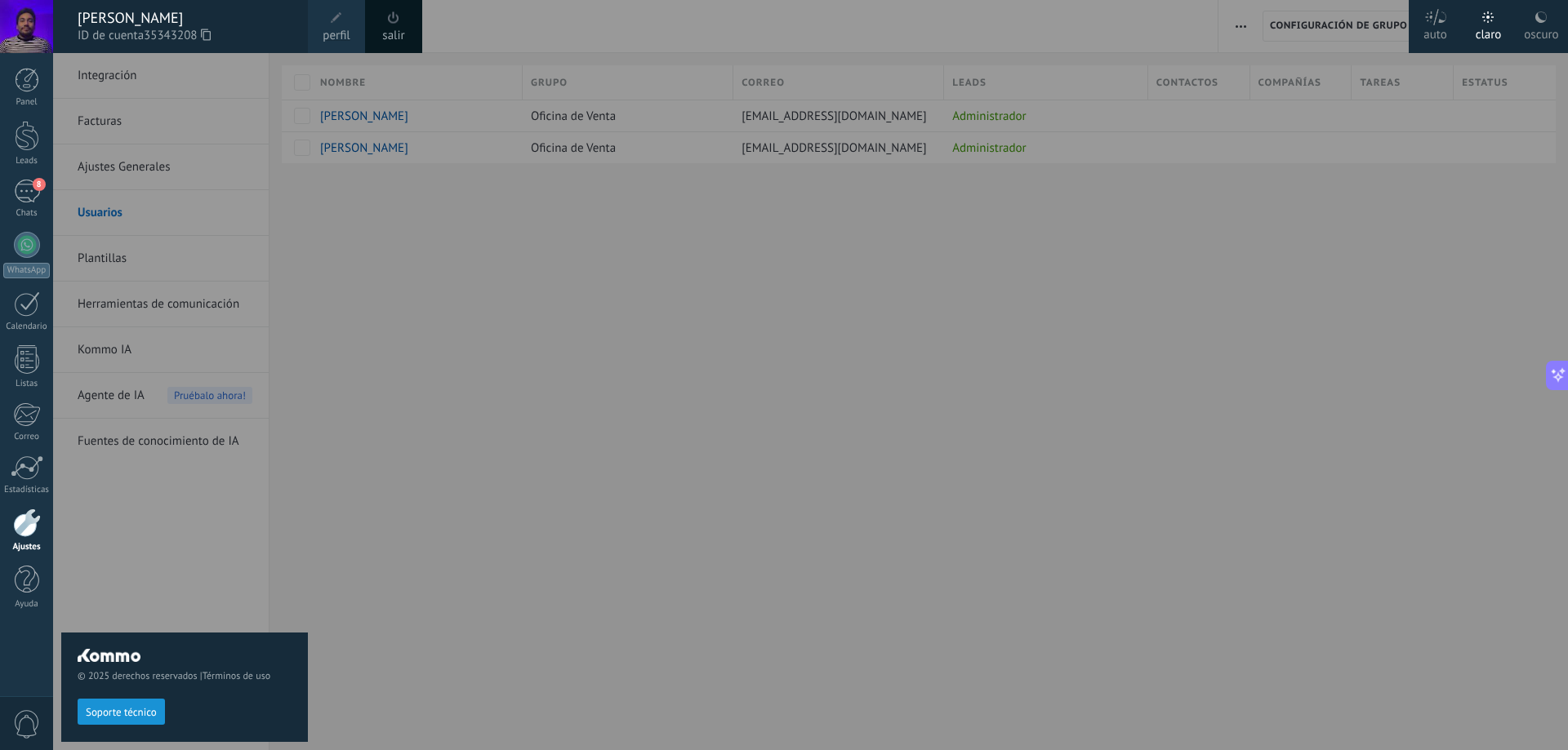
click at [1523, 26] on label "oscuro" at bounding box center [1542, 27] width 53 height 53
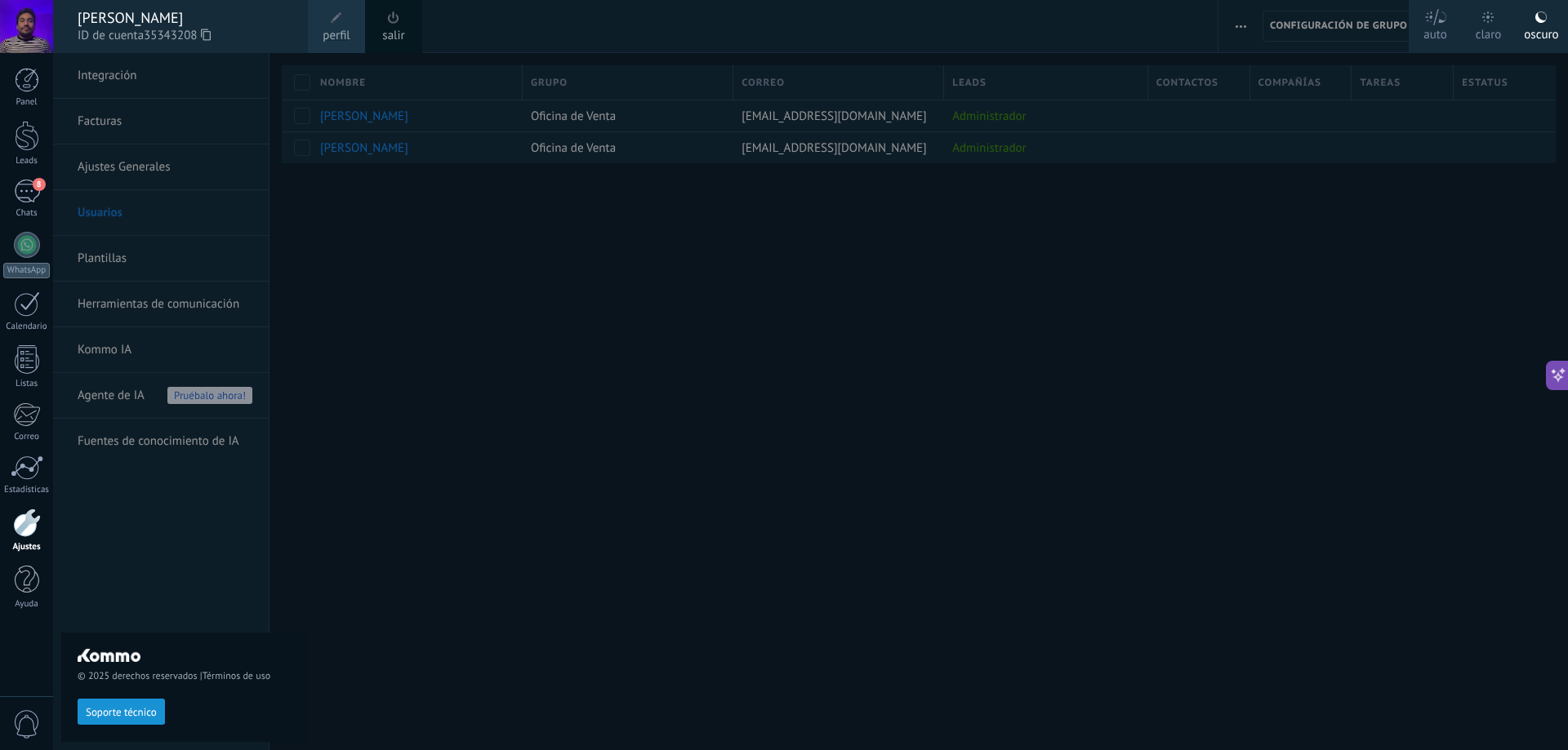
click at [990, 323] on div at bounding box center [837, 375] width 1568 height 750
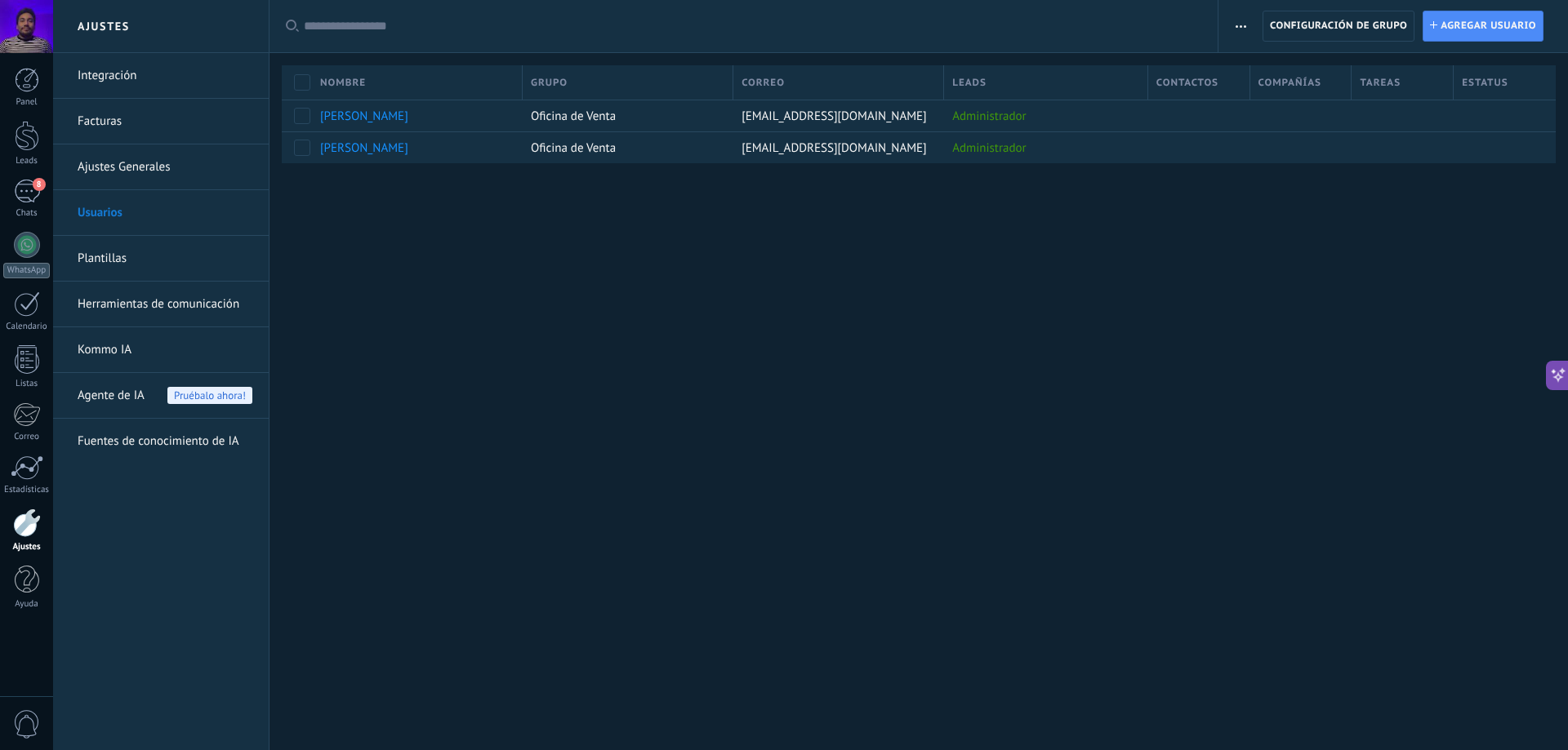
click at [140, 262] on link "Plantillas" at bounding box center [165, 258] width 175 height 46
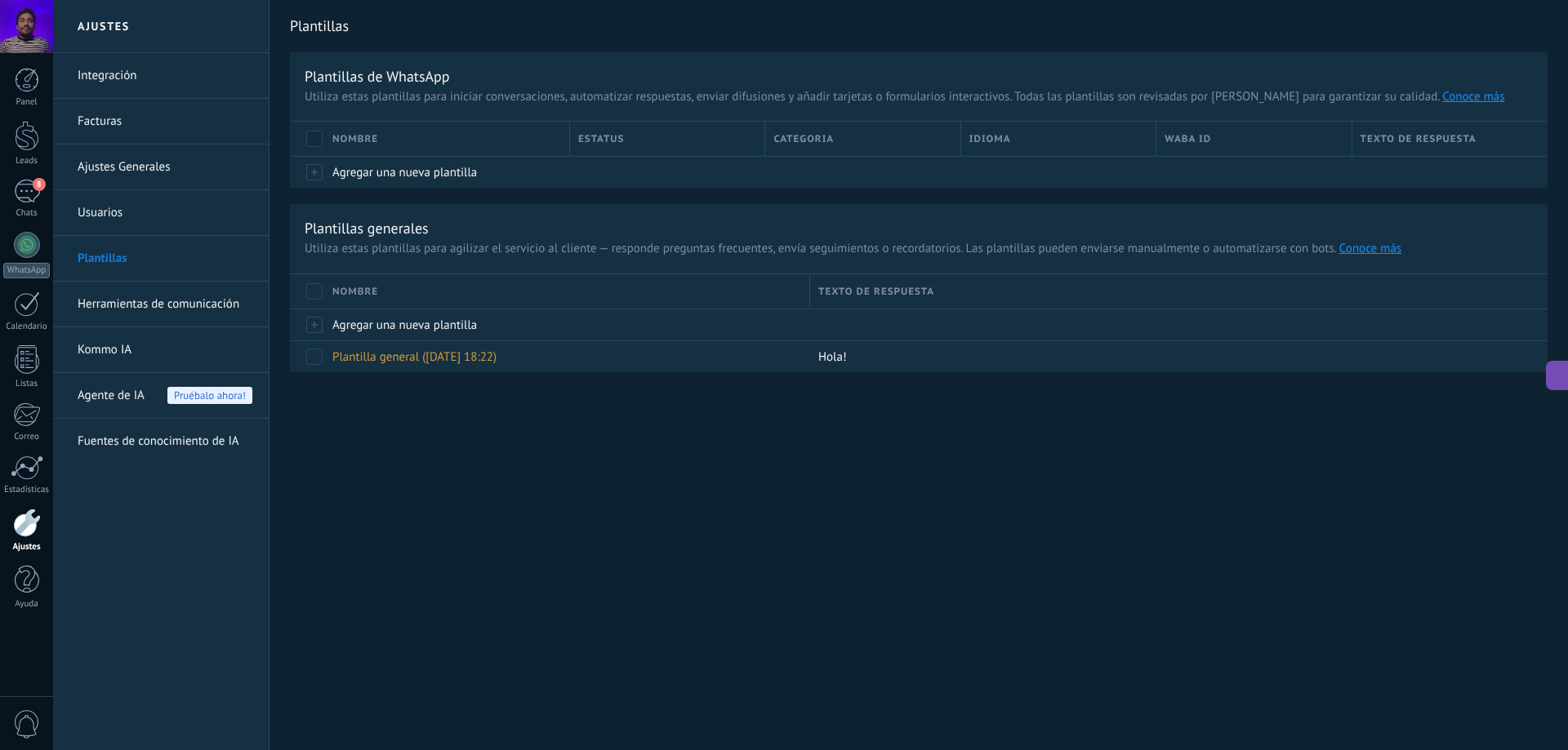
click at [169, 293] on link "Herramientas de comunicación" at bounding box center [165, 304] width 175 height 46
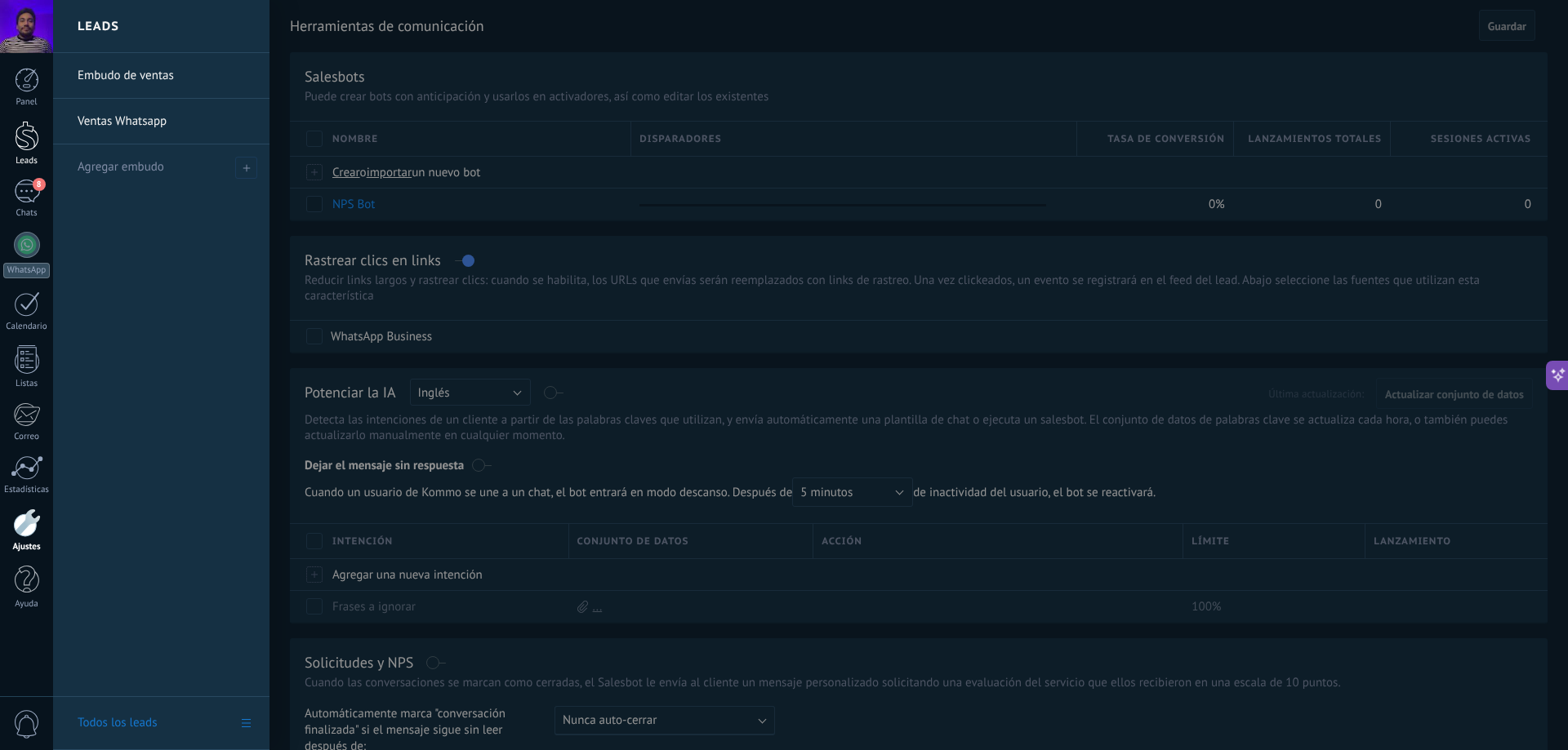
click at [26, 131] on div at bounding box center [27, 135] width 24 height 30
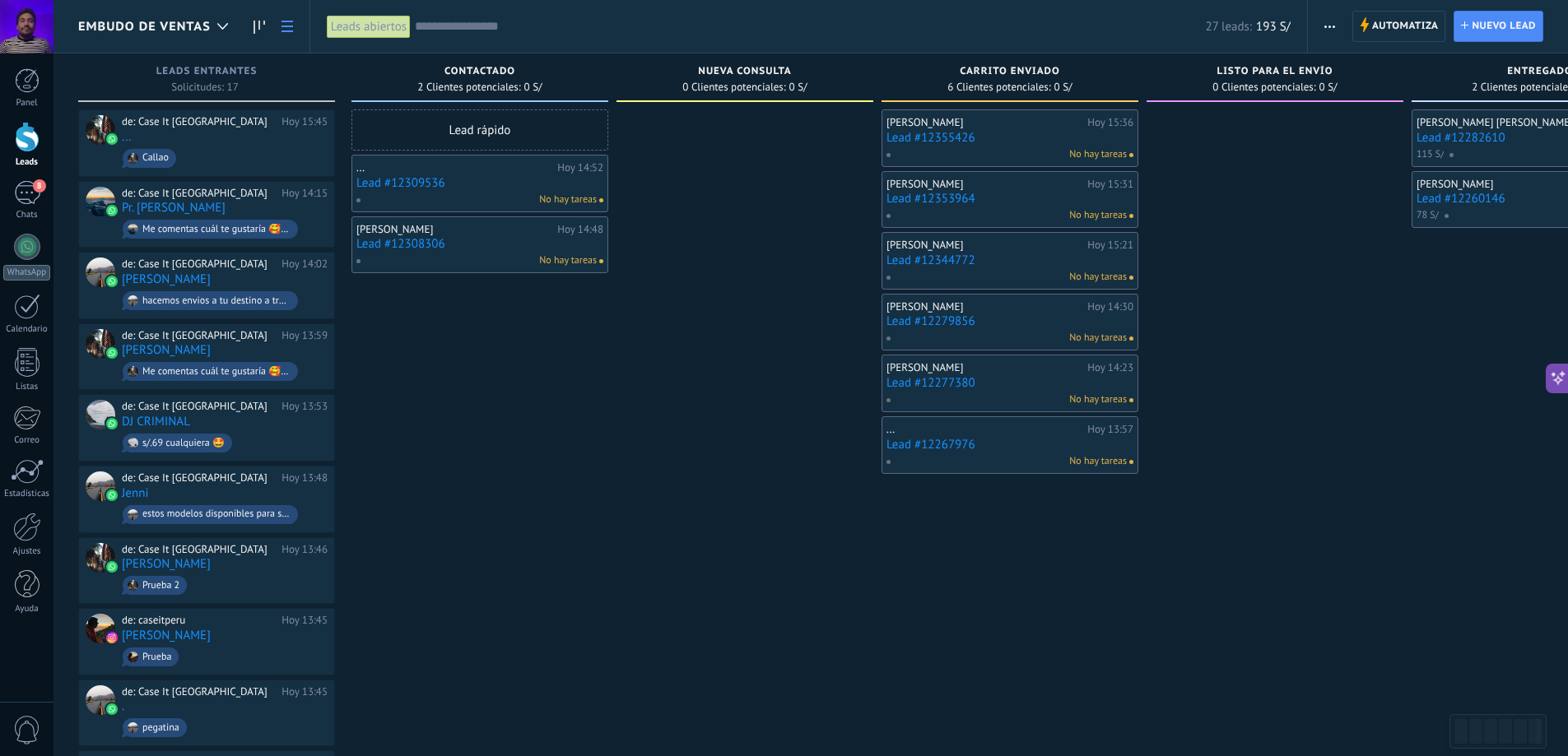
click at [283, 30] on use at bounding box center [287, 26] width 11 height 11
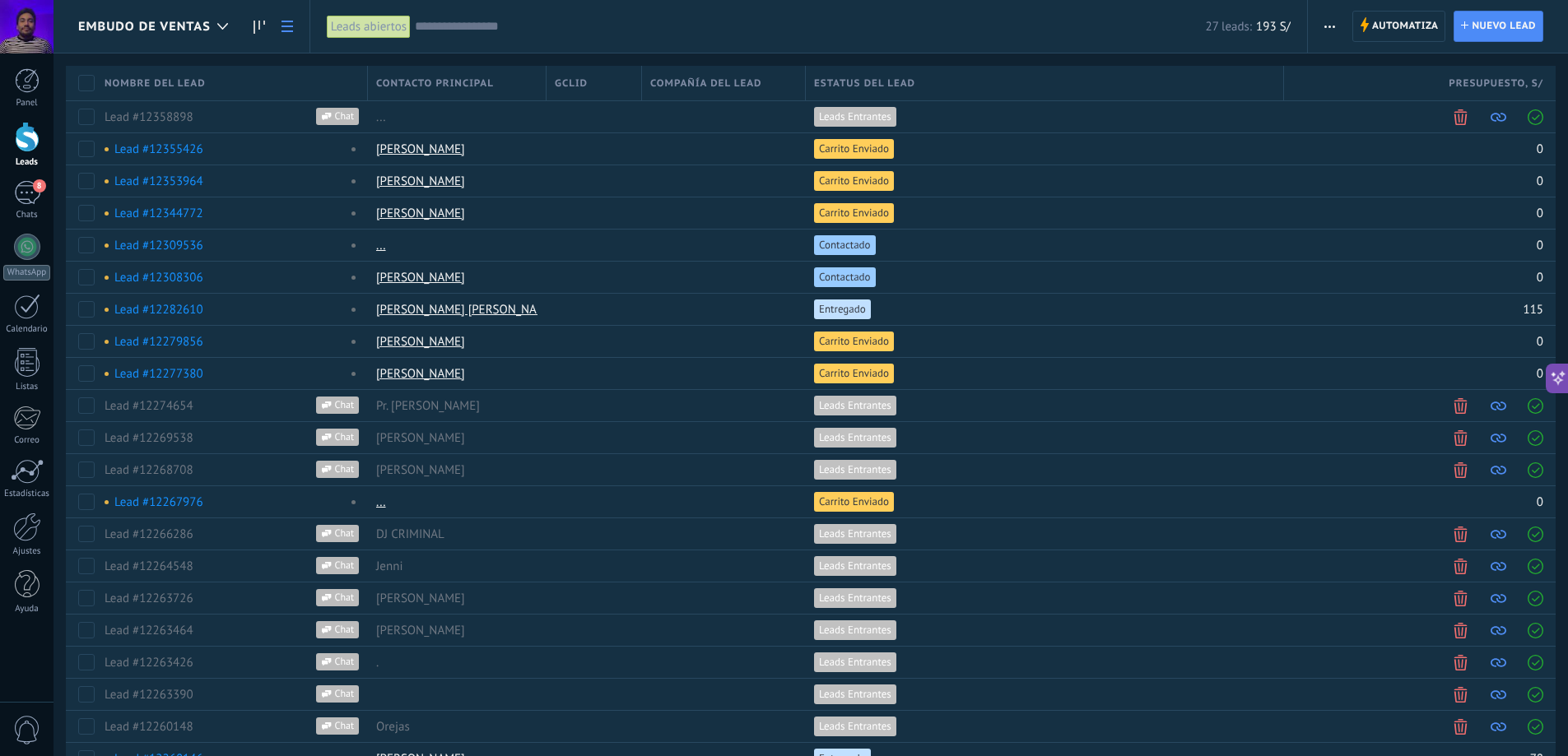
click at [1332, 30] on span "button" at bounding box center [1330, 26] width 10 height 31
click at [1383, 173] on span "Ajustes de la lista" at bounding box center [1386, 169] width 93 height 33
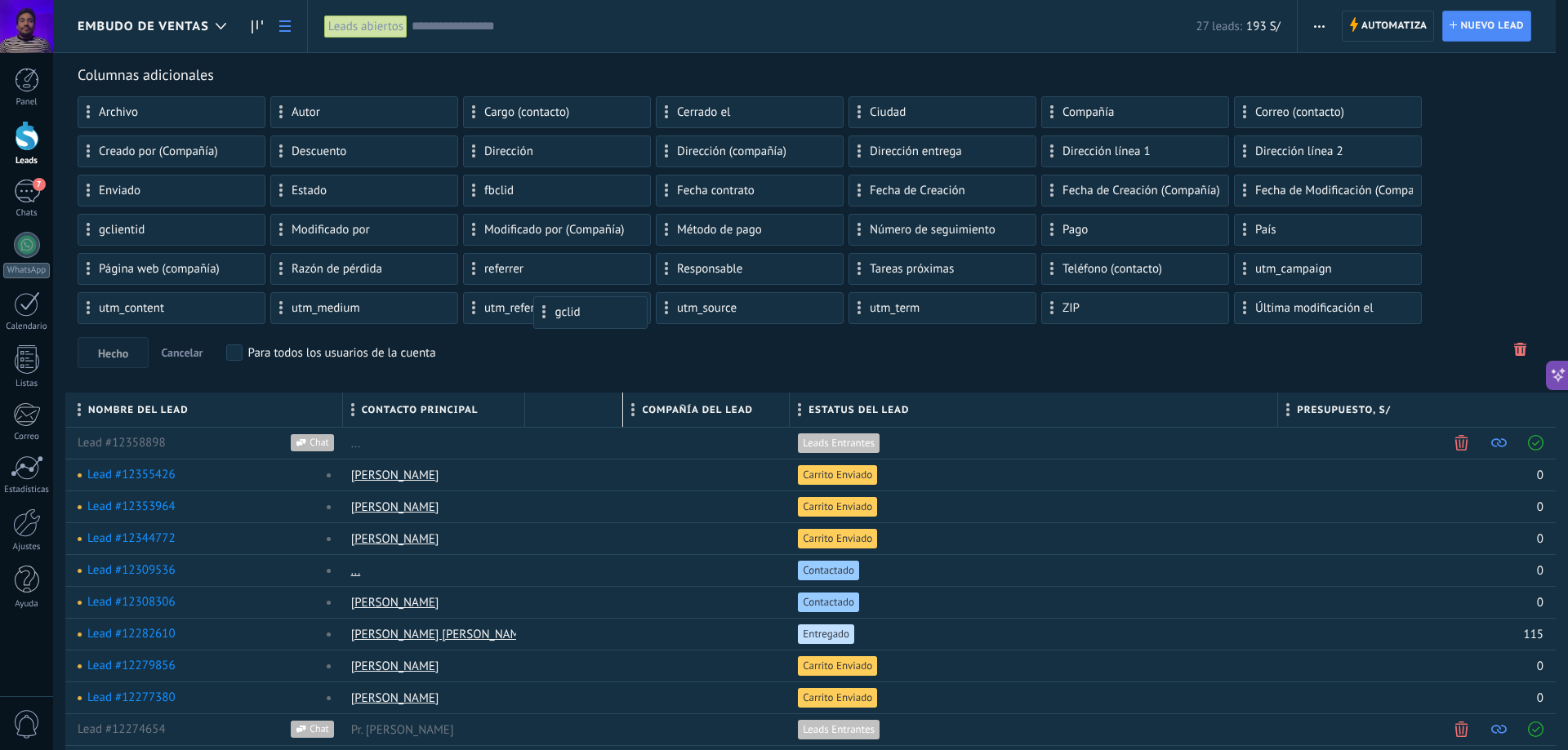
drag, startPoint x: 564, startPoint y: 410, endPoint x: 576, endPoint y: 313, distance: 97.7
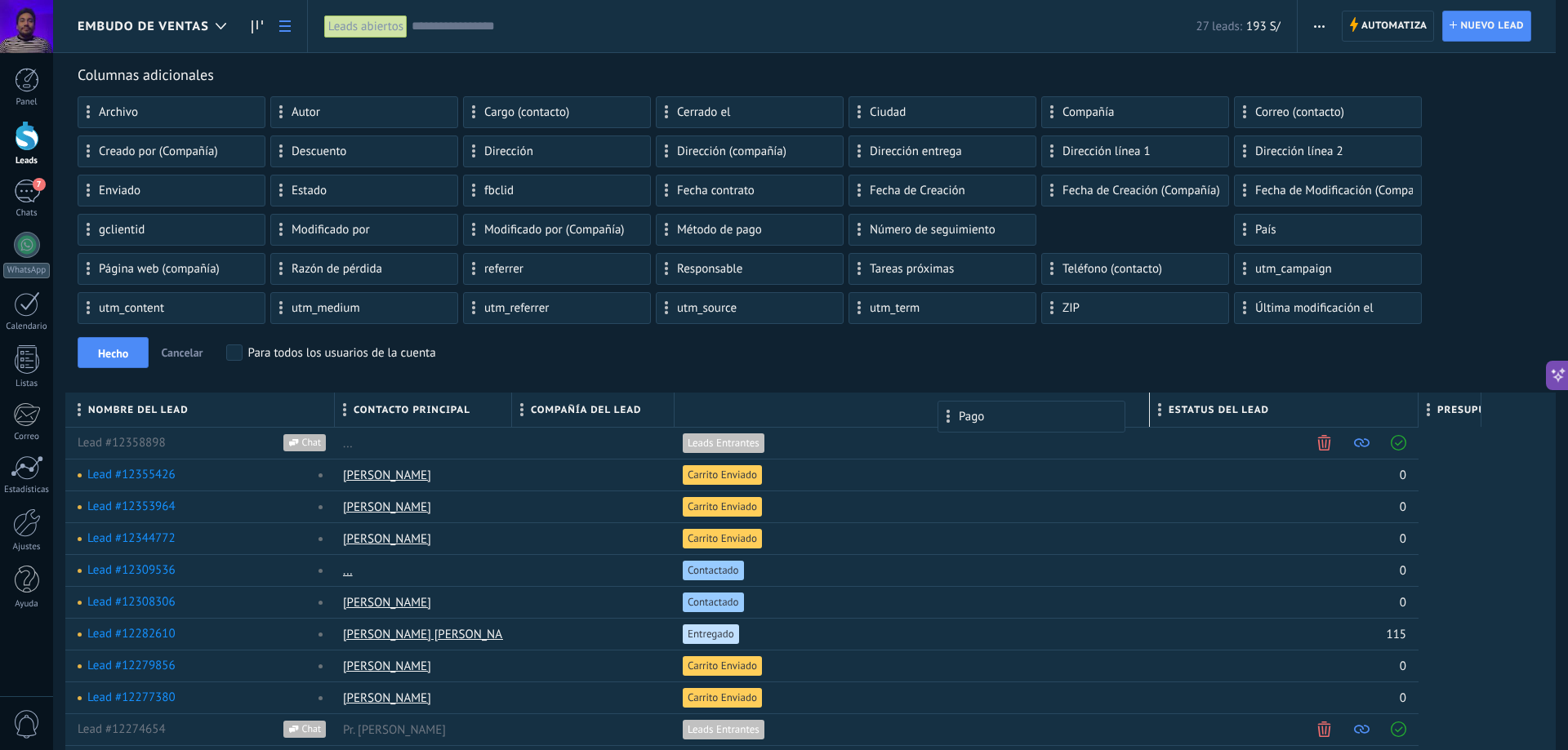
drag, startPoint x: 1105, startPoint y: 224, endPoint x: 1001, endPoint y: 409, distance: 212.2
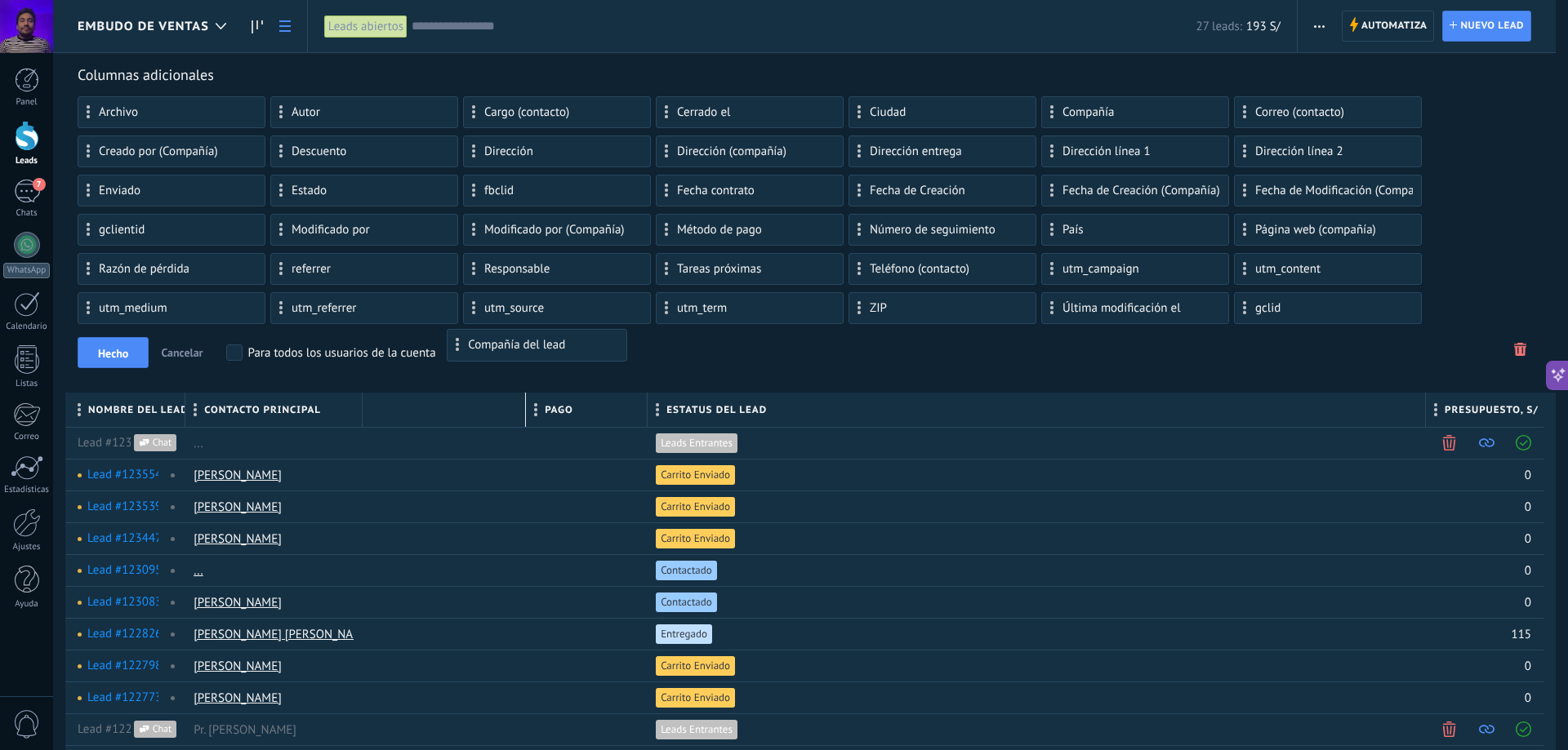
drag, startPoint x: 488, startPoint y: 412, endPoint x: 581, endPoint y: 341, distance: 117.0
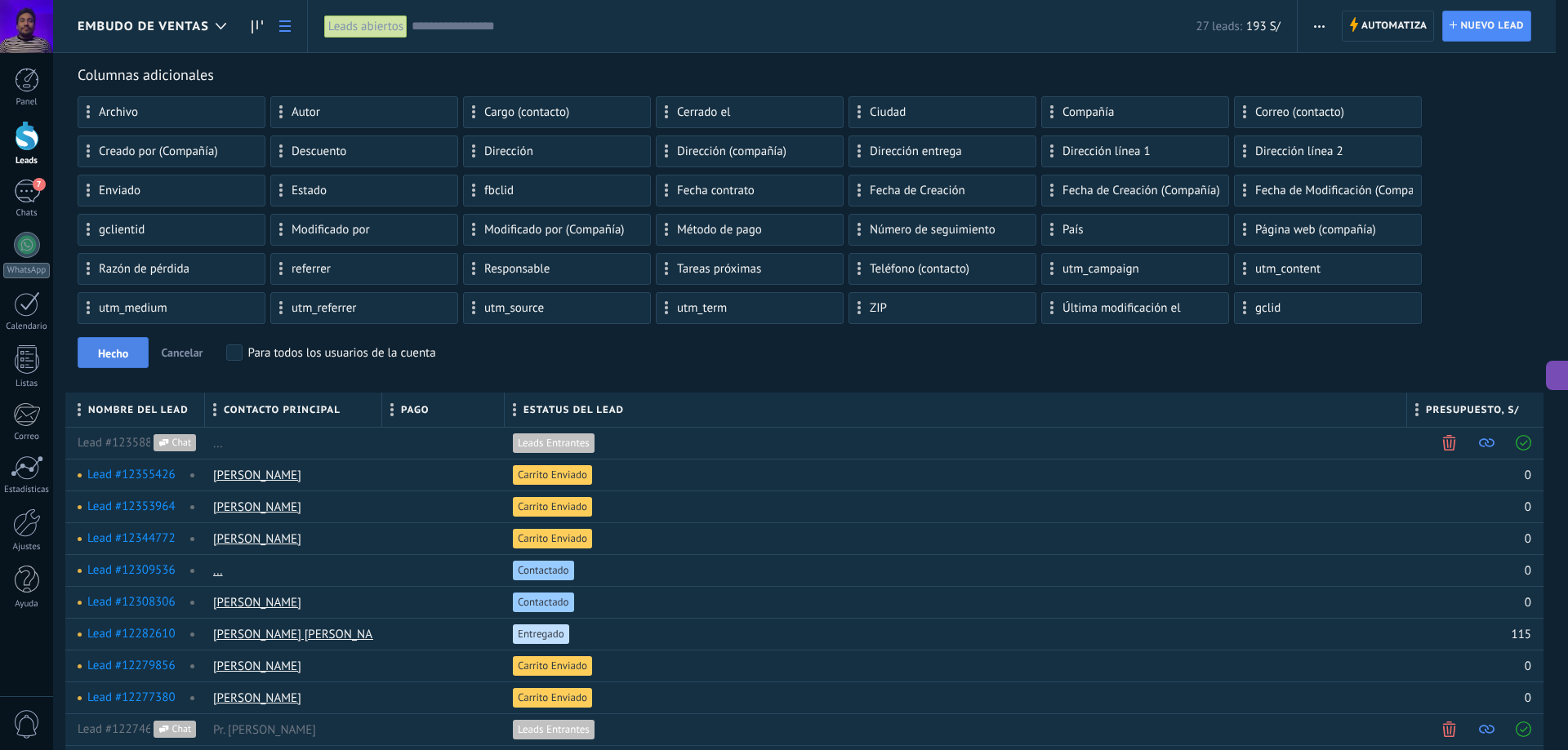
click at [109, 351] on span "Hecho" at bounding box center [113, 353] width 30 height 11
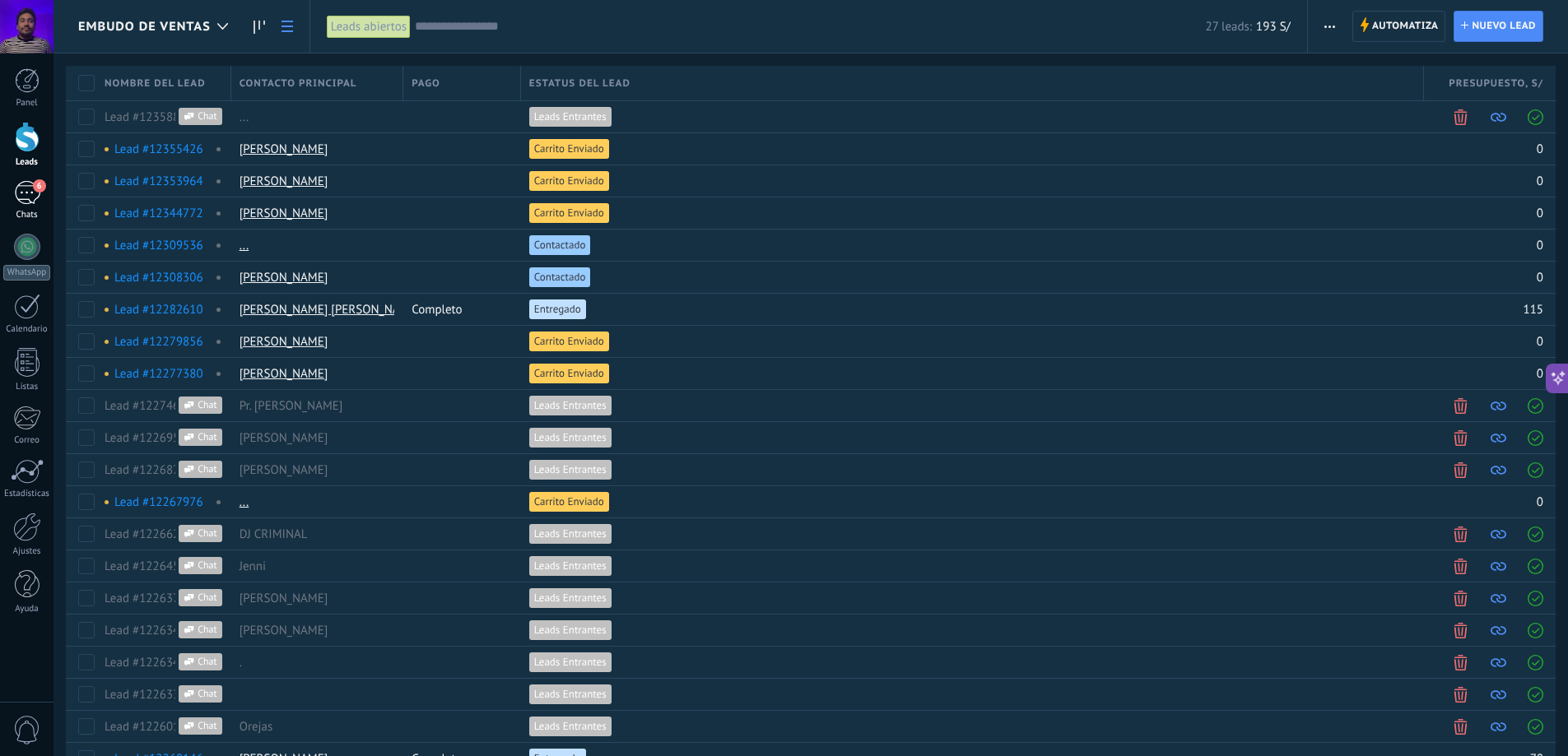
click at [29, 199] on div "6" at bounding box center [27, 193] width 26 height 23
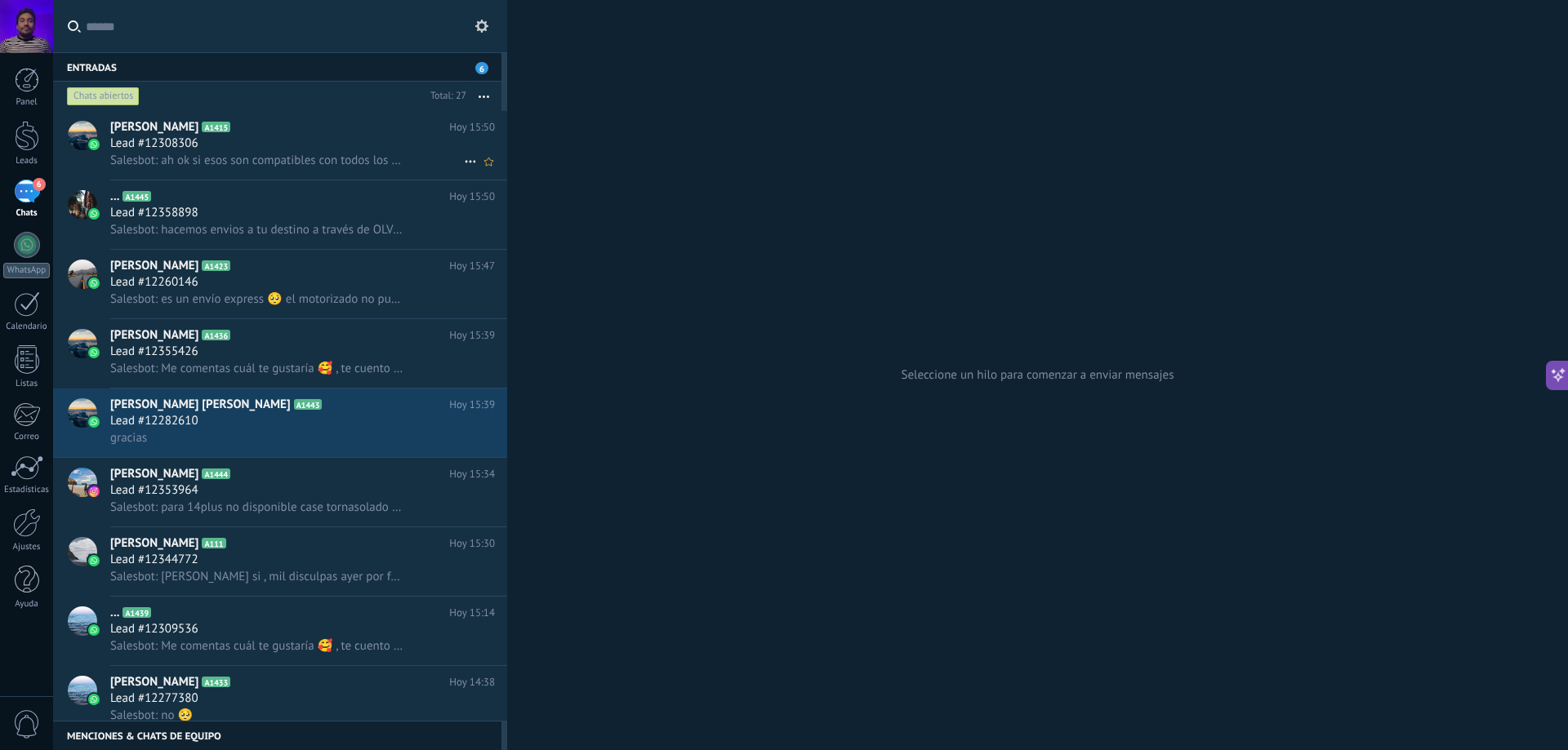
click at [295, 140] on div "Lead #12308306" at bounding box center [302, 143] width 385 height 16
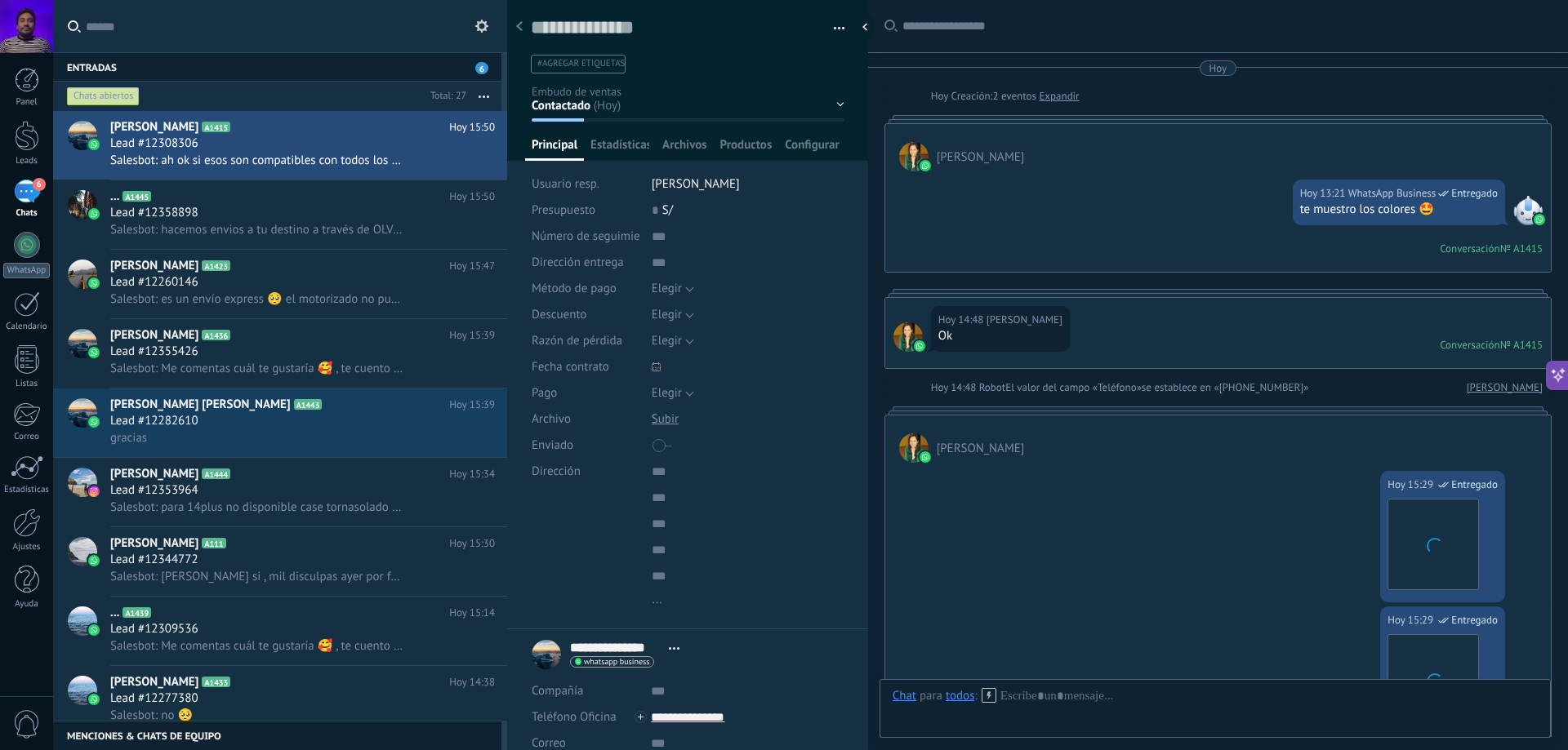
scroll to position [1493, 0]
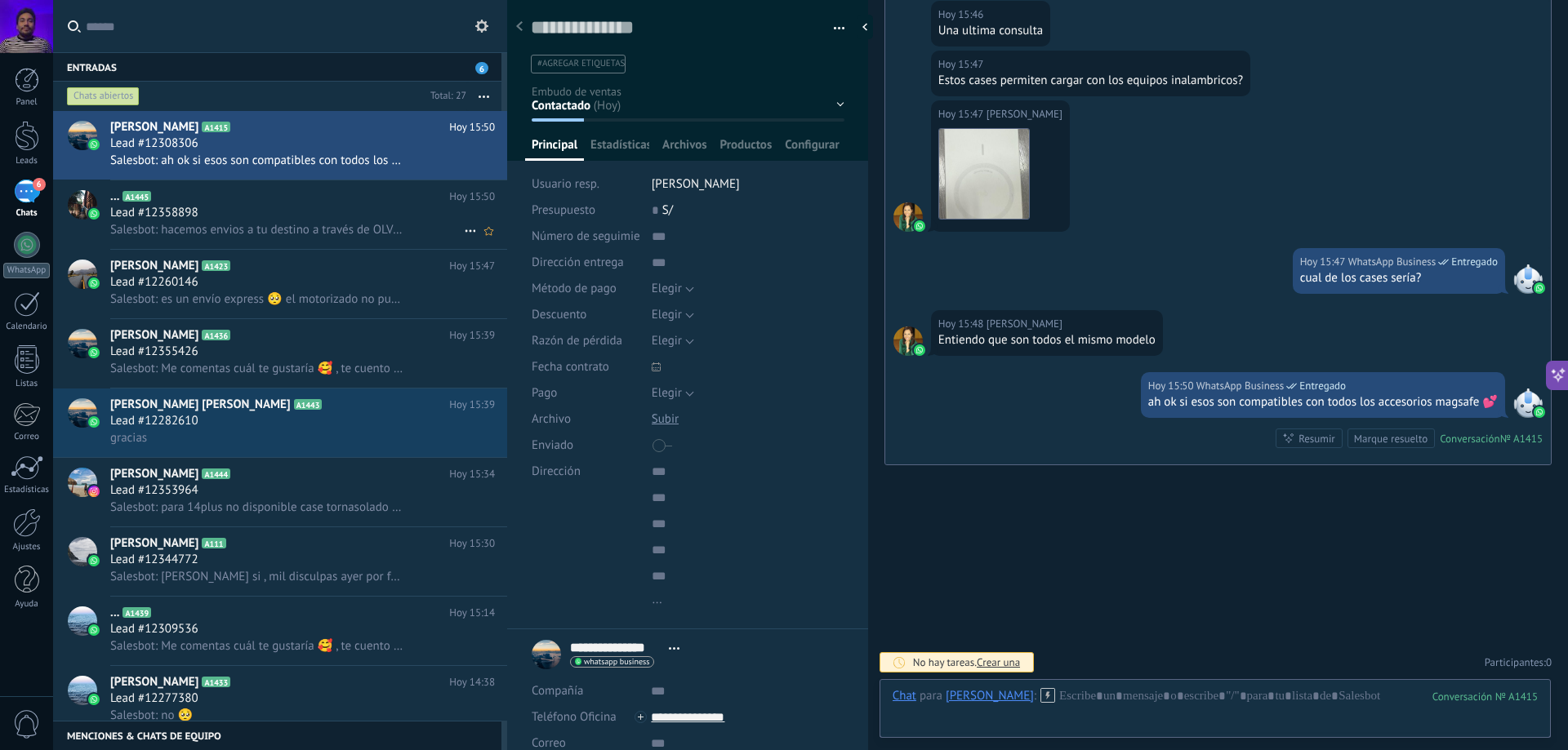
click at [339, 218] on div "Lead #12358898" at bounding box center [302, 213] width 385 height 16
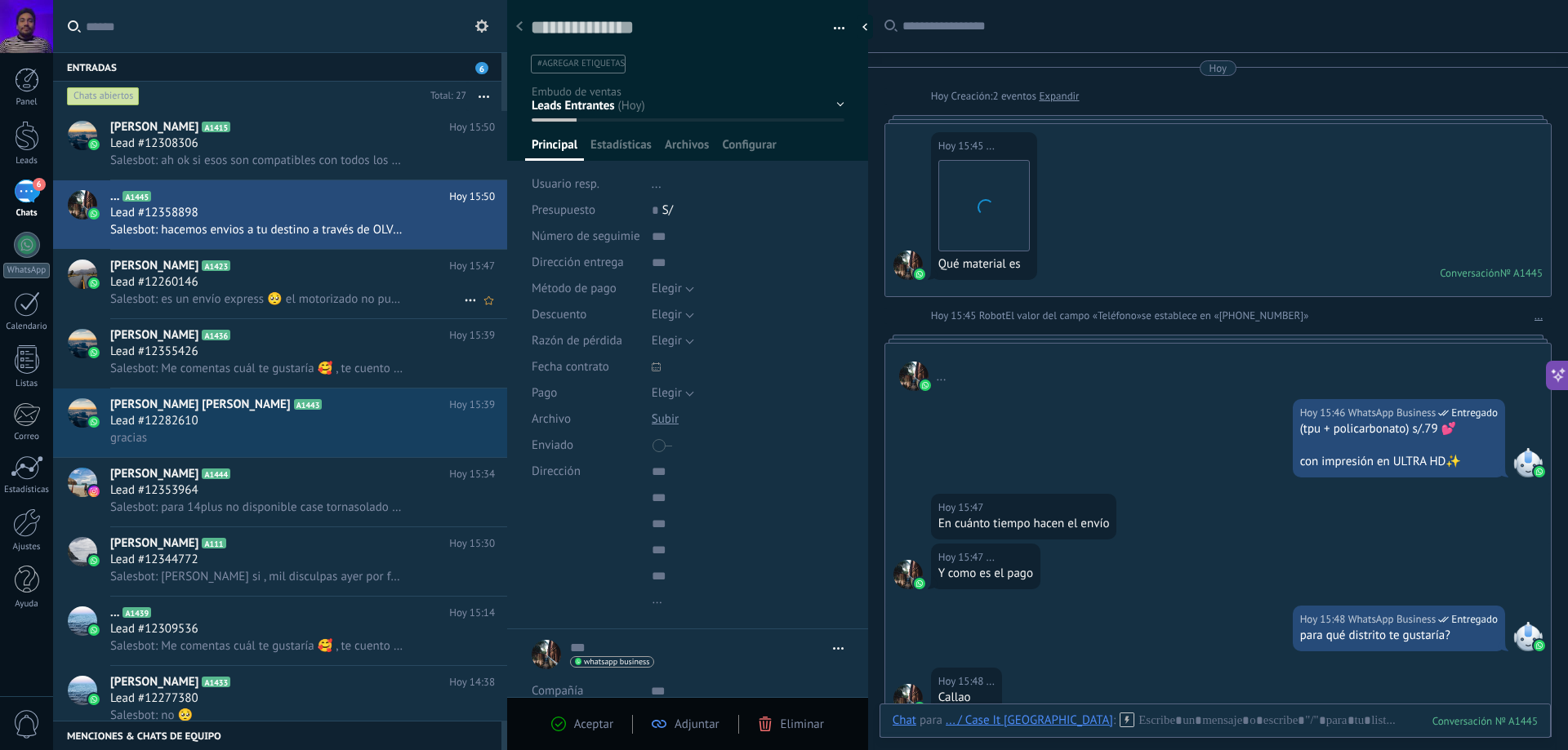
scroll to position [466, 0]
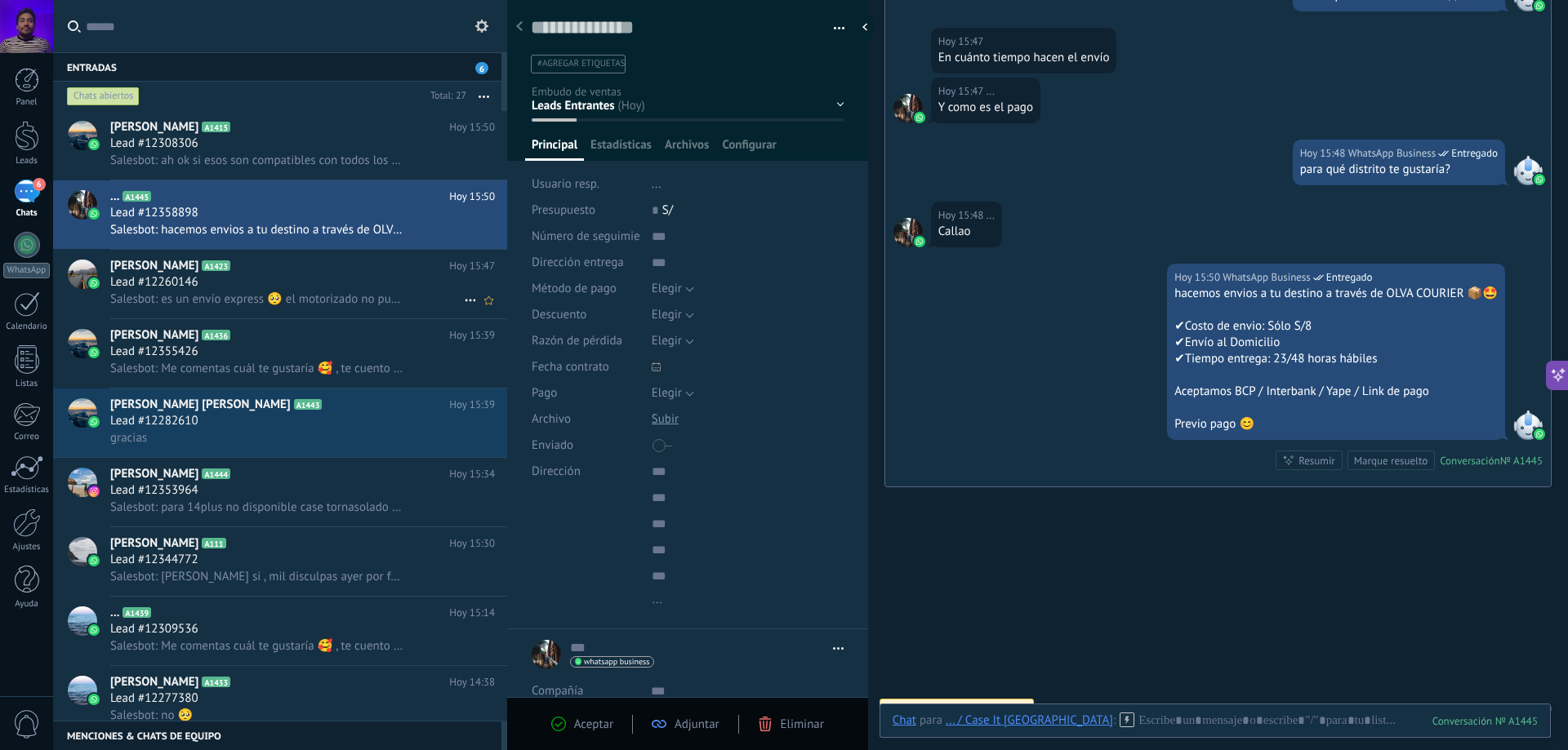
click at [311, 271] on h2 "[PERSON_NAME] A1423" at bounding box center [279, 266] width 339 height 16
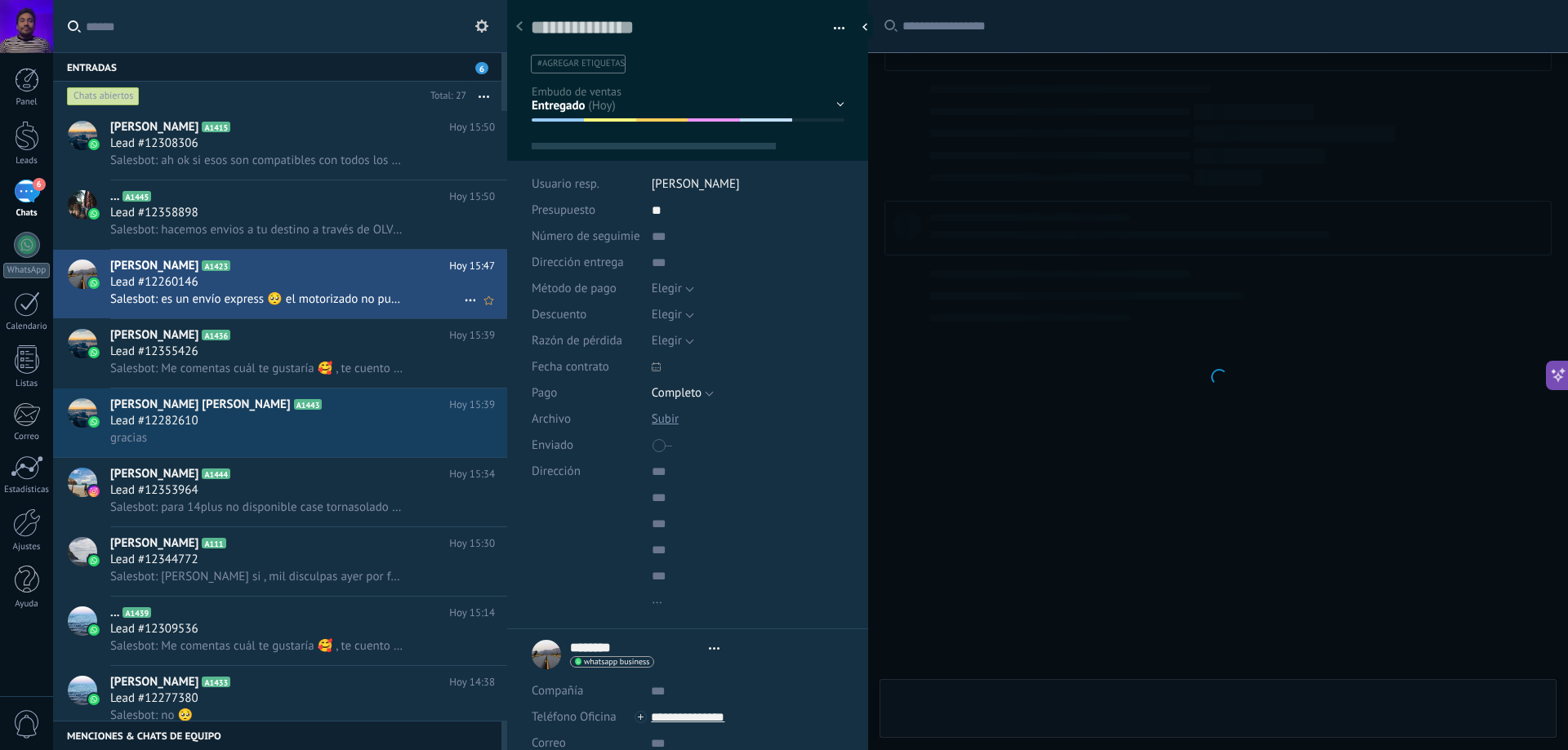
type textarea "**********"
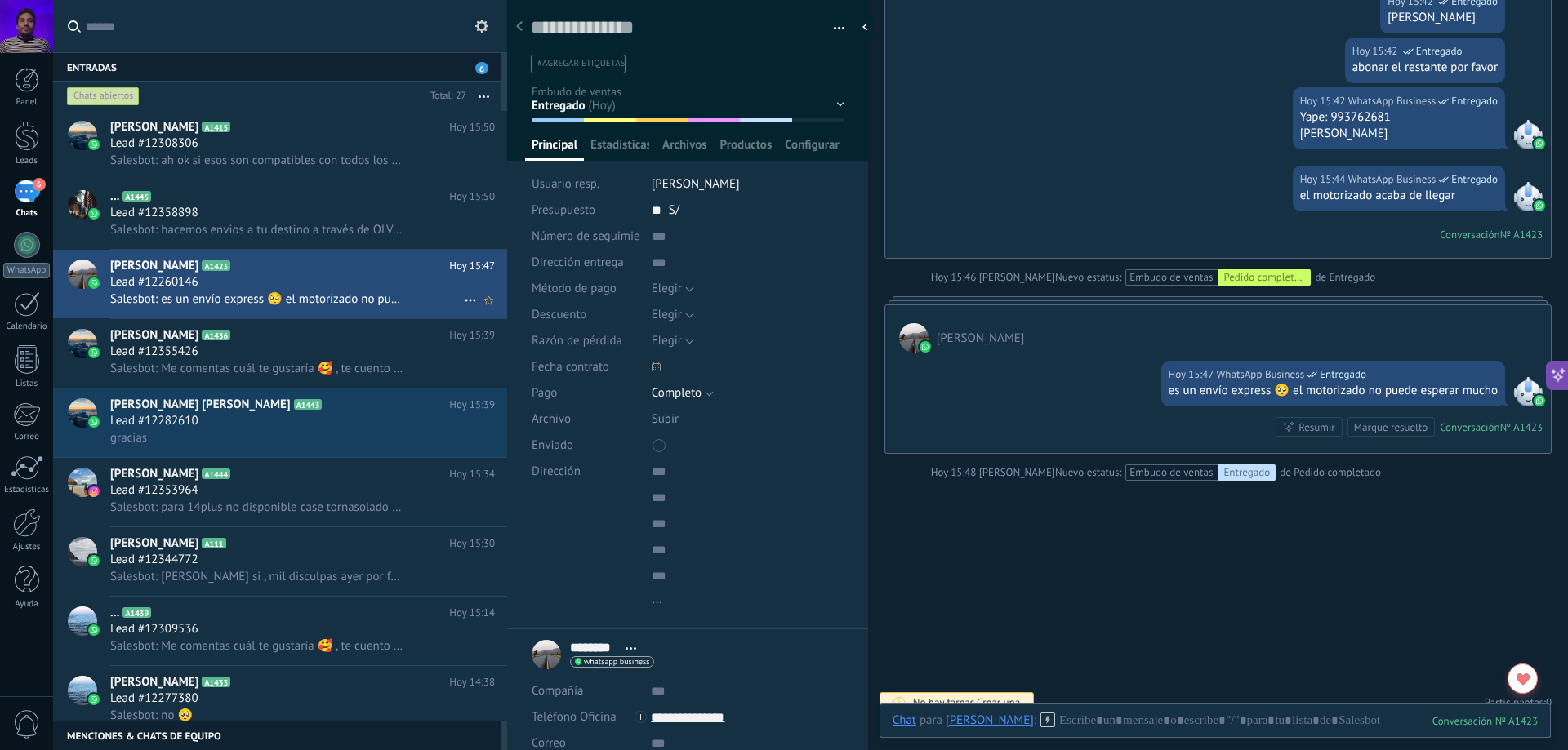
scroll to position [24, 0]
click at [482, 34] on button at bounding box center [482, 26] width 20 height 20
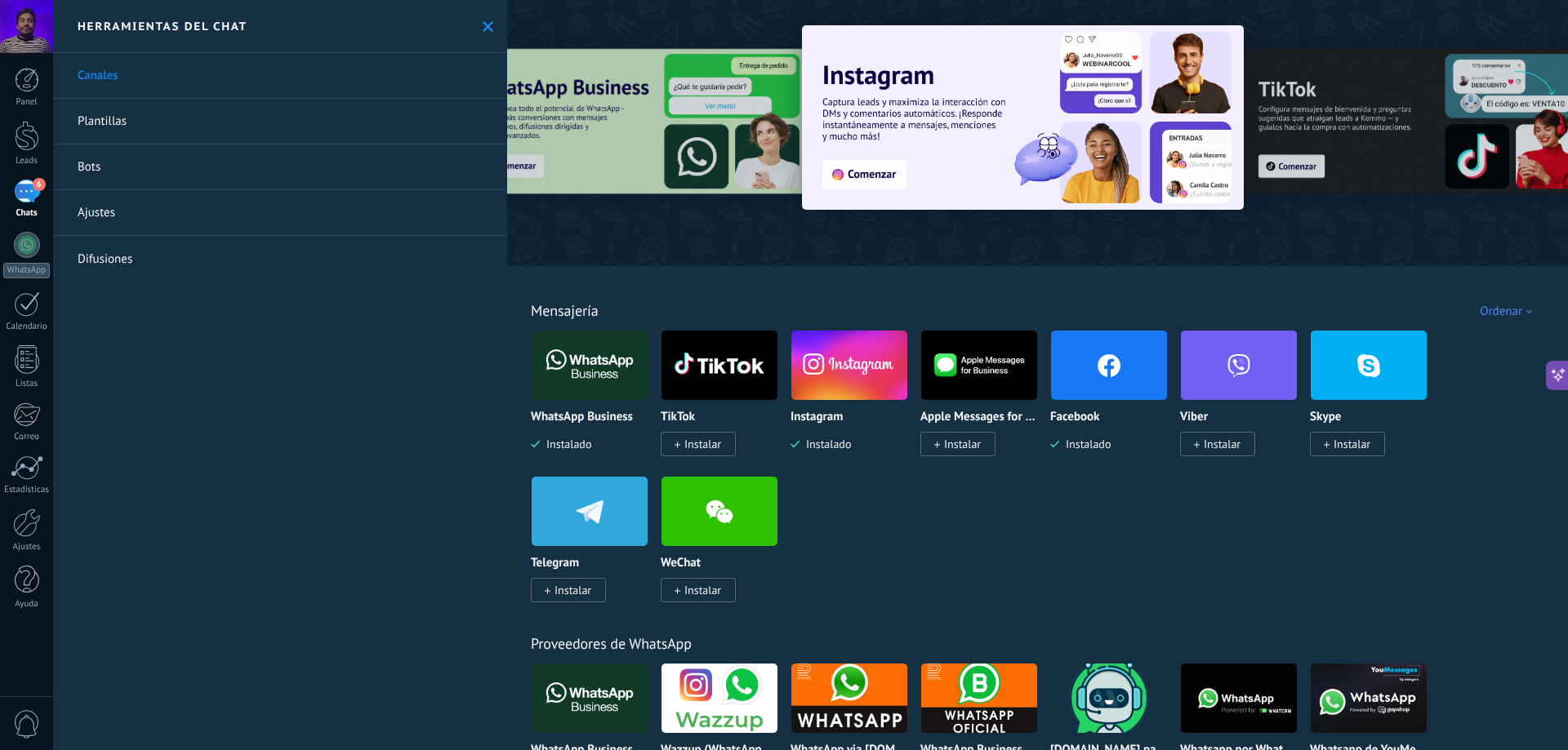
click at [340, 131] on link "Plantillas" at bounding box center [280, 121] width 454 height 46
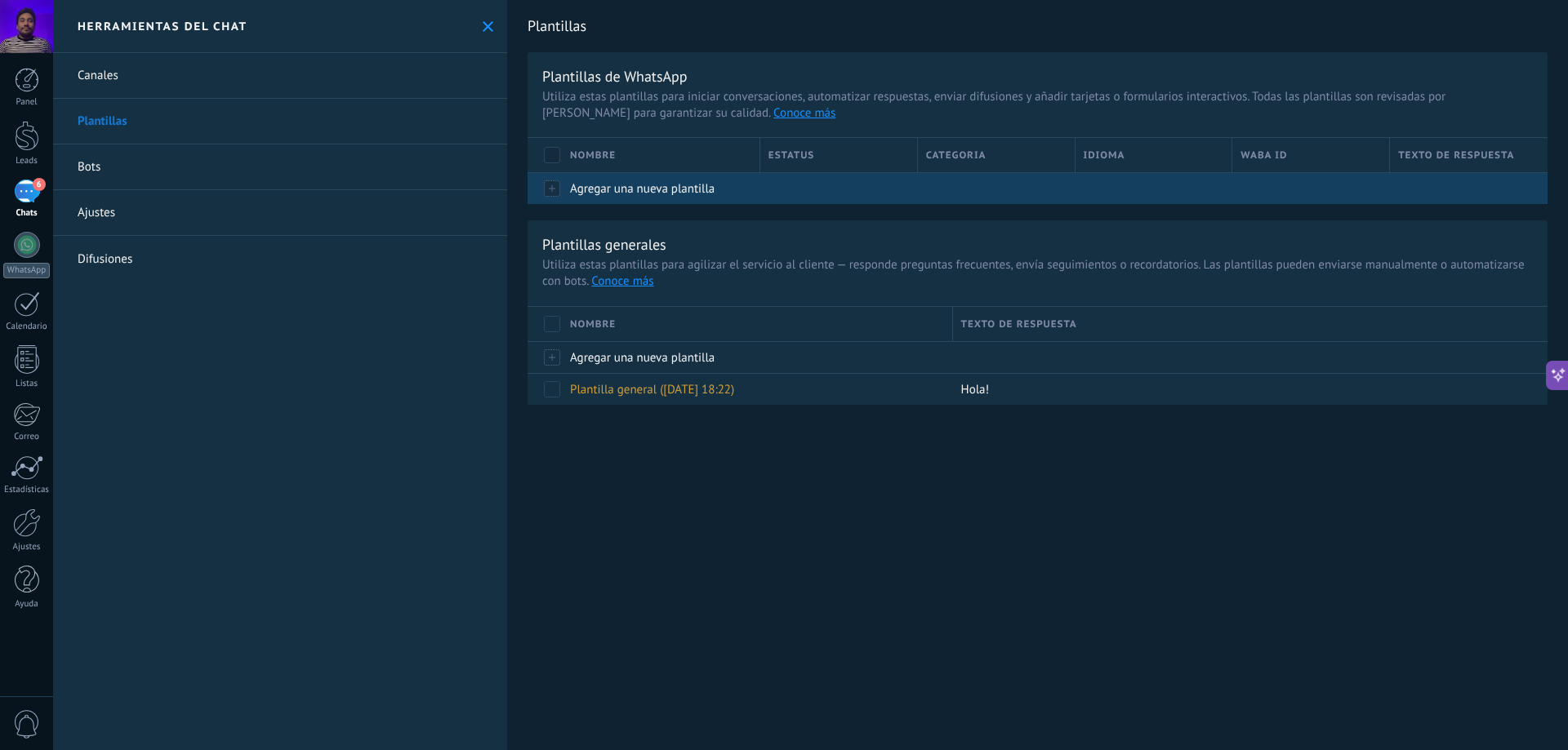
click at [685, 201] on div "Agregar una nueva plantilla" at bounding box center [656, 189] width 190 height 31
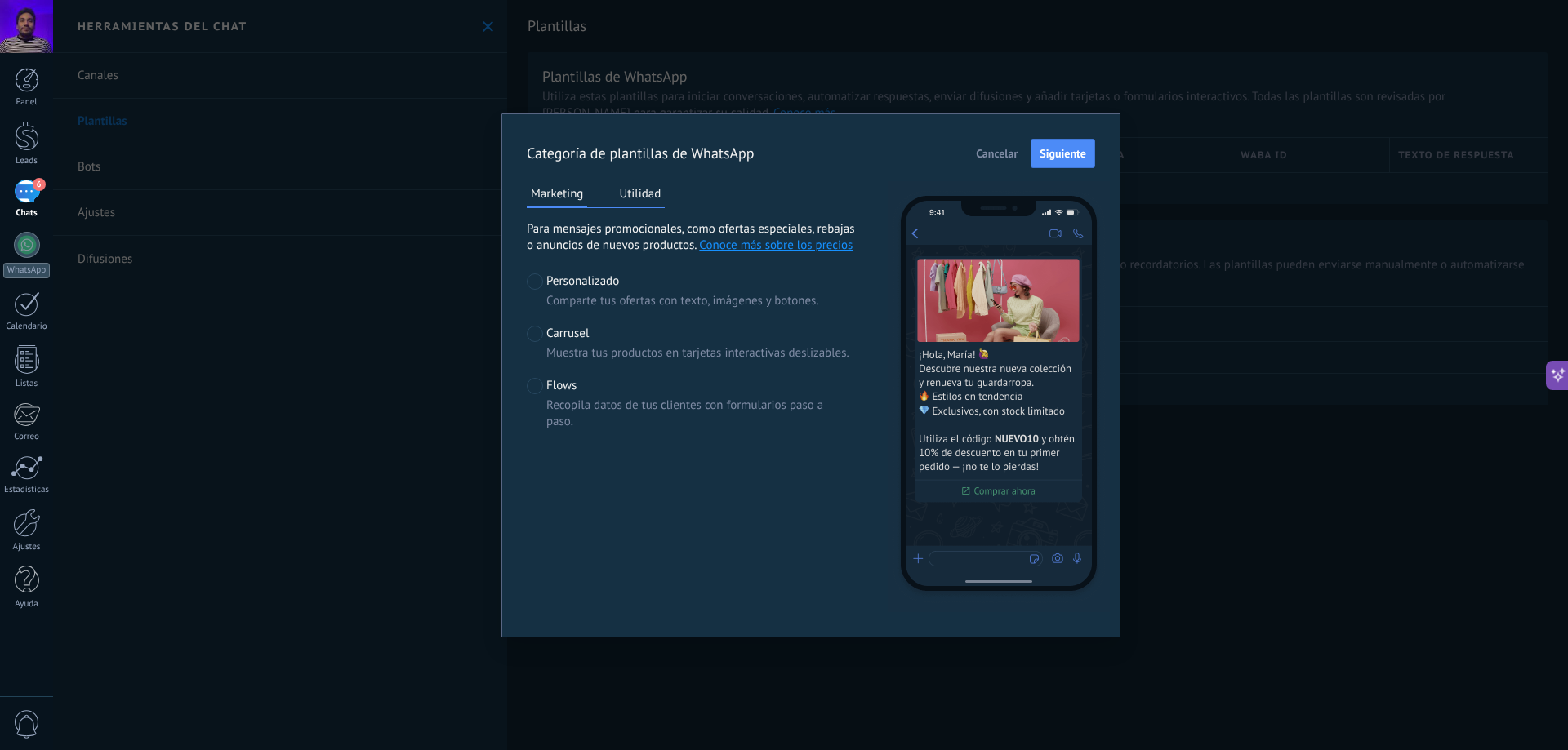
click at [614, 349] on span "Muestra tus productos en tarjetas interactivas deslizables." at bounding box center [698, 353] width 303 height 16
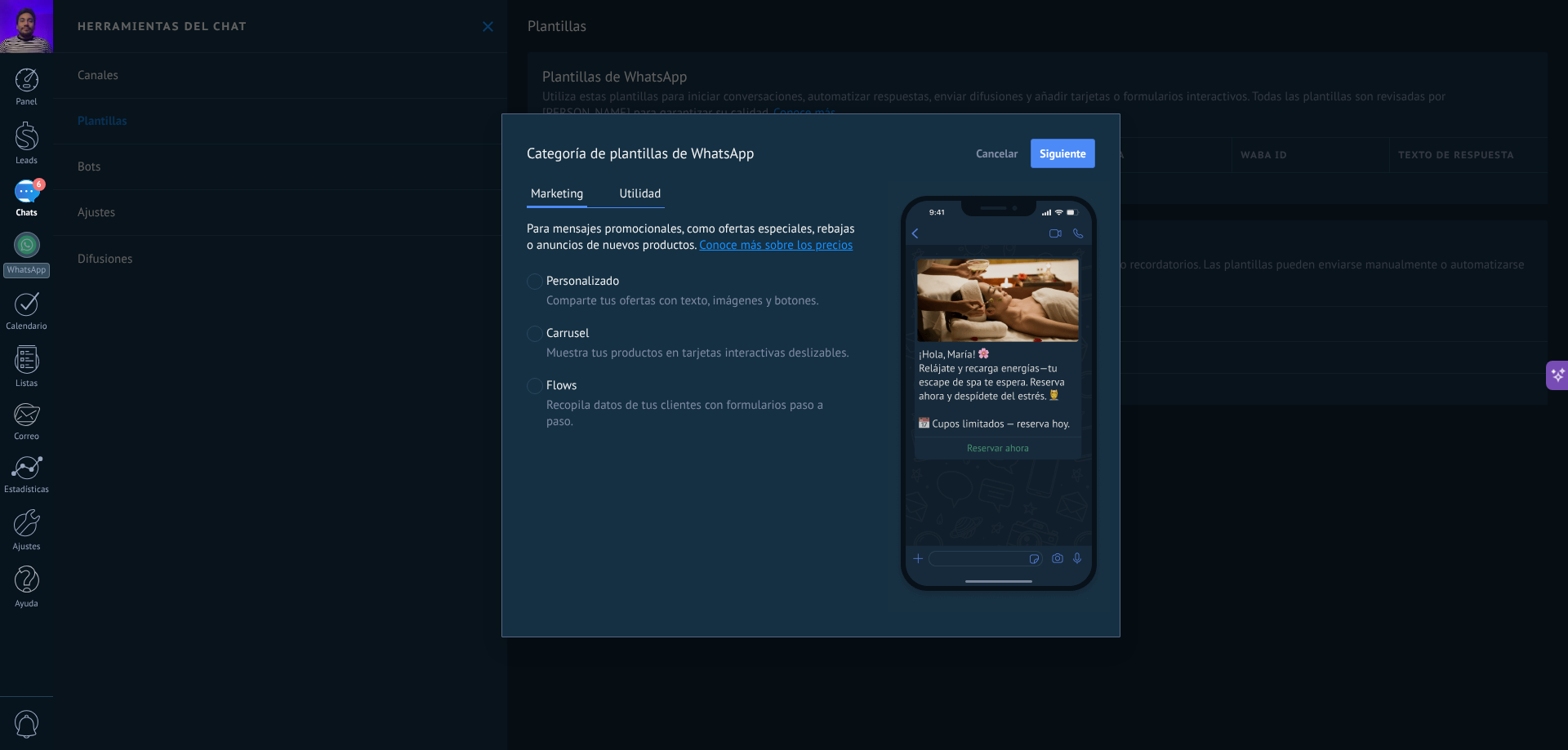
scroll to position [24, 0]
click at [611, 289] on span "Personalizado" at bounding box center [582, 282] width 72 height 16
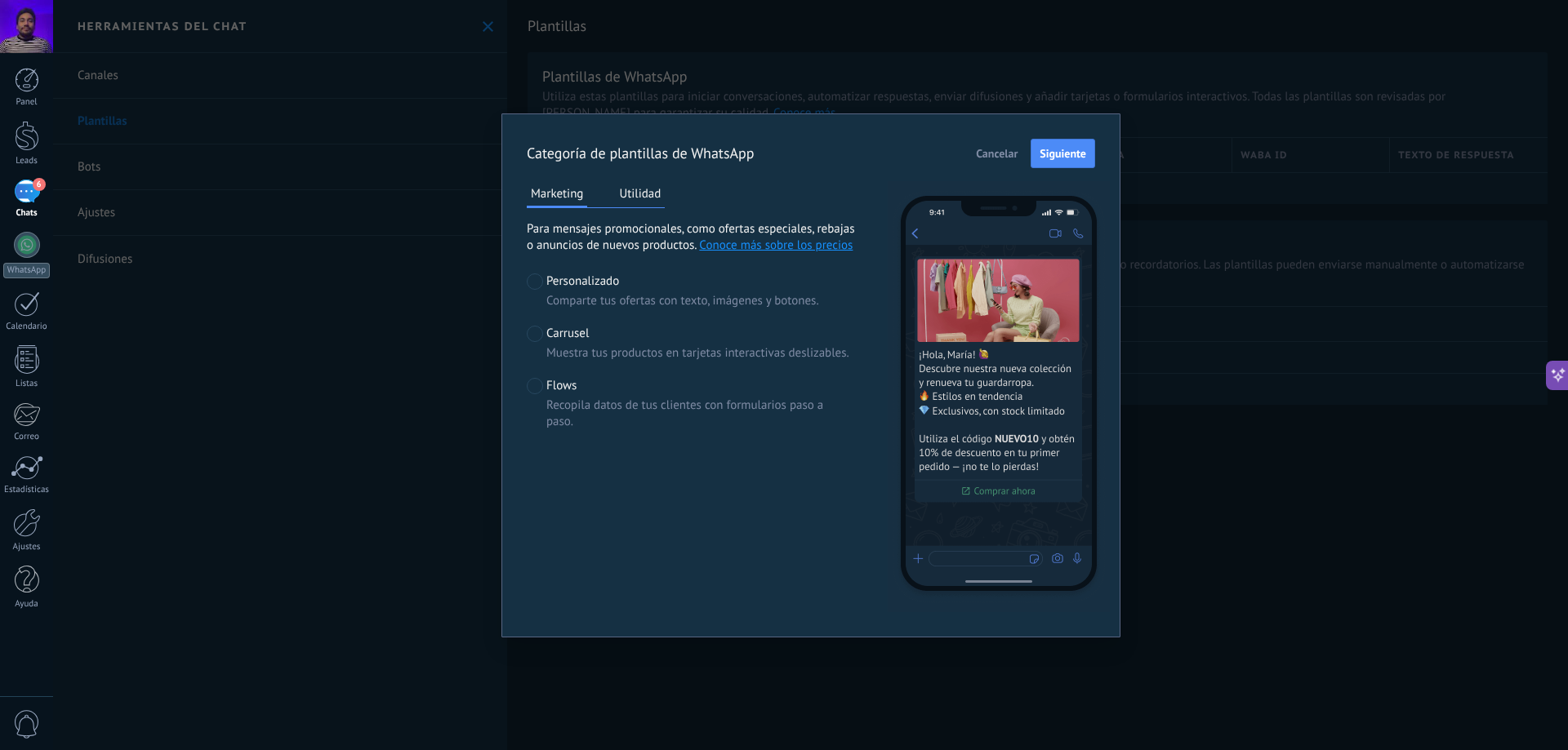
click at [644, 195] on button "Utilidad" at bounding box center [640, 193] width 50 height 24
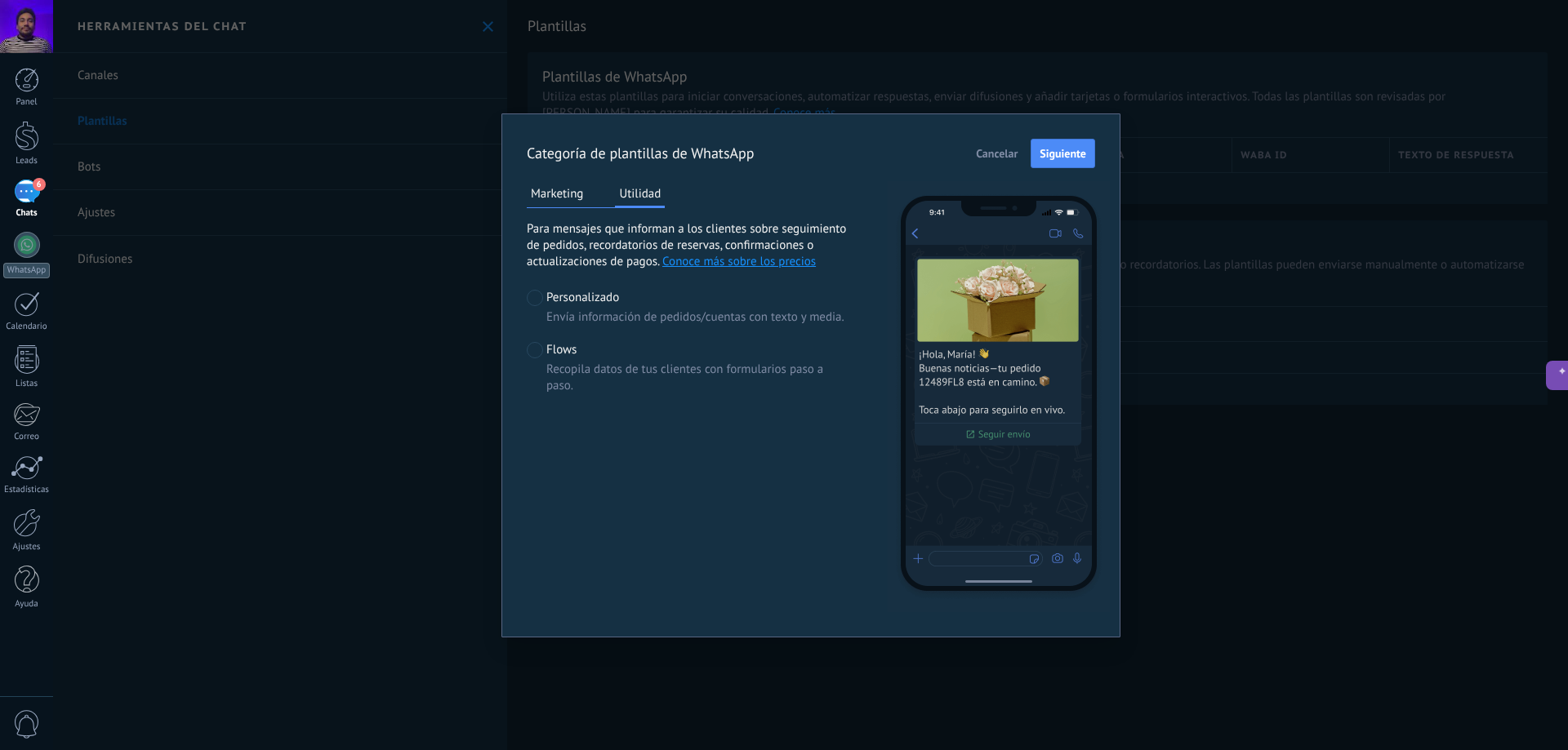
click at [573, 358] on div "Flows Recopila datos de tus clientes con formularios paso a paso." at bounding box center [700, 368] width 307 height 53
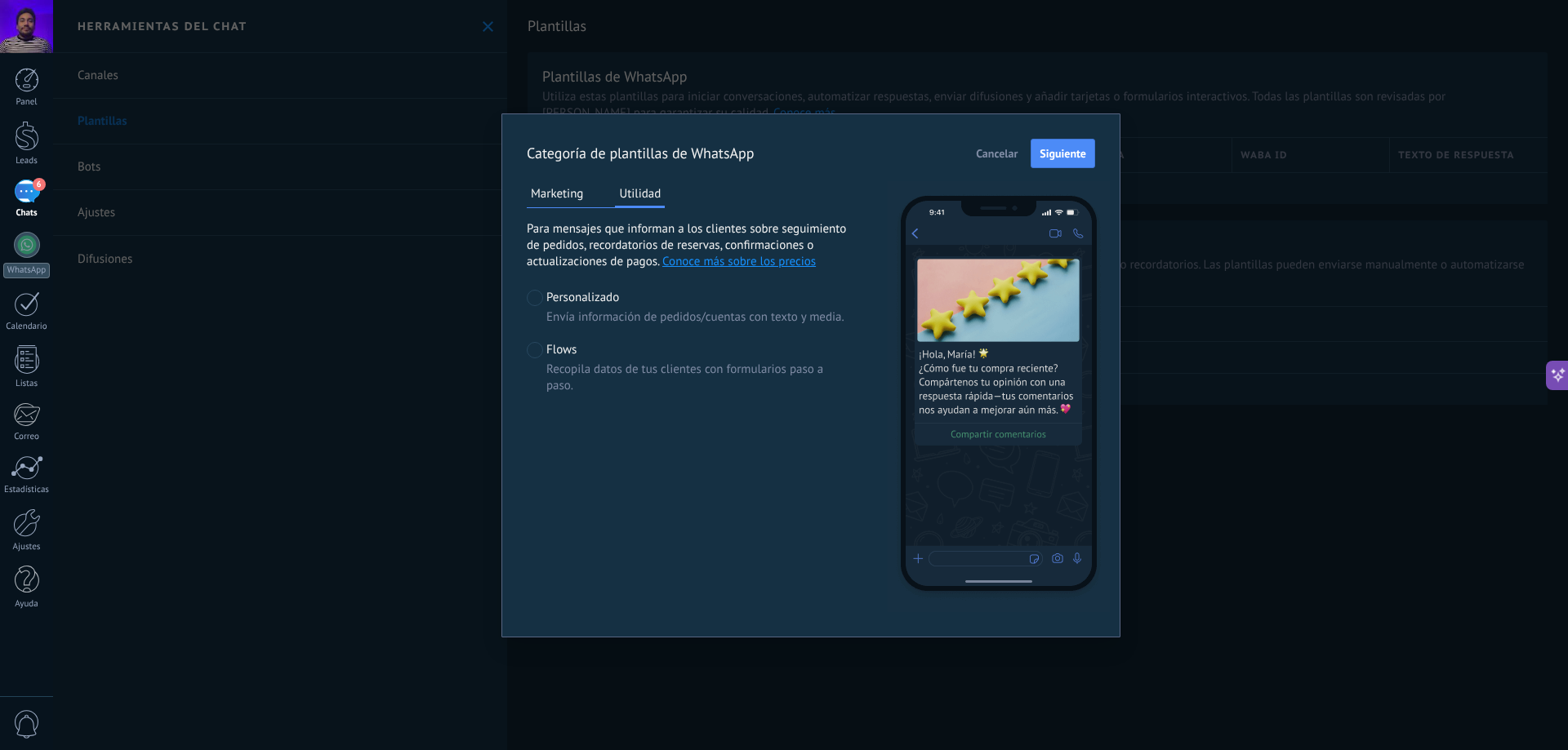
click at [1001, 138] on div "Categoría de plantillas de WhatsApp Cancelar Siguiente Marketing Utilidad Para …" at bounding box center [811, 375] width 619 height 524
click at [1006, 157] on span "Cancelar" at bounding box center [997, 153] width 41 height 11
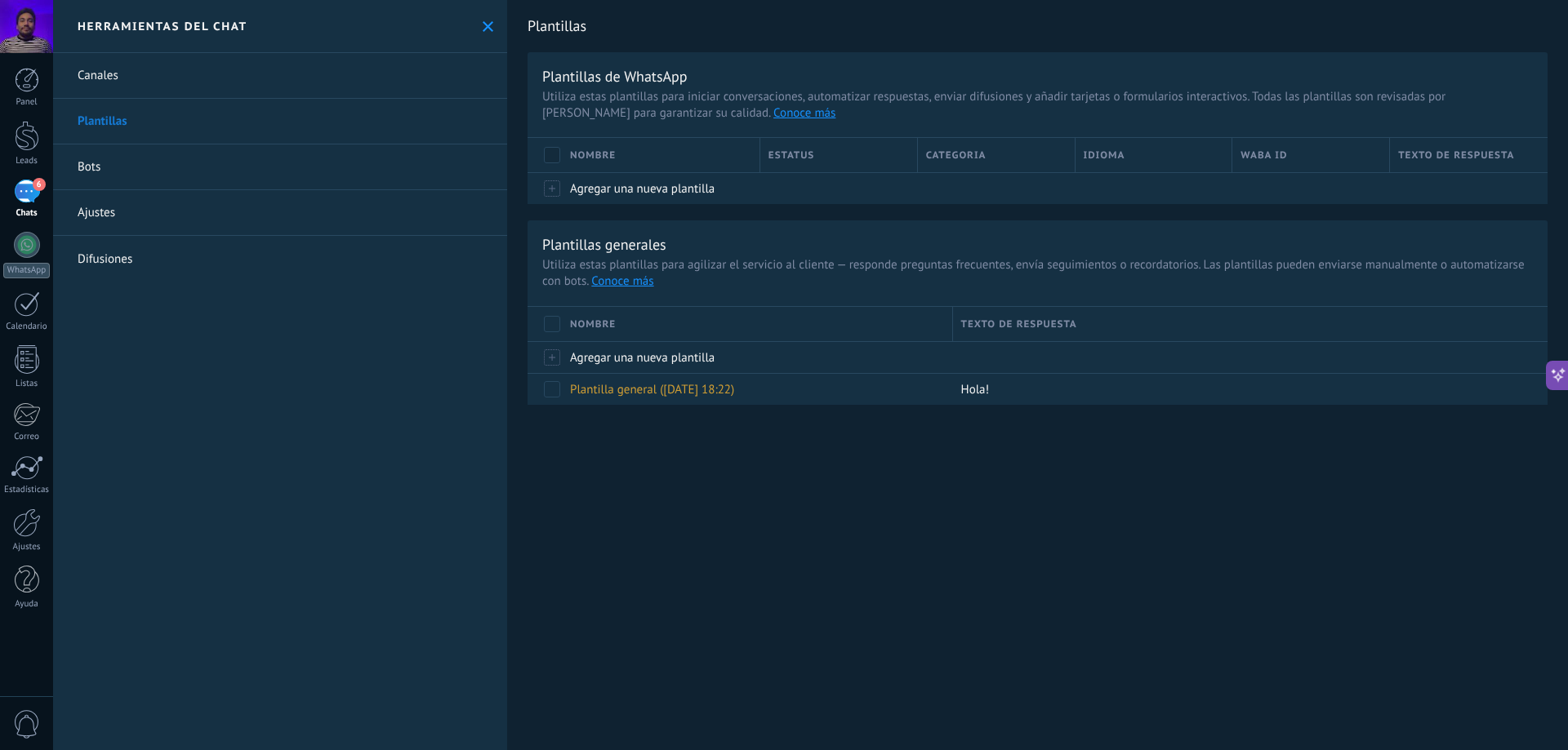
click at [134, 205] on link "Ajustes" at bounding box center [280, 213] width 454 height 46
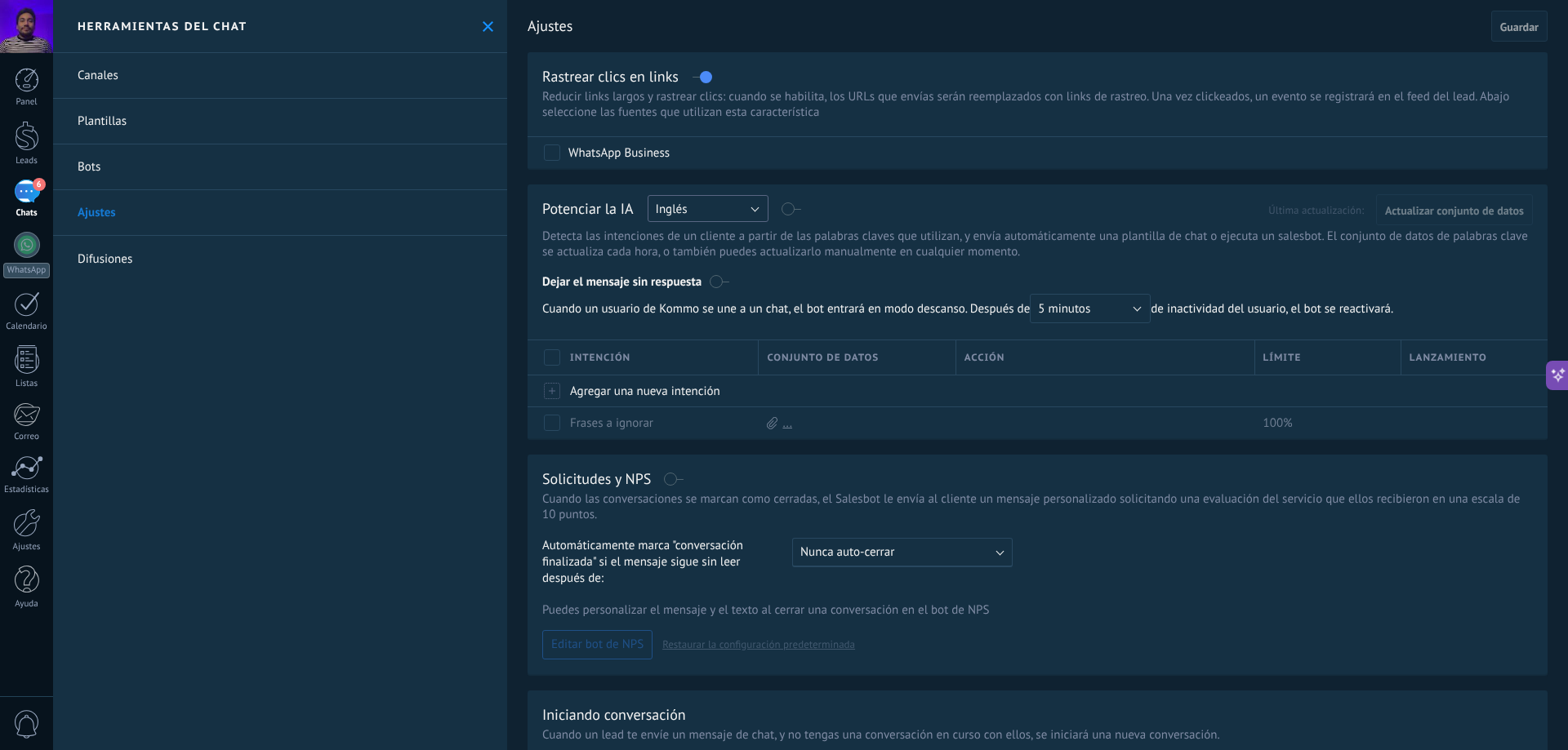
click at [730, 207] on button "Inglés" at bounding box center [708, 208] width 121 height 27
click at [688, 260] on span "Español" at bounding box center [700, 266] width 125 height 15
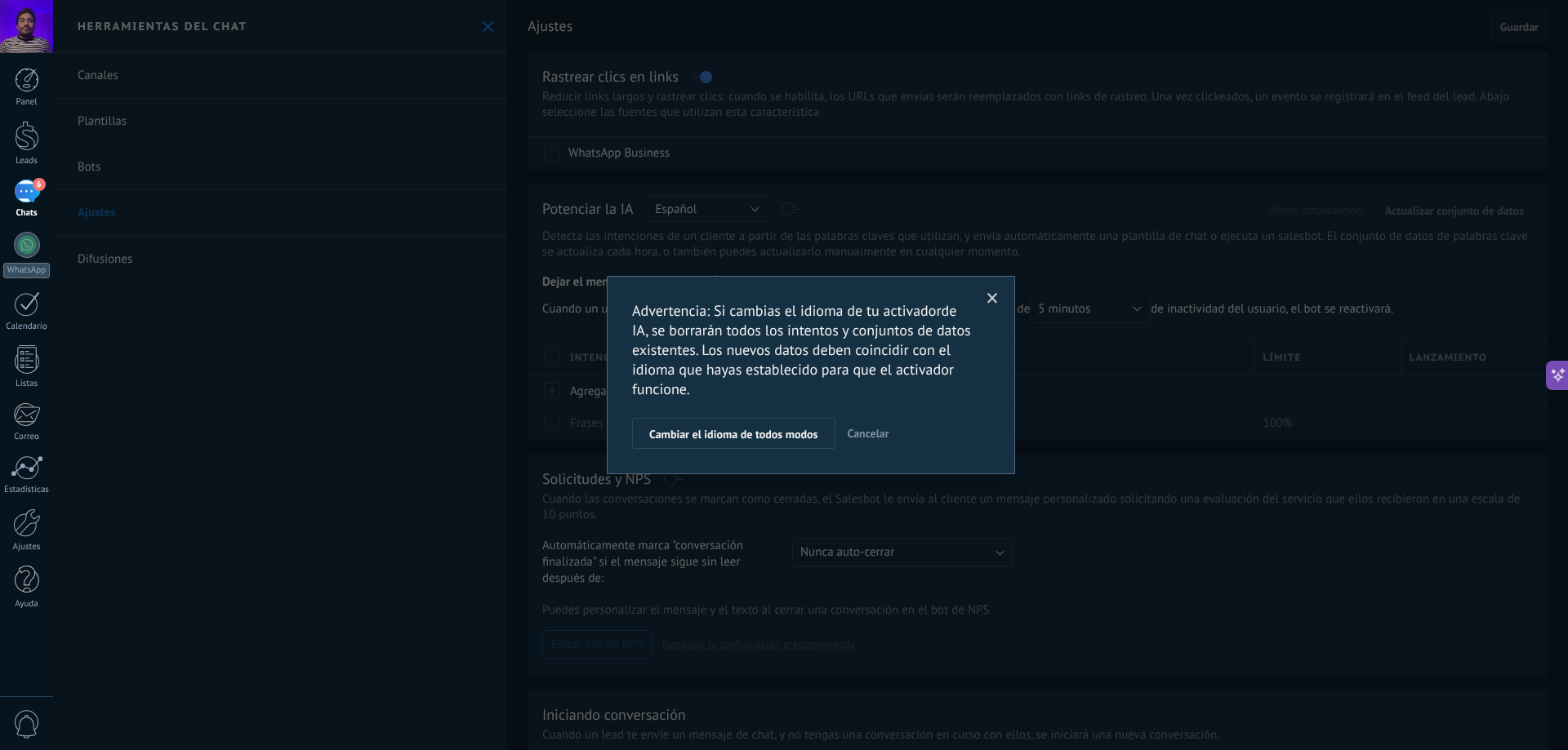
click at [878, 436] on span "Cancelar" at bounding box center [868, 433] width 41 height 15
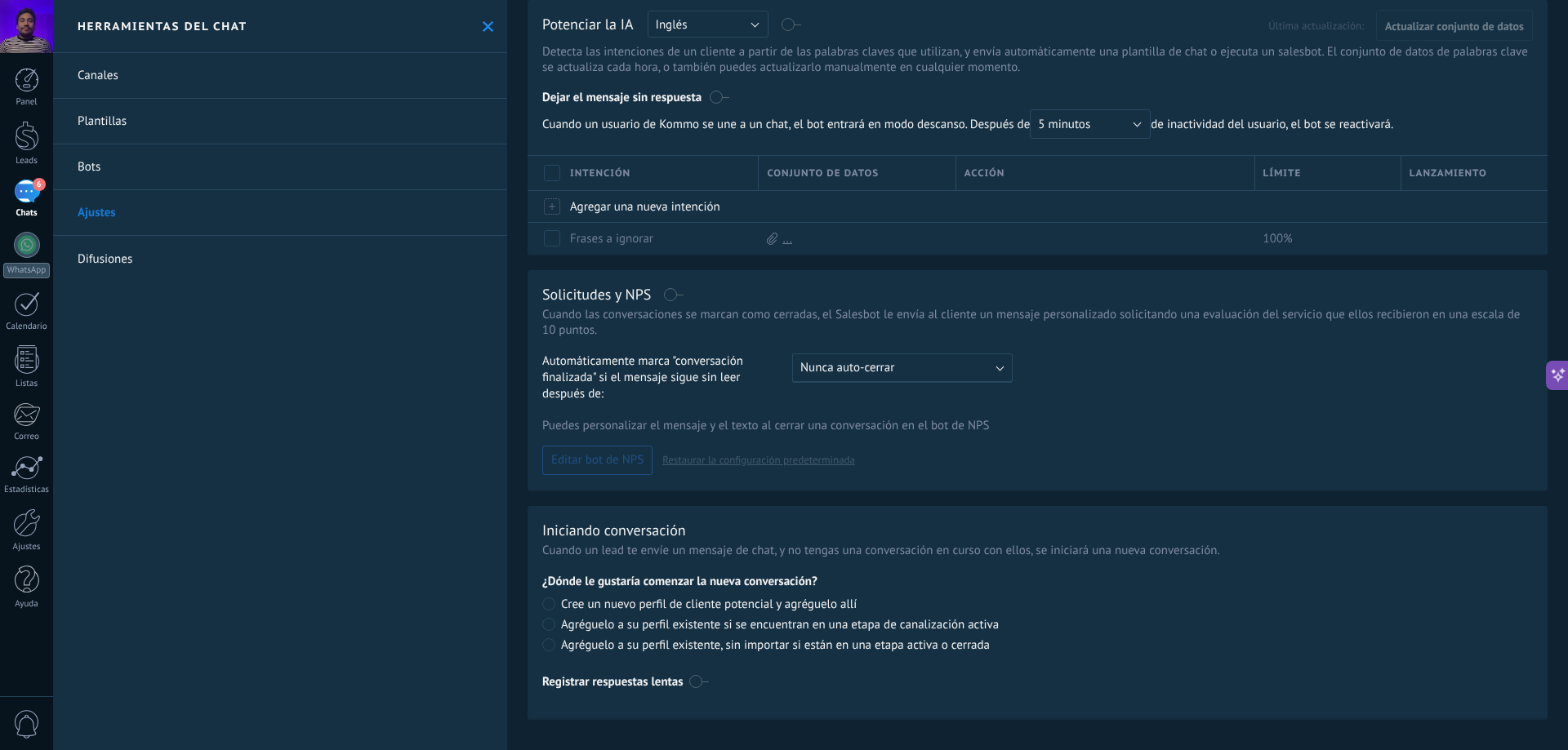
scroll to position [189, 0]
click at [700, 685] on label at bounding box center [699, 679] width 20 height 26
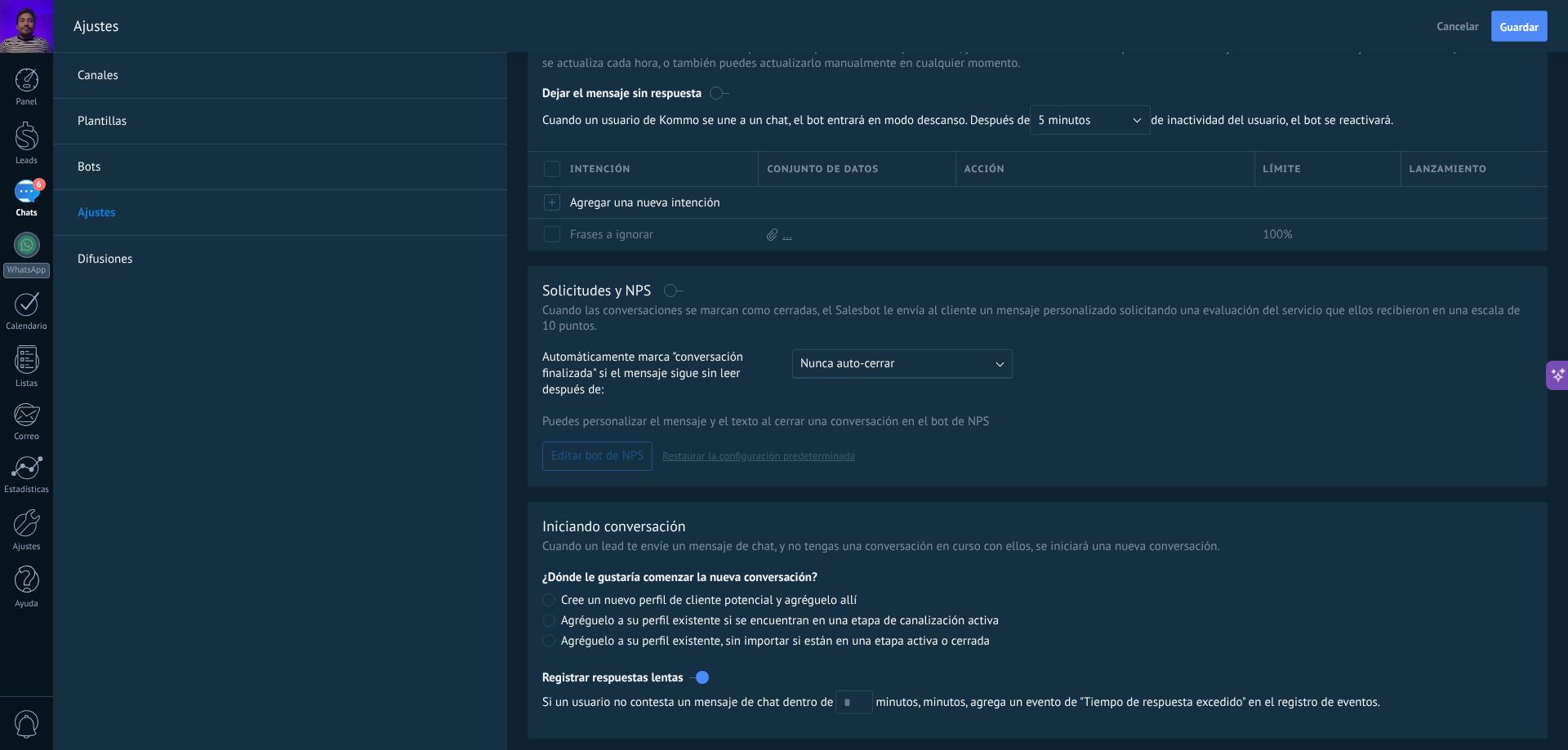
click at [702, 685] on label at bounding box center [699, 678] width 20 height 26
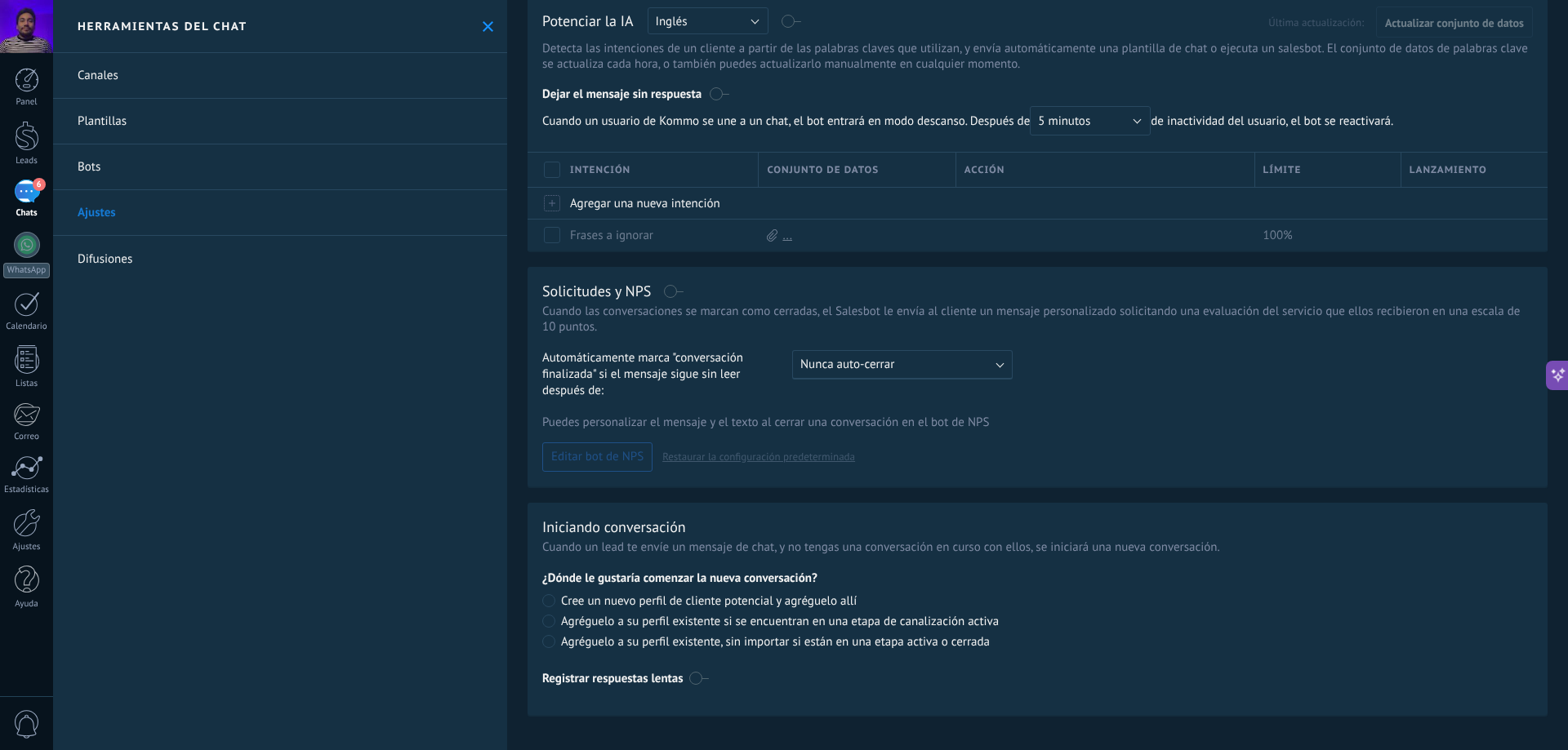
click at [25, 193] on div "6" at bounding box center [27, 191] width 26 height 23
click at [14, 188] on div "6" at bounding box center [27, 191] width 26 height 23
click at [487, 22] on icon at bounding box center [488, 27] width 10 height 10
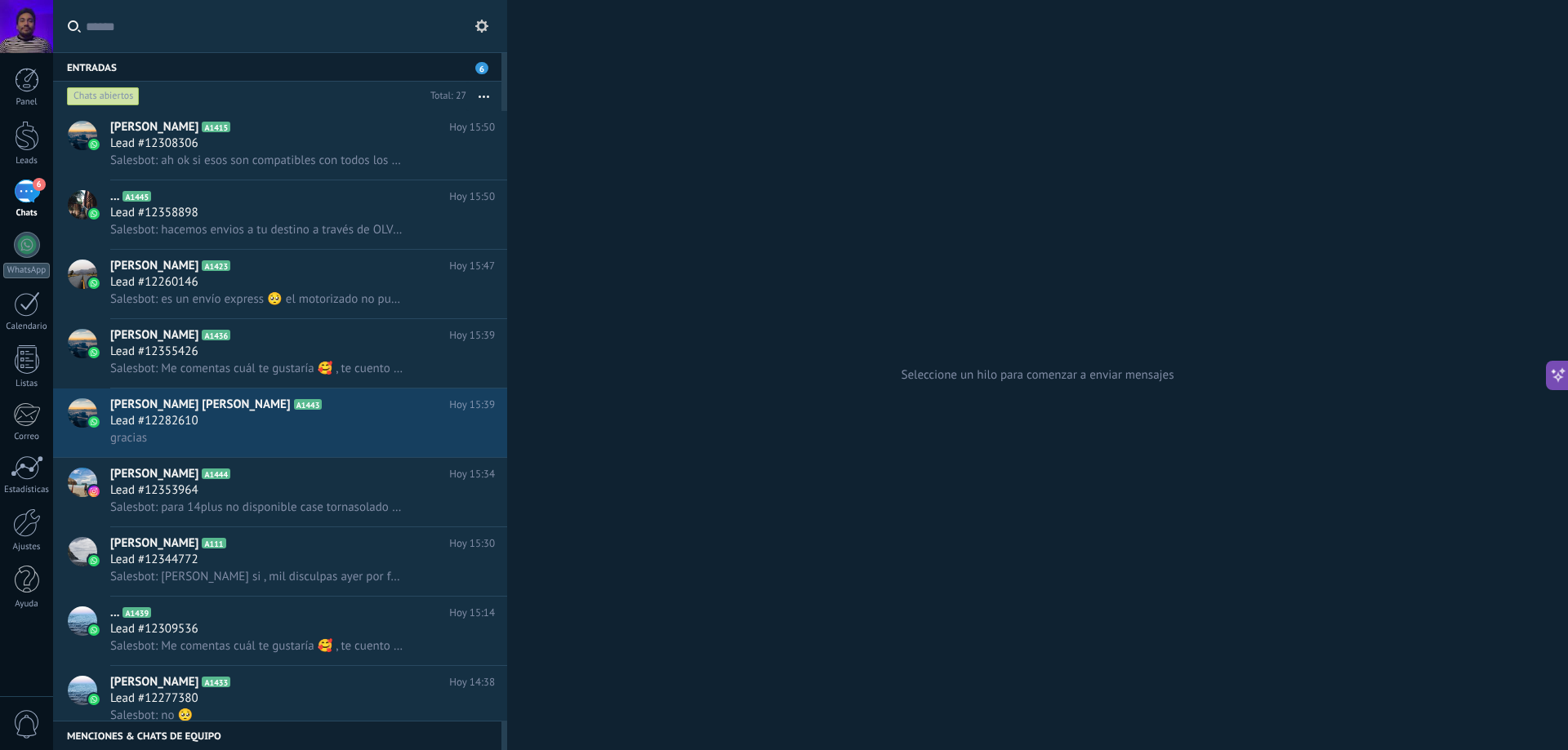
click at [32, 198] on div "6" at bounding box center [27, 191] width 26 height 23
click at [485, 96] on icon "button" at bounding box center [484, 96] width 10 height 3
click at [576, 167] on div "Seleccione un hilo para comenzar a enviar mensajes" at bounding box center [1038, 375] width 1061 height 750
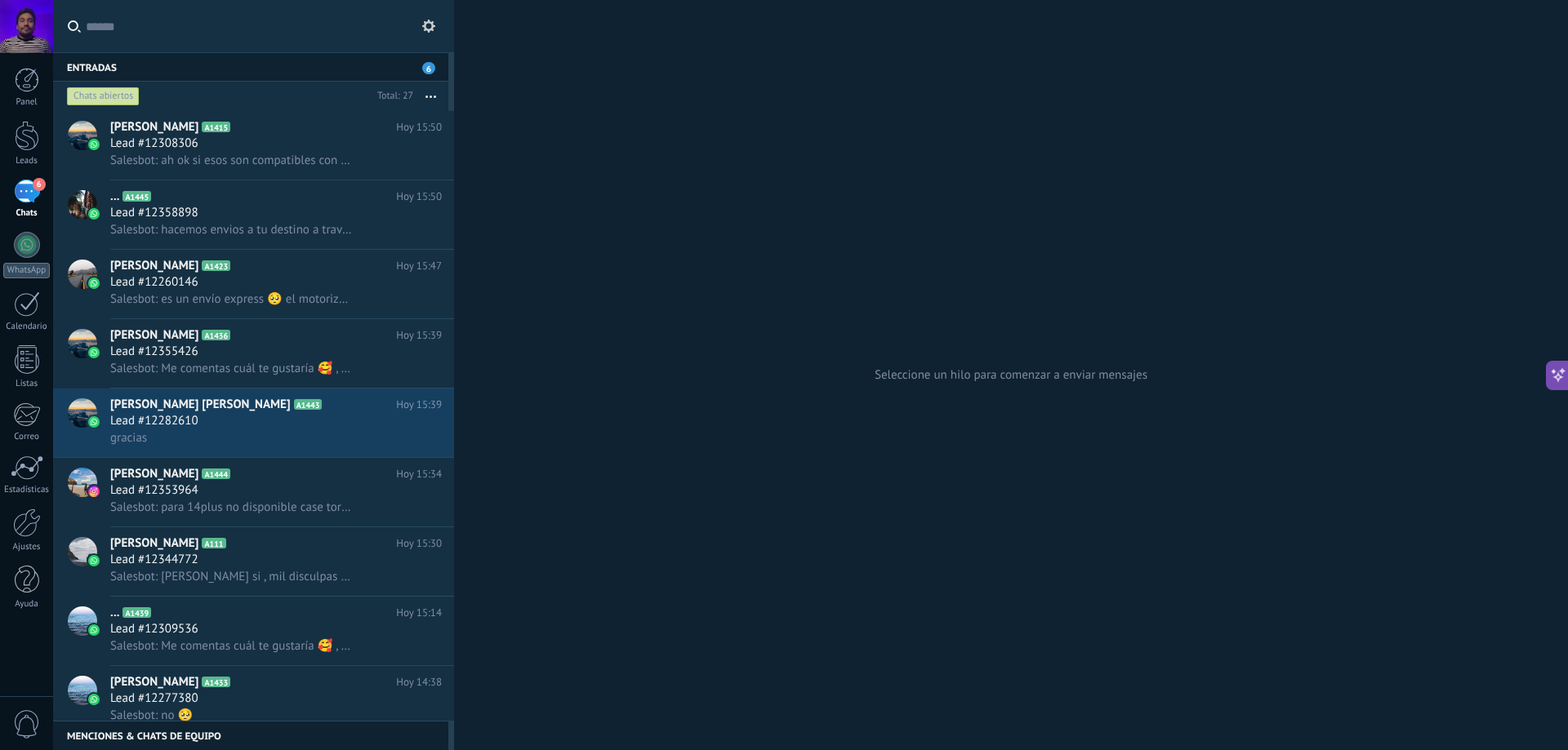
click at [454, 221] on div at bounding box center [454, 375] width 0 height 750
click at [289, 373] on span "Salesbot: Me comentas cuál te gustaría 🥰 , te cuento que todos nuestros cases s…" at bounding box center [231, 369] width 242 height 15
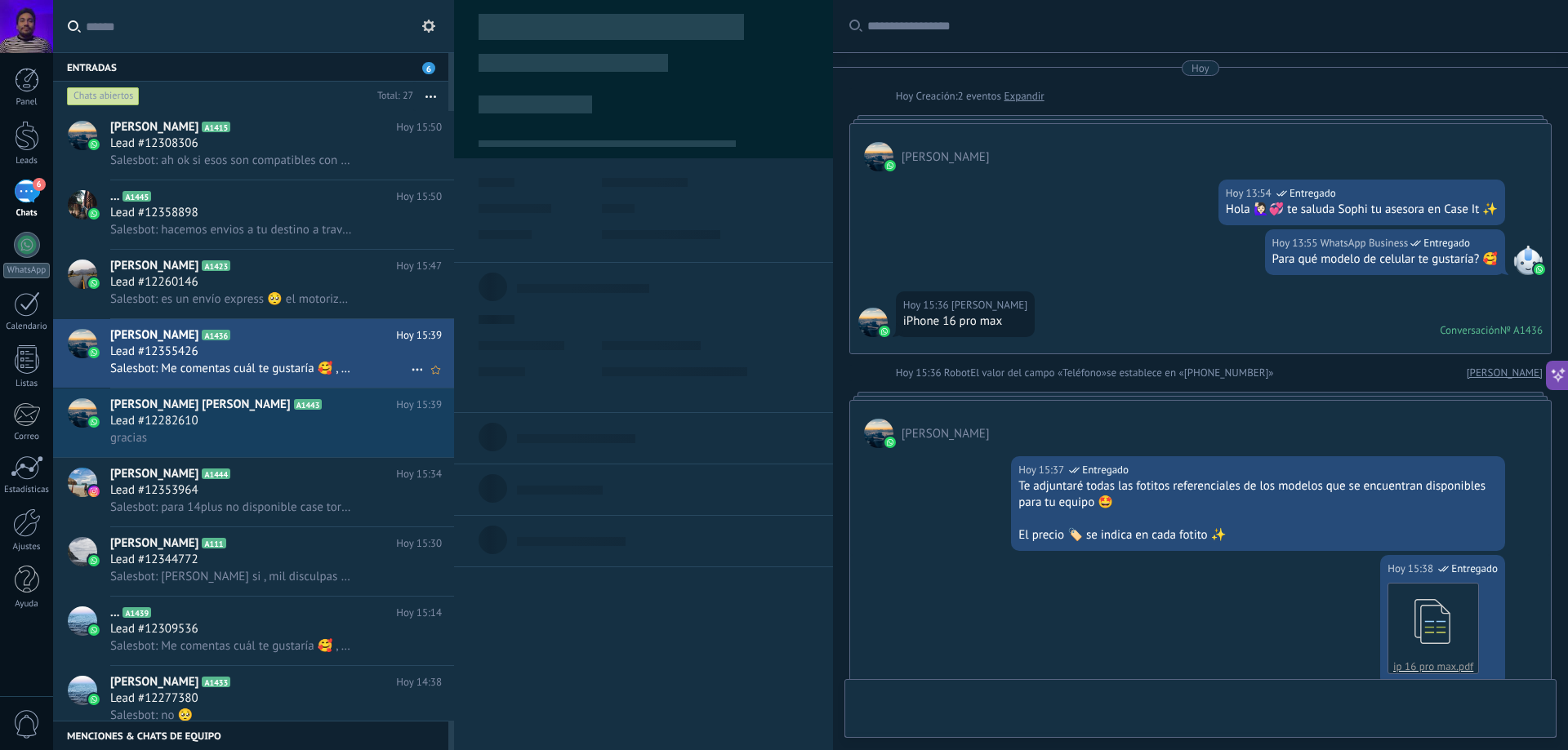
scroll to position [889, 0]
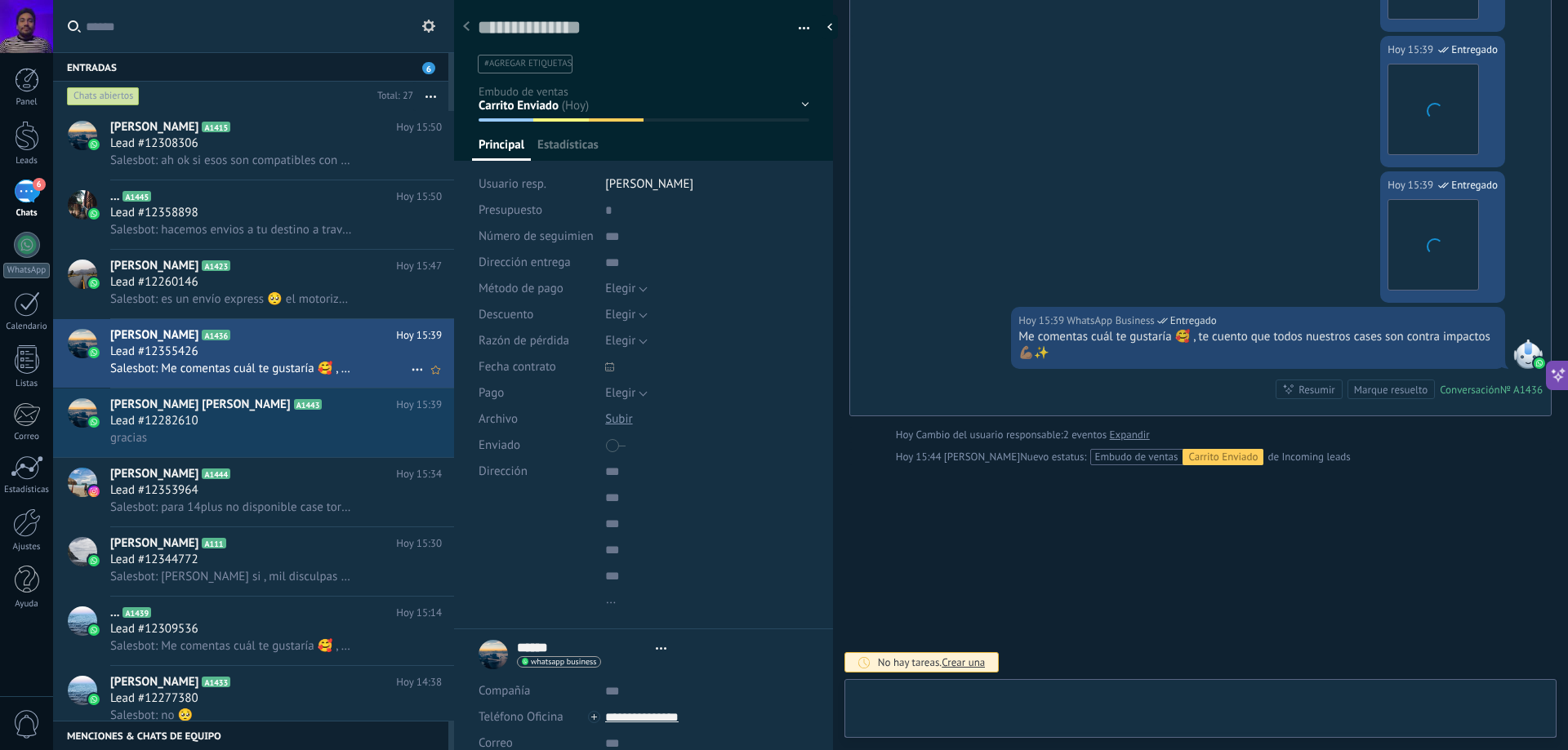
type textarea "**********"
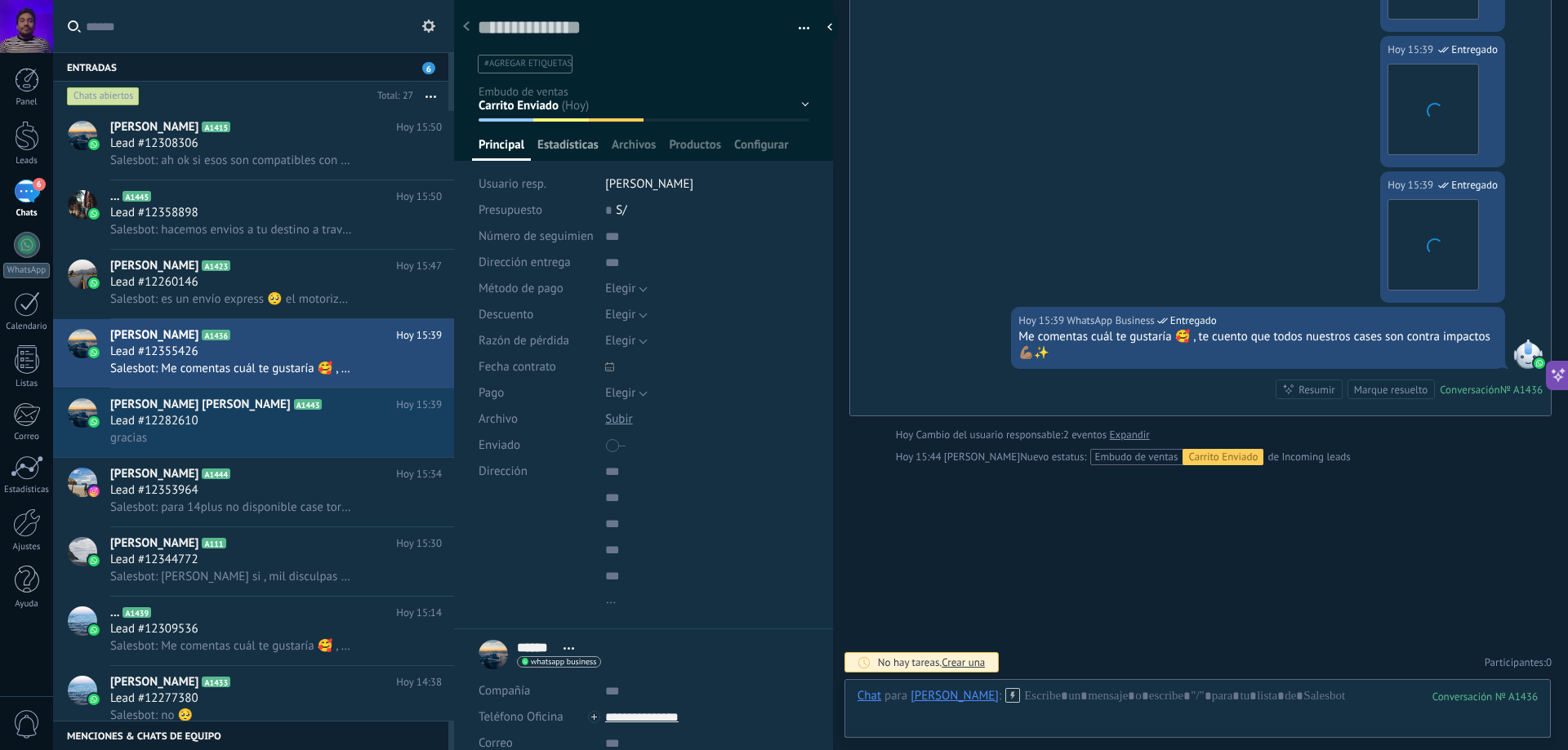
scroll to position [24, 0]
click at [564, 146] on span "Estadísticas" at bounding box center [568, 148] width 61 height 23
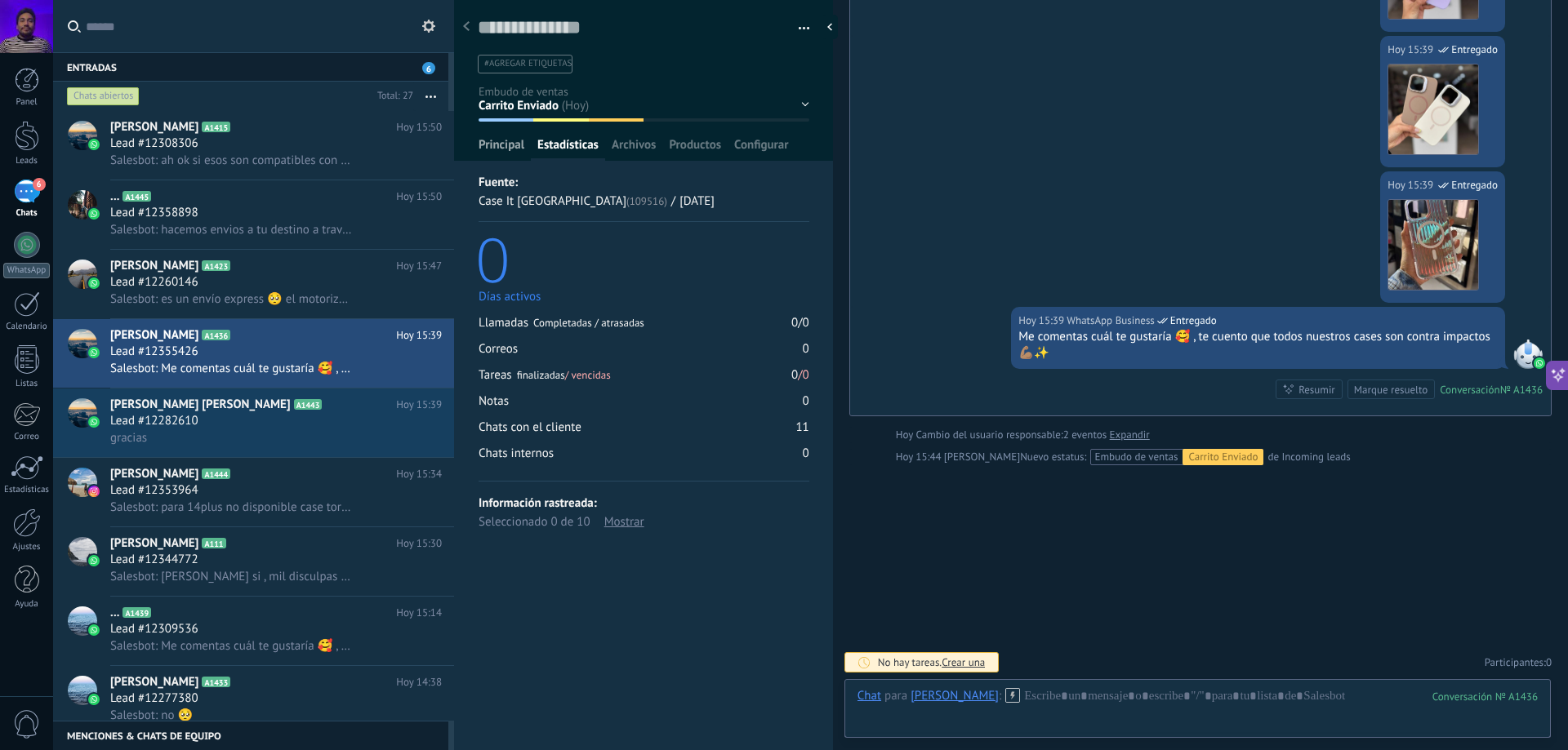
click at [521, 139] on span "Principal" at bounding box center [501, 148] width 46 height 23
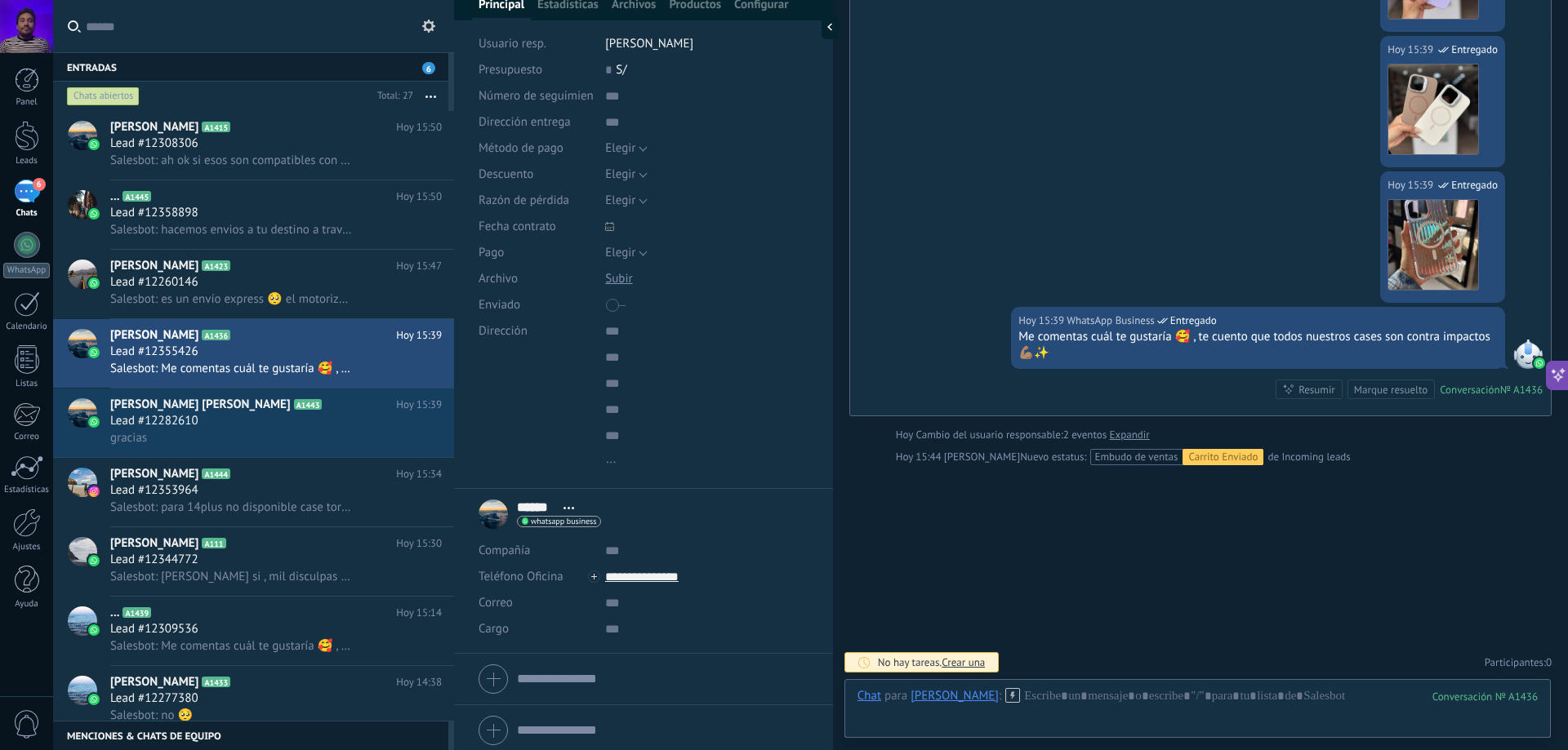
scroll to position [147, 0]
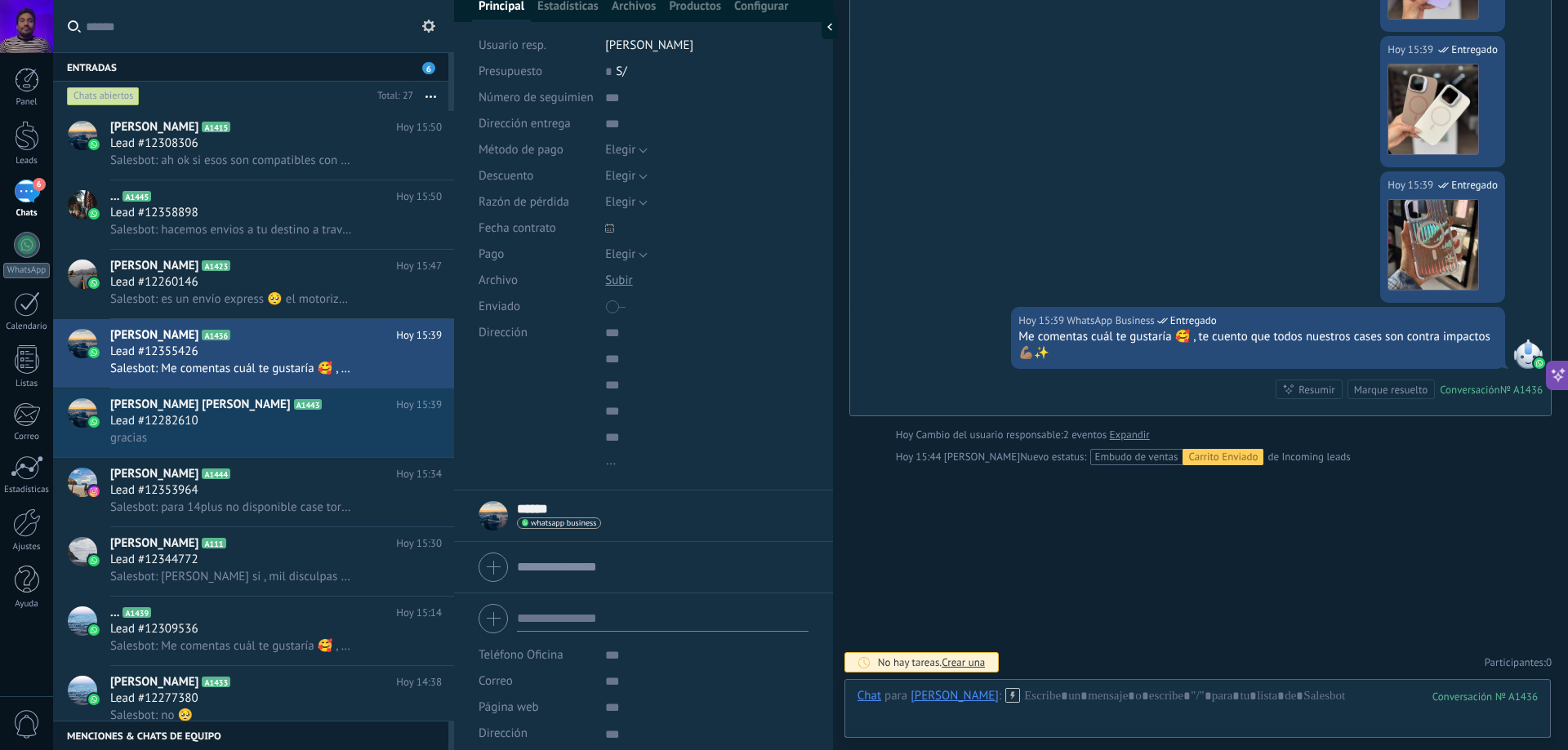
scroll to position [0, 0]
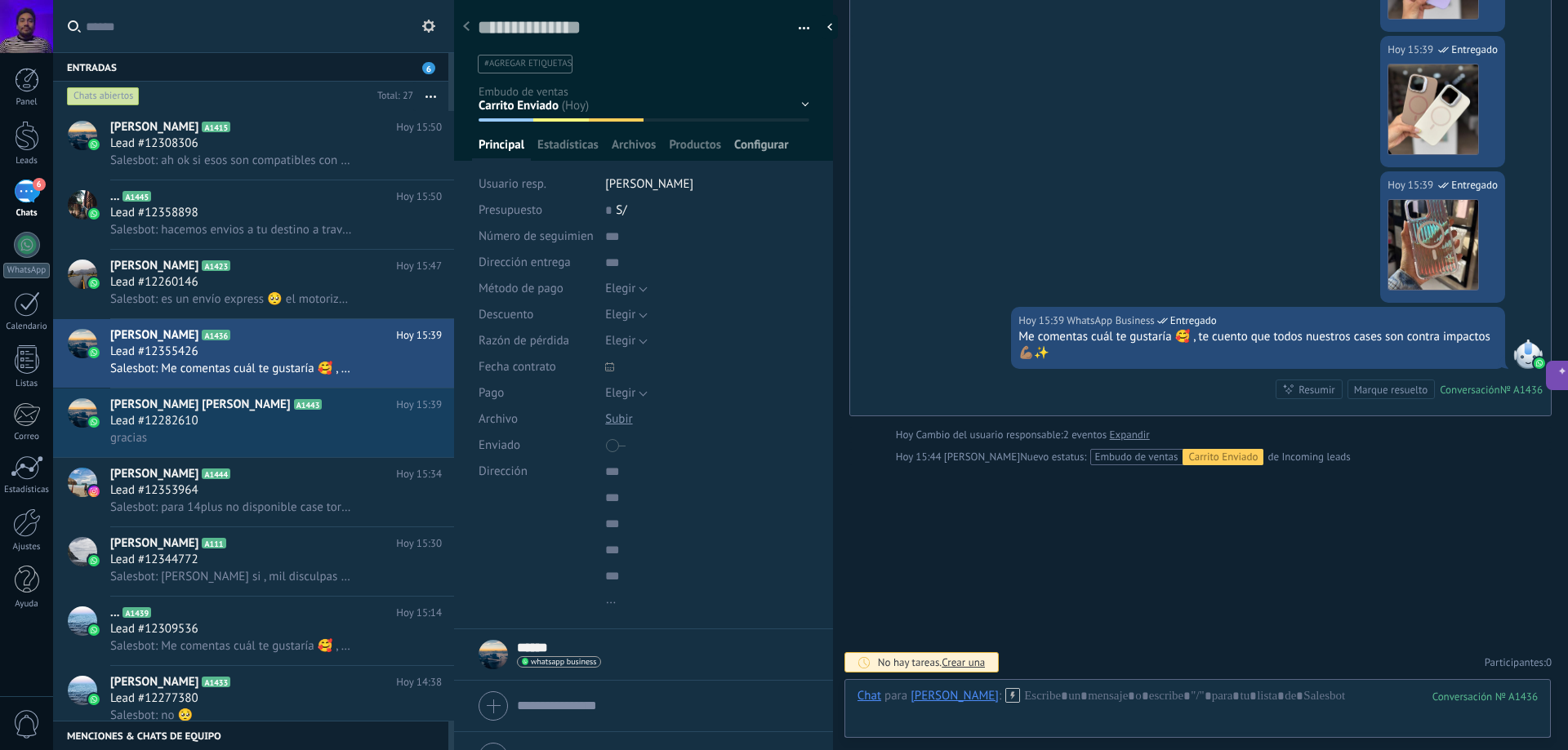
click at [752, 146] on span "Configurar" at bounding box center [761, 148] width 54 height 23
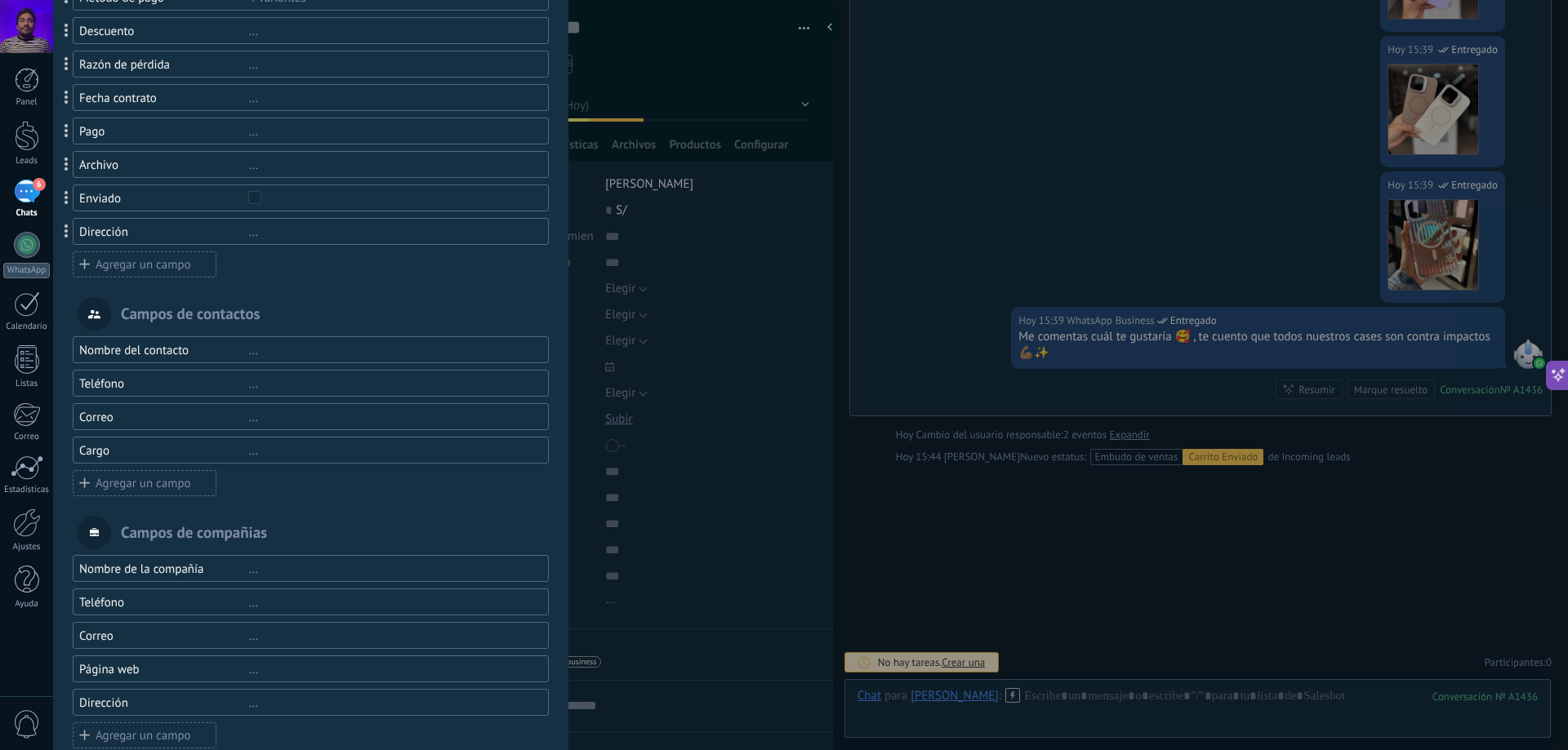
scroll to position [332, 0]
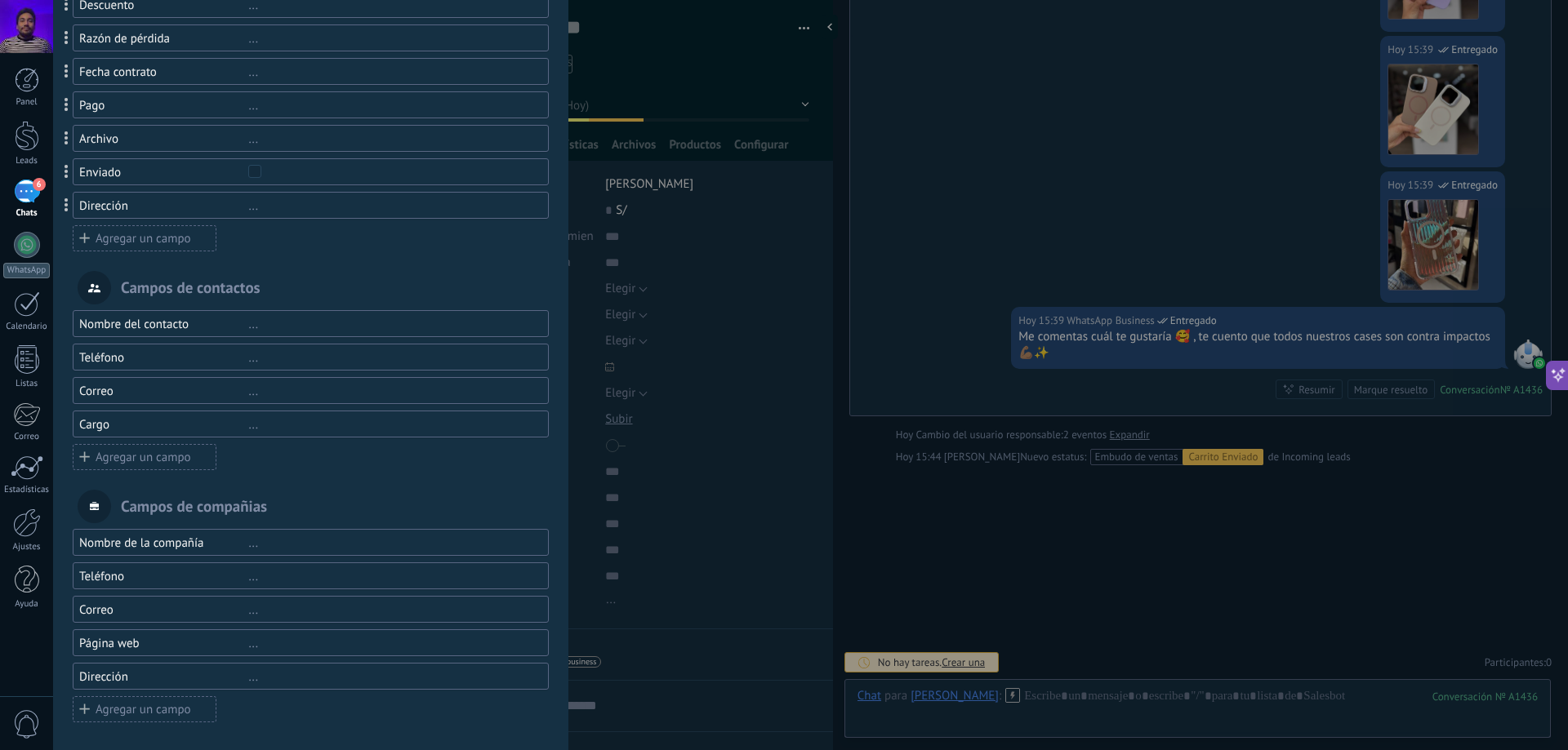
click at [214, 505] on div "Campos de compañias" at bounding box center [310, 506] width 476 height 34
click at [320, 507] on div "Campos de compañias" at bounding box center [310, 506] width 476 height 34
click at [315, 533] on div "Nombre de la compañía ..." at bounding box center [310, 542] width 476 height 27
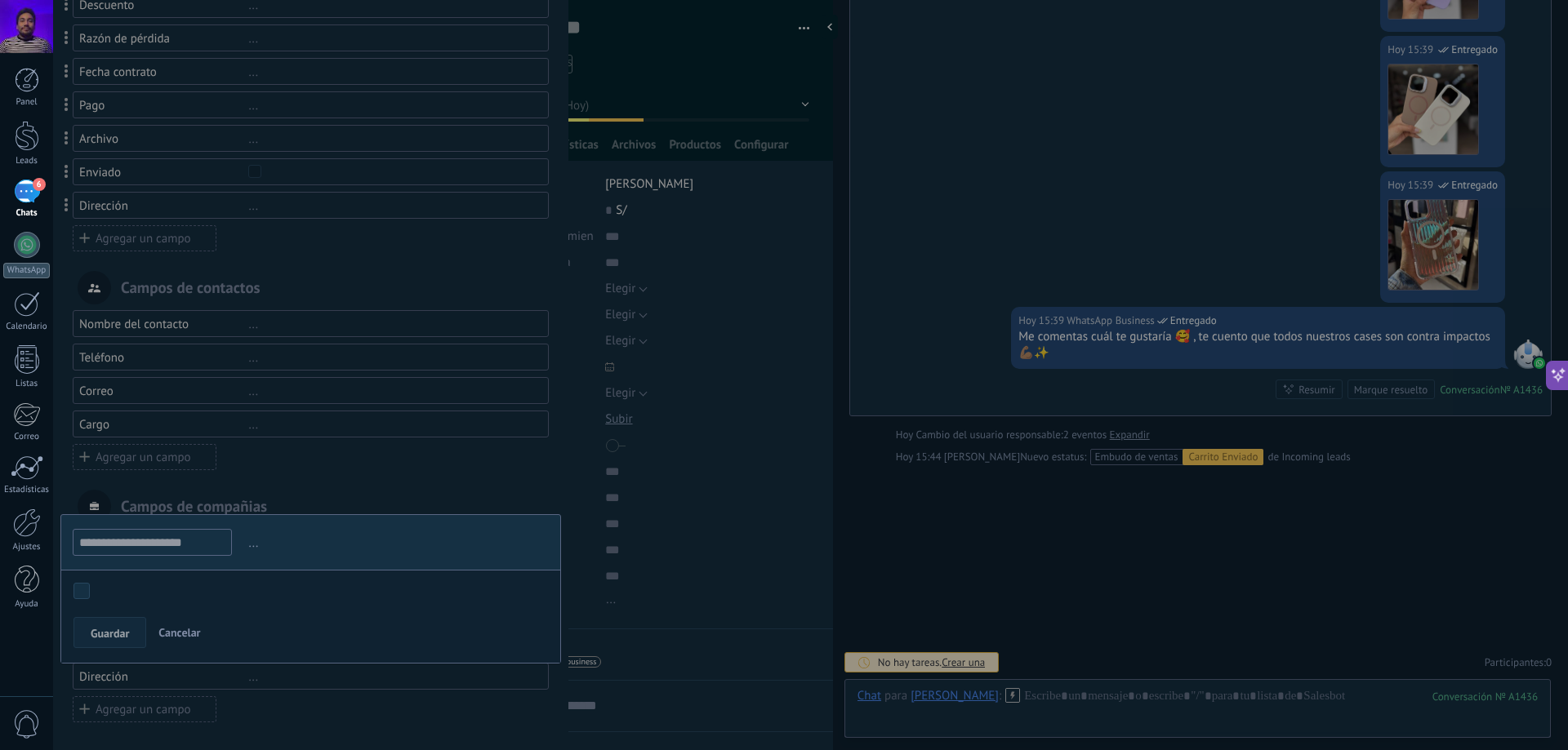
click at [391, 496] on div at bounding box center [311, 210] width 515 height 1085
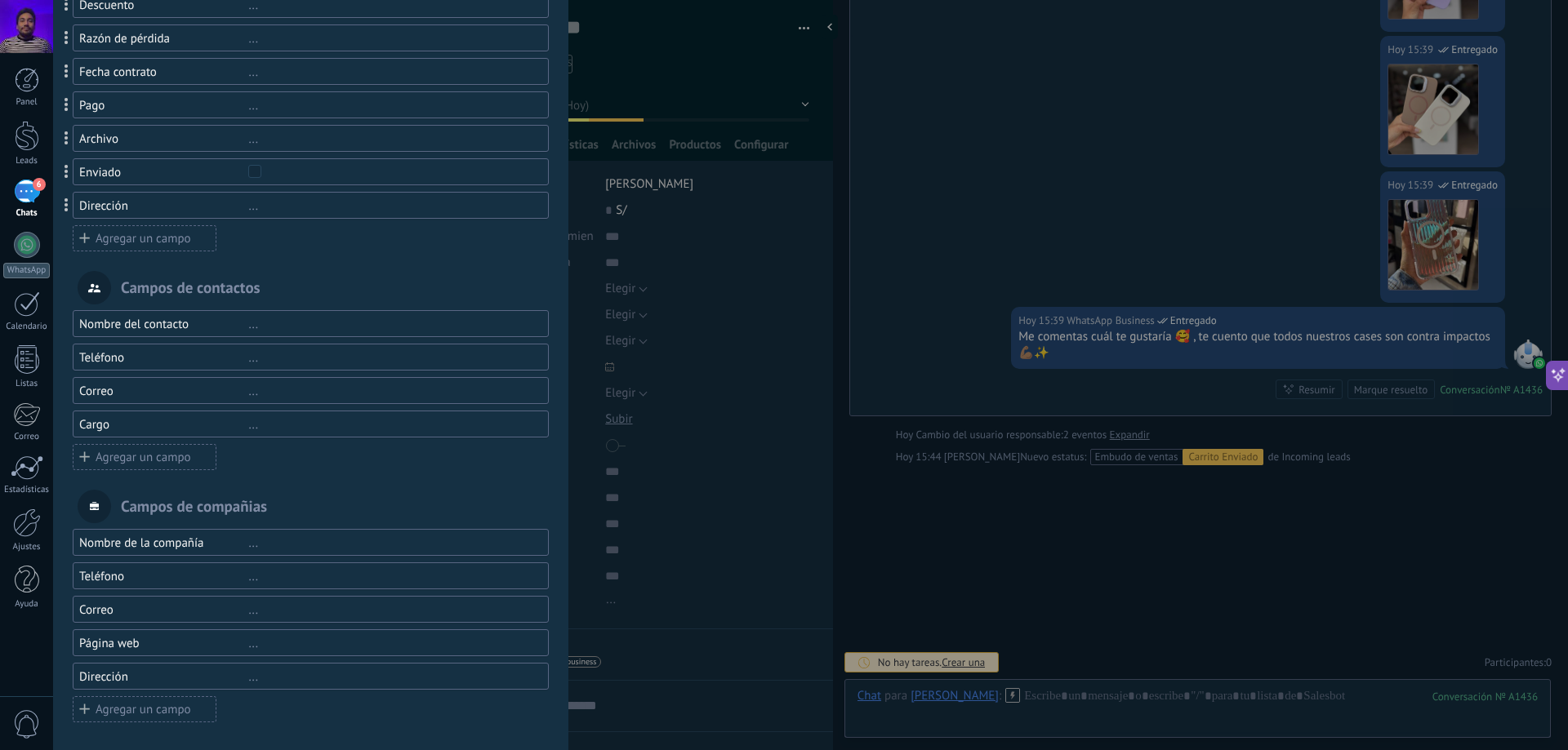
drag, startPoint x: 432, startPoint y: 545, endPoint x: 291, endPoint y: 516, distance: 144.0
click at [303, 492] on div "Campos de compañias" at bounding box center [310, 506] width 476 height 34
click at [248, 544] on div "..." at bounding box center [390, 543] width 285 height 15
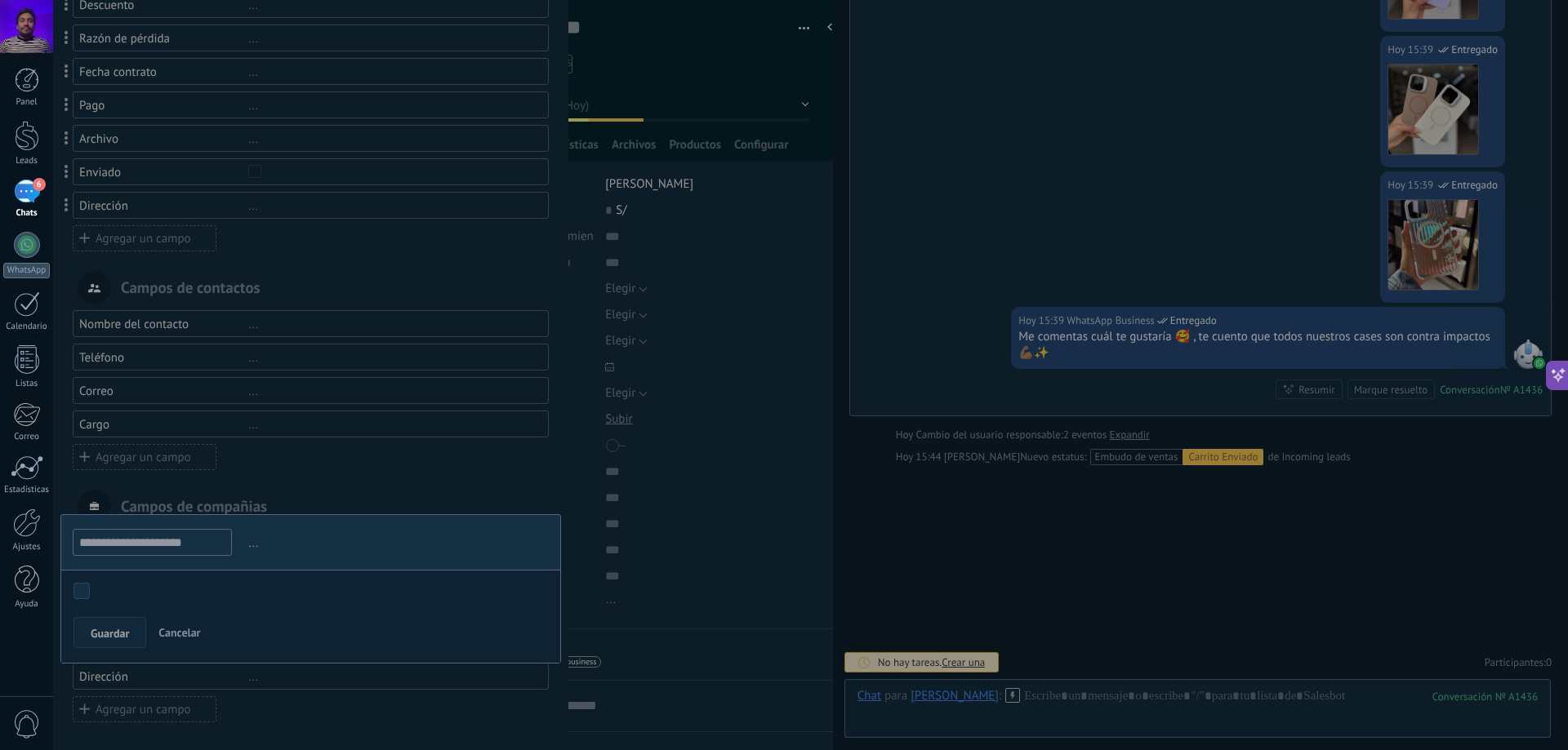
click at [179, 630] on span "Cancelar" at bounding box center [179, 632] width 41 height 15
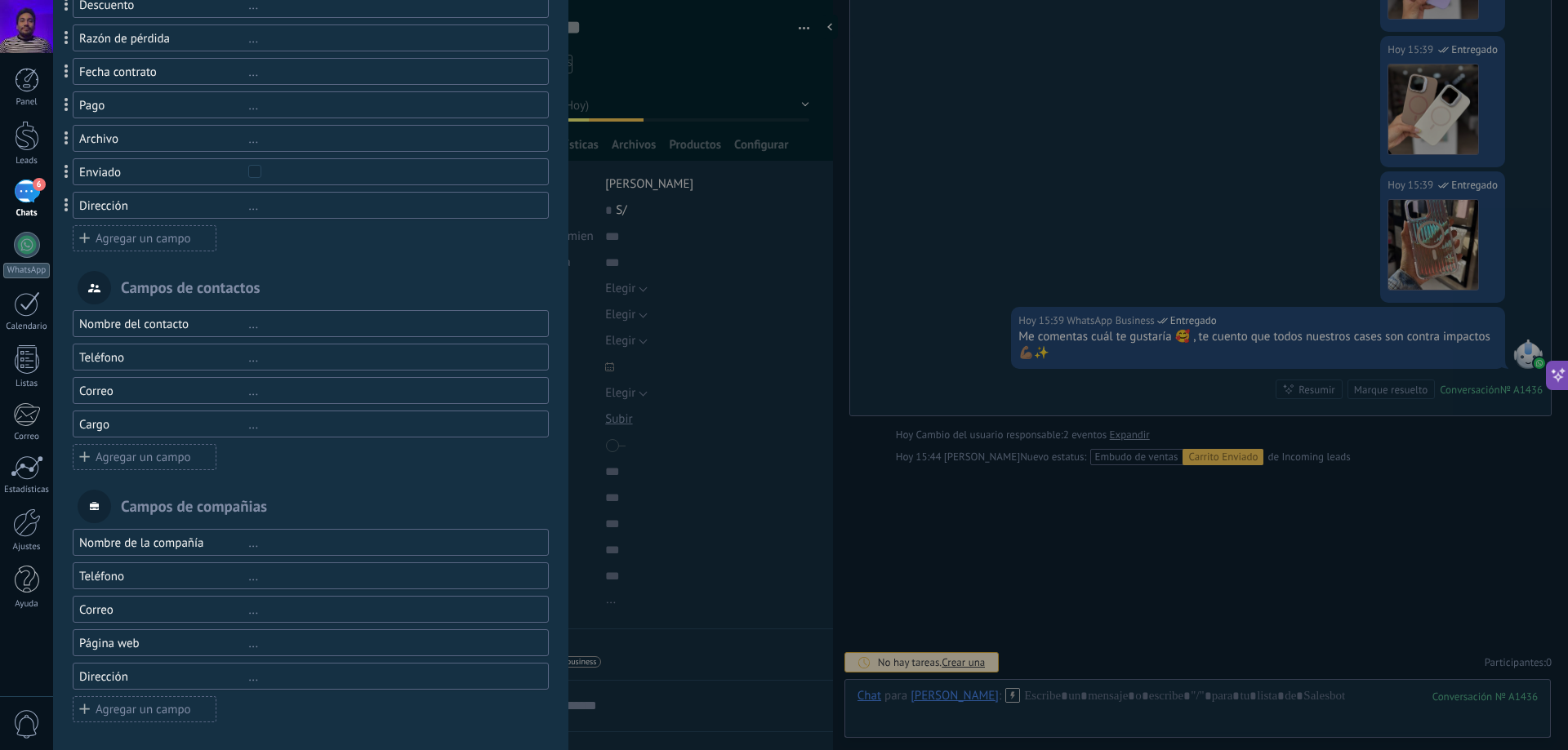
drag, startPoint x: 191, startPoint y: 508, endPoint x: 161, endPoint y: 507, distance: 30.0
click at [190, 508] on div "Campos de compañias" at bounding box center [310, 506] width 476 height 34
click at [98, 505] on span at bounding box center [94, 506] width 9 height 9
click at [96, 504] on span at bounding box center [94, 506] width 9 height 9
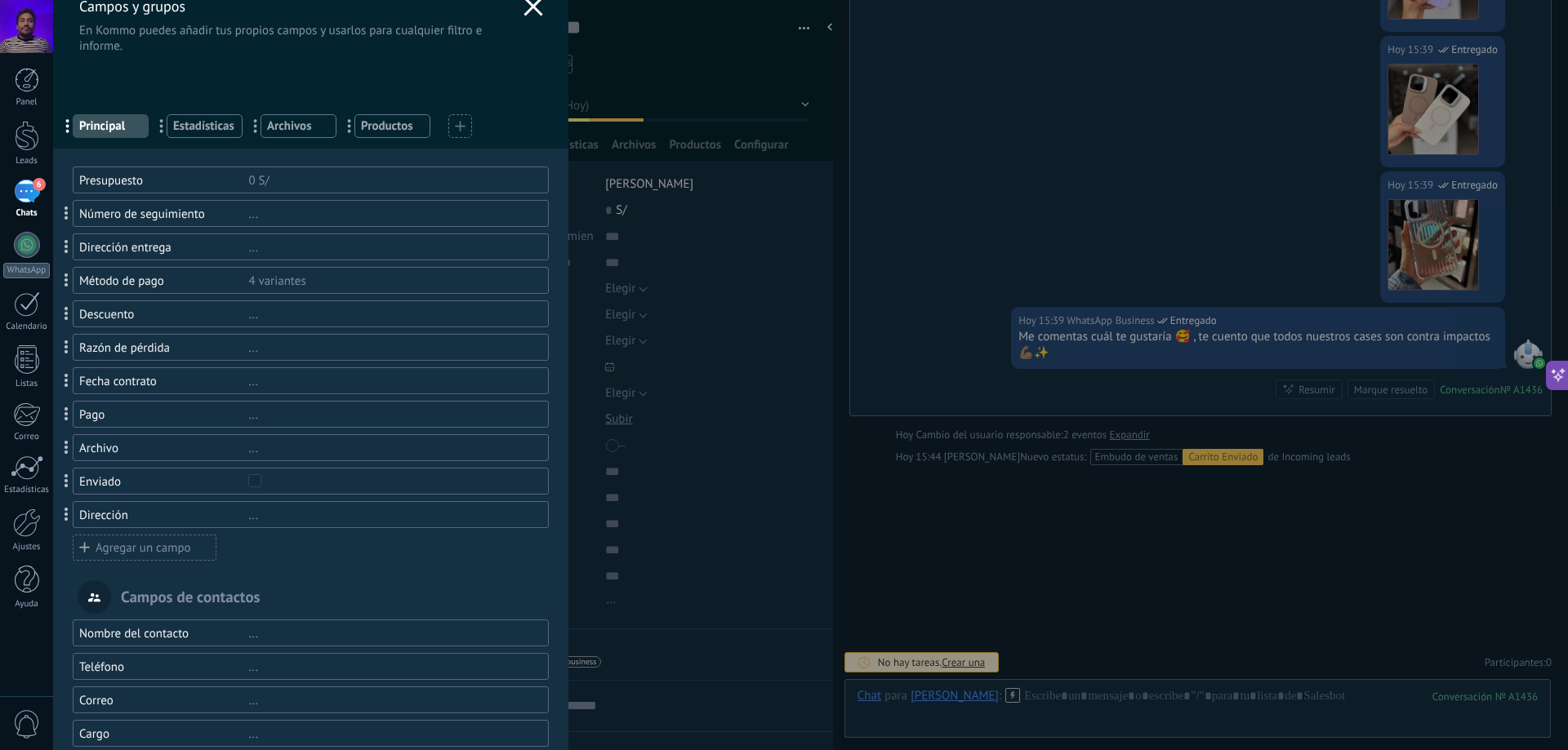
scroll to position [0, 0]
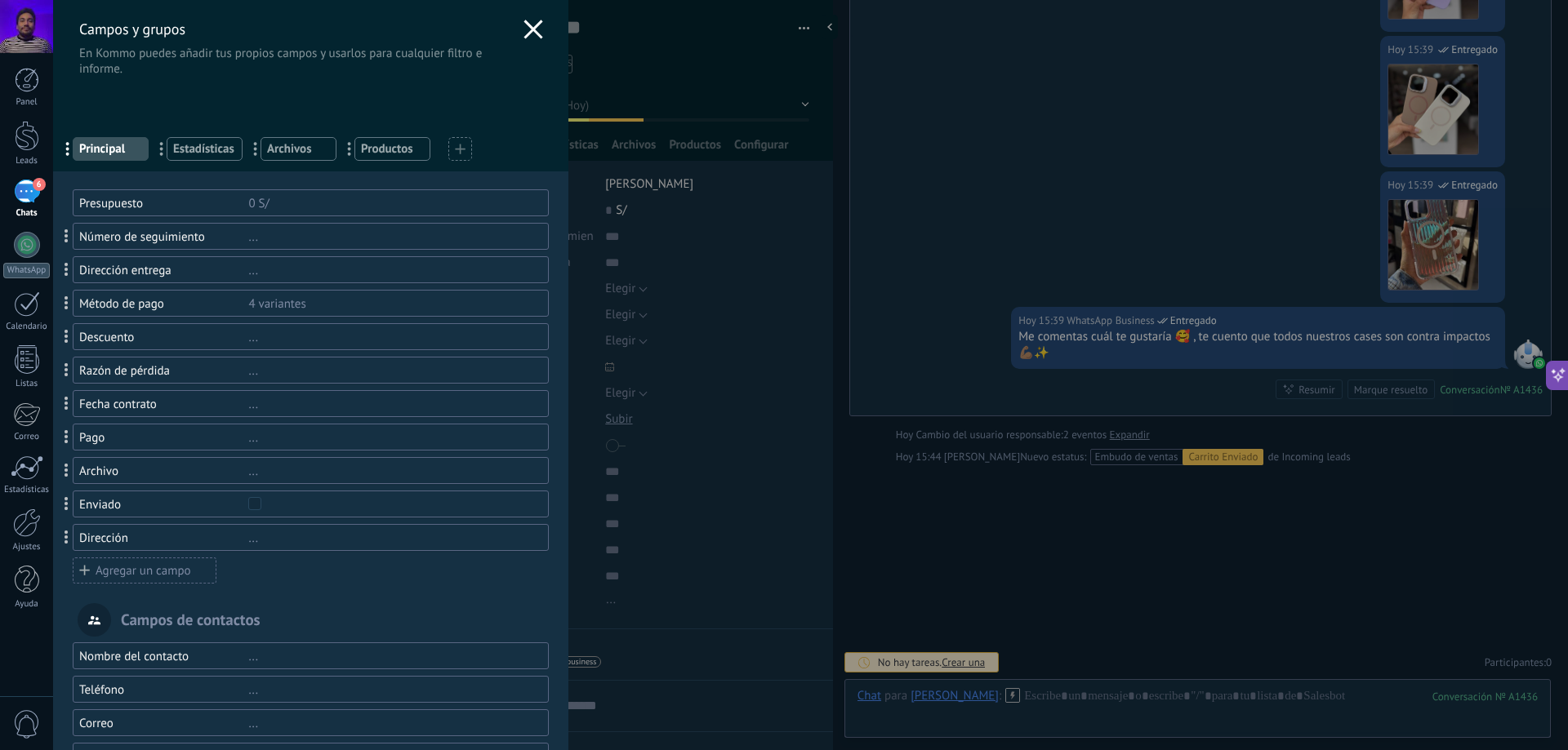
click at [289, 153] on span "Archivos" at bounding box center [298, 149] width 63 height 15
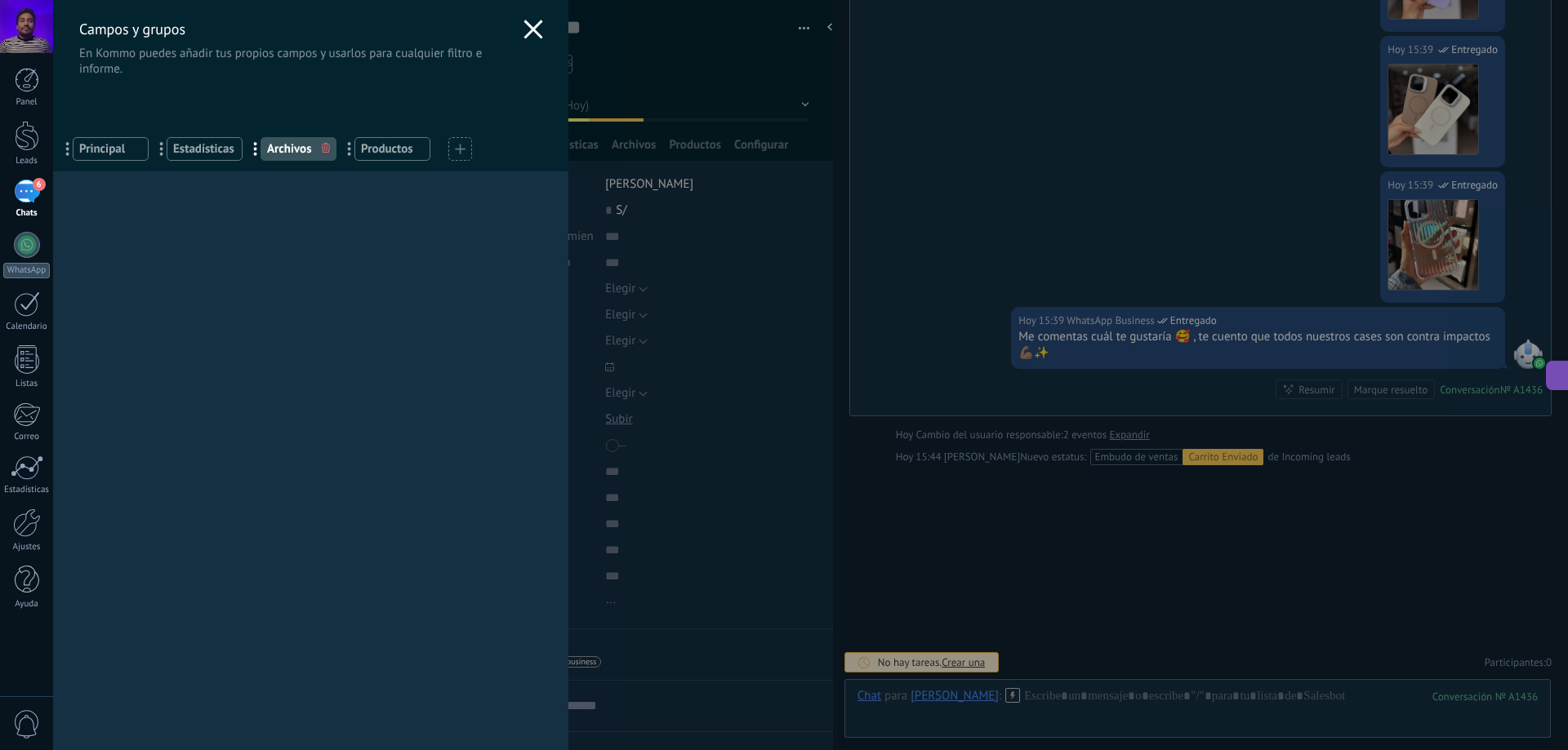
click at [205, 152] on span "Estadísticas" at bounding box center [204, 149] width 63 height 15
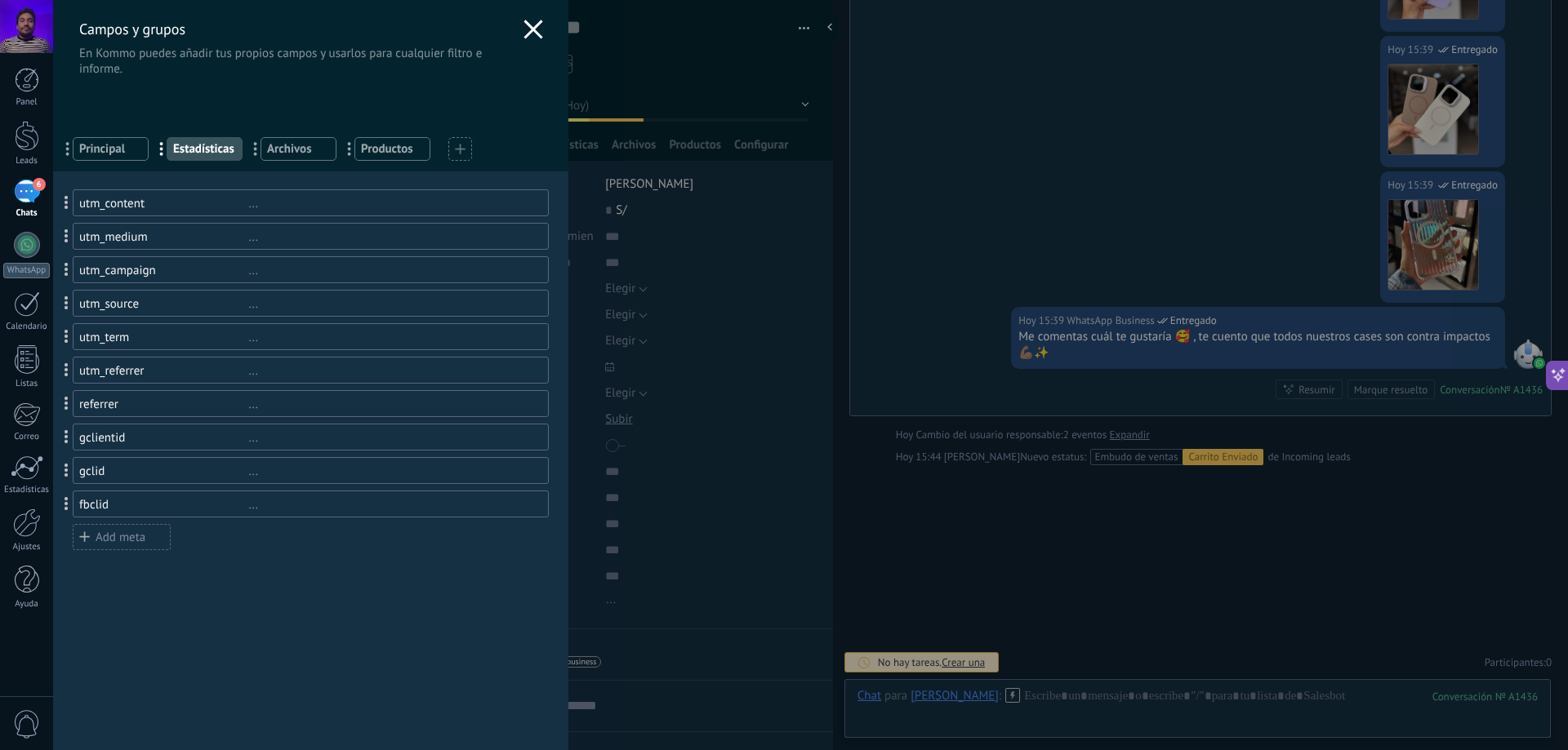
click at [96, 143] on span "Principal" at bounding box center [110, 149] width 63 height 15
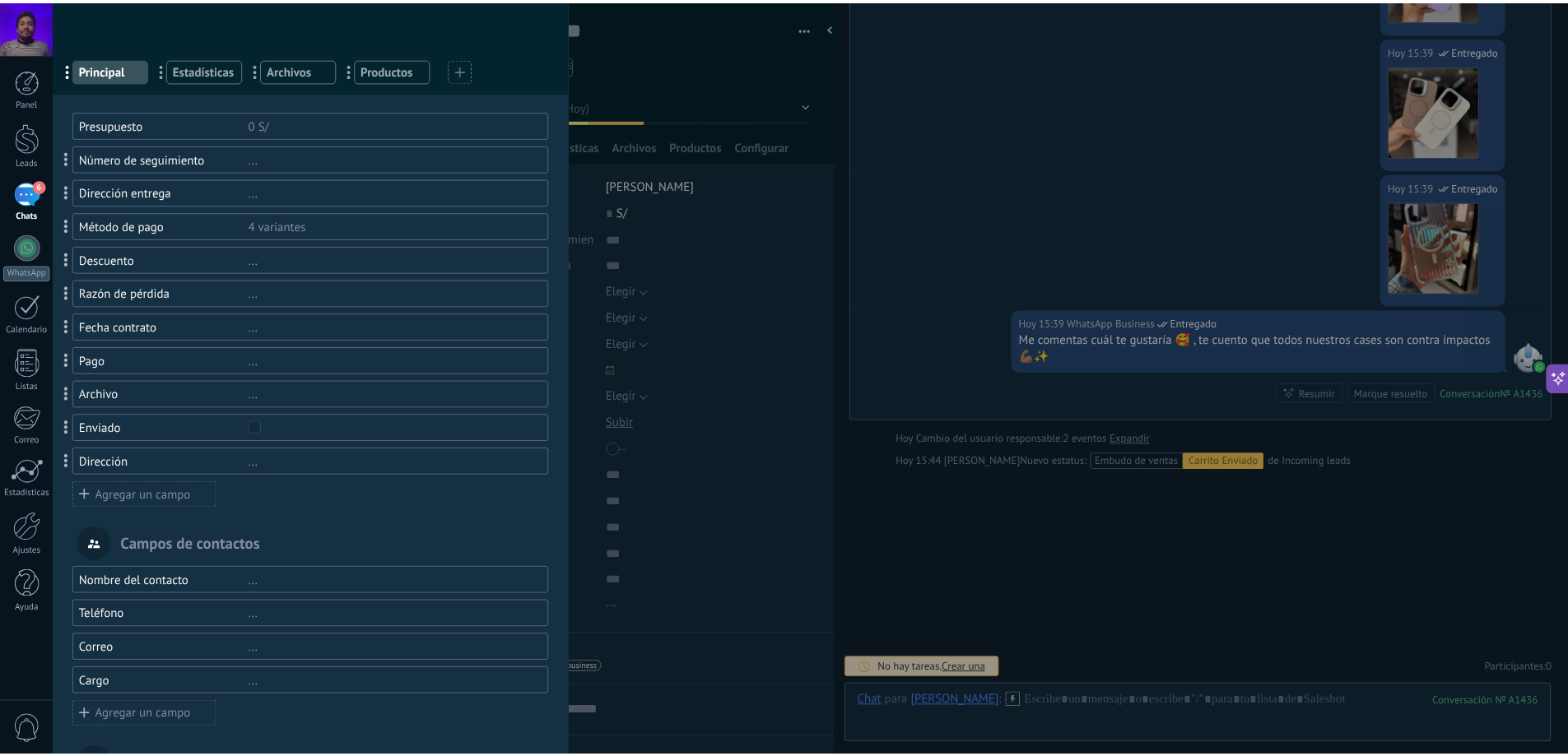
scroll to position [335, 0]
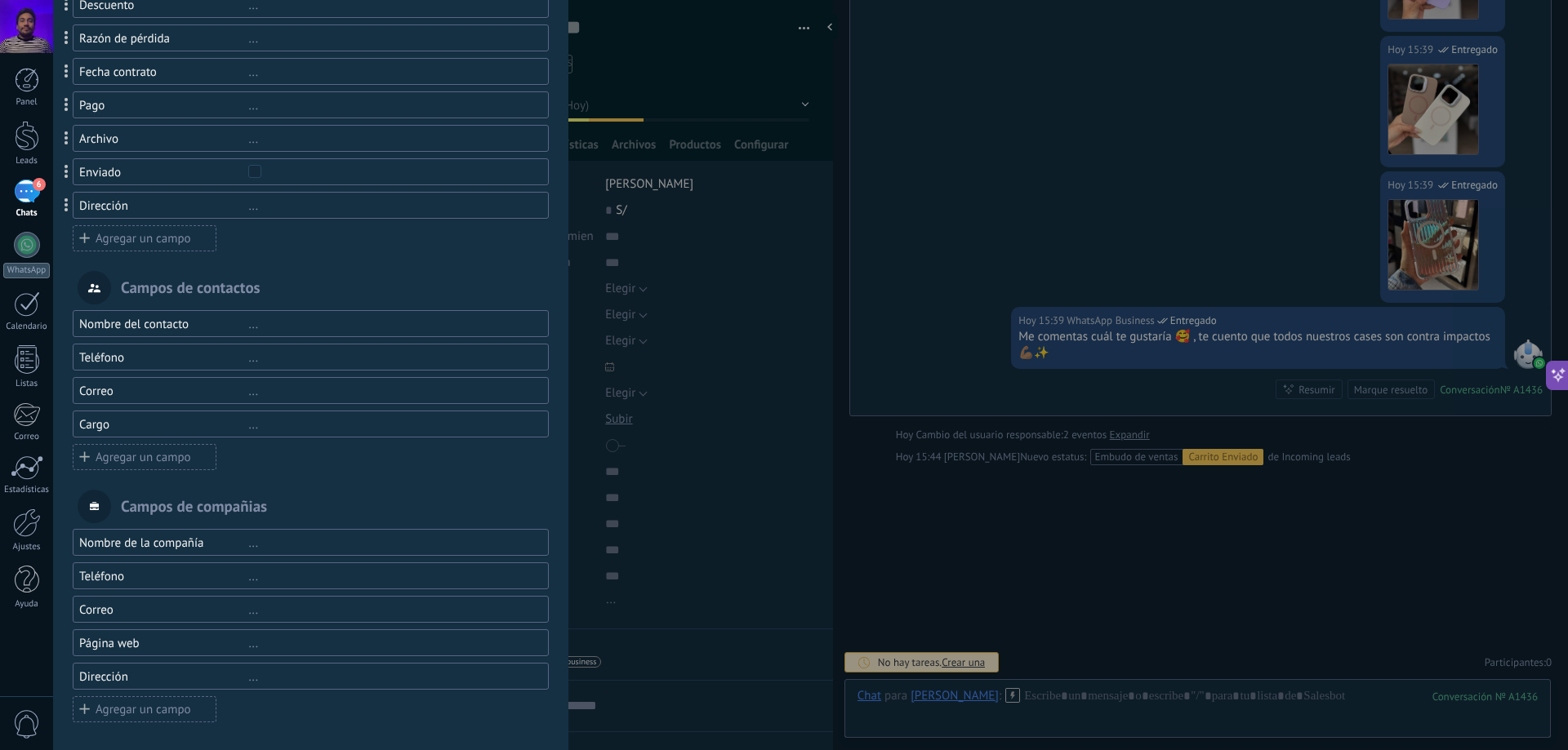
click at [385, 203] on div "..." at bounding box center [390, 206] width 285 height 15
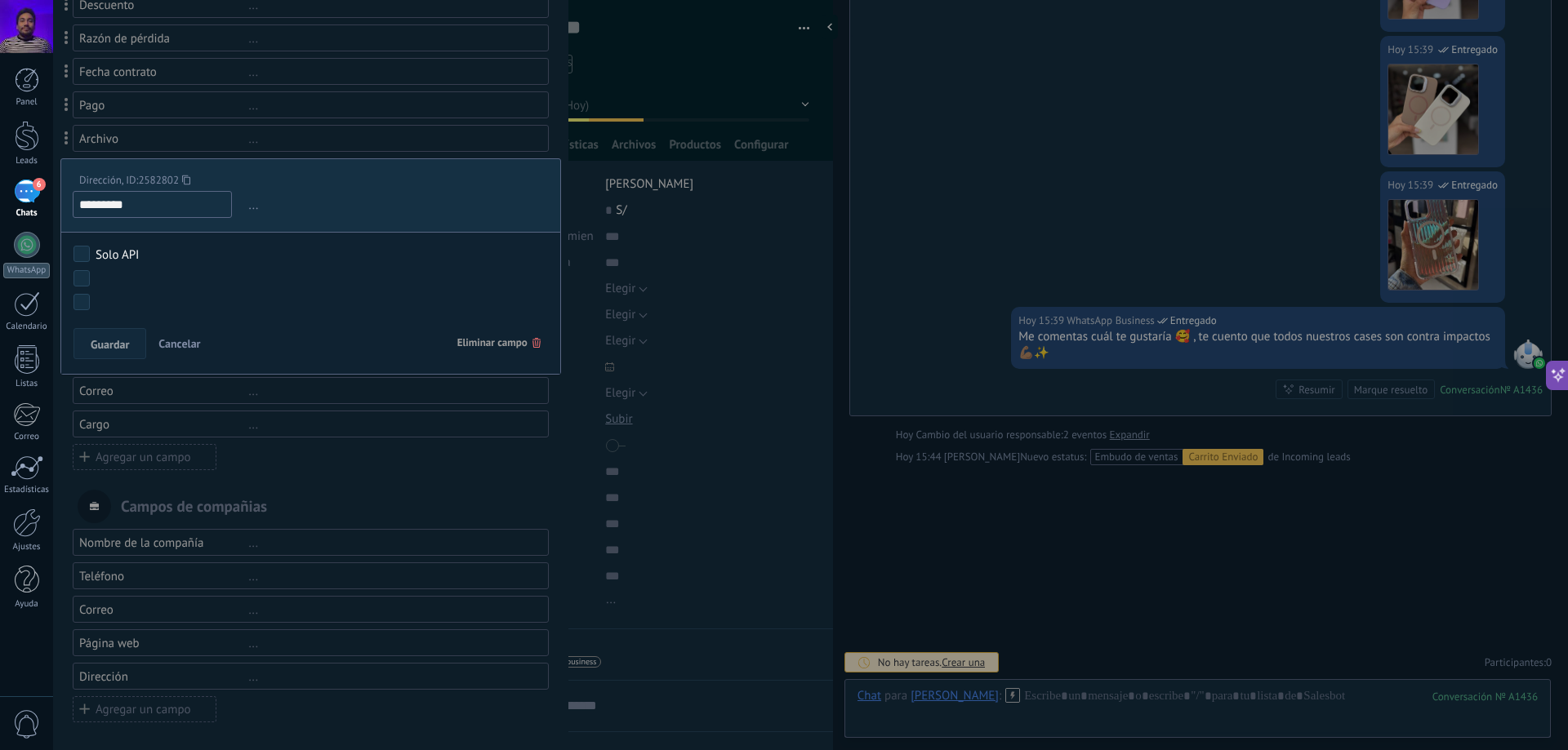
click at [509, 122] on div at bounding box center [311, 210] width 515 height 1085
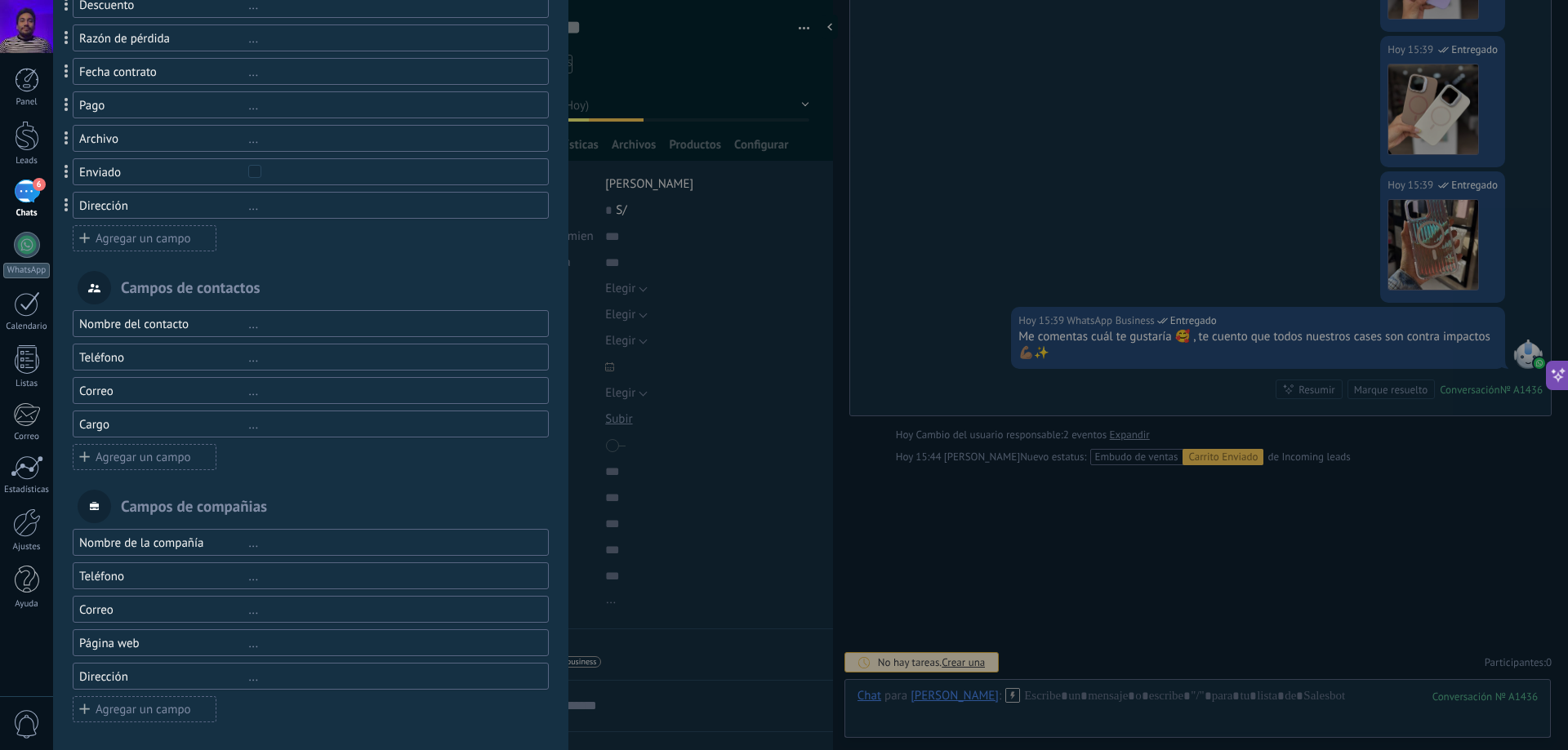
click at [252, 572] on div "..." at bounding box center [390, 577] width 285 height 15
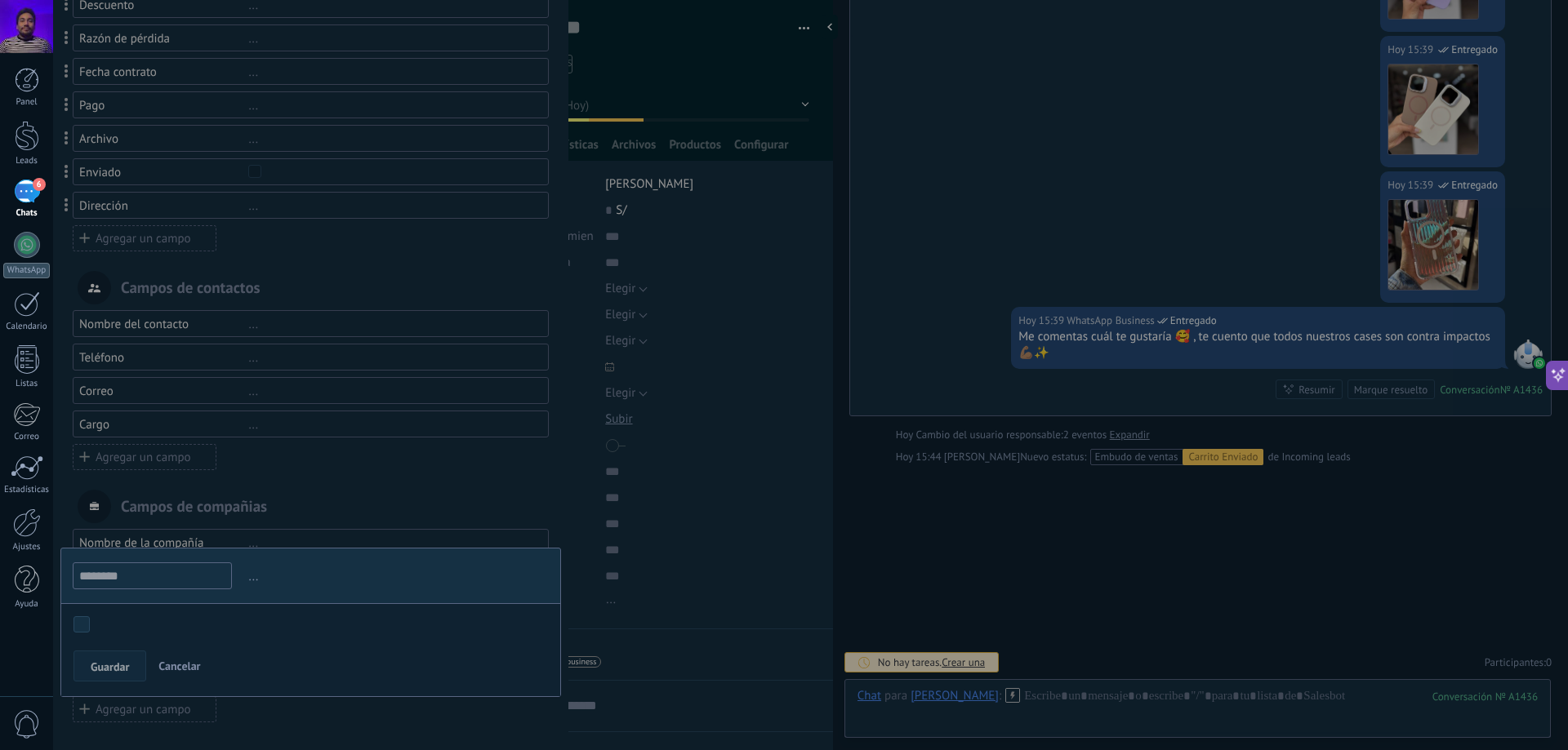
click at [388, 530] on div at bounding box center [311, 210] width 515 height 1085
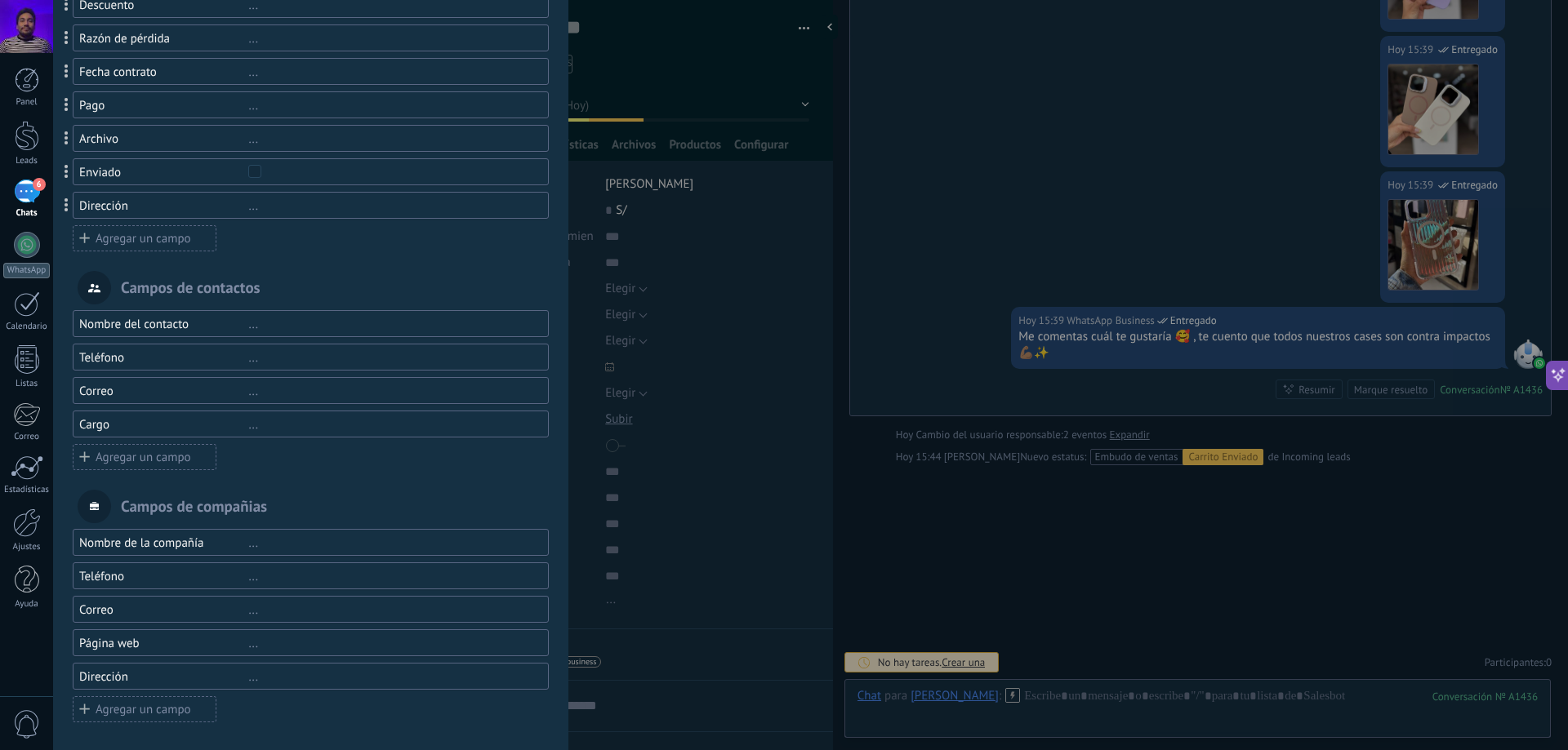
click at [364, 542] on div "..." at bounding box center [390, 543] width 285 height 15
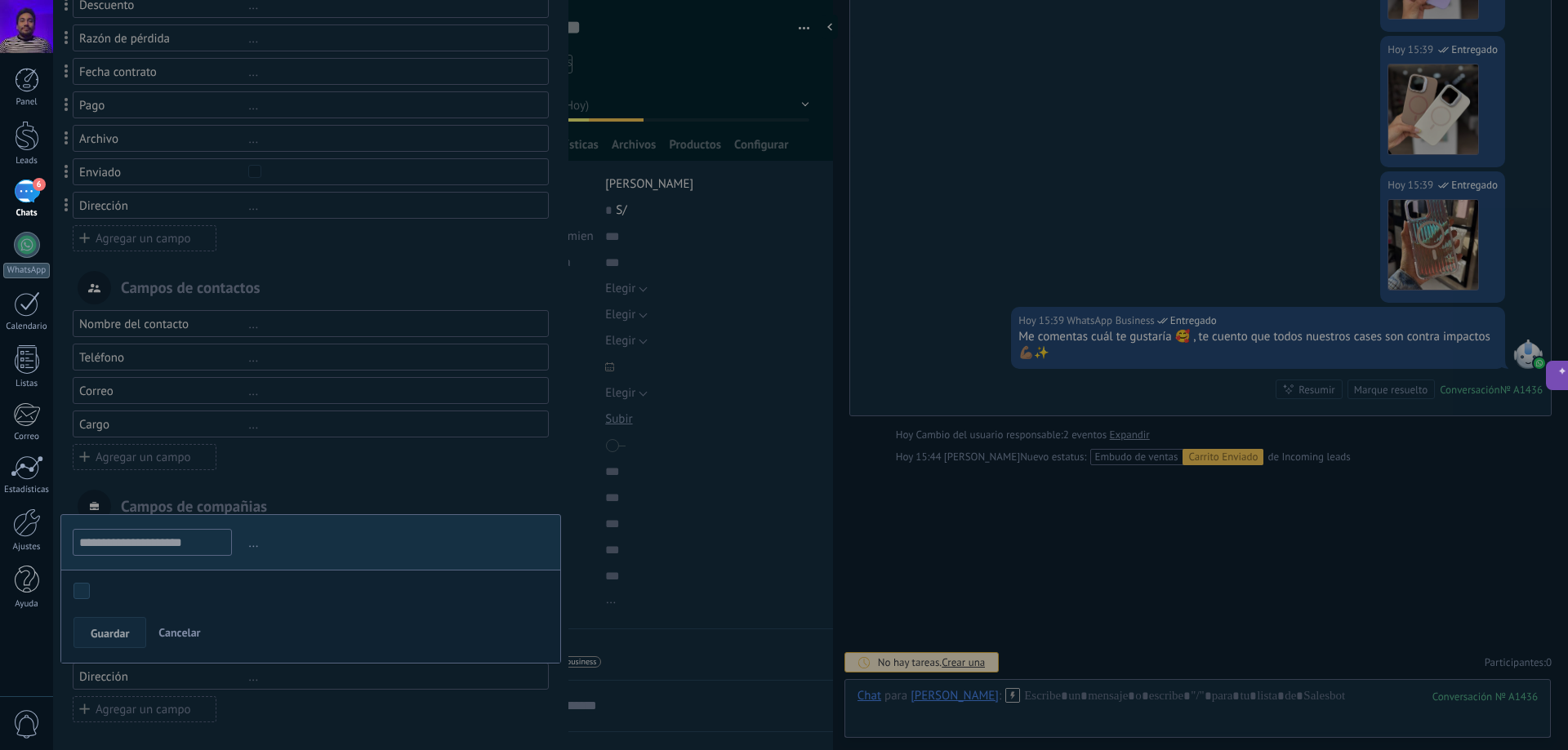
click at [437, 480] on div at bounding box center [311, 210] width 515 height 1085
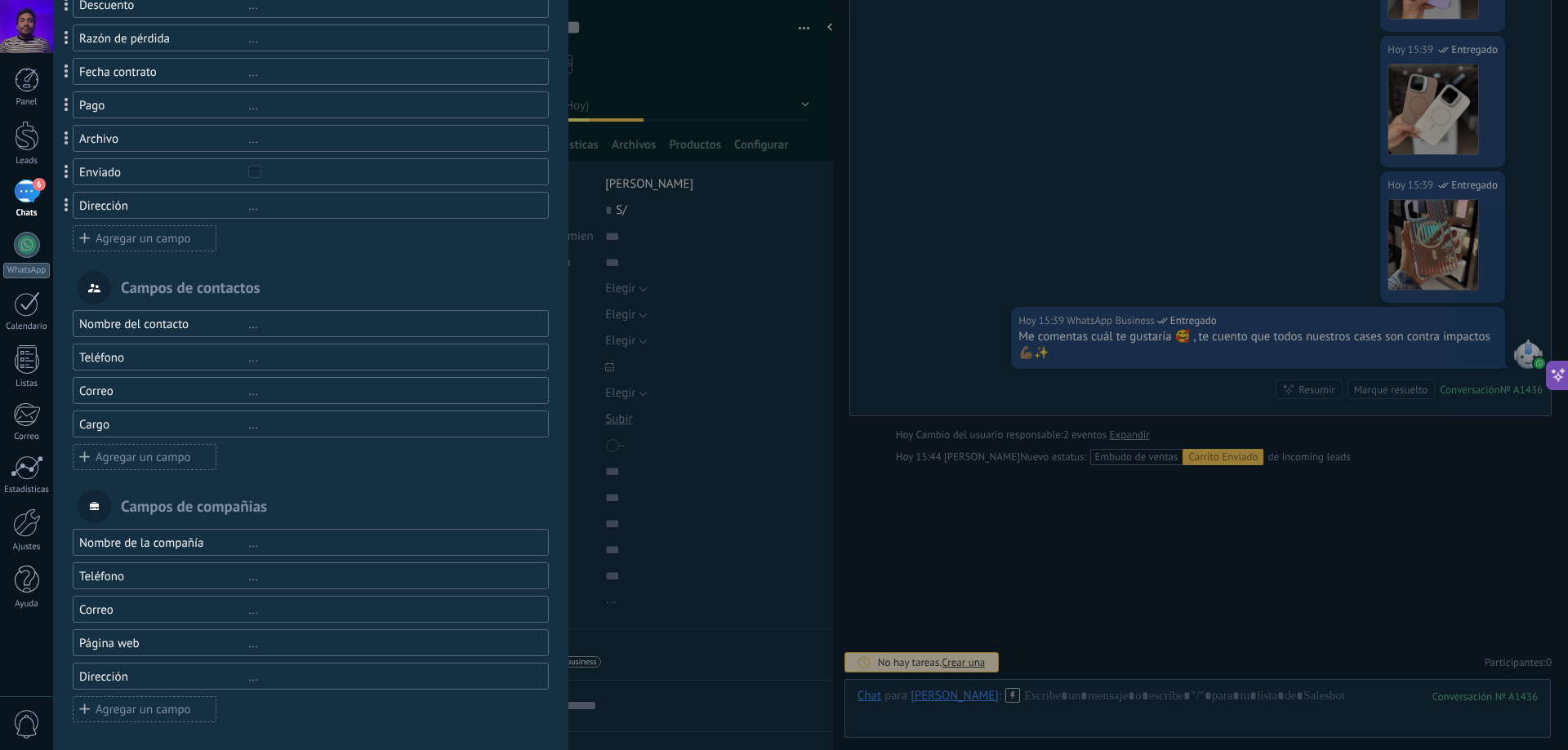
click at [179, 505] on div "Campos de compañias" at bounding box center [310, 506] width 476 height 34
click at [638, 496] on div "Campos y grupos En Kommo puedes añadir tus propios campos y usarlos para cualqu…" at bounding box center [811, 375] width 1515 height 750
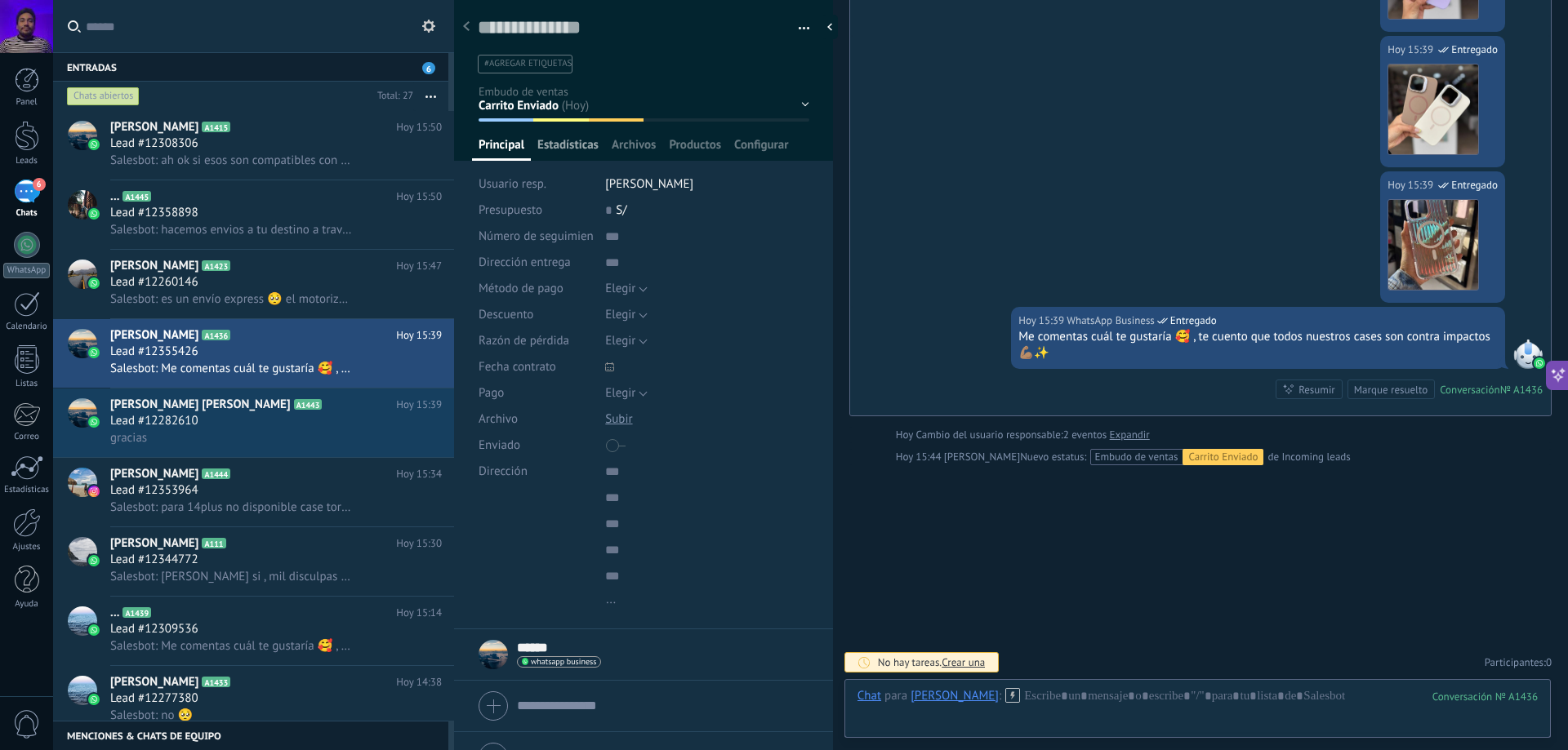
click at [580, 140] on span "Estadísticas" at bounding box center [568, 148] width 61 height 23
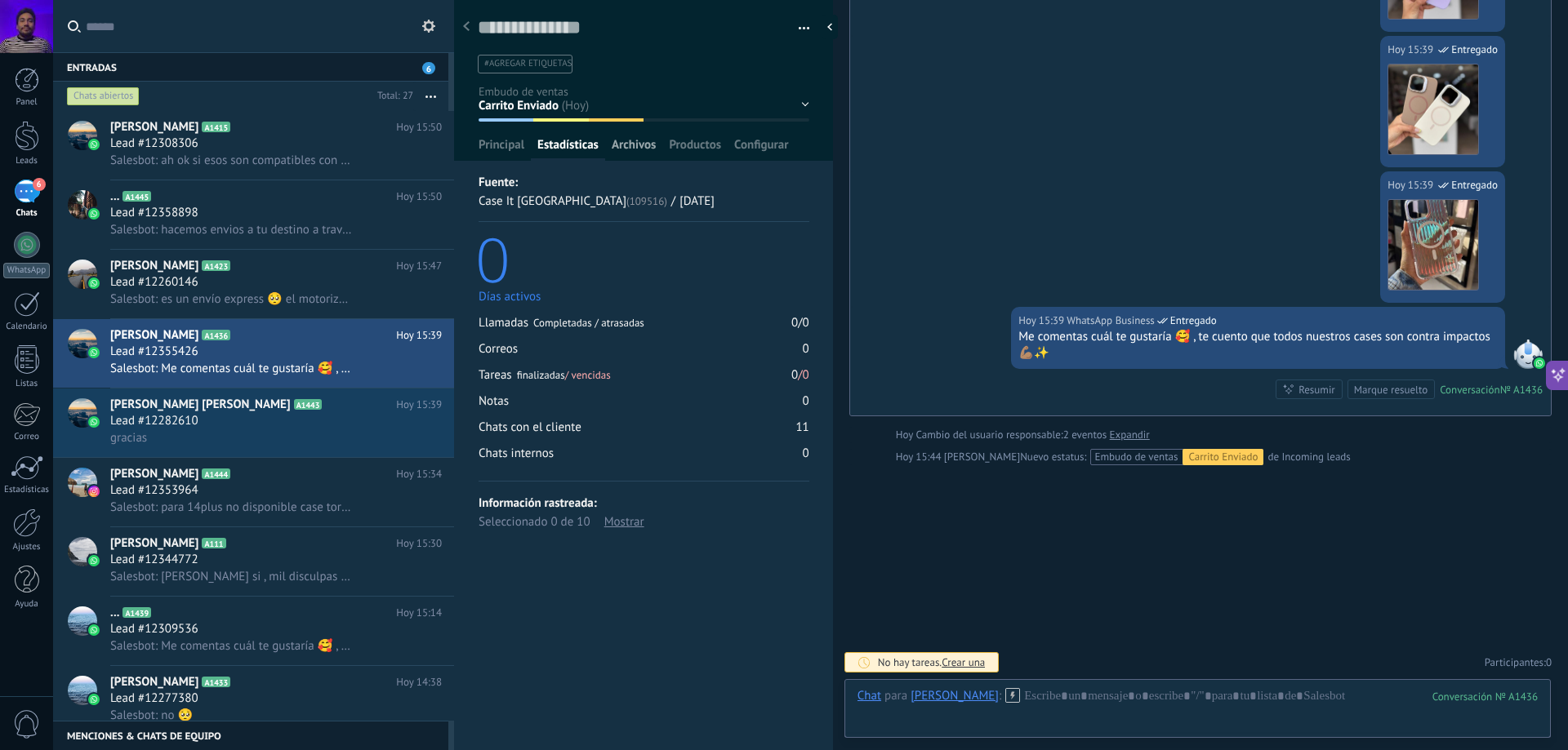
click at [637, 146] on span "Archivos" at bounding box center [633, 148] width 44 height 23
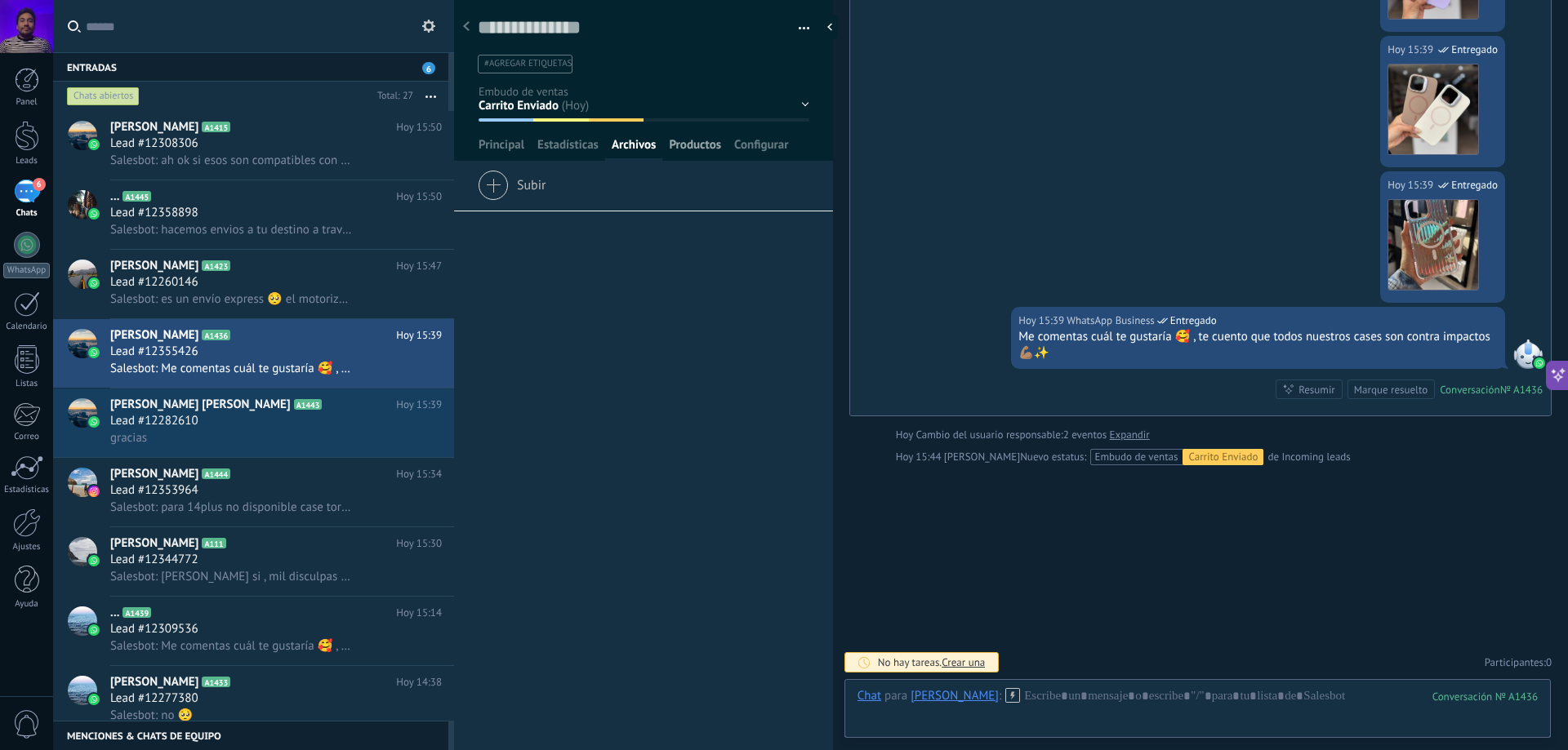
click at [695, 149] on span "Productos" at bounding box center [695, 148] width 53 height 23
click at [770, 144] on span "Configurar" at bounding box center [761, 148] width 54 height 23
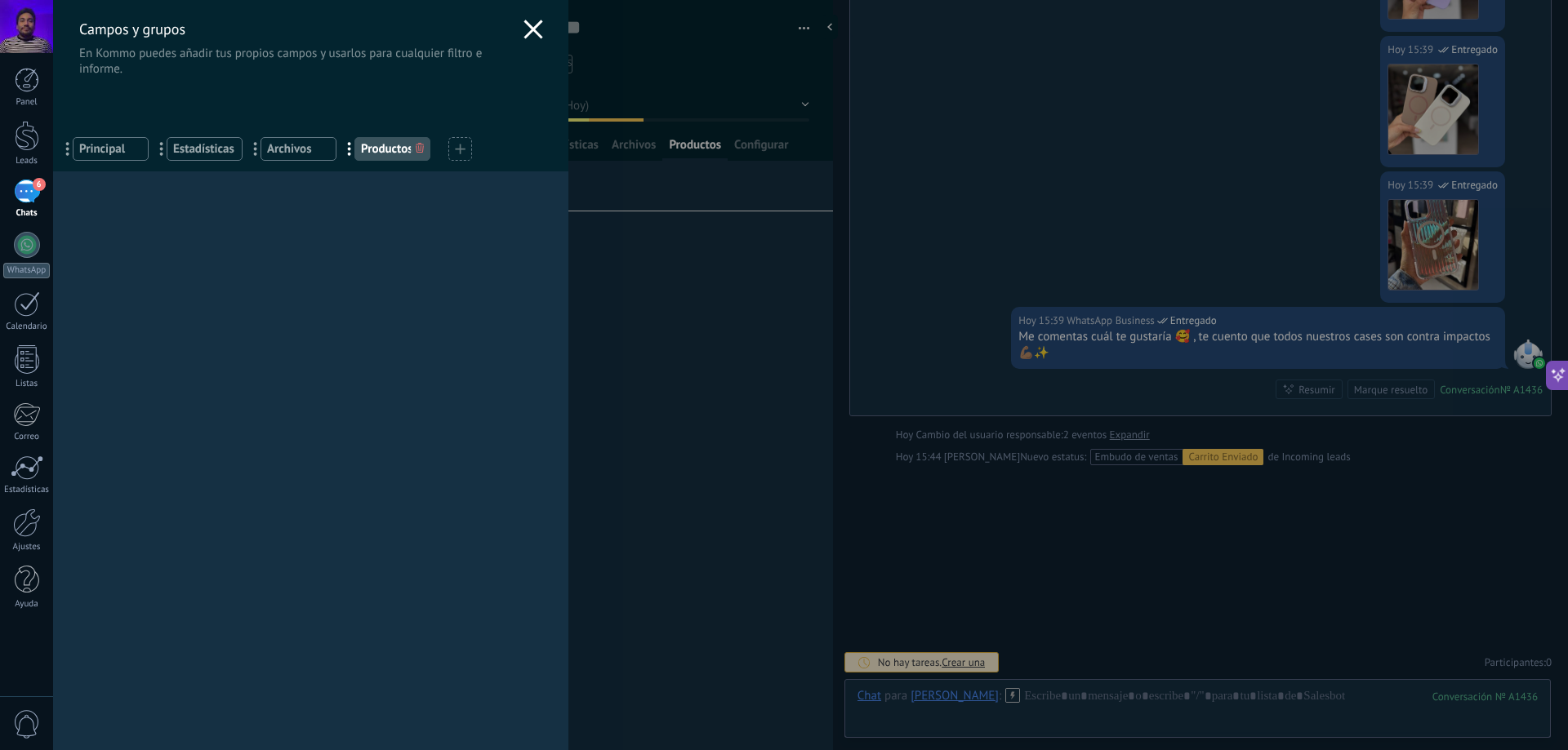
click at [715, 158] on div "Campos y grupos En Kommo puedes añadir tus propios campos y usarlos para cualqu…" at bounding box center [811, 375] width 1515 height 750
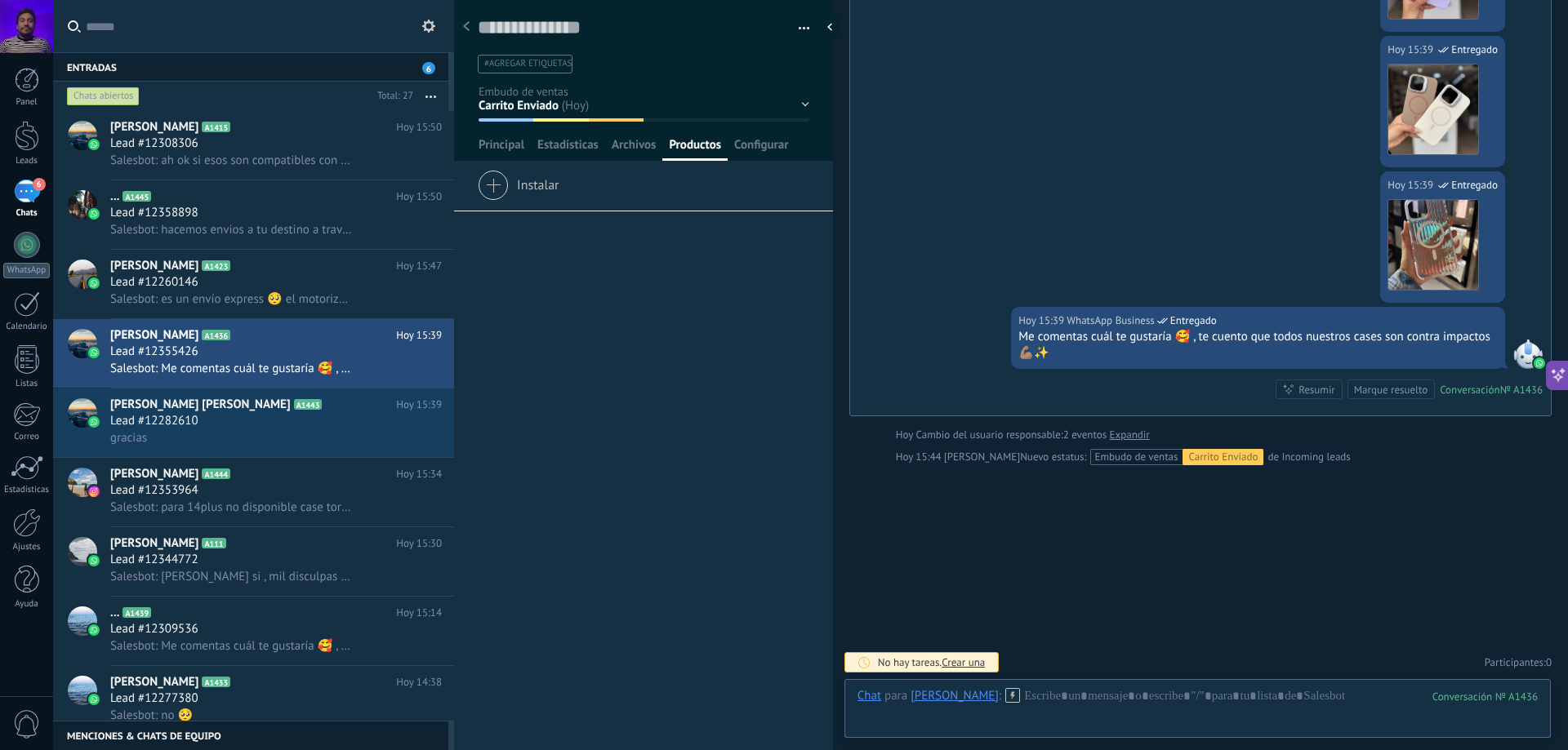
click at [712, 159] on div "Productos" at bounding box center [695, 148] width 65 height 23
click at [799, 28] on button "button" at bounding box center [798, 28] width 23 height 24
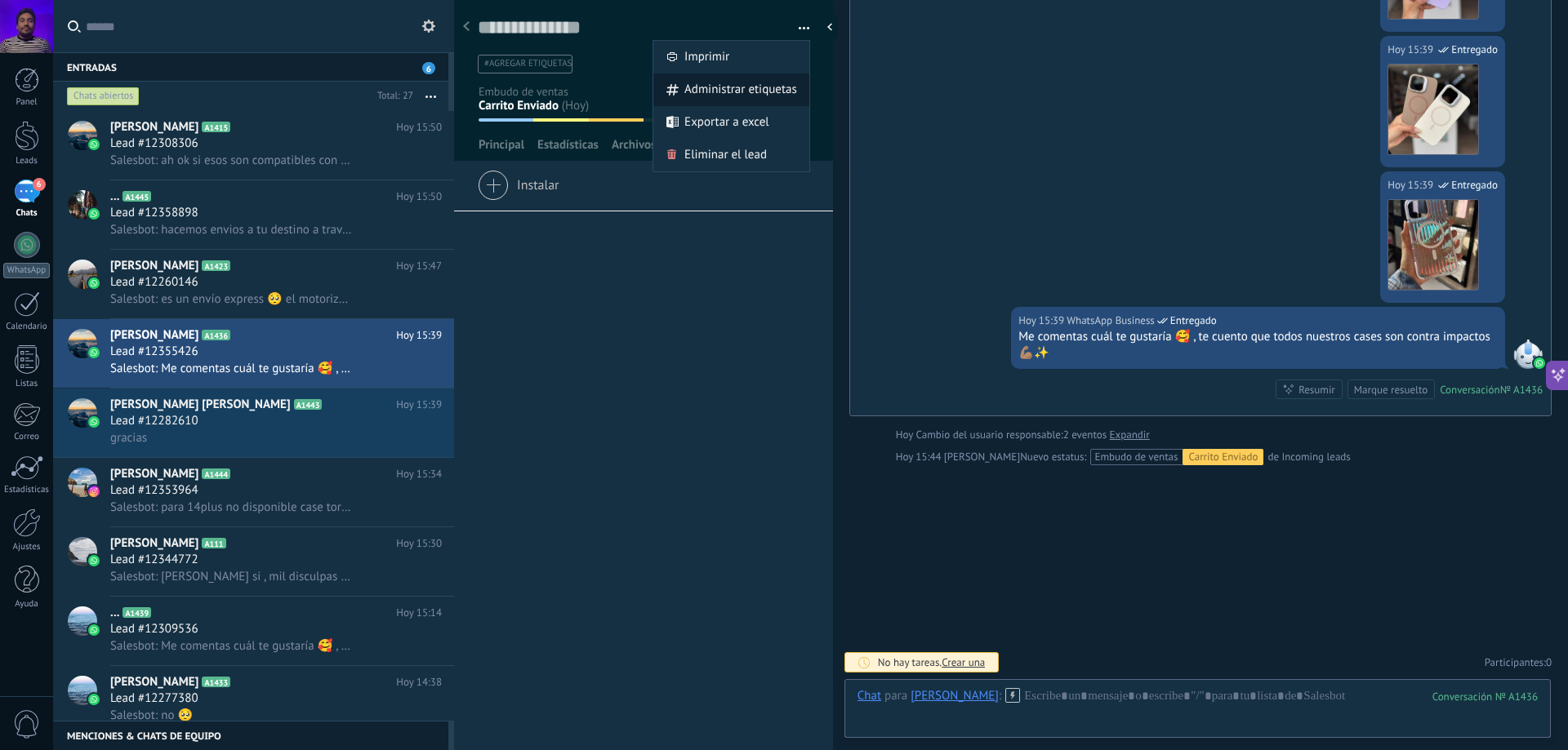
click at [787, 81] on span "Administrar etiquetas" at bounding box center [741, 90] width 113 height 33
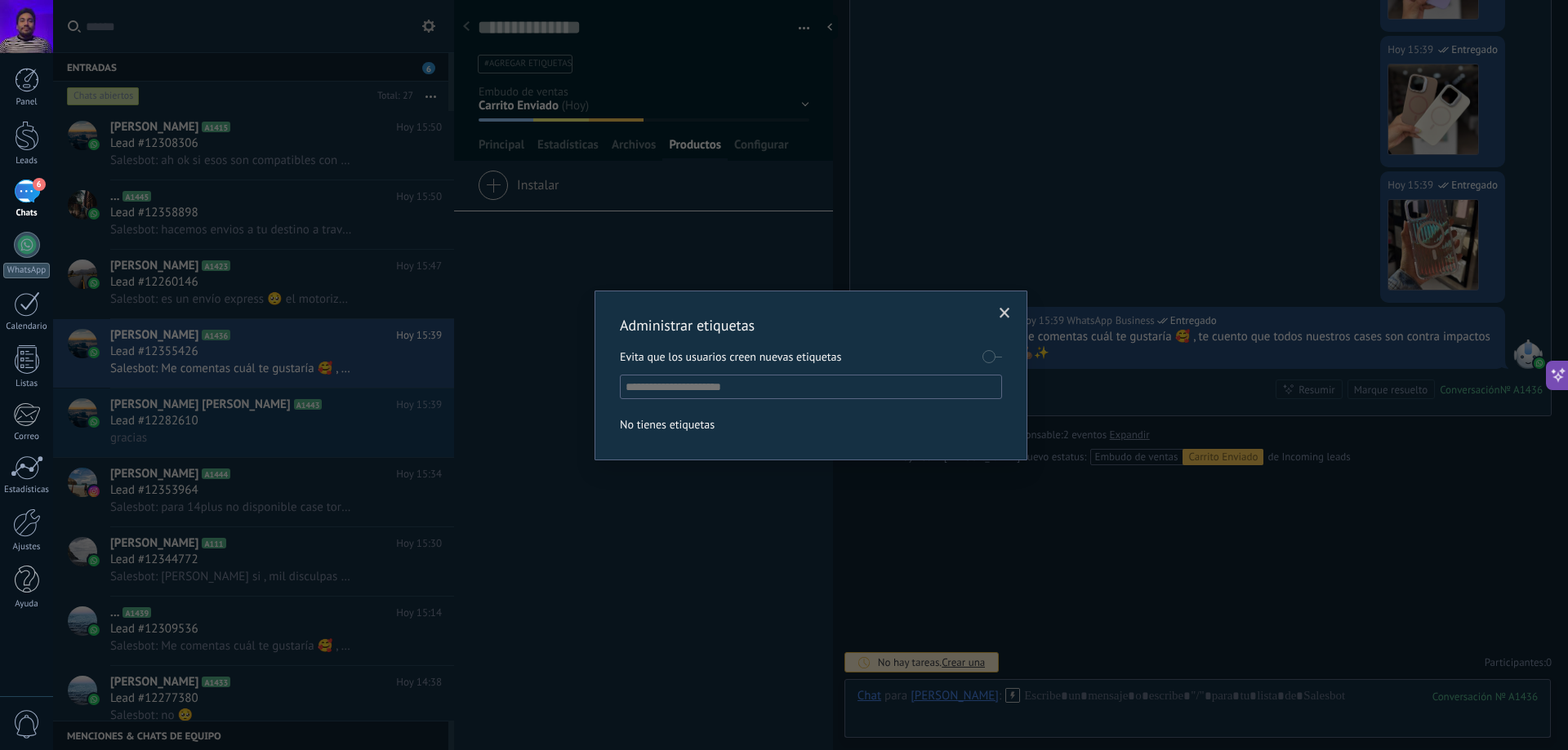
click at [1010, 308] on span at bounding box center [1005, 313] width 10 height 11
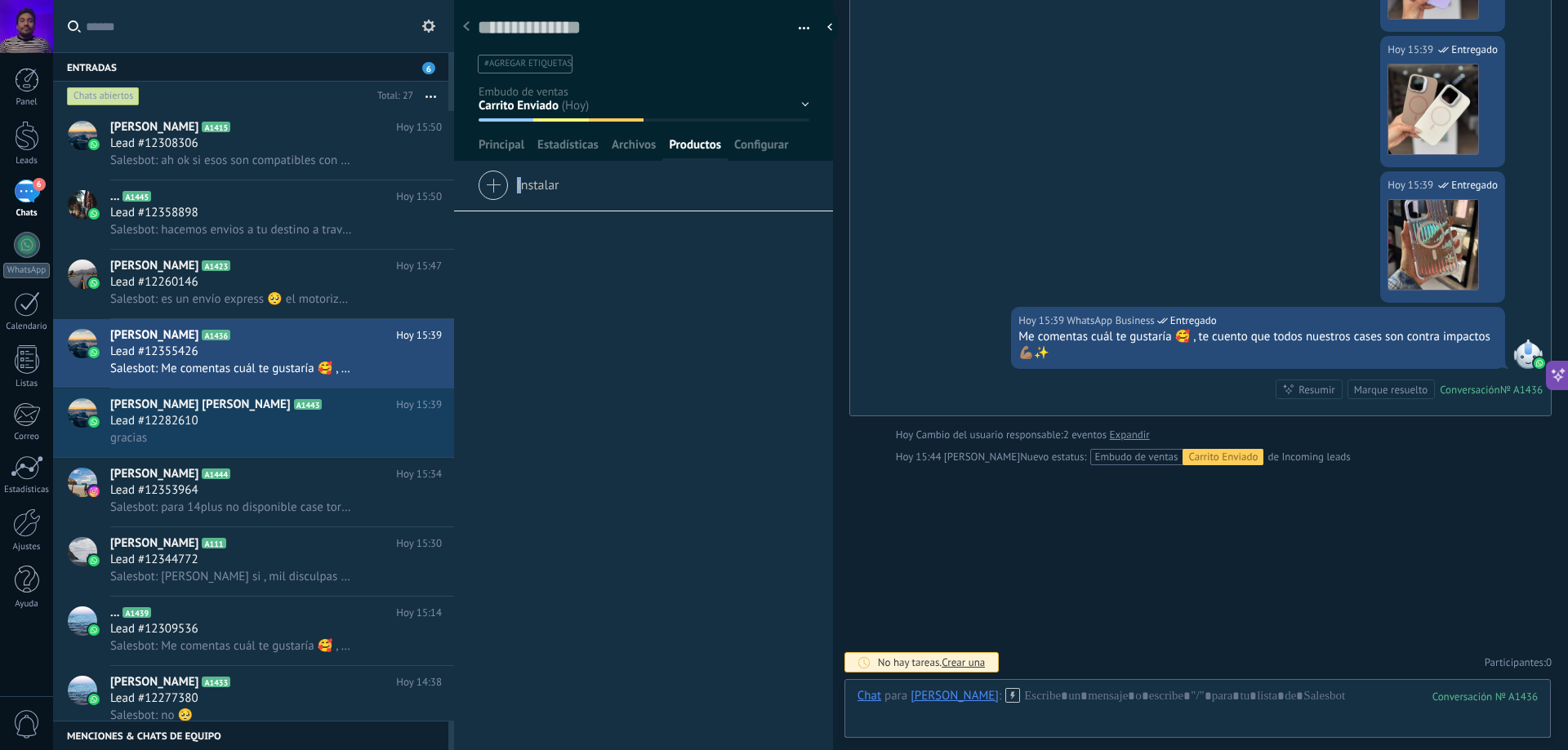
click at [519, 183] on span "Instalar" at bounding box center [519, 182] width 82 height 23
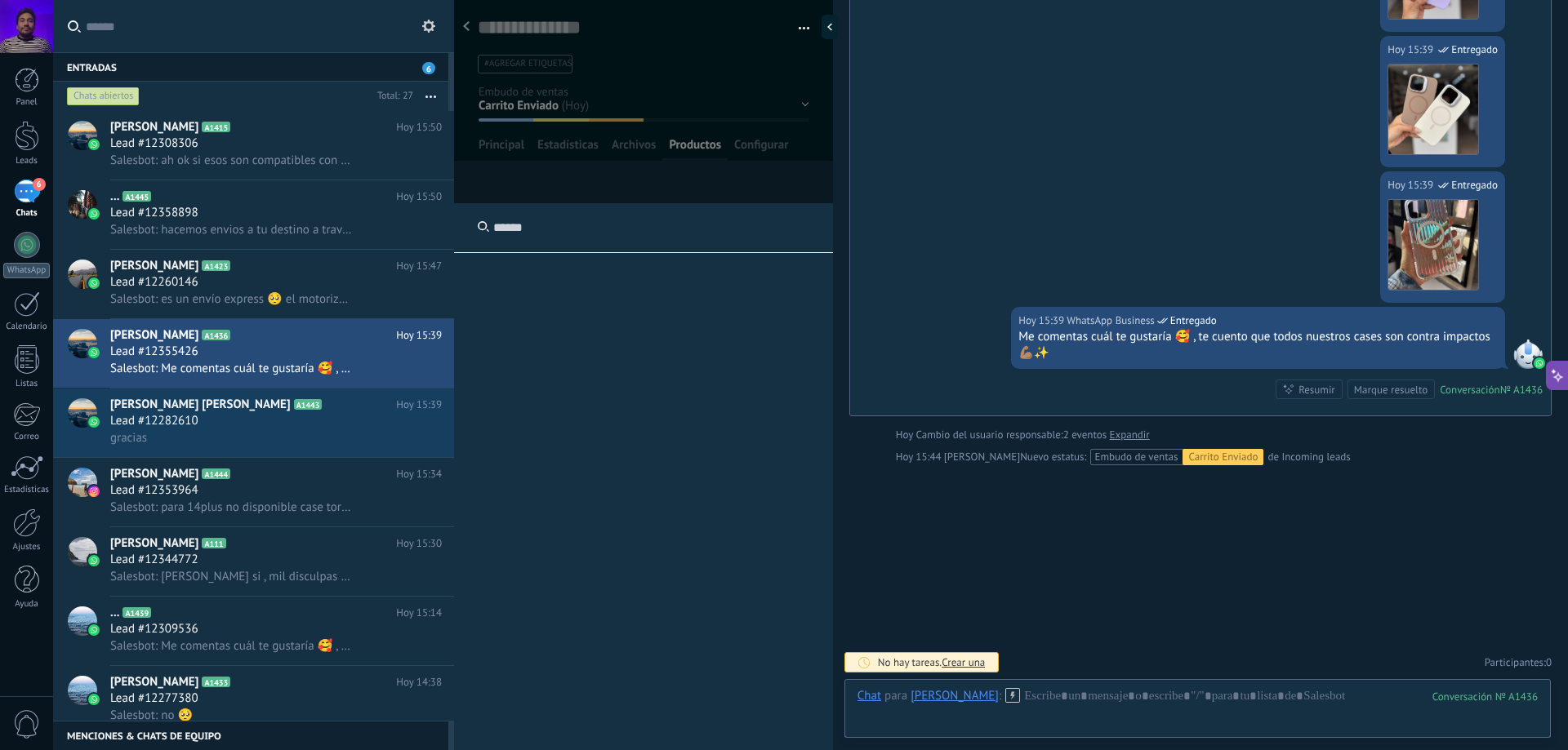
click at [512, 241] on input "text" at bounding box center [644, 228] width 379 height 50
type input "***"
click at [587, 232] on input "***" at bounding box center [644, 228] width 379 height 50
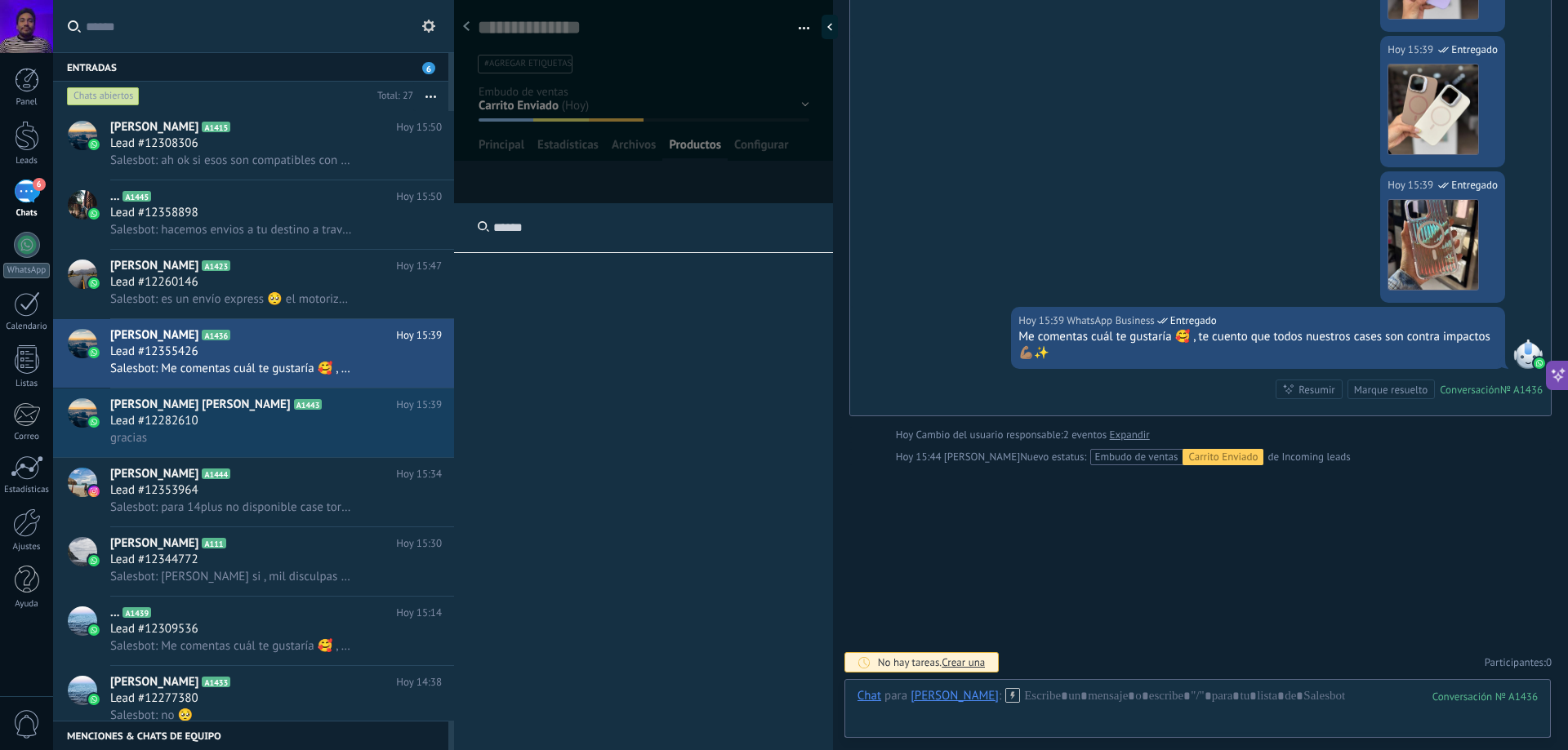
click at [620, 370] on div at bounding box center [644, 489] width 379 height 572
click at [23, 472] on div at bounding box center [27, 468] width 33 height 24
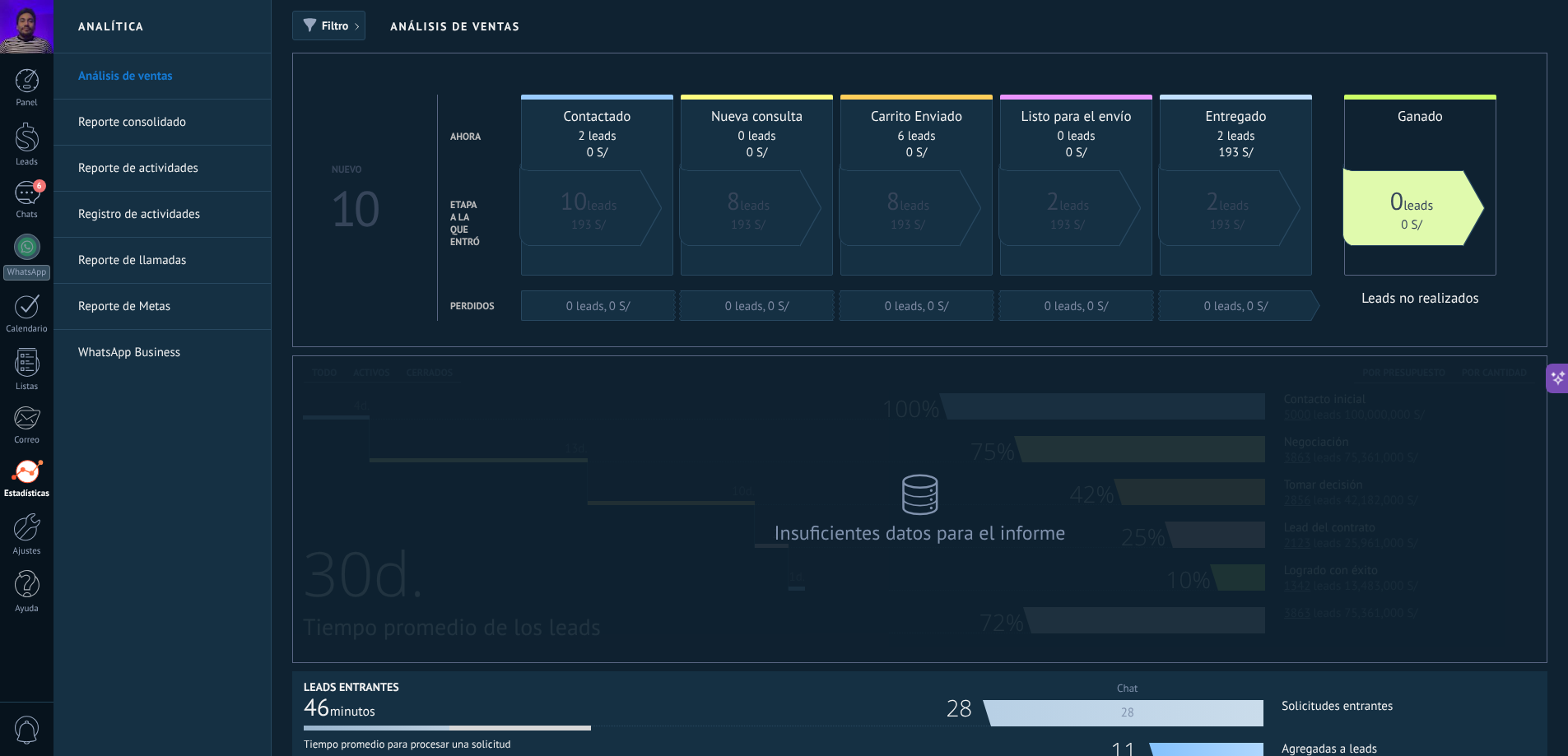
click at [216, 218] on link "Registro de actividades" at bounding box center [166, 214] width 176 height 46
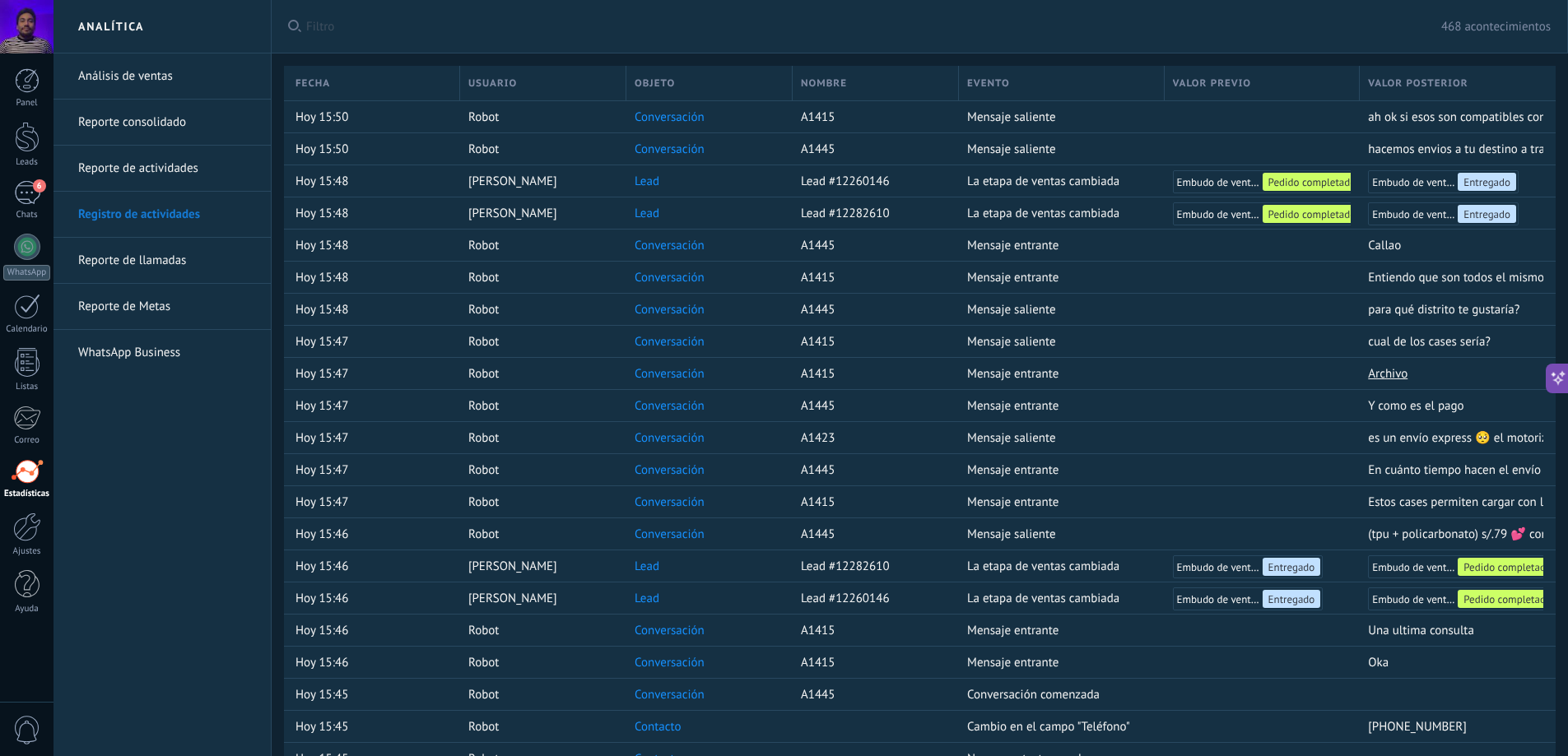
click at [191, 261] on link "Reporte de llamadas" at bounding box center [166, 260] width 176 height 46
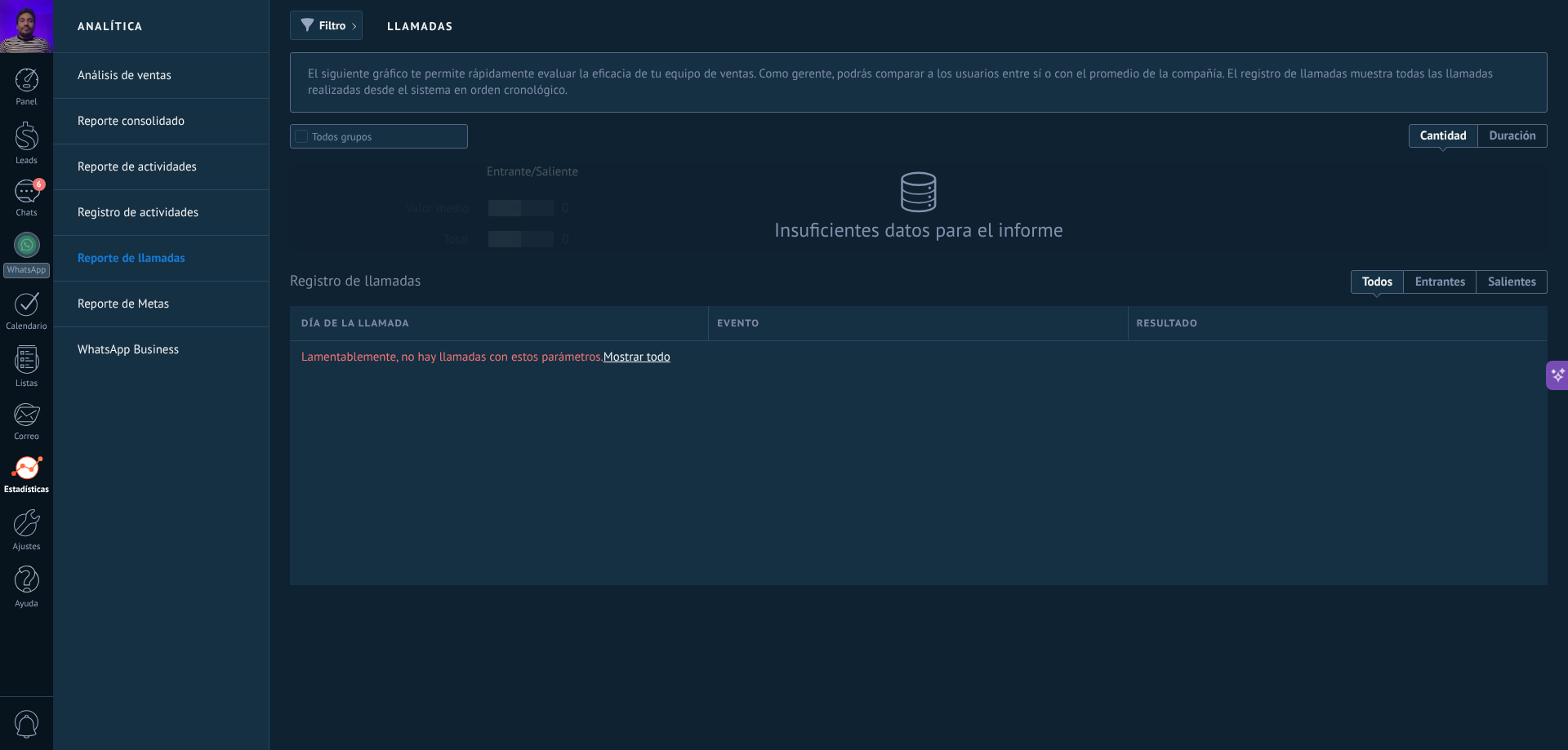
click at [183, 350] on link "WhatsApp Business" at bounding box center [165, 350] width 175 height 46
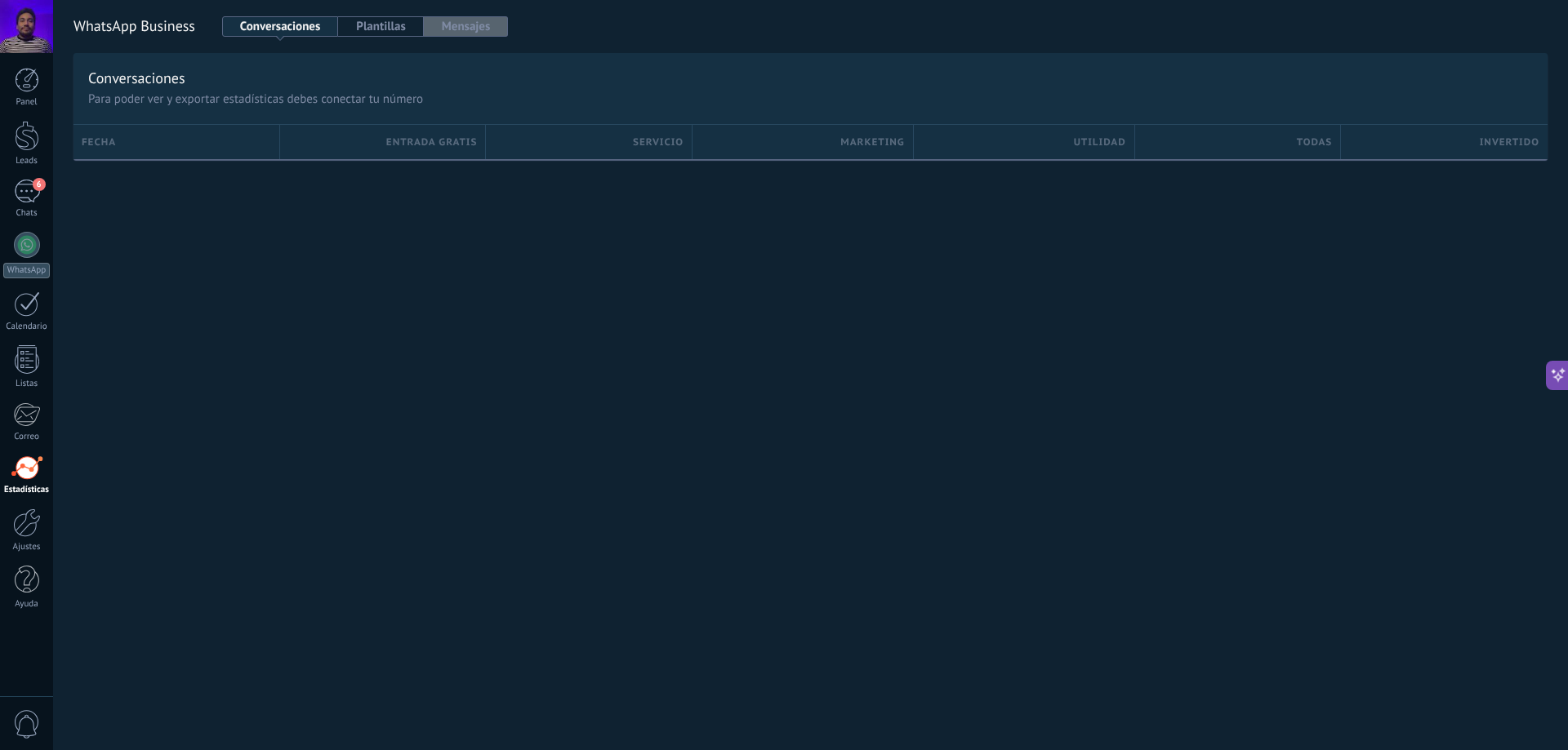
click at [480, 28] on button "Mensajes" at bounding box center [466, 27] width 85 height 21
click at [276, 34] on button "Conversaciones" at bounding box center [281, 27] width 117 height 21
click at [28, 536] on div at bounding box center [27, 523] width 28 height 28
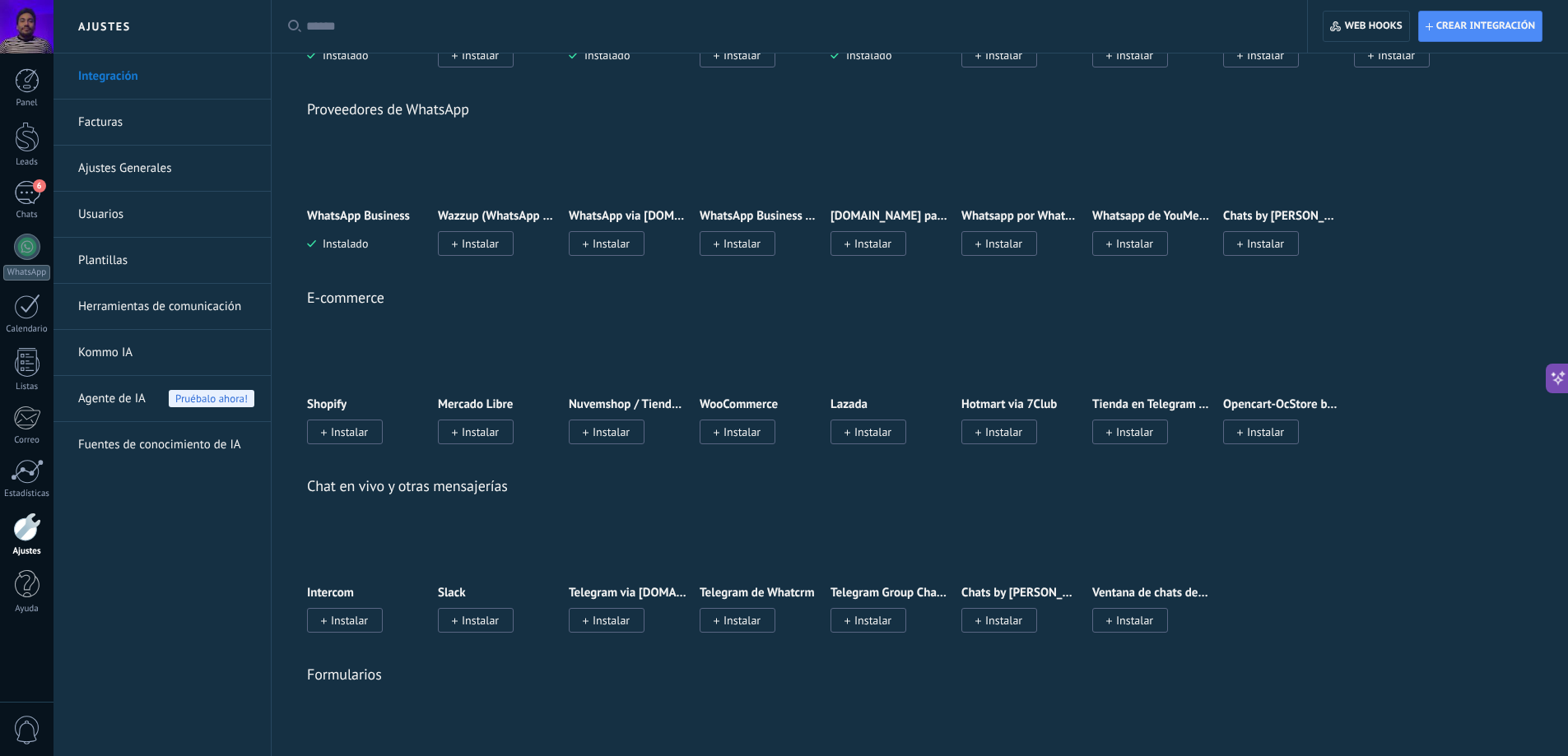
scroll to position [494, 0]
